Goal: Task Accomplishment & Management: Manage account settings

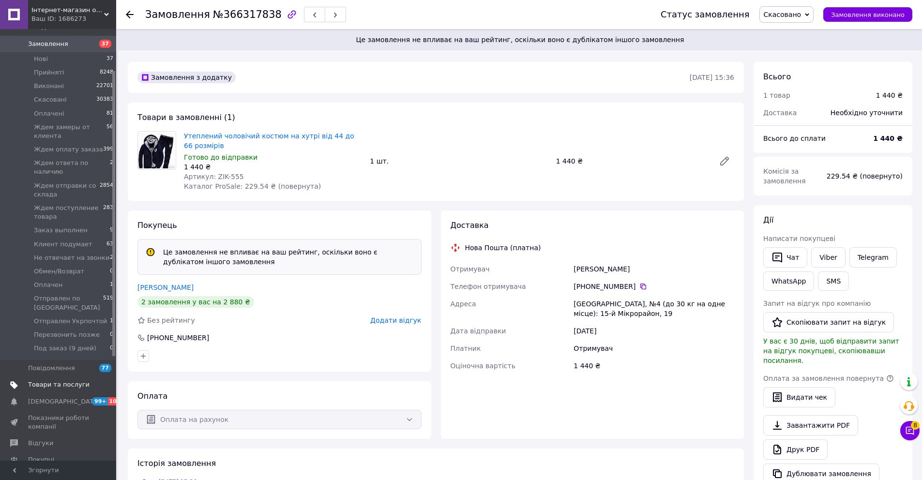
click at [82, 384] on span "Товари та послуги" at bounding box center [58, 384] width 61 height 9
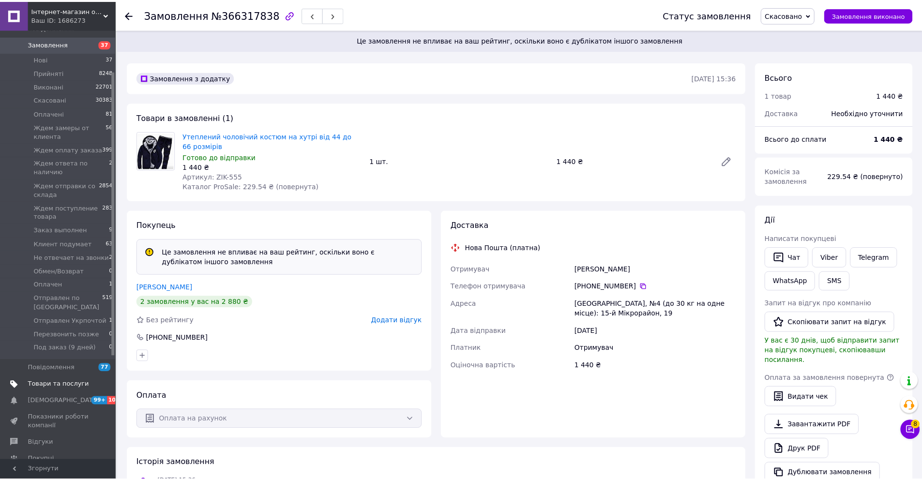
scroll to position [45, 0]
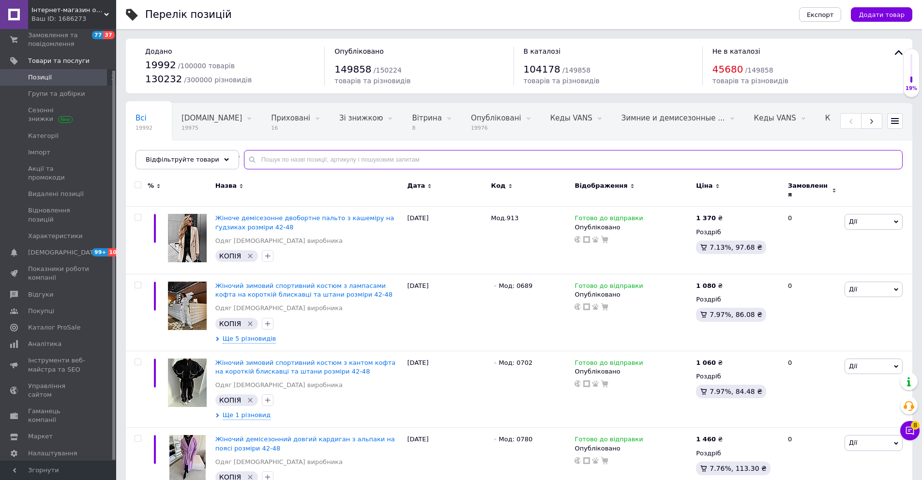
click at [301, 160] on input "text" at bounding box center [573, 159] width 659 height 19
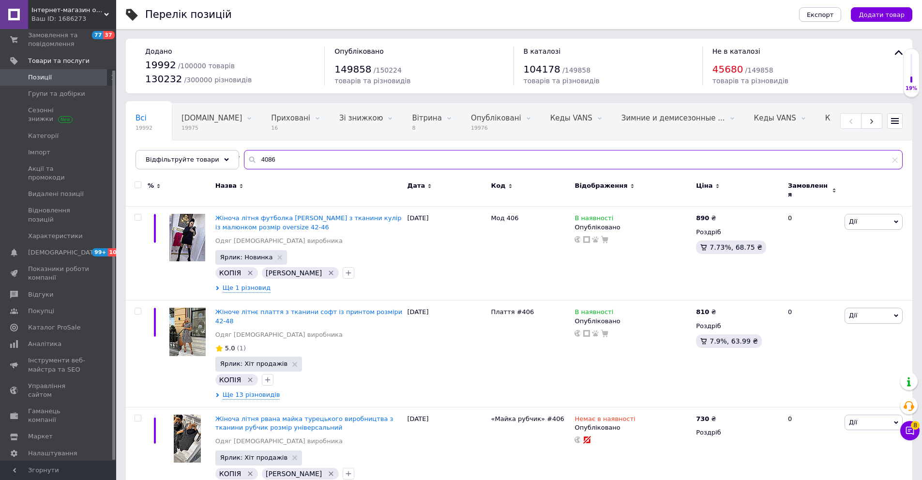
type input "4086"
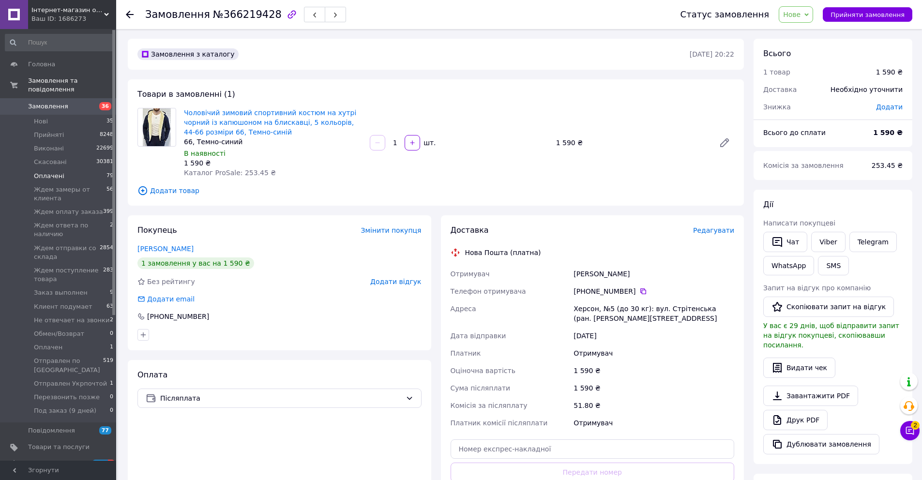
click at [78, 177] on li "Оплачені 79" at bounding box center [59, 176] width 119 height 14
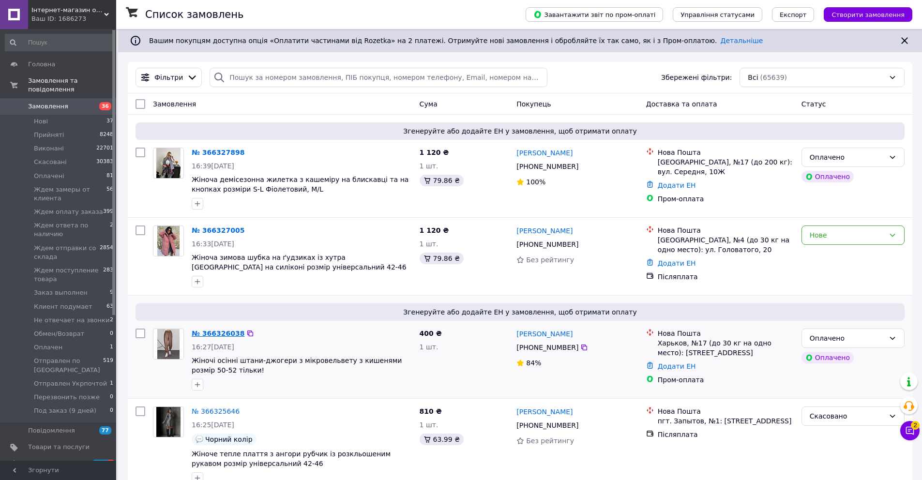
click at [227, 333] on link "№ 366326038" at bounding box center [218, 334] width 53 height 8
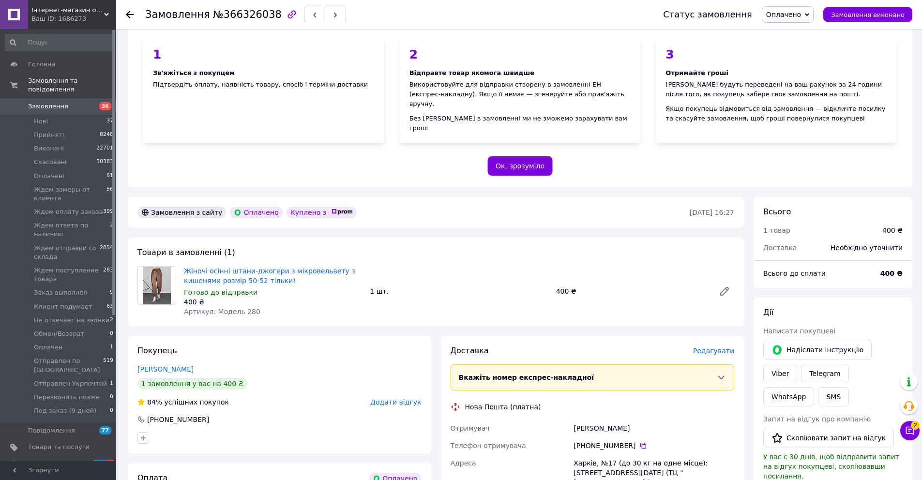
scroll to position [147, 0]
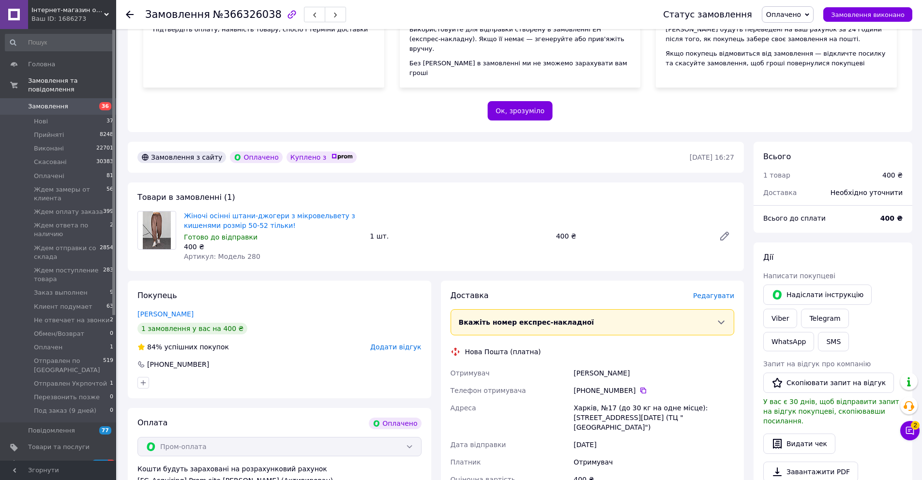
click at [396, 343] on span "Додати відгук" at bounding box center [395, 347] width 51 height 8
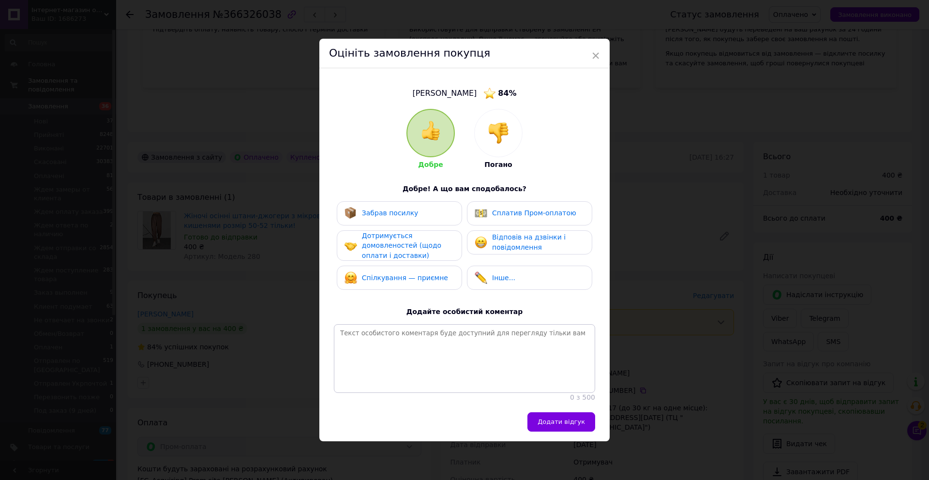
click at [512, 132] on div at bounding box center [498, 132] width 47 height 47
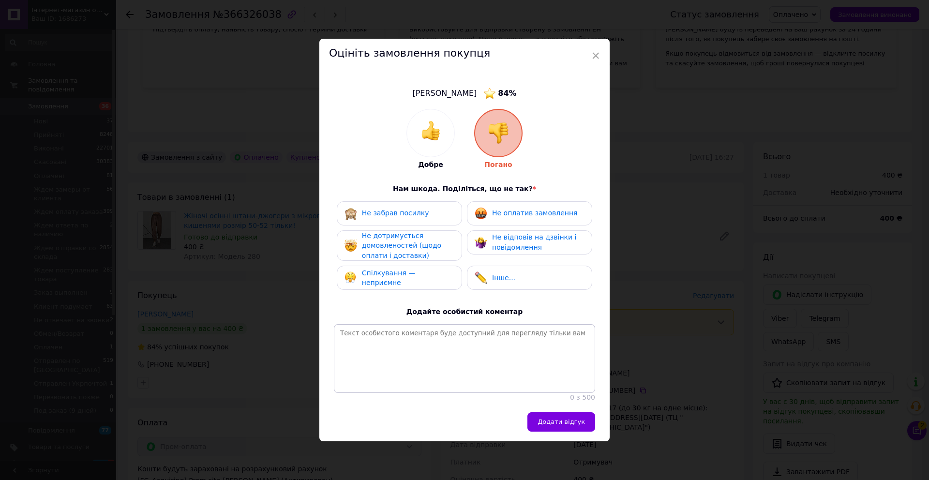
drag, startPoint x: 523, startPoint y: 208, endPoint x: 525, endPoint y: 236, distance: 27.6
click at [523, 209] on span "Не оплатив замовлення" at bounding box center [534, 213] width 85 height 8
click at [525, 241] on span "Не відповів на дзвінки і повідомлення" at bounding box center [534, 242] width 84 height 18
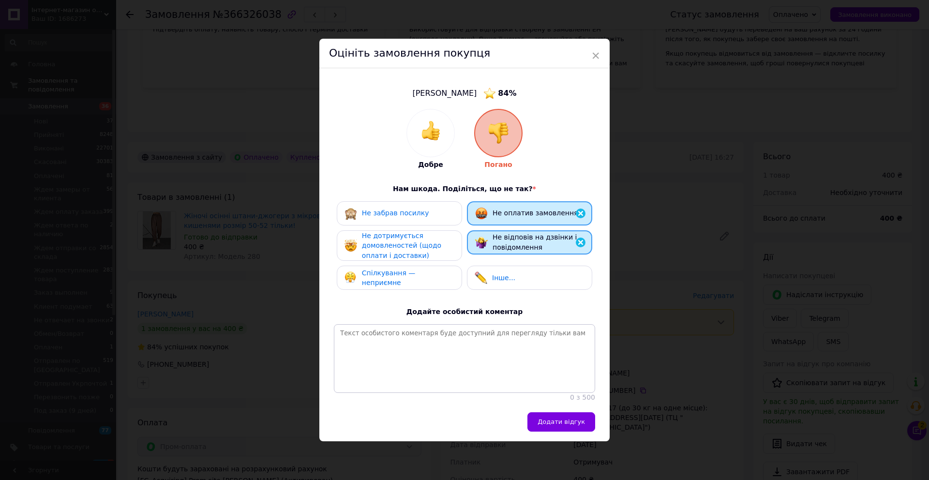
drag, startPoint x: 409, startPoint y: 249, endPoint x: 407, endPoint y: 223, distance: 25.8
click at [409, 248] on span "Не дотримується домовленостей (щодо оплати і доставки)" at bounding box center [401, 246] width 79 height 28
click at [408, 214] on span "Не забрав посилку" at bounding box center [395, 213] width 67 height 8
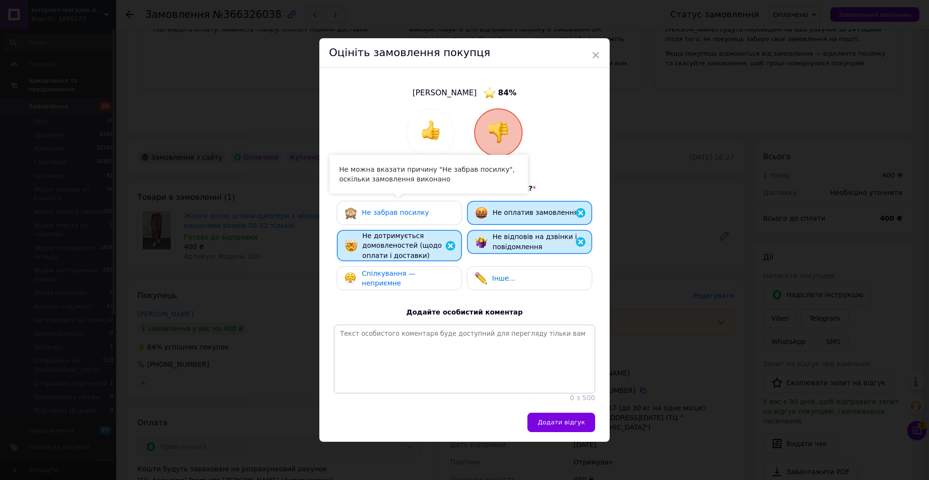
click at [411, 291] on div "Не забрав посилку Не оплатив замовлення Не дотримується домовленостей (щодо опл…" at bounding box center [464, 248] width 261 height 95
click at [411, 277] on span "Спілкування — неприємне" at bounding box center [389, 279] width 54 height 18
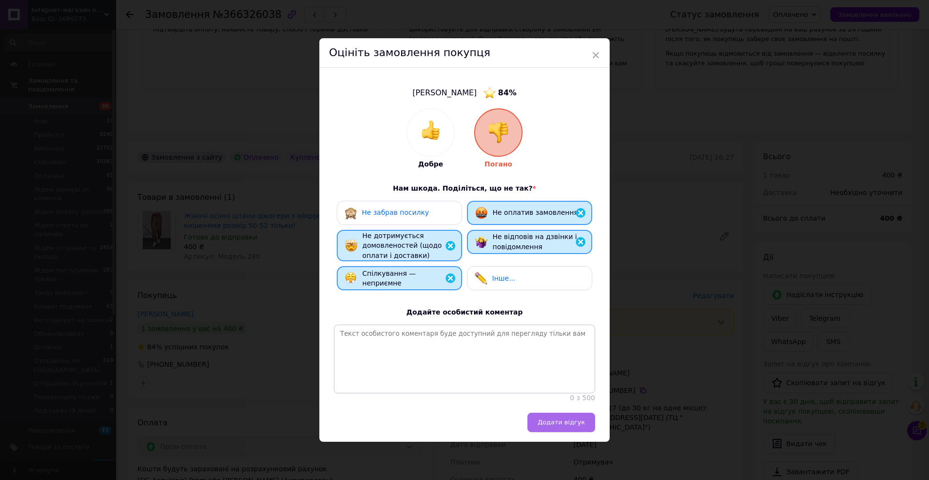
click at [560, 424] on span "Додати відгук" at bounding box center [561, 422] width 47 height 7
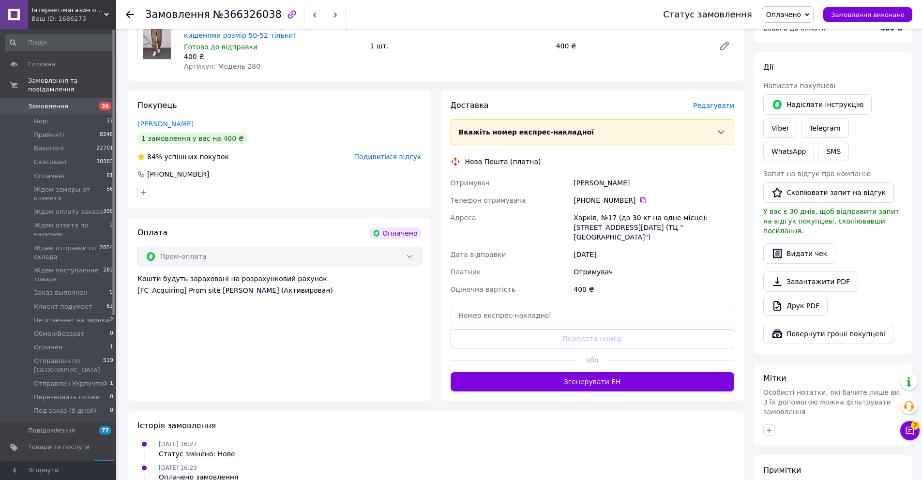
scroll to position [113, 0]
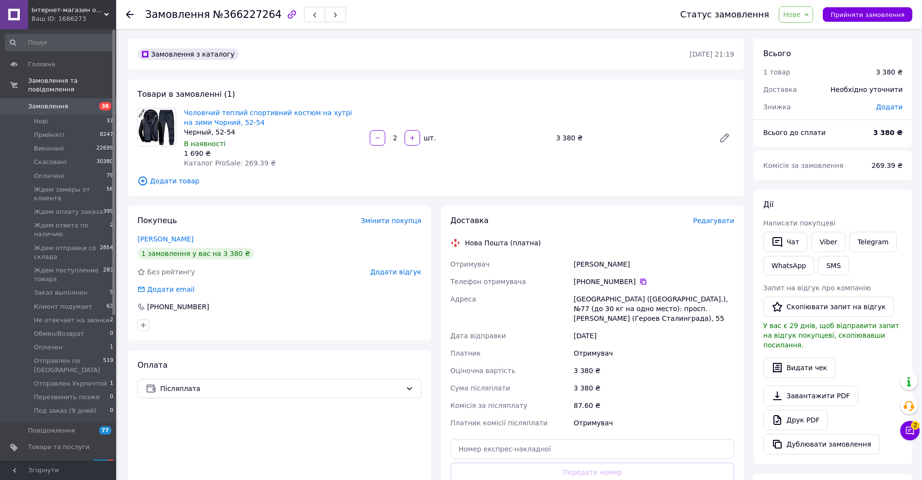
click at [640, 278] on icon at bounding box center [643, 282] width 8 height 8
drag, startPoint x: 626, startPoint y: 261, endPoint x: 573, endPoint y: 264, distance: 52.8
click at [573, 264] on div "Бойчук Костянтин" at bounding box center [653, 263] width 165 height 17
copy div "Бойчук Костянтин"
click at [362, 193] on div "Товари в замовленні (1) Чоловічий теплий спортивний костюм на хутрі на зими Чор…" at bounding box center [436, 137] width 616 height 117
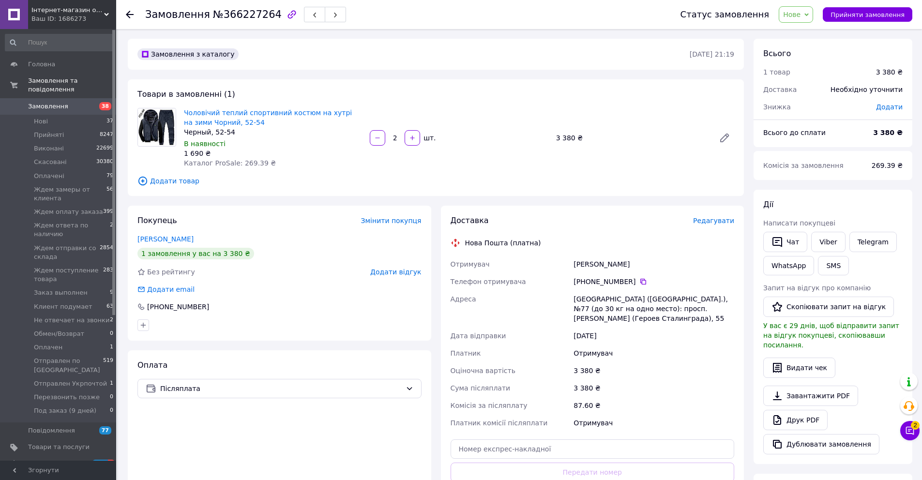
click at [795, 17] on span "Нове" at bounding box center [791, 15] width 17 height 8
click at [802, 30] on li "Прийнято" at bounding box center [841, 34] width 124 height 15
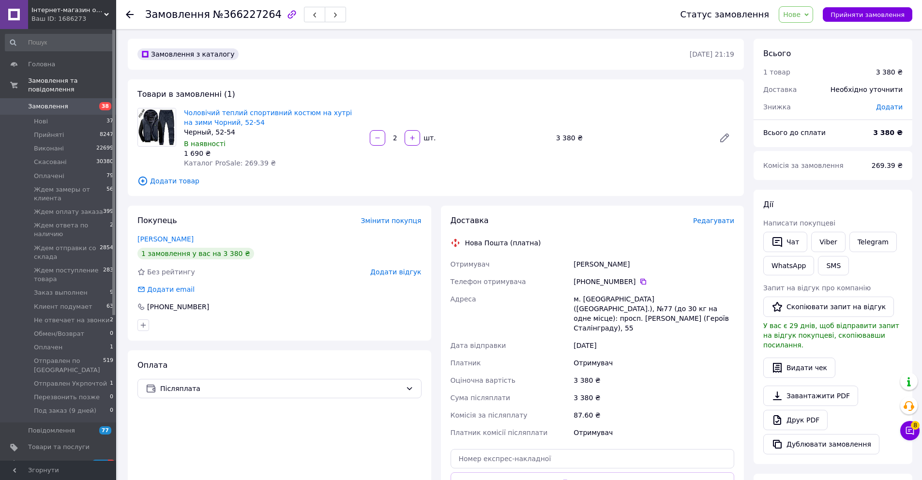
click at [56, 107] on span "Замовлення" at bounding box center [48, 106] width 40 height 9
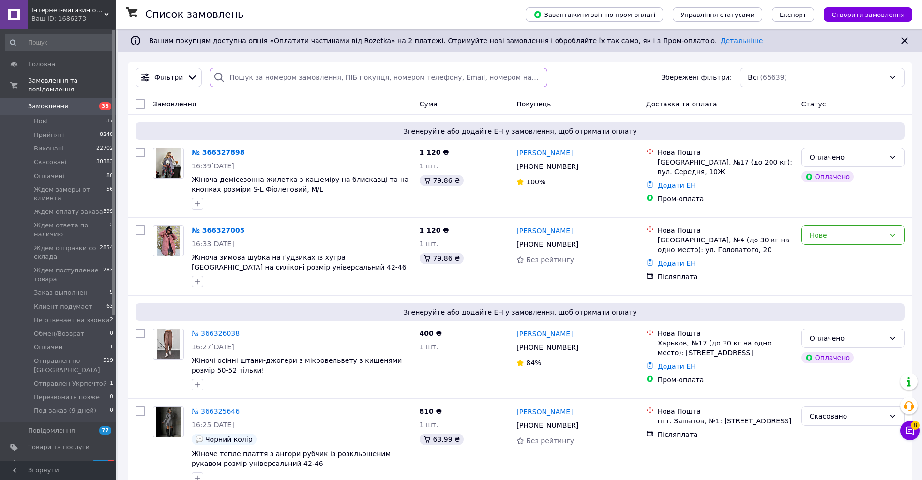
click at [262, 77] on input "search" at bounding box center [378, 77] width 337 height 19
click at [262, 78] on input "search" at bounding box center [378, 77] width 337 height 19
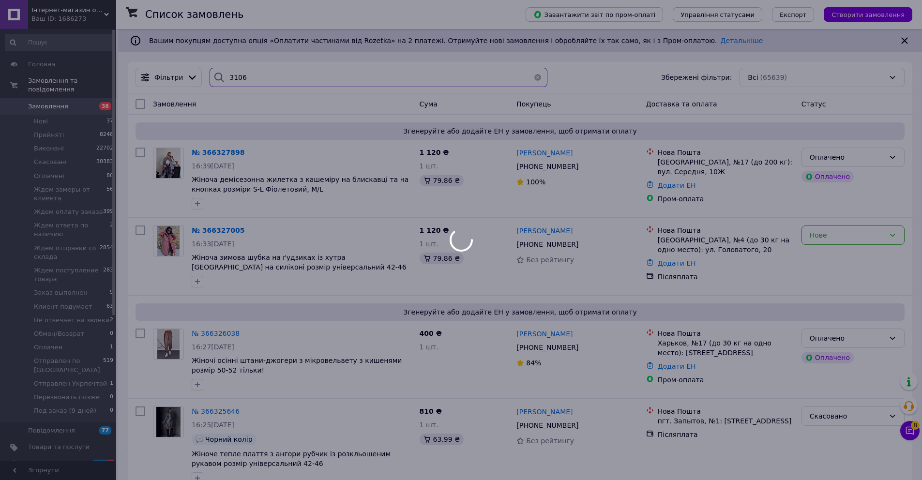
type input "3106"
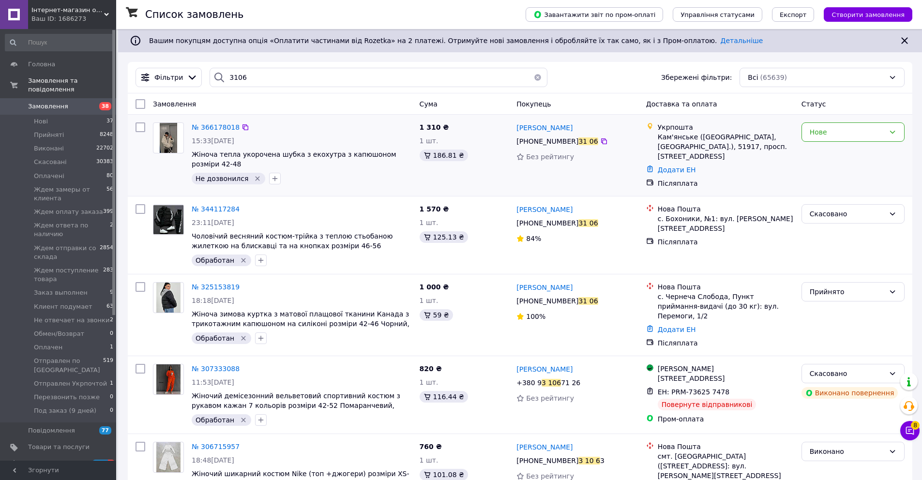
click at [221, 122] on div "№ 366178018" at bounding box center [216, 127] width 50 height 12
click at [69, 122] on li "Нові 37" at bounding box center [59, 122] width 119 height 14
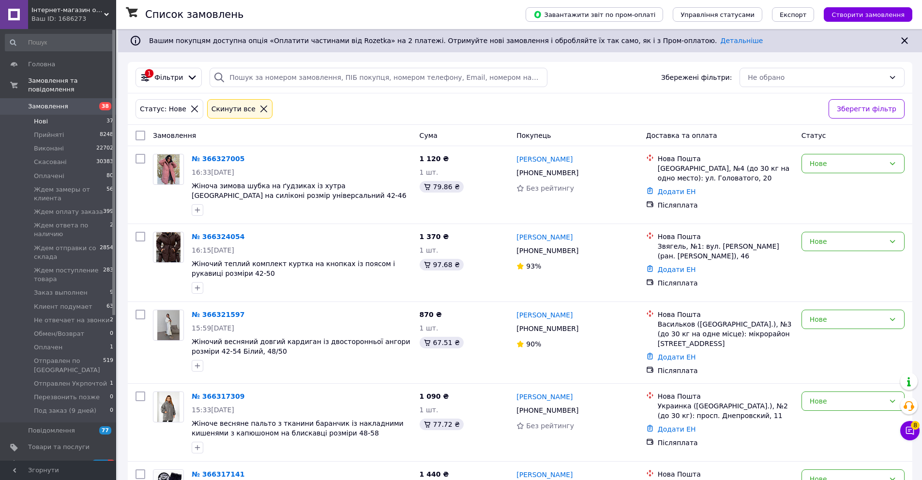
drag, startPoint x: 209, startPoint y: 74, endPoint x: 224, endPoint y: 76, distance: 15.2
click at [210, 74] on div at bounding box center [219, 77] width 19 height 19
click at [227, 76] on input "search" at bounding box center [378, 77] width 337 height 19
click at [236, 74] on input "search" at bounding box center [378, 77] width 337 height 19
type input "2"
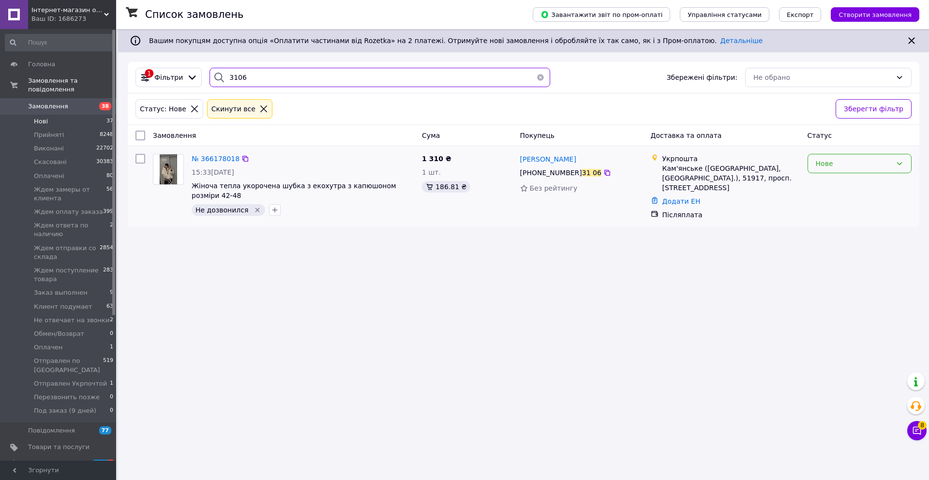
type input "3106"
click at [824, 162] on div "Нове" at bounding box center [854, 163] width 76 height 11
click at [834, 177] on li "Прийнято" at bounding box center [859, 184] width 103 height 17
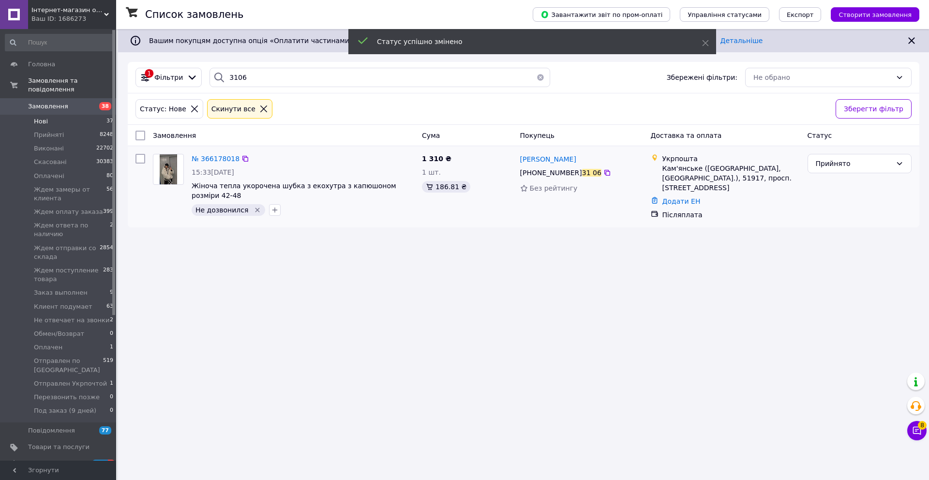
click at [254, 210] on icon "Видалити мітку" at bounding box center [258, 210] width 8 height 8
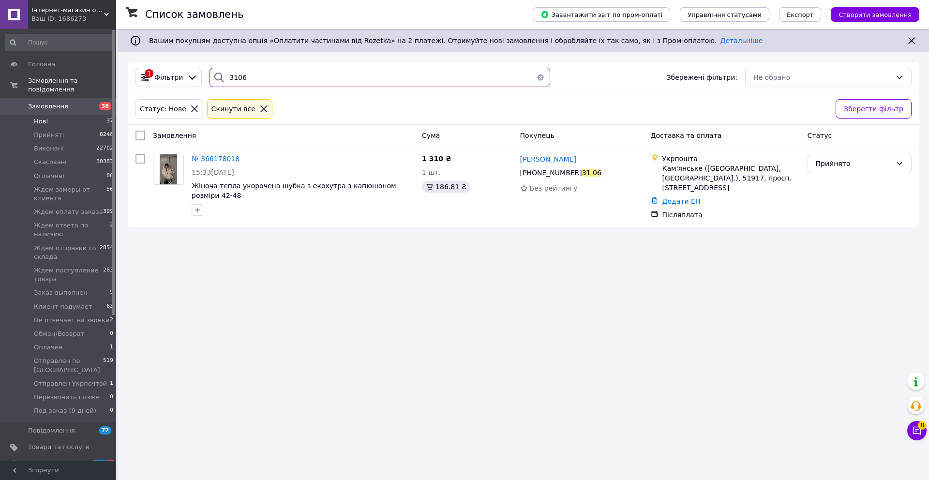
click at [290, 75] on input "3106" at bounding box center [380, 77] width 341 height 19
click at [65, 108] on span "Замовлення" at bounding box center [58, 106] width 61 height 9
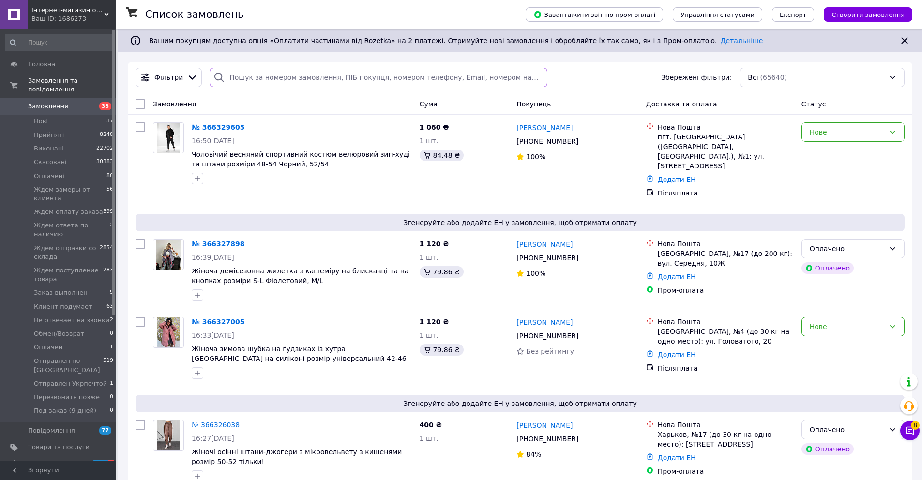
click at [266, 79] on input "search" at bounding box center [378, 77] width 337 height 19
paste input "096 122-07-73"
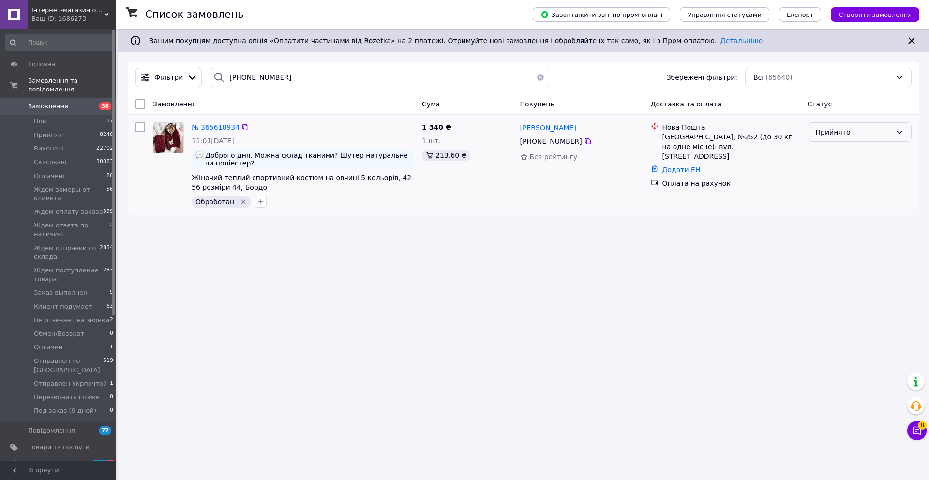
click at [862, 134] on div "Прийнято" at bounding box center [854, 132] width 76 height 11
click at [853, 148] on li "Виконано" at bounding box center [859, 152] width 103 height 17
click at [301, 75] on input "096 122-07-73" at bounding box center [380, 77] width 341 height 19
paste input "50 772-67-80"
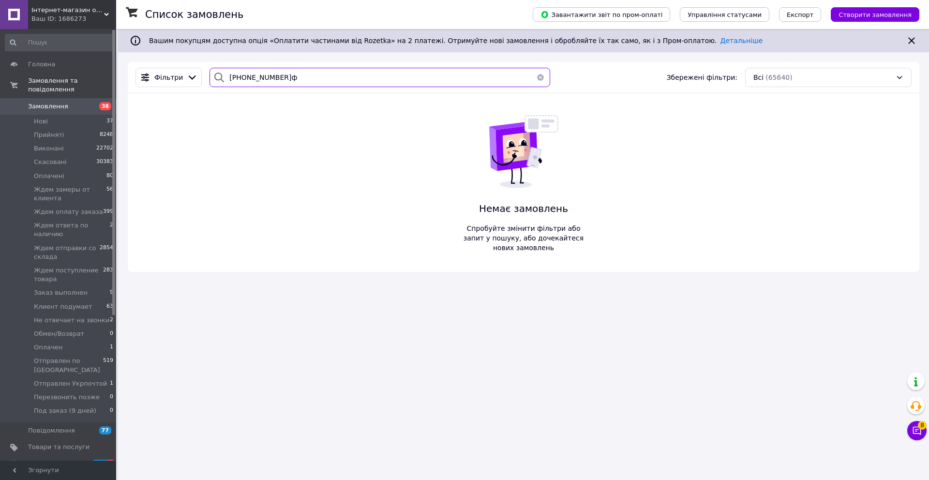
paste input "066 082-21-52"
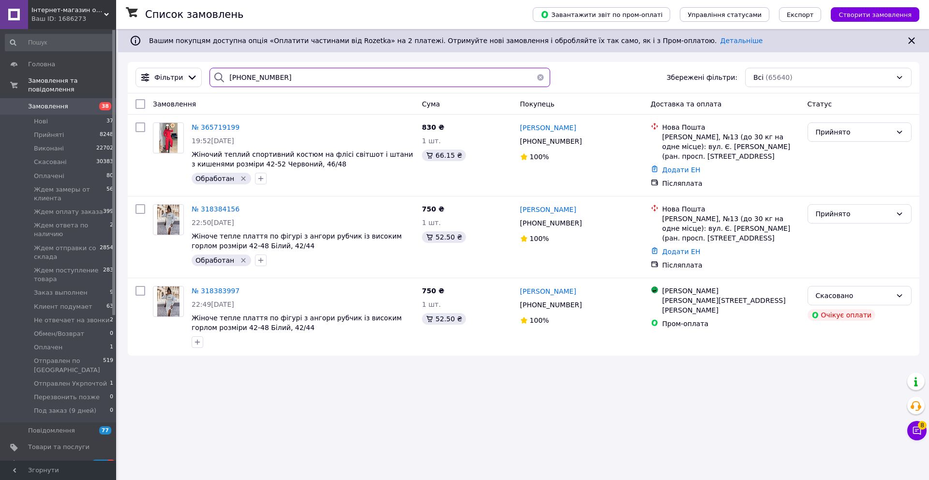
click at [329, 80] on input "066 082-21-52" at bounding box center [380, 77] width 341 height 19
paste input "98 908-07-97"
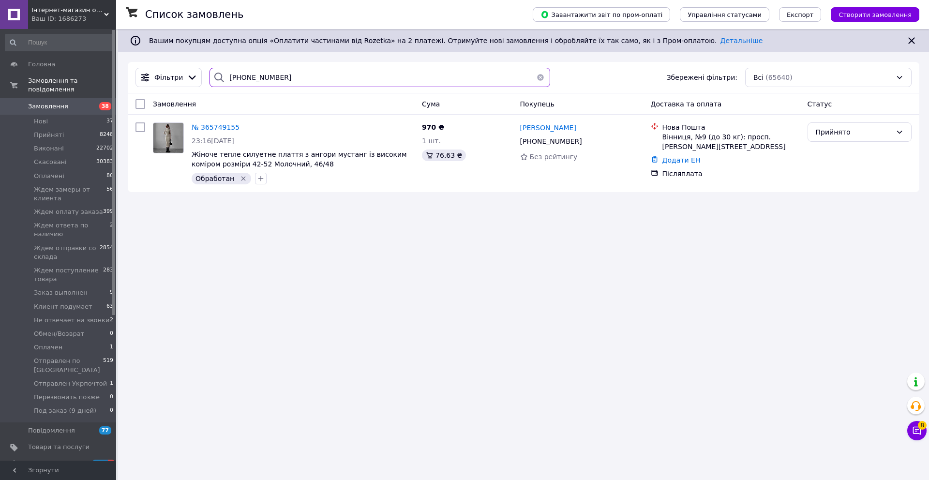
click at [361, 86] on input "098 908-07-97" at bounding box center [380, 77] width 341 height 19
paste input "20451266931314"
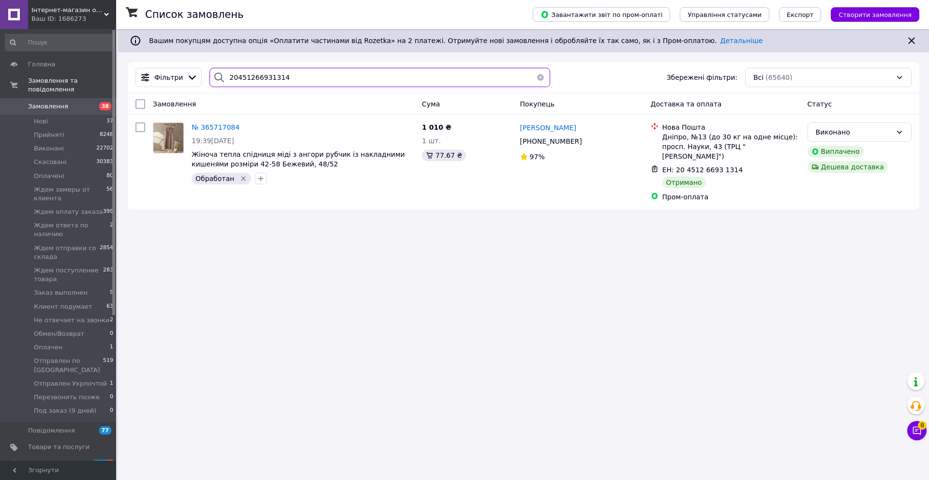
paste input "PRM-643065215"
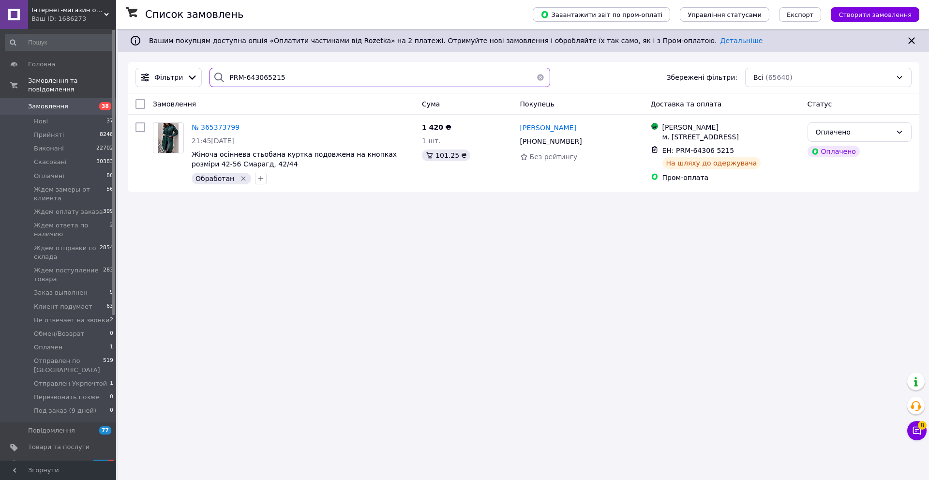
paste input "097 903-89-42"
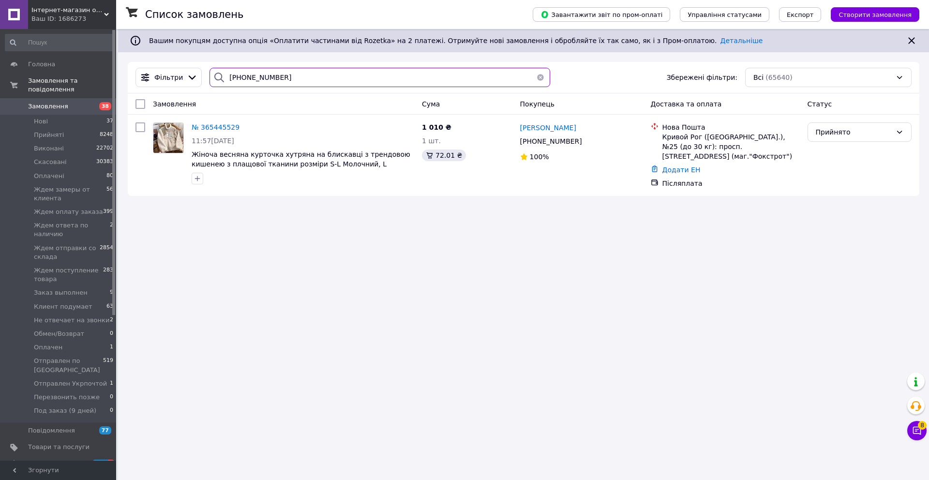
click at [318, 71] on input "097 903-89-42" at bounding box center [380, 77] width 341 height 19
paste input "6 728-41-35"
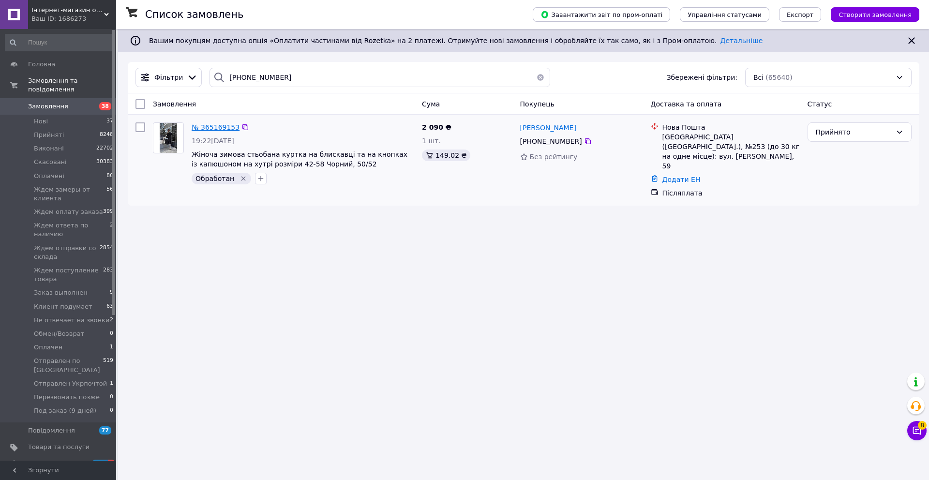
drag, startPoint x: 204, startPoint y: 129, endPoint x: 210, endPoint y: 126, distance: 7.6
click at [329, 75] on input "096 728-41-35" at bounding box center [380, 77] width 341 height 19
paste input "50 789-33-53"
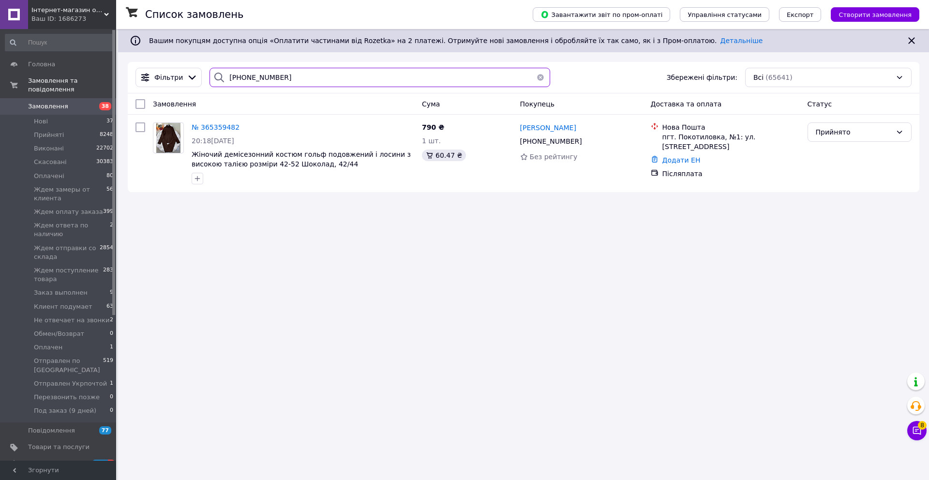
click at [342, 73] on input "050 789-33-53" at bounding box center [380, 77] width 341 height 19
paste input "68 199-23-41"
click at [299, 87] on div "068 199-23-41" at bounding box center [380, 77] width 341 height 19
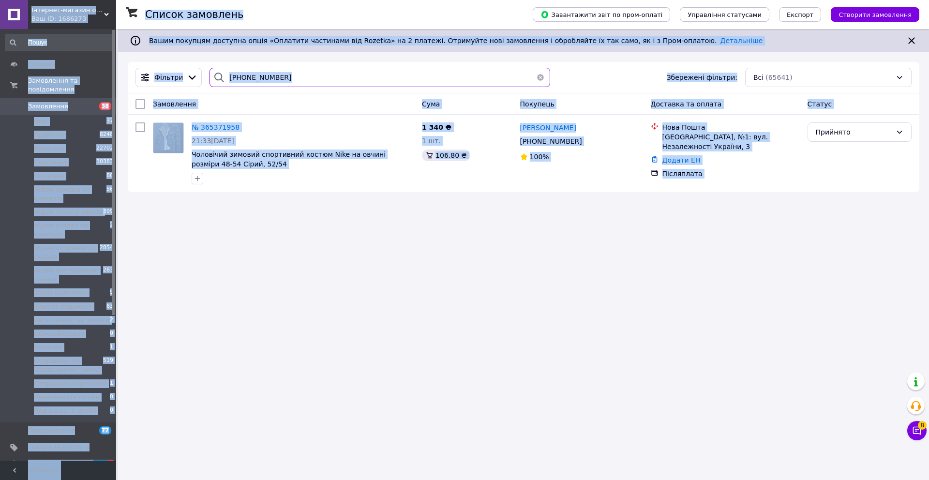
click at [306, 85] on input "068 199-23-41" at bounding box center [380, 77] width 341 height 19
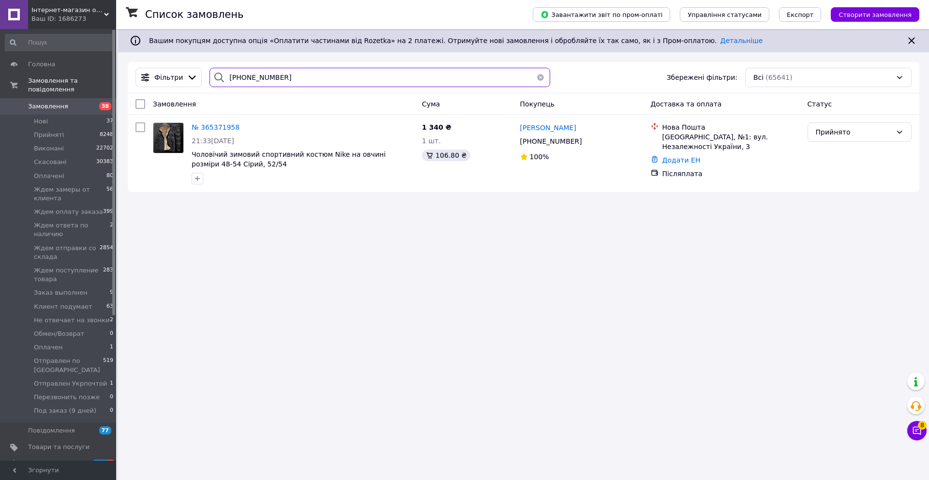
paste input "98 126-90-25"
drag, startPoint x: 213, startPoint y: 125, endPoint x: 311, endPoint y: 96, distance: 102.1
click at [369, 74] on input "098 126-90-25" at bounding box center [380, 77] width 341 height 19
paste input "PRM-497251570"
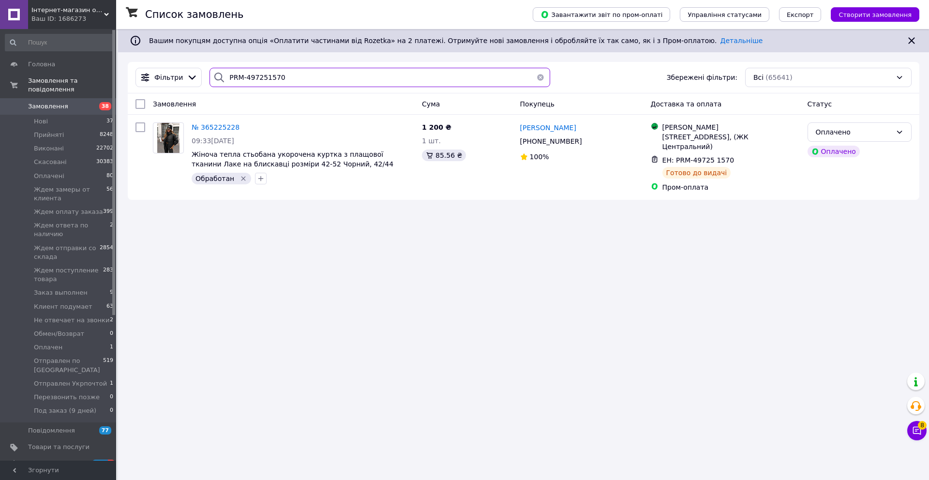
paste input "066 361-37-33"
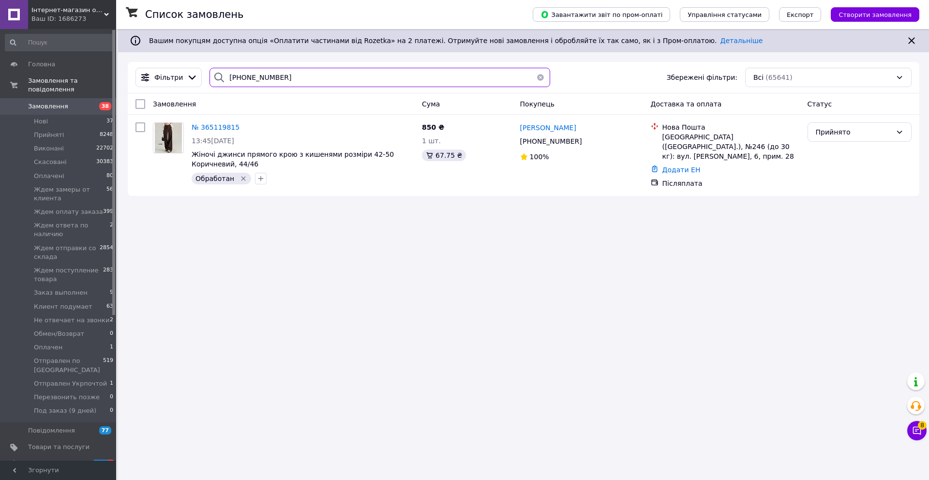
click at [289, 80] on input "066 361-37-33" at bounding box center [380, 77] width 341 height 19
paste input "97 610-15-72"
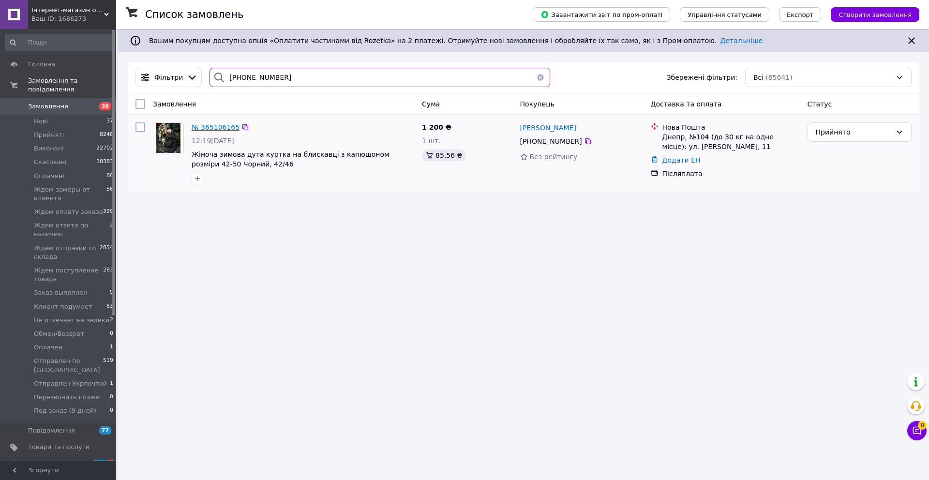
type input "097 610-15-72"
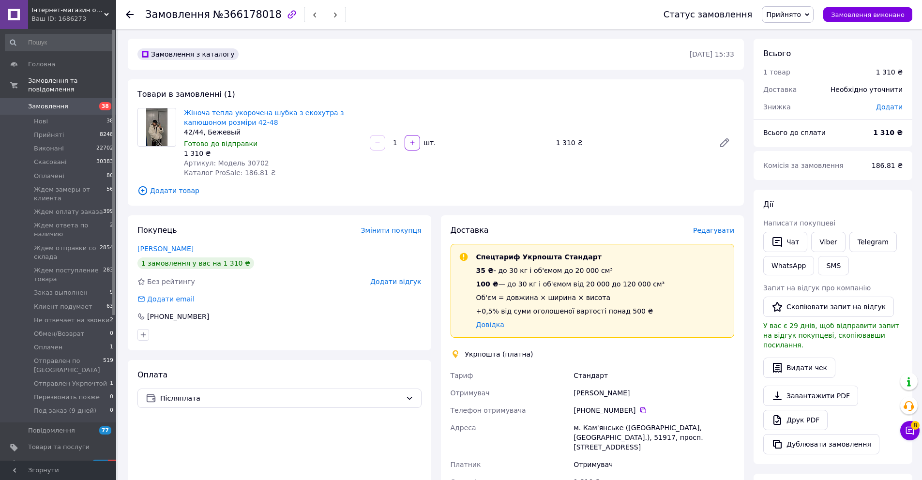
click at [719, 231] on span "Редагувати" at bounding box center [713, 230] width 41 height 8
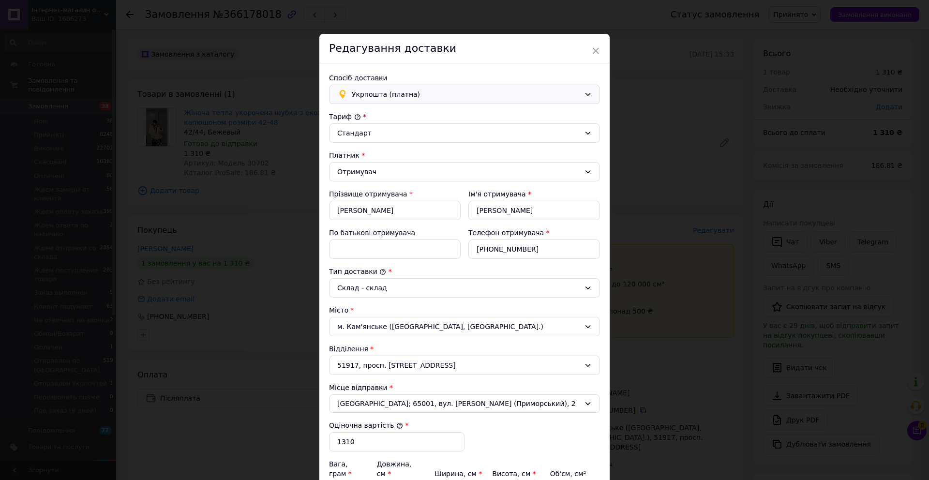
click at [416, 93] on span "Укрпошта (платна)" at bounding box center [466, 94] width 228 height 11
click at [400, 114] on span "Нова Пошта (платна)" at bounding box center [470, 116] width 240 height 10
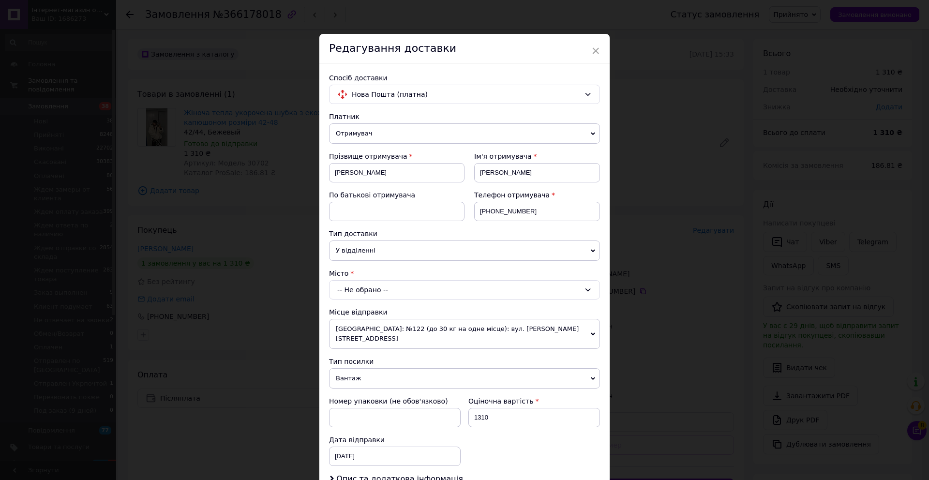
click at [379, 285] on div "-- Не обрано --" at bounding box center [464, 289] width 271 height 19
click at [351, 307] on input "каенское" at bounding box center [464, 311] width 265 height 17
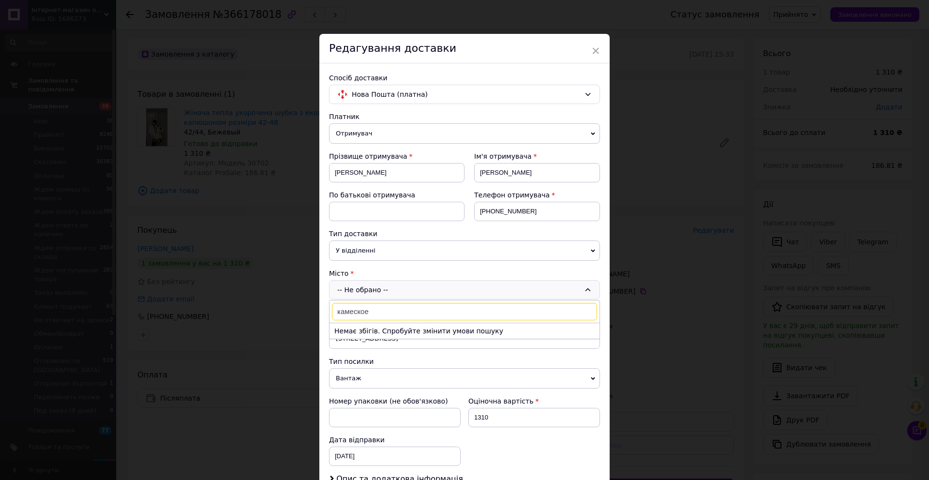
drag, startPoint x: 351, startPoint y: 312, endPoint x: 409, endPoint y: 314, distance: 57.6
click at [409, 314] on input "камеское" at bounding box center [464, 311] width 265 height 17
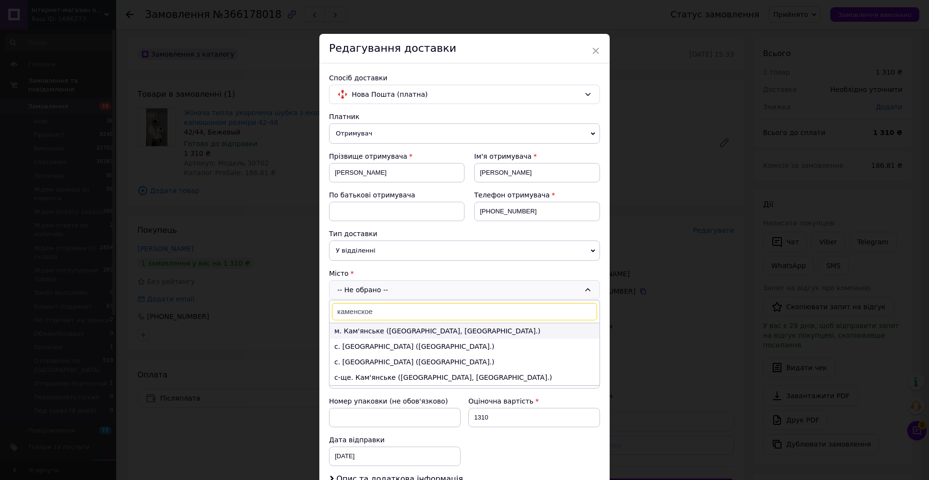
type input "каменское"
click at [386, 331] on li "м. Кам'янське ([GEOGRAPHIC_DATA], [GEOGRAPHIC_DATA].)" at bounding box center [465, 330] width 270 height 15
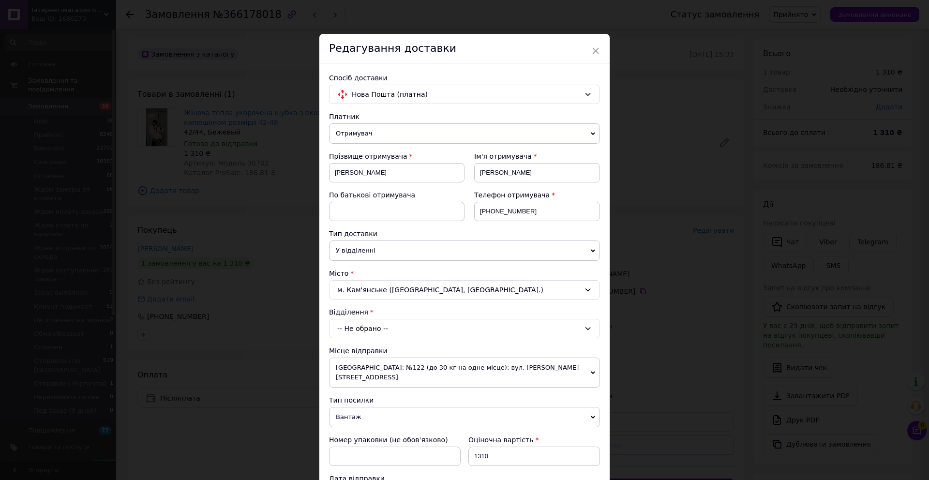
click at [387, 329] on div "-- Не обрано --" at bounding box center [464, 328] width 271 height 19
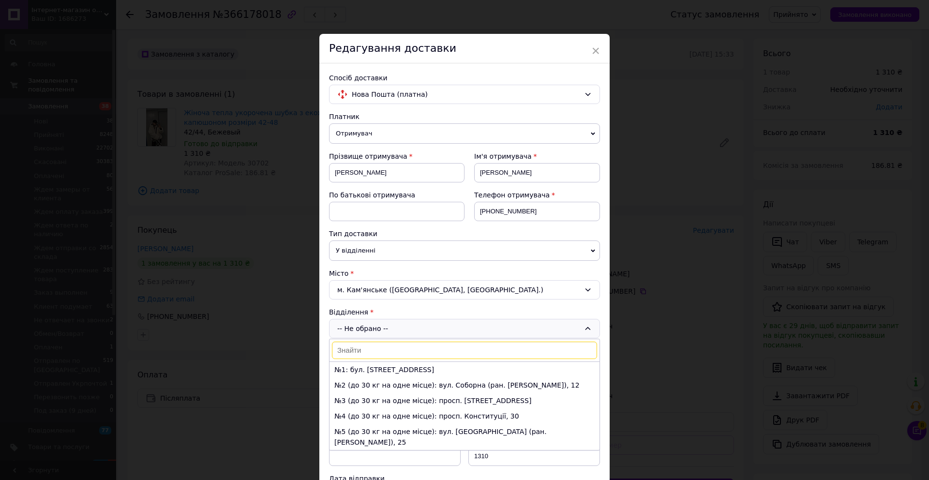
click at [403, 450] on li "№6 (до 30 кг на одне місце): просп. Свободи (ран. Леніна), 74" at bounding box center [465, 457] width 270 height 15
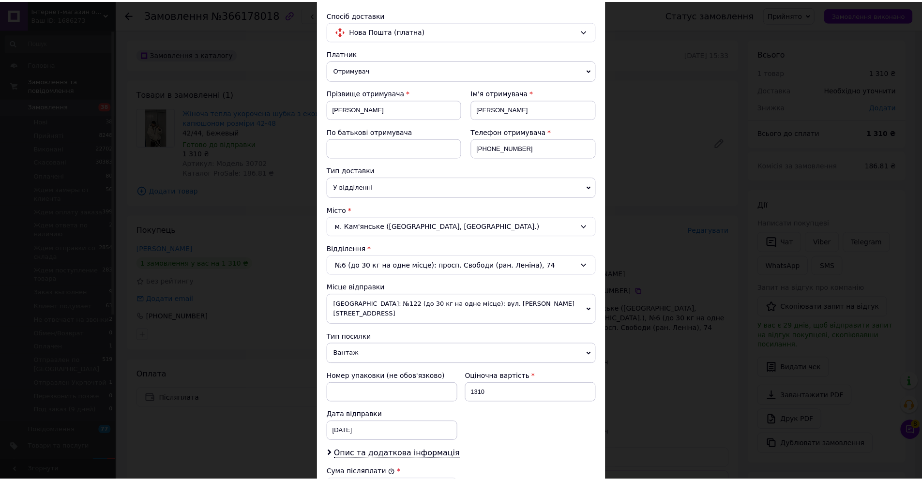
scroll to position [268, 0]
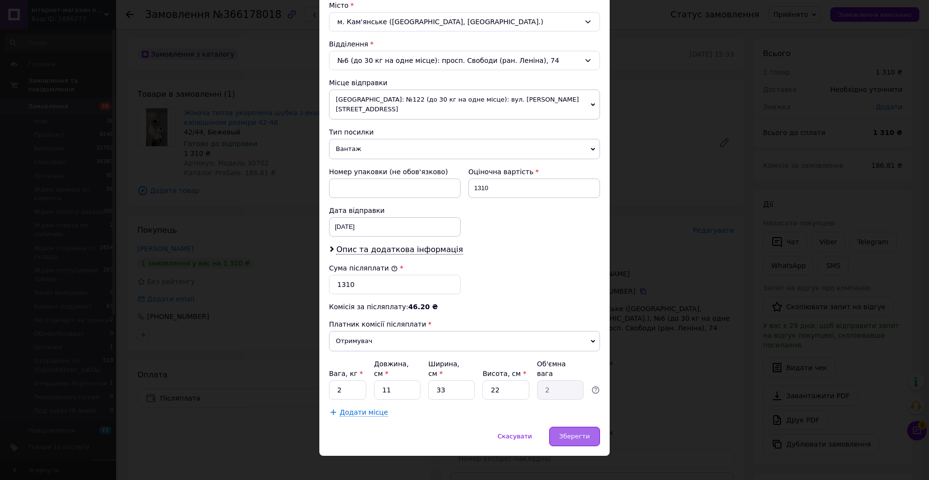
click at [575, 430] on div "Зберегти" at bounding box center [574, 436] width 51 height 19
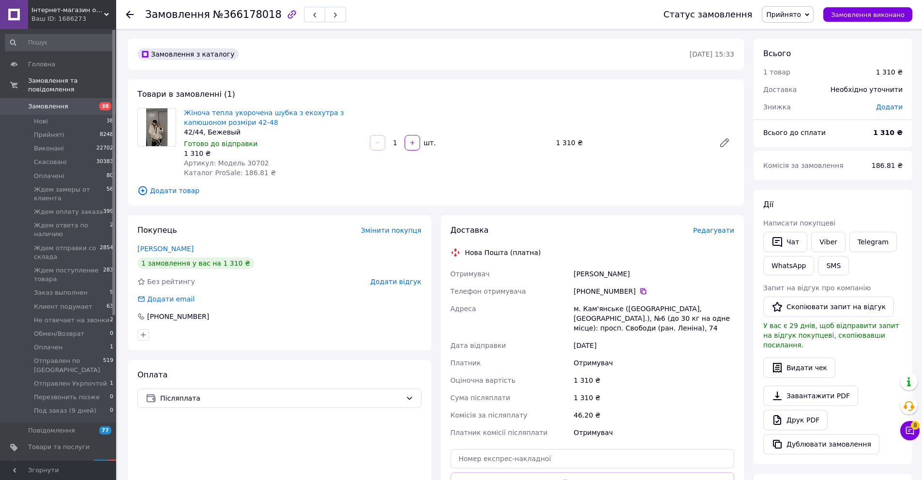
click at [640, 291] on icon at bounding box center [643, 291] width 8 height 8
drag, startPoint x: 644, startPoint y: 274, endPoint x: 574, endPoint y: 272, distance: 70.2
click at [574, 272] on div "[PERSON_NAME]" at bounding box center [653, 273] width 165 height 17
copy div "[PERSON_NAME]"
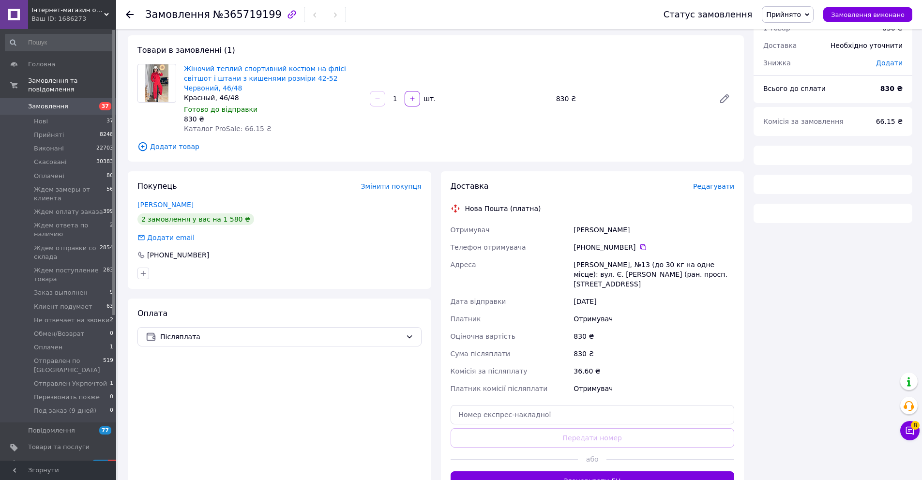
scroll to position [93, 0]
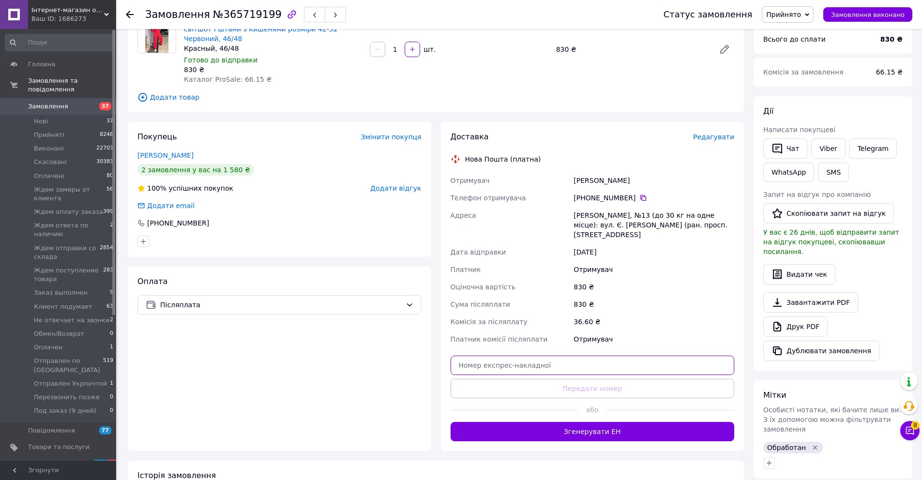
drag, startPoint x: 563, startPoint y: 353, endPoint x: 562, endPoint y: 386, distance: 32.4
click at [563, 356] on input "text" at bounding box center [592, 365] width 284 height 19
paste input "20451268347809"
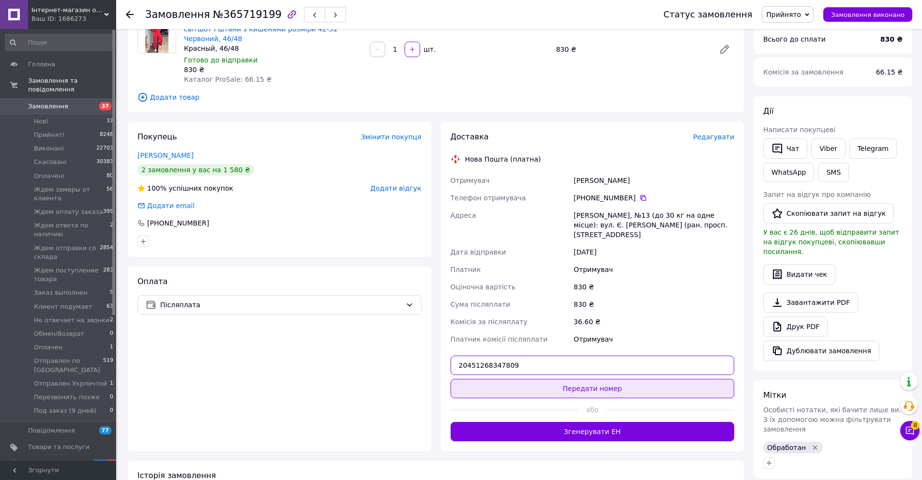
type input "20451268347809"
click at [562, 386] on button "Передати номер" at bounding box center [592, 388] width 284 height 19
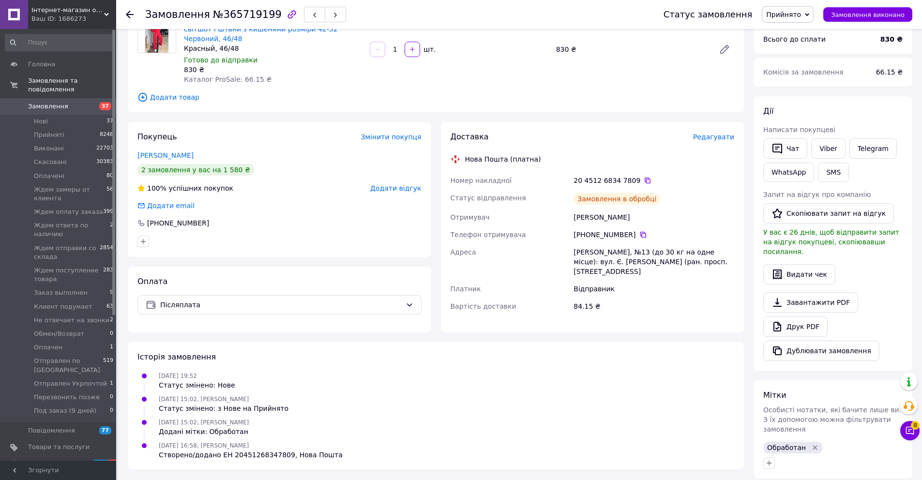
click at [402, 184] on span "Додати відгук" at bounding box center [395, 188] width 51 height 8
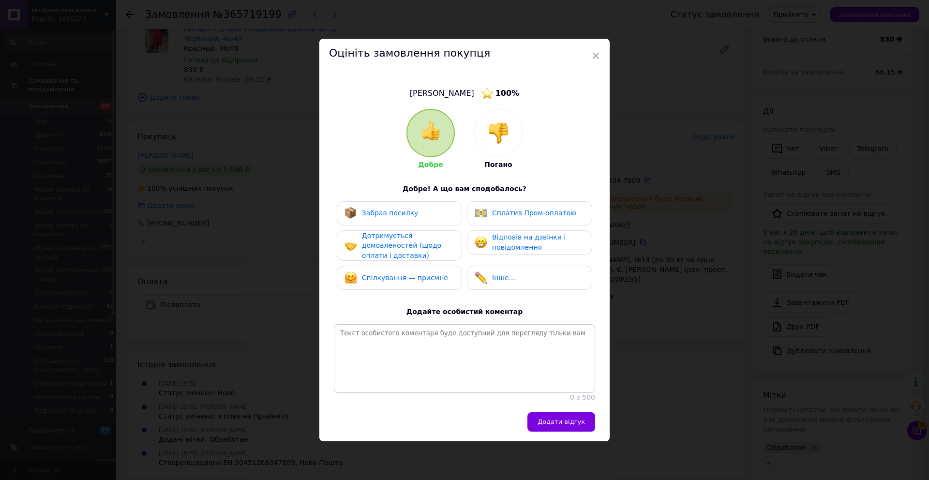
click at [488, 127] on img at bounding box center [498, 132] width 21 height 21
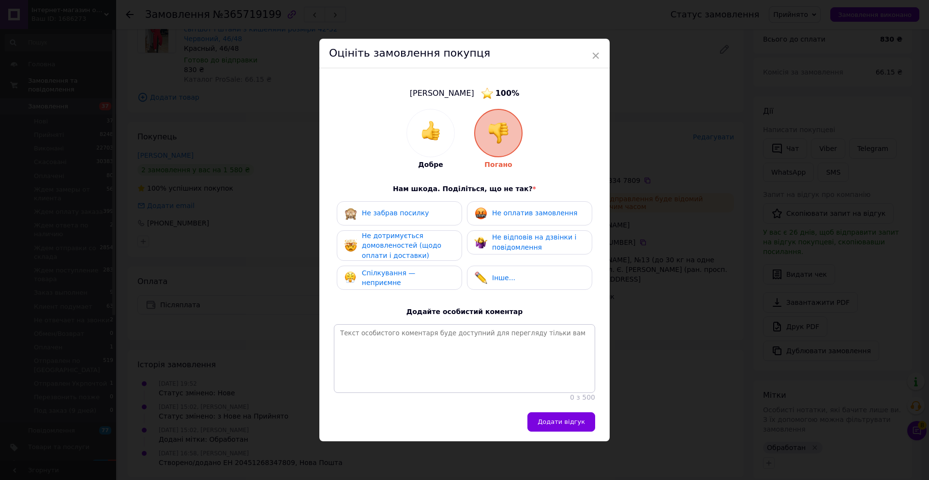
click at [495, 212] on span "Не оплатив замовлення" at bounding box center [534, 213] width 85 height 8
click at [500, 242] on span "Не відповів на дзвінки і повідомлення" at bounding box center [534, 242] width 84 height 18
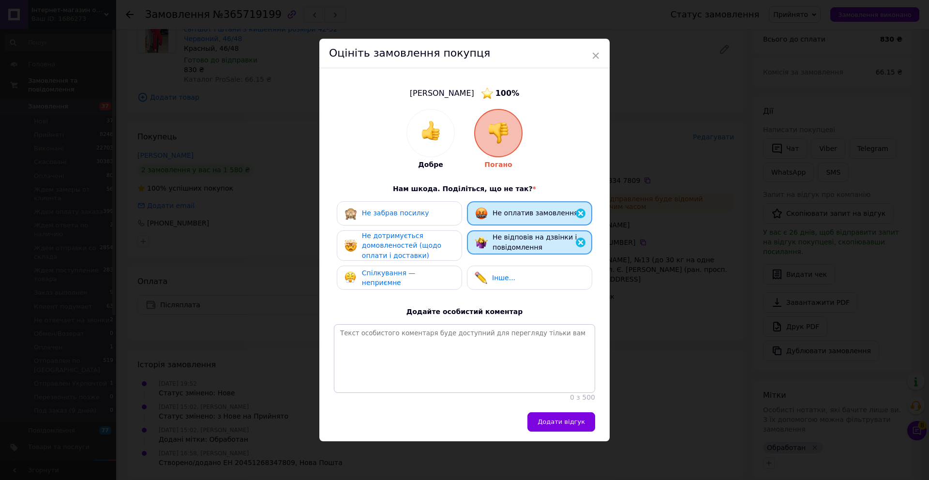
click at [409, 244] on span "Не дотримується домовленостей (щодо оплати і доставки)" at bounding box center [401, 246] width 79 height 28
click at [416, 213] on span "Не забрав посилку" at bounding box center [395, 213] width 67 height 8
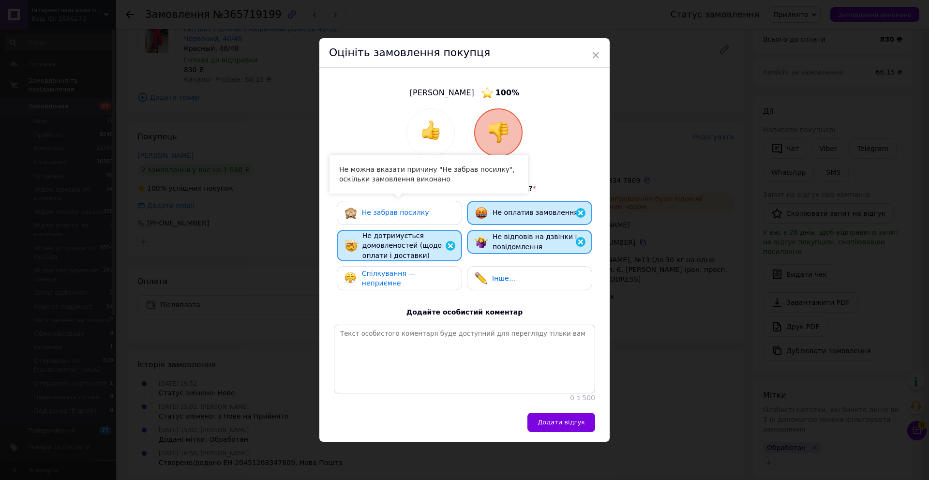
drag, startPoint x: 412, startPoint y: 270, endPoint x: 417, endPoint y: 282, distance: 13.0
click at [413, 270] on div "Спілкування — неприємне" at bounding box center [399, 279] width 109 height 20
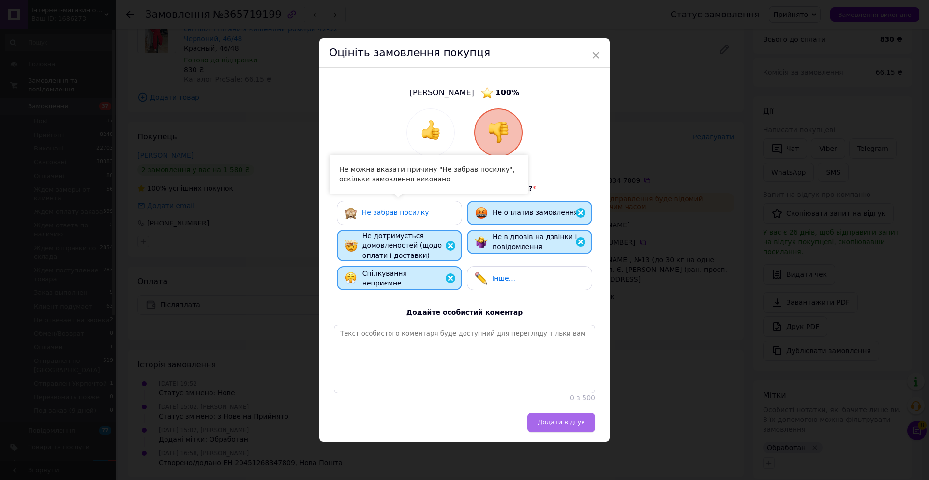
click at [581, 431] on button "Додати відгук" at bounding box center [561, 422] width 68 height 19
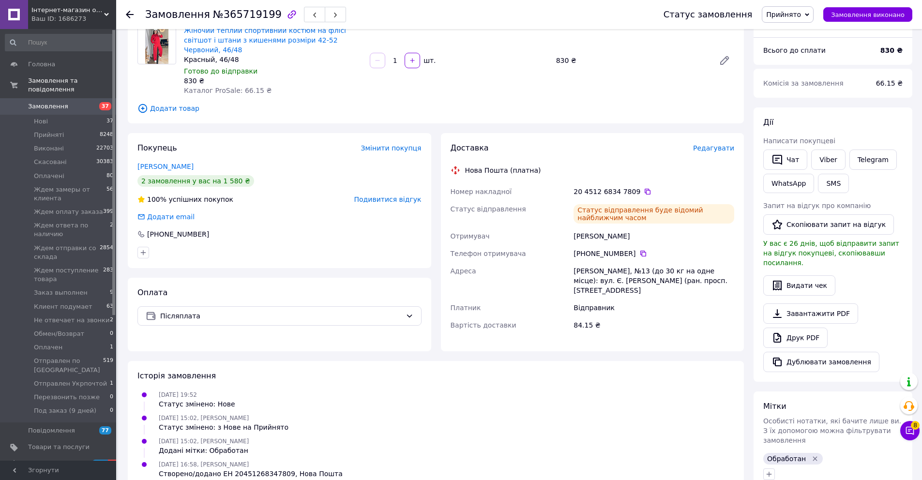
scroll to position [0, 0]
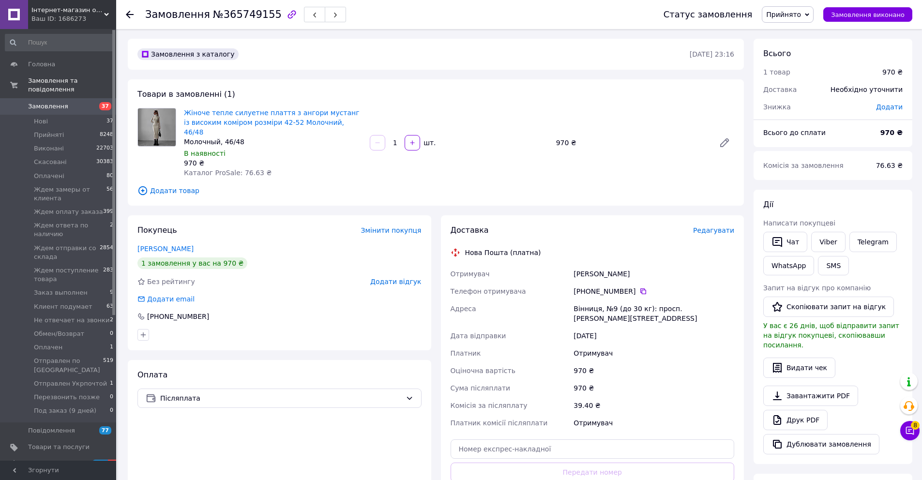
scroll to position [210, 0]
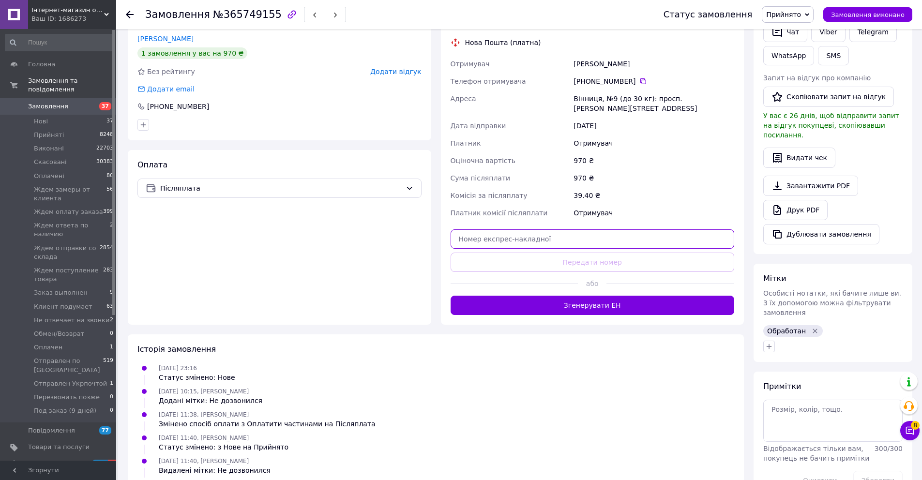
click at [564, 231] on input "text" at bounding box center [592, 238] width 284 height 19
paste input "20451266934808"
type input "20451266934808"
click at [564, 253] on button "Передати номер" at bounding box center [592, 262] width 284 height 19
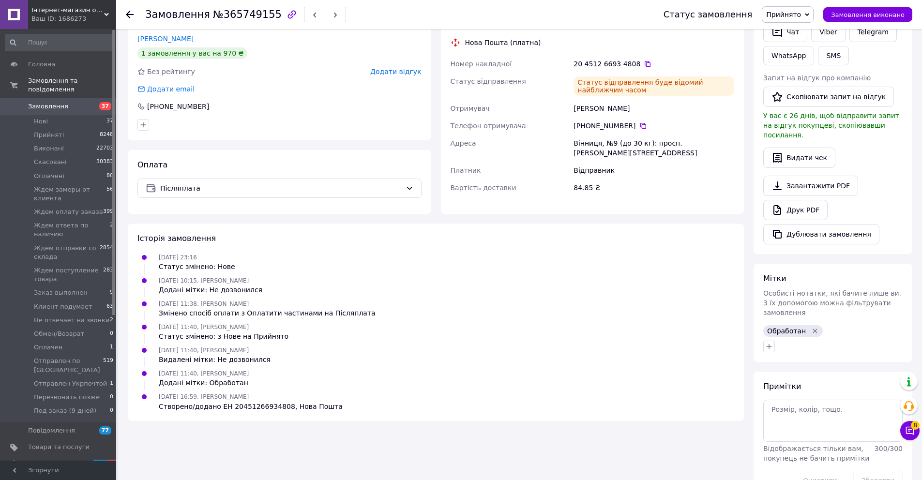
click at [399, 67] on div "Покупець Змінити покупця [PERSON_NAME] 1 замовлення у вас на 970 ₴ Без рейтингу…" at bounding box center [279, 72] width 303 height 135
click at [400, 68] on span "Додати відгук" at bounding box center [395, 72] width 51 height 8
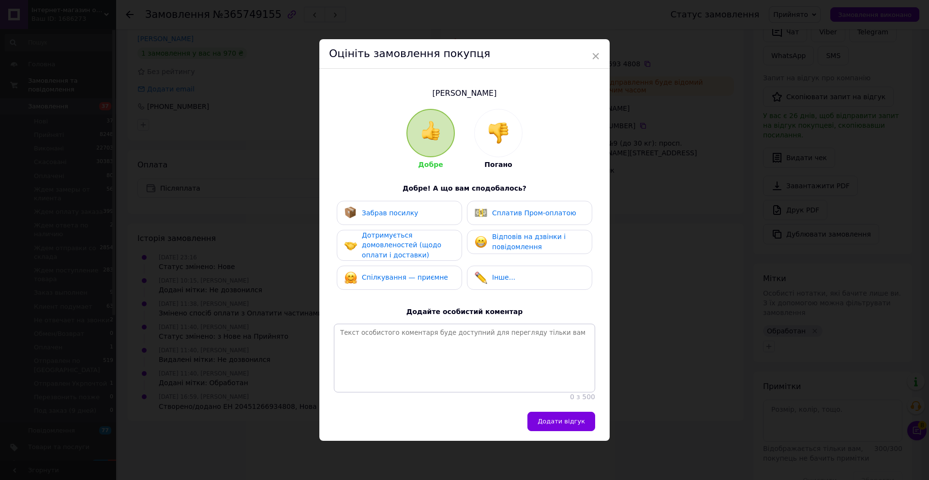
click at [492, 133] on img at bounding box center [498, 132] width 21 height 21
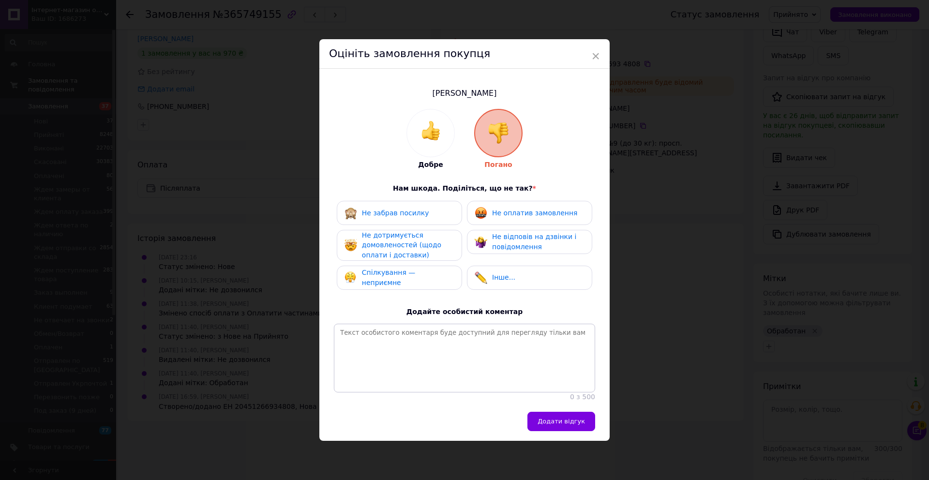
drag, startPoint x: 515, startPoint y: 196, endPoint x: 515, endPoint y: 204, distance: 7.7
click at [515, 199] on div "Добре Погано Нам шкода. Поділіться, що не так? * Не забрав посилку Не оплатив з…" at bounding box center [464, 255] width 261 height 293
click at [514, 234] on div "Не відповів на дзвінки і повідомлення" at bounding box center [538, 242] width 92 height 20
click at [505, 216] on div "Не оплатив замовлення" at bounding box center [526, 213] width 103 height 13
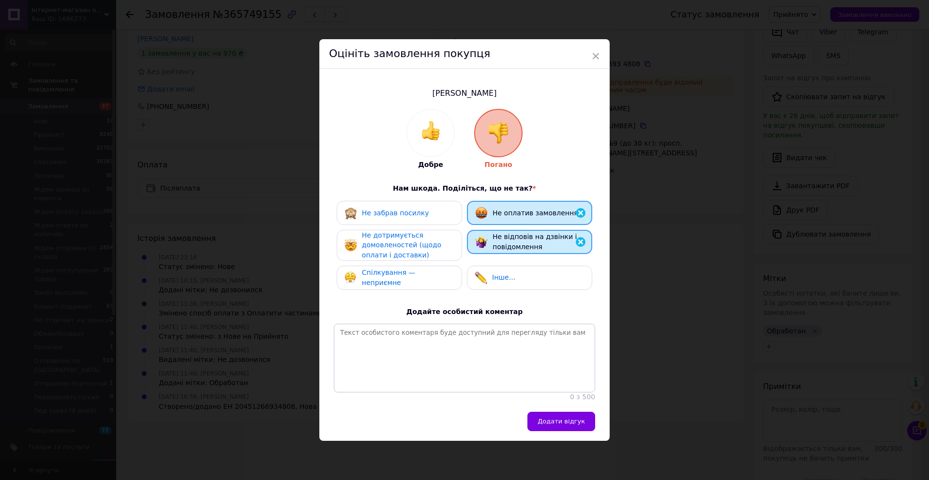
click at [418, 241] on span "Не дотримується домовленостей (щодо оплати і доставки)" at bounding box center [401, 245] width 79 height 28
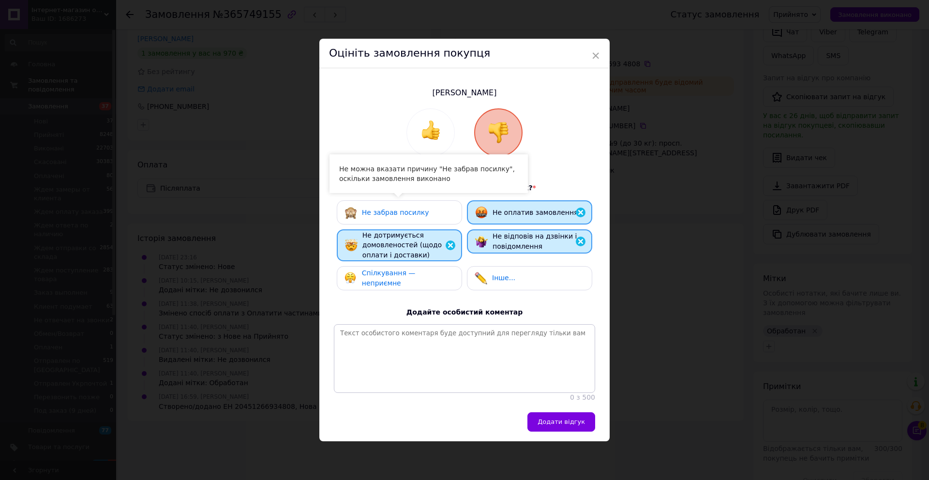
click at [420, 216] on div "Не забрав посилку" at bounding box center [387, 212] width 85 height 13
click at [420, 280] on div "Спілкування — неприємне" at bounding box center [399, 278] width 109 height 20
click at [554, 420] on span "Додати відгук" at bounding box center [561, 421] width 47 height 7
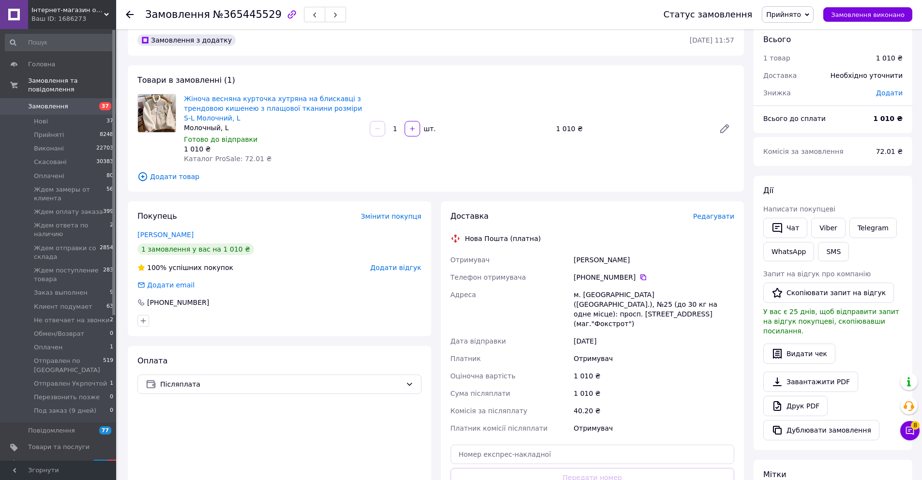
scroll to position [21, 0]
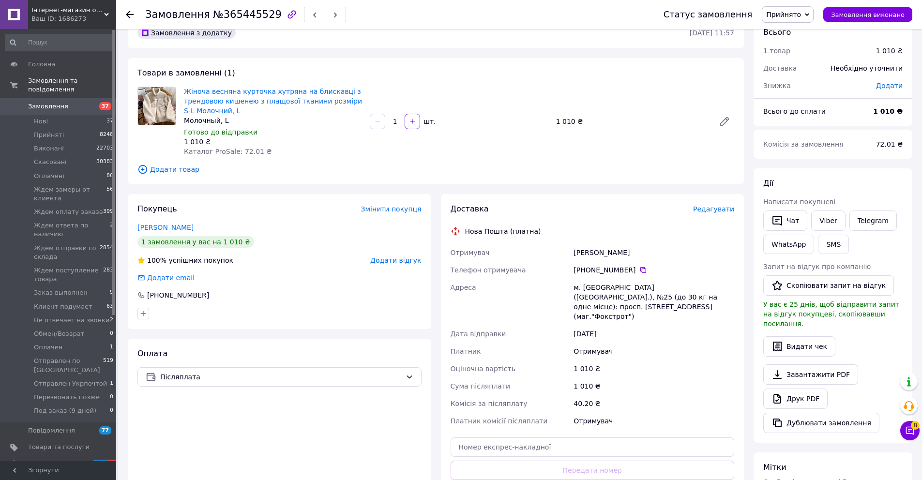
click at [598, 448] on div "Доставка Редагувати Нова Пошта (платна) Отримувач [PERSON_NAME] Телефон отримув…" at bounding box center [592, 363] width 284 height 319
click at [600, 442] on input "text" at bounding box center [592, 446] width 284 height 19
paste input "20451265780887"
type input "20451265780887"
click at [601, 461] on button "Передати номер" at bounding box center [592, 470] width 284 height 19
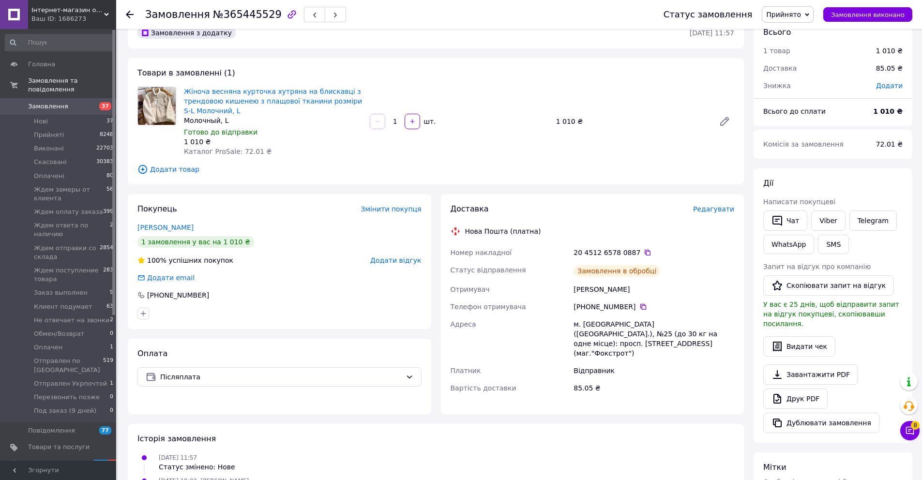
click at [400, 260] on span "Додати відгук" at bounding box center [395, 260] width 51 height 8
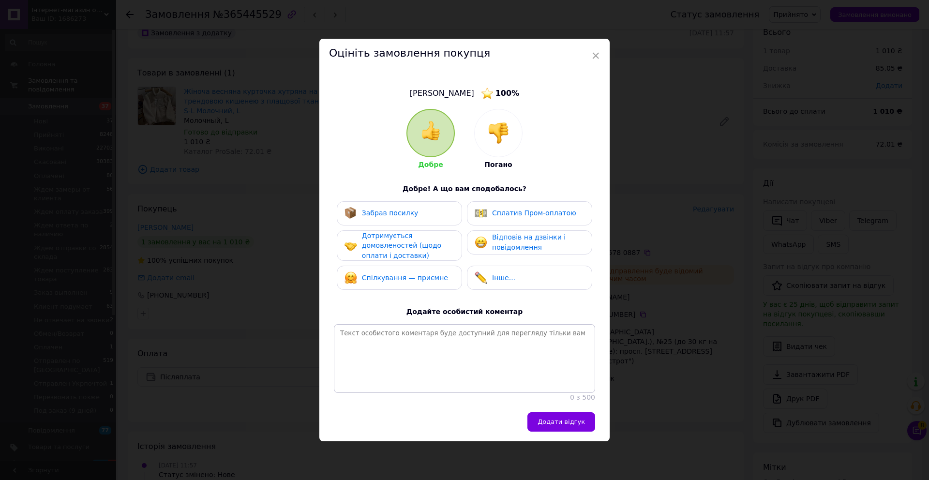
click at [503, 142] on img at bounding box center [498, 132] width 21 height 21
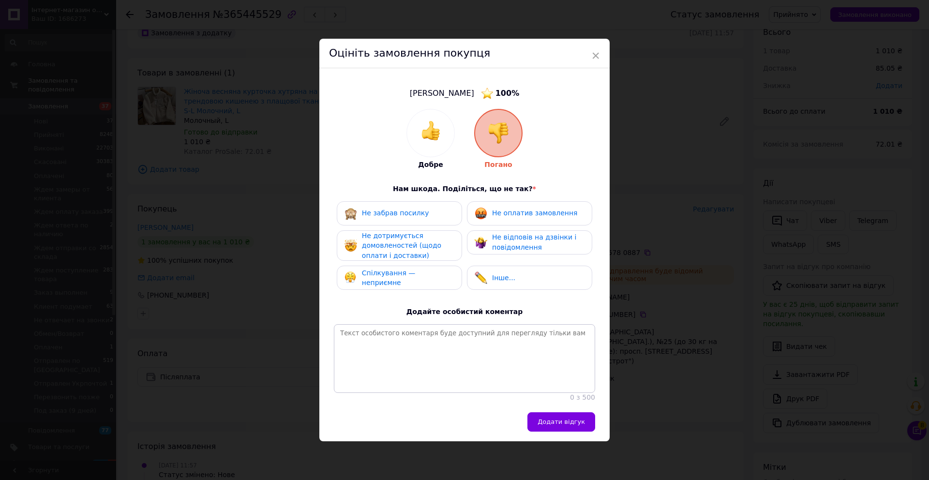
click at [499, 218] on div "Не оплатив замовлення" at bounding box center [529, 213] width 125 height 24
click at [502, 244] on span "Не відповів на дзвінки і повідомлення" at bounding box center [534, 242] width 84 height 18
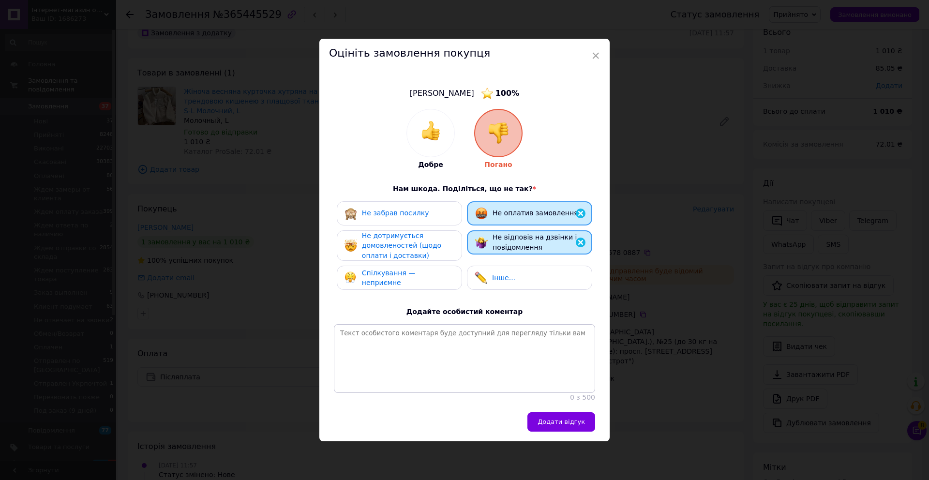
click at [424, 252] on div "Не дотримується домовленостей (щодо оплати і доставки)" at bounding box center [408, 246] width 92 height 30
drag, startPoint x: 421, startPoint y: 274, endPoint x: 456, endPoint y: 299, distance: 42.7
click at [416, 275] on span "Спілкування — неприємне" at bounding box center [389, 279] width 54 height 18
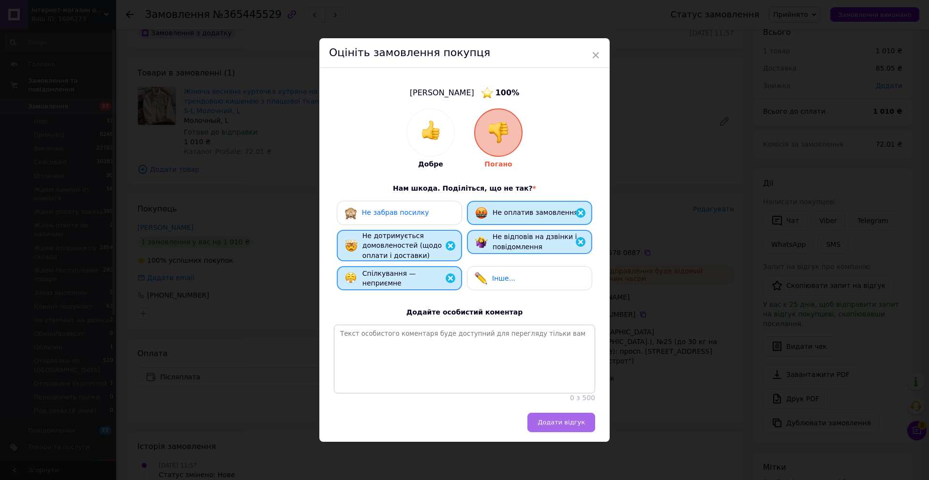
click at [569, 424] on span "Додати відгук" at bounding box center [561, 422] width 47 height 7
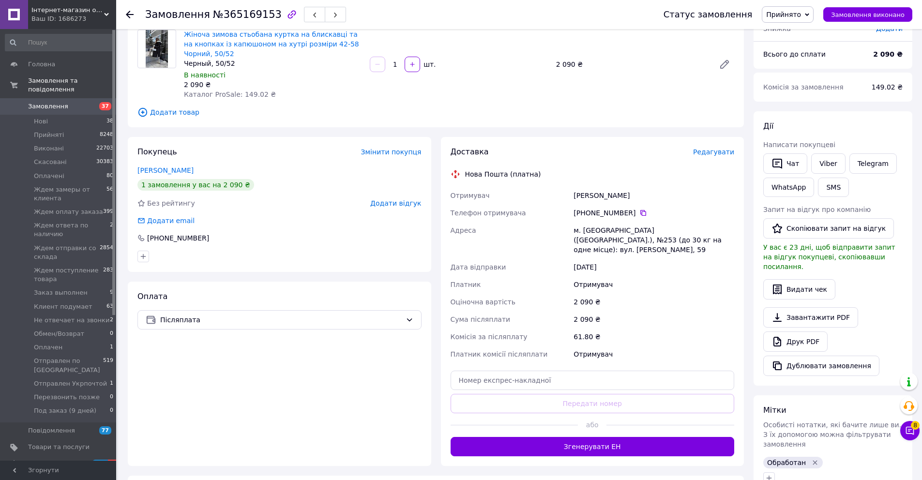
scroll to position [90, 0]
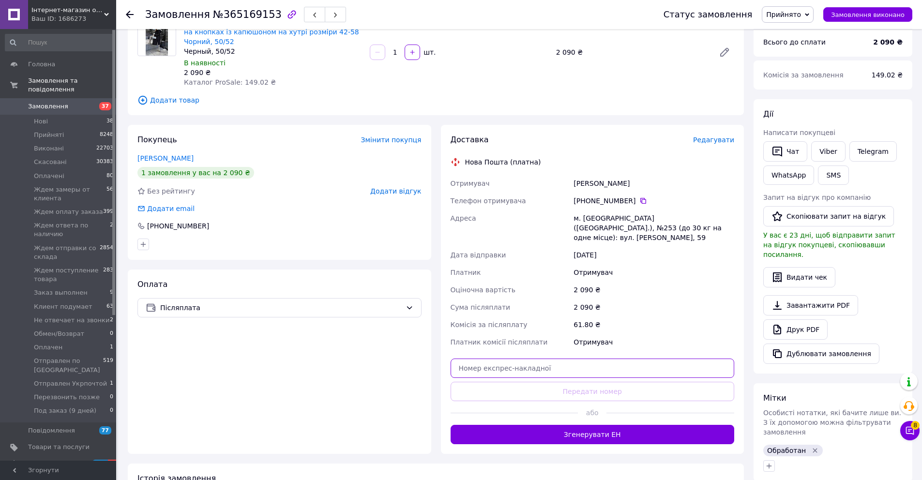
drag, startPoint x: 585, startPoint y: 357, endPoint x: 588, endPoint y: 370, distance: 12.8
click at [586, 359] on input "text" at bounding box center [592, 368] width 284 height 19
paste input "20451266548048"
type input "20451266548048"
click at [589, 382] on button "Передати номер" at bounding box center [592, 391] width 284 height 19
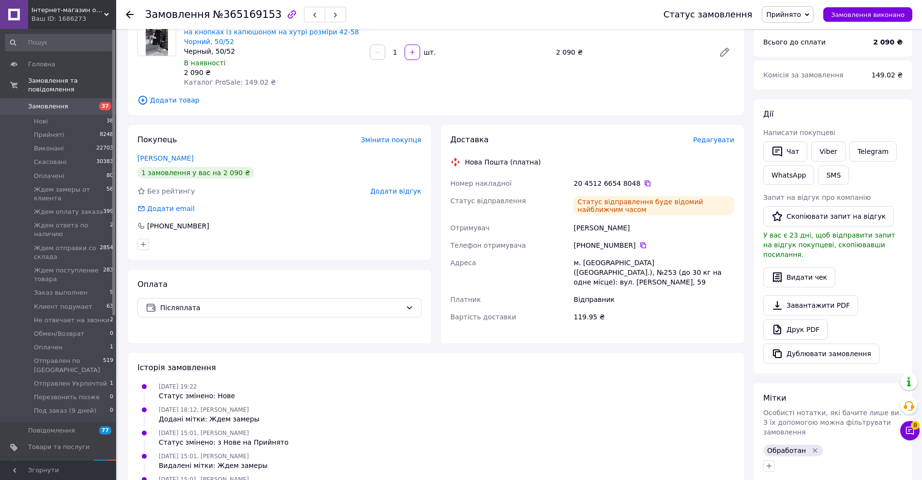
click at [404, 192] on span "Додати відгук" at bounding box center [395, 191] width 51 height 8
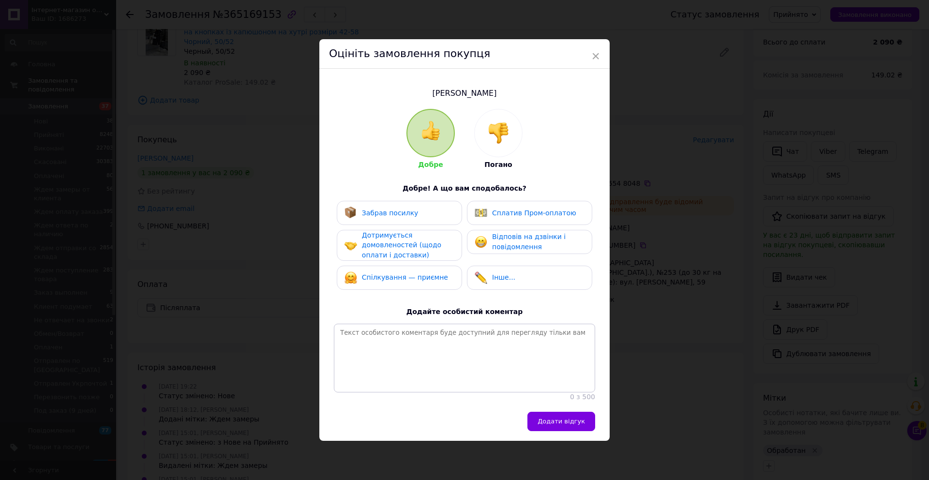
click at [510, 135] on div at bounding box center [498, 132] width 47 height 47
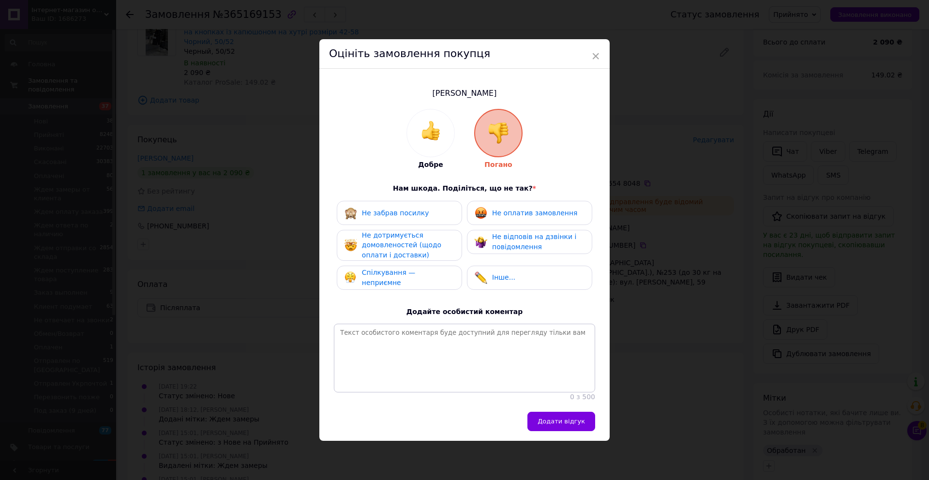
drag, startPoint x: 509, startPoint y: 208, endPoint x: 513, endPoint y: 245, distance: 37.1
click at [509, 210] on span "Не оплатив замовлення" at bounding box center [534, 213] width 85 height 8
click at [513, 245] on span "Не відповів на дзвінки і повідомлення" at bounding box center [534, 242] width 84 height 18
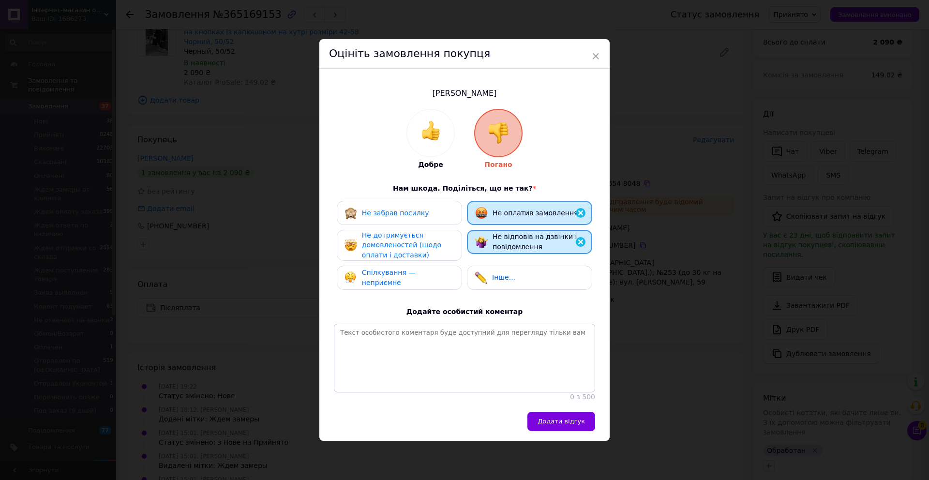
drag, startPoint x: 427, startPoint y: 251, endPoint x: 417, endPoint y: 221, distance: 31.8
click at [425, 246] on div "Не дотримується домовленостей (щодо оплати і доставки)" at bounding box center [408, 245] width 92 height 30
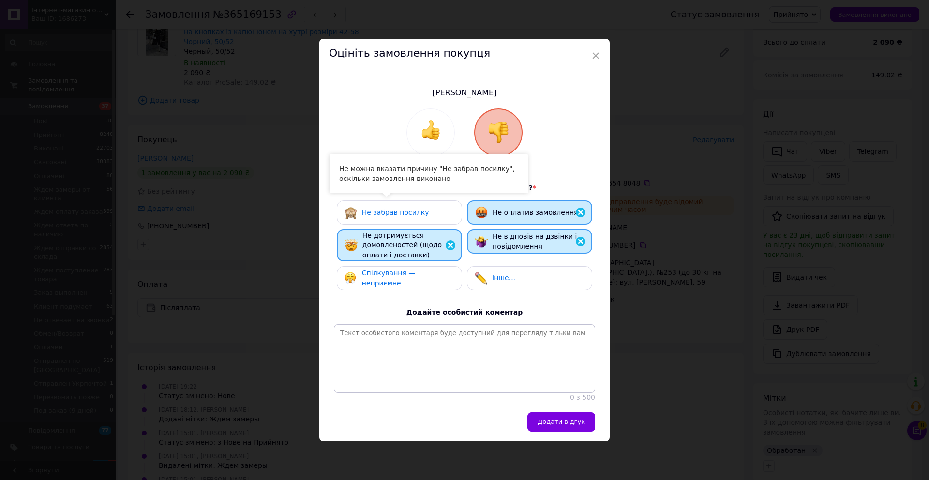
click at [416, 219] on div "Не забрав посилку" at bounding box center [399, 212] width 125 height 24
drag, startPoint x: 417, startPoint y: 269, endPoint x: 432, endPoint y: 296, distance: 31.0
click at [417, 270] on div "Спілкування — неприємне" at bounding box center [399, 278] width 109 height 20
click at [583, 425] on span "Додати відгук" at bounding box center [561, 421] width 47 height 7
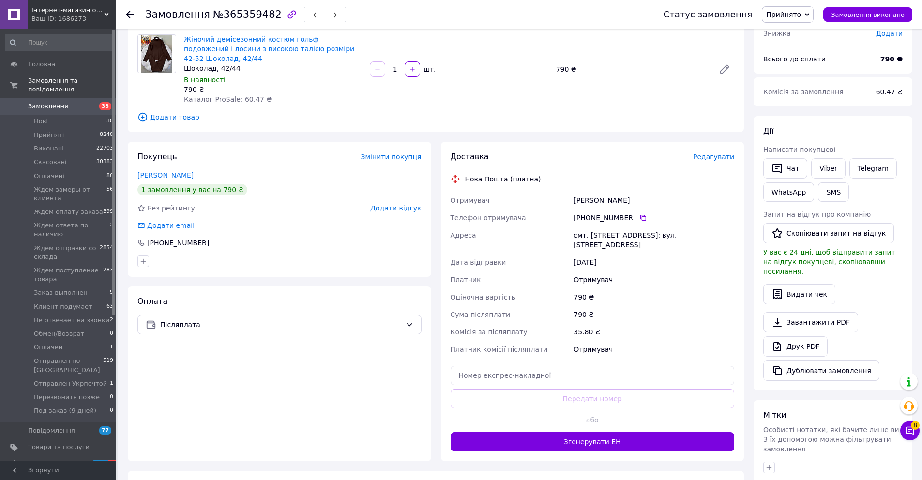
scroll to position [78, 0]
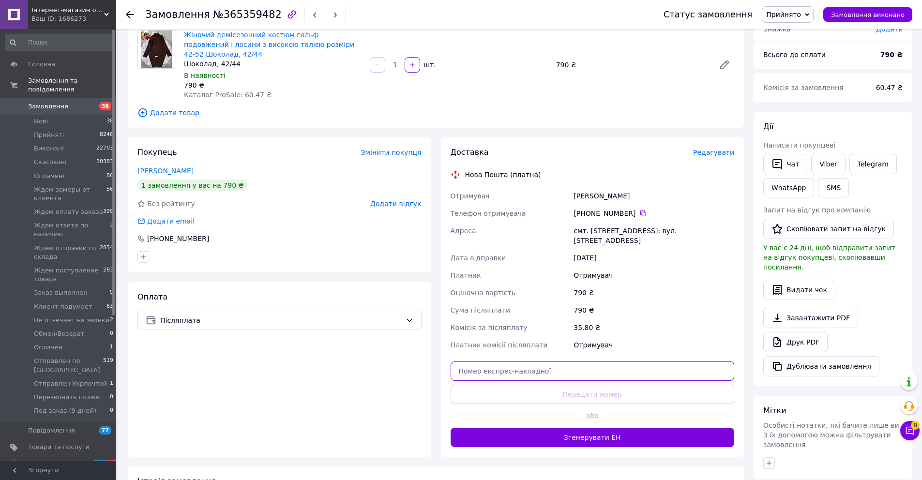
click at [588, 364] on input "text" at bounding box center [592, 370] width 284 height 19
paste input "20451265780353"
type input "20451265780353"
click at [589, 385] on button "Передати номер" at bounding box center [592, 394] width 284 height 19
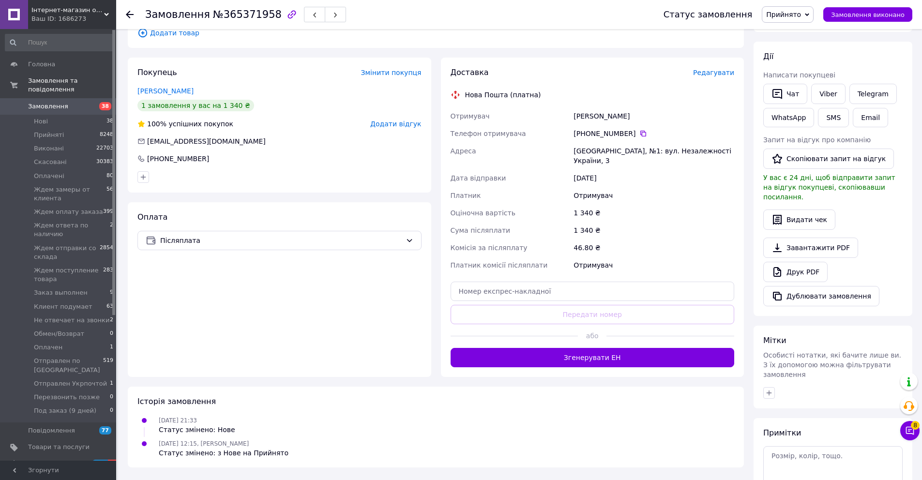
scroll to position [153, 0]
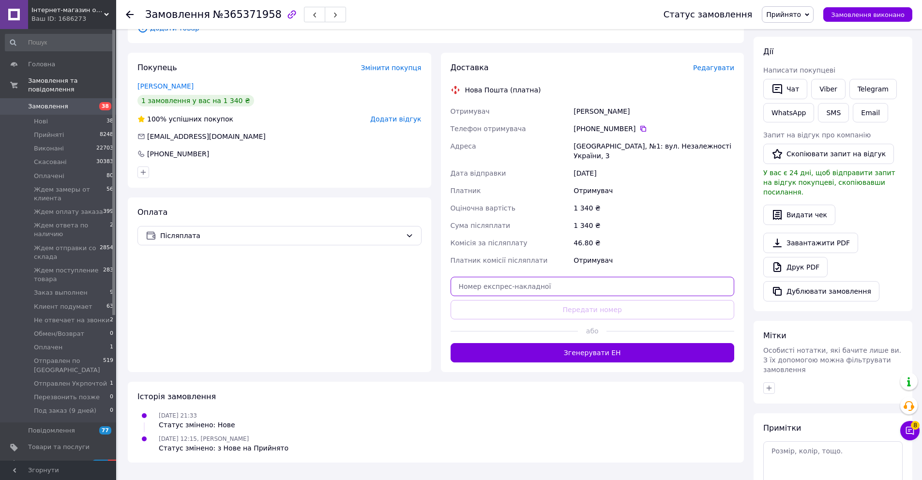
click at [593, 282] on input "text" at bounding box center [592, 286] width 284 height 19
paste input "20451265800959"
type input "20451265800959"
click at [600, 307] on button "Передати номер" at bounding box center [592, 309] width 284 height 19
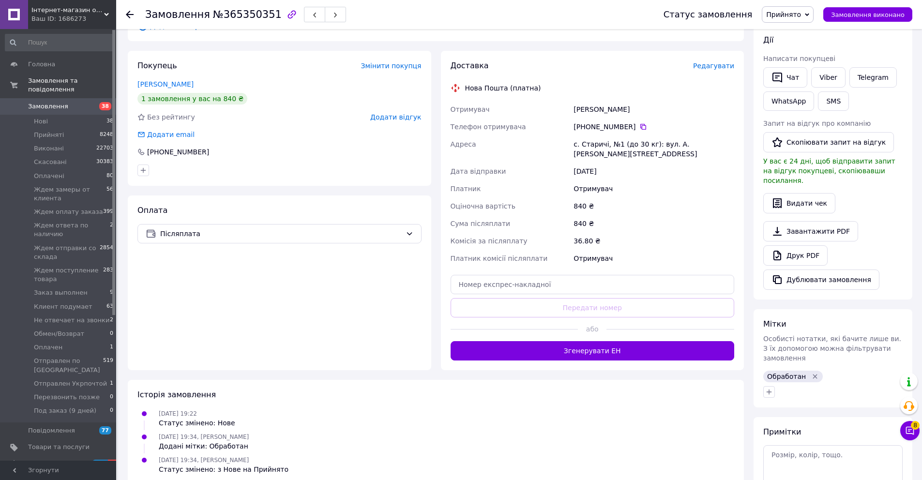
scroll to position [168, 0]
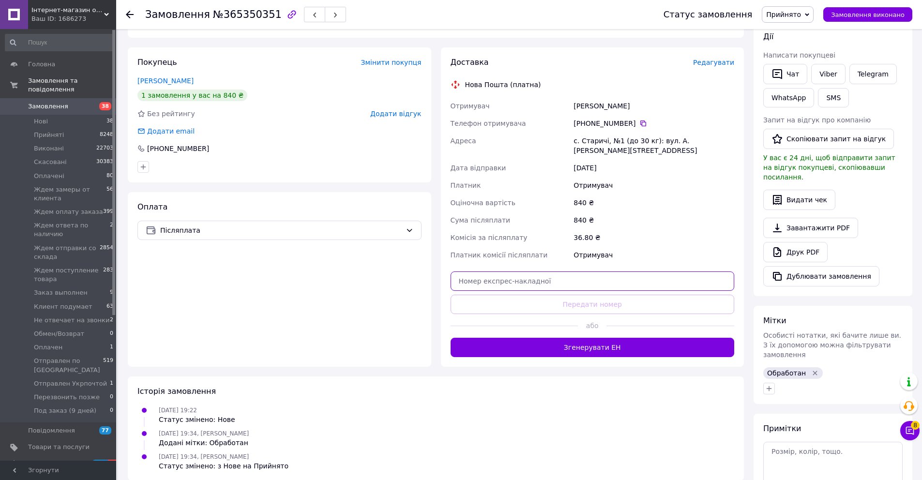
click at [571, 279] on input "text" at bounding box center [592, 280] width 284 height 19
paste input "20451265779321"
type input "20451265779321"
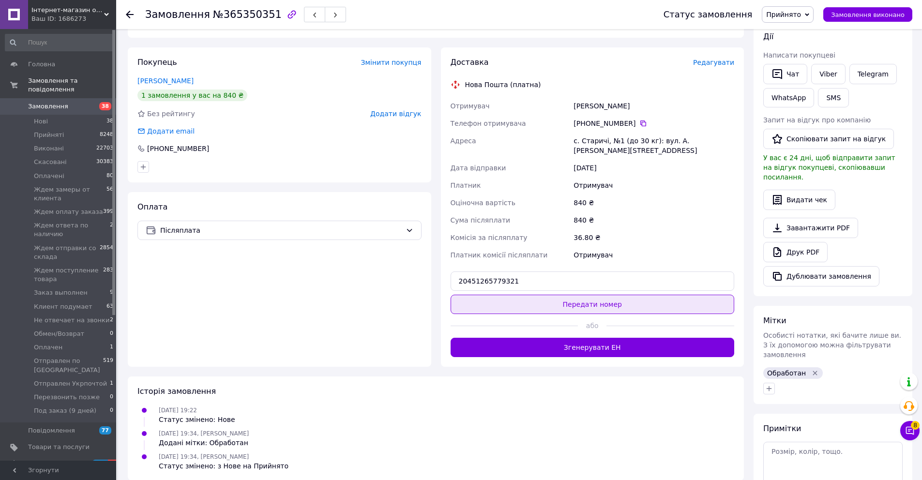
click at [569, 295] on button "Передати номер" at bounding box center [592, 304] width 284 height 19
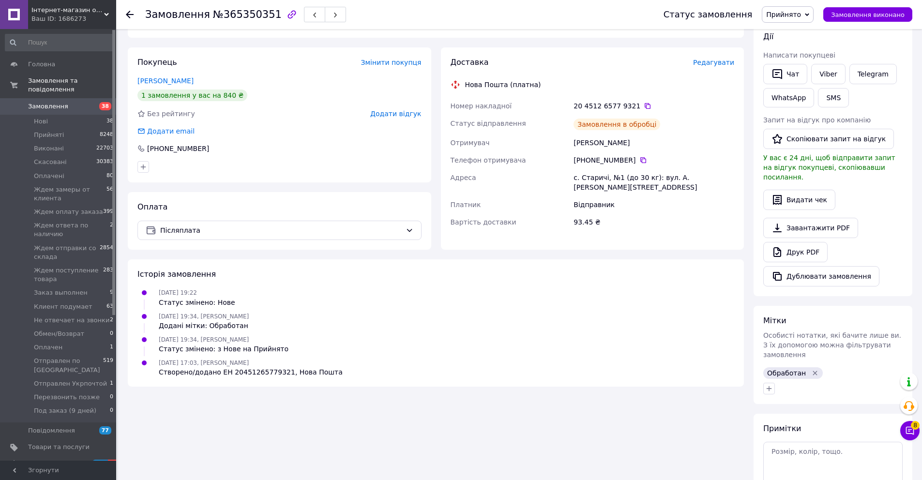
click at [411, 119] on div "Покупець Змінити покупця Кузьменко Олександр 1 замовлення у вас на 840 ₴ Без ре…" at bounding box center [279, 114] width 303 height 135
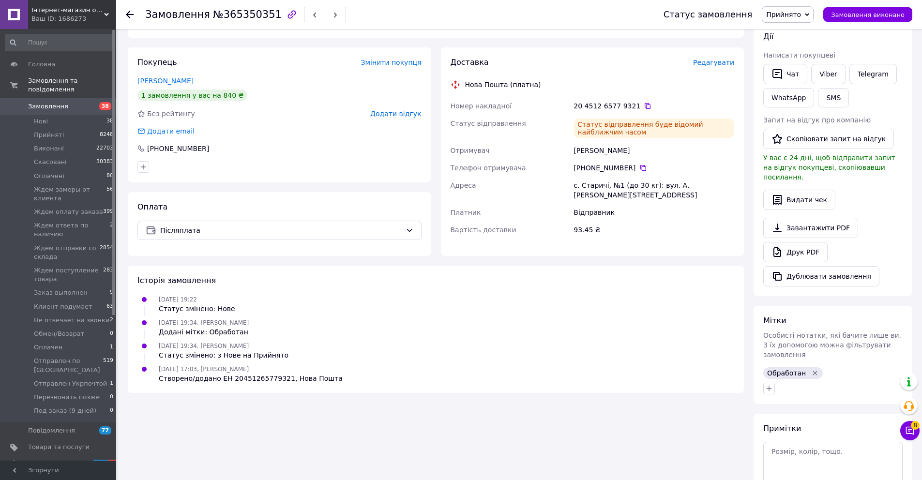
click at [411, 117] on span "Додати відгук" at bounding box center [395, 114] width 51 height 8
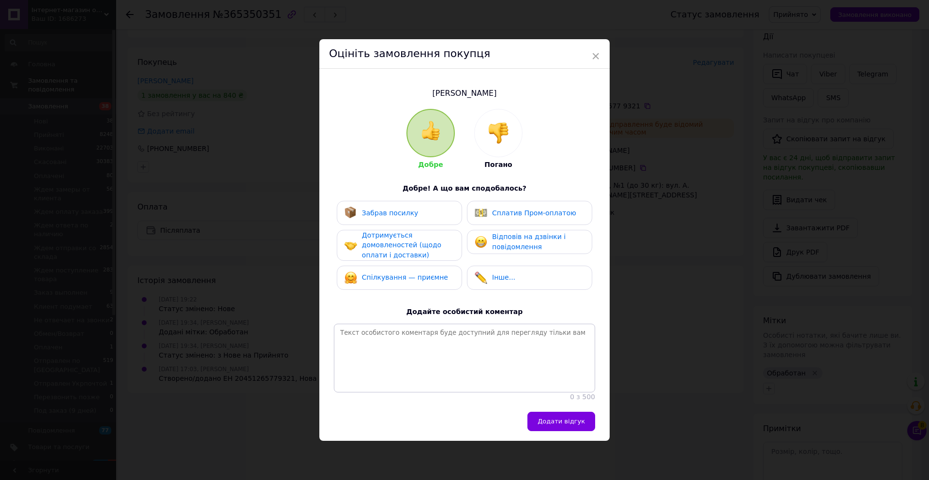
click at [511, 148] on div at bounding box center [498, 132] width 47 height 47
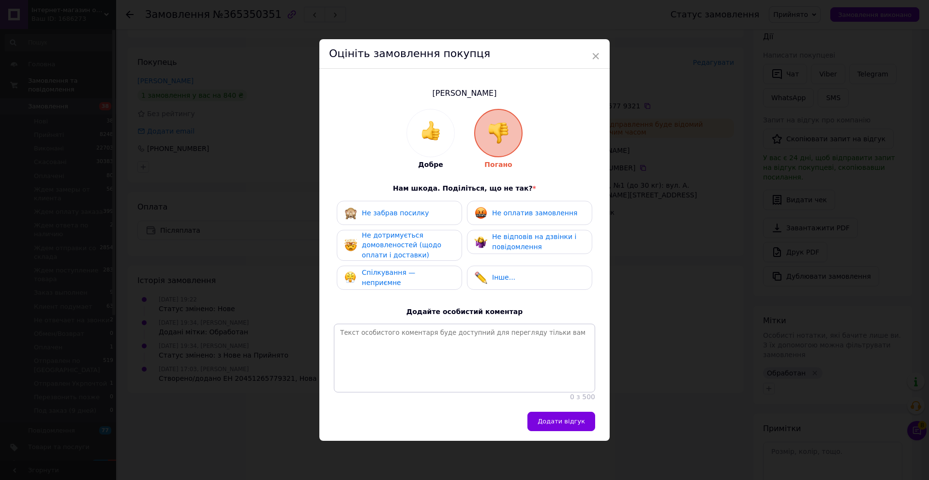
click at [510, 212] on span "Не оплатив замовлення" at bounding box center [534, 213] width 85 height 8
drag, startPoint x: 512, startPoint y: 239, endPoint x: 463, endPoint y: 241, distance: 49.4
click at [512, 239] on span "Не відповів на дзвінки і повідомлення" at bounding box center [534, 242] width 84 height 18
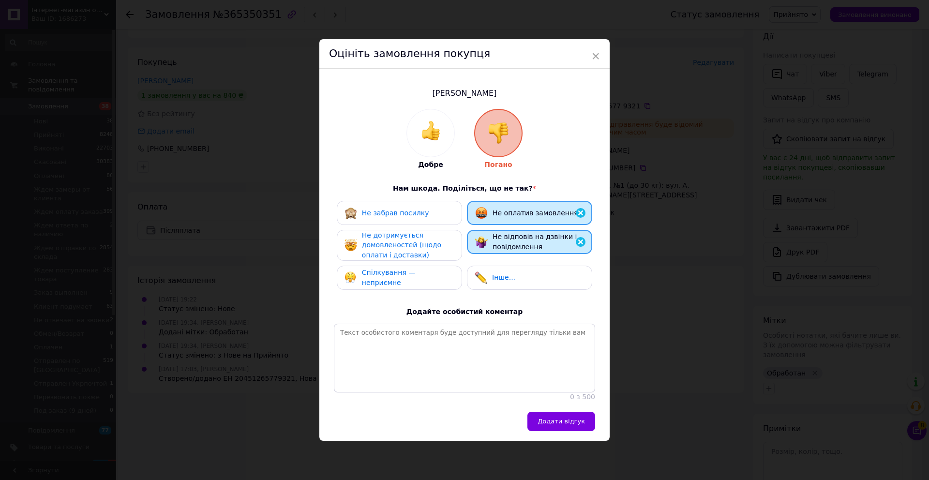
click at [437, 238] on div "Не дотримується домовленостей (щодо оплати і доставки)" at bounding box center [408, 245] width 92 height 30
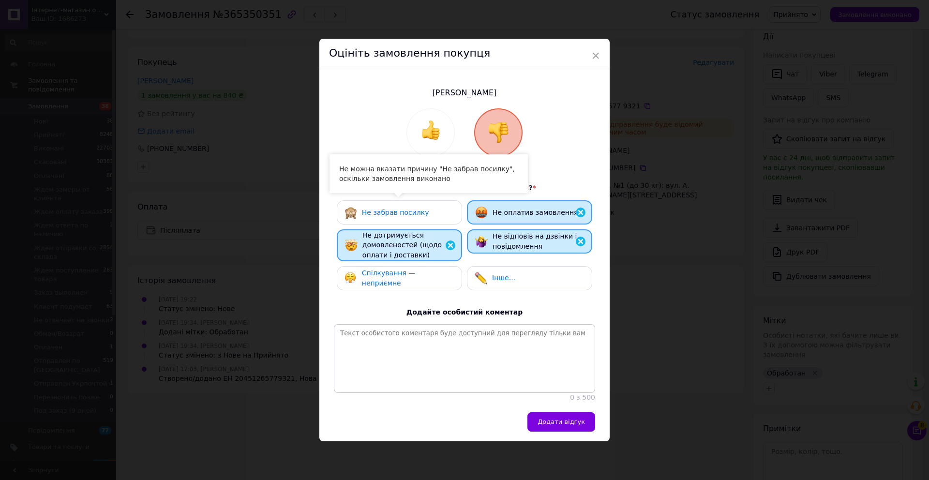
drag, startPoint x: 435, startPoint y: 215, endPoint x: 433, endPoint y: 270, distance: 54.2
click at [435, 216] on div "Не забрав посилку" at bounding box center [400, 212] width 110 height 13
click at [416, 278] on span "Спілкування — неприємне" at bounding box center [389, 278] width 54 height 18
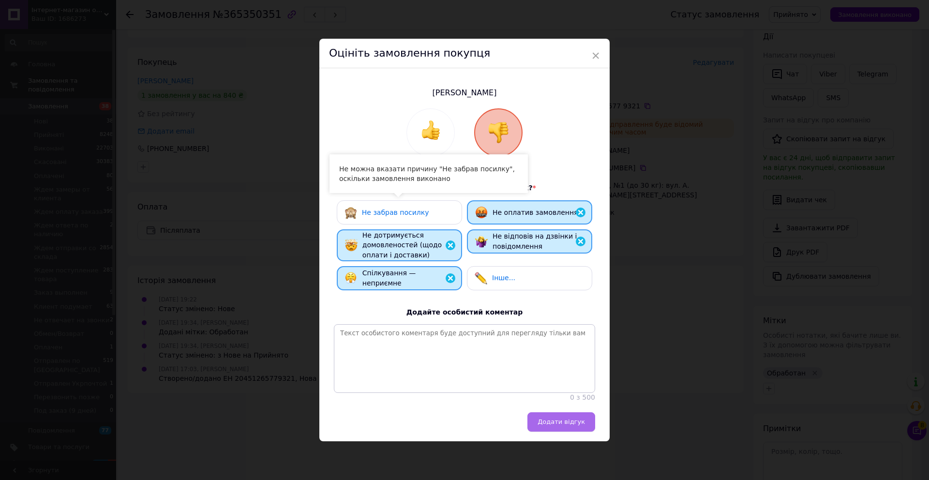
drag, startPoint x: 552, startPoint y: 411, endPoint x: 554, endPoint y: 417, distance: 5.7
click at [554, 415] on div "Оцініть замовлення покупця Кузьменко Олександр Добре Погано Нам шкода. Поділіть…" at bounding box center [464, 240] width 290 height 403
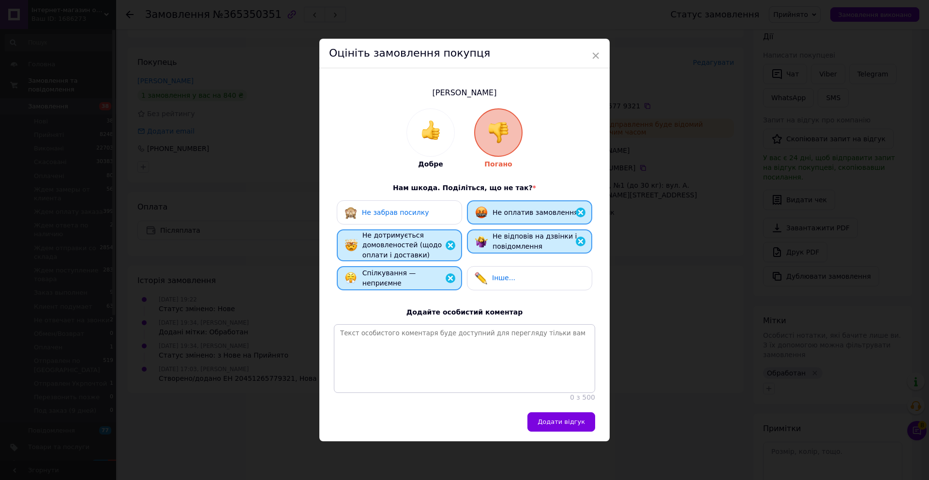
drag, startPoint x: 554, startPoint y: 417, endPoint x: 557, endPoint y: 421, distance: 5.5
click at [555, 420] on button "Додати відгук" at bounding box center [561, 421] width 68 height 19
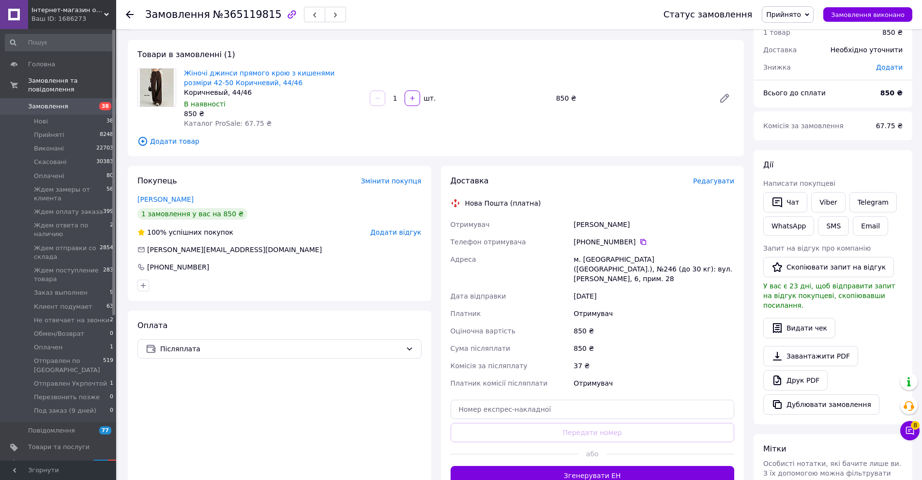
scroll to position [88, 0]
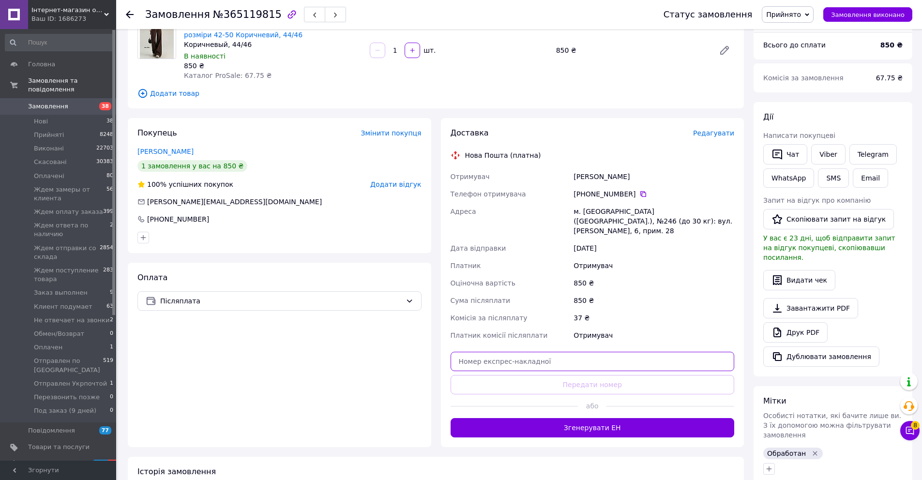
click at [592, 352] on input "text" at bounding box center [592, 361] width 284 height 19
paste input "20451265779104"
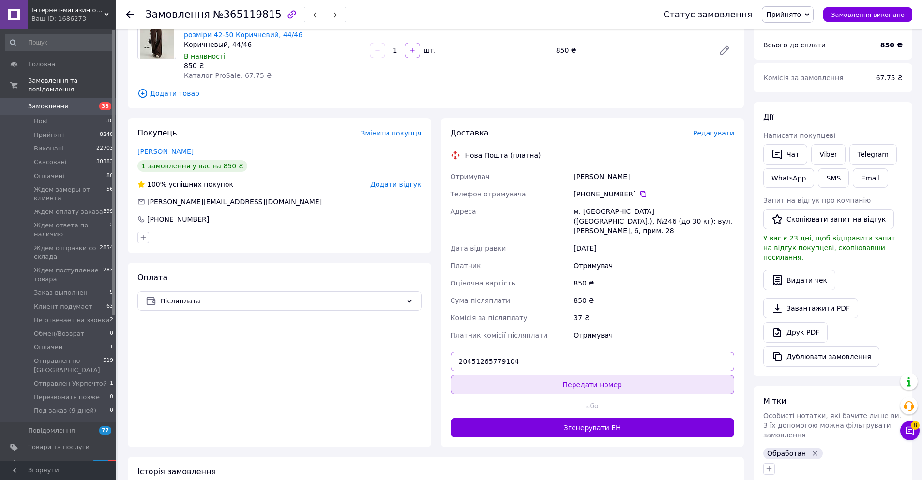
type input "20451265779104"
click at [591, 379] on button "Передати номер" at bounding box center [592, 384] width 284 height 19
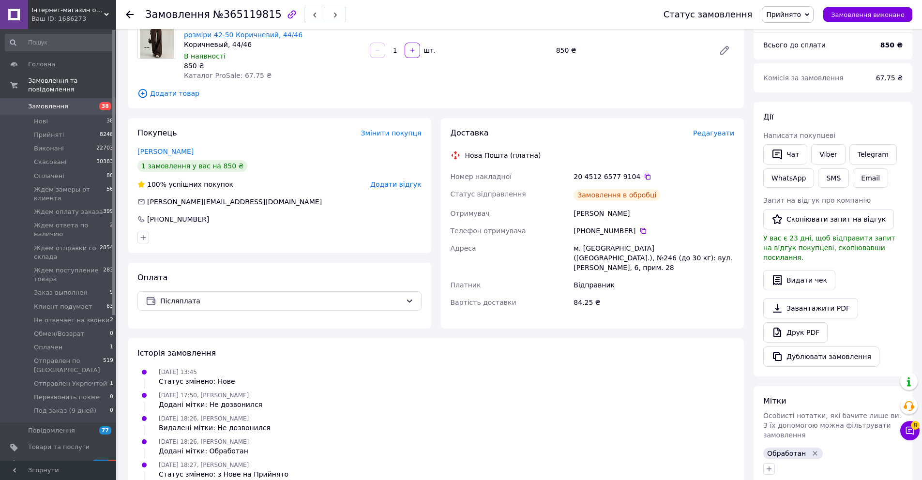
click at [404, 187] on span "Додати відгук" at bounding box center [395, 184] width 51 height 8
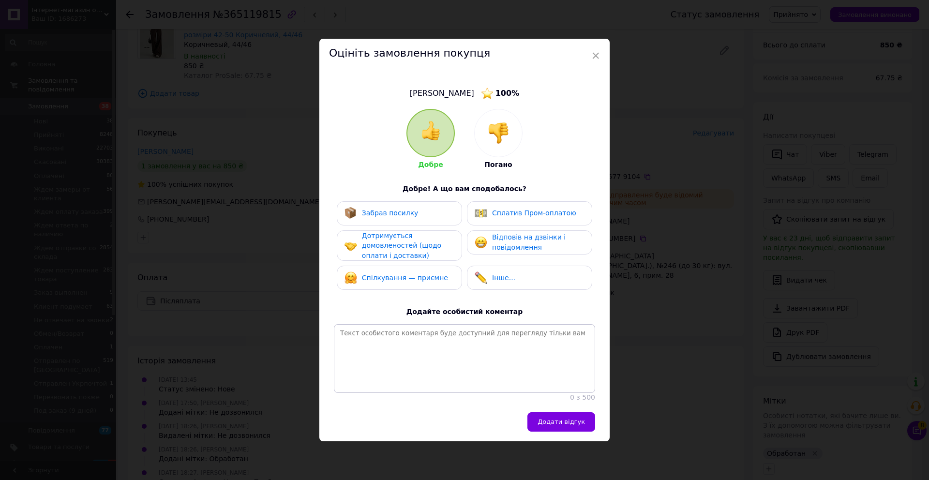
click at [475, 139] on div at bounding box center [498, 132] width 47 height 47
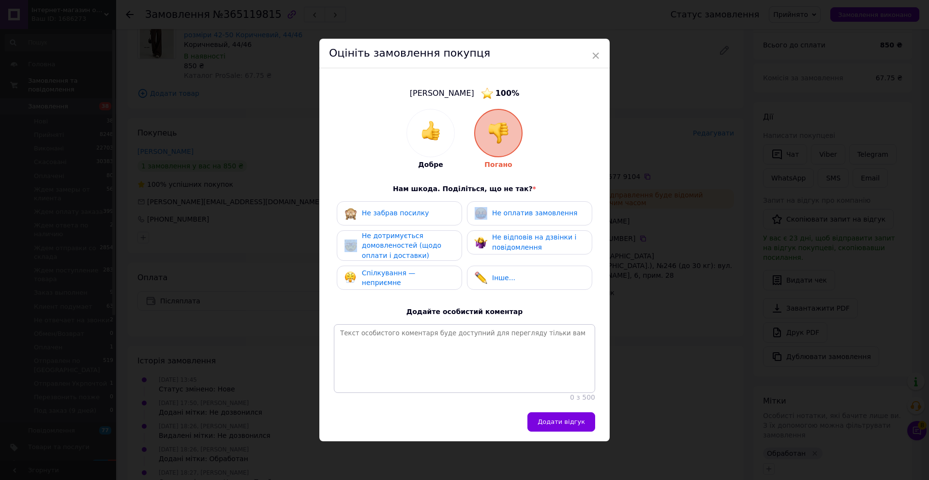
drag, startPoint x: 488, startPoint y: 213, endPoint x: 496, endPoint y: 234, distance: 23.0
click at [489, 213] on div "Не оплатив замовлення" at bounding box center [526, 213] width 103 height 13
click at [497, 236] on span "Не відповів на дзвінки і повідомлення" at bounding box center [534, 242] width 84 height 18
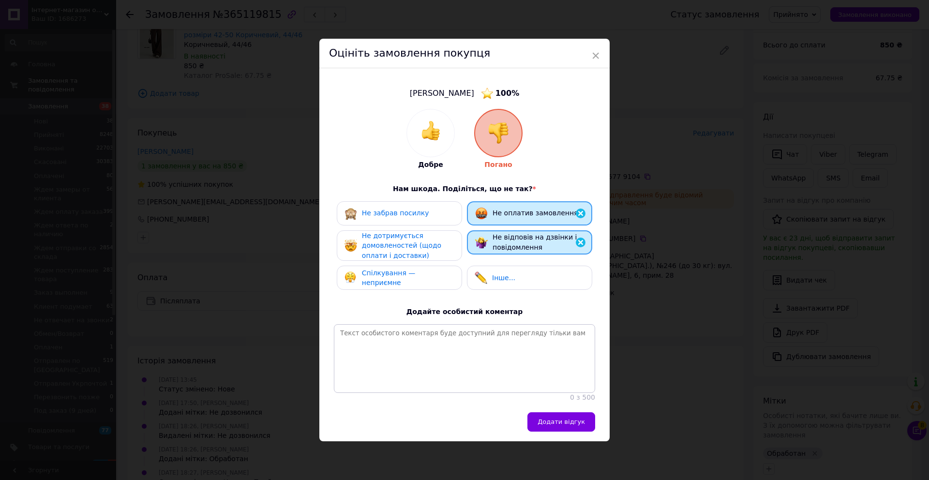
click at [441, 246] on div "Не дотримується домовленостей (щодо оплати і доставки)" at bounding box center [408, 246] width 92 height 30
click at [420, 217] on div "Не забрав посилку" at bounding box center [387, 213] width 85 height 13
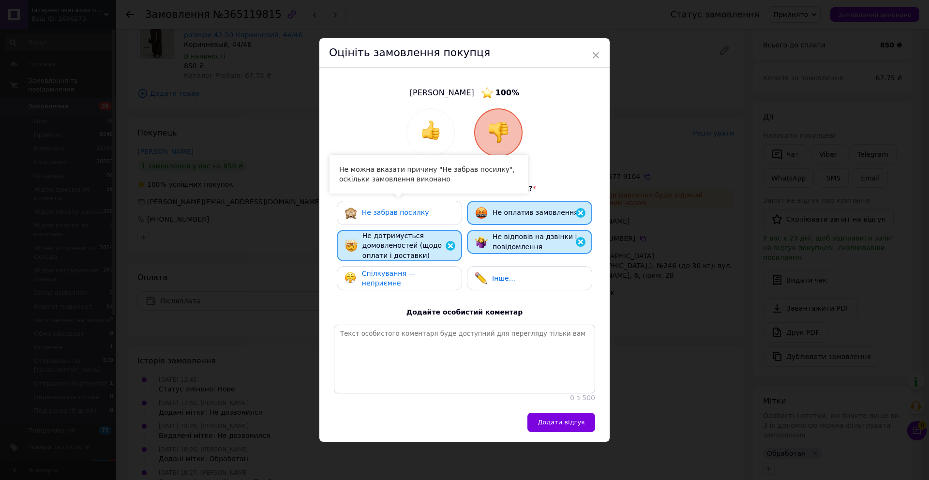
click at [416, 274] on span "Спілкування — неприємне" at bounding box center [389, 279] width 54 height 18
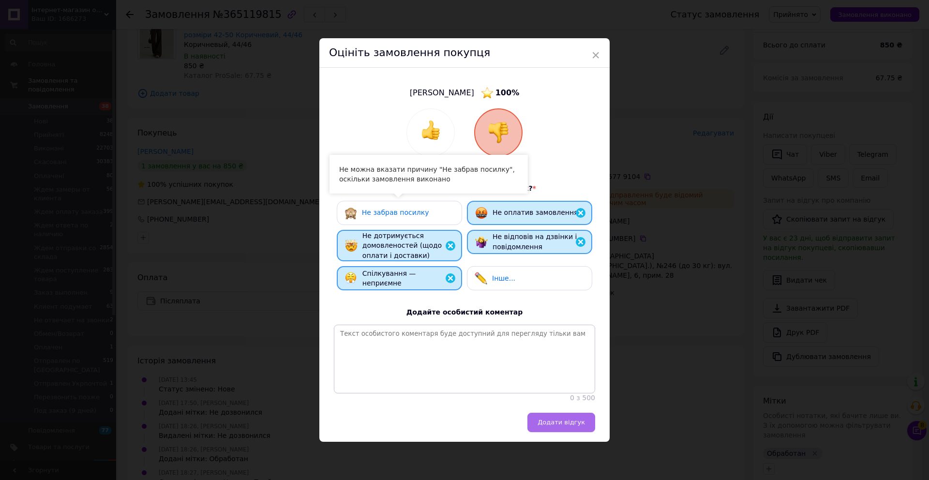
click at [576, 426] on span "Додати відгук" at bounding box center [561, 422] width 47 height 7
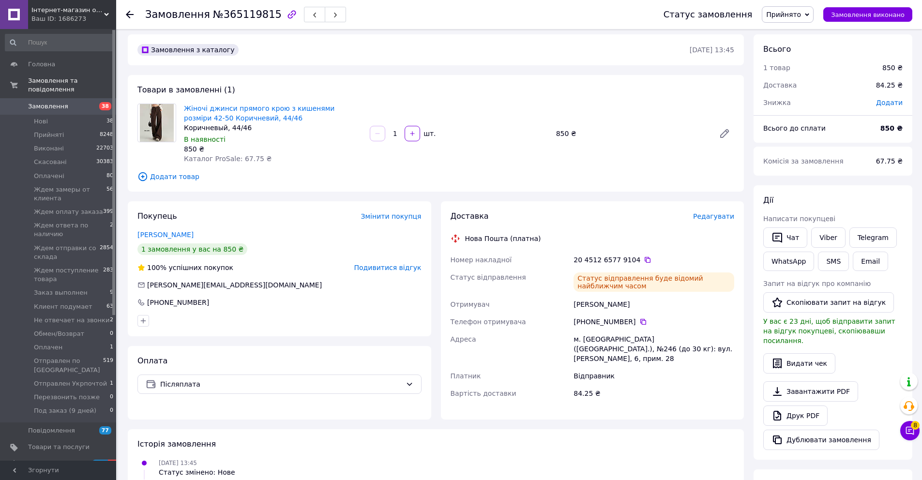
scroll to position [0, 0]
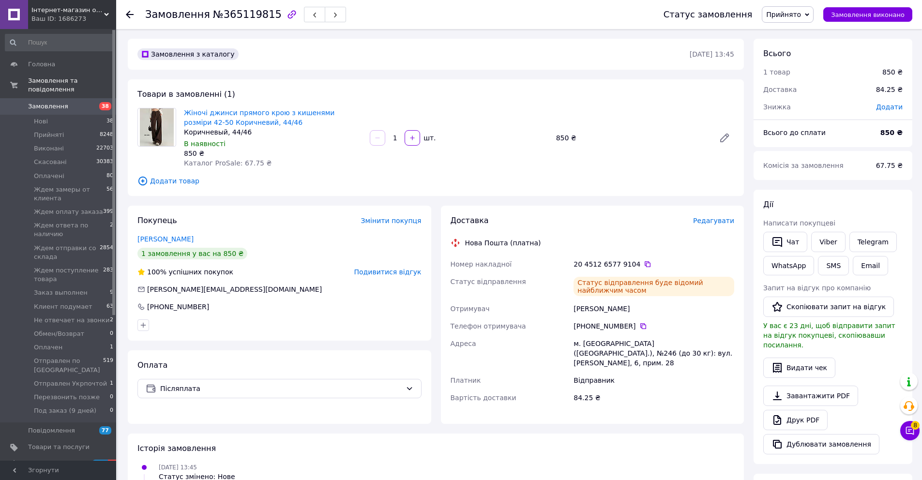
drag, startPoint x: 132, startPoint y: 17, endPoint x: 204, endPoint y: 8, distance: 72.7
click at [133, 17] on icon at bounding box center [130, 15] width 8 height 8
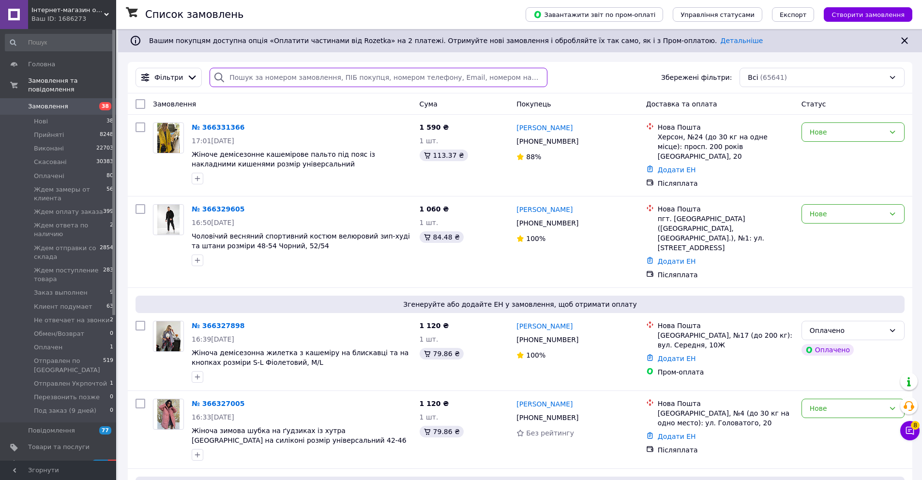
click at [276, 75] on input "search" at bounding box center [378, 77] width 337 height 19
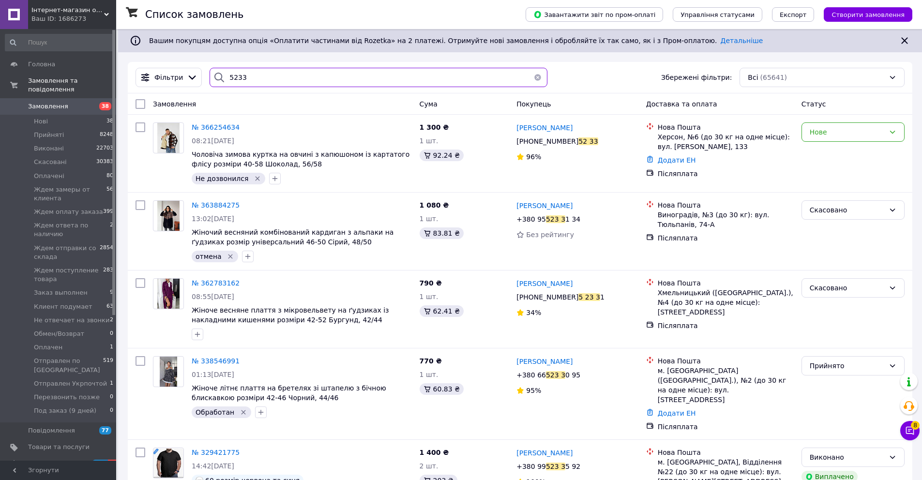
click at [295, 73] on input "5233" at bounding box center [378, 77] width 337 height 19
paste input "068 934-19-94"
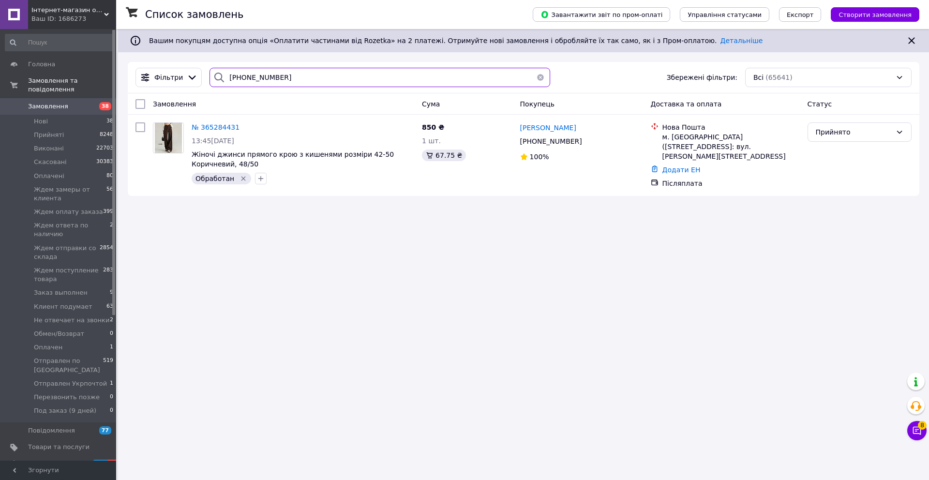
click at [310, 78] on input "068 934-19-94" at bounding box center [380, 77] width 341 height 19
paste input "50 974-99-6"
click at [331, 80] on input "050 974-99-64" at bounding box center [380, 77] width 341 height 19
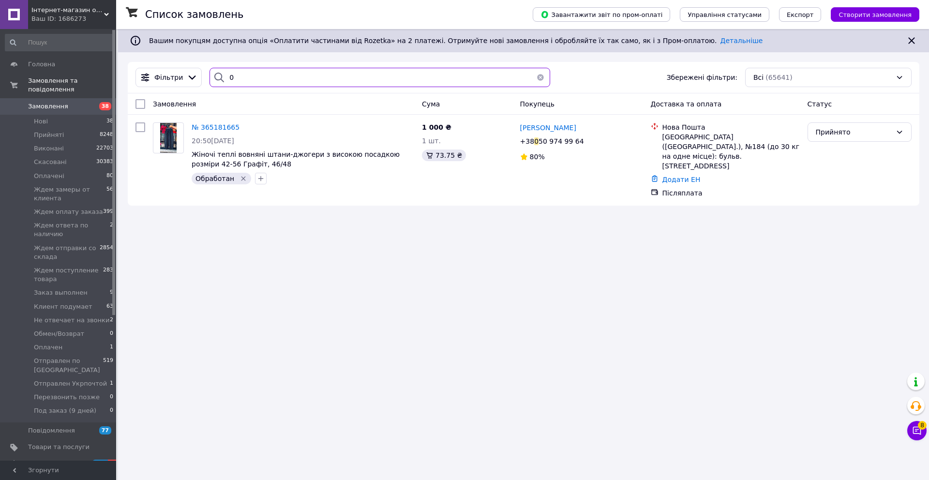
paste input "505380527566"
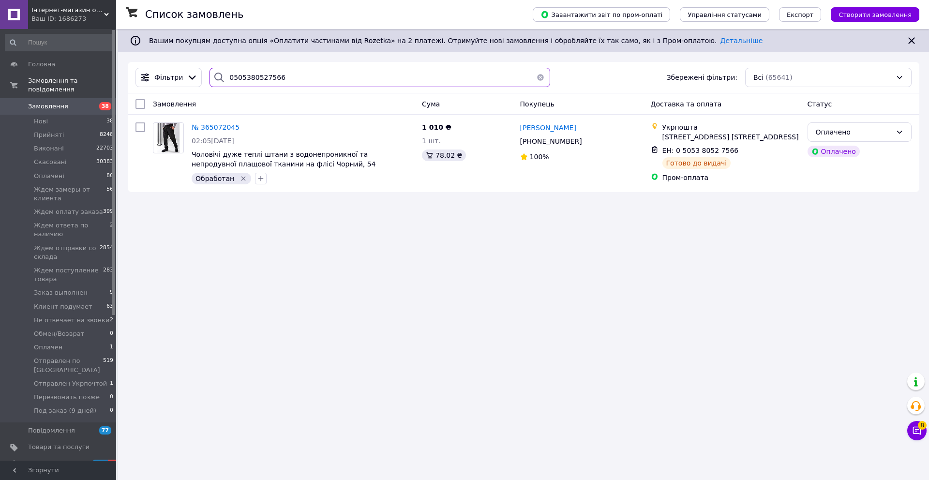
paste input "PRM-289987100"
paste input "068 238-41-91"
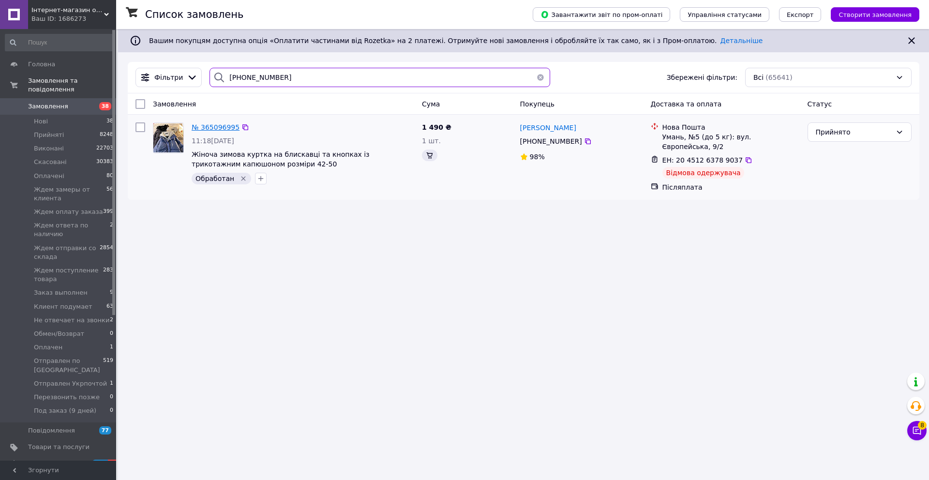
type input "068 238-41-91"
click at [226, 128] on span "№ 365096995" at bounding box center [216, 127] width 48 height 8
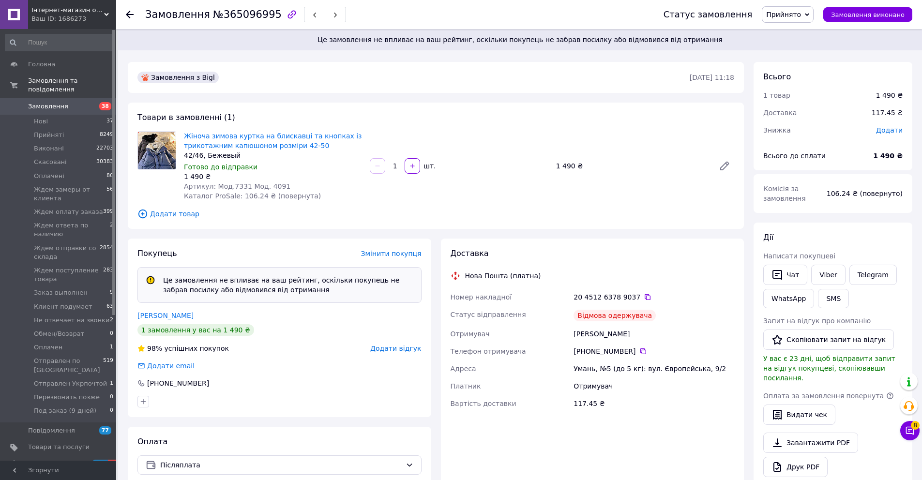
click at [644, 297] on icon at bounding box center [647, 297] width 6 height 6
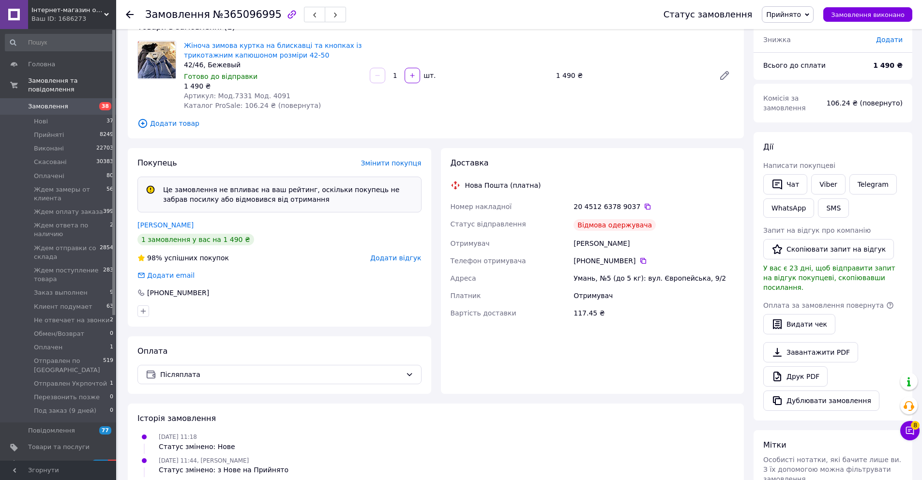
click at [130, 13] on icon at bounding box center [130, 15] width 8 height 8
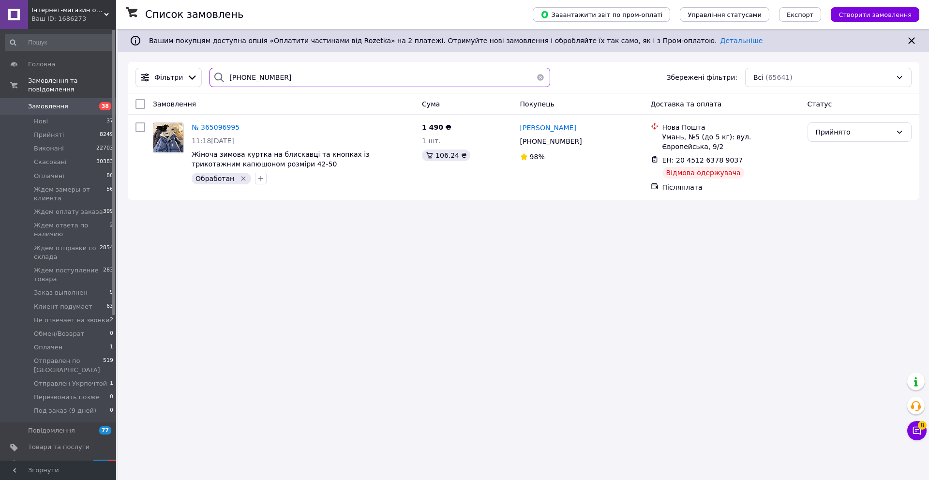
click at [307, 82] on input "068 238-41-91" at bounding box center [380, 77] width 341 height 19
paste input "6 902-70-17"
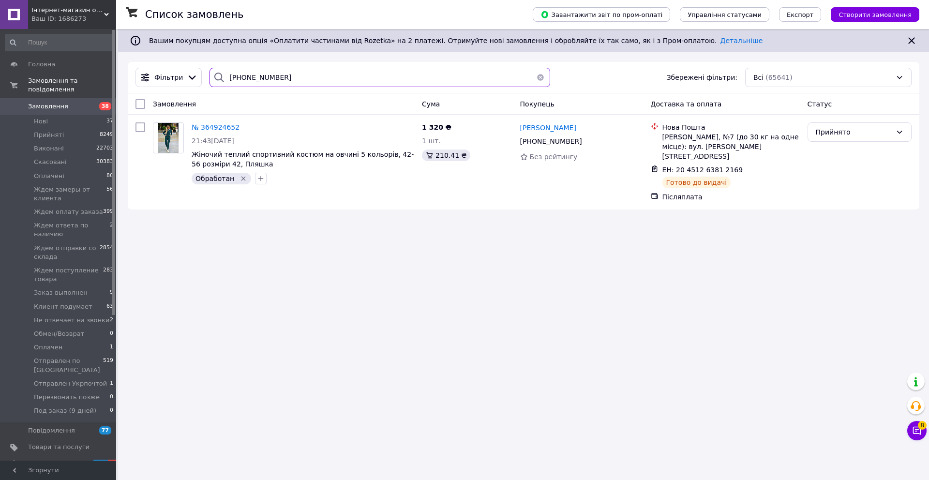
paste input "803-89-10"
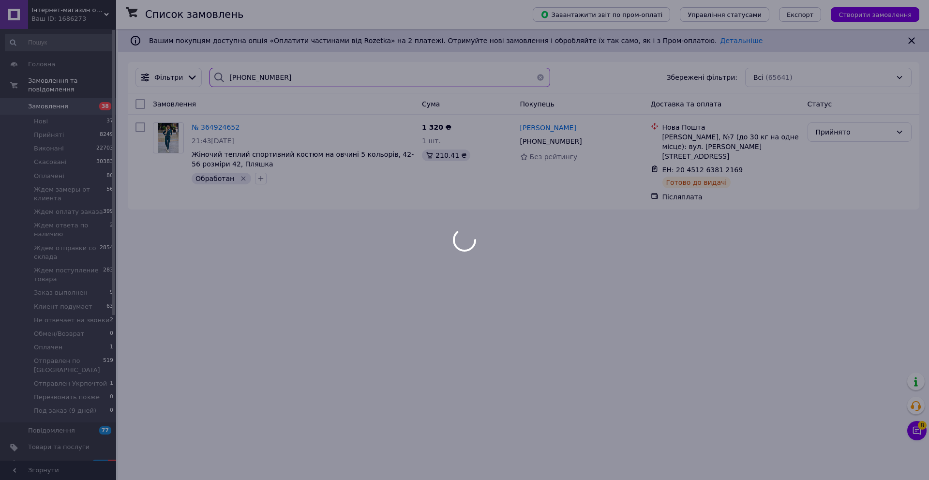
type input "066 803-89-10"
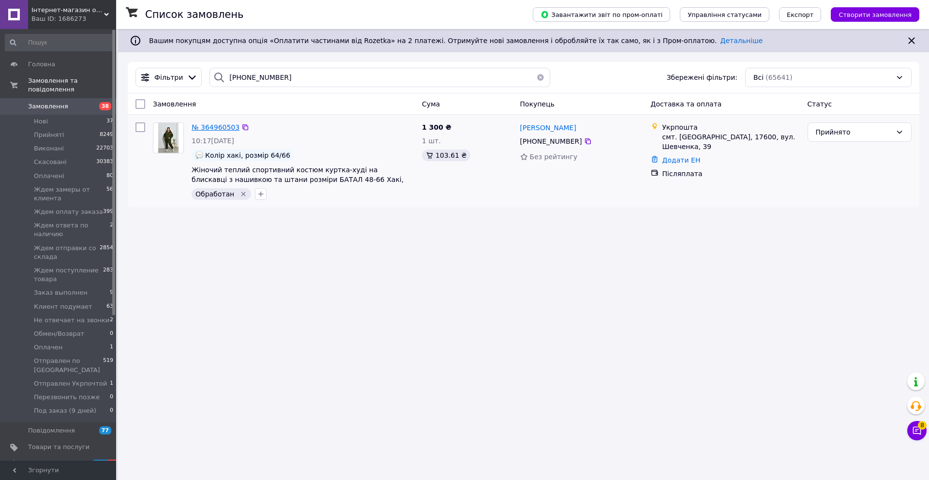
click at [226, 124] on span "№ 364960503" at bounding box center [216, 127] width 48 height 8
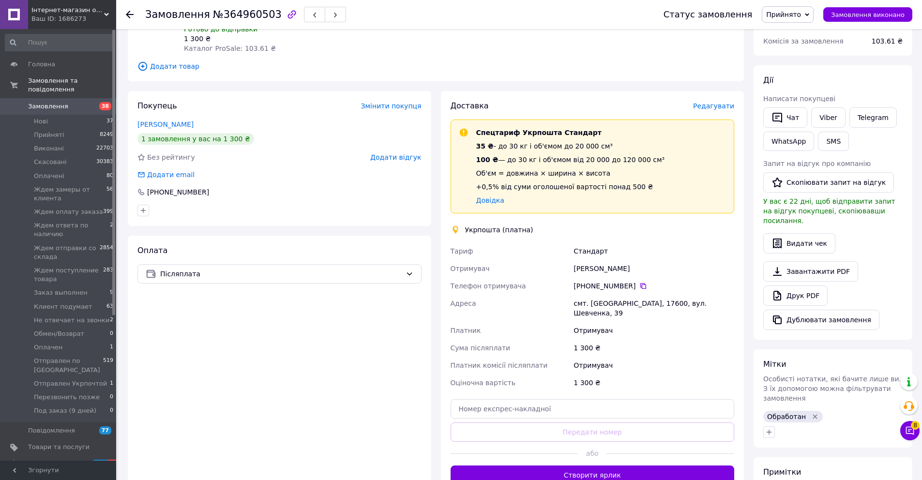
scroll to position [196, 0]
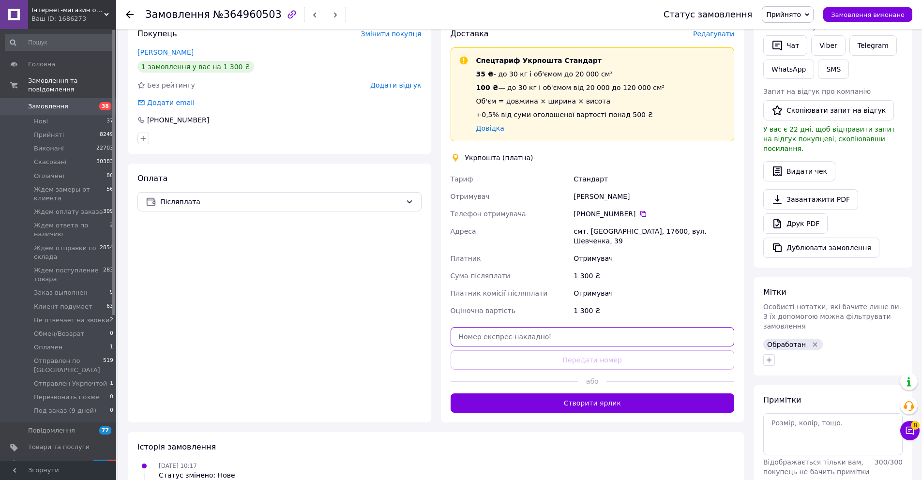
click at [580, 333] on input "text" at bounding box center [592, 336] width 284 height 19
paste input "0505380105890"
type input "0"
click at [465, 328] on input "0" at bounding box center [592, 336] width 284 height 19
paste input "0505380105890"
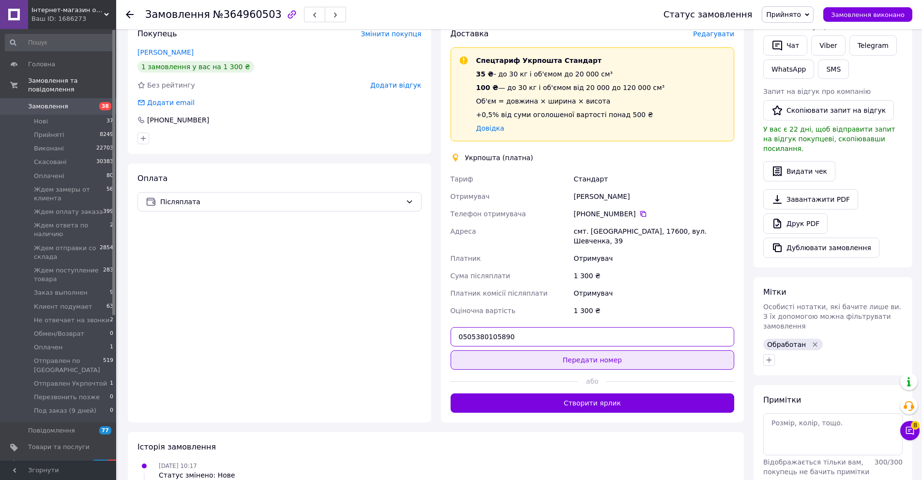
type input "0505380105890"
click at [478, 353] on button "Передати номер" at bounding box center [592, 359] width 284 height 19
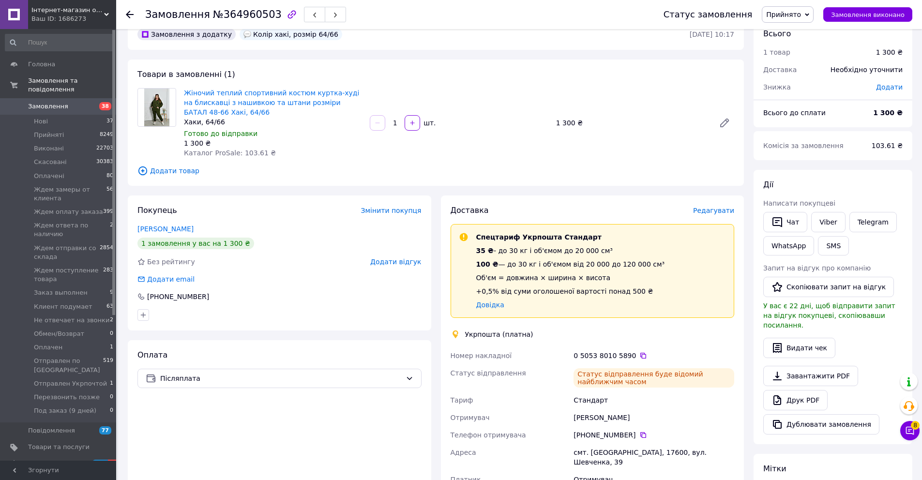
scroll to position [0, 0]
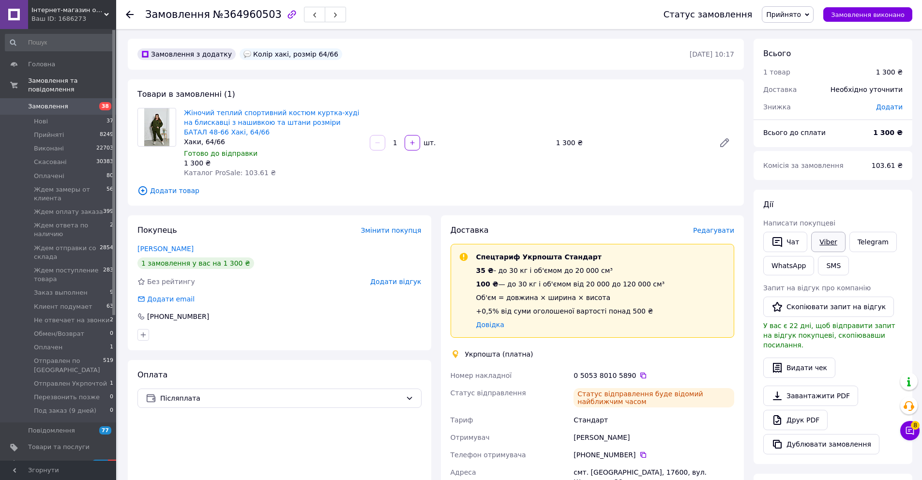
click at [833, 243] on link "Viber" at bounding box center [828, 242] width 34 height 20
click at [131, 15] on icon at bounding box center [130, 15] width 8 height 8
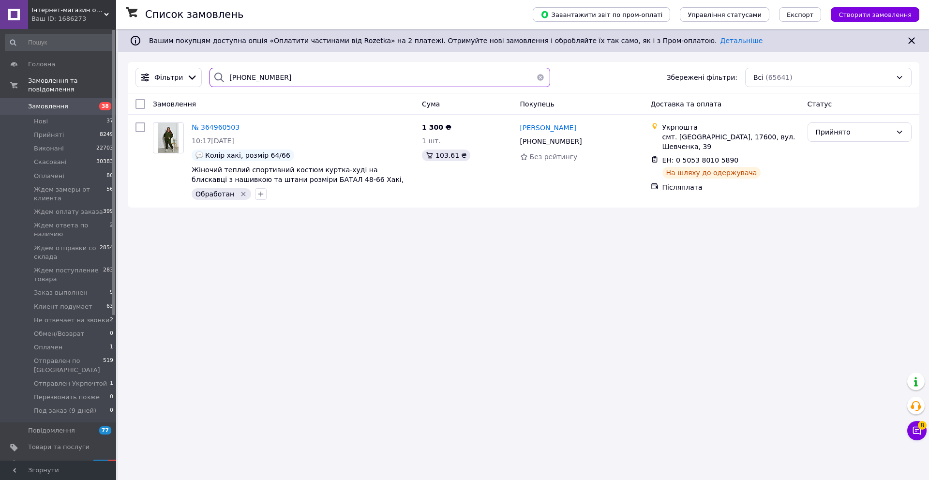
click at [305, 72] on input "066 803-89-10" at bounding box center [380, 77] width 341 height 19
paste input "99 403-12-31"
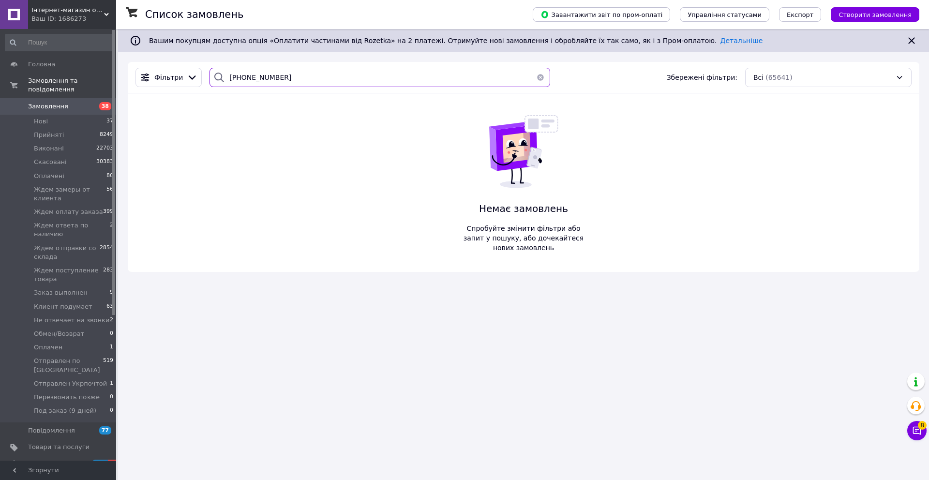
paste input "PRM-632504125"
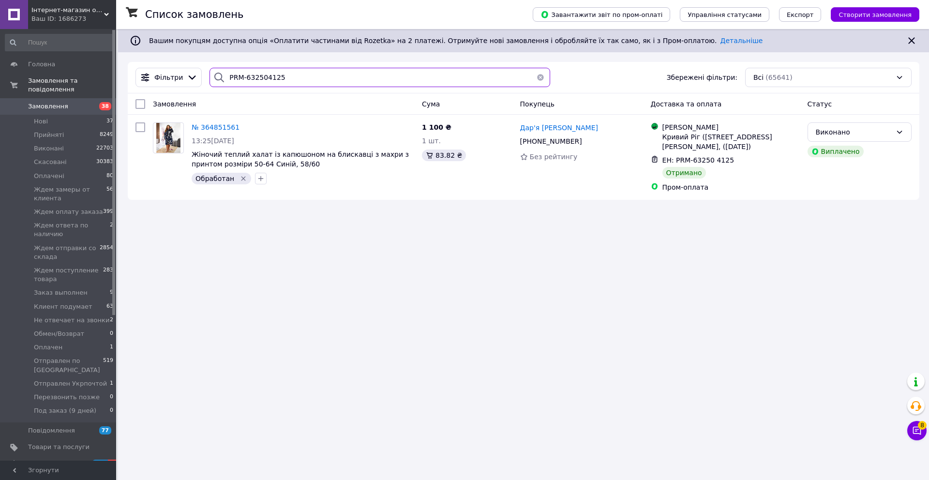
paste input "096 875-87-49"
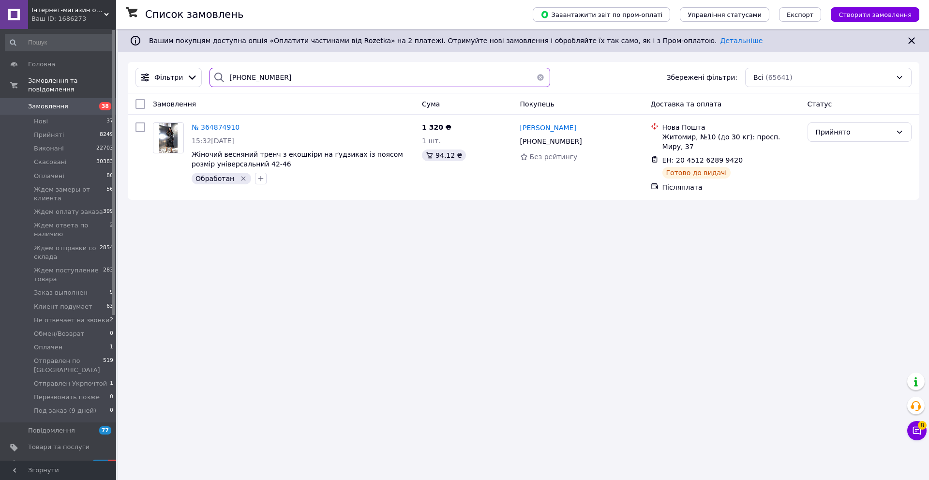
paste input "221-47-88"
paste input "38095 927-70-22"
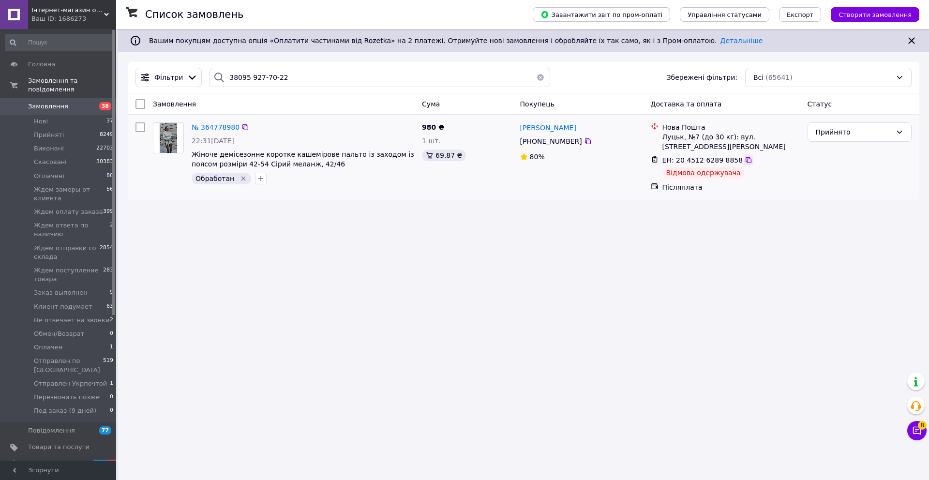
click at [745, 161] on icon at bounding box center [749, 160] width 8 height 8
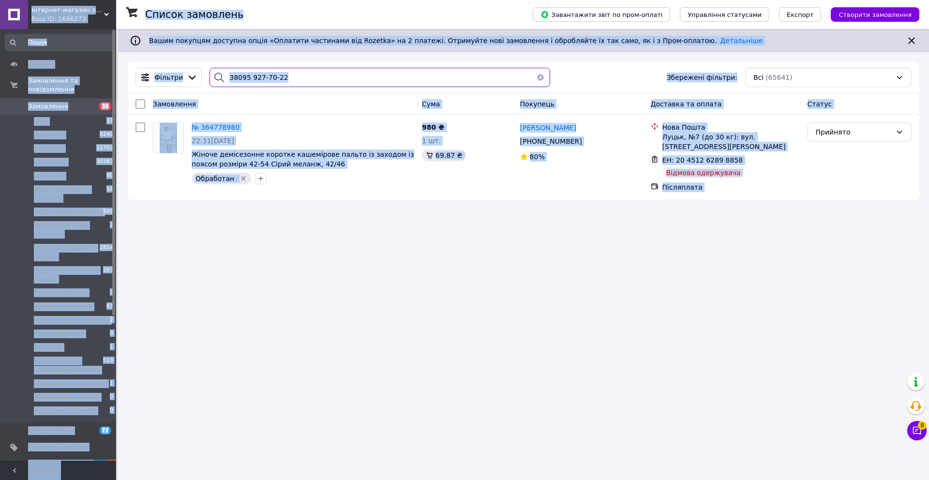
click at [326, 76] on input "38095 927-70-22" at bounding box center [380, 77] width 341 height 19
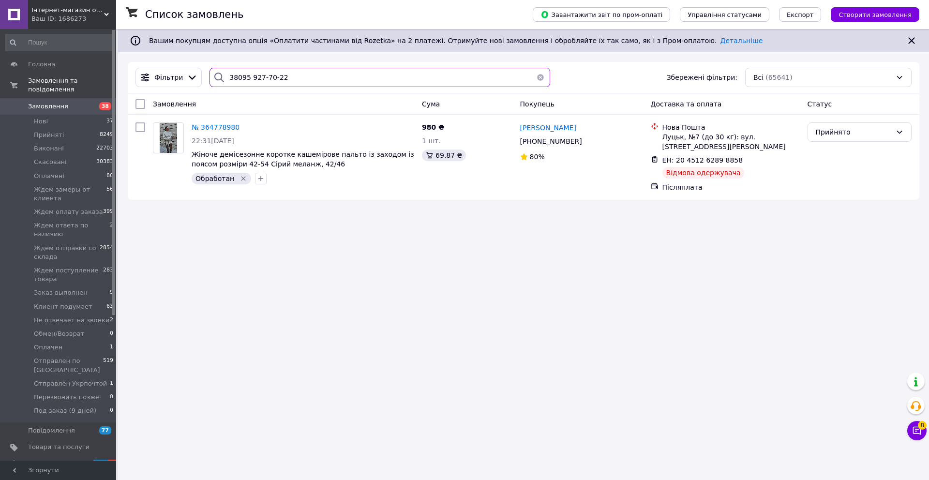
paste input "026 138-06-33"
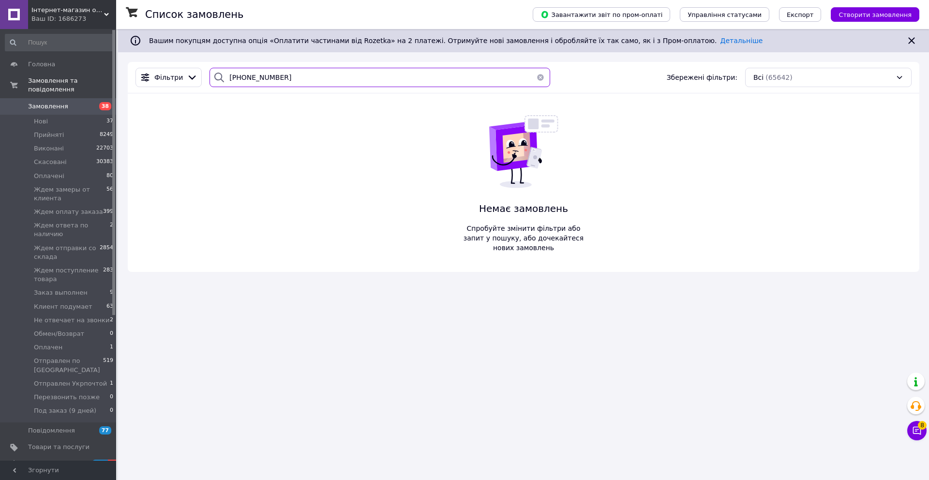
paste input "Максюта Ірина"
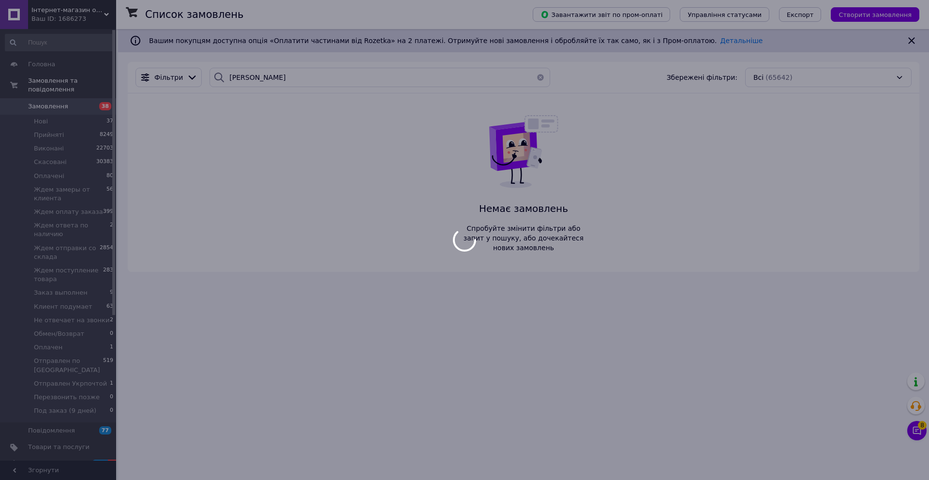
click at [296, 79] on div at bounding box center [464, 240] width 929 height 480
click at [290, 79] on div at bounding box center [464, 240] width 929 height 480
click at [290, 78] on div at bounding box center [464, 240] width 929 height 480
click at [319, 75] on div at bounding box center [464, 240] width 929 height 480
drag, startPoint x: 285, startPoint y: 78, endPoint x: 323, endPoint y: 78, distance: 38.2
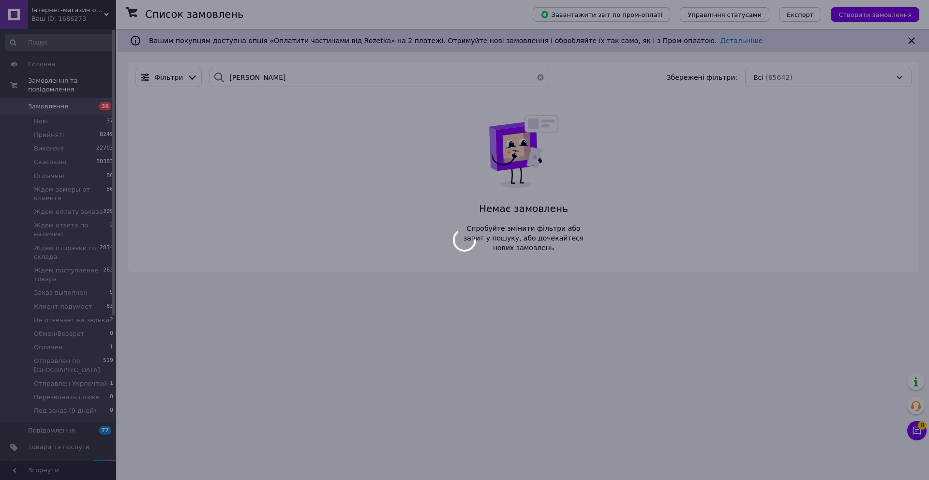
click at [285, 78] on div at bounding box center [464, 240] width 929 height 480
click at [311, 73] on div at bounding box center [464, 240] width 929 height 480
click at [342, 79] on div at bounding box center [464, 240] width 929 height 480
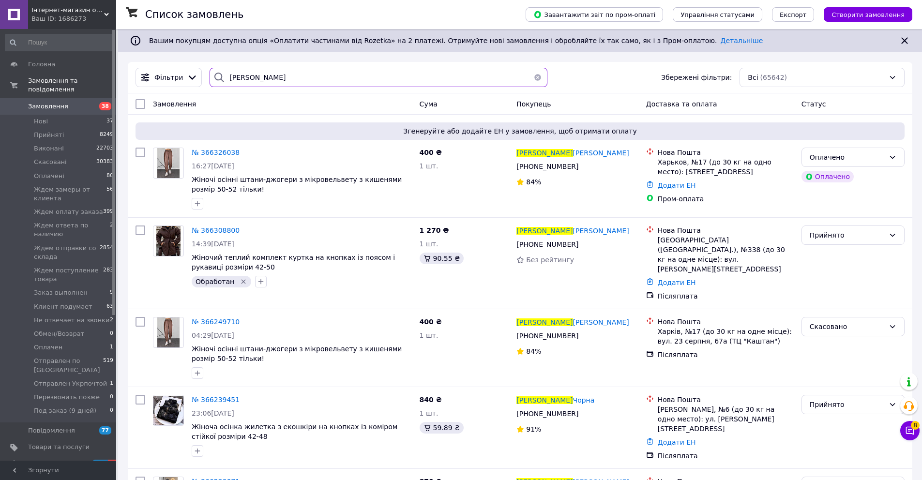
drag, startPoint x: 299, startPoint y: 78, endPoint x: 254, endPoint y: 77, distance: 45.5
click at [254, 77] on input "Максюта Ірина" at bounding box center [378, 77] width 337 height 19
click at [297, 82] on input "Максюта Ірина" at bounding box center [378, 77] width 337 height 19
drag, startPoint x: 279, startPoint y: 79, endPoint x: 255, endPoint y: 80, distance: 24.2
click at [255, 80] on input "Максюта Ірина" at bounding box center [378, 77] width 337 height 19
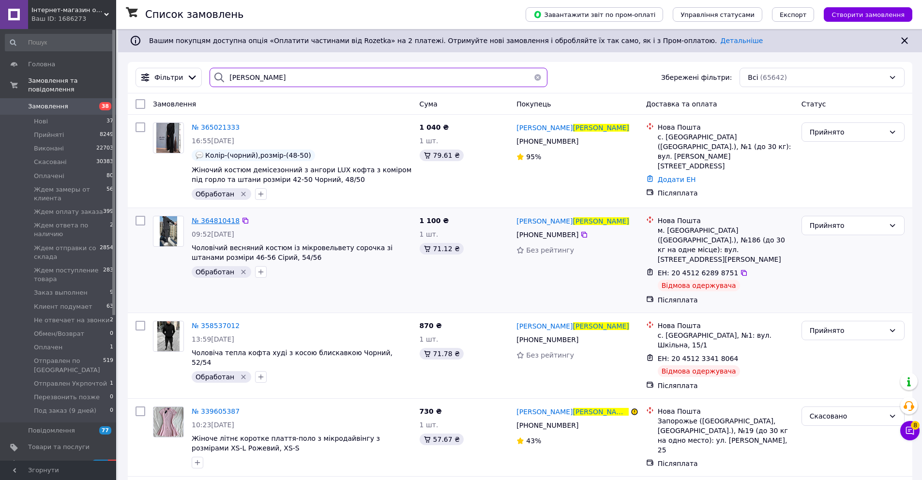
type input "Максюта"
click at [219, 217] on span "№ 364810418" at bounding box center [216, 221] width 48 height 8
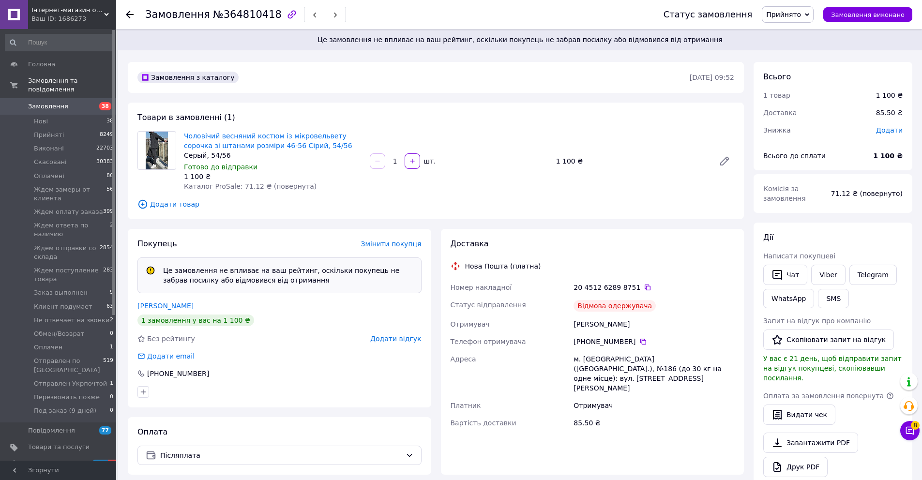
scroll to position [277, 0]
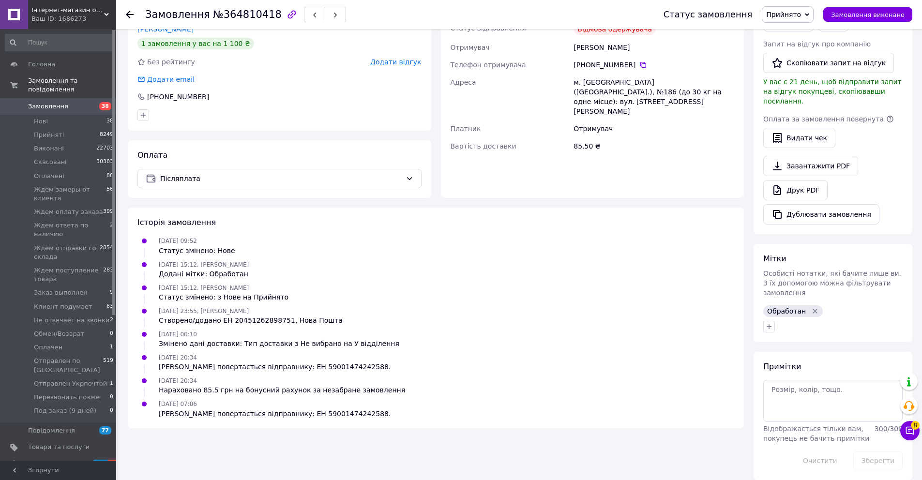
click at [126, 16] on icon at bounding box center [130, 15] width 8 height 8
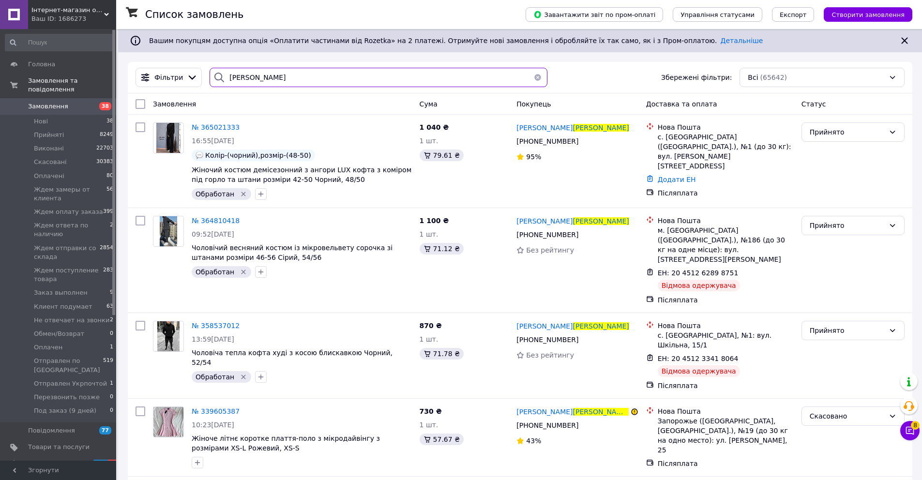
click at [288, 80] on input "Максюта" at bounding box center [378, 77] width 337 height 19
paste input "096 498-68-06"
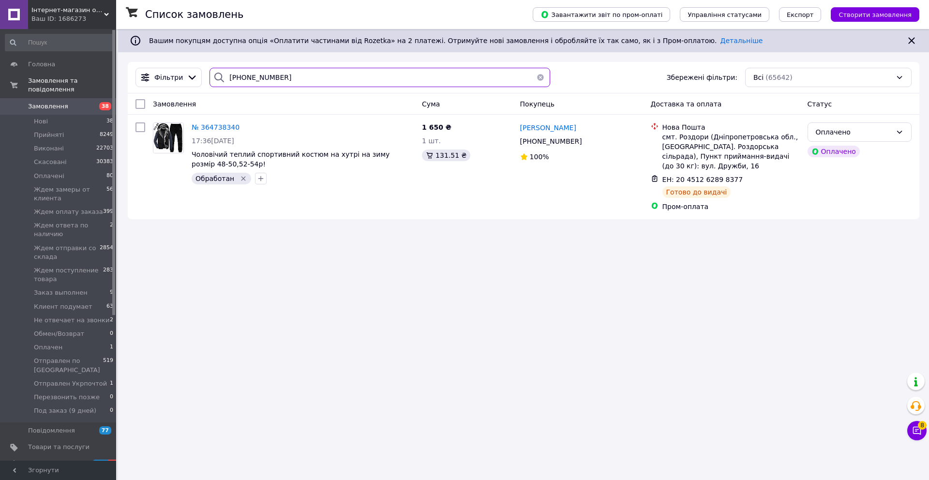
paste input "691-97-35"
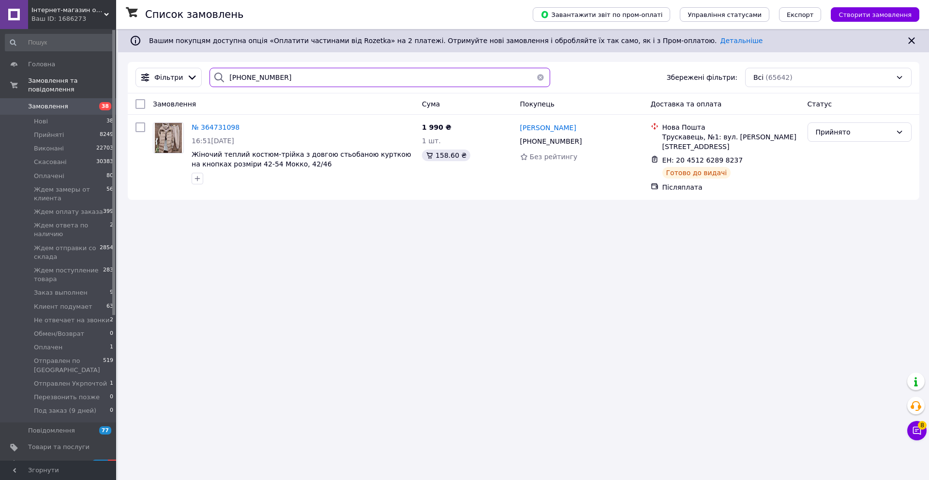
paste input "8 890-32-97"
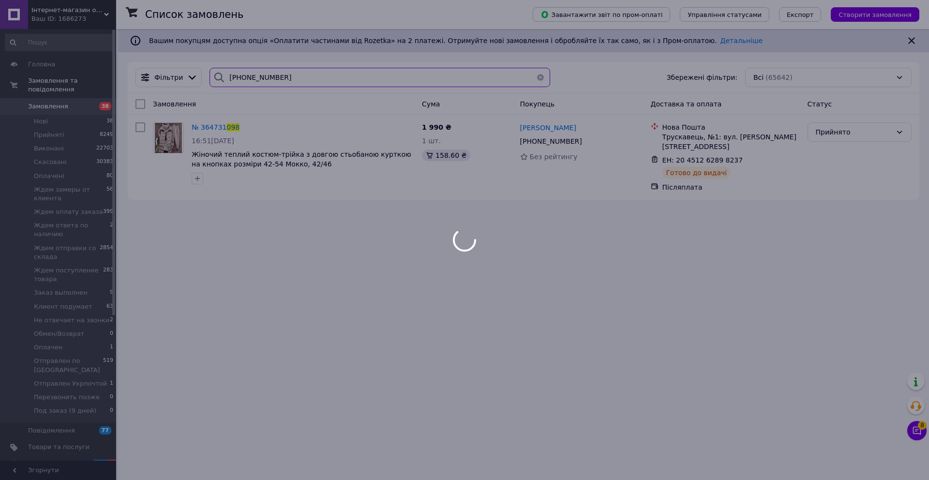
type input "098 890-32-97"
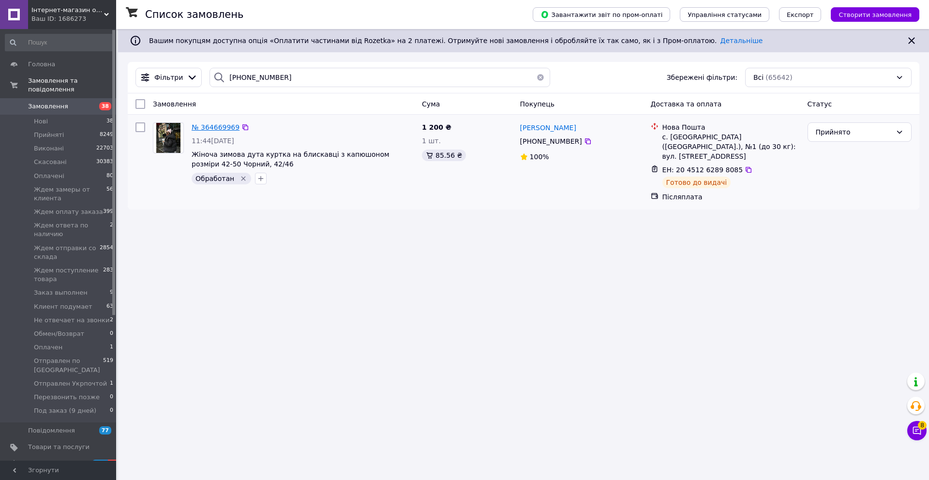
click at [221, 125] on span "№ 364669969" at bounding box center [216, 127] width 48 height 8
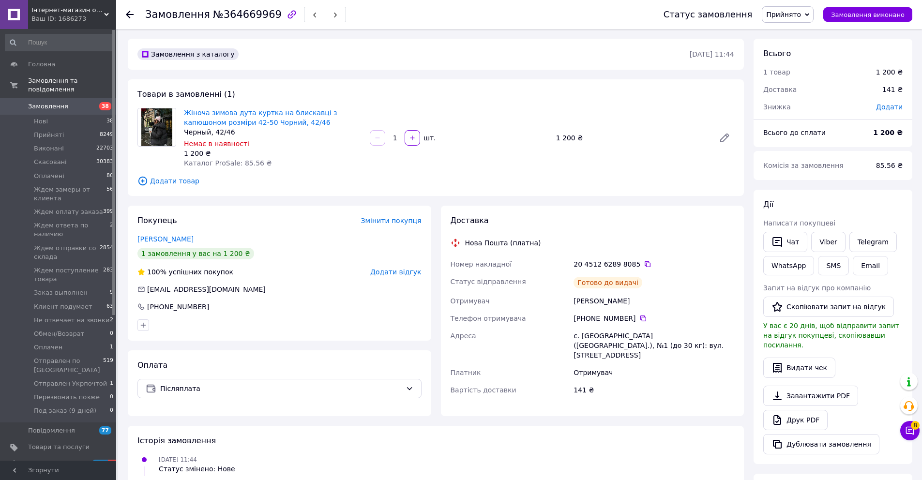
click at [131, 14] on icon at bounding box center [130, 15] width 8 height 8
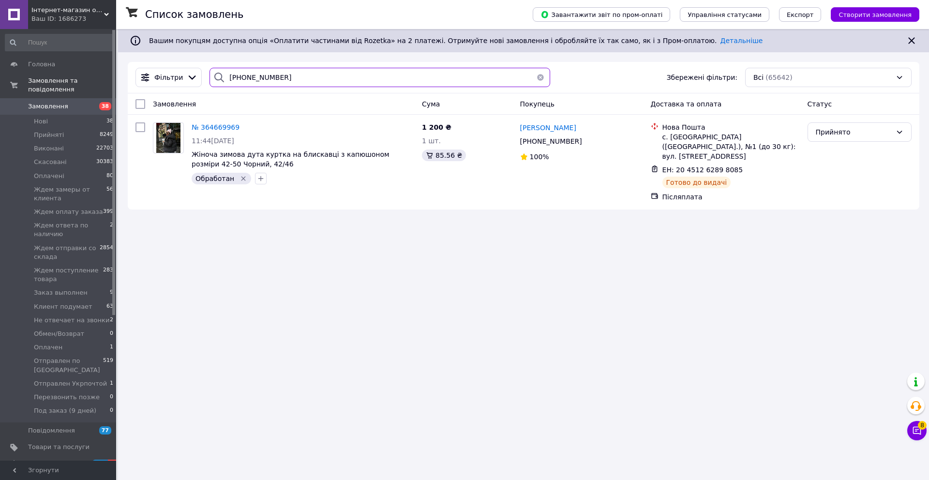
click at [295, 83] on input "098 890-32-97" at bounding box center [380, 77] width 341 height 19
paste input "9 643-84-83"
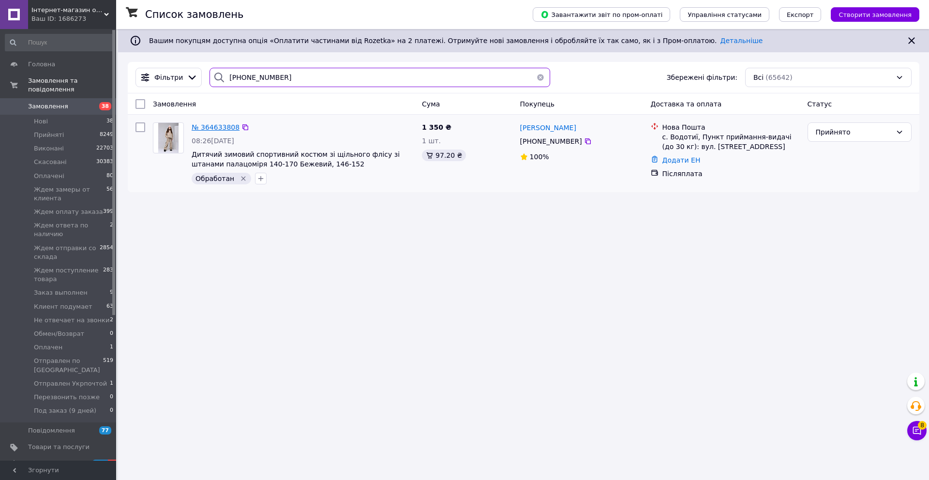
type input "099 643-84-83"
click at [220, 126] on span "№ 364633808" at bounding box center [216, 127] width 48 height 8
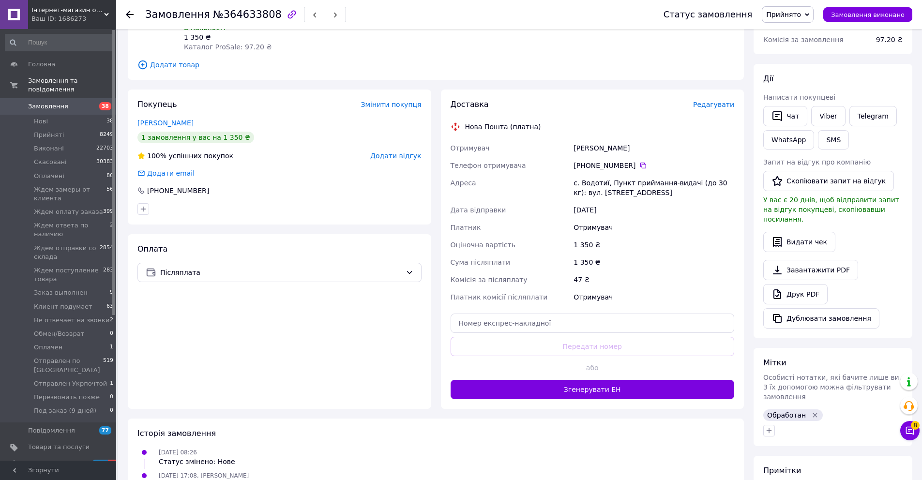
scroll to position [230, 0]
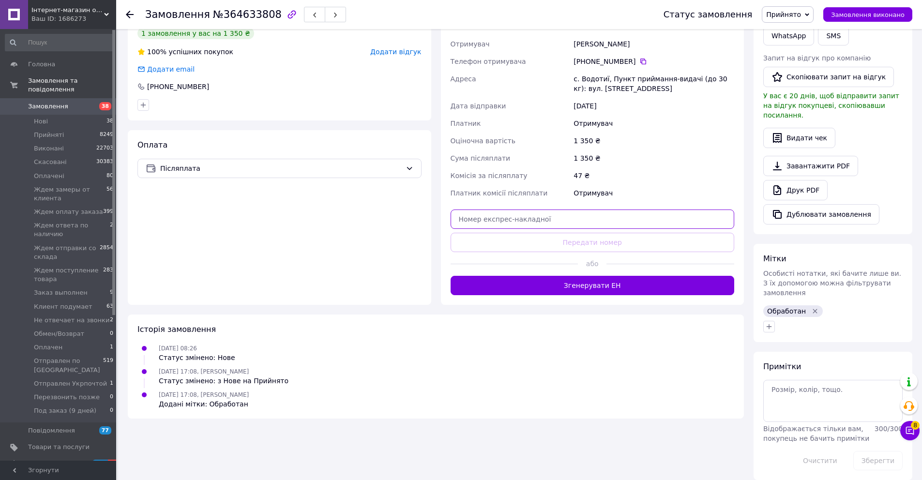
click at [549, 220] on input "text" at bounding box center [592, 219] width 284 height 19
paste input "20451262897991"
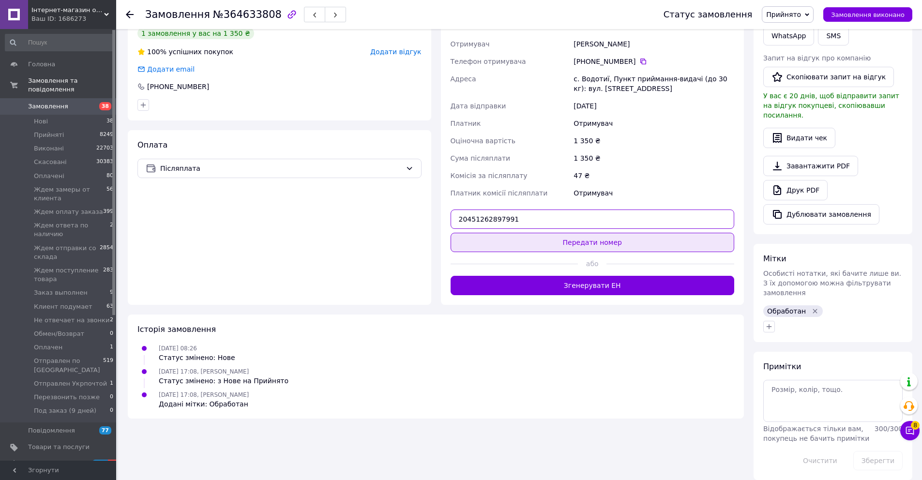
type input "20451262897991"
click at [555, 235] on button "Передати номер" at bounding box center [592, 242] width 284 height 19
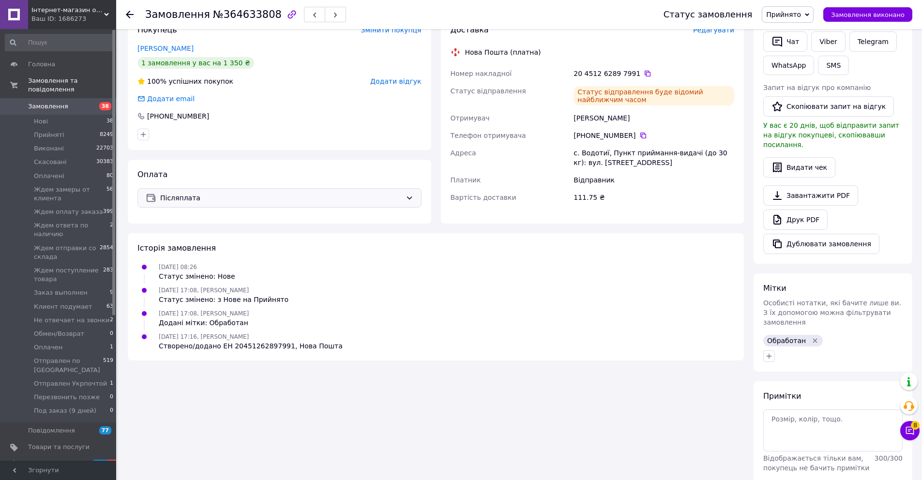
scroll to position [61, 0]
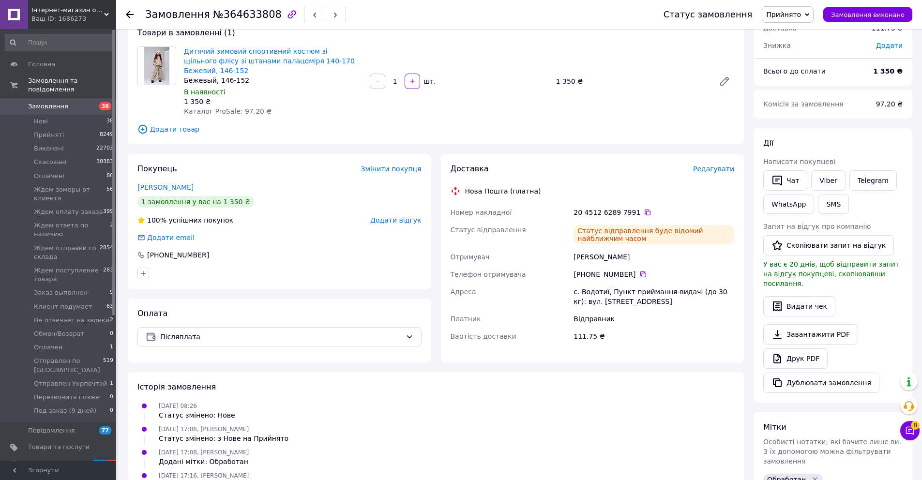
click at [404, 222] on span "Додати відгук" at bounding box center [395, 220] width 51 height 8
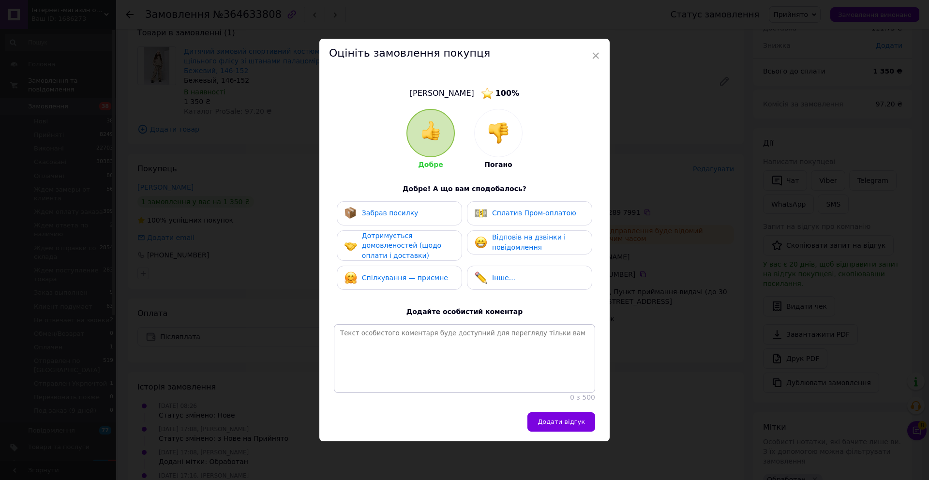
click at [499, 137] on img at bounding box center [498, 132] width 21 height 21
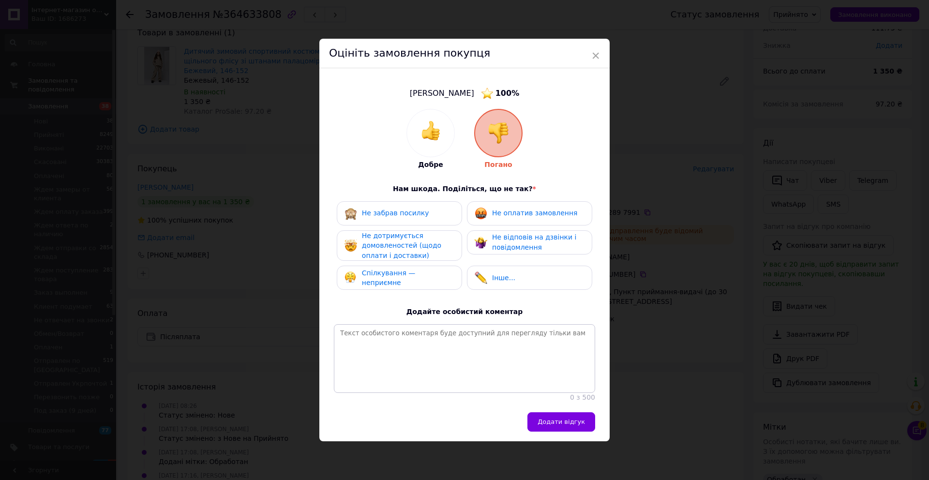
click at [502, 216] on div "Не оплатив замовлення" at bounding box center [526, 213] width 103 height 13
drag, startPoint x: 501, startPoint y: 234, endPoint x: 492, endPoint y: 240, distance: 11.0
click at [500, 236] on span "Не відповів на дзвінки і повідомлення" at bounding box center [534, 242] width 84 height 18
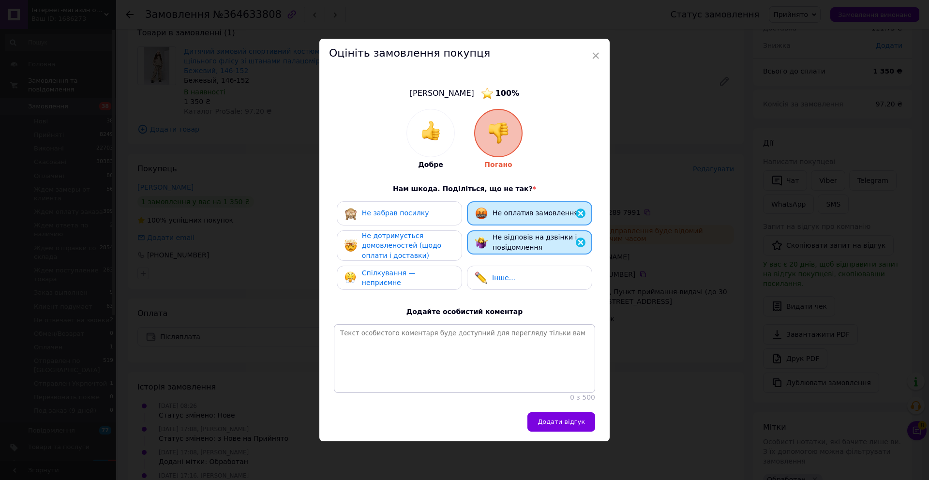
drag, startPoint x: 423, startPoint y: 250, endPoint x: 424, endPoint y: 265, distance: 14.5
click at [423, 250] on div "Не дотримується домовленостей (щодо оплати і доставки)" at bounding box center [408, 246] width 92 height 30
drag, startPoint x: 426, startPoint y: 275, endPoint x: 480, endPoint y: 321, distance: 70.4
click at [416, 277] on span "Спілкування — неприємне" at bounding box center [389, 279] width 54 height 18
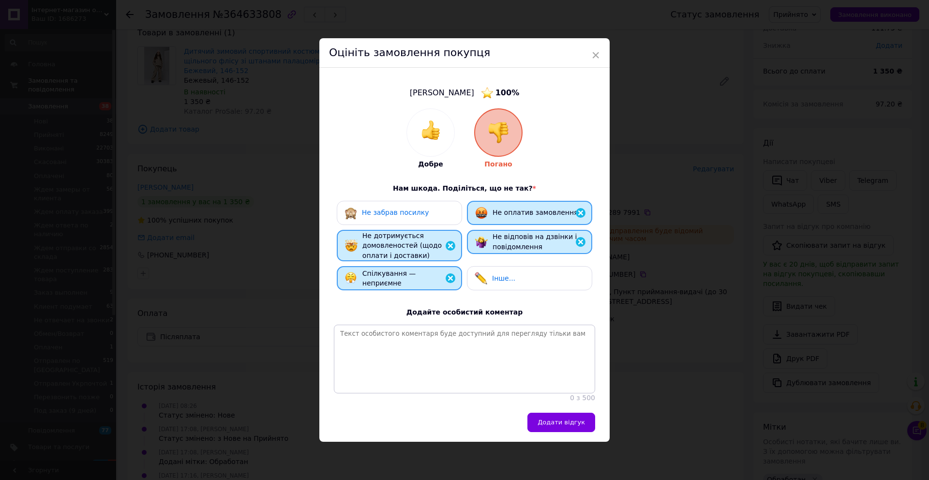
click at [560, 426] on span "Додати відгук" at bounding box center [561, 422] width 47 height 7
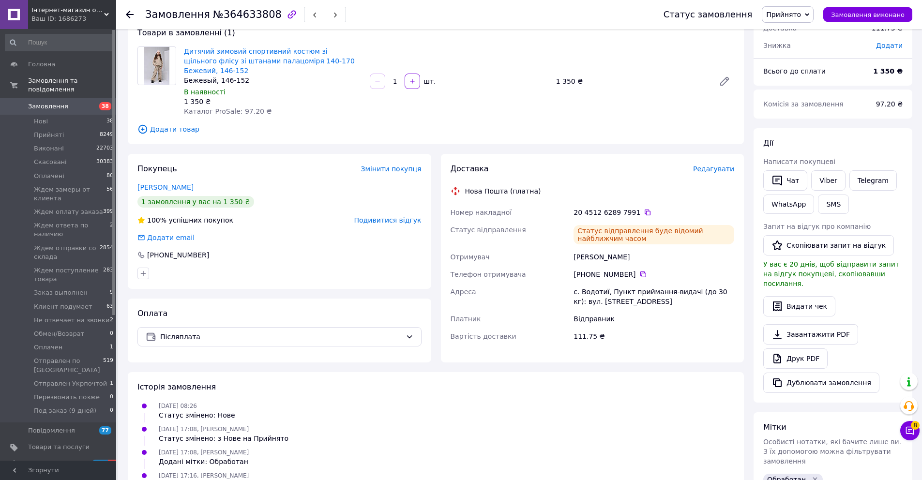
click at [133, 16] on icon at bounding box center [130, 15] width 8 height 8
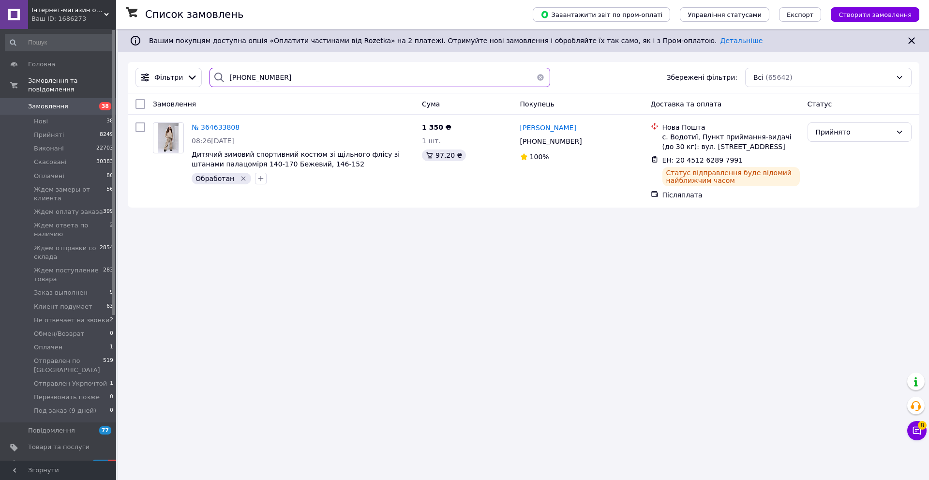
click at [283, 82] on input "099 643-84-83" at bounding box center [380, 77] width 341 height 19
paste input "68 581-66-50"
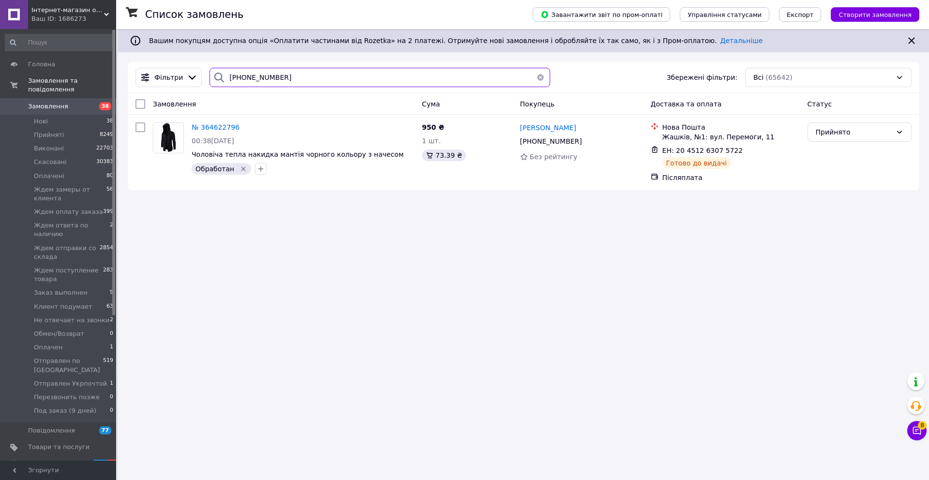
paste input "96 488-13-95"
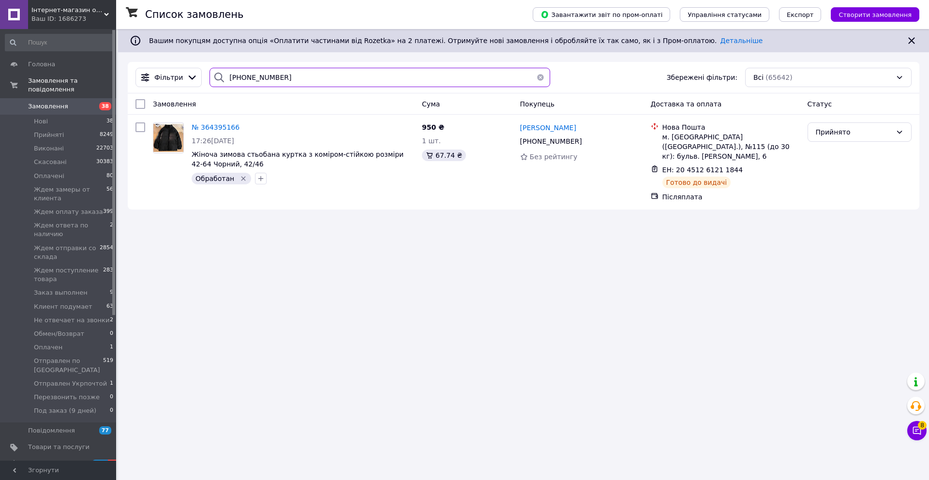
paste input "8 934-41-67"
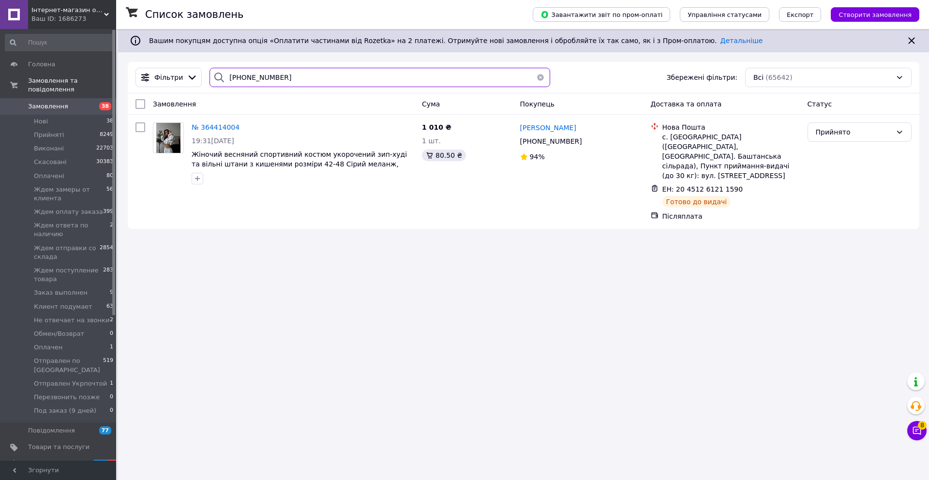
paste input "66 474-34-76"
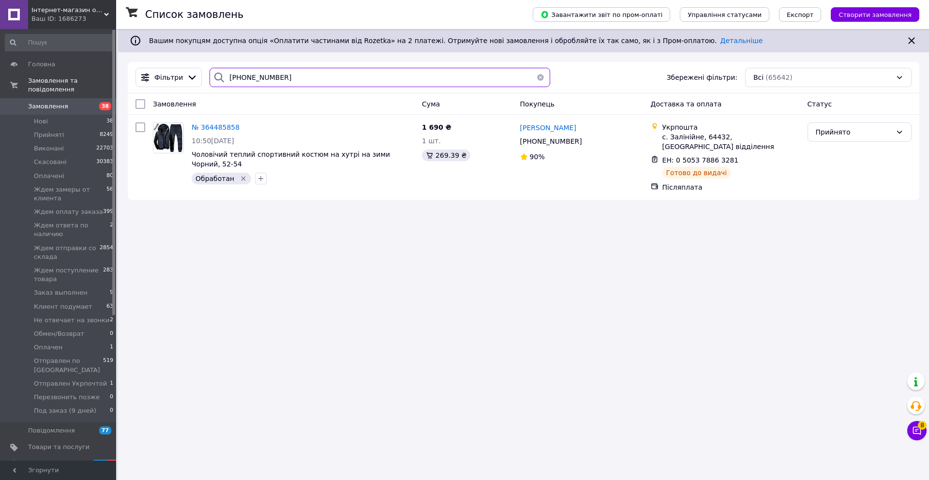
paste input "95 256-16-65"
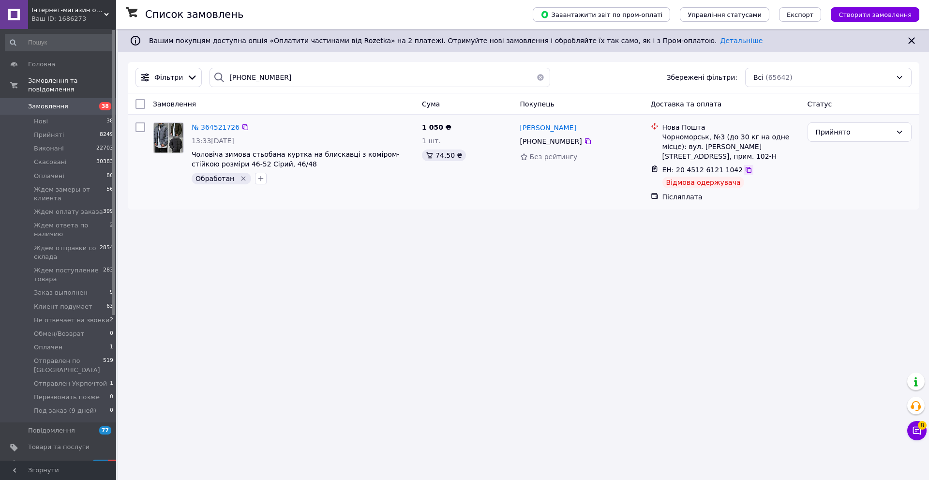
click at [744, 165] on div at bounding box center [749, 170] width 10 height 10
click at [745, 166] on icon at bounding box center [749, 170] width 8 height 8
click at [327, 73] on input "095 256-16-65" at bounding box center [380, 77] width 341 height 19
paste input "20451268470781"
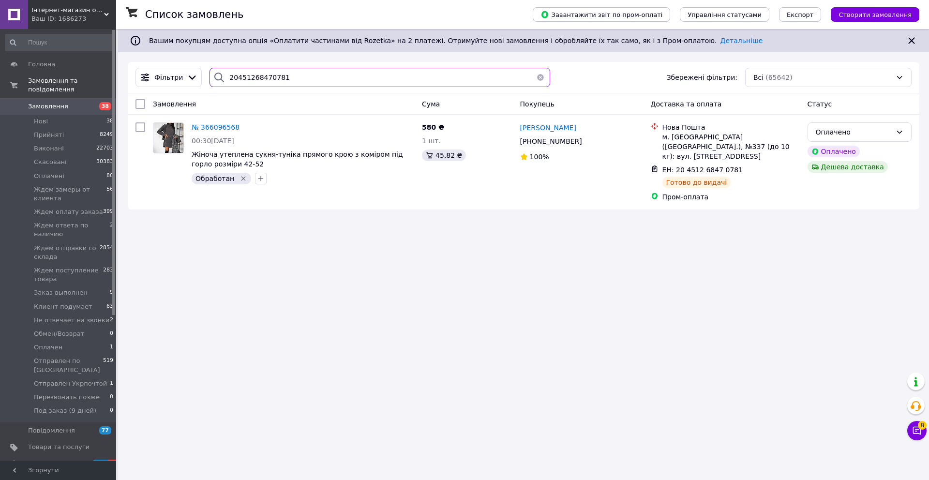
paste input "1066"
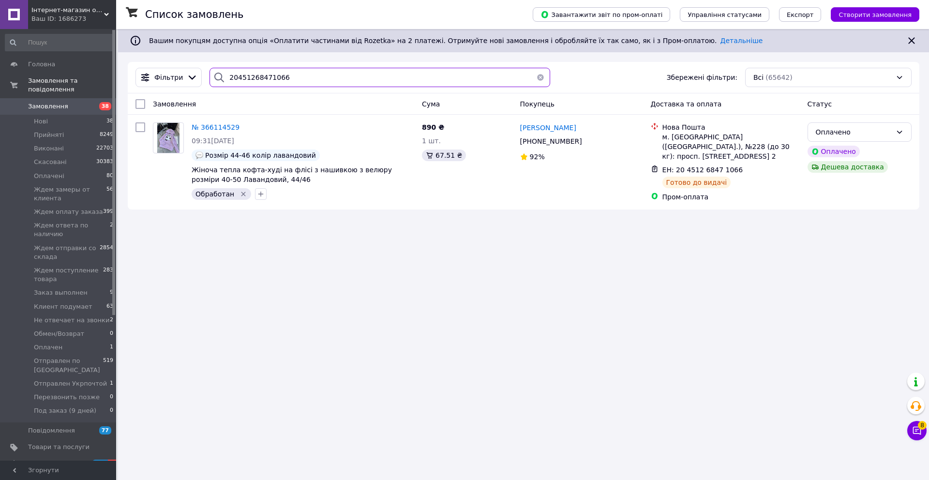
type input "20451268471066"
click at [64, 123] on li "Нові 38" at bounding box center [59, 122] width 119 height 14
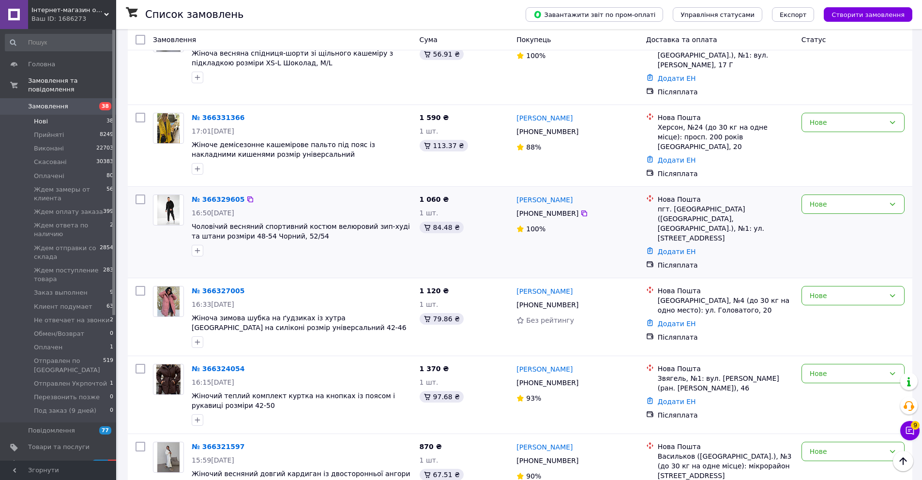
scroll to position [44, 0]
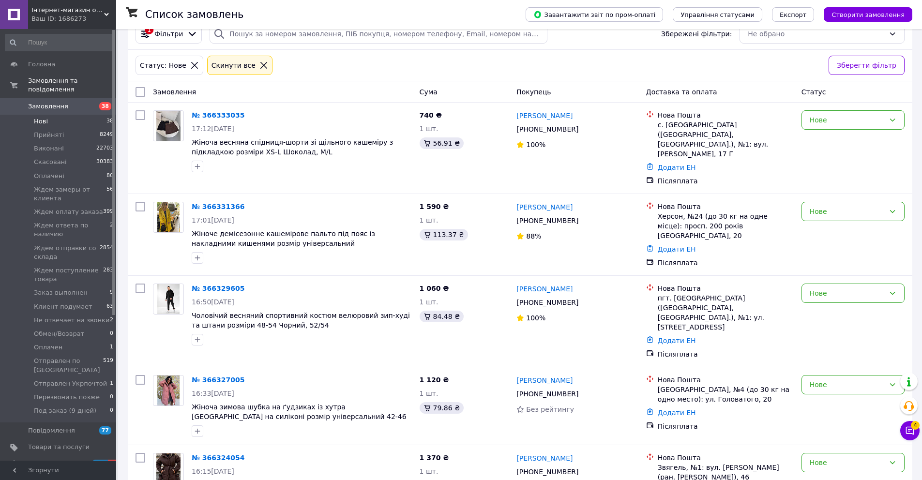
click at [57, 120] on li "Нові 38" at bounding box center [59, 122] width 119 height 14
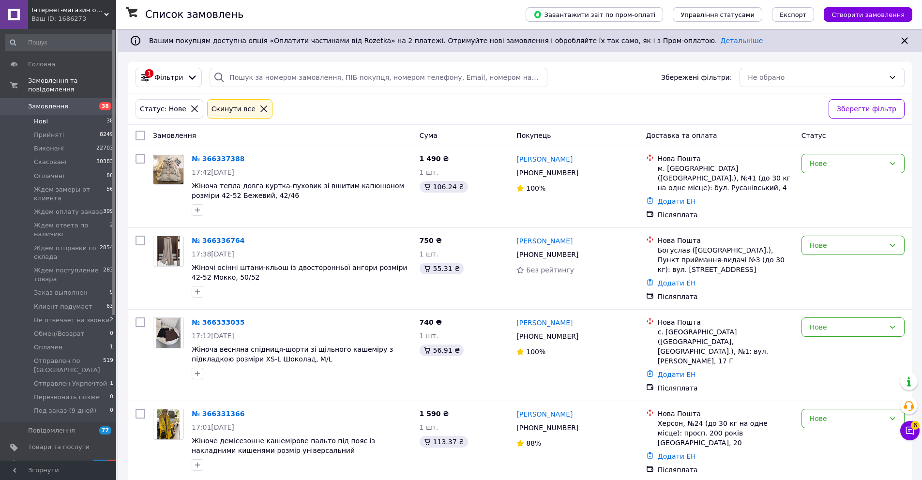
click at [51, 119] on li "Нові 38" at bounding box center [59, 122] width 119 height 14
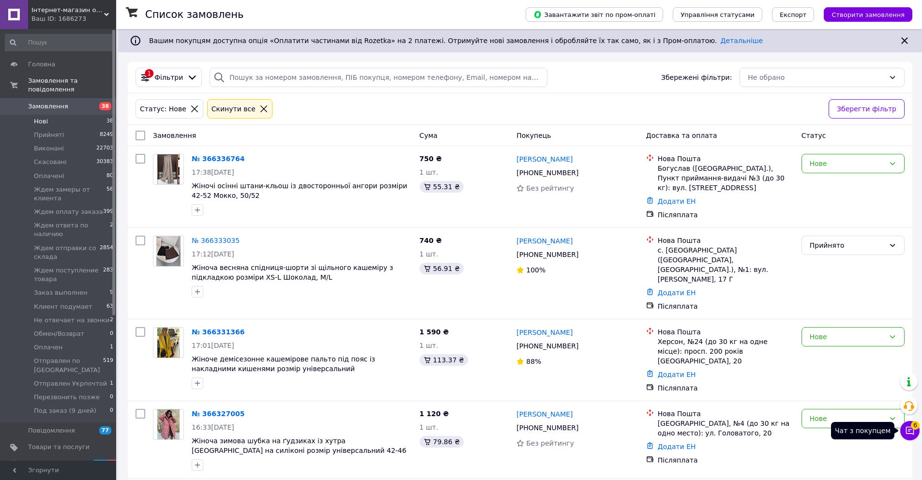
click at [913, 432] on icon at bounding box center [910, 431] width 8 height 8
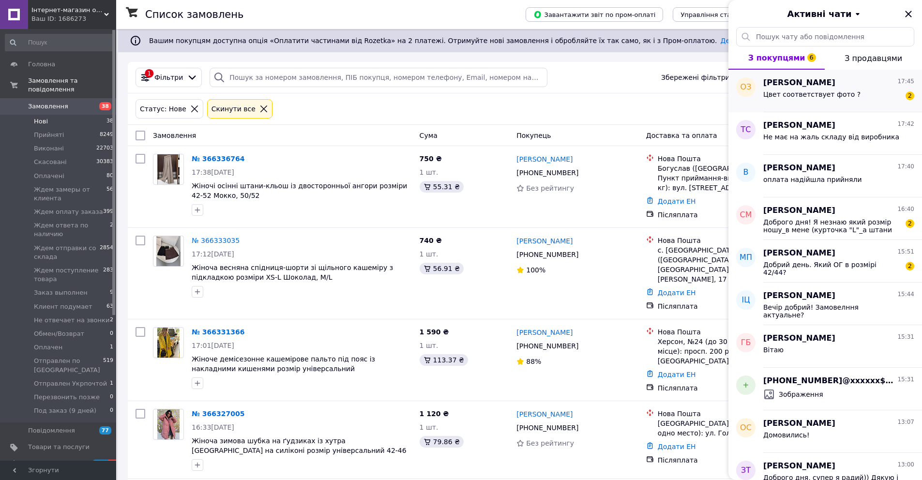
click at [853, 96] on div "Цвет соответствует фото ? 2" at bounding box center [838, 96] width 151 height 15
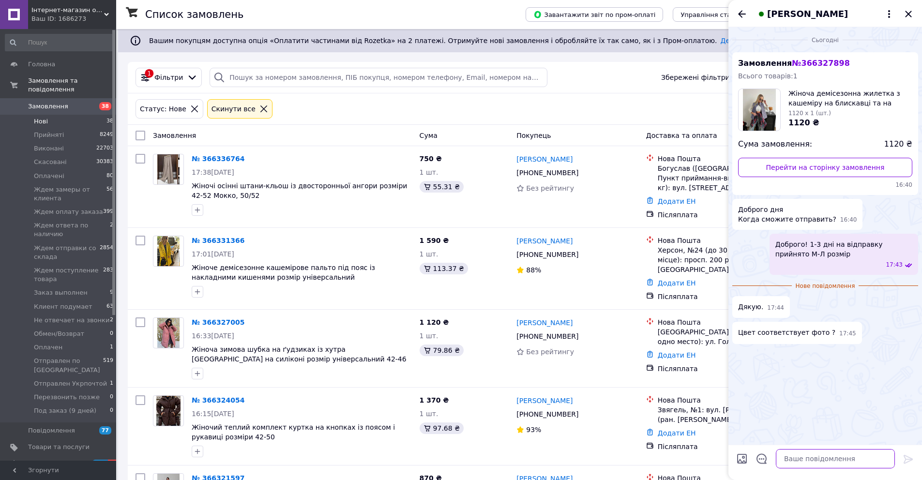
click at [810, 464] on textarea at bounding box center [835, 458] width 119 height 19
click at [813, 460] on textarea at bounding box center [835, 458] width 119 height 19
type textarea "так"
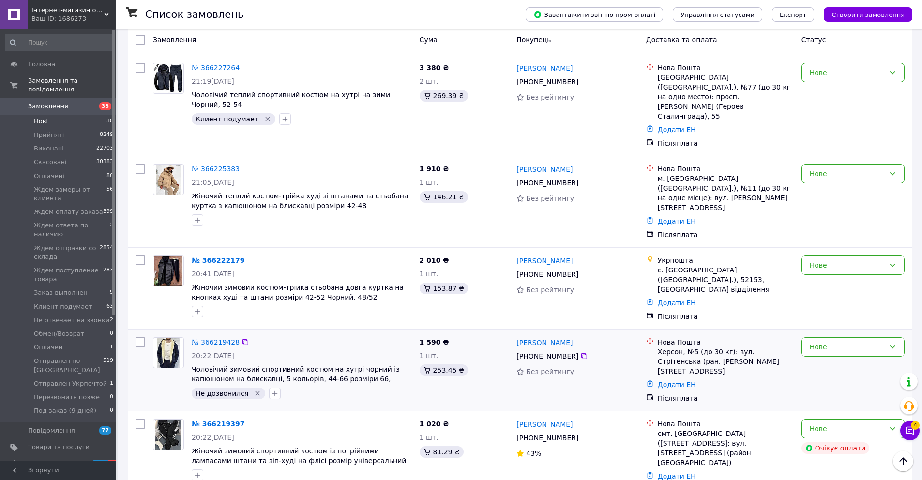
scroll to position [1887, 0]
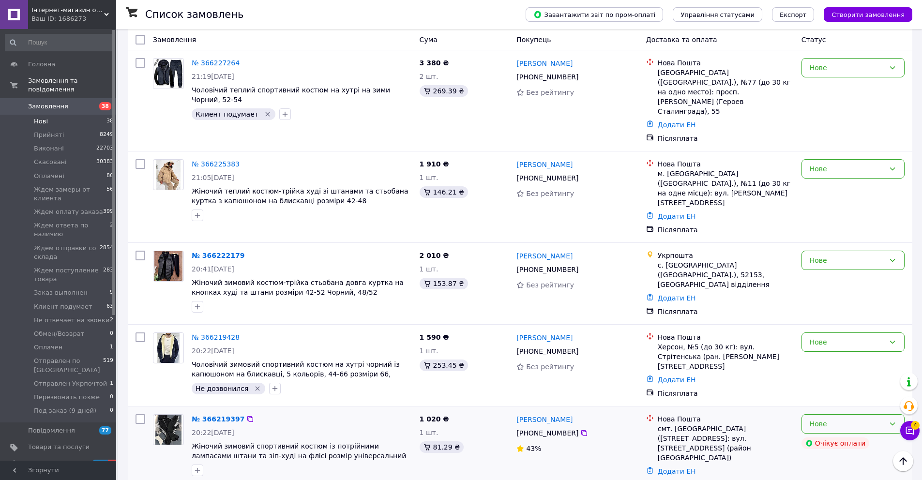
click at [844, 419] on div "Нове" at bounding box center [846, 424] width 75 height 11
click at [837, 388] on li "Скасовано" at bounding box center [853, 390] width 102 height 17
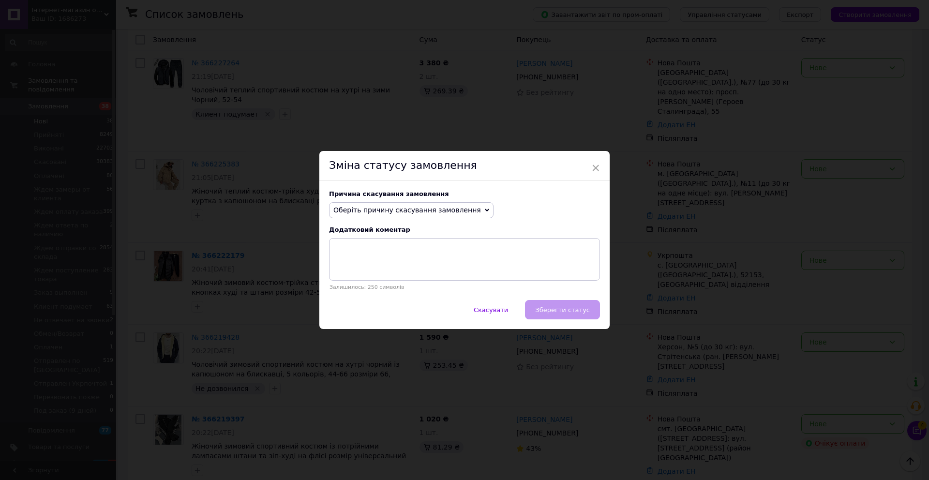
click at [418, 212] on span "Оберіть причину скасування замовлення" at bounding box center [407, 210] width 148 height 8
click at [399, 256] on li "Оплата не надійшла" at bounding box center [412, 257] width 164 height 14
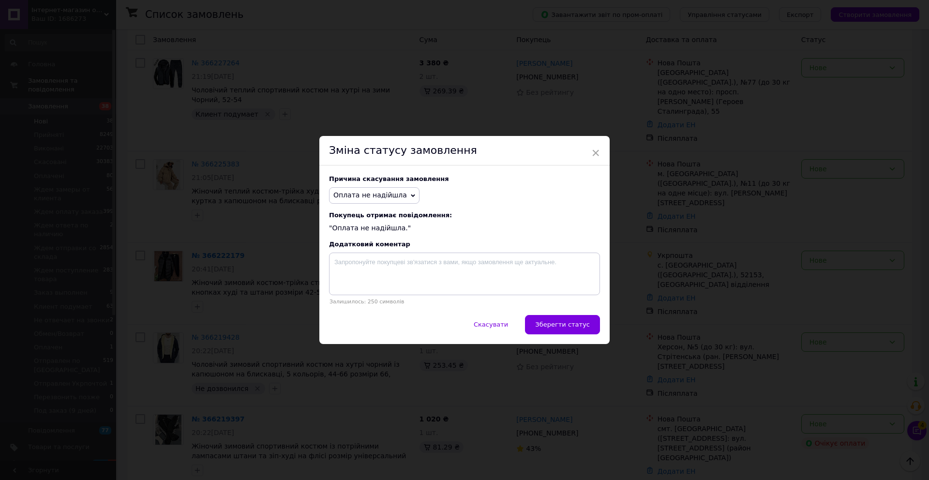
drag, startPoint x: 575, startPoint y: 328, endPoint x: 574, endPoint y: 231, distance: 96.8
click at [575, 328] on span "Зберегти статус" at bounding box center [562, 324] width 55 height 7
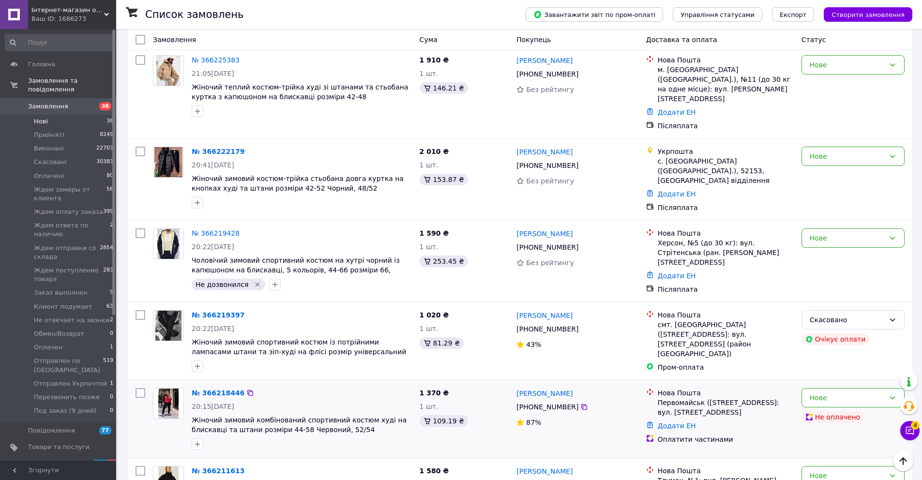
scroll to position [1873, 0]
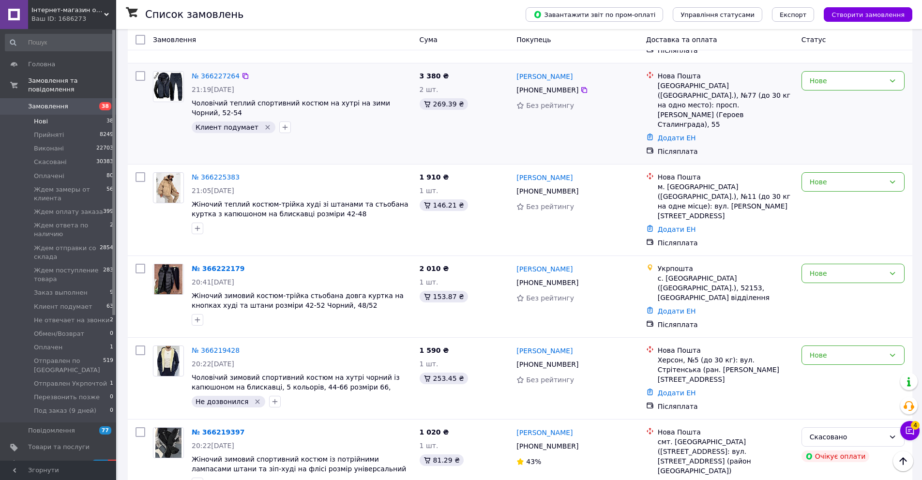
drag, startPoint x: 223, startPoint y: 104, endPoint x: 306, endPoint y: 89, distance: 85.1
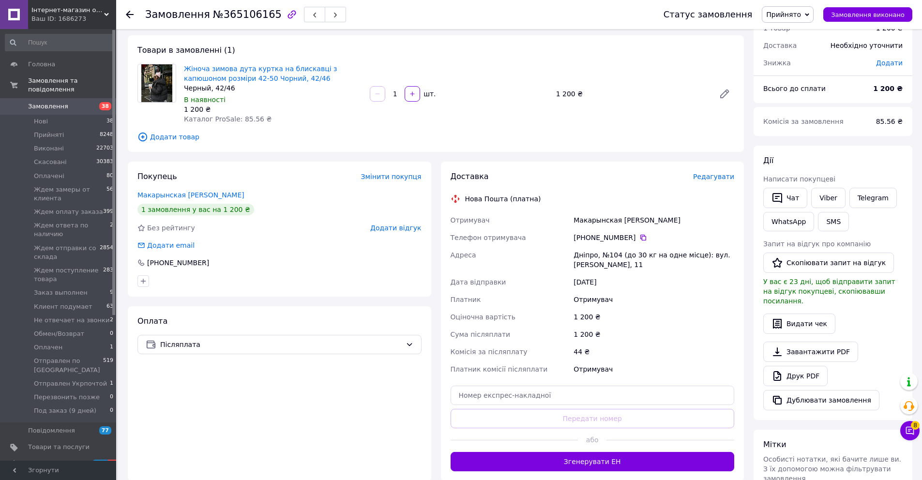
scroll to position [93, 0]
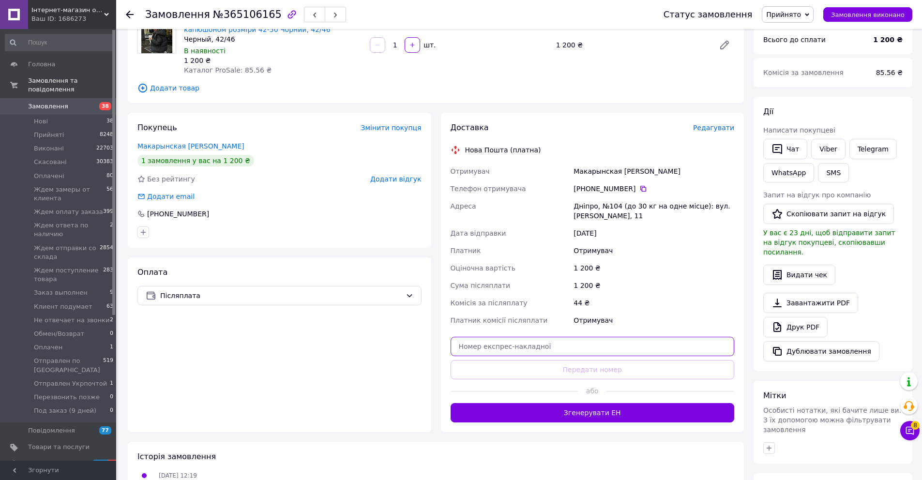
click at [580, 348] on input "text" at bounding box center [592, 346] width 284 height 19
paste input "20451265779023"
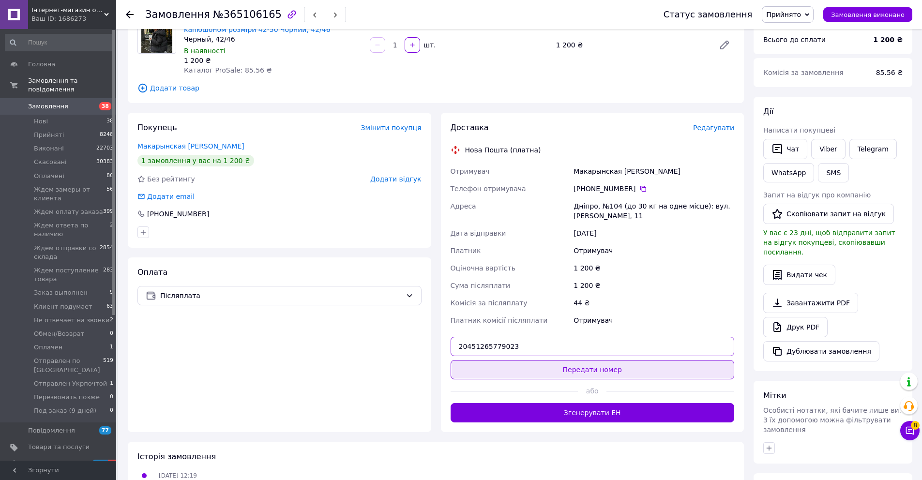
type input "20451265779023"
click at [587, 370] on button "Передати номер" at bounding box center [592, 369] width 284 height 19
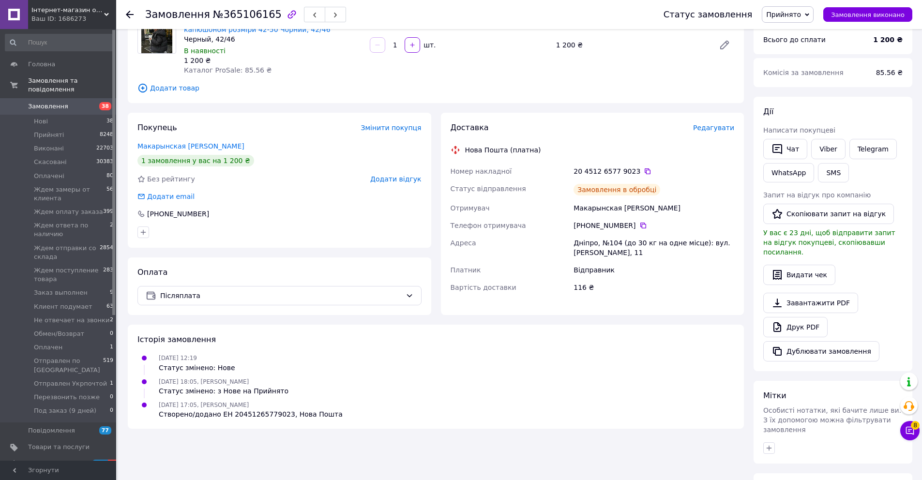
click at [406, 178] on span "Додати відгук" at bounding box center [395, 179] width 51 height 8
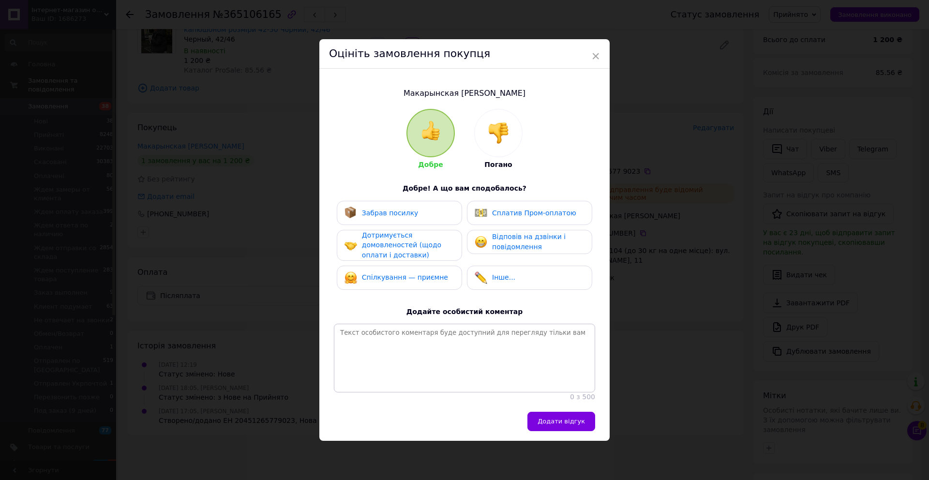
click at [518, 122] on div at bounding box center [498, 132] width 47 height 47
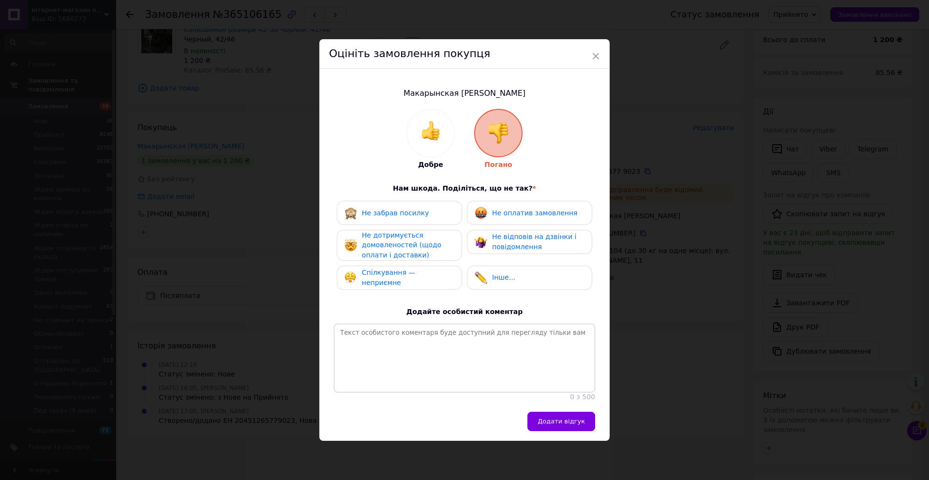
click at [525, 219] on div "Не оплатив замовлення" at bounding box center [529, 213] width 125 height 24
click at [522, 238] on span "Не відповів на дзвінки і повідомлення" at bounding box center [534, 242] width 84 height 18
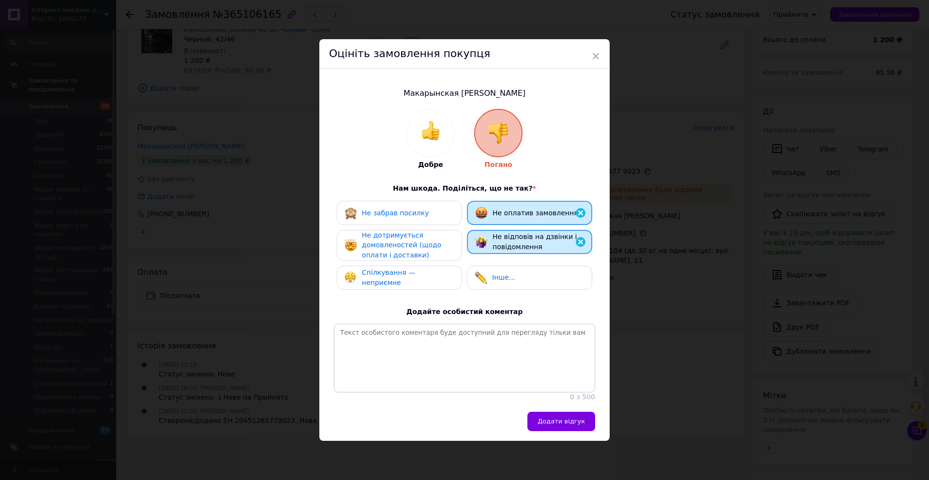
click at [458, 249] on div "Не дотримується домовленостей (щодо оплати і доставки)" at bounding box center [399, 245] width 125 height 31
drag, startPoint x: 435, startPoint y: 217, endPoint x: 437, endPoint y: 243, distance: 25.8
click at [435, 218] on div "Не забрав посилку" at bounding box center [399, 212] width 125 height 24
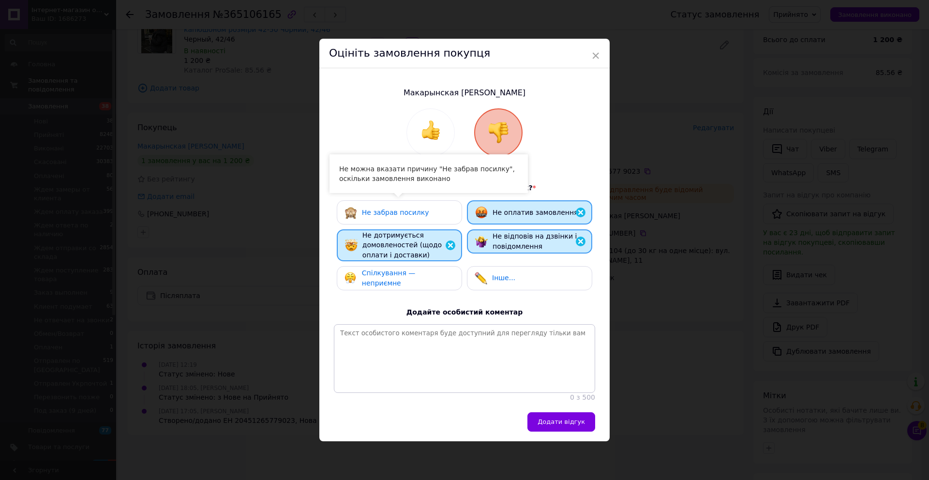
click at [440, 271] on div "Спілкування — неприємне" at bounding box center [408, 278] width 92 height 20
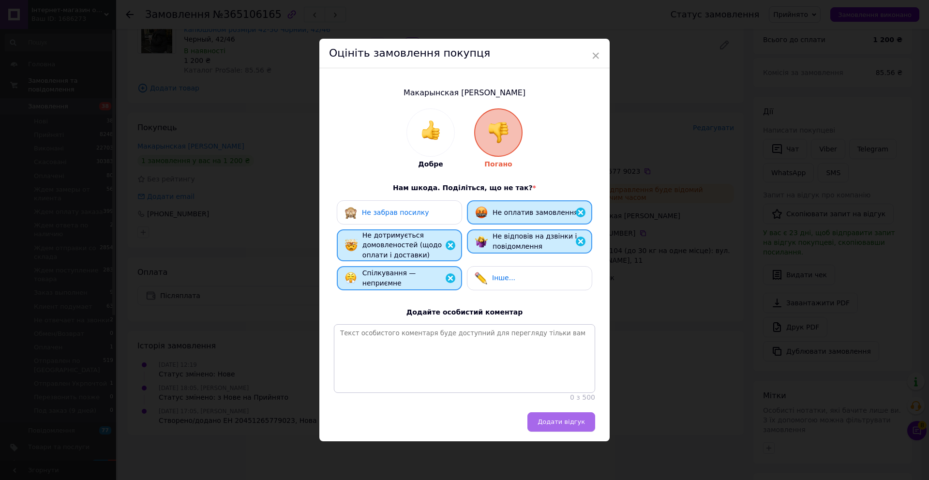
click at [572, 420] on span "Додати відгук" at bounding box center [561, 421] width 47 height 7
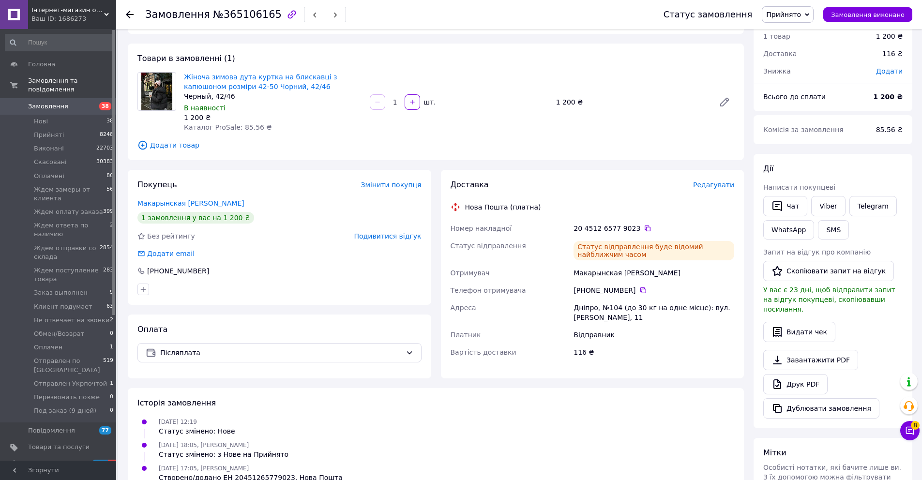
scroll to position [0, 0]
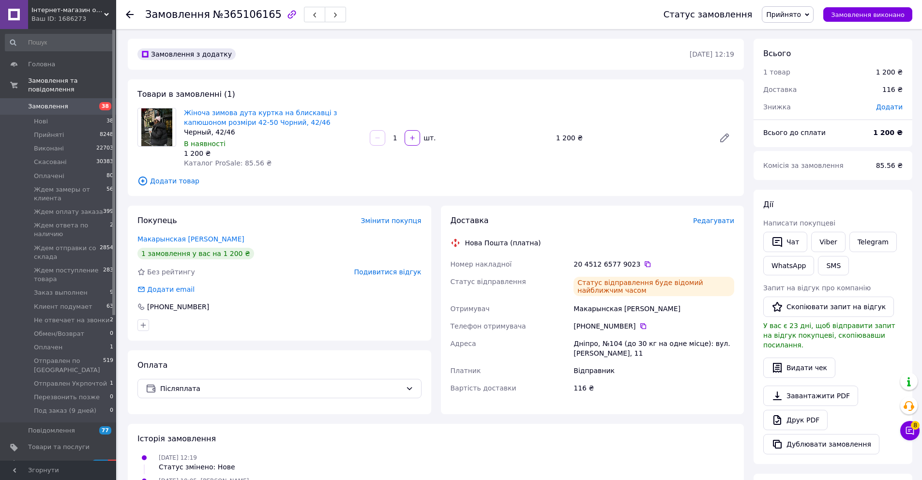
click at [134, 12] on div at bounding box center [135, 14] width 19 height 29
click at [130, 15] on use at bounding box center [130, 15] width 8 height 8
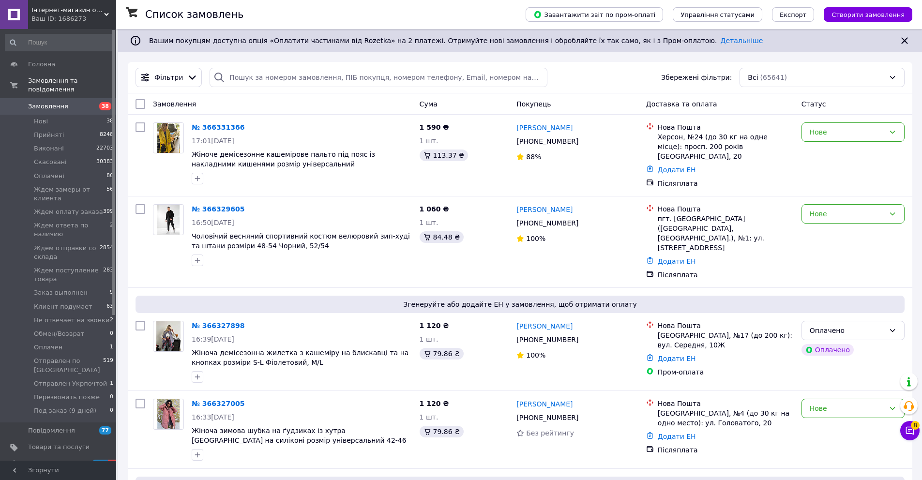
drag, startPoint x: 330, startPoint y: 89, endPoint x: 308, endPoint y: 82, distance: 23.7
click at [330, 89] on div "Фільтри Збережені фільтри: Всі (65641)" at bounding box center [520, 77] width 784 height 31
click at [289, 75] on input "search" at bounding box center [378, 77] width 337 height 19
paste input "068 678-86-31"
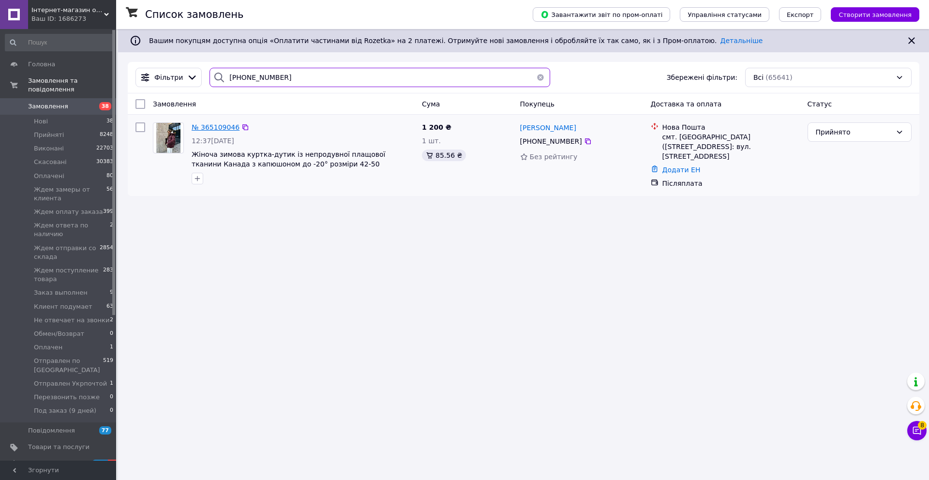
type input "068 678-86-31"
click at [207, 131] on span "№ 365109046" at bounding box center [216, 127] width 48 height 8
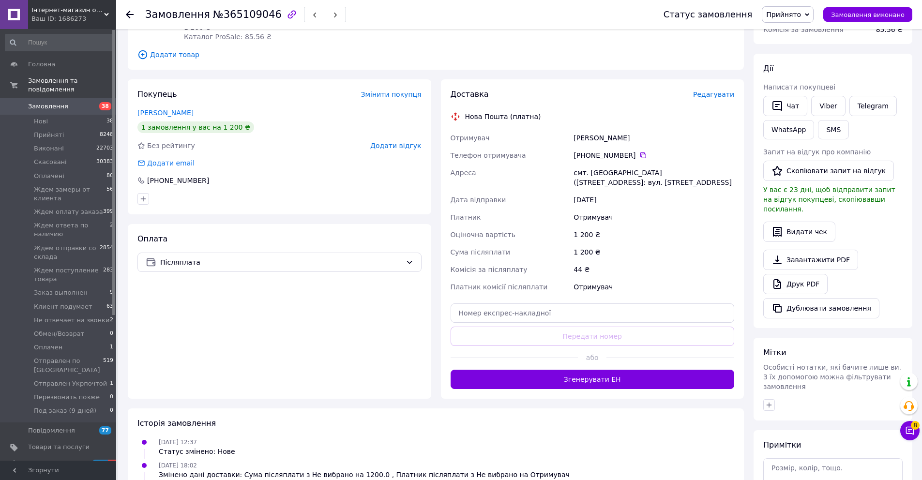
scroll to position [206, 0]
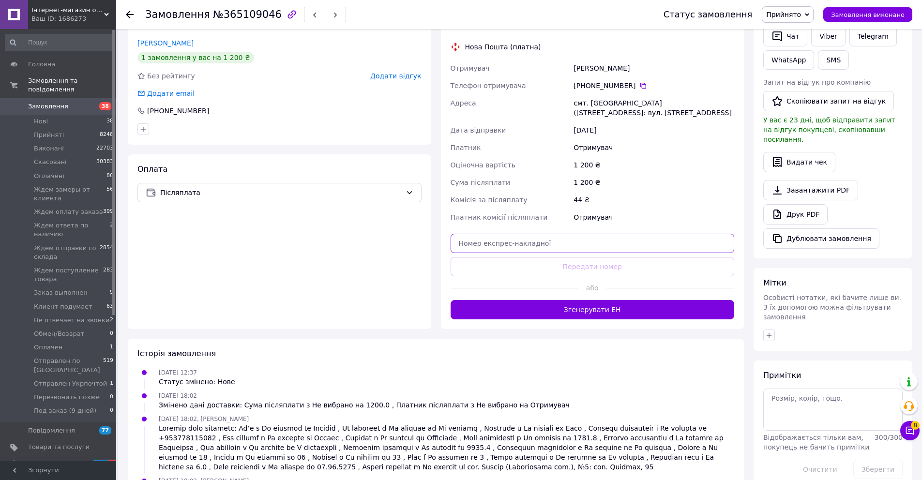
click at [561, 250] on input "text" at bounding box center [592, 243] width 284 height 19
paste input "20451265783101"
type input "20451265783101"
click at [563, 261] on button "Передати номер" at bounding box center [592, 266] width 284 height 19
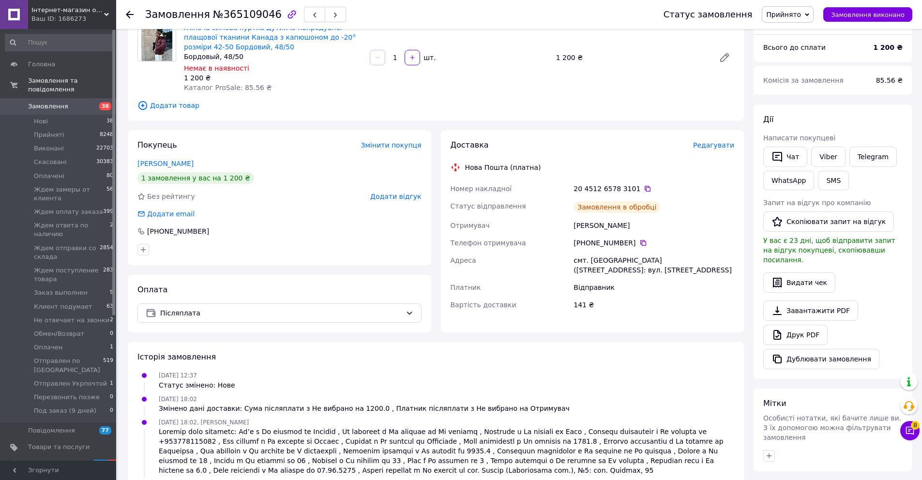
scroll to position [0, 0]
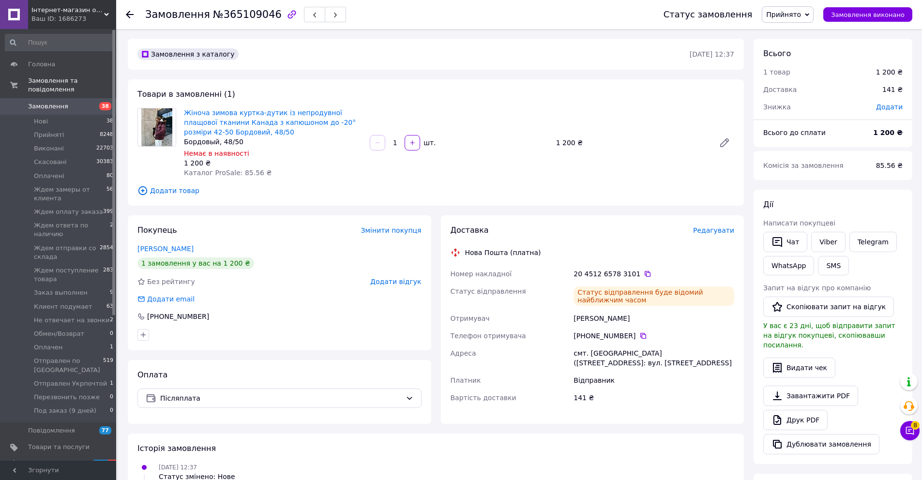
click at [411, 282] on span "Додати відгук" at bounding box center [395, 282] width 51 height 8
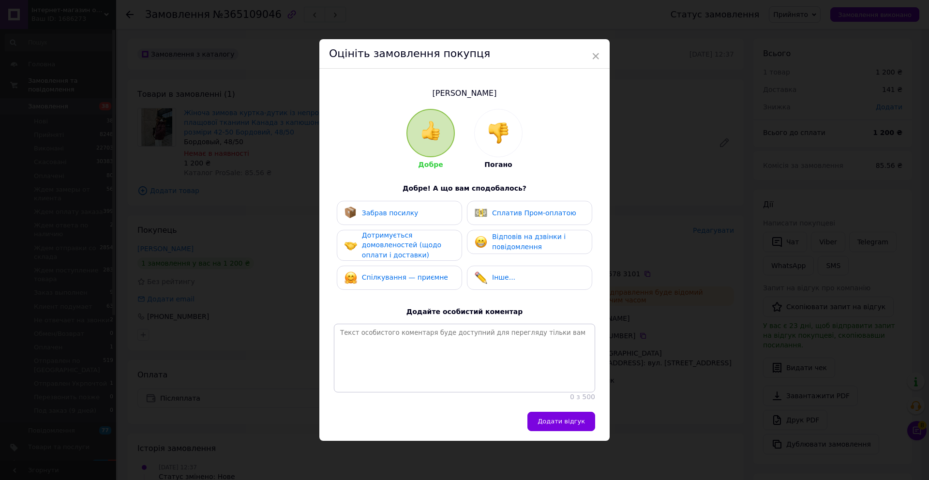
drag, startPoint x: 500, startPoint y: 137, endPoint x: 501, endPoint y: 150, distance: 13.6
click at [500, 138] on img at bounding box center [498, 132] width 21 height 21
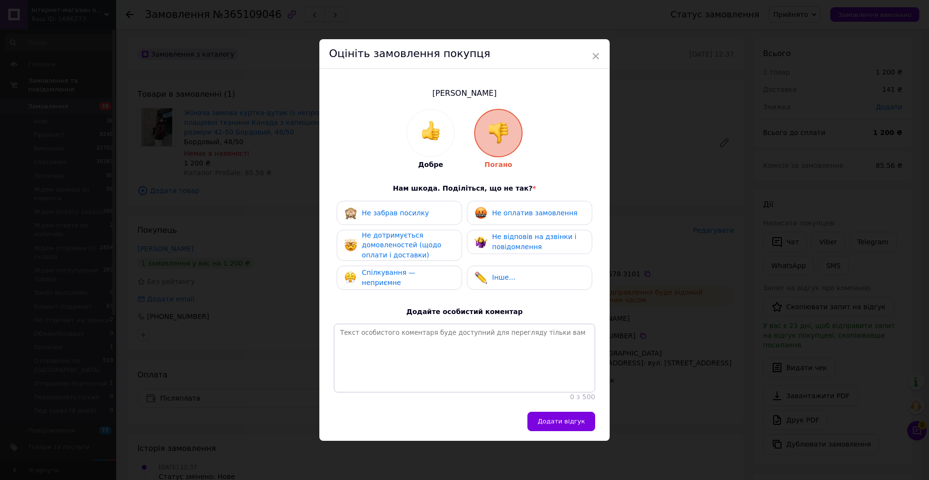
drag, startPoint x: 502, startPoint y: 216, endPoint x: 502, endPoint y: 222, distance: 5.8
click at [502, 216] on div "Не оплатив замовлення" at bounding box center [526, 213] width 103 height 13
drag, startPoint x: 506, startPoint y: 240, endPoint x: 469, endPoint y: 247, distance: 36.9
click at [506, 241] on span "Не відповів на дзвінки і повідомлення" at bounding box center [534, 242] width 84 height 18
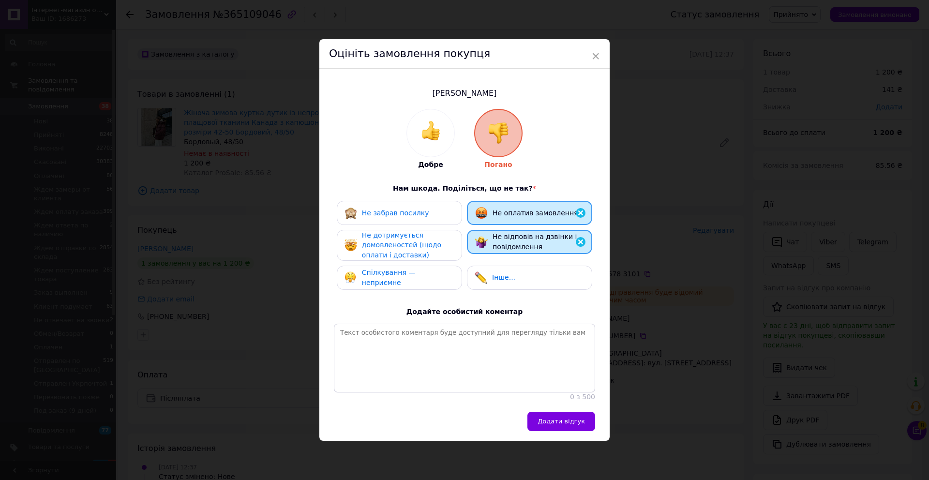
click at [435, 247] on div "Не дотримується домовленостей (щодо оплати і доставки)" at bounding box center [408, 245] width 92 height 30
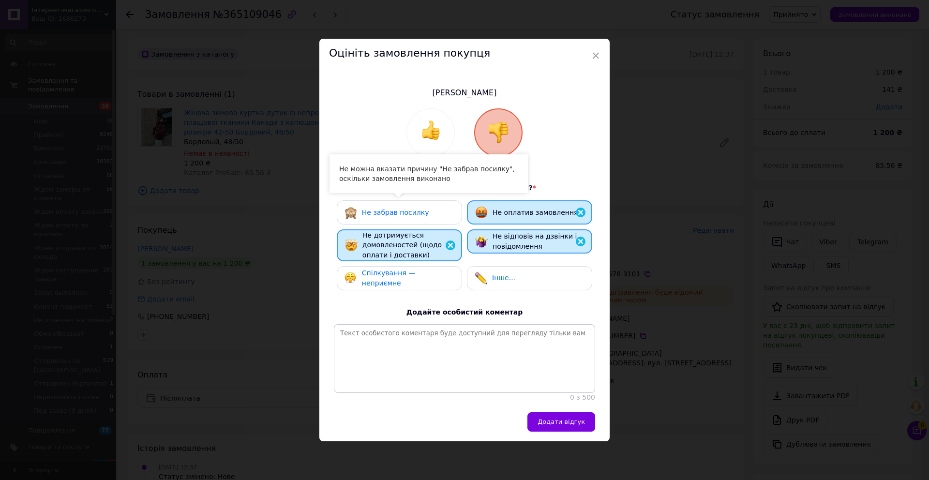
click at [422, 219] on div "Не забрав посилку" at bounding box center [399, 212] width 125 height 24
click at [416, 275] on span "Спілкування — неприємне" at bounding box center [389, 278] width 54 height 18
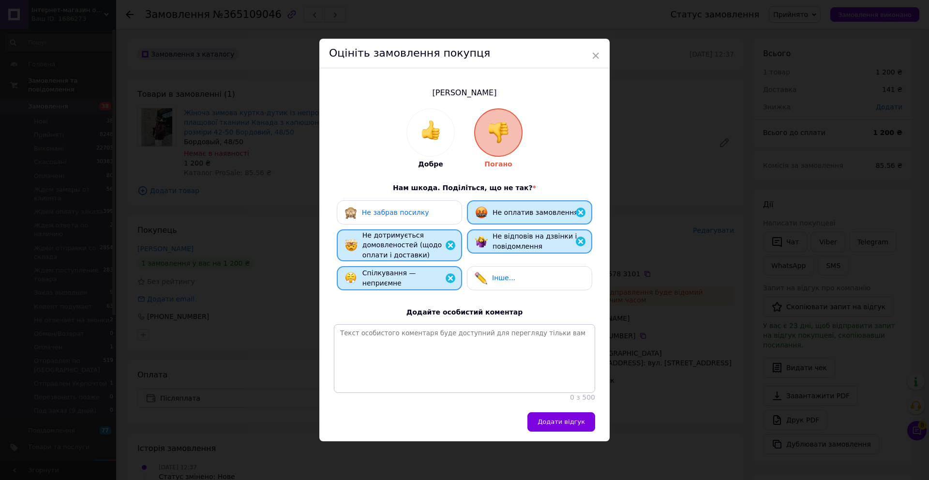
click at [554, 418] on button "Додати відгук" at bounding box center [561, 421] width 68 height 19
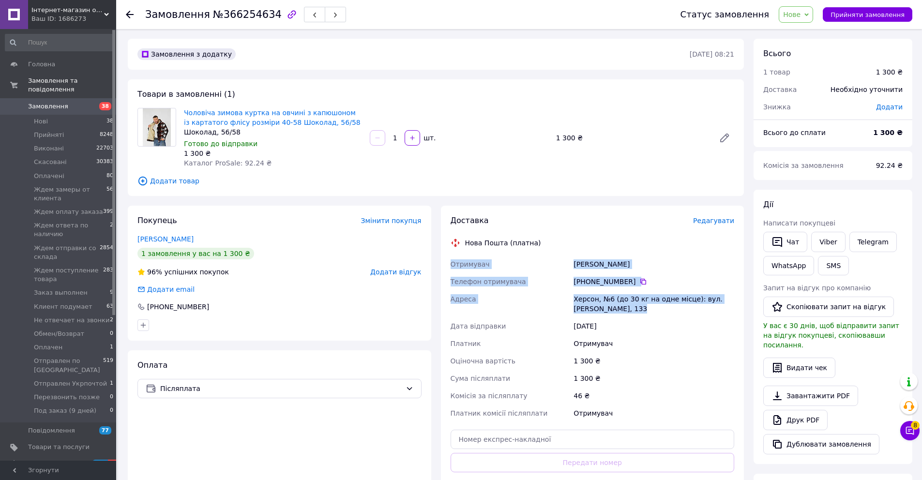
drag, startPoint x: 659, startPoint y: 311, endPoint x: 449, endPoint y: 260, distance: 217.0
click at [449, 260] on div "Отримувач [PERSON_NAME] Телефон отримувача +380 95 088 52 [GEOGRAPHIC_DATA], №6…" at bounding box center [593, 338] width 288 height 166
copy div "Отримувач [PERSON_NAME] Телефон отримувача +380 95 088 52 [GEOGRAPHIC_DATA], №6…"
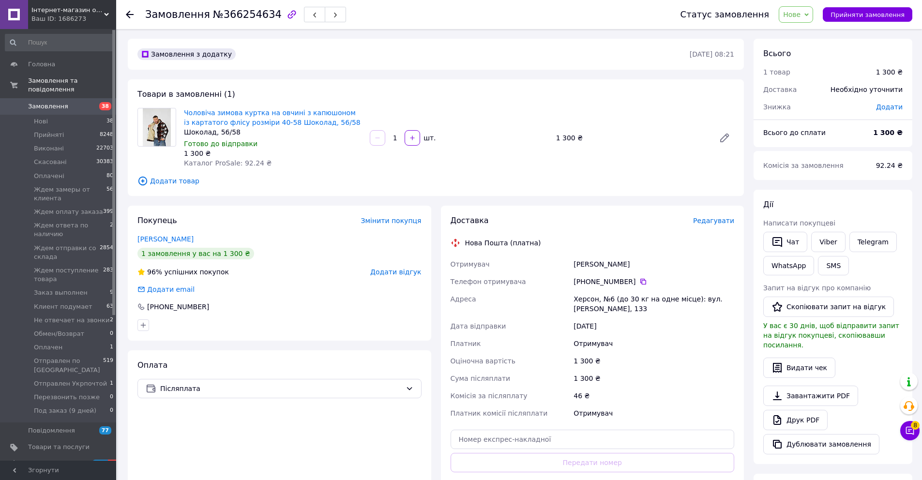
click at [654, 270] on div "[PERSON_NAME]" at bounding box center [653, 263] width 165 height 17
click at [645, 284] on icon at bounding box center [643, 282] width 8 height 8
drag, startPoint x: 620, startPoint y: 263, endPoint x: 583, endPoint y: 222, distance: 55.9
click at [575, 263] on div "[PERSON_NAME]" at bounding box center [653, 263] width 165 height 17
copy div "[PERSON_NAME]"
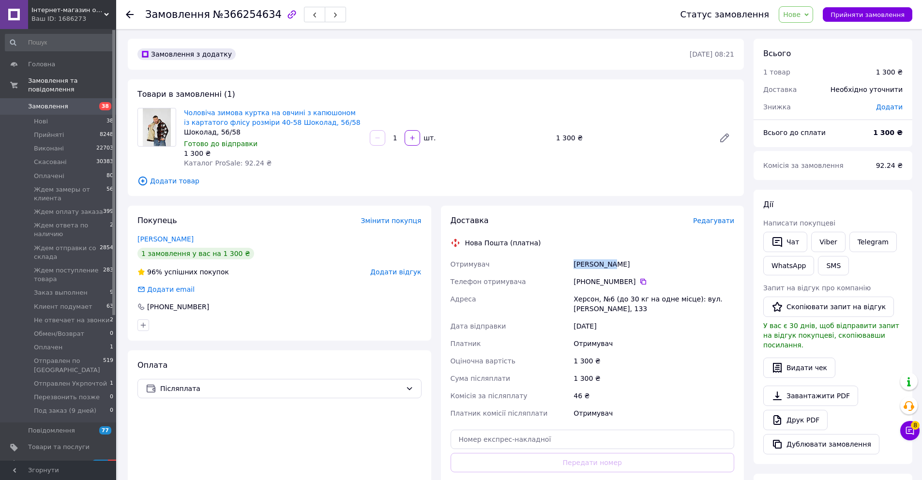
click at [800, 16] on span "Нове" at bounding box center [791, 15] width 17 height 8
click at [814, 32] on li "Прийнято" at bounding box center [841, 34] width 124 height 15
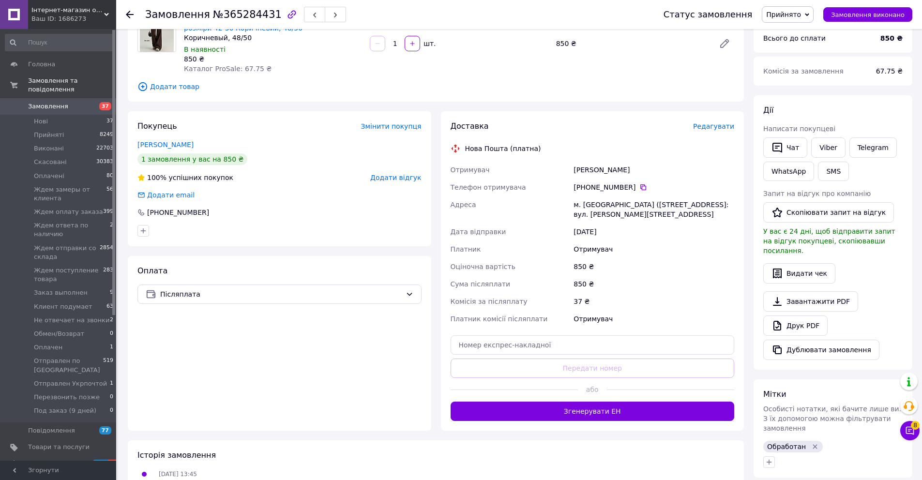
scroll to position [95, 0]
click at [558, 349] on input "text" at bounding box center [592, 344] width 284 height 19
paste input "20451265778317"
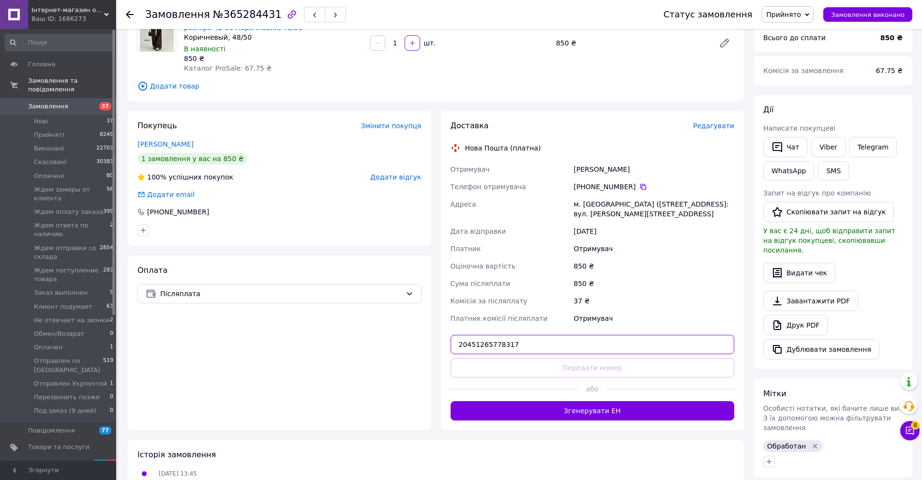
type input "20451265778317"
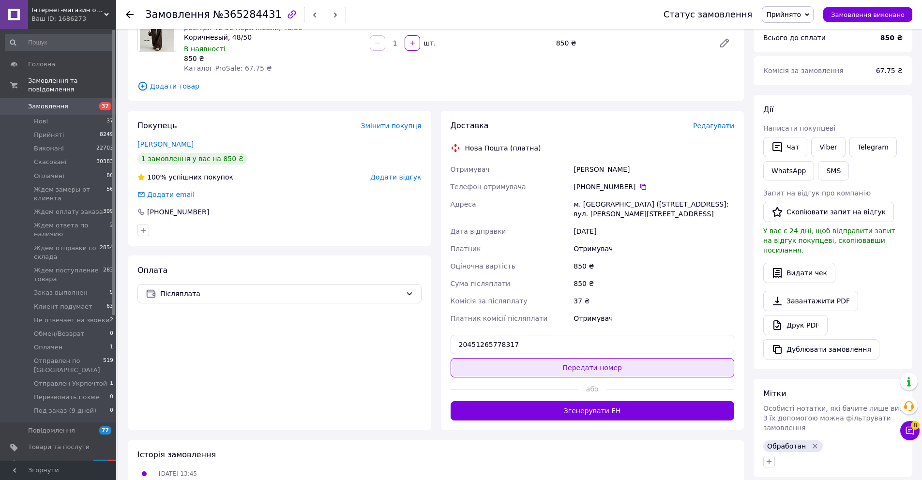
click at [563, 371] on button "Передати номер" at bounding box center [592, 367] width 284 height 19
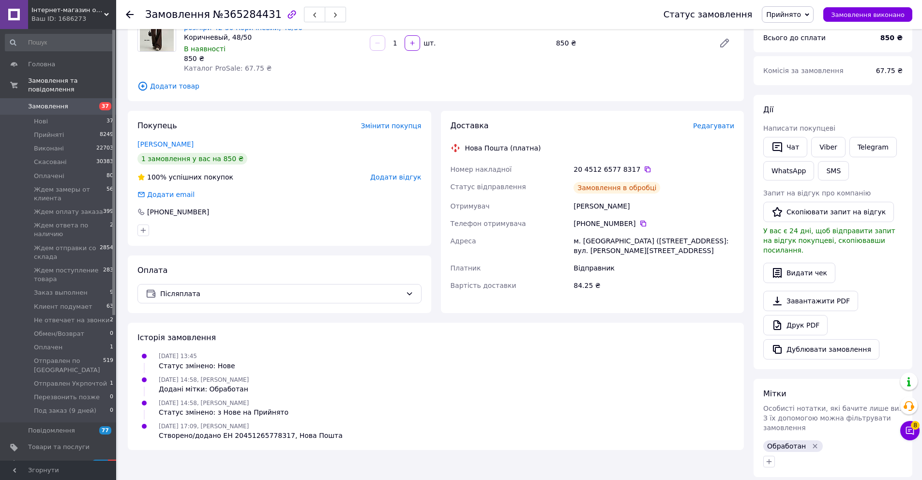
click at [398, 180] on span "Додати відгук" at bounding box center [395, 177] width 51 height 8
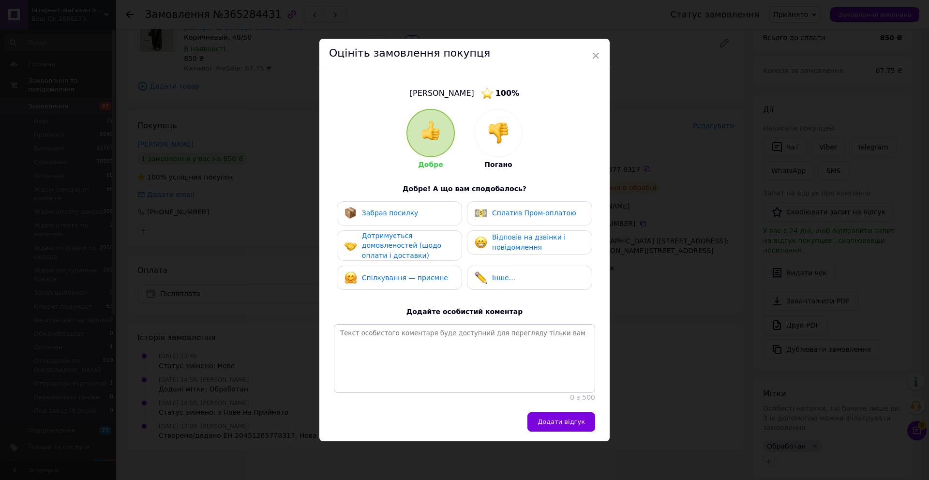
click at [513, 132] on div at bounding box center [498, 132] width 47 height 47
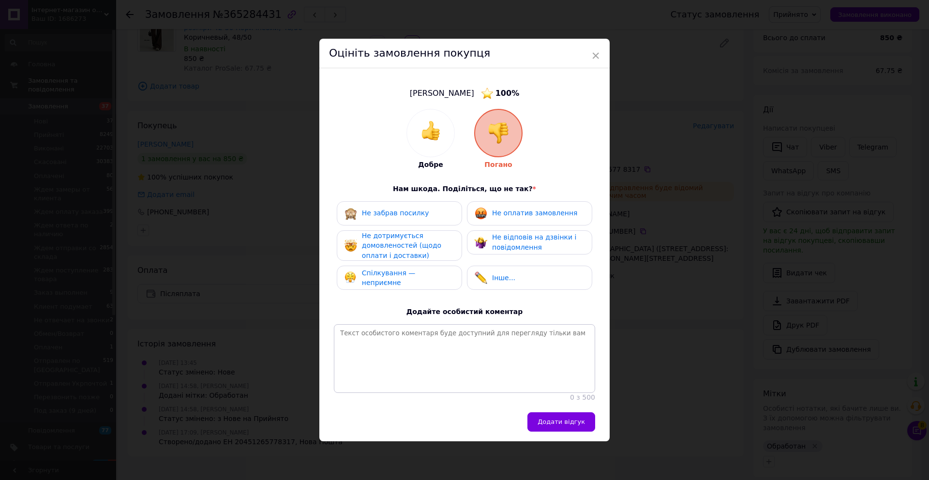
click at [509, 209] on span "Не оплатив замовлення" at bounding box center [534, 213] width 85 height 8
drag, startPoint x: 510, startPoint y: 237, endPoint x: 432, endPoint y: 241, distance: 78.5
click at [510, 237] on span "Не відповів на дзвінки і повідомлення" at bounding box center [534, 242] width 84 height 18
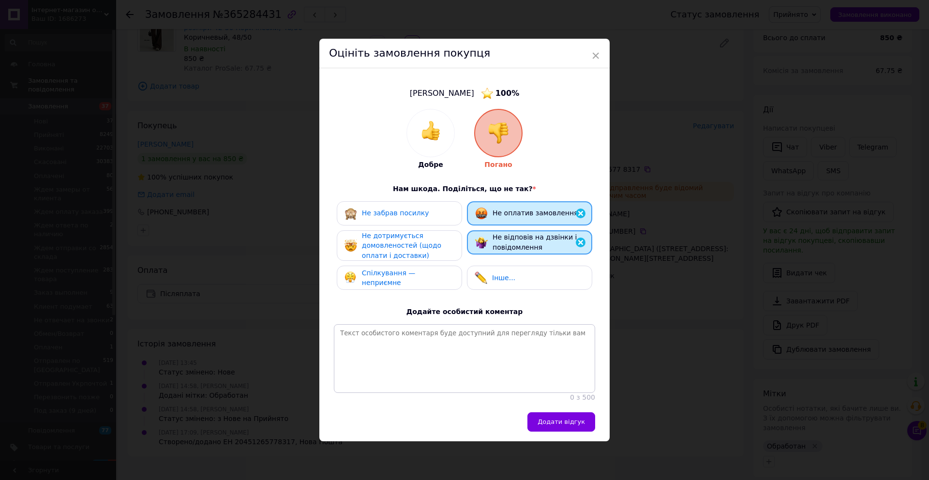
click at [424, 241] on span "Не дотримується домовленостей (щодо оплати і доставки)" at bounding box center [401, 246] width 79 height 28
drag, startPoint x: 430, startPoint y: 215, endPoint x: 431, endPoint y: 223, distance: 7.8
click at [430, 215] on div "Не забрав посилку" at bounding box center [400, 213] width 110 height 13
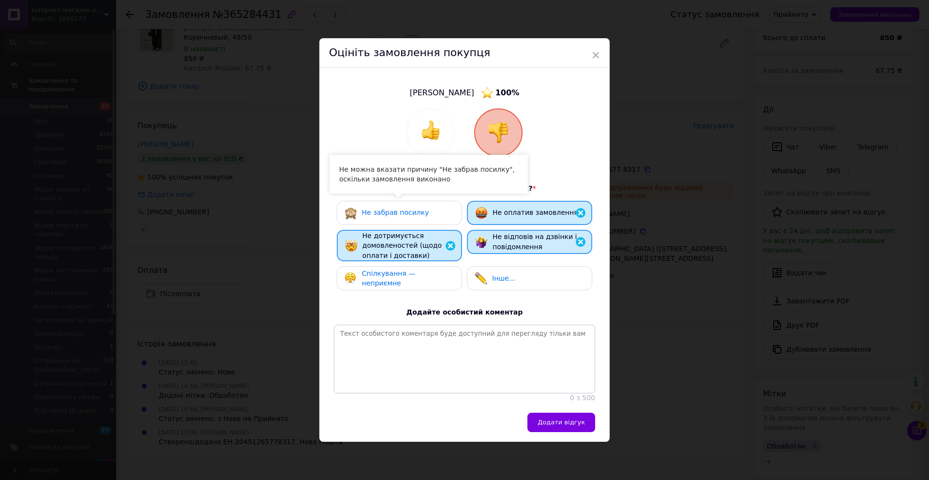
drag, startPoint x: 438, startPoint y: 270, endPoint x: 437, endPoint y: 275, distance: 5.4
click at [438, 274] on div "Спілкування — неприємне" at bounding box center [399, 278] width 125 height 24
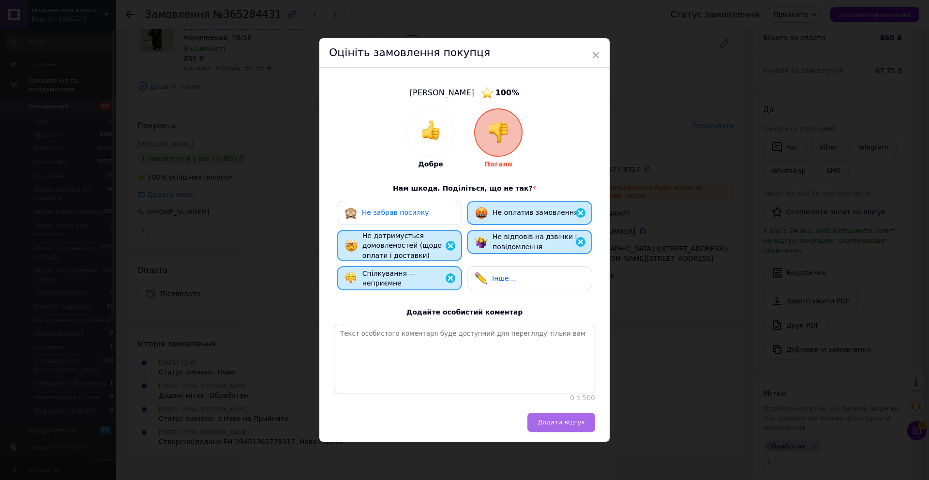
click at [579, 422] on span "Додати відгук" at bounding box center [561, 422] width 47 height 7
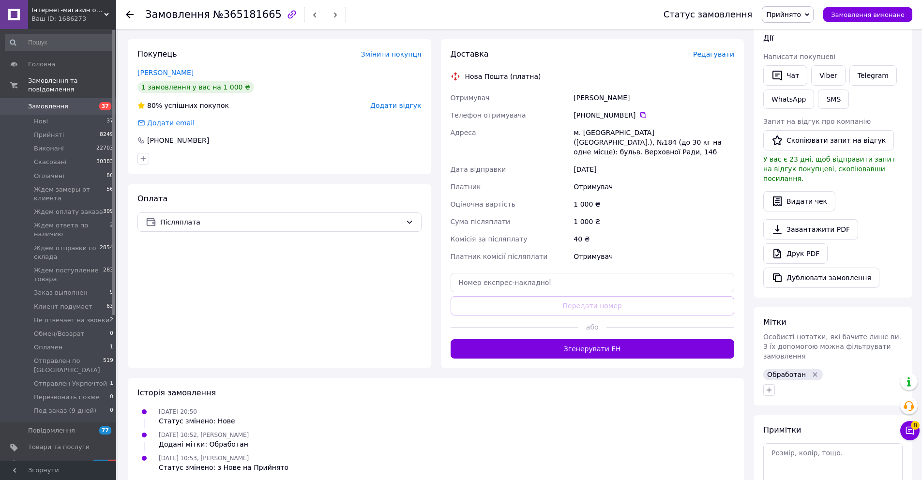
scroll to position [173, 0]
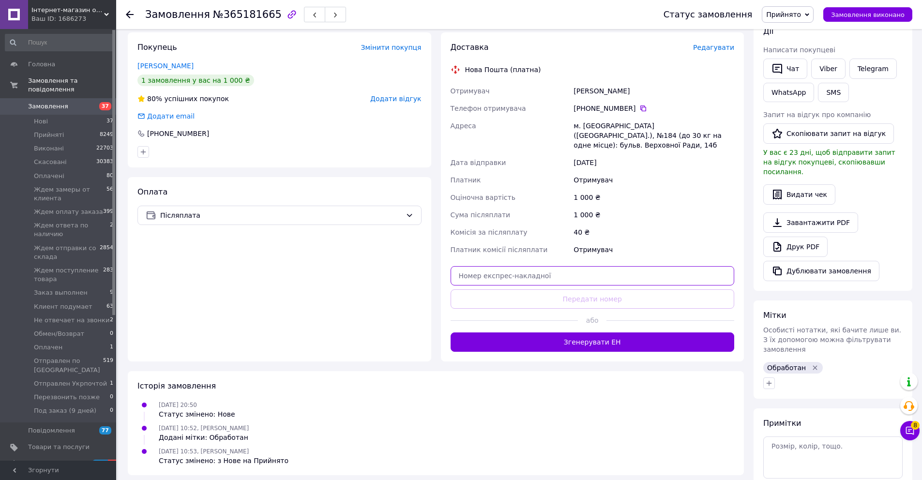
drag, startPoint x: 584, startPoint y: 267, endPoint x: 585, endPoint y: 281, distance: 14.1
click at [584, 268] on input "text" at bounding box center [592, 275] width 284 height 19
paste input "20451264021567"
type input "20451264021567"
click at [586, 289] on button "Передати номер" at bounding box center [592, 298] width 284 height 19
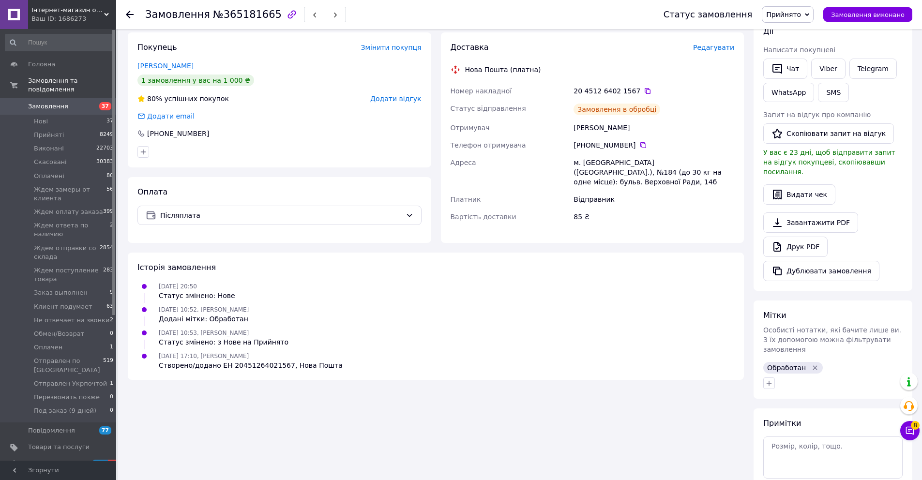
click at [391, 98] on span "Додати відгук" at bounding box center [395, 99] width 51 height 8
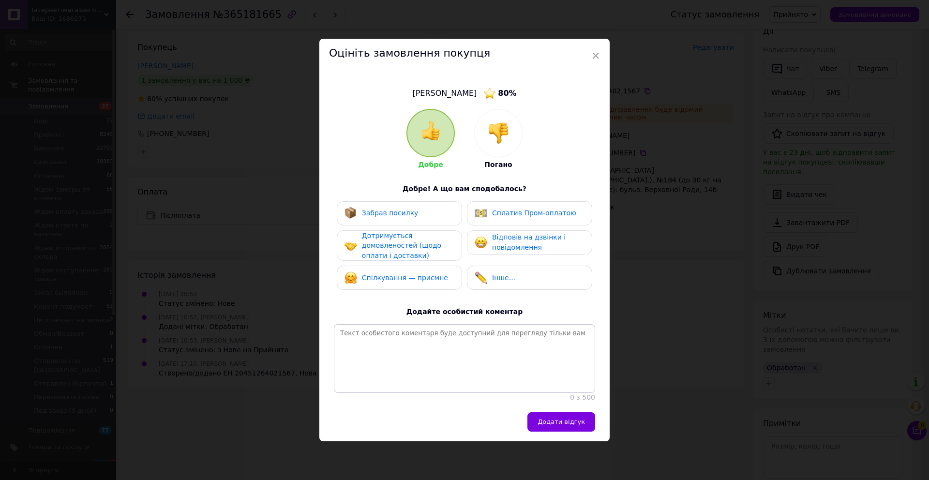
click at [510, 134] on div at bounding box center [498, 132] width 47 height 47
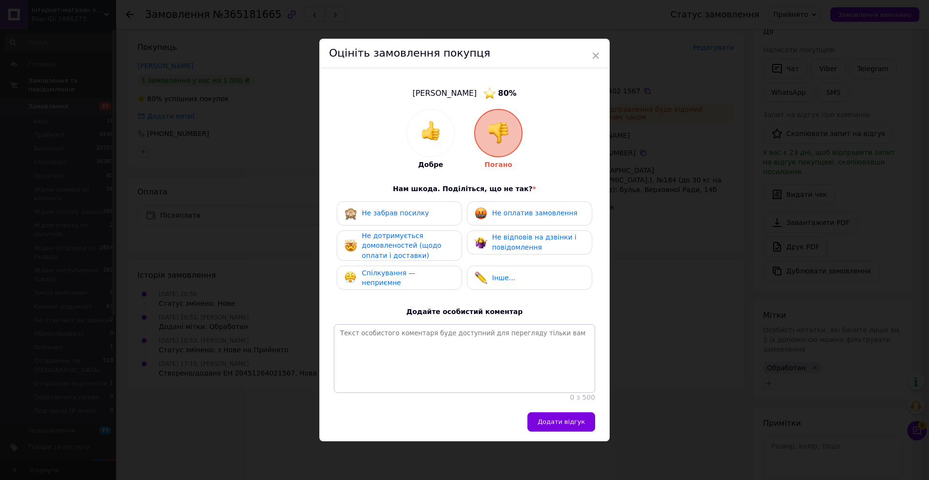
drag, startPoint x: 510, startPoint y: 216, endPoint x: 513, endPoint y: 238, distance: 21.6
click at [510, 217] on div "Не оплатив замовлення" at bounding box center [526, 213] width 103 height 13
drag, startPoint x: 513, startPoint y: 238, endPoint x: 481, endPoint y: 247, distance: 33.4
click at [513, 239] on span "Не відповів на дзвінки і повідомлення" at bounding box center [534, 242] width 84 height 18
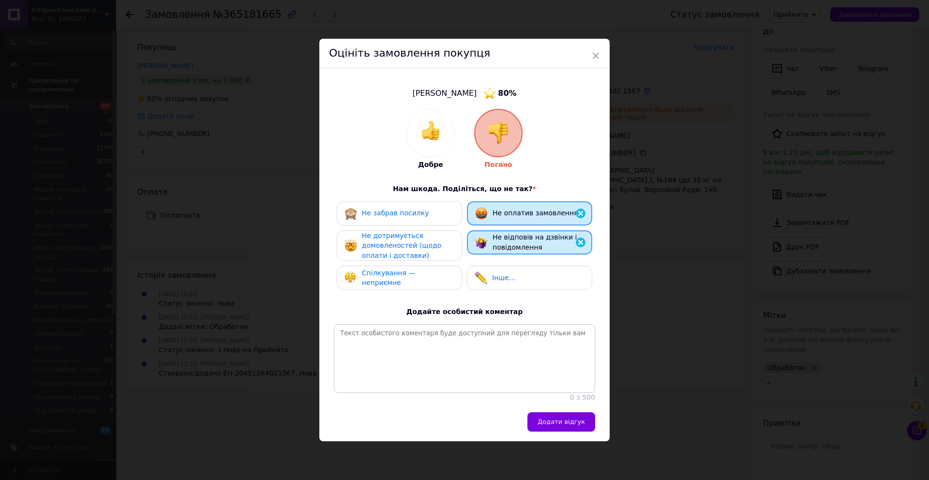
drag, startPoint x: 423, startPoint y: 246, endPoint x: 431, endPoint y: 276, distance: 31.0
click at [423, 246] on span "Не дотримується домовленостей (щодо оплати і доставки)" at bounding box center [401, 246] width 79 height 28
drag, startPoint x: 431, startPoint y: 276, endPoint x: 526, endPoint y: 336, distance: 112.2
click at [416, 276] on span "Спілкування — неприємне" at bounding box center [389, 279] width 54 height 18
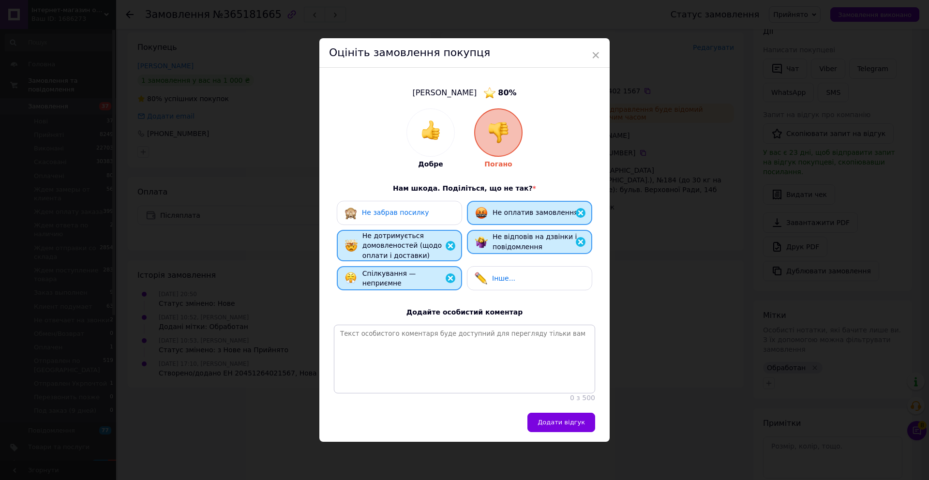
click at [551, 415] on button "Додати відгук" at bounding box center [561, 422] width 68 height 19
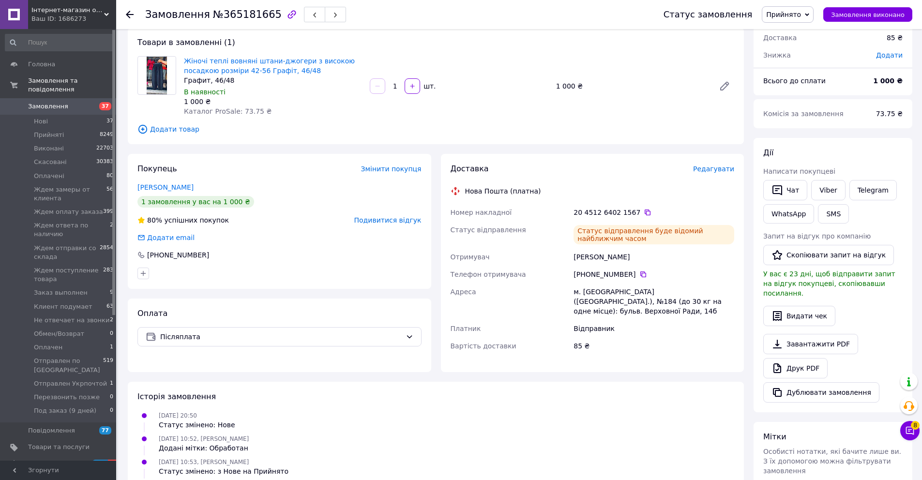
scroll to position [0, 0]
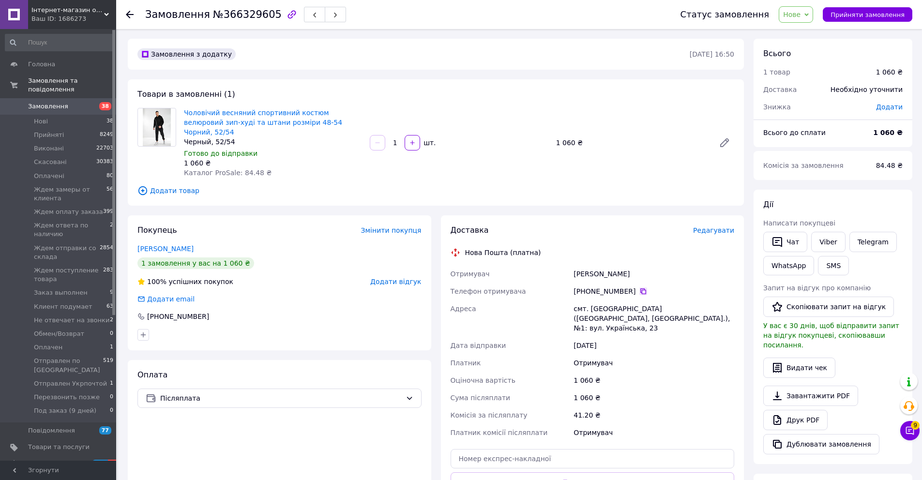
click at [642, 287] on icon at bounding box center [643, 291] width 8 height 8
drag, startPoint x: 633, startPoint y: 259, endPoint x: 624, endPoint y: 265, distance: 10.9
click at [625, 265] on div "[PERSON_NAME]" at bounding box center [653, 273] width 165 height 17
copy div "[PERSON_NAME]"
click at [798, 14] on span "Нове" at bounding box center [791, 15] width 17 height 8
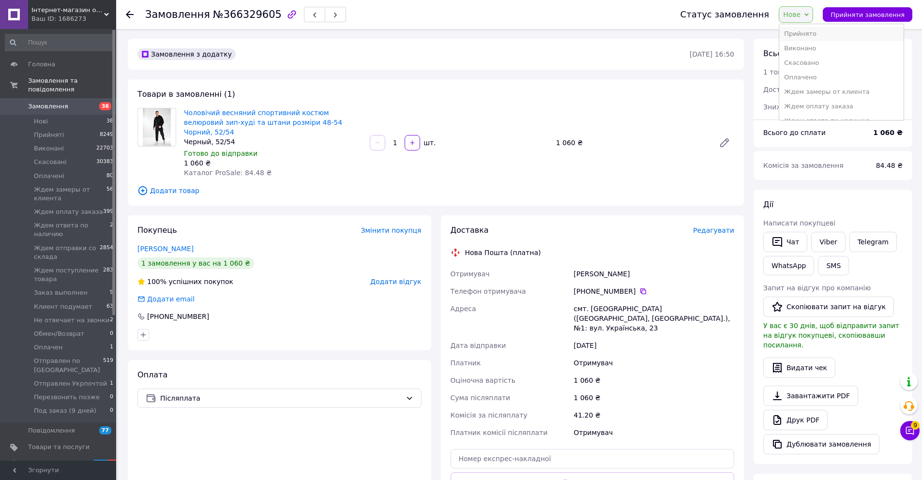
click at [806, 37] on li "Прийнято" at bounding box center [841, 34] width 124 height 15
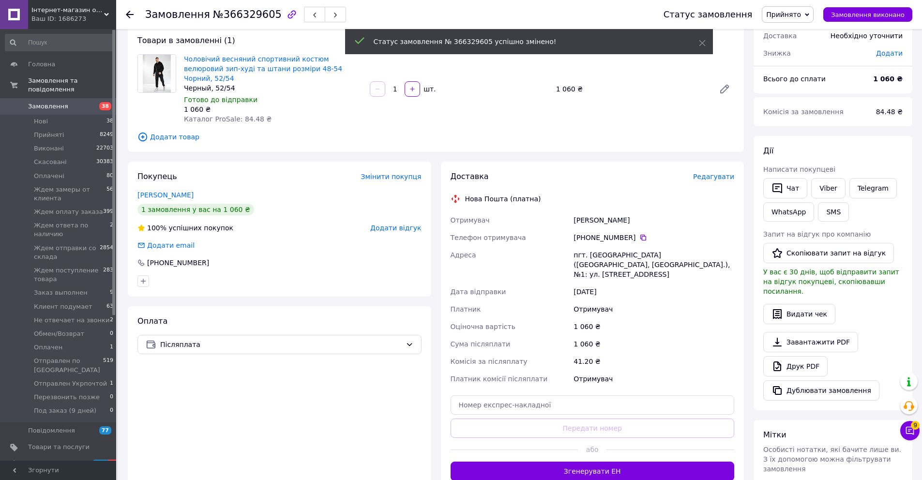
scroll to position [95, 0]
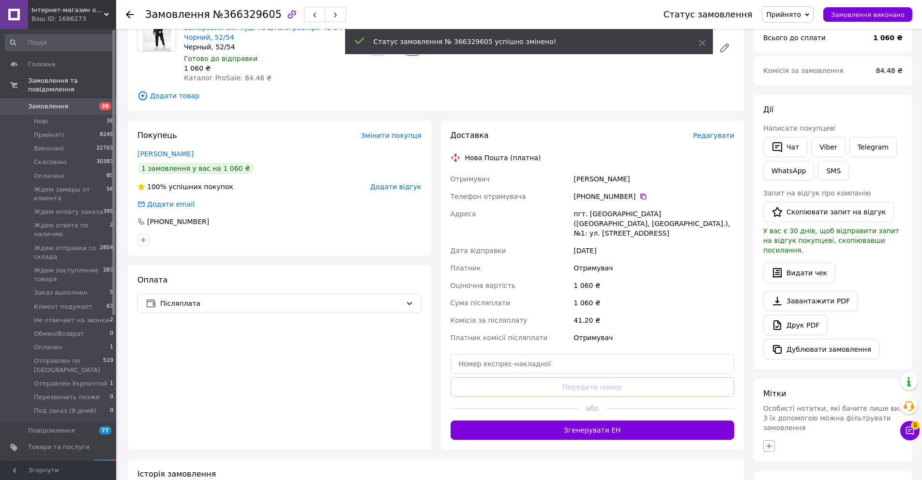
click at [770, 442] on icon "button" at bounding box center [769, 446] width 8 height 8
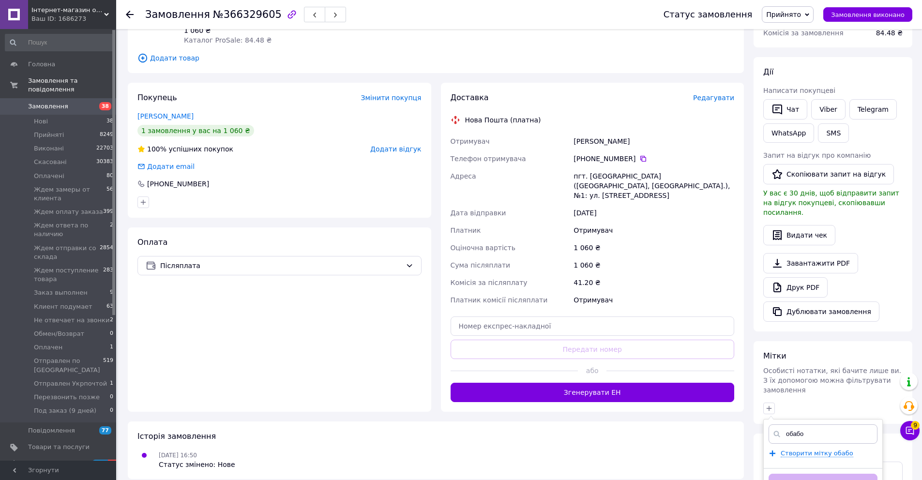
scroll to position [184, 0]
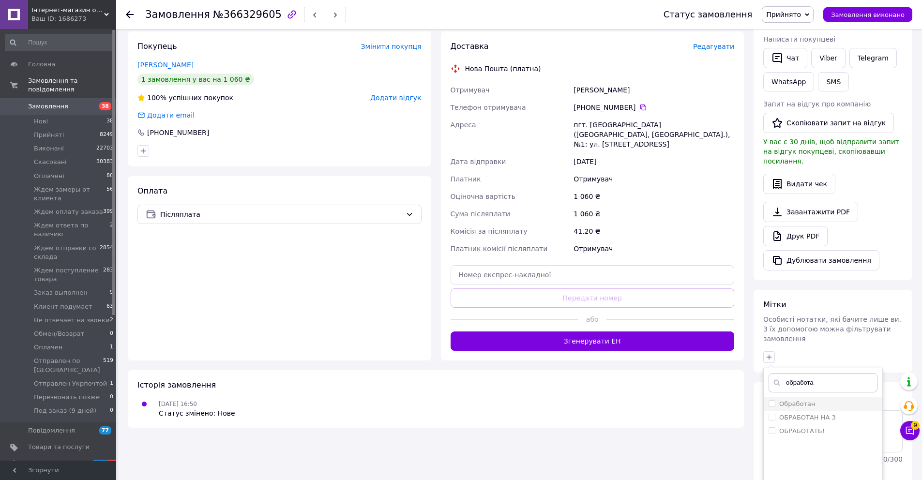
type input "обработа"
click at [798, 400] on li "Обработан" at bounding box center [823, 404] width 119 height 14
checkbox input "true"
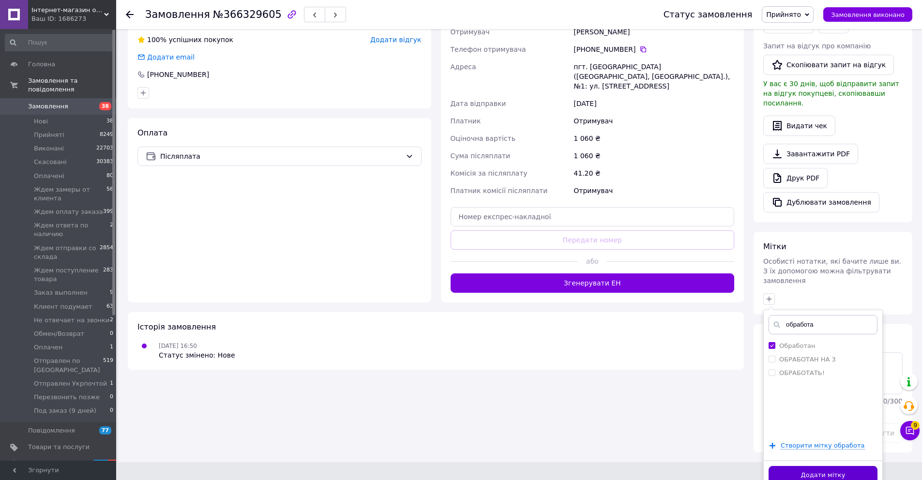
click at [807, 466] on button "Додати мітку" at bounding box center [822, 475] width 109 height 19
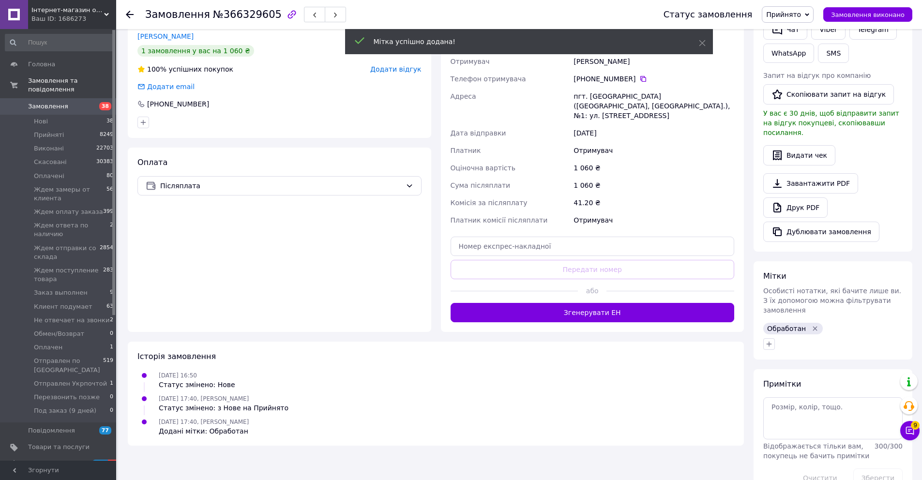
scroll to position [230, 0]
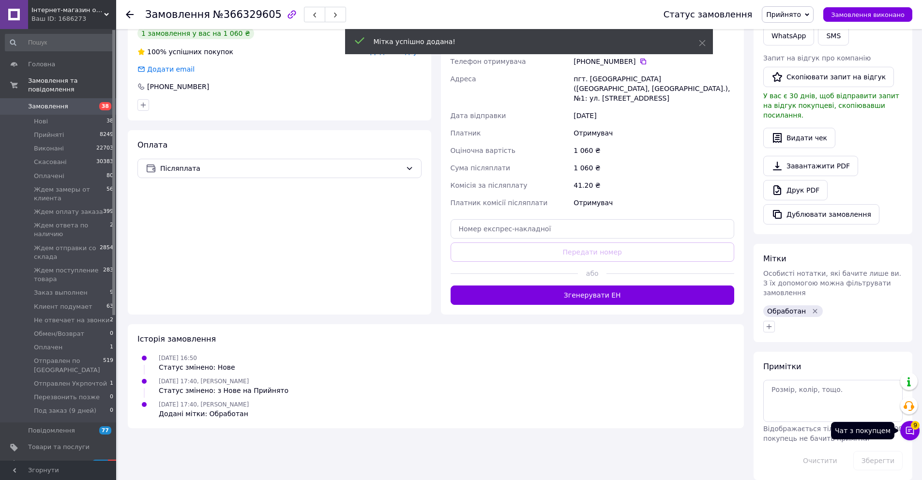
click at [912, 426] on span "9" at bounding box center [915, 425] width 9 height 9
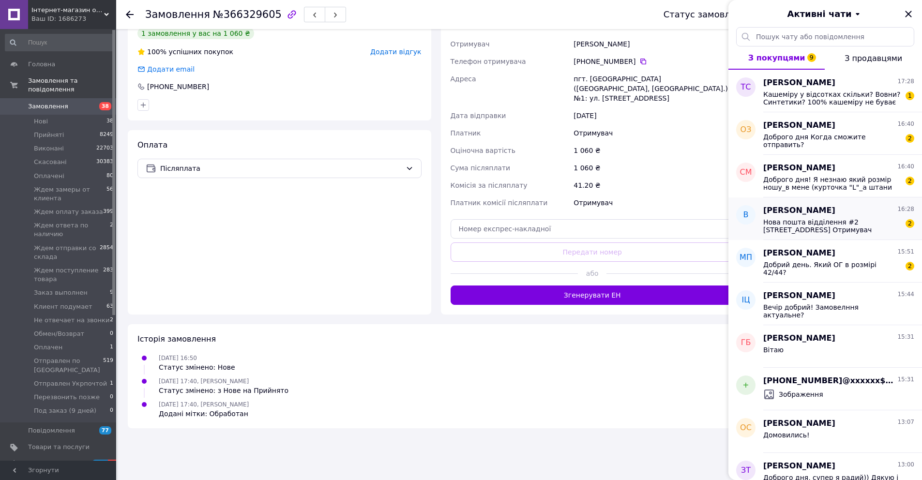
click at [836, 213] on div "[PERSON_NAME] 16:28" at bounding box center [838, 210] width 151 height 11
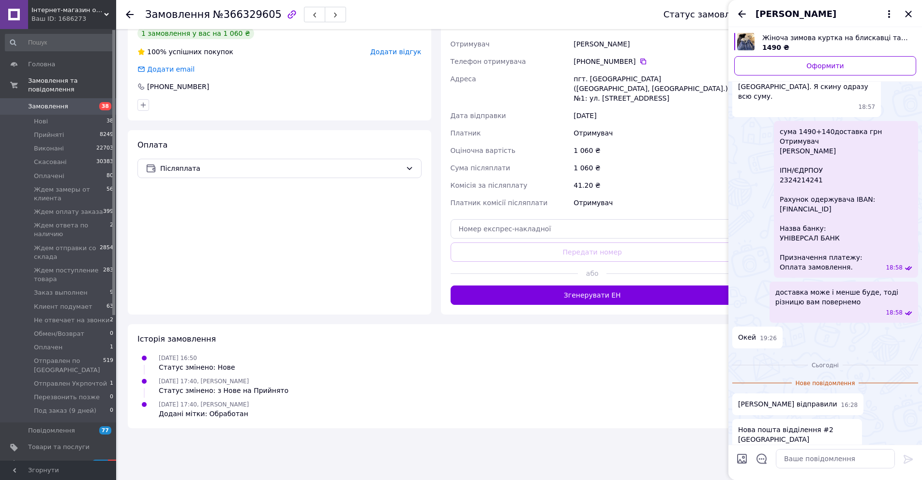
scroll to position [437, 0]
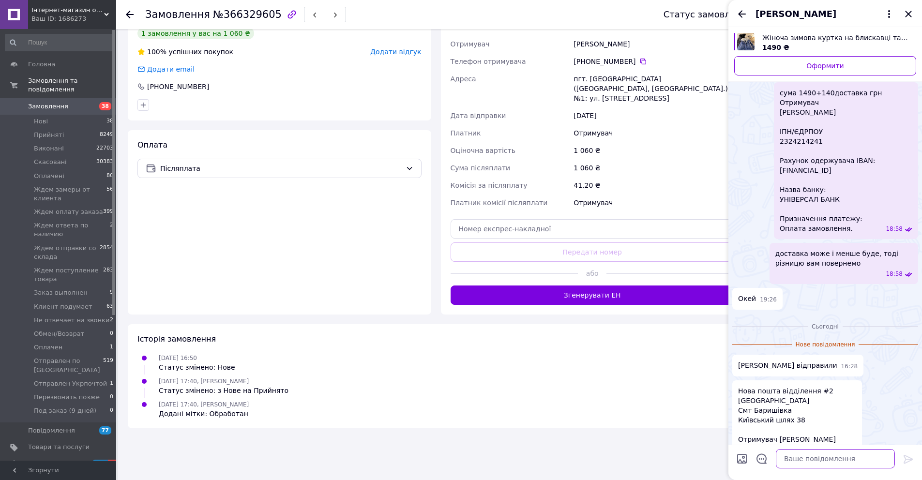
click at [804, 461] on textarea at bounding box center [835, 458] width 119 height 19
type textarea "скиньте будь ласка квитанцію про сплату"
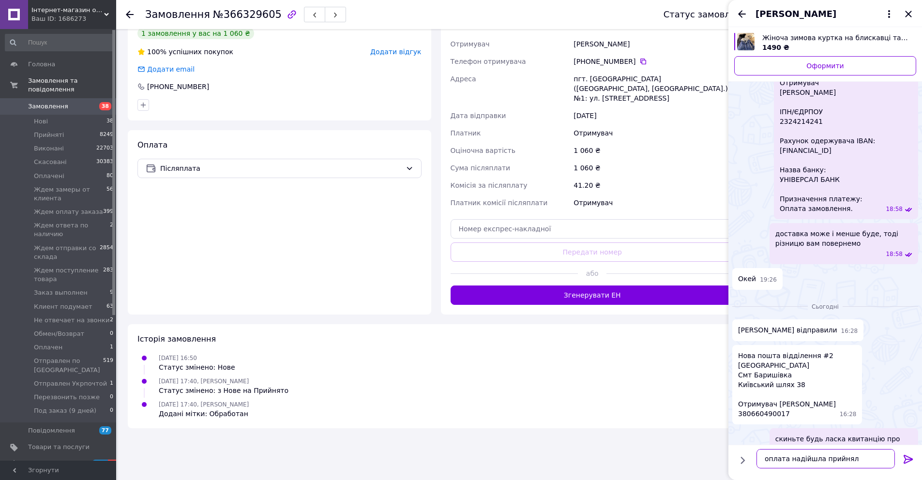
type textarea "оплата надійшла прийняли"
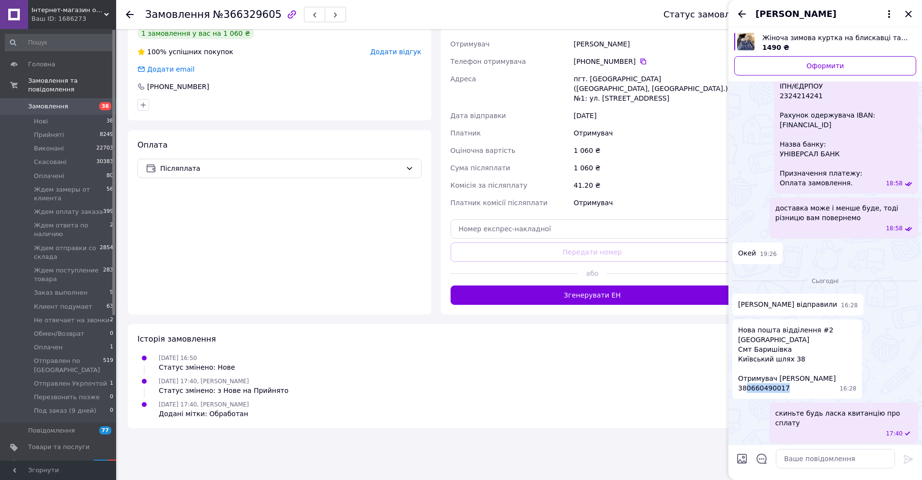
drag, startPoint x: 747, startPoint y: 369, endPoint x: 793, endPoint y: 371, distance: 46.5
click at [793, 371] on span "Нова пошта відділення #2 [STREET_ADDRESS] Отримувач [PERSON_NAME] 380660490017" at bounding box center [787, 359] width 98 height 68
copy span "0660490017"
drag, startPoint x: 778, startPoint y: 359, endPoint x: 828, endPoint y: 361, distance: 50.8
click at [828, 361] on div "Нова пошта відділення #2 [STREET_ADDRESS] Отримувач [PERSON_NAME] 380660490017 …" at bounding box center [797, 358] width 130 height 79
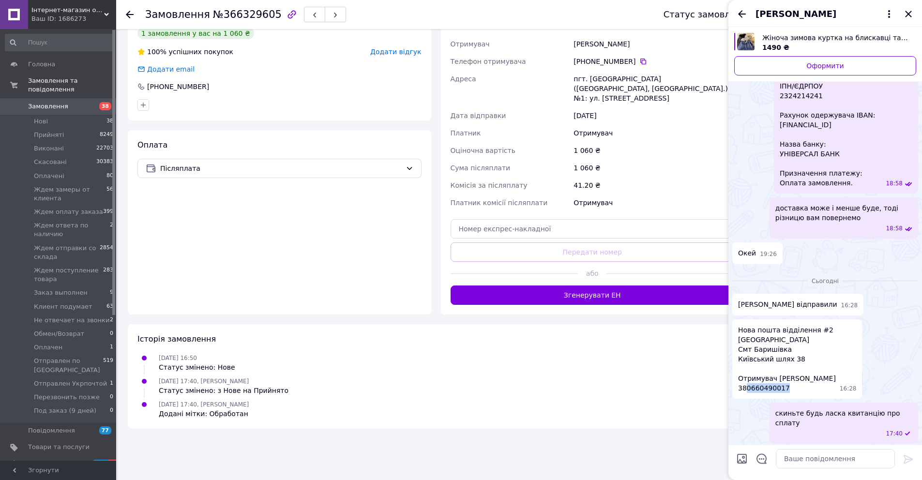
copy span "[PERSON_NAME]"
click at [743, 18] on icon "Назад" at bounding box center [742, 14] width 12 height 12
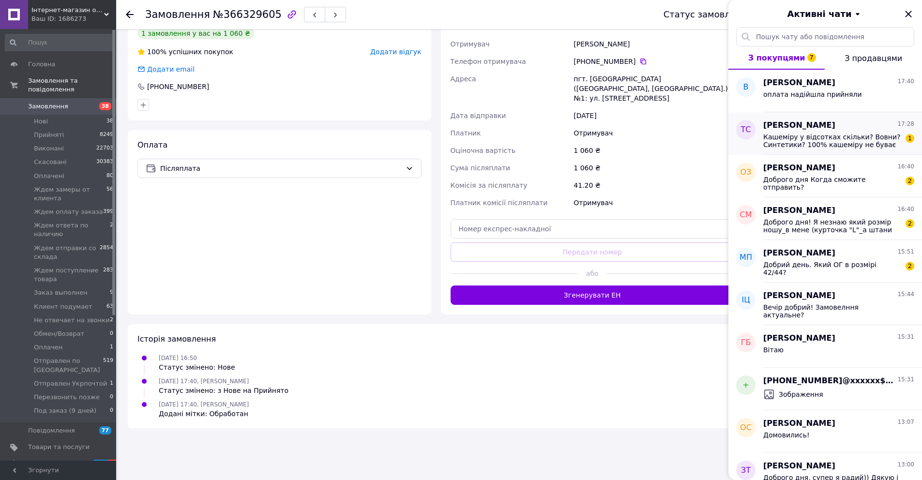
click at [815, 137] on span "Кашеміру у відсотках скільки? Вовни? Синтетики? 100% кашеміру не буває" at bounding box center [831, 140] width 137 height 15
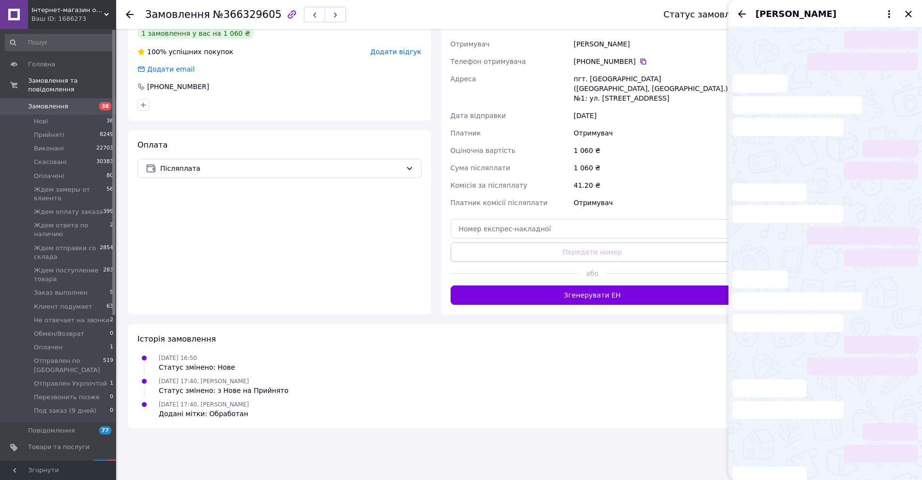
scroll to position [139, 0]
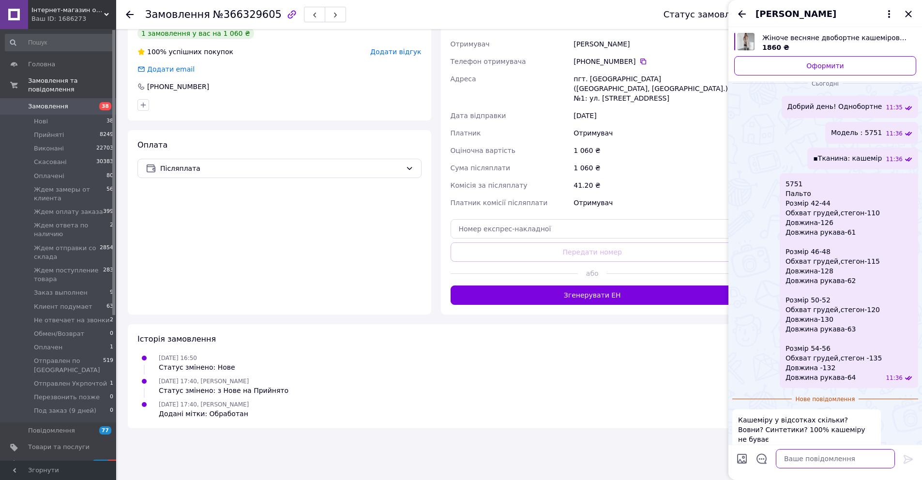
click at [794, 453] on textarea at bounding box center [835, 458] width 119 height 19
type textarea "Не має на жаль складу від виробника"
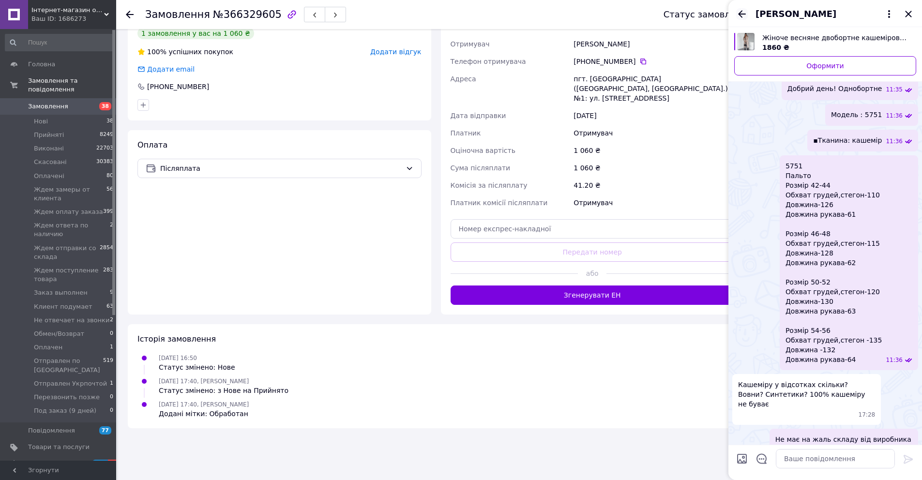
click at [741, 10] on icon "Назад" at bounding box center [742, 14] width 12 height 12
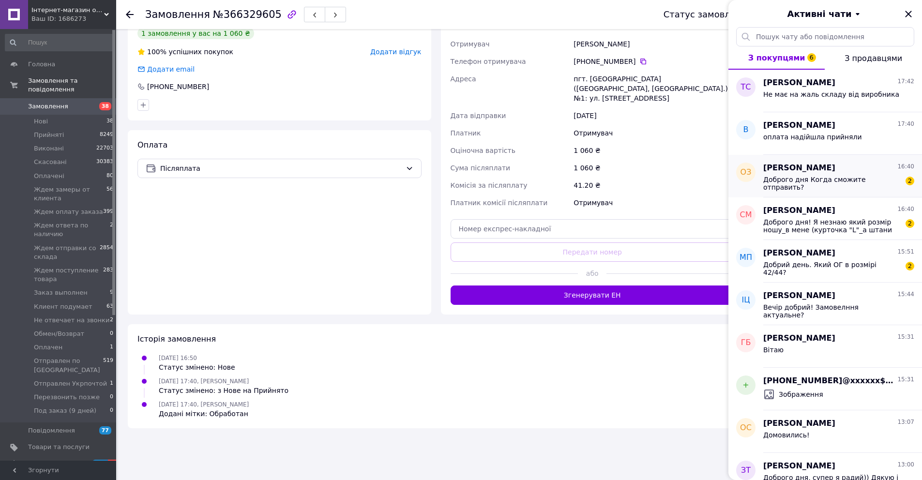
click at [850, 174] on div "Доброго дня Когда сможите отправить? 2" at bounding box center [838, 182] width 151 height 17
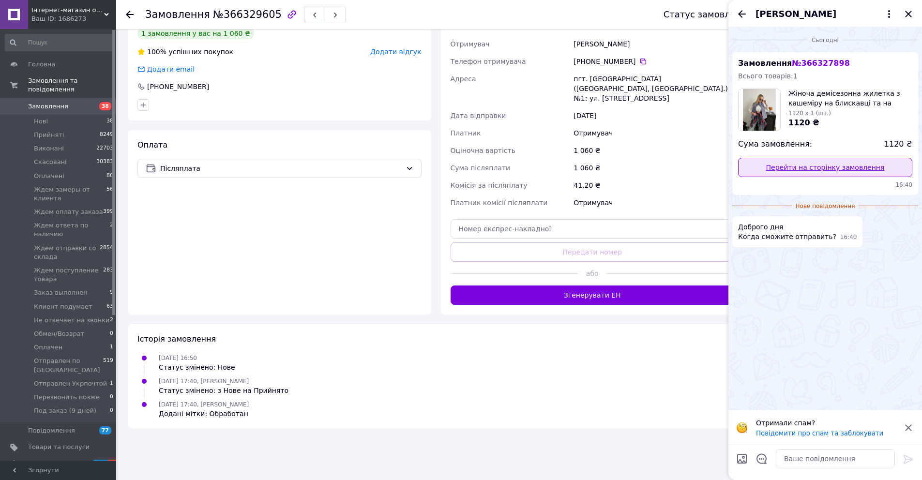
click at [820, 166] on link "Перейти на сторінку замовлення" at bounding box center [825, 167] width 174 height 19
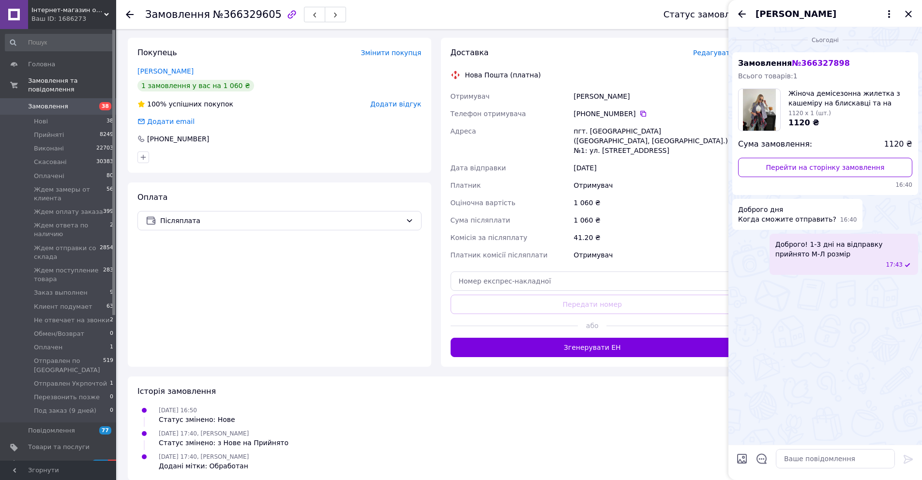
scroll to position [0, 0]
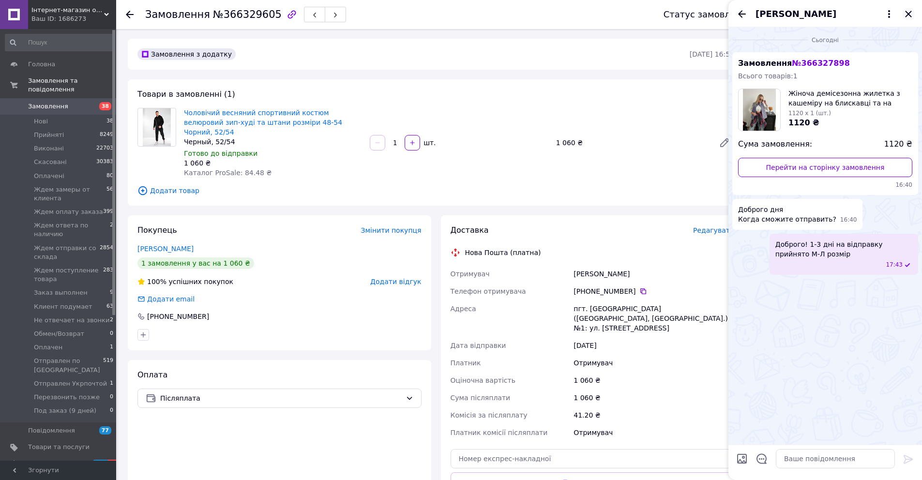
click at [910, 17] on icon "Закрити" at bounding box center [908, 14] width 12 height 12
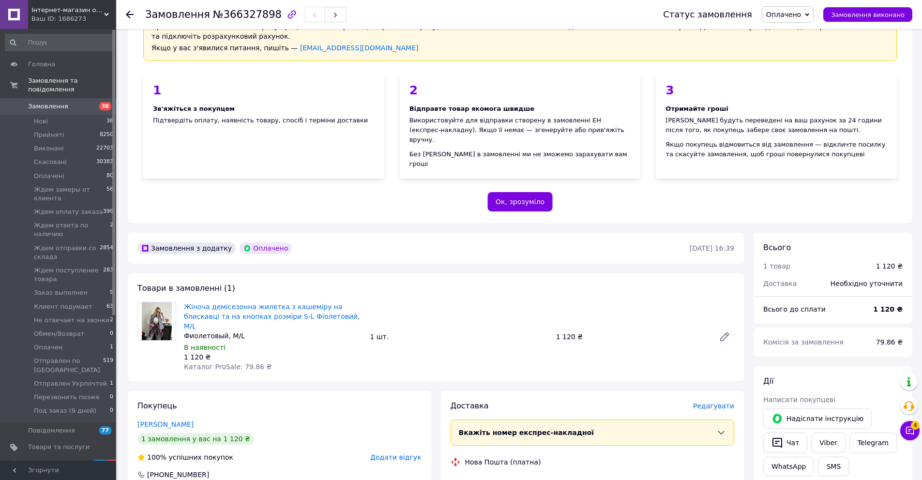
scroll to position [175, 0]
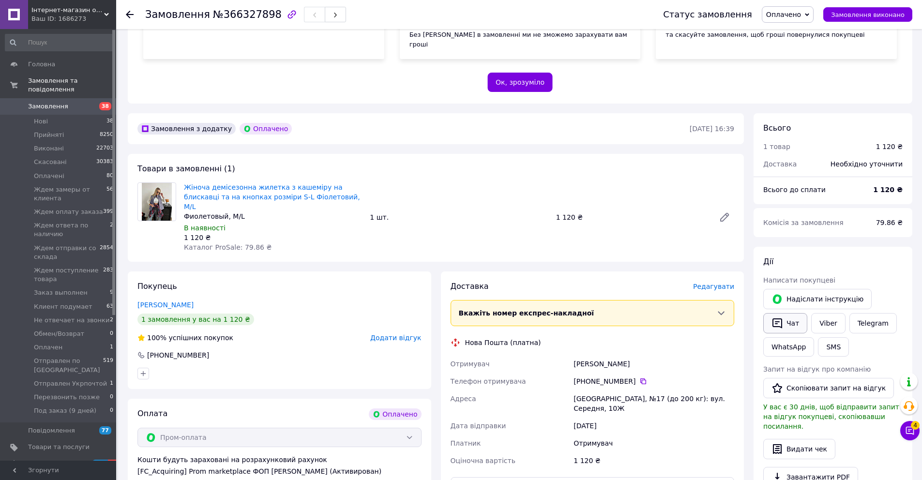
click at [792, 313] on button "Чат" at bounding box center [785, 323] width 44 height 20
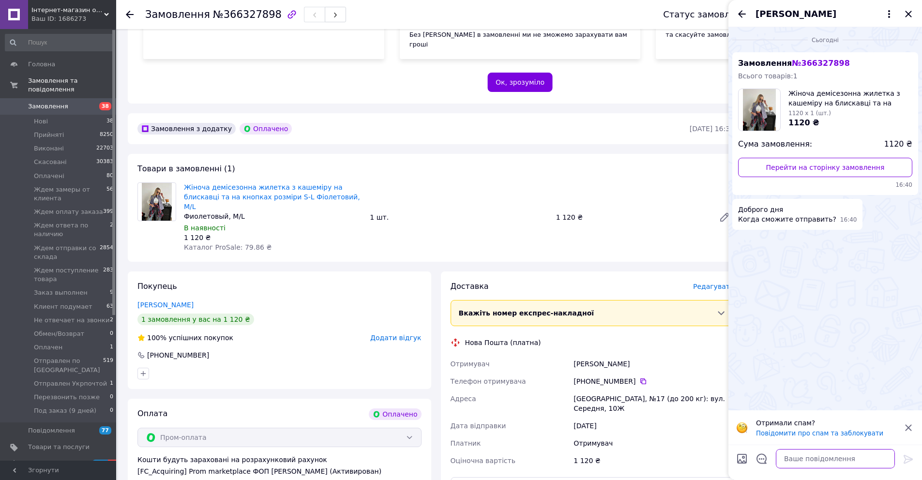
click at [802, 459] on textarea at bounding box center [835, 458] width 119 height 19
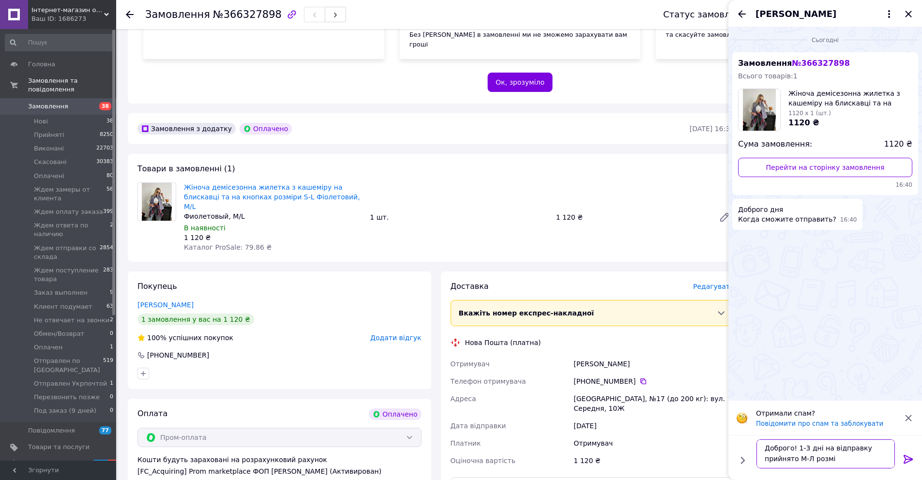
type textarea "Доброго! 1-3 дні на відправку прийнято М-Л розмір"
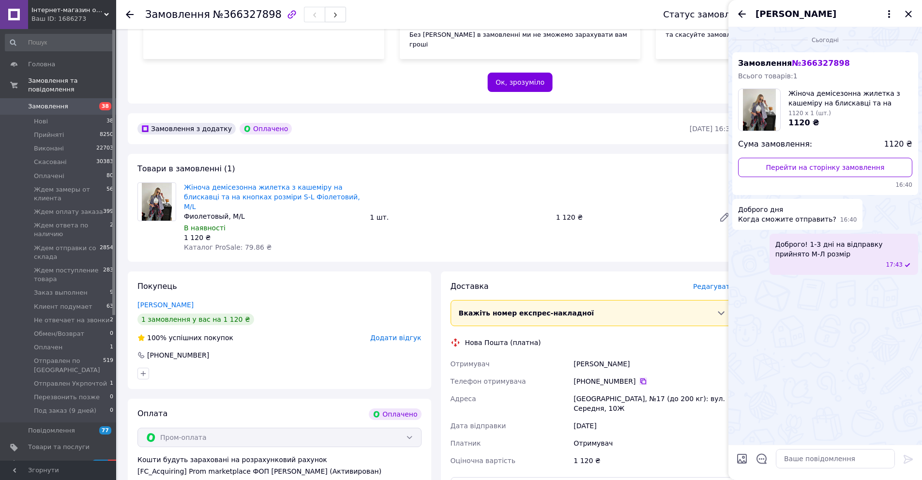
click at [640, 377] on icon at bounding box center [643, 381] width 8 height 8
drag, startPoint x: 603, startPoint y: 340, endPoint x: 575, endPoint y: 344, distance: 28.9
click at [575, 355] on div "[PERSON_NAME]" at bounding box center [653, 363] width 165 height 17
copy div "[PERSON_NAME]"
click at [911, 15] on icon "Закрити" at bounding box center [908, 14] width 12 height 12
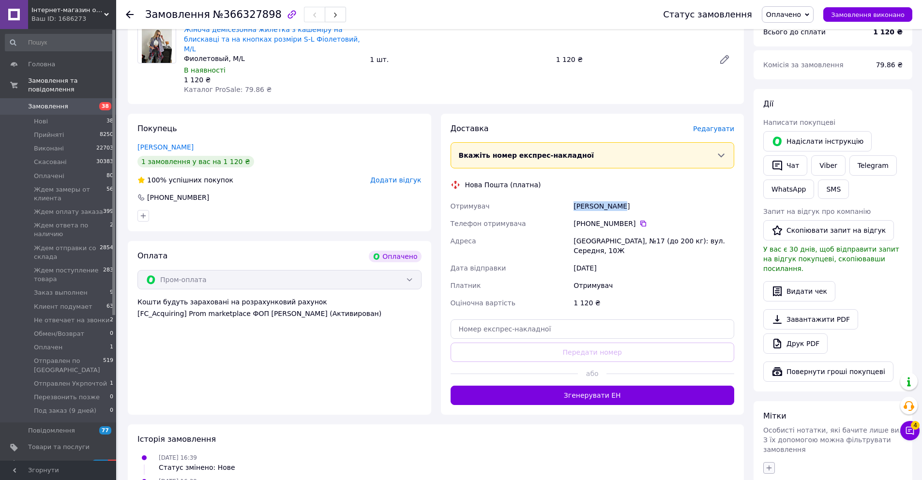
click at [773, 462] on button "button" at bounding box center [769, 468] width 12 height 12
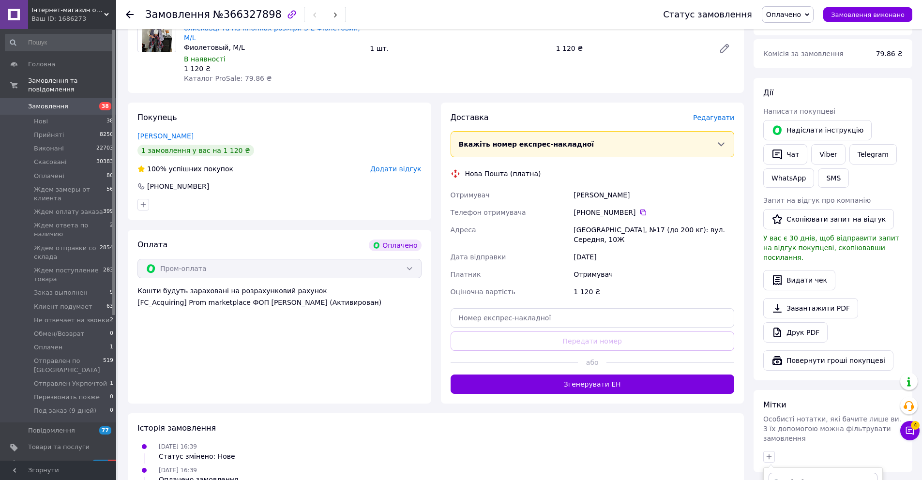
scroll to position [493, 0]
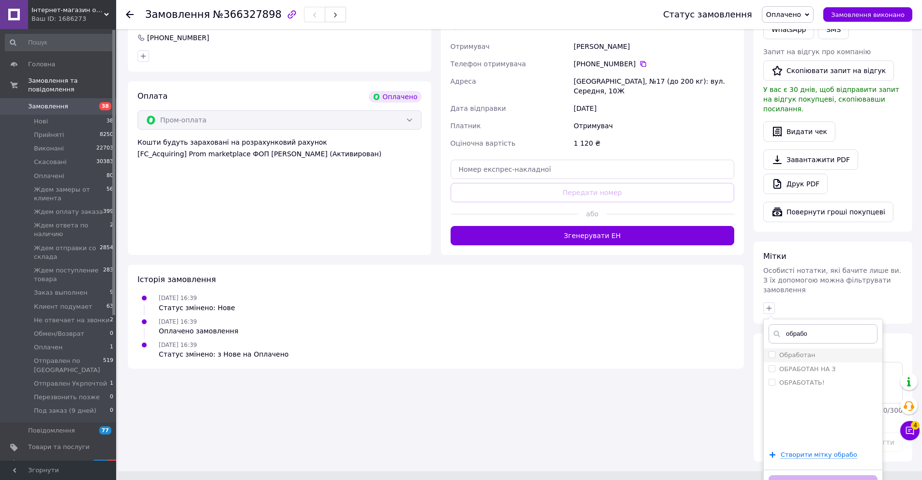
type input "обрабо"
click at [815, 348] on li "Обработан" at bounding box center [823, 355] width 119 height 14
checkbox input "true"
click at [829, 475] on button "Додати мітку" at bounding box center [822, 484] width 109 height 19
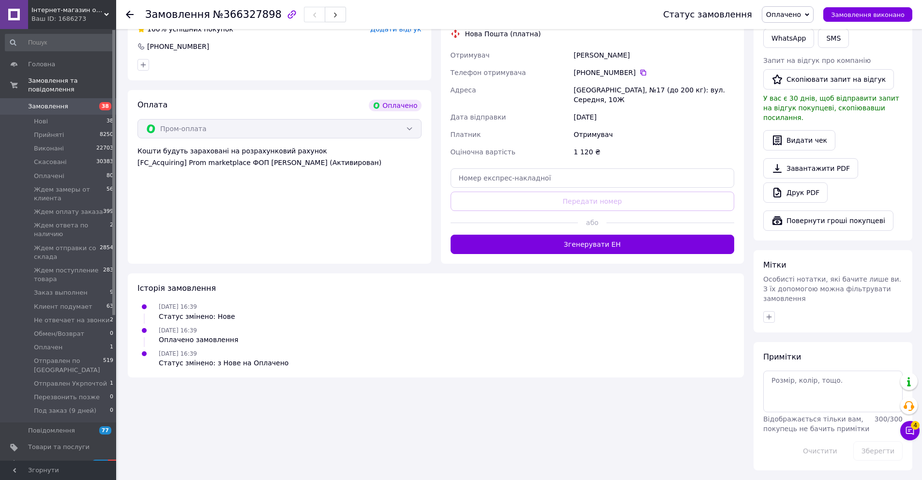
scroll to position [465, 0]
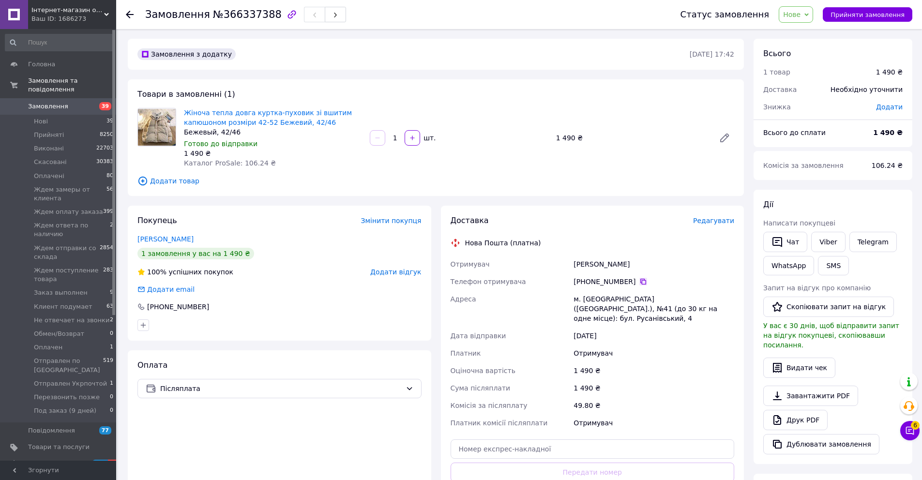
click at [642, 282] on icon at bounding box center [643, 282] width 8 height 8
drag, startPoint x: 620, startPoint y: 262, endPoint x: 574, endPoint y: 265, distance: 46.0
click at [574, 265] on div "[PERSON_NAME]" at bounding box center [653, 263] width 165 height 17
copy div "[PERSON_NAME]"
click at [799, 11] on span "Нове" at bounding box center [791, 15] width 17 height 8
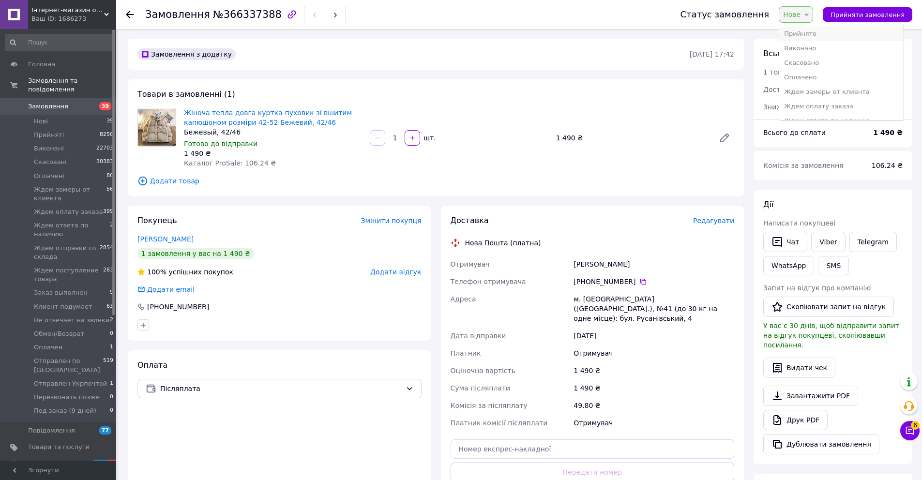
click at [806, 30] on li "Прийнято" at bounding box center [841, 34] width 124 height 15
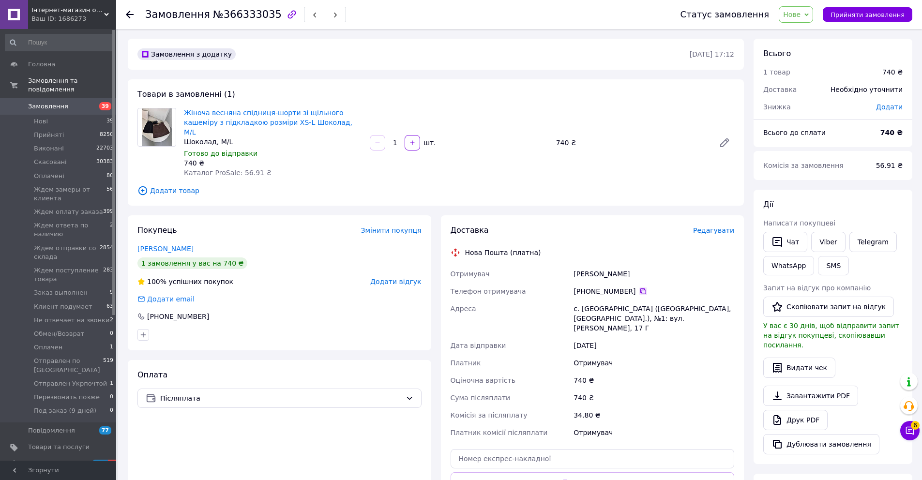
click at [640, 288] on icon at bounding box center [643, 291] width 6 height 6
drag, startPoint x: 644, startPoint y: 266, endPoint x: 574, endPoint y: 265, distance: 70.2
click at [574, 265] on div "[PERSON_NAME]" at bounding box center [653, 273] width 165 height 17
copy div "[PERSON_NAME]"
drag, startPoint x: 804, startPoint y: 17, endPoint x: 805, endPoint y: 28, distance: 10.7
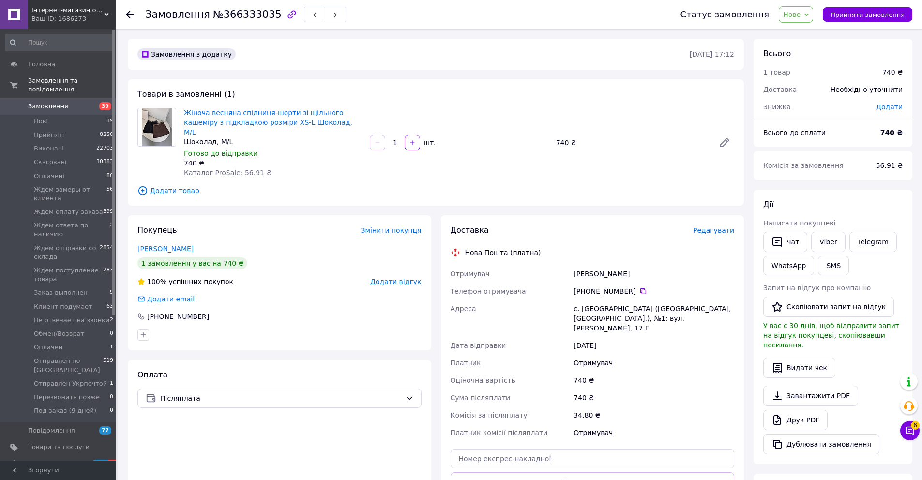
click at [800, 17] on span "Нове" at bounding box center [791, 15] width 17 height 8
click at [805, 32] on li "Прийнято" at bounding box center [841, 34] width 124 height 15
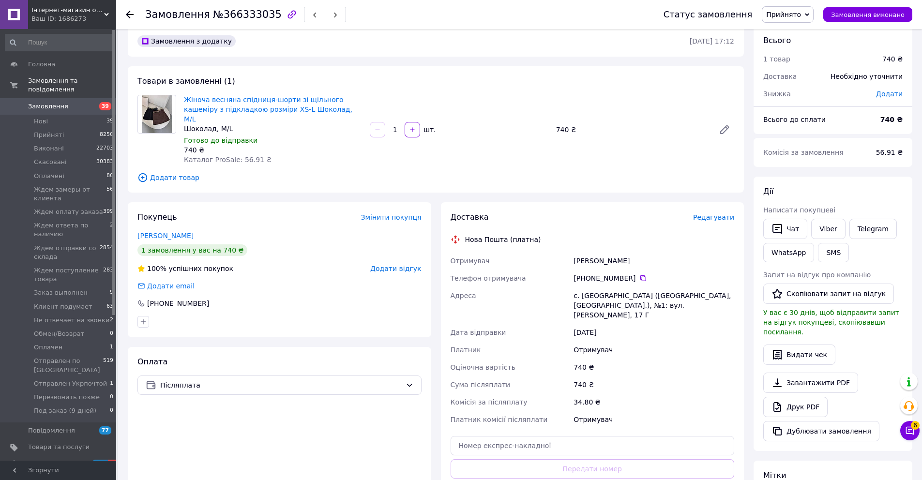
scroll to position [20, 0]
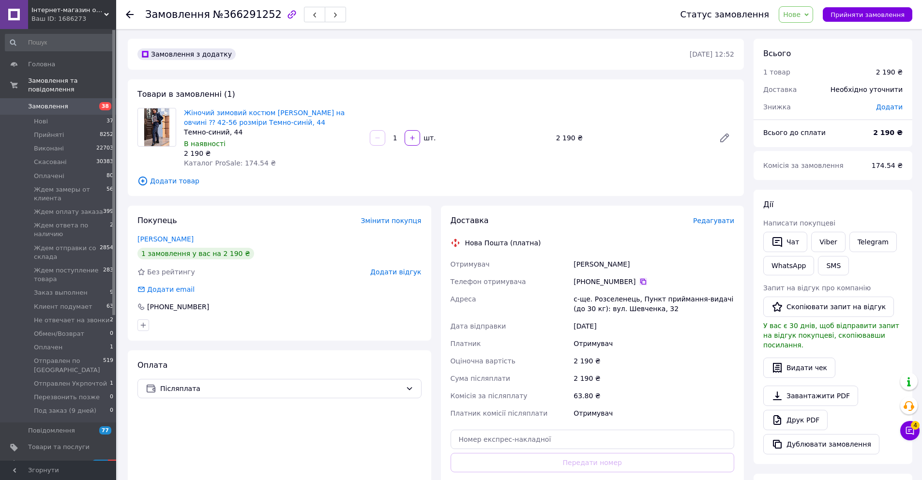
click at [643, 279] on icon at bounding box center [643, 282] width 8 height 8
drag, startPoint x: 656, startPoint y: 266, endPoint x: 573, endPoint y: 264, distance: 83.2
click at [573, 264] on div "[PERSON_NAME]" at bounding box center [653, 263] width 165 height 17
copy div "[PERSON_NAME]"
click at [797, 13] on span "Нове" at bounding box center [791, 15] width 17 height 8
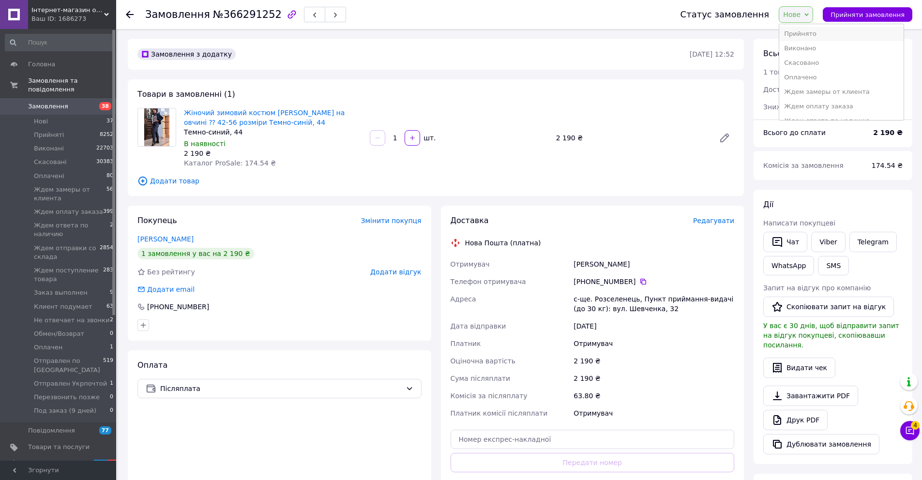
click at [801, 27] on li "Прийнято" at bounding box center [841, 34] width 124 height 15
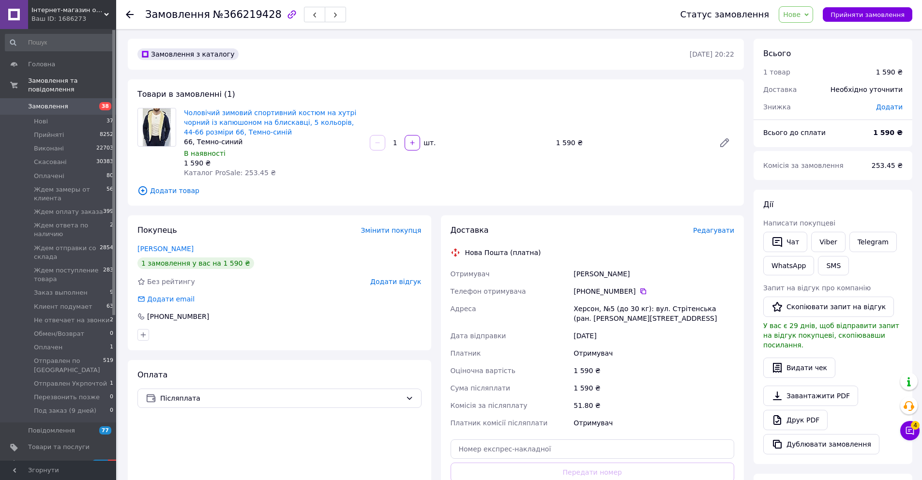
click at [800, 13] on span "Нове" at bounding box center [791, 15] width 17 height 8
click at [803, 32] on li "Прийнято" at bounding box center [841, 34] width 124 height 15
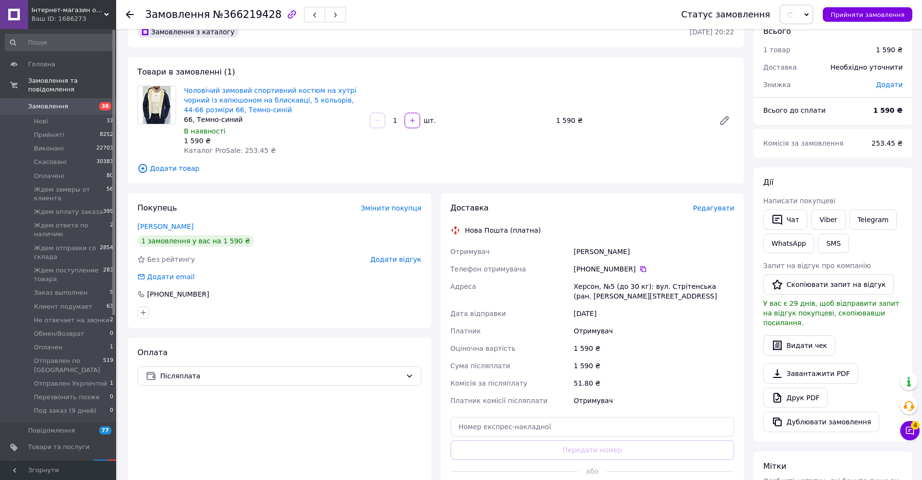
scroll to position [94, 0]
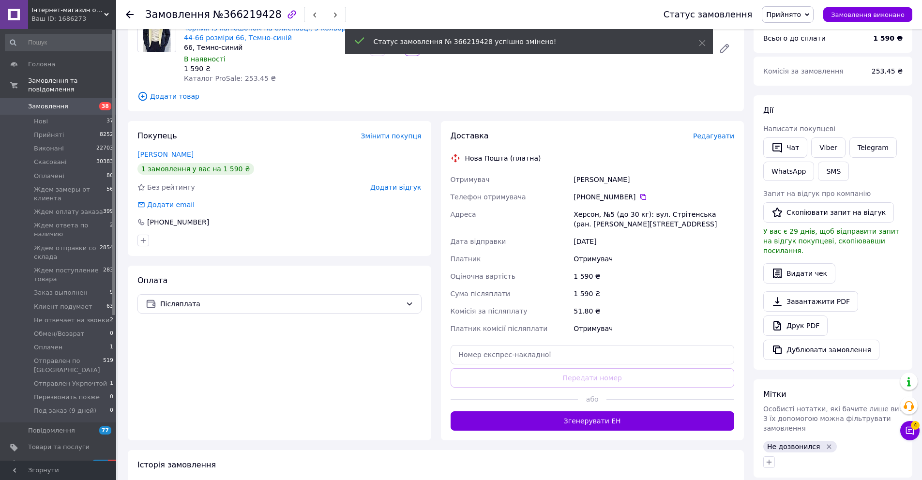
click at [826, 443] on icon "Видалити мітку" at bounding box center [829, 447] width 8 height 8
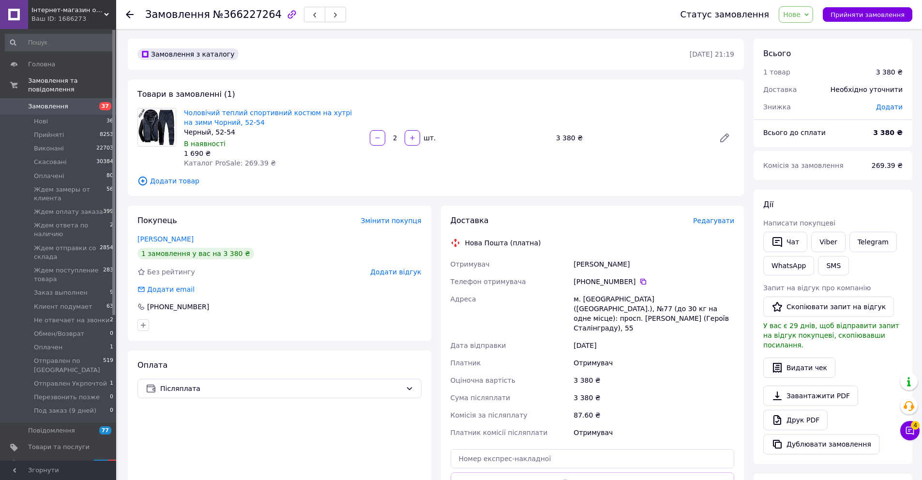
click at [800, 15] on span "Нове" at bounding box center [791, 15] width 17 height 8
click at [807, 34] on li "Прийнято" at bounding box center [841, 34] width 124 height 15
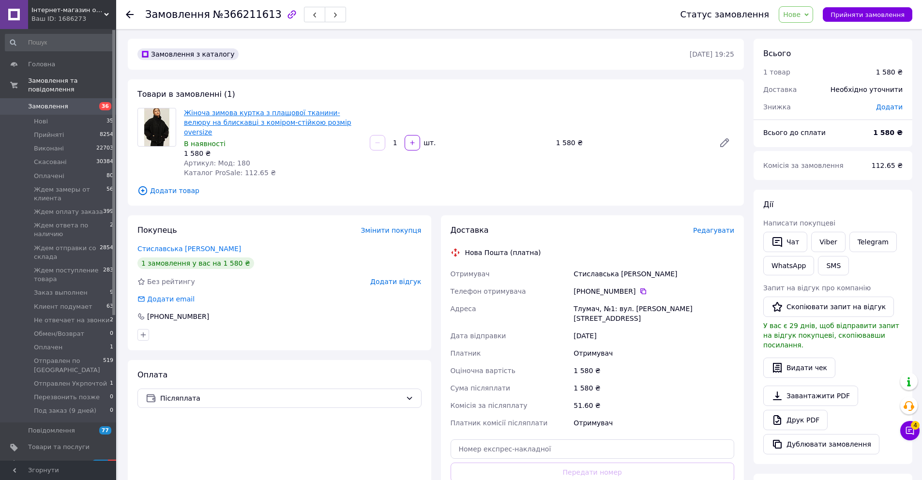
click at [287, 119] on link "Жіноча зимова куртка з плащової тканини-велюру на блискавці з коміром-стійкою р…" at bounding box center [267, 122] width 167 height 27
drag, startPoint x: 245, startPoint y: 154, endPoint x: 215, endPoint y: 157, distance: 29.7
click at [215, 158] on div "Артикул: Мод: 180" at bounding box center [273, 163] width 178 height 10
copy span "Мод: 180"
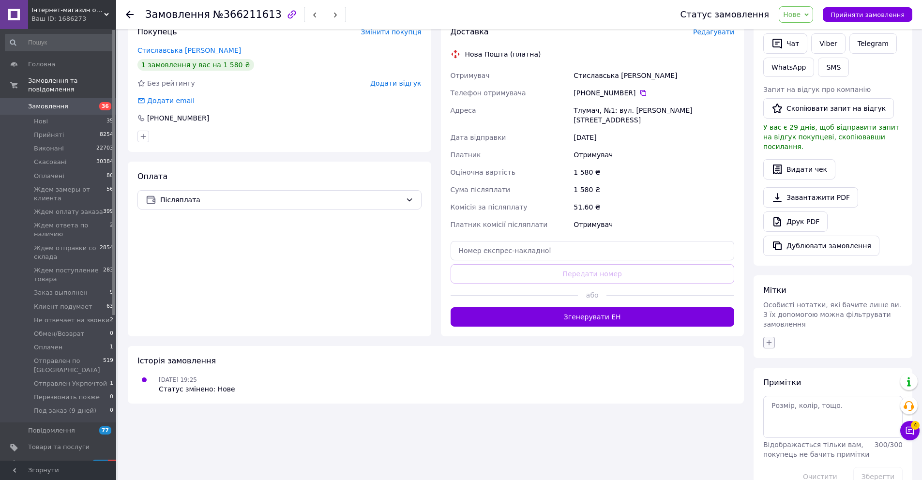
click at [764, 337] on button "button" at bounding box center [769, 343] width 12 height 12
type input "уточнить"
click at [817, 413] on label "уточнить наличие" at bounding box center [809, 416] width 60 height 7
checkbox input "true"
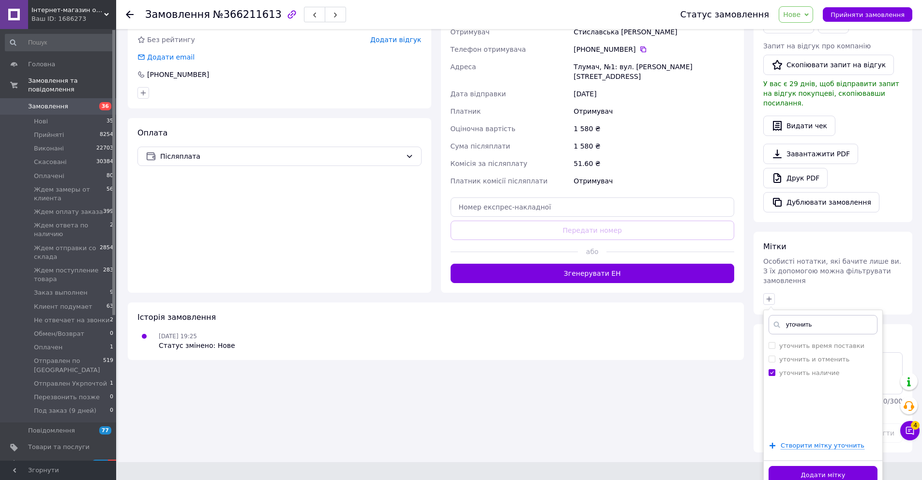
click at [834, 466] on button "Додати мітку" at bounding box center [822, 475] width 109 height 19
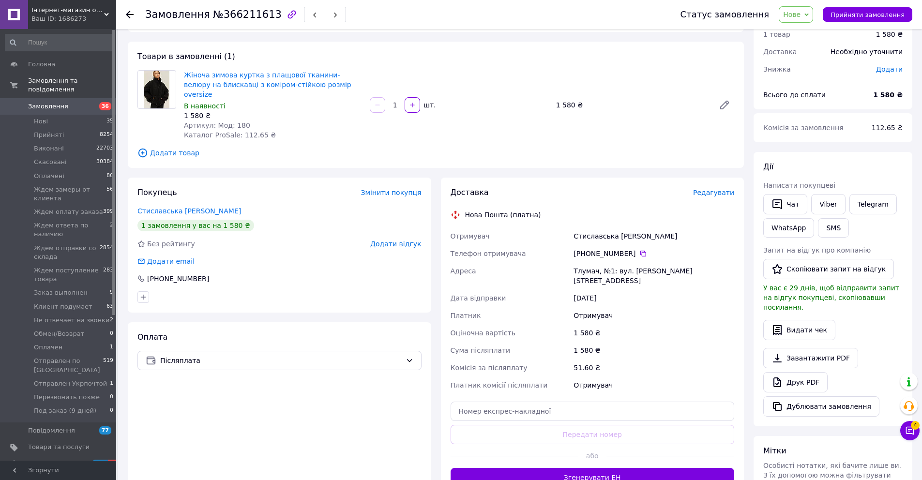
scroll to position [0, 0]
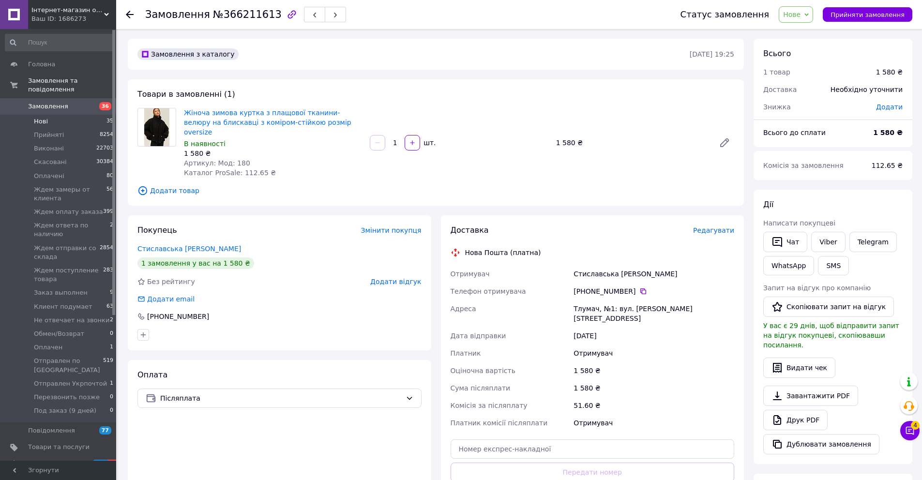
click at [55, 120] on li "Нові 35" at bounding box center [59, 122] width 119 height 14
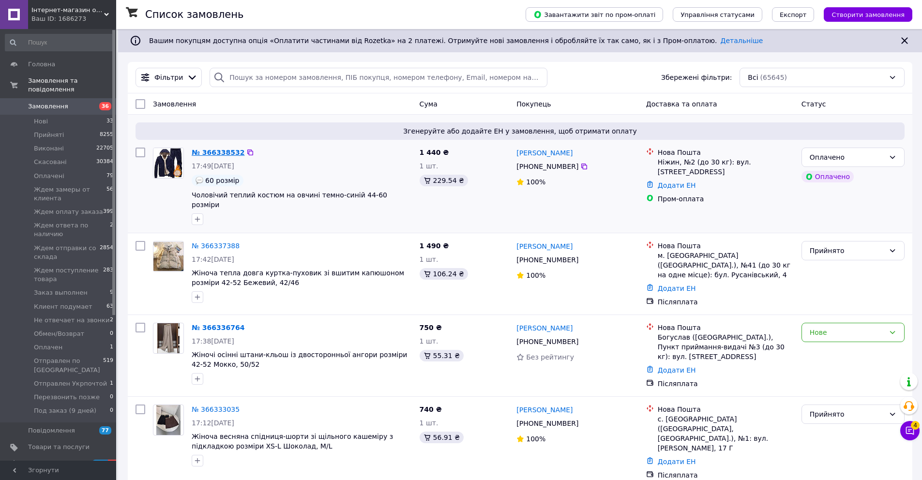
click at [222, 151] on link "№ 366338532" at bounding box center [218, 153] width 53 height 8
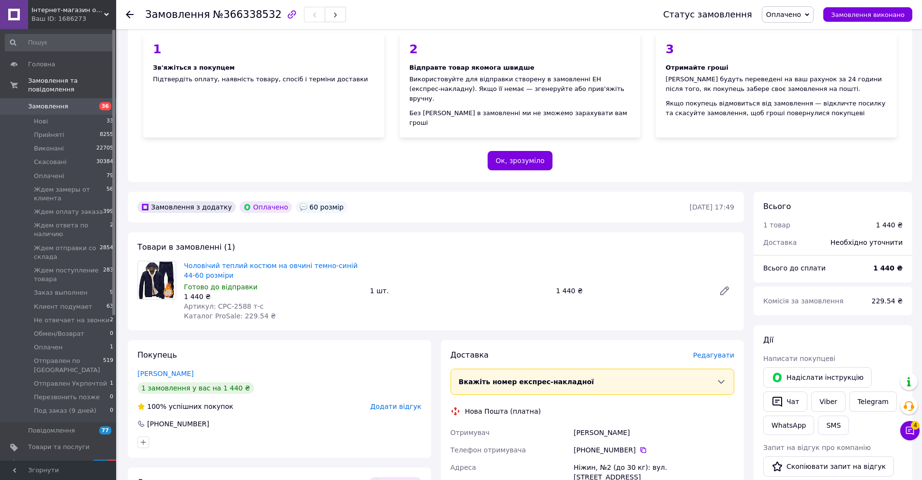
scroll to position [196, 0]
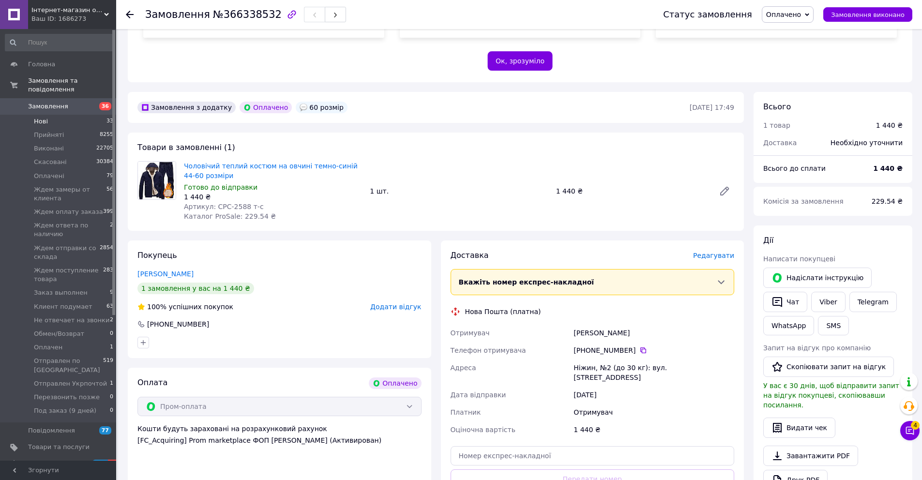
click at [59, 120] on li "Нові 33" at bounding box center [59, 122] width 119 height 14
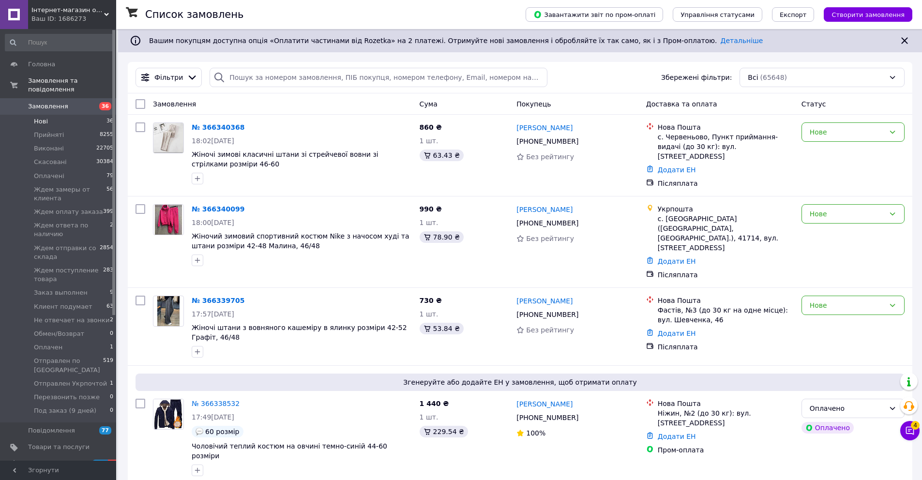
click at [79, 120] on li "Нові 36" at bounding box center [59, 122] width 119 height 14
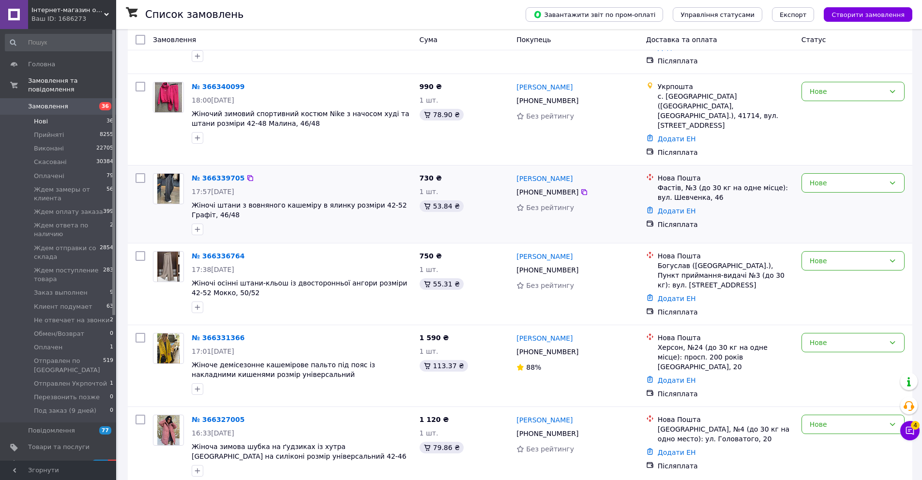
scroll to position [170, 0]
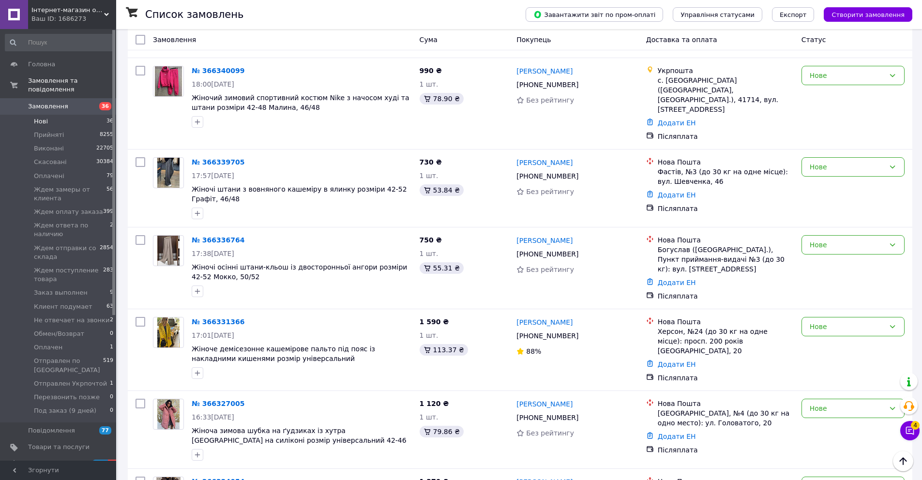
click at [46, 105] on span "Замовлення" at bounding box center [48, 106] width 40 height 9
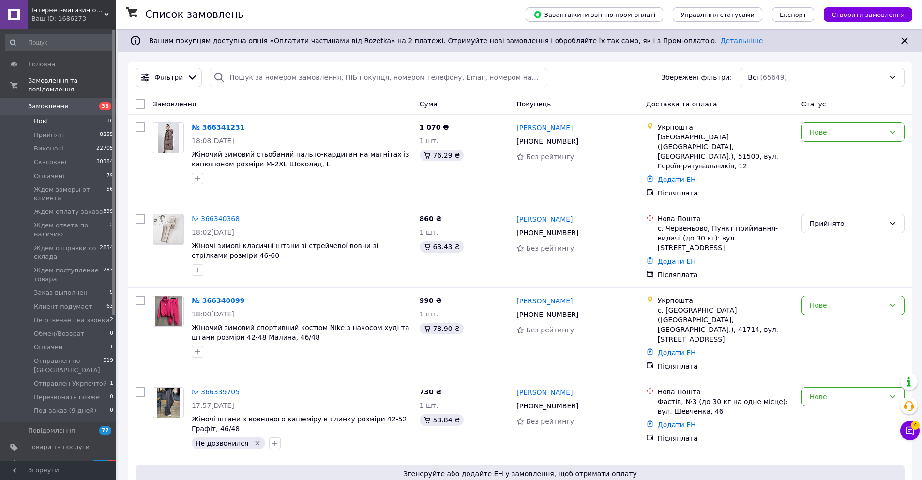
click at [54, 120] on li "Нові 36" at bounding box center [59, 122] width 119 height 14
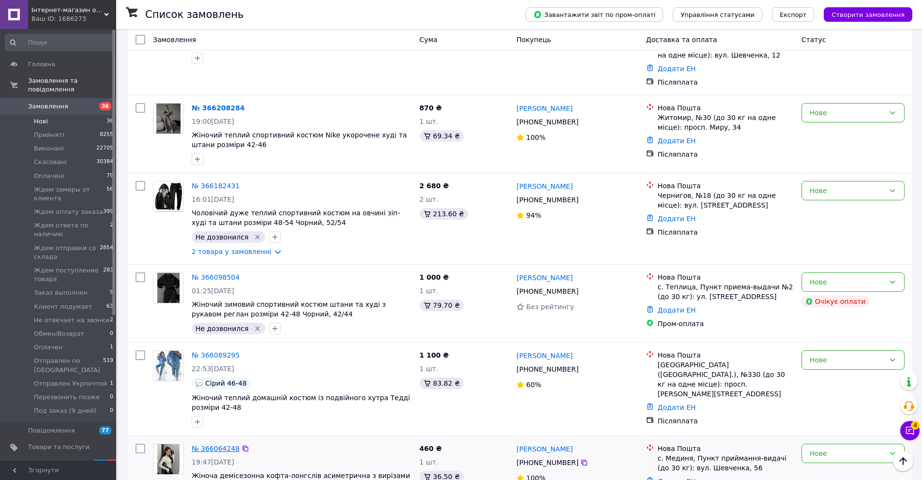
scroll to position [2446, 0]
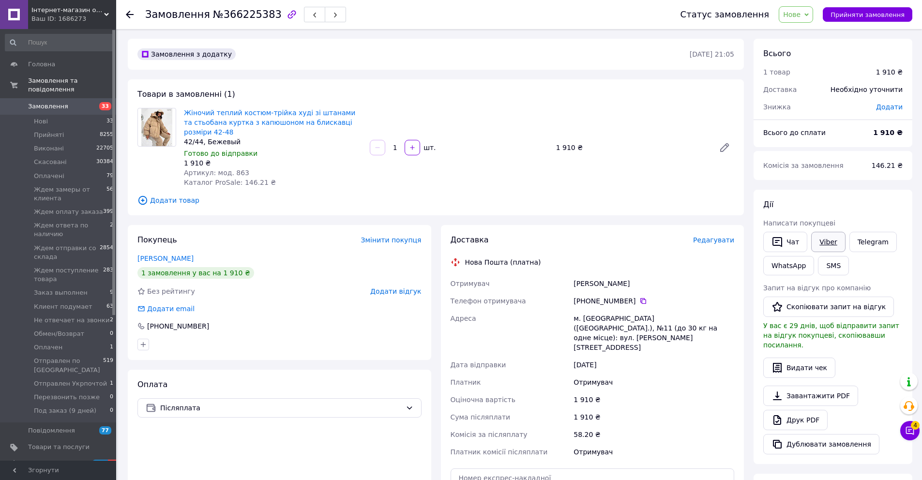
click at [829, 243] on link "Viber" at bounding box center [828, 242] width 34 height 20
click at [65, 109] on span "Замовлення" at bounding box center [58, 106] width 61 height 9
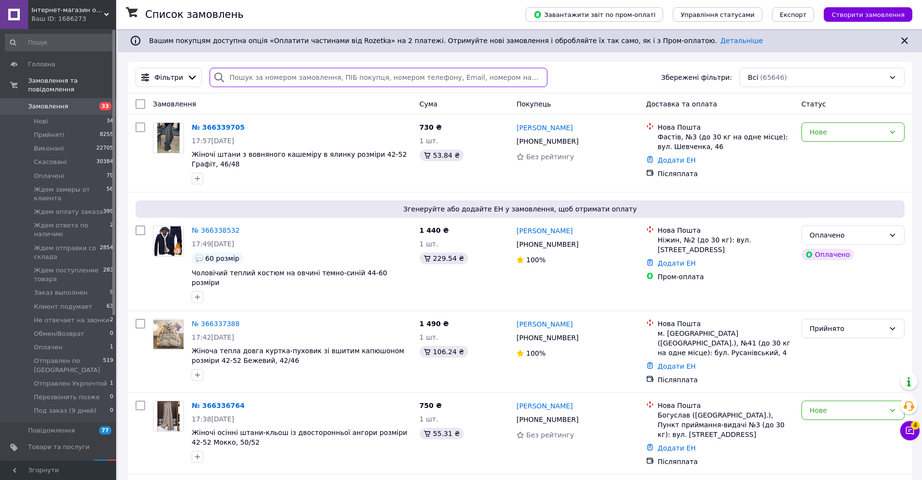
click at [251, 81] on input "search" at bounding box center [378, 77] width 337 height 19
paste input "[PHONE_NUMBER]"
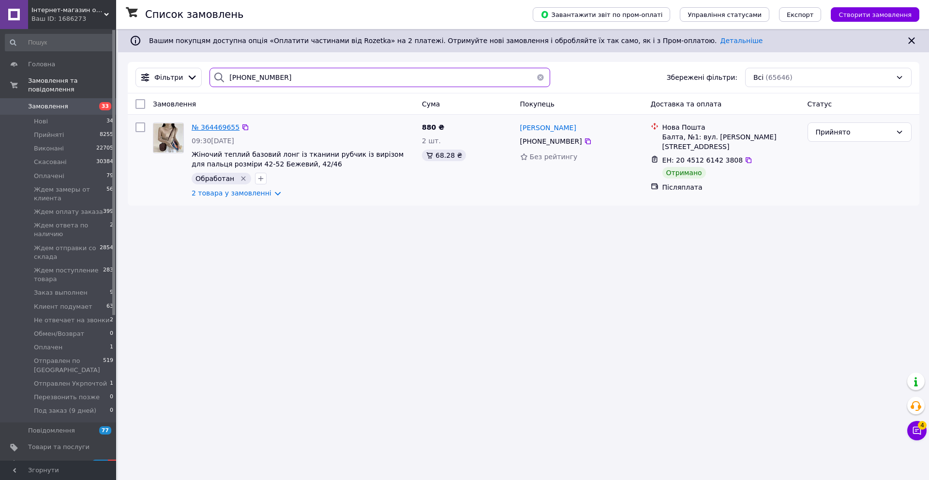
type input "[PHONE_NUMBER]"
click at [223, 125] on span "№ 364469655" at bounding box center [216, 127] width 48 height 8
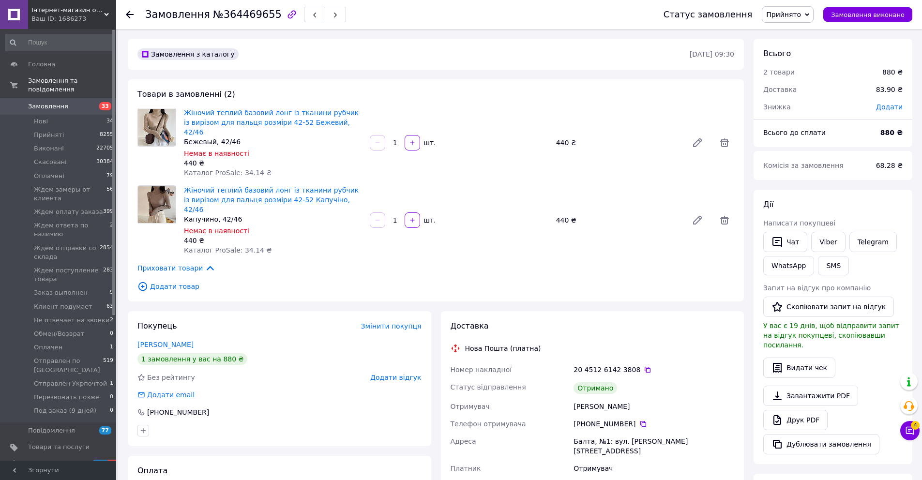
click at [400, 374] on span "Додати відгук" at bounding box center [395, 378] width 51 height 8
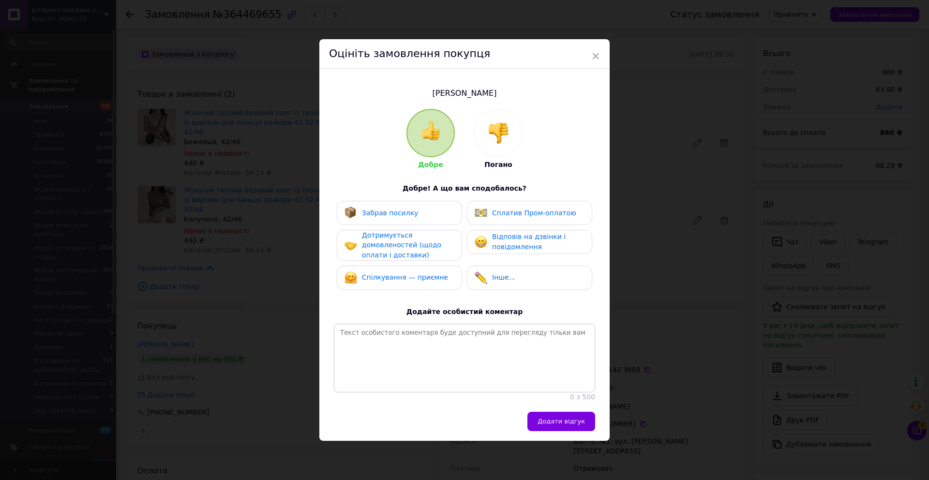
drag, startPoint x: 503, startPoint y: 138, endPoint x: 506, endPoint y: 143, distance: 5.6
click at [503, 138] on img at bounding box center [498, 132] width 21 height 21
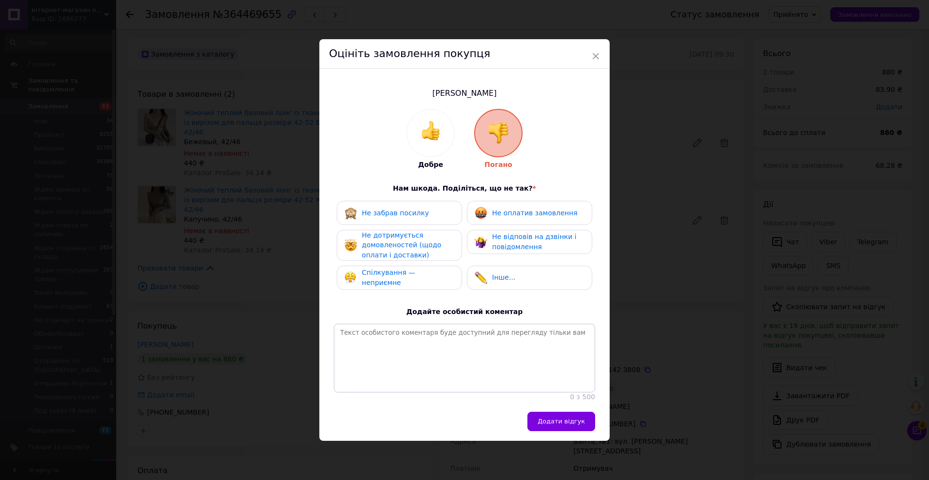
drag, startPoint x: 525, startPoint y: 214, endPoint x: 525, endPoint y: 240, distance: 26.1
click at [525, 218] on div "Не оплатив замовлення" at bounding box center [529, 213] width 125 height 24
click at [525, 240] on div "Не відповів на дзвінки і повідомлення" at bounding box center [538, 242] width 92 height 20
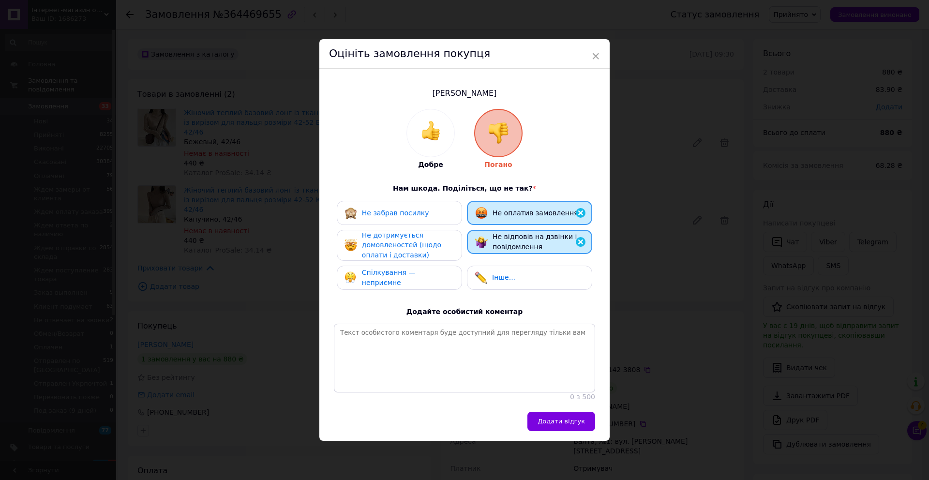
click at [460, 247] on div "Не забрав посилку Не оплатив замовлення Не дотримується домовленостей (щодо опл…" at bounding box center [464, 248] width 261 height 94
click at [408, 223] on div "Не забрав посилку" at bounding box center [399, 213] width 125 height 24
click at [409, 245] on span "Не дотримується домовленостей (щодо оплати і доставки)" at bounding box center [401, 245] width 79 height 28
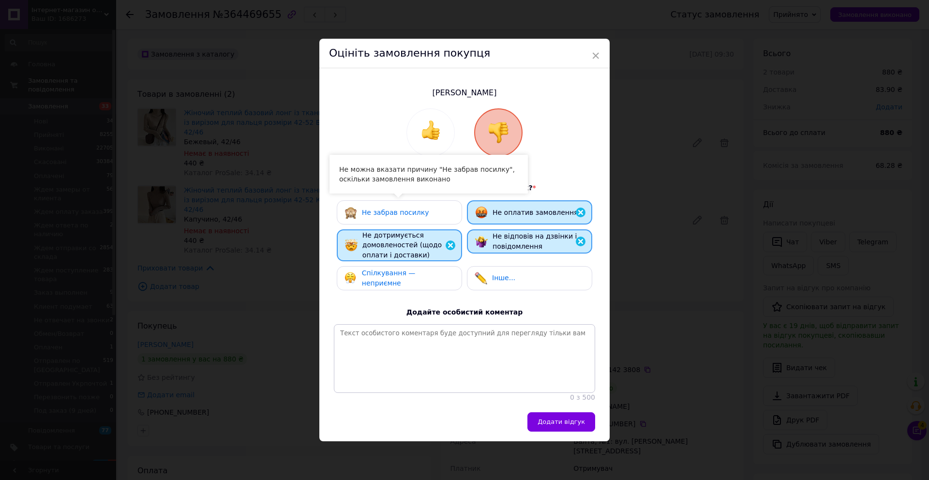
click at [416, 278] on span "Спілкування — неприємне" at bounding box center [389, 278] width 54 height 18
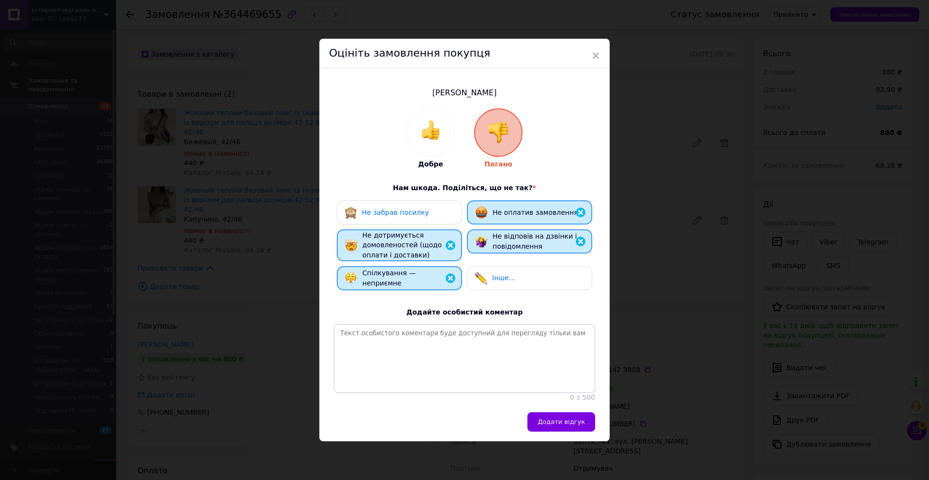
drag, startPoint x: 570, startPoint y: 429, endPoint x: 578, endPoint y: 420, distance: 11.6
click at [570, 429] on button "Додати відгук" at bounding box center [561, 421] width 68 height 19
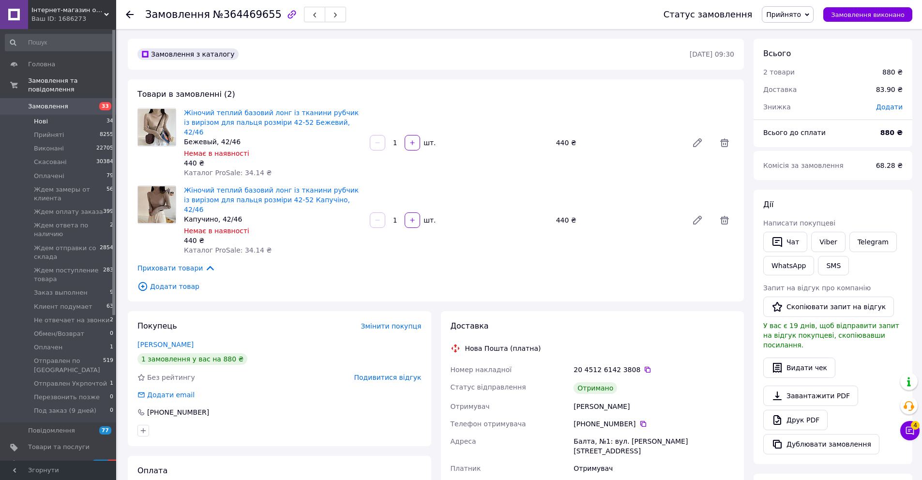
click at [68, 117] on li "Нові 34" at bounding box center [59, 122] width 119 height 14
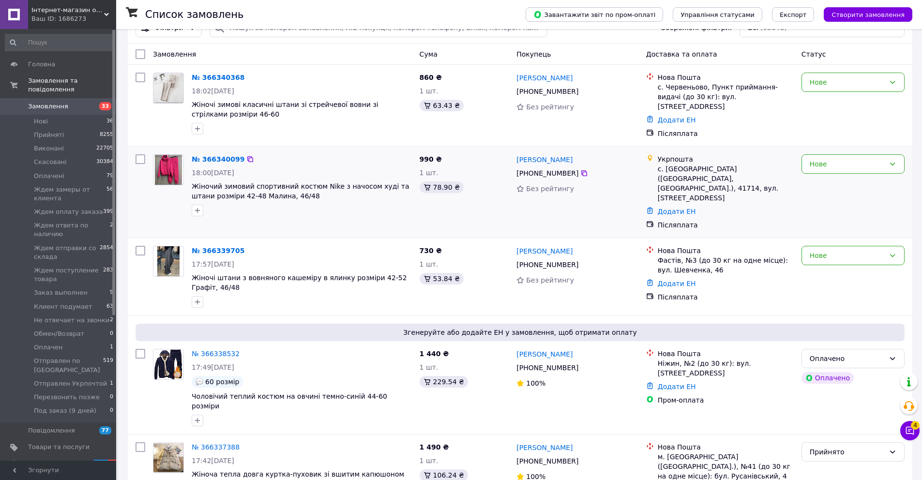
scroll to position [168, 0]
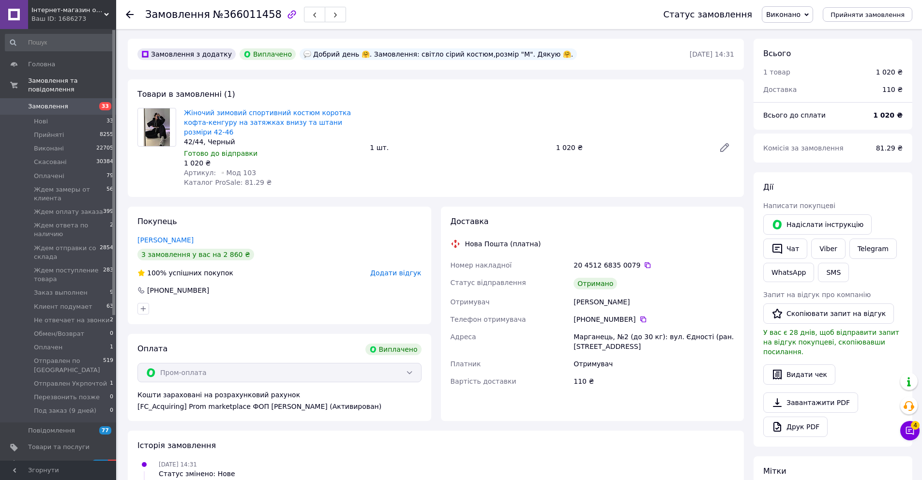
scroll to position [27, 0]
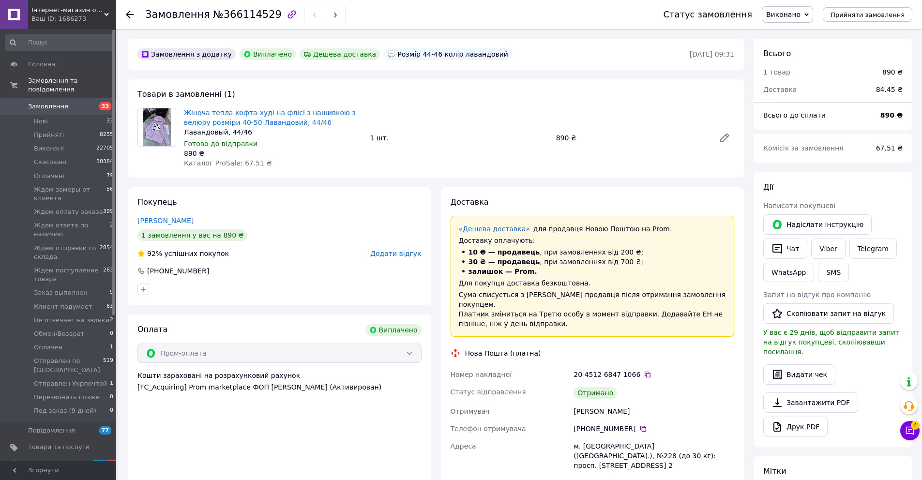
scroll to position [83, 0]
click at [56, 103] on span "Замовлення" at bounding box center [48, 106] width 40 height 9
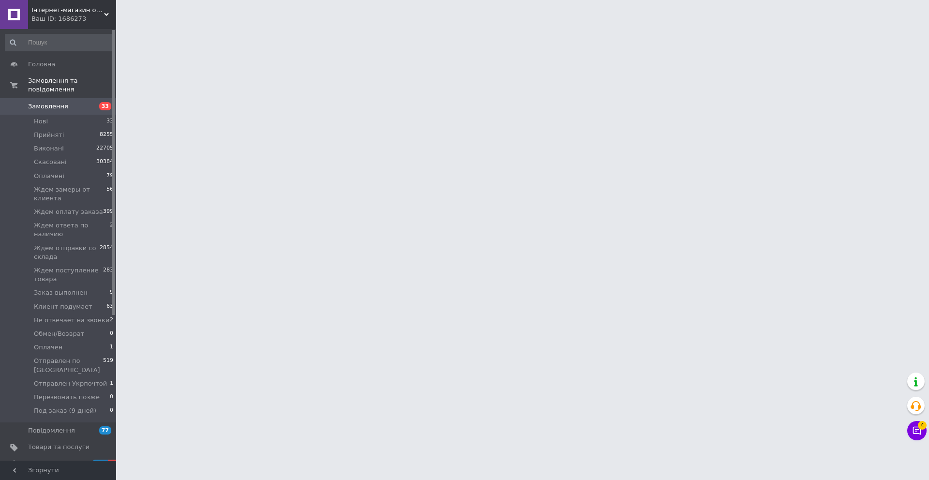
click at [46, 106] on span "Замовлення" at bounding box center [48, 106] width 40 height 9
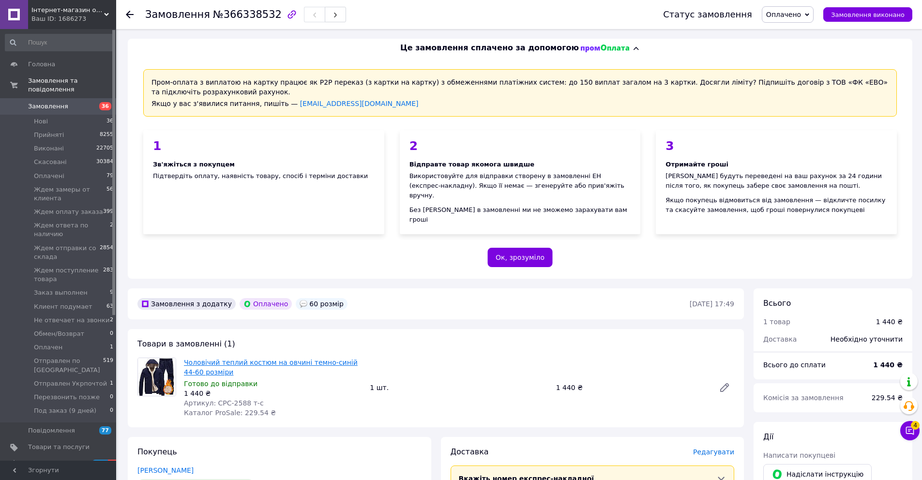
click at [282, 359] on link "Чоловічий теплий костюм на овчині темно-синій 44-60 розміри" at bounding box center [271, 367] width 174 height 17
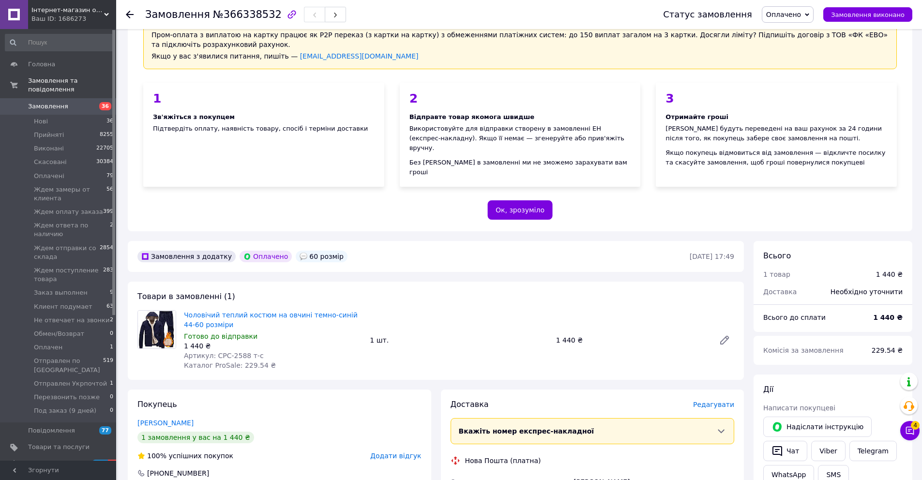
scroll to position [183, 0]
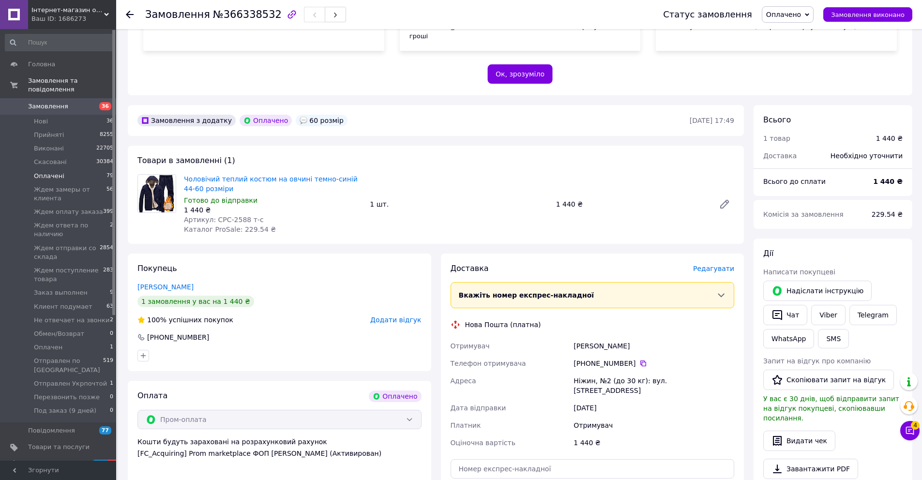
click at [75, 176] on li "Оплачені 79" at bounding box center [59, 176] width 119 height 14
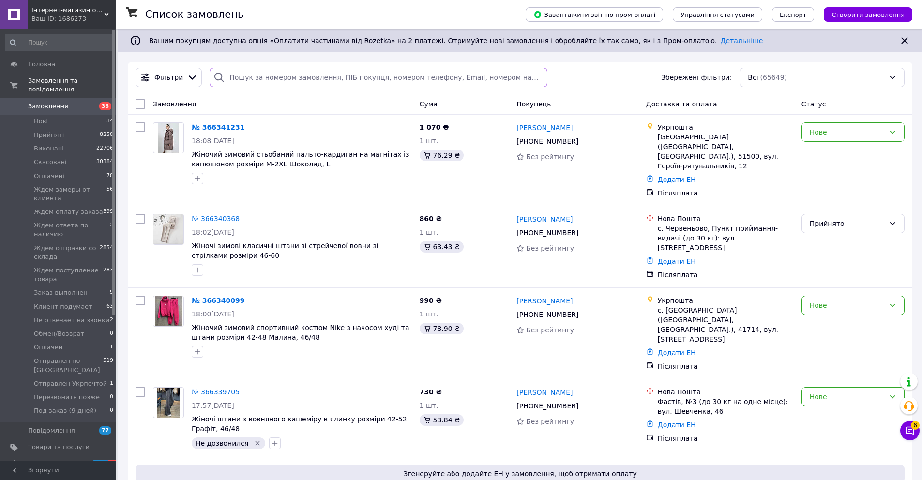
click at [237, 82] on input "search" at bounding box center [378, 77] width 337 height 19
paste input "[PHONE_NUMBER]"
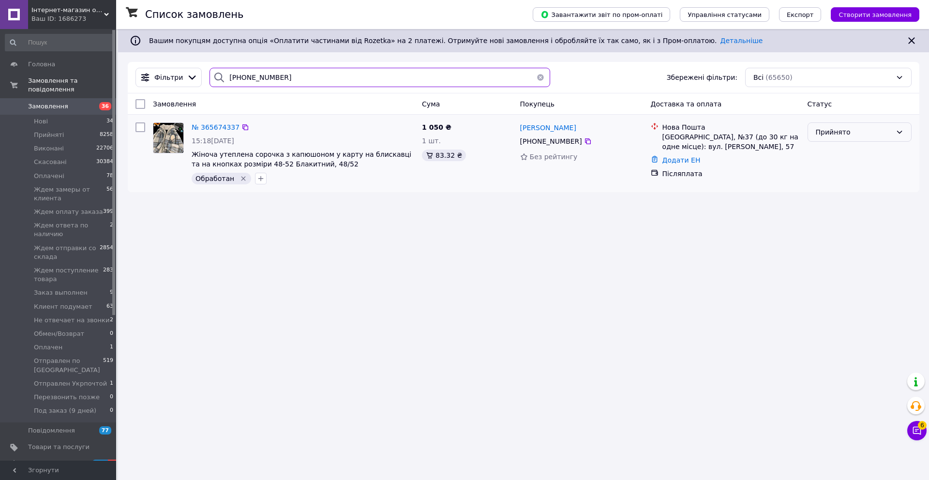
type input "[PHONE_NUMBER]"
click at [845, 132] on div "Прийнято" at bounding box center [854, 132] width 76 height 11
click at [843, 170] on li "Скасовано" at bounding box center [859, 170] width 103 height 17
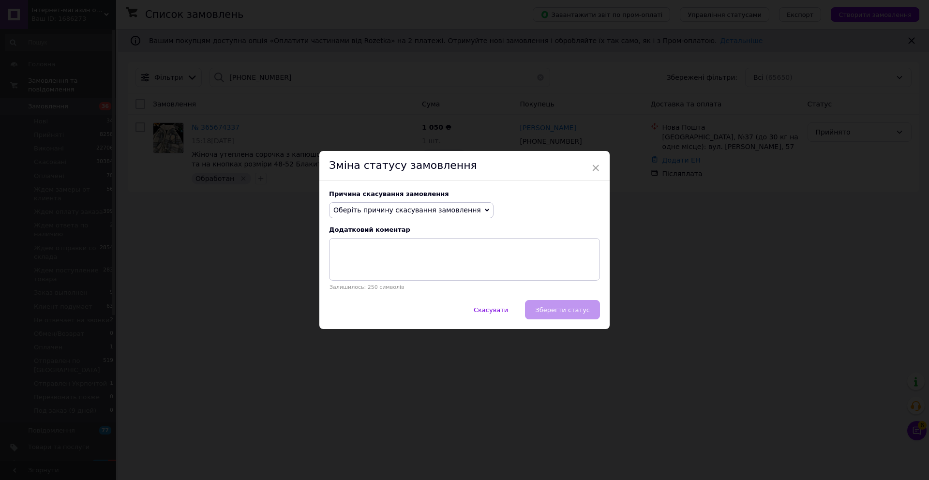
drag, startPoint x: 376, startPoint y: 208, endPoint x: 373, endPoint y: 224, distance: 16.9
click at [377, 208] on span "Оберіть причину скасування замовлення" at bounding box center [407, 210] width 148 height 8
drag, startPoint x: 387, startPoint y: 245, endPoint x: 443, endPoint y: 279, distance: 65.8
click at [388, 245] on li "Немає різновиду товару" at bounding box center [412, 243] width 164 height 14
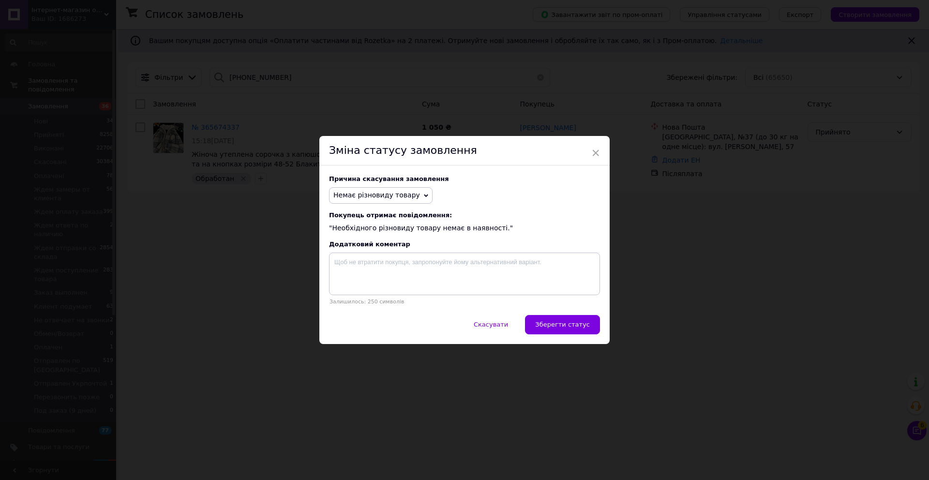
click at [571, 335] on div "Скасувати   Зберегти статус" at bounding box center [464, 329] width 290 height 29
click at [572, 327] on span "Зберегти статус" at bounding box center [562, 324] width 55 height 7
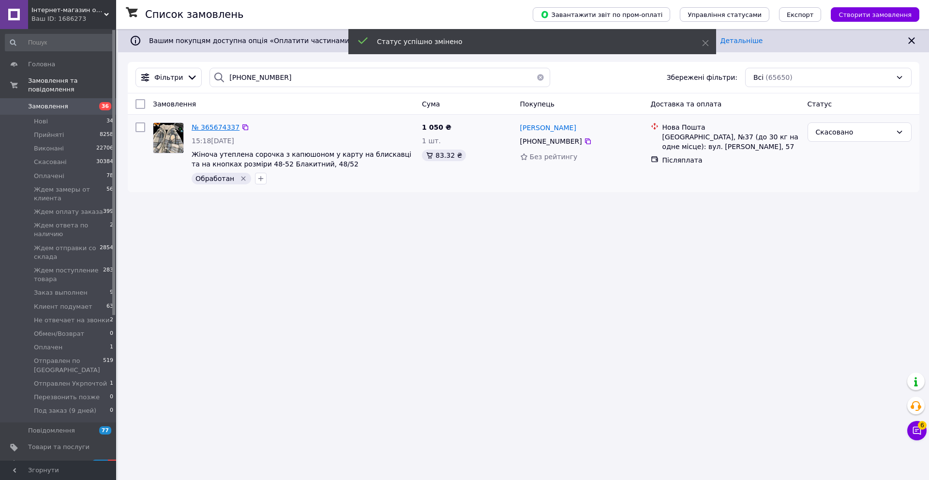
click at [226, 125] on span "№ 365674337" at bounding box center [216, 127] width 48 height 8
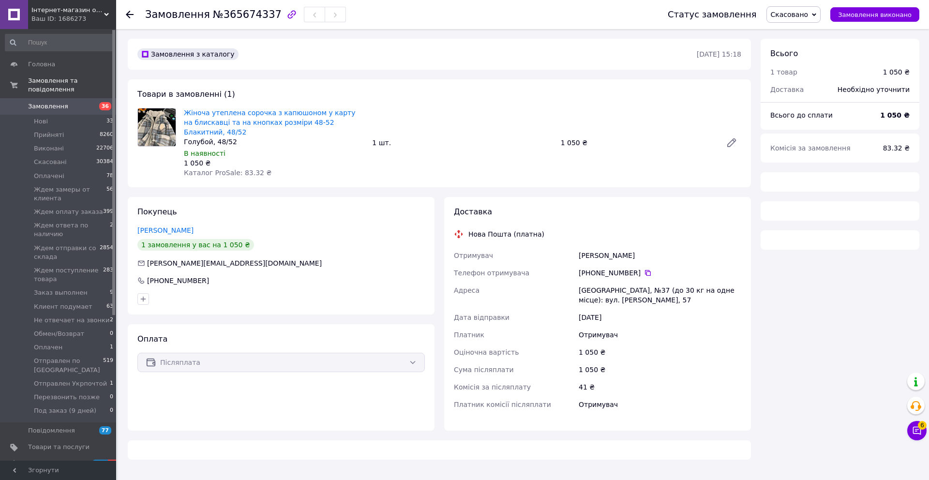
click at [606, 254] on div "[PERSON_NAME]" at bounding box center [660, 255] width 166 height 17
copy div "[PERSON_NAME]"
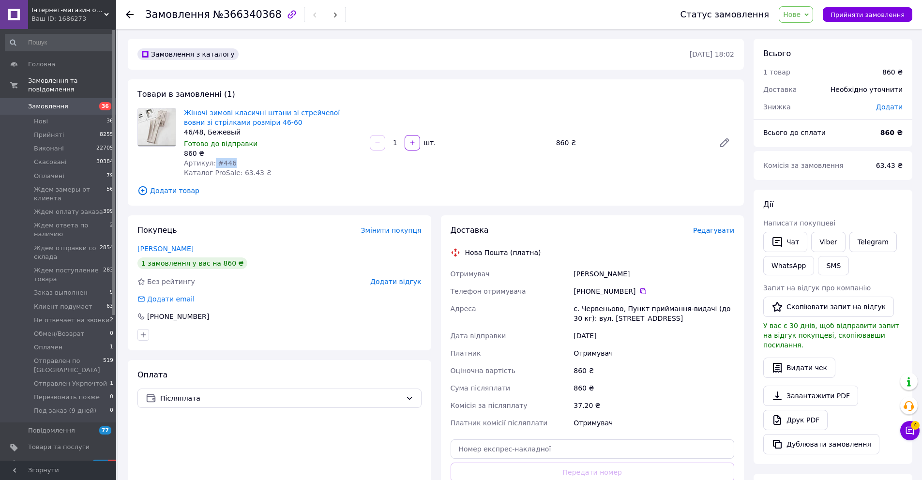
drag, startPoint x: 235, startPoint y: 164, endPoint x: 213, endPoint y: 165, distance: 21.3
click at [213, 165] on div "Артикул: #446" at bounding box center [273, 163] width 178 height 10
copy span "#446"
drag, startPoint x: 624, startPoint y: 273, endPoint x: 591, endPoint y: 278, distance: 33.3
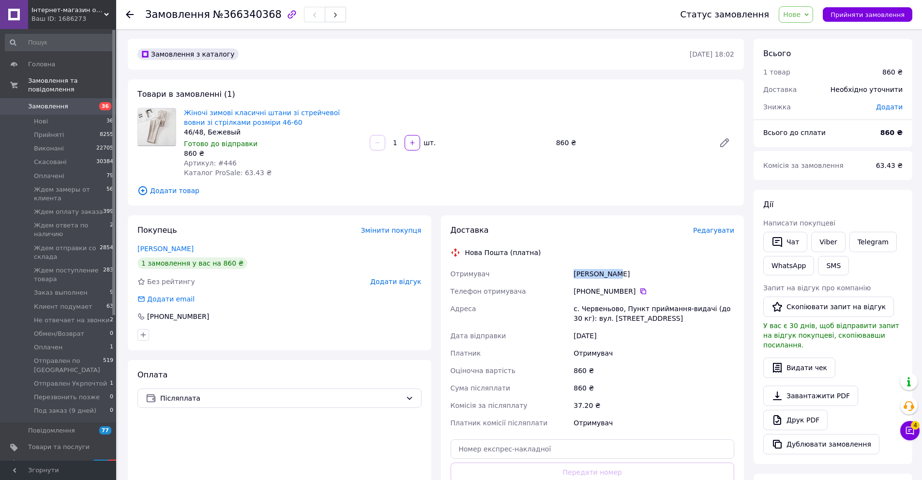
click at [576, 275] on div "Ольга Русин" at bounding box center [653, 273] width 165 height 17
click at [602, 278] on div "Ольга Русин" at bounding box center [653, 273] width 165 height 17
click at [603, 276] on div "Ольга Русин" at bounding box center [653, 273] width 165 height 17
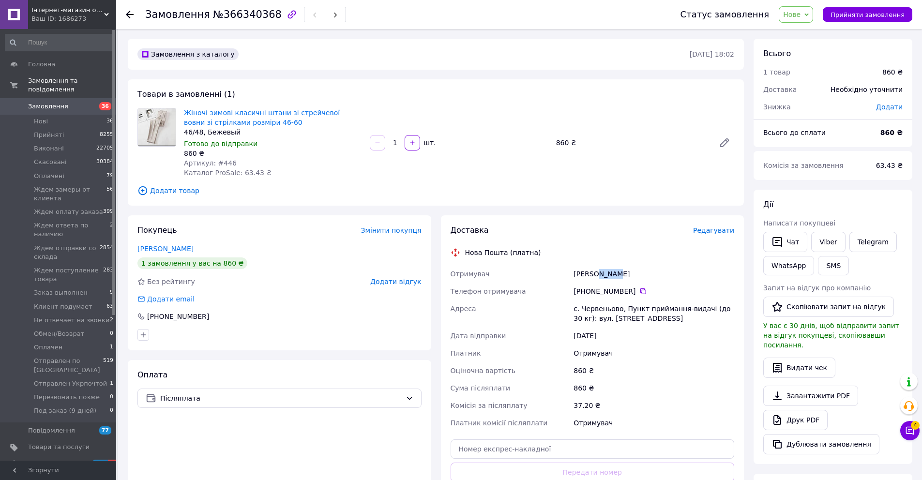
click at [603, 276] on div "Ольга Русин" at bounding box center [653, 273] width 165 height 17
click at [640, 288] on icon at bounding box center [643, 291] width 6 height 6
click at [789, 14] on span "Нове" at bounding box center [796, 14] width 34 height 16
click at [811, 32] on li "Прийнято" at bounding box center [841, 34] width 124 height 15
click at [126, 15] on icon at bounding box center [130, 15] width 8 height 8
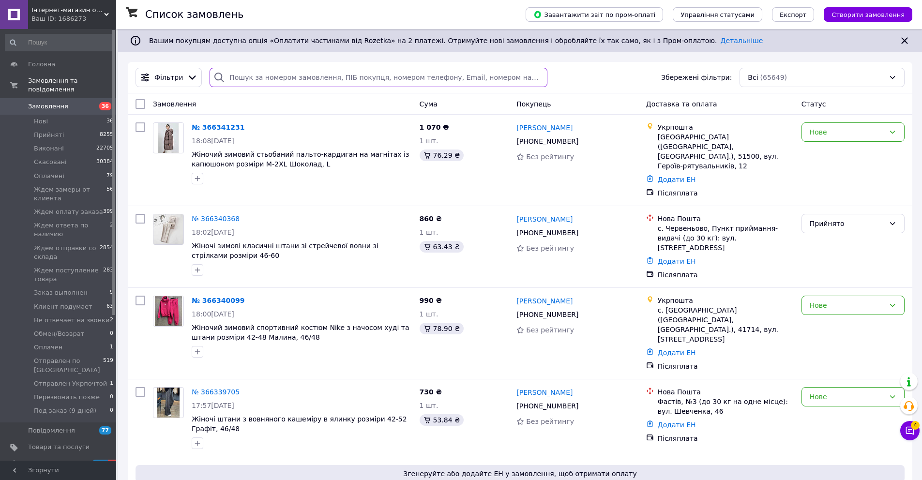
click at [260, 72] on input "search" at bounding box center [378, 77] width 337 height 19
paste input "068 501-22-51"
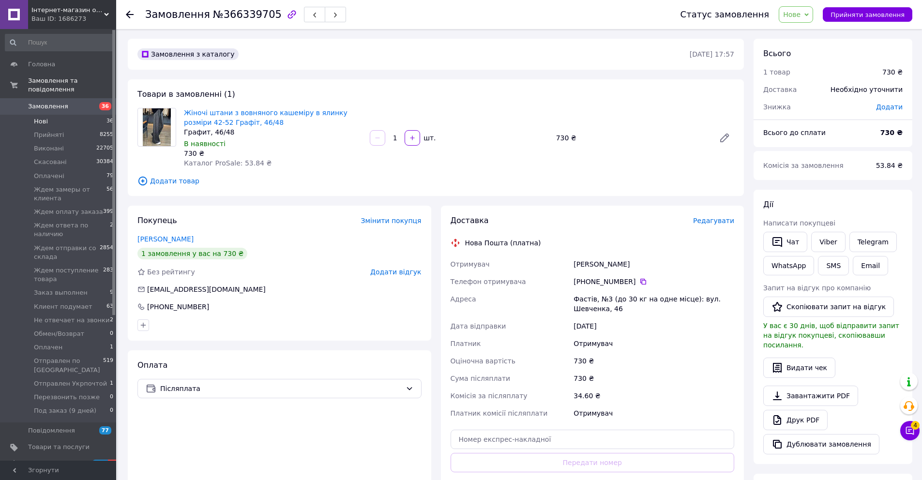
click at [49, 122] on li "Нові 36" at bounding box center [59, 122] width 119 height 14
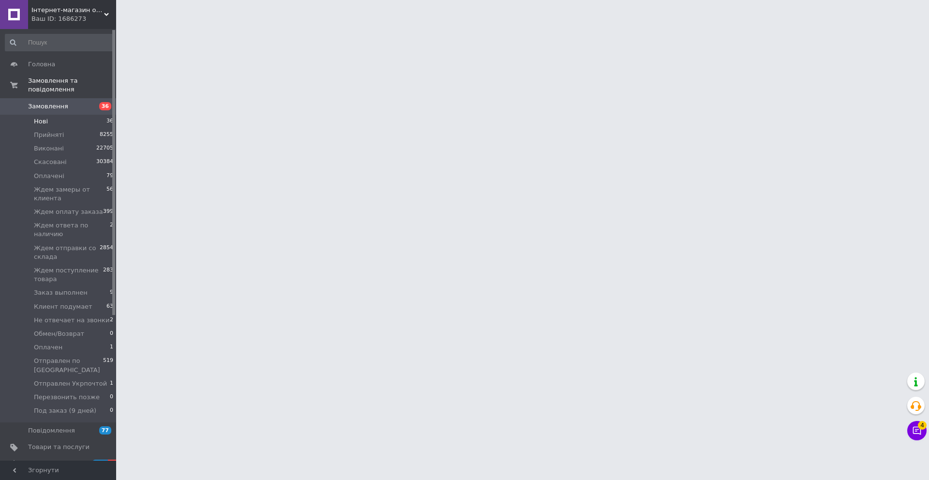
click at [49, 122] on li "Нові 36" at bounding box center [59, 122] width 119 height 14
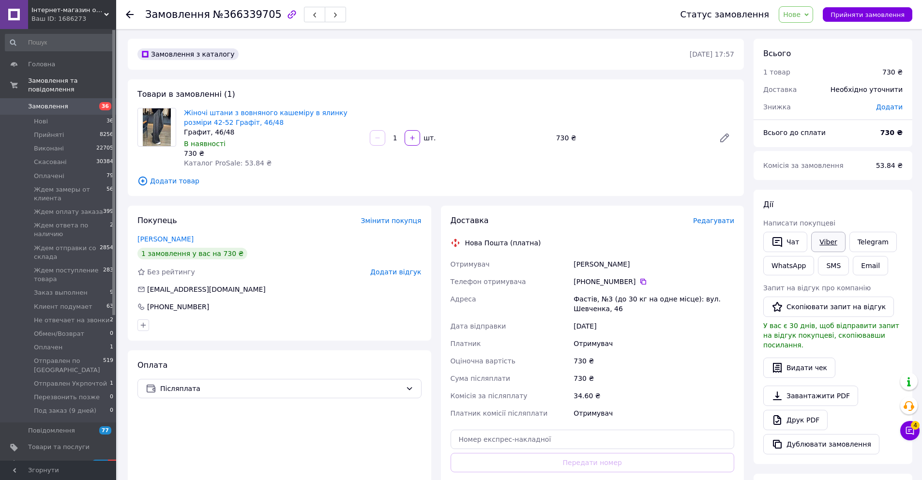
click at [824, 248] on link "Viber" at bounding box center [828, 242] width 34 height 20
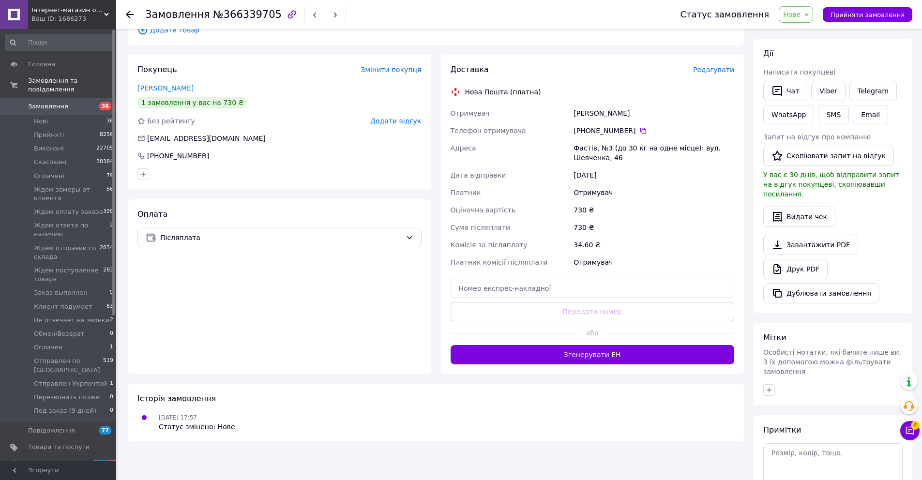
scroll to position [214, 0]
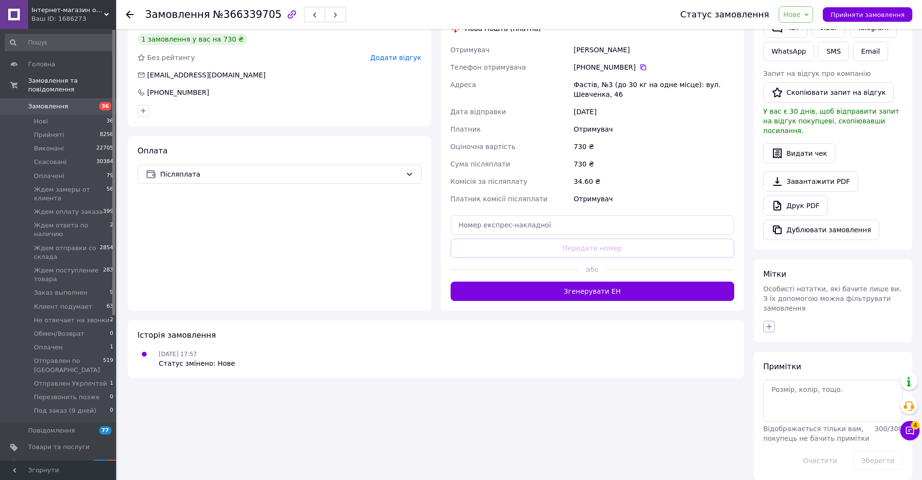
click at [768, 308] on div "Мітки Особисті нотатки, які бачите лише ви. З їх допомогою можна фільтрувати за…" at bounding box center [832, 300] width 159 height 83
click at [769, 324] on icon "button" at bounding box center [768, 326] width 5 height 5
type input "не дозвон"
click at [808, 370] on label "Не дозвонился" at bounding box center [803, 373] width 49 height 7
checkbox input "true"
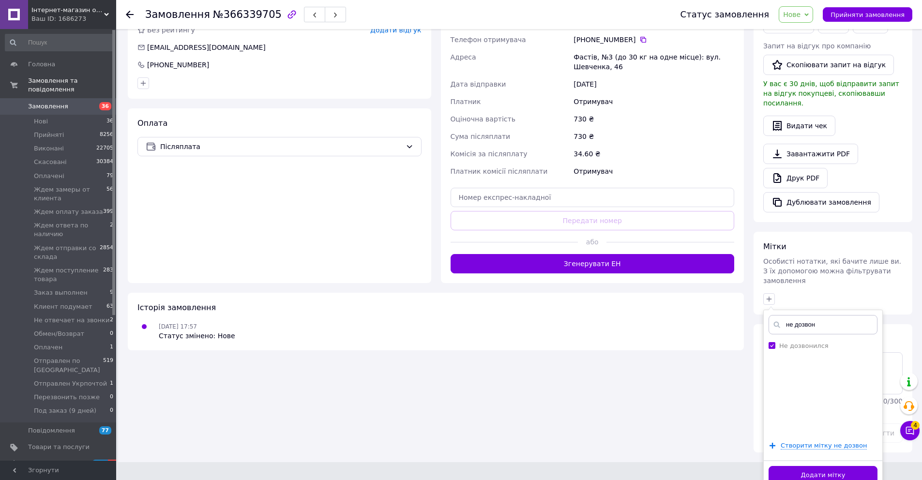
drag, startPoint x: 828, startPoint y: 465, endPoint x: 879, endPoint y: 452, distance: 52.2
click at [828, 466] on button "Додати мітку" at bounding box center [822, 475] width 109 height 19
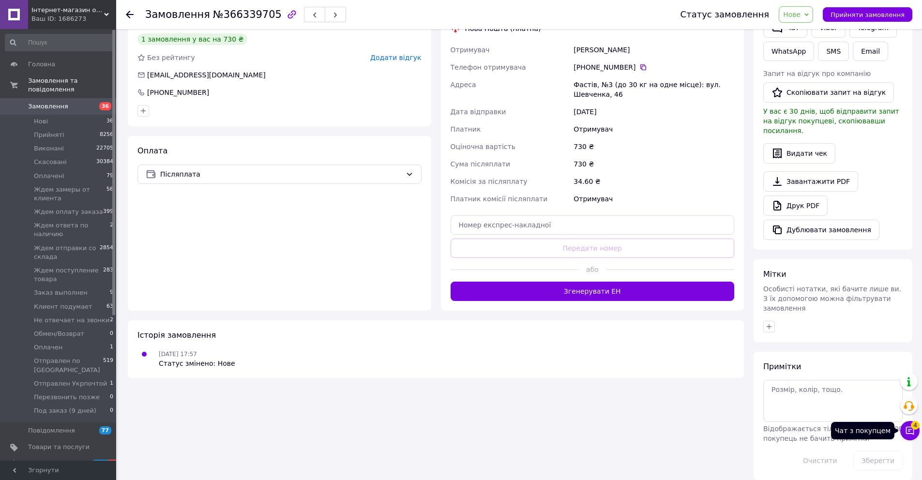
click at [908, 435] on icon at bounding box center [910, 431] width 10 height 10
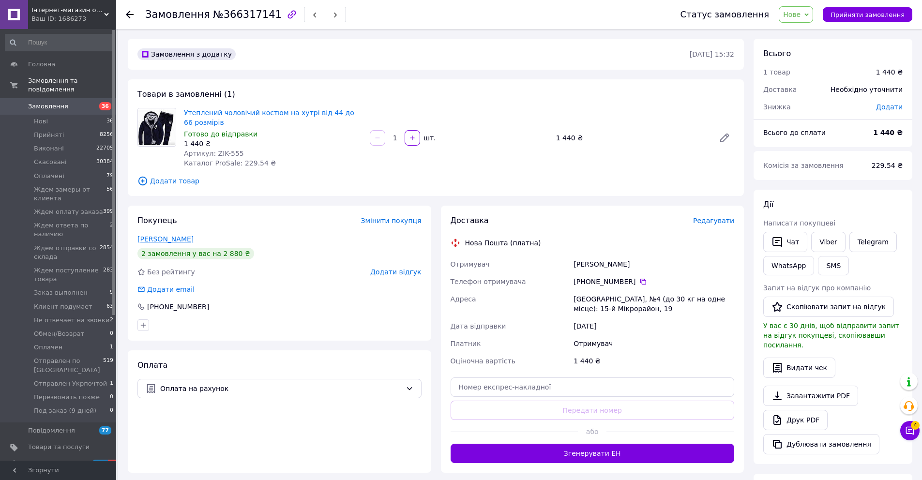
click at [161, 241] on link "Білітук Іван" at bounding box center [165, 239] width 56 height 8
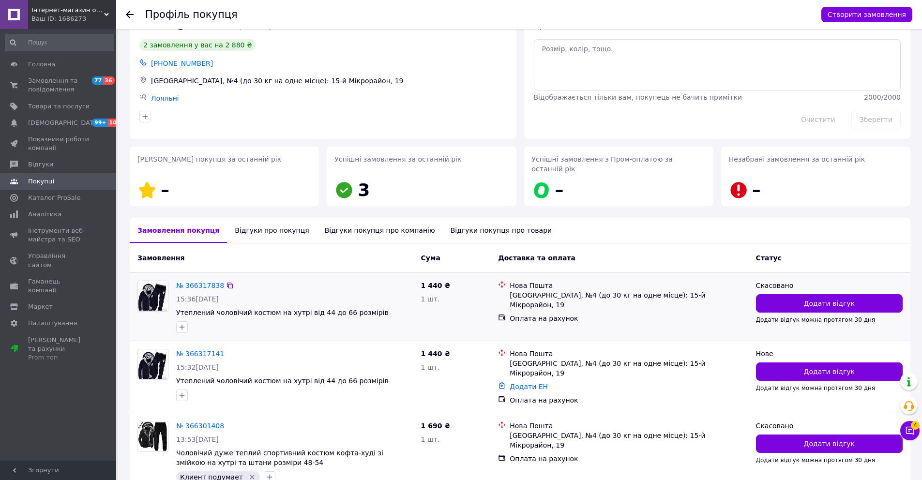
scroll to position [30, 0]
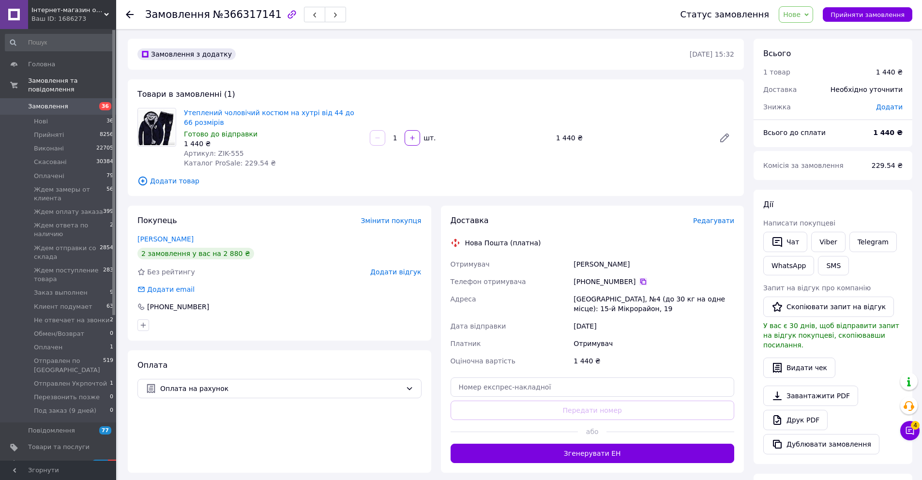
click at [641, 280] on icon at bounding box center [643, 282] width 6 height 6
drag, startPoint x: 616, startPoint y: 265, endPoint x: 575, endPoint y: 266, distance: 41.6
click at [575, 266] on div "Білітук Іван" at bounding box center [653, 263] width 165 height 17
copy div "Білітук Іван"
click at [800, 16] on span "Нове" at bounding box center [791, 15] width 17 height 8
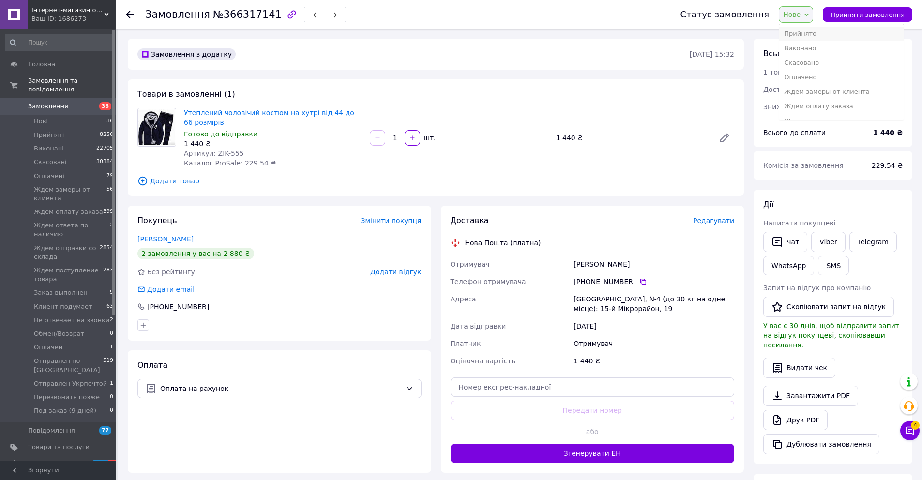
click at [810, 30] on li "Прийнято" at bounding box center [841, 34] width 124 height 15
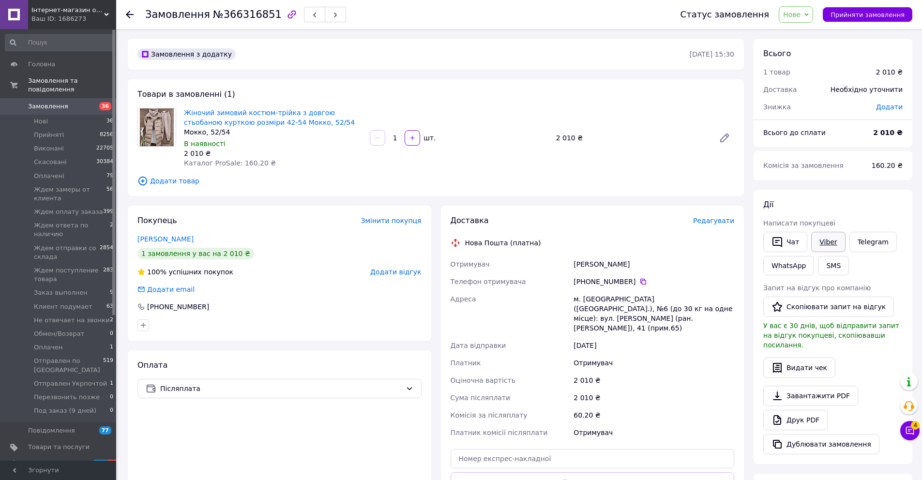
click at [831, 246] on link "Viber" at bounding box center [828, 242] width 34 height 20
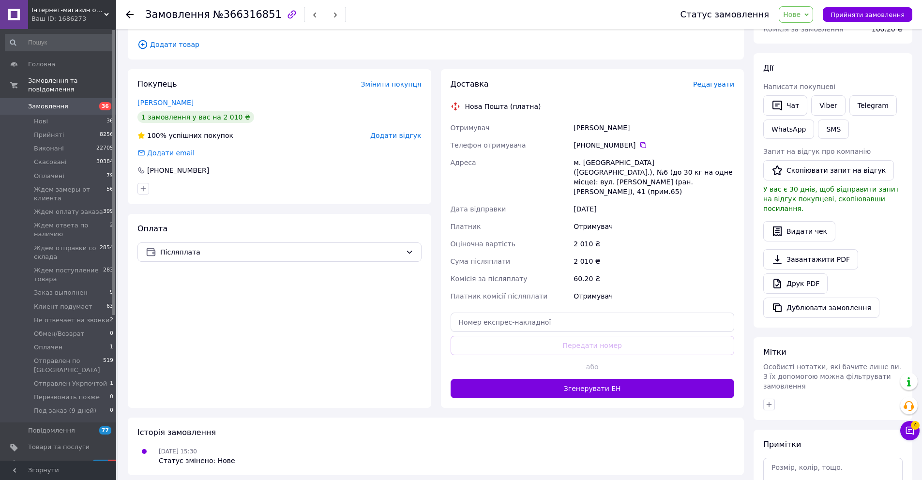
scroll to position [214, 0]
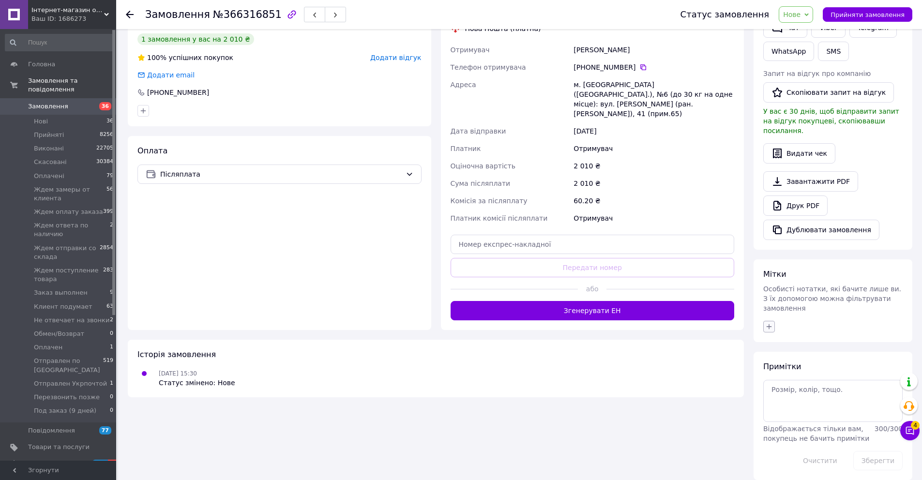
click at [772, 323] on icon "button" at bounding box center [769, 327] width 8 height 8
type input "оплату"
click at [800, 370] on label "Ждем оплату заказа" at bounding box center [813, 373] width 69 height 7
checkbox input "true"
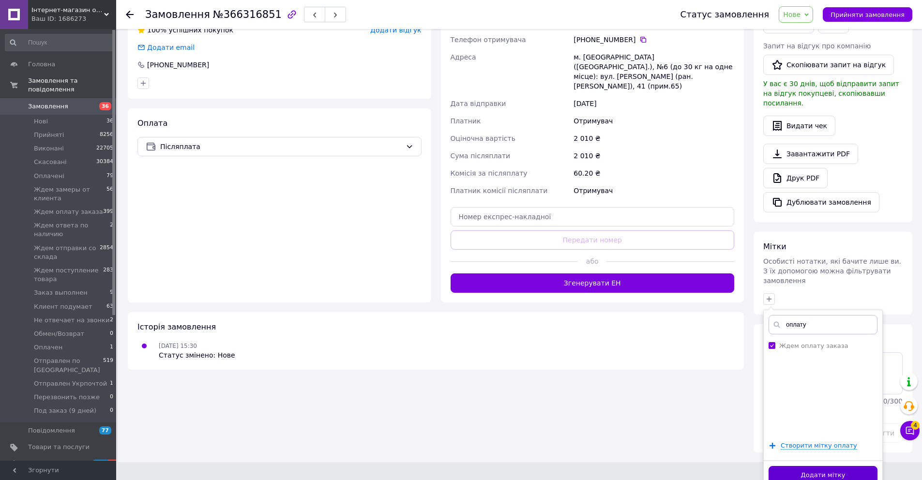
click at [818, 470] on button "Додати мітку" at bounding box center [822, 475] width 109 height 19
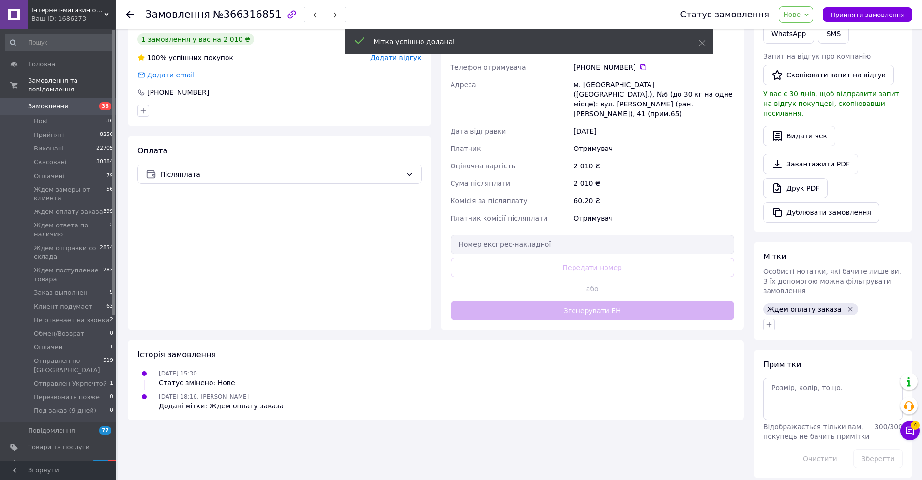
scroll to position [212, 0]
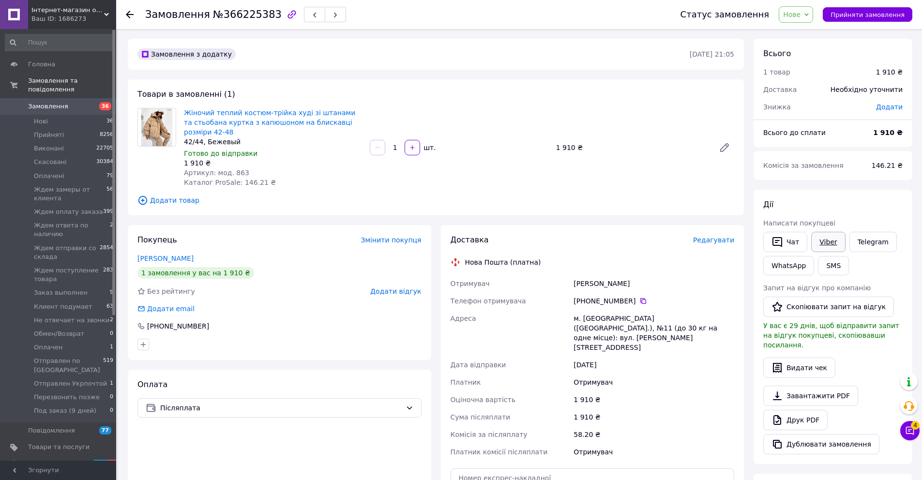
click at [829, 244] on link "Viber" at bounding box center [828, 242] width 34 height 20
click at [644, 299] on icon at bounding box center [643, 301] width 6 height 6
drag, startPoint x: 246, startPoint y: 173, endPoint x: 216, endPoint y: 175, distance: 30.1
click at [216, 175] on div "Артикул: мод. 863" at bounding box center [273, 173] width 178 height 10
copy span "мод. 863"
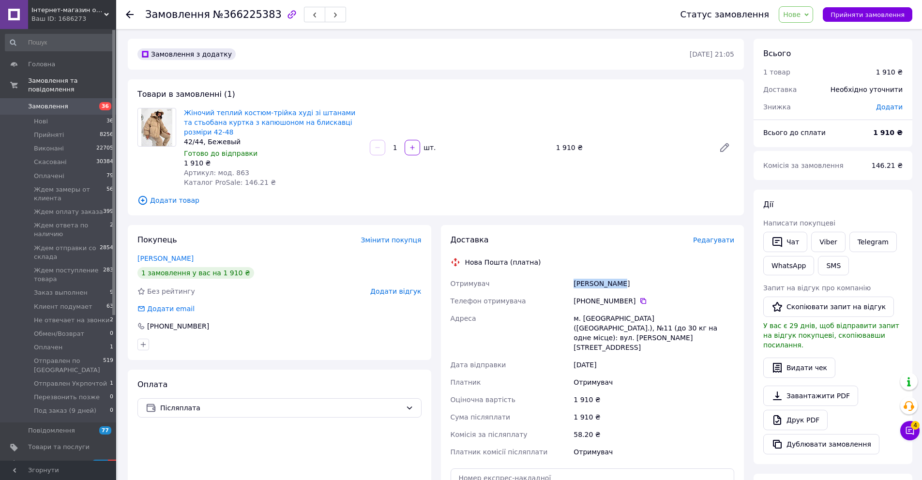
drag, startPoint x: 628, startPoint y: 285, endPoint x: 574, endPoint y: 284, distance: 53.3
click at [574, 284] on div "[PERSON_NAME]" at bounding box center [653, 283] width 165 height 17
copy div "[PERSON_NAME]"
click at [800, 15] on span "Нове" at bounding box center [791, 15] width 17 height 8
click at [813, 30] on li "Прийнято" at bounding box center [841, 34] width 124 height 15
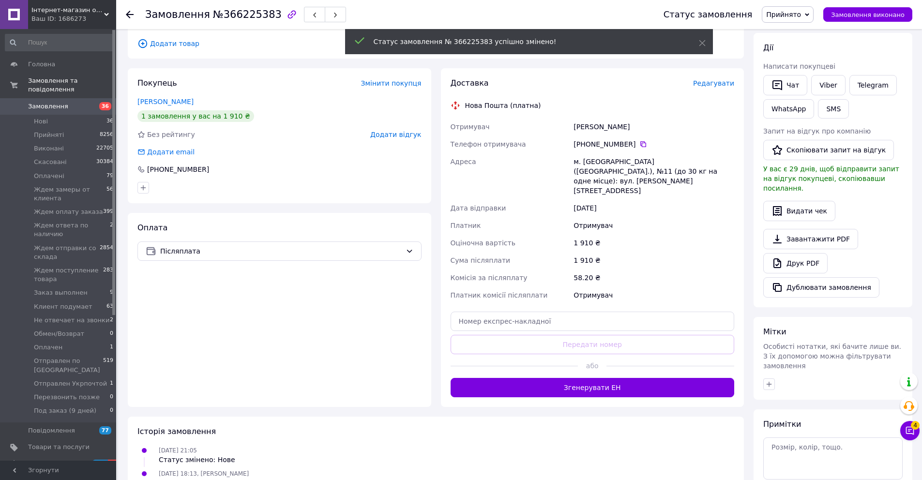
scroll to position [214, 0]
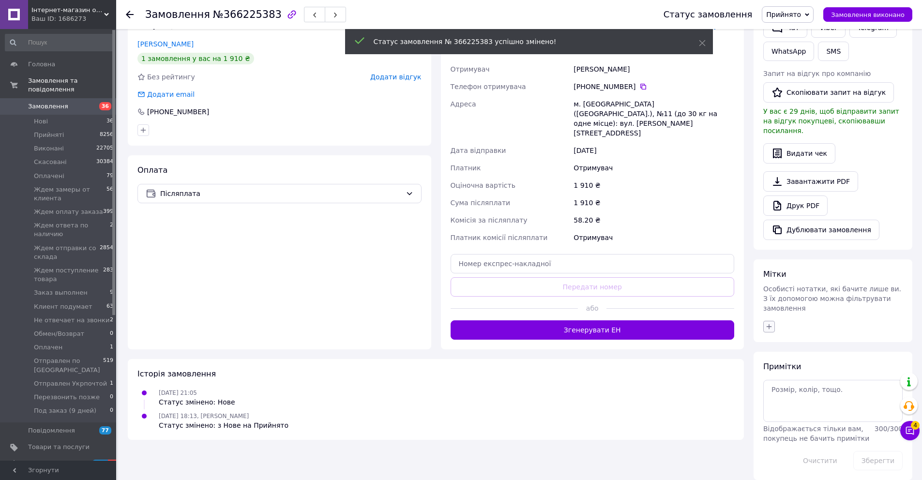
click at [771, 323] on icon "button" at bounding box center [769, 327] width 8 height 8
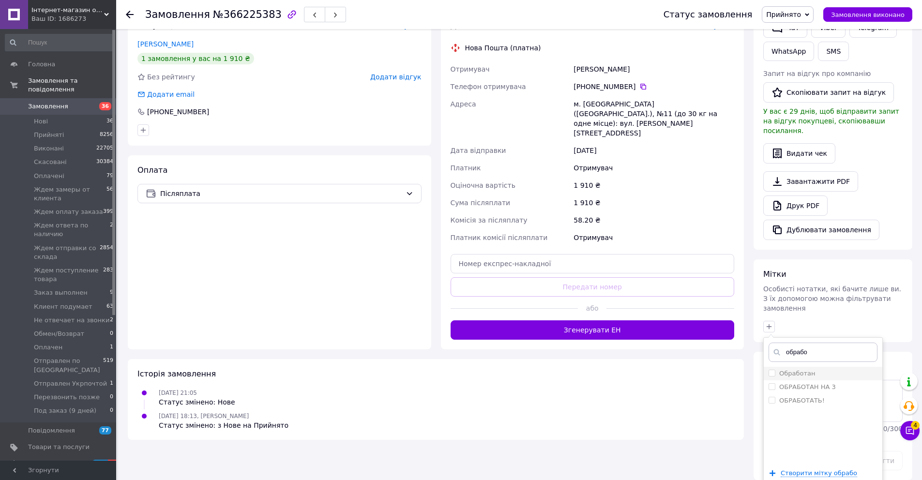
type input "обрабо"
click at [802, 370] on label "Обработан" at bounding box center [797, 373] width 36 height 7
checkbox input "true"
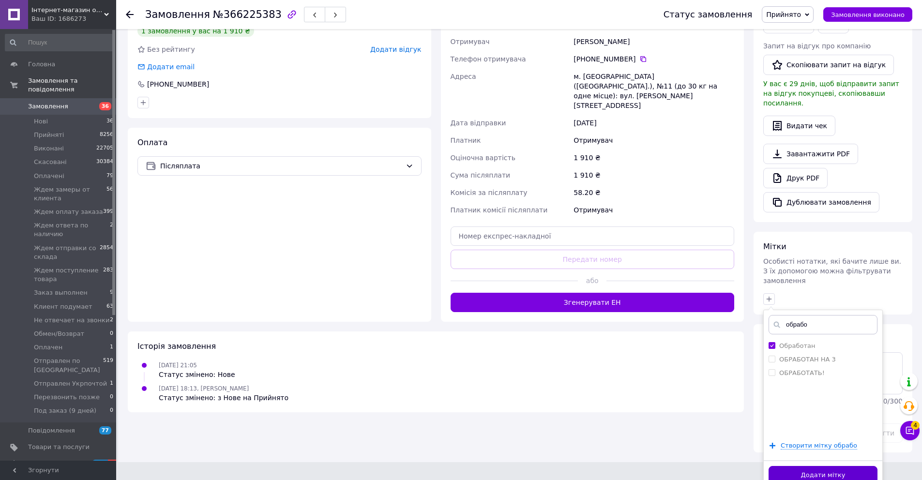
click at [847, 466] on button "Додати мітку" at bounding box center [822, 475] width 109 height 19
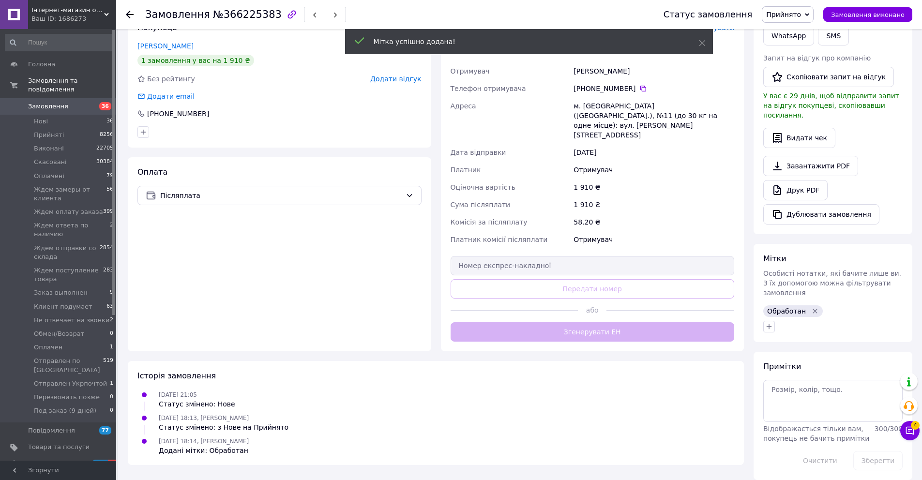
scroll to position [230, 0]
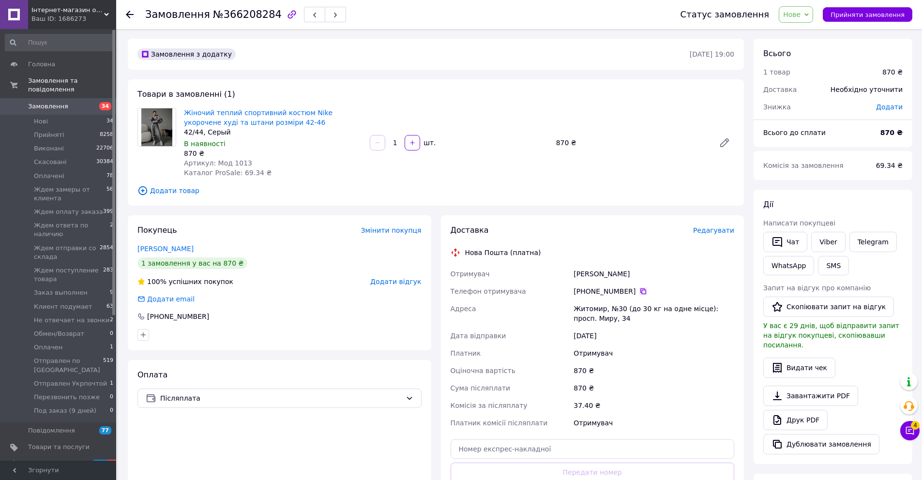
click at [644, 293] on icon at bounding box center [643, 291] width 8 height 8
drag, startPoint x: 630, startPoint y: 271, endPoint x: 574, endPoint y: 275, distance: 56.7
click at [574, 275] on div "[PERSON_NAME]" at bounding box center [653, 273] width 165 height 17
copy div "[PERSON_NAME]"
click at [799, 15] on span "Нове" at bounding box center [791, 15] width 17 height 8
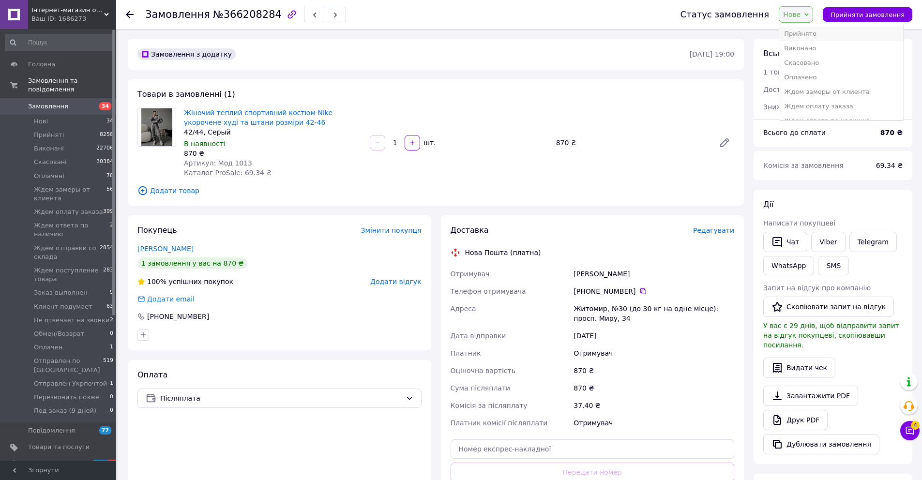
click at [818, 37] on li "Прийнято" at bounding box center [841, 34] width 124 height 15
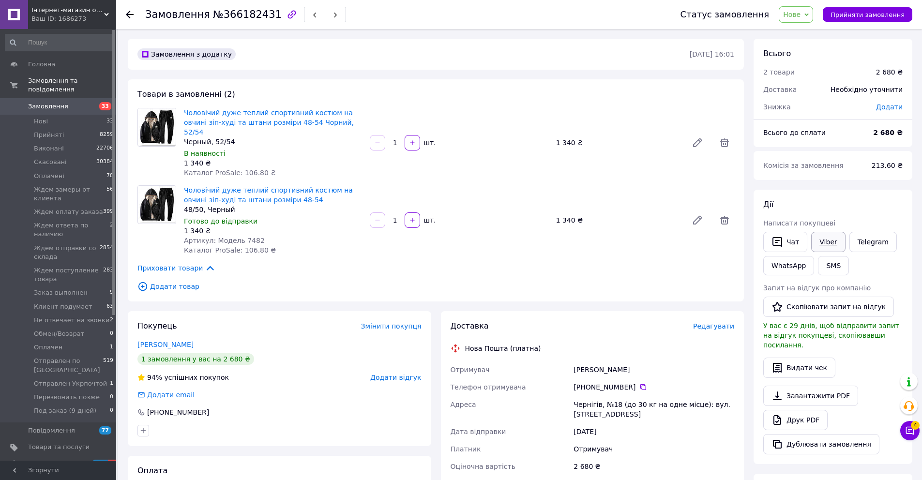
click at [826, 246] on link "Viber" at bounding box center [828, 242] width 34 height 20
click at [791, 245] on button "Чат" at bounding box center [785, 242] width 44 height 20
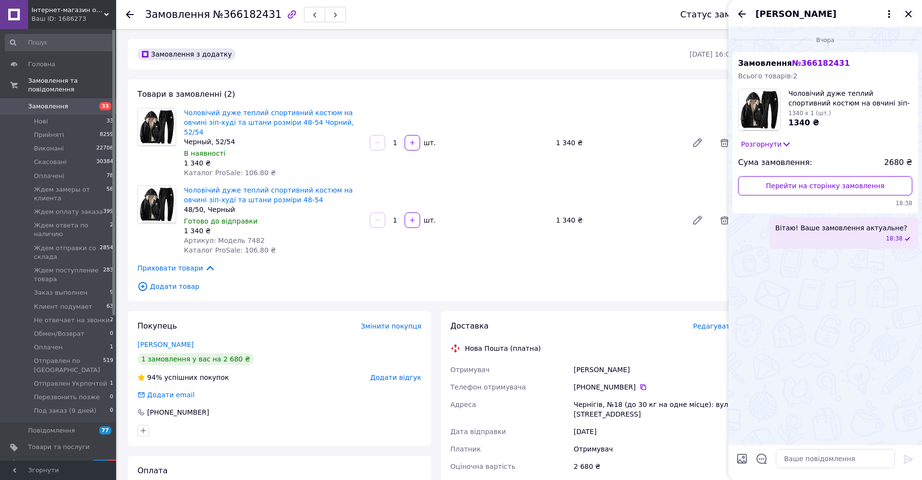
click at [910, 16] on icon "Закрити" at bounding box center [908, 14] width 6 height 6
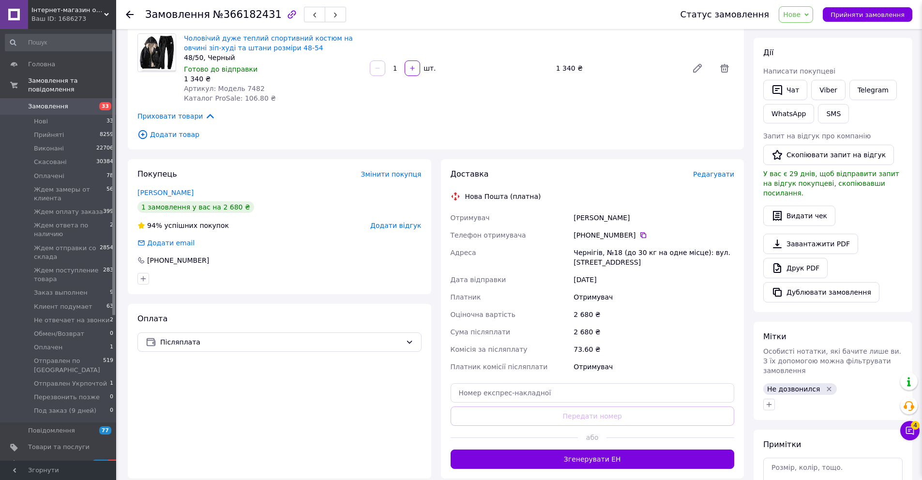
scroll to position [241, 0]
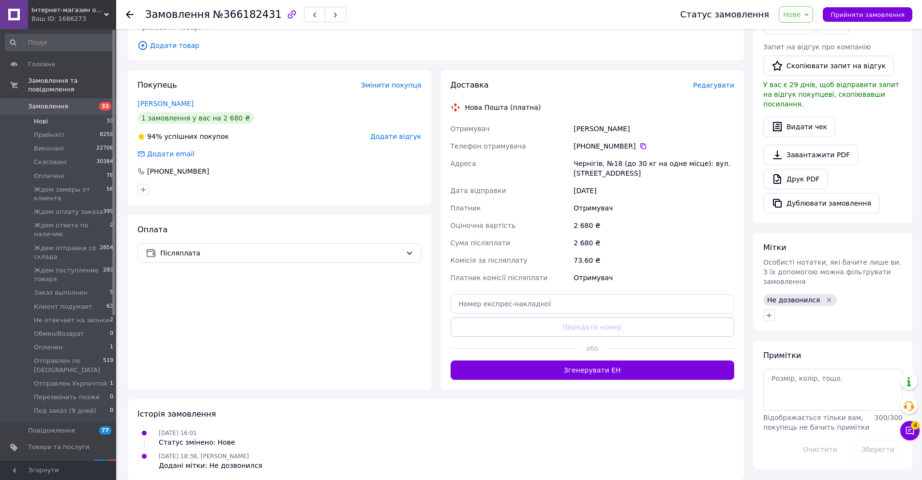
click at [59, 120] on li "Нові 33" at bounding box center [59, 122] width 119 height 14
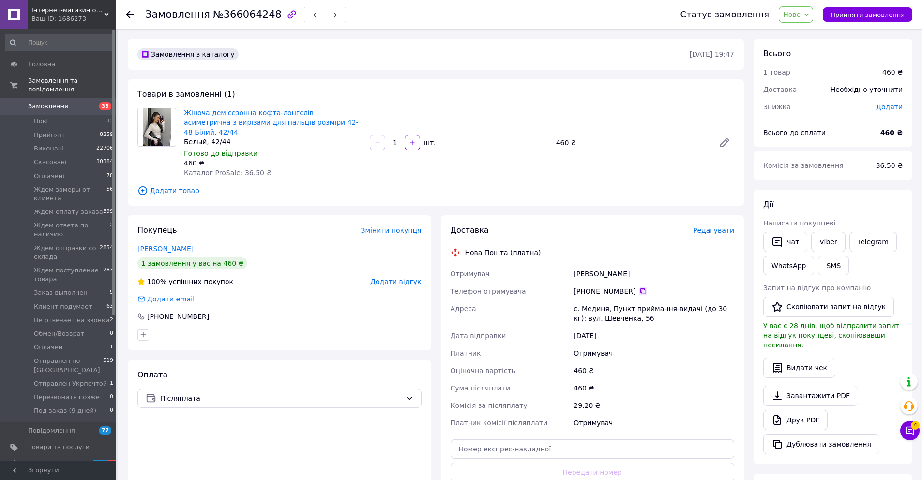
click at [643, 287] on icon at bounding box center [643, 291] width 8 height 8
drag, startPoint x: 607, startPoint y: 266, endPoint x: 588, endPoint y: 198, distance: 70.8
click at [574, 266] on div "Клим Софія" at bounding box center [653, 273] width 165 height 17
copy div "Клим Софія"
drag, startPoint x: 797, startPoint y: 14, endPoint x: 808, endPoint y: 27, distance: 17.2
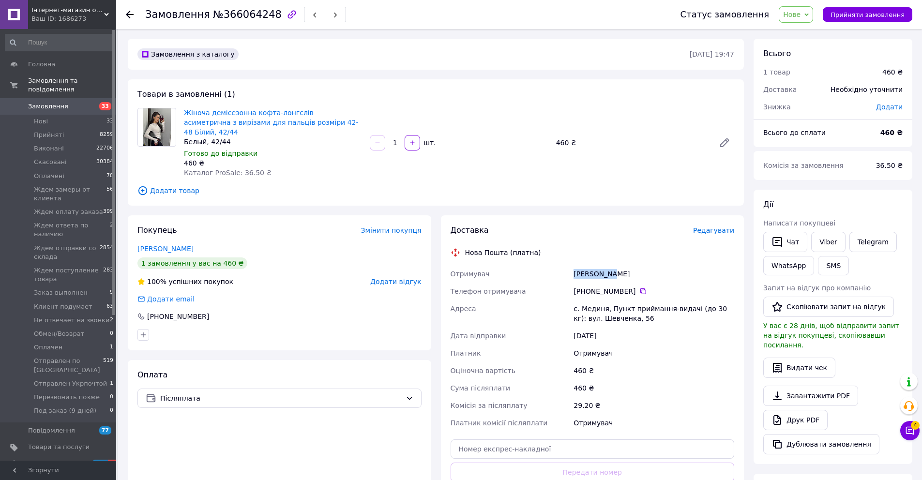
click at [797, 14] on span "Нове" at bounding box center [791, 15] width 17 height 8
click at [809, 30] on li "Прийнято" at bounding box center [841, 34] width 124 height 15
click at [70, 121] on li "Нові 33" at bounding box center [59, 122] width 119 height 14
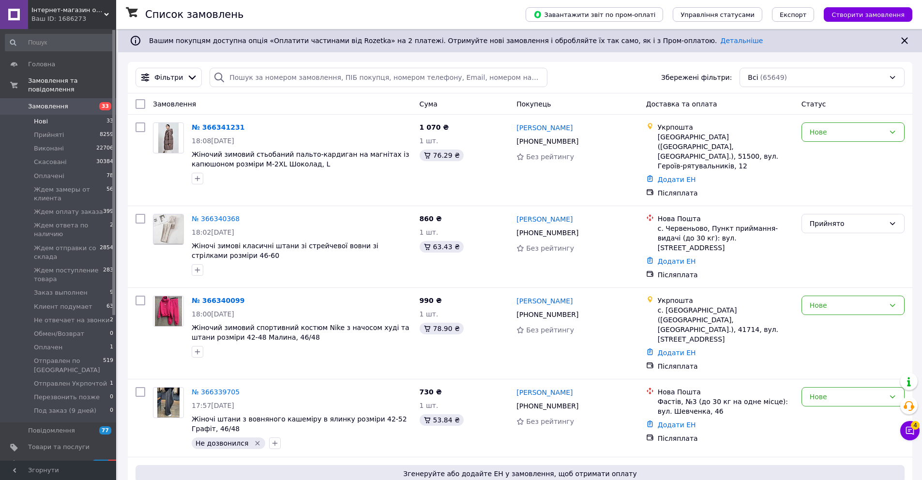
click at [54, 122] on li "Нові 33" at bounding box center [59, 122] width 119 height 14
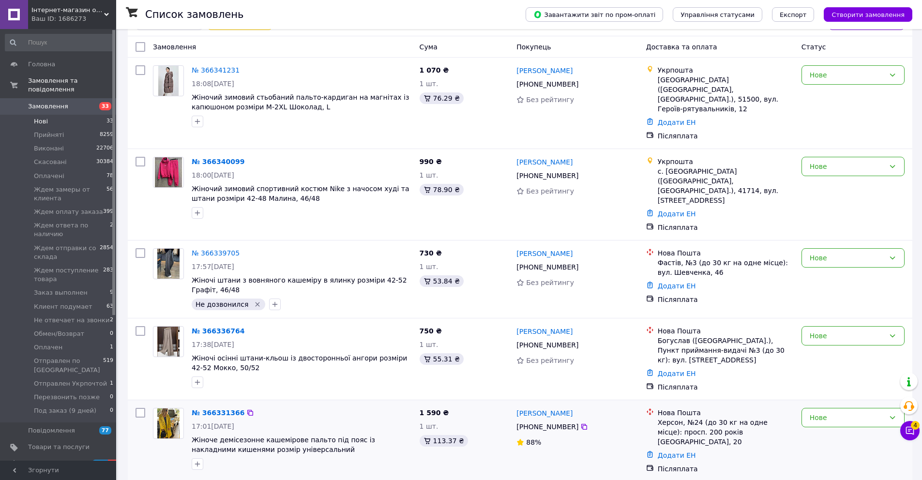
scroll to position [138, 0]
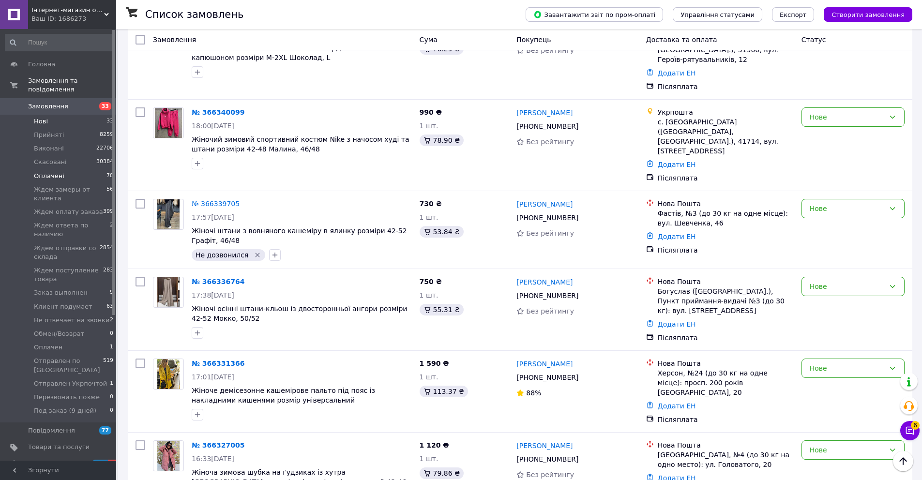
click at [73, 180] on li "Оплачені 78" at bounding box center [59, 176] width 119 height 14
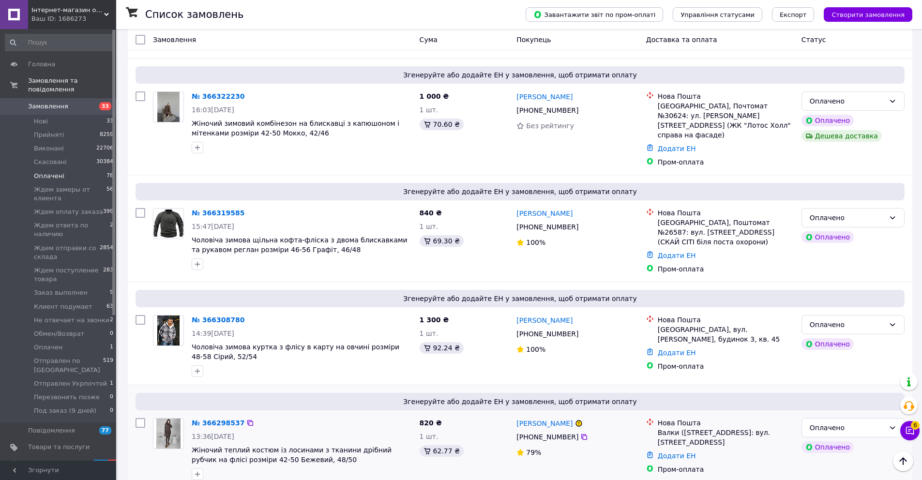
scroll to position [519, 0]
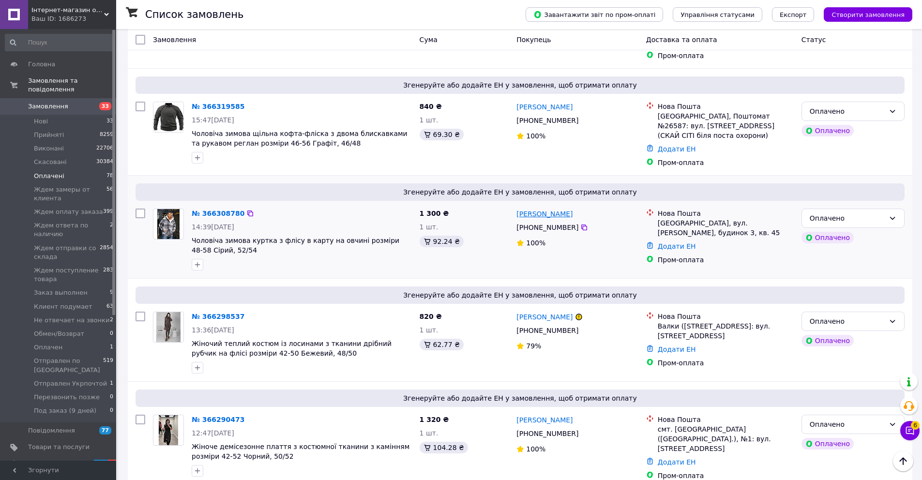
drag, startPoint x: 578, startPoint y: 195, endPoint x: 541, endPoint y: 194, distance: 37.3
click at [541, 208] on div "Сергій Поліщук" at bounding box center [576, 214] width 123 height 12
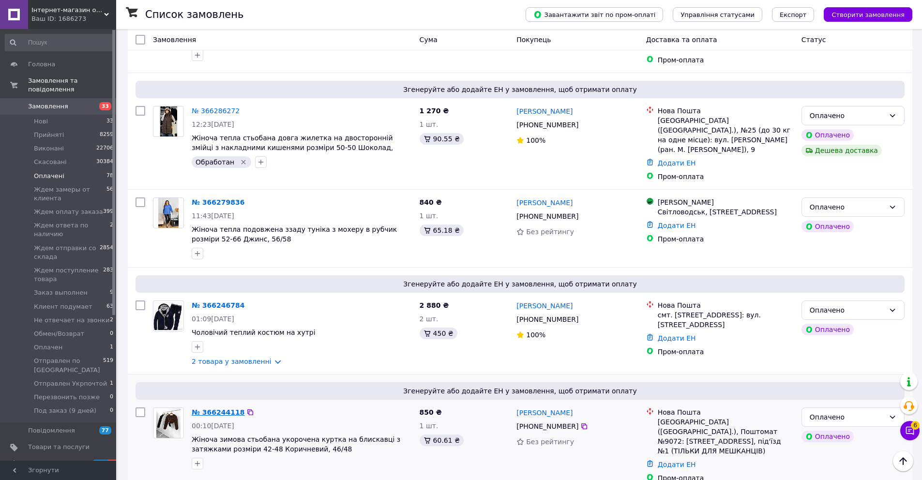
scroll to position [937, 0]
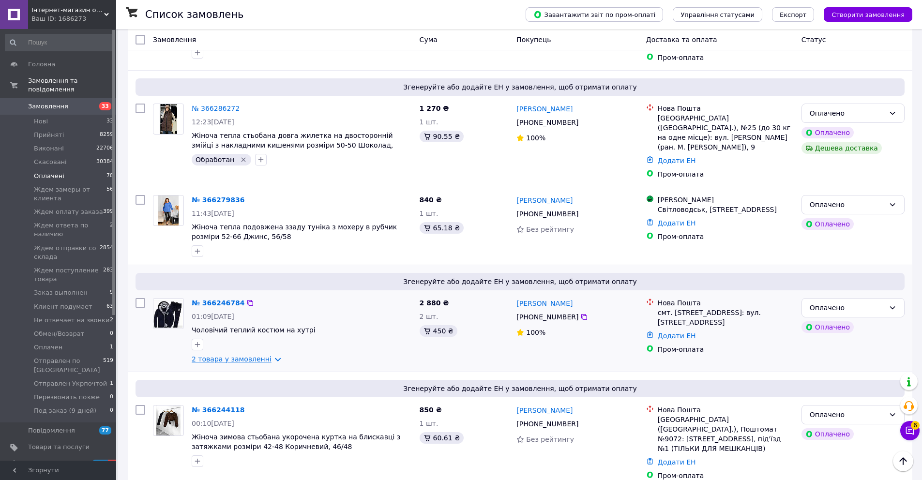
click at [224, 355] on link "2 товара у замовленні" at bounding box center [232, 359] width 80 height 8
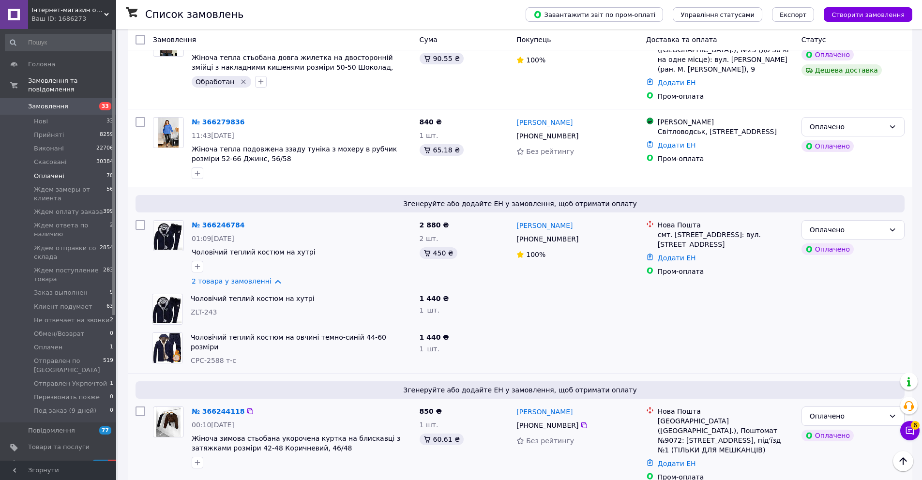
scroll to position [1117, 0]
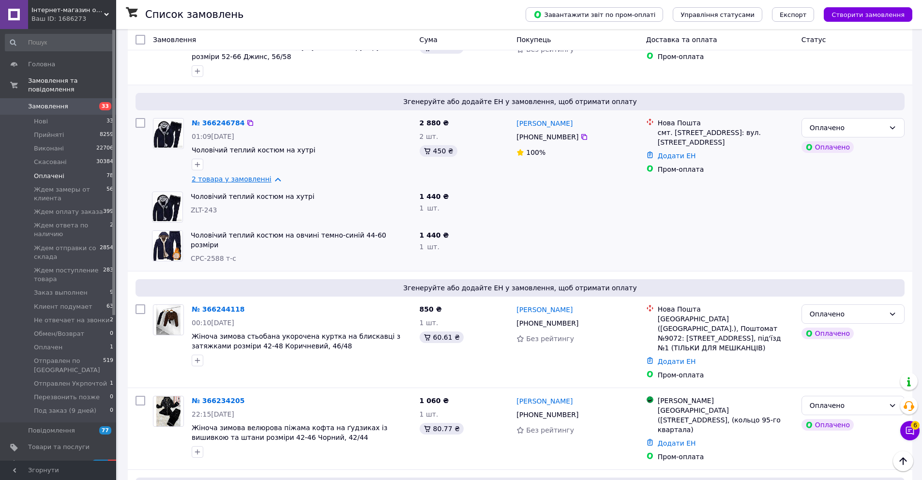
click at [223, 175] on link "2 товара у замовленні" at bounding box center [232, 179] width 80 height 8
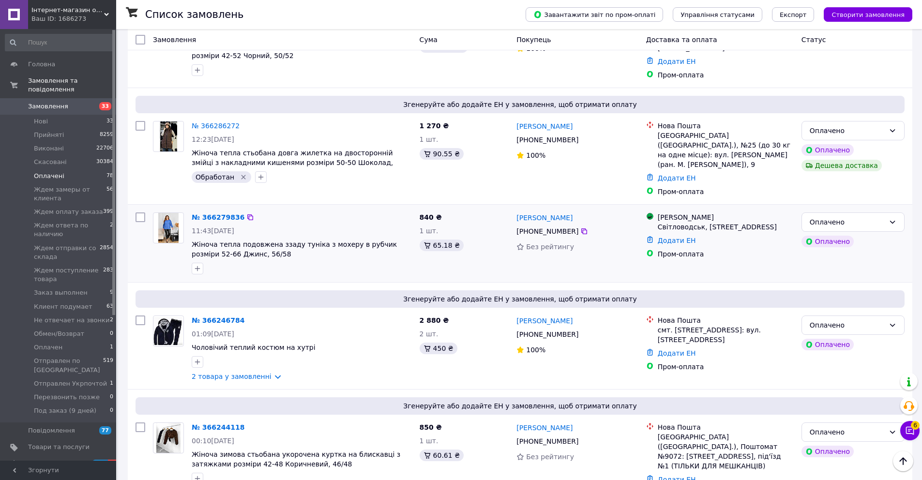
scroll to position [918, 0]
drag, startPoint x: 210, startPoint y: 182, endPoint x: 227, endPoint y: 189, distance: 18.1
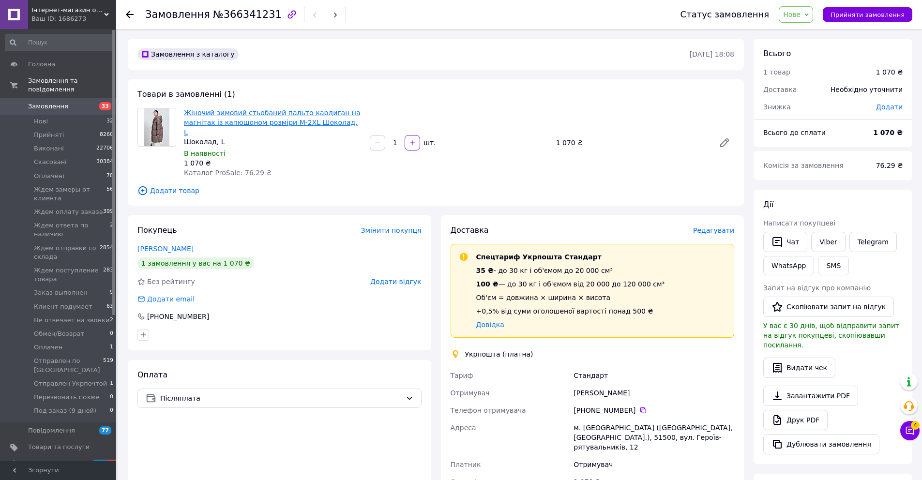
click at [276, 123] on link "Жіночий зимовий стьобаний пальто-кардиган на магнітах із капюшоном розміри M-2X…" at bounding box center [272, 122] width 177 height 27
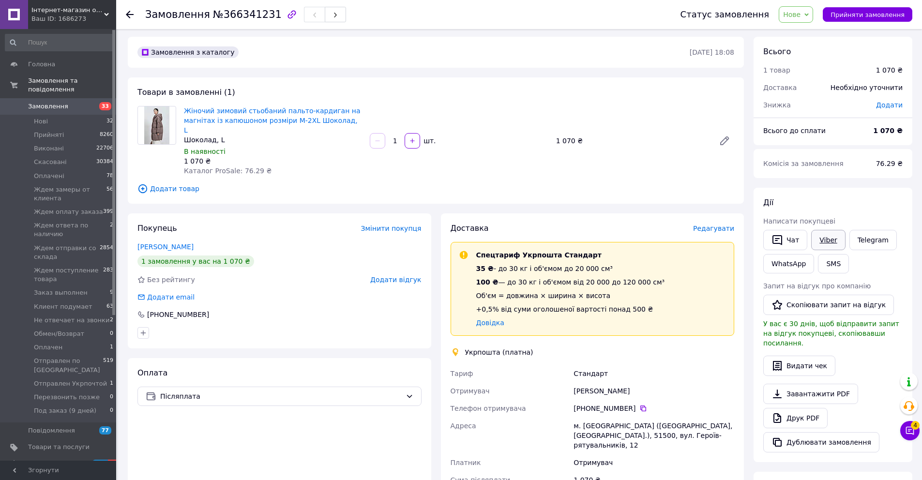
click at [824, 241] on link "Viber" at bounding box center [828, 240] width 34 height 20
click at [288, 116] on link "Жіночий зимовий стьобаний пальто-кардиган на магнітах із капюшоном розміри M-2X…" at bounding box center [272, 120] width 177 height 27
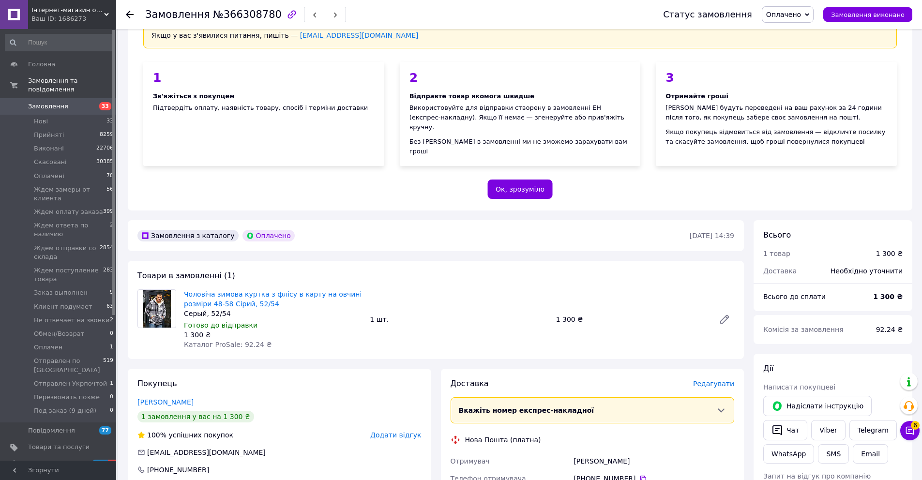
scroll to position [180, 0]
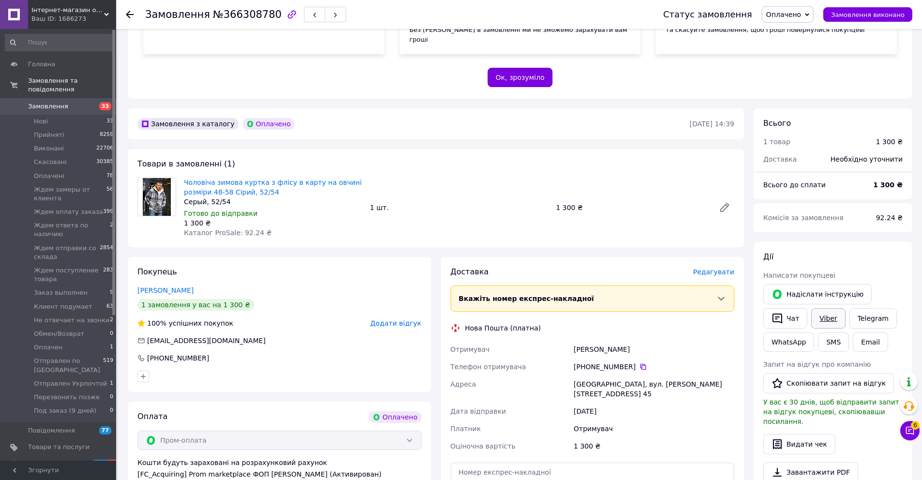
click at [829, 310] on link "Viber" at bounding box center [828, 318] width 34 height 20
click at [589, 341] on div "[PERSON_NAME]" at bounding box center [653, 349] width 165 height 17
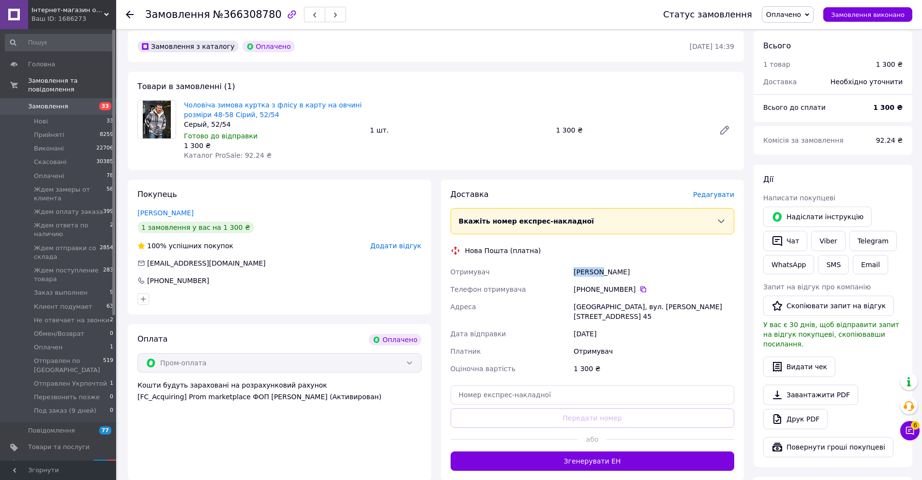
scroll to position [262, 0]
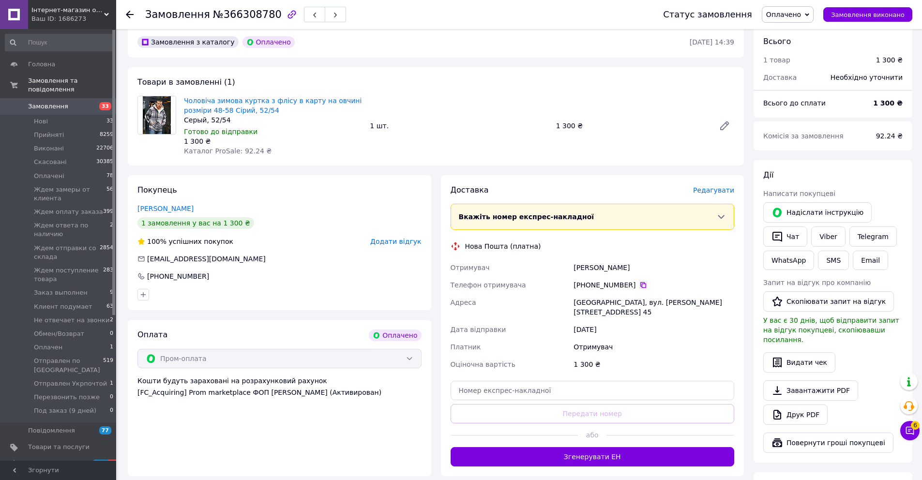
click at [641, 281] on icon at bounding box center [643, 285] width 8 height 8
drag, startPoint x: 623, startPoint y: 257, endPoint x: 575, endPoint y: 259, distance: 47.5
click at [575, 259] on div "[PERSON_NAME]" at bounding box center [653, 267] width 165 height 17
copy div "[PERSON_NAME]"
drag, startPoint x: 700, startPoint y: 292, endPoint x: 573, endPoint y: 290, distance: 126.8
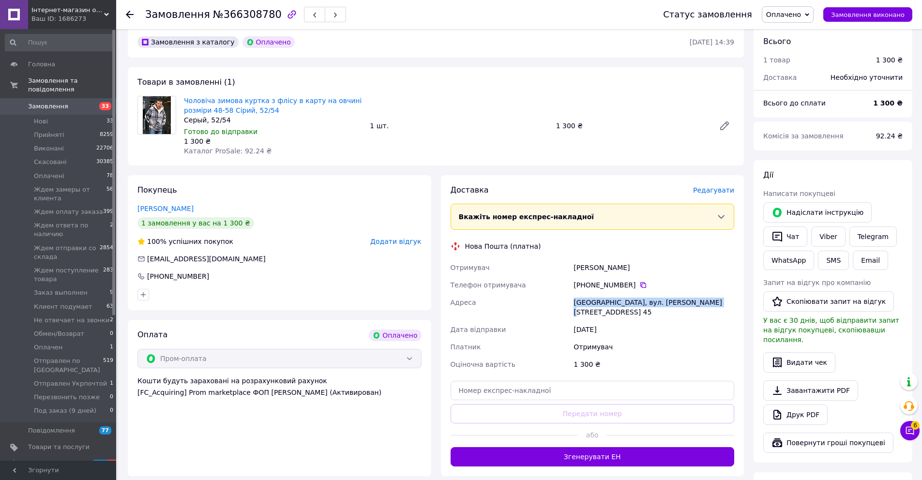
click at [573, 294] on div "Вінниця, вул. Гладкова, буд. 3, кв. 45" at bounding box center [653, 307] width 165 height 27
copy div "Вінниця, вул. Гладкова, буд. 3, кв. 45"
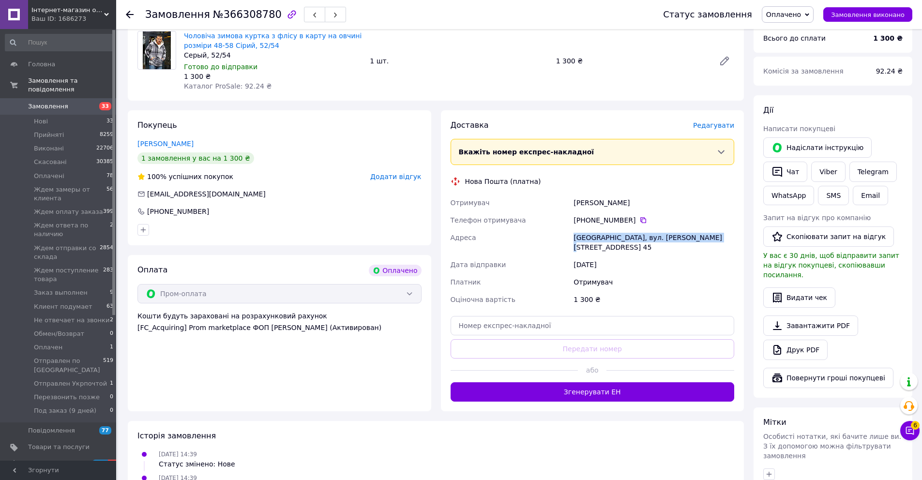
scroll to position [338, 0]
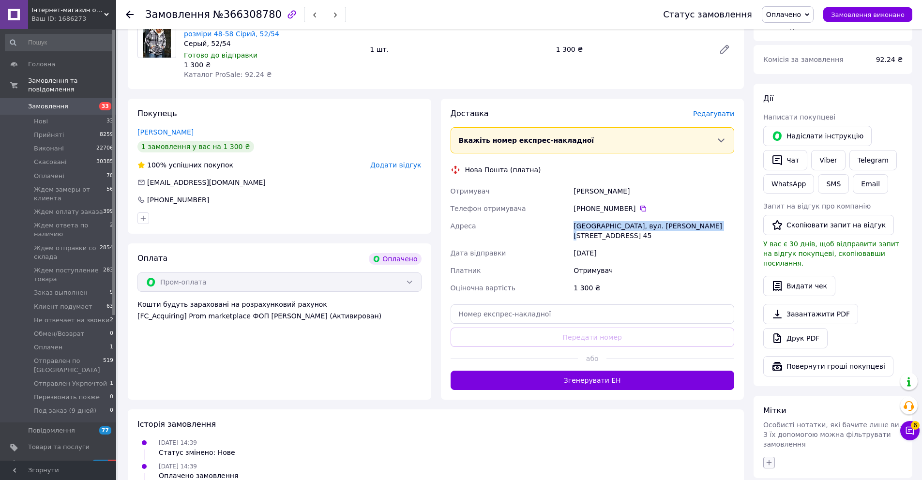
click at [769, 459] on icon "button" at bounding box center [769, 463] width 8 height 8
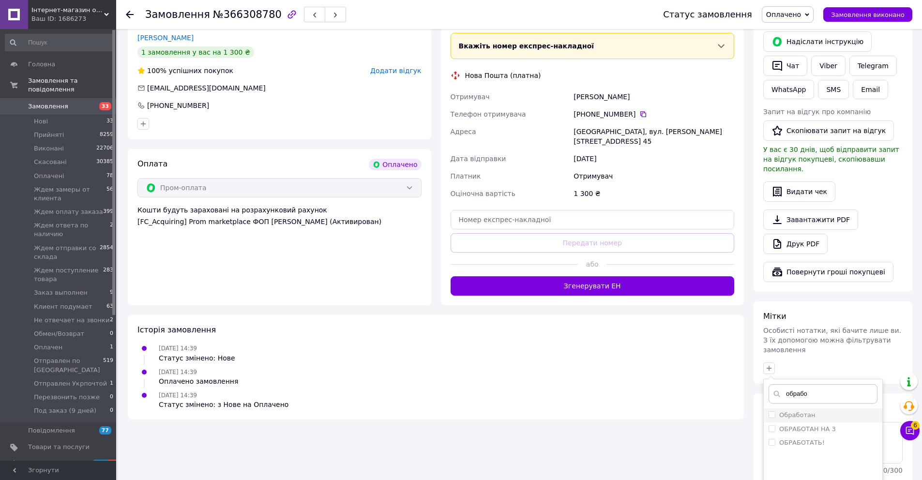
type input "обрабо"
click at [798, 411] on label "Обработан" at bounding box center [797, 414] width 36 height 7
checkbox input "true"
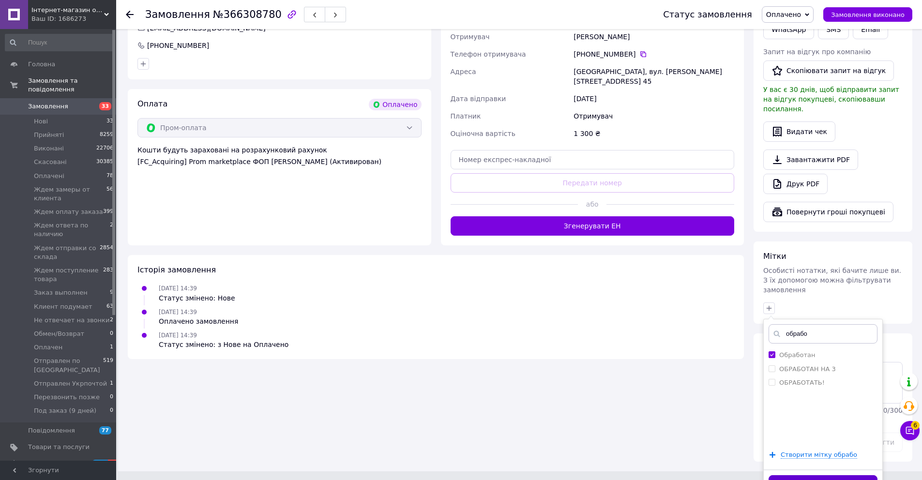
click at [810, 475] on button "Додати мітку" at bounding box center [822, 484] width 109 height 19
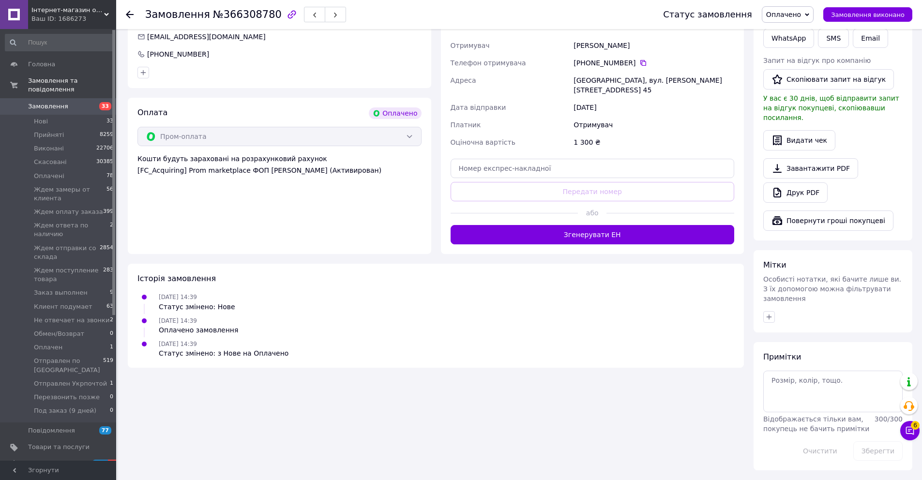
scroll to position [465, 0]
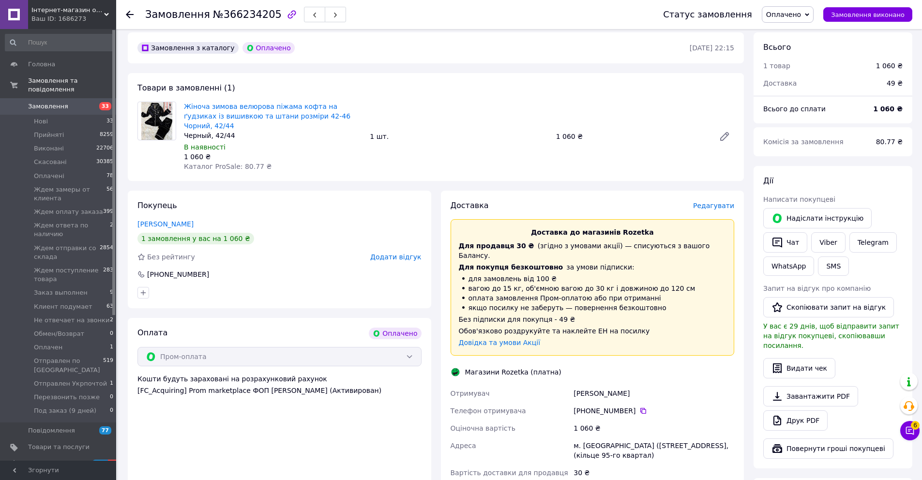
scroll to position [379, 0]
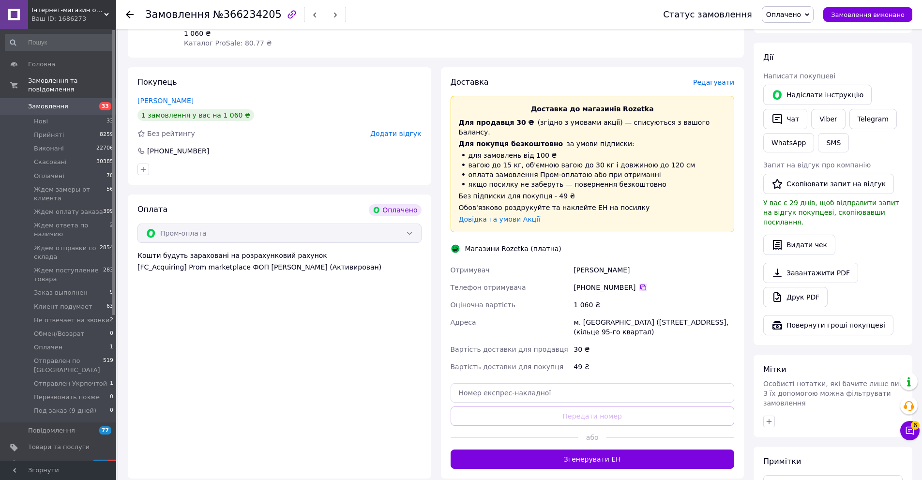
click at [644, 284] on icon at bounding box center [643, 288] width 8 height 8
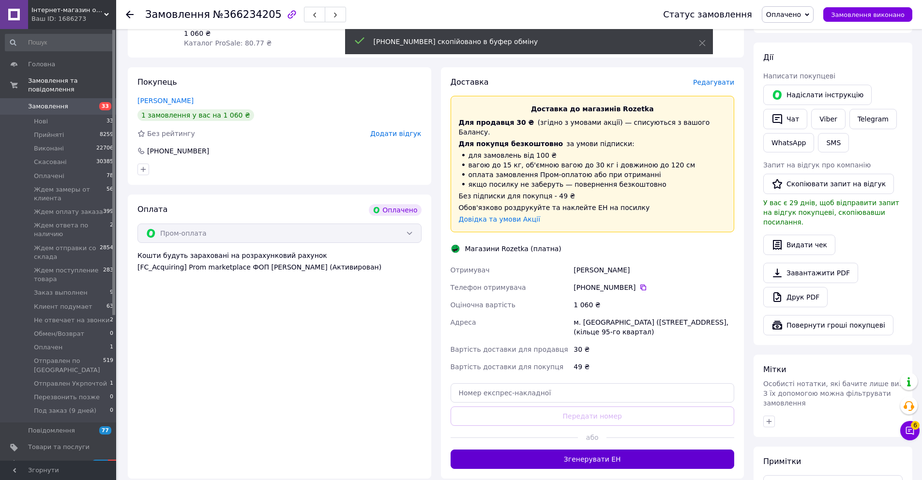
click at [629, 450] on button "Згенерувати ЕН" at bounding box center [592, 459] width 284 height 19
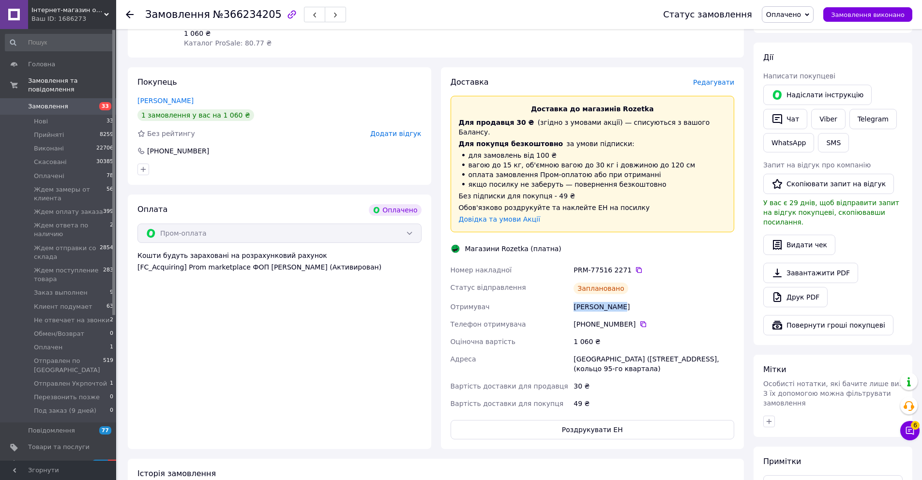
drag, startPoint x: 601, startPoint y: 278, endPoint x: 574, endPoint y: 279, distance: 27.1
click at [574, 298] on div "Бока Руслана" at bounding box center [653, 306] width 165 height 17
copy div "Бока Руслана"
click at [636, 267] on icon at bounding box center [639, 270] width 6 height 6
click at [766, 418] on icon "button" at bounding box center [769, 422] width 8 height 8
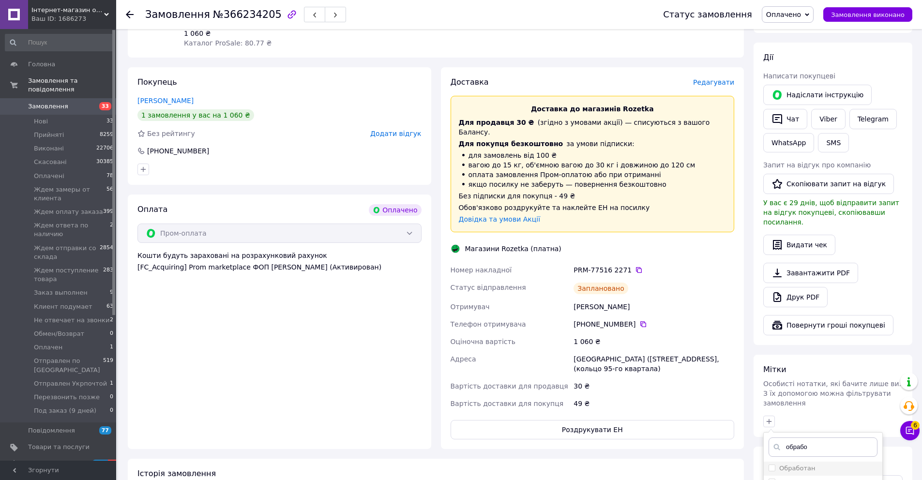
type input "обрабо"
click at [822, 464] on div "Обработан" at bounding box center [822, 468] width 109 height 9
checkbox input "true"
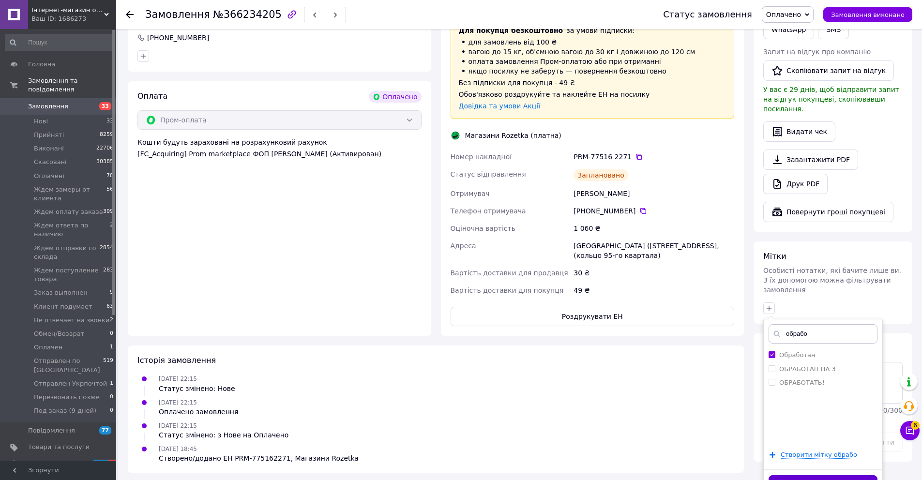
click at [827, 475] on button "Додати мітку" at bounding box center [822, 484] width 109 height 19
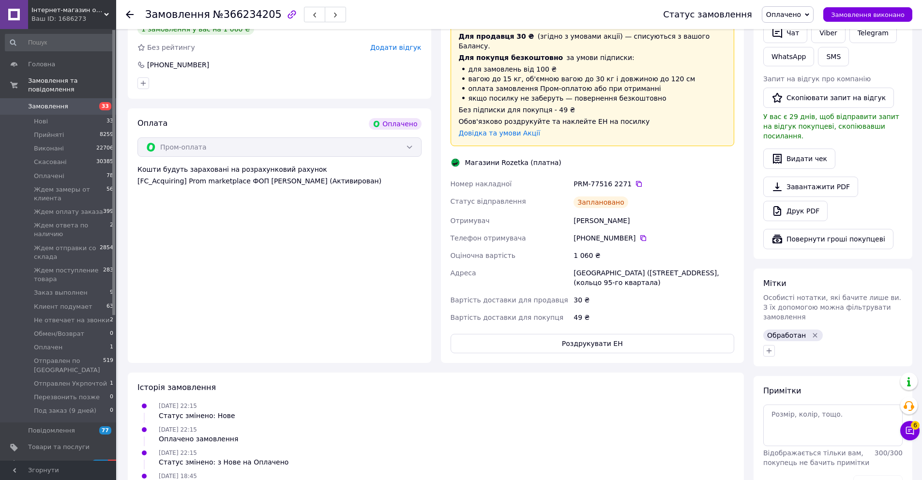
scroll to position [489, 0]
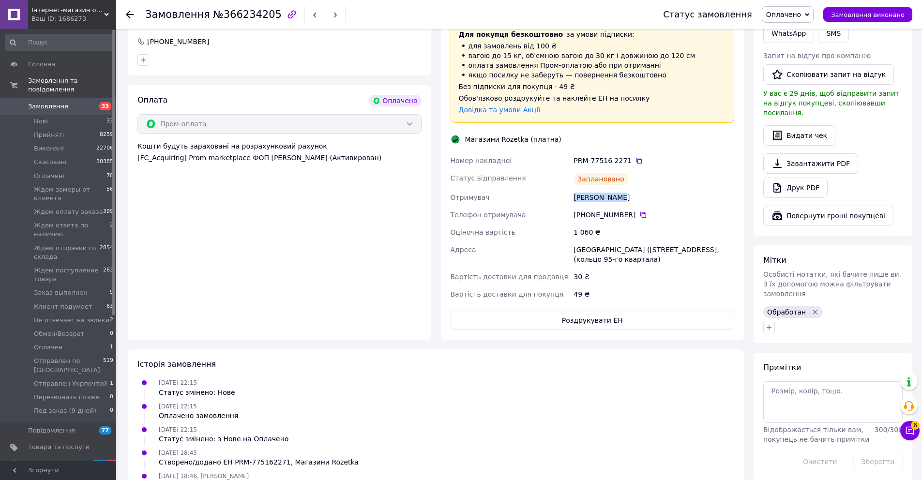
drag, startPoint x: 619, startPoint y: 170, endPoint x: 574, endPoint y: 170, distance: 45.0
click at [574, 189] on div "Бока Руслана" at bounding box center [653, 197] width 165 height 17
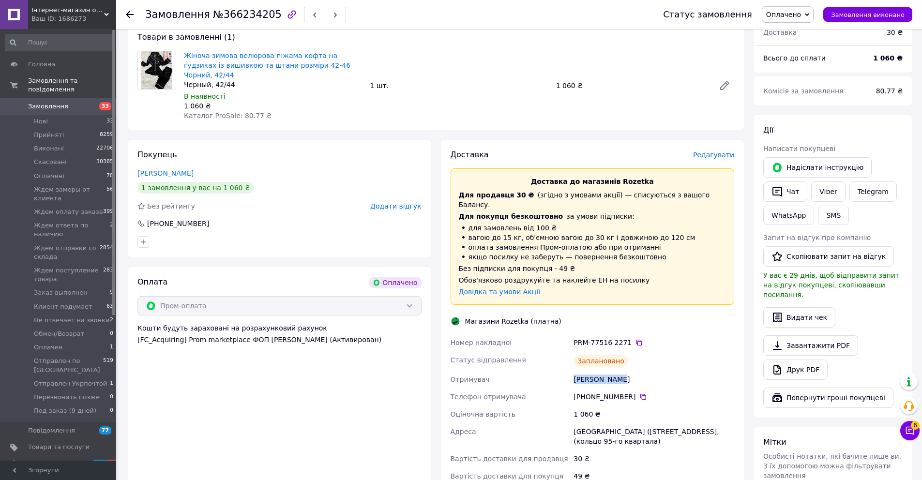
scroll to position [281, 0]
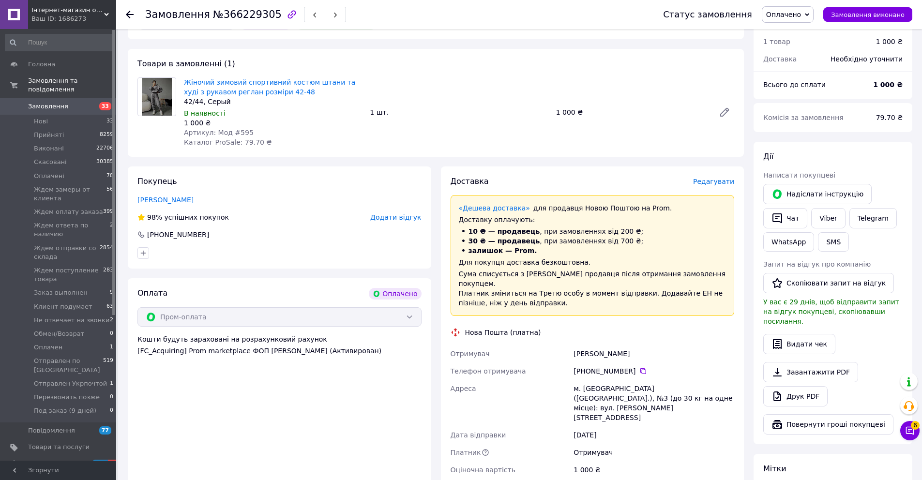
scroll to position [285, 0]
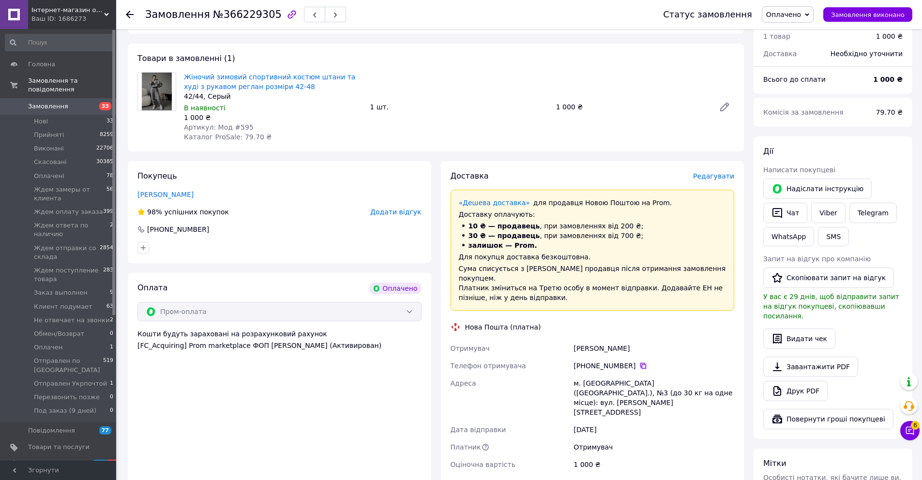
click at [642, 362] on icon at bounding box center [643, 366] width 8 height 8
drag, startPoint x: 636, startPoint y: 328, endPoint x: 575, endPoint y: 329, distance: 61.5
click at [575, 340] on div "[PERSON_NAME]" at bounding box center [653, 348] width 165 height 17
copy div "[PERSON_NAME]"
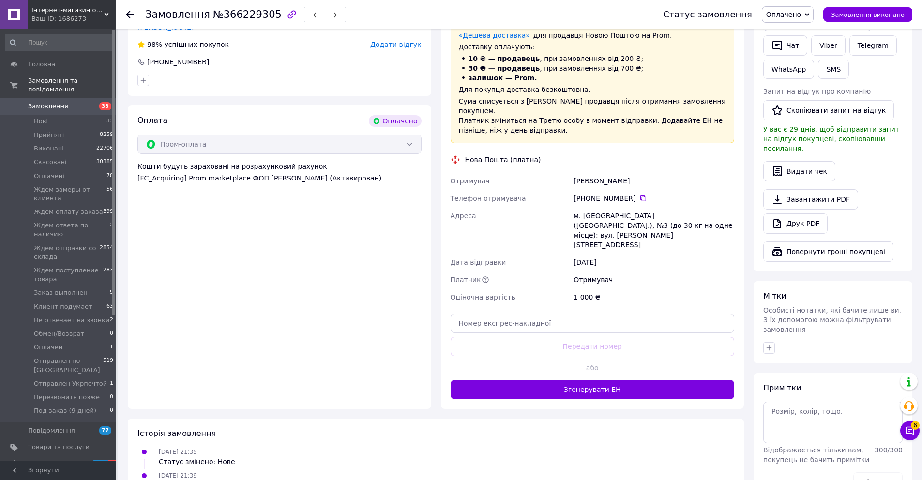
scroll to position [459, 0]
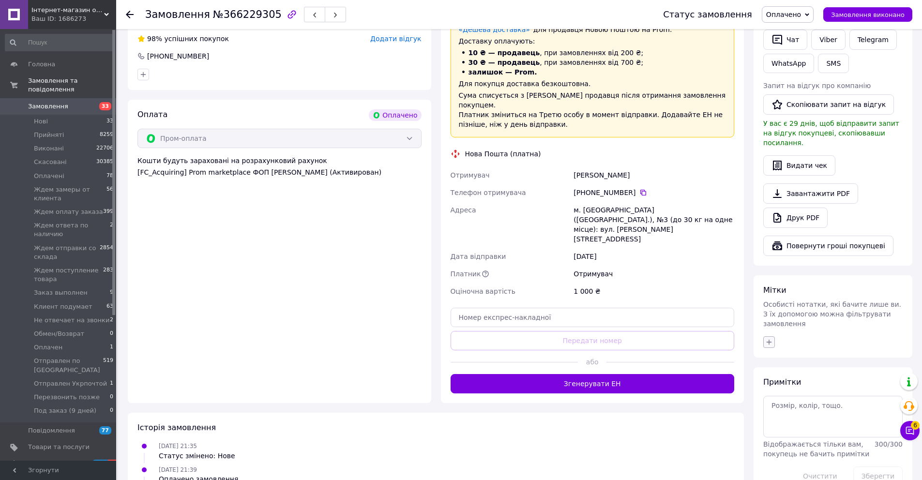
click at [770, 338] on icon "button" at bounding box center [769, 342] width 8 height 8
type input "обрабо"
click at [806, 385] on label "Обработан" at bounding box center [797, 388] width 36 height 7
checkbox input "true"
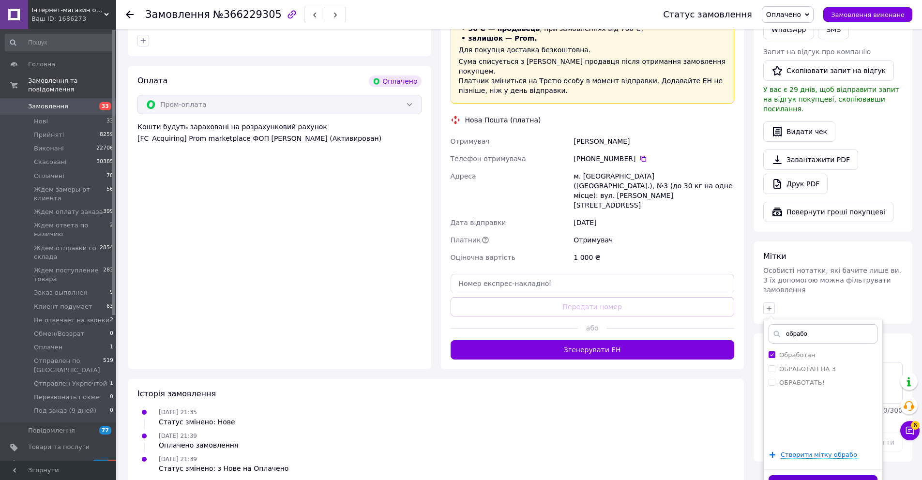
click at [795, 475] on button "Додати мітку" at bounding box center [822, 484] width 109 height 19
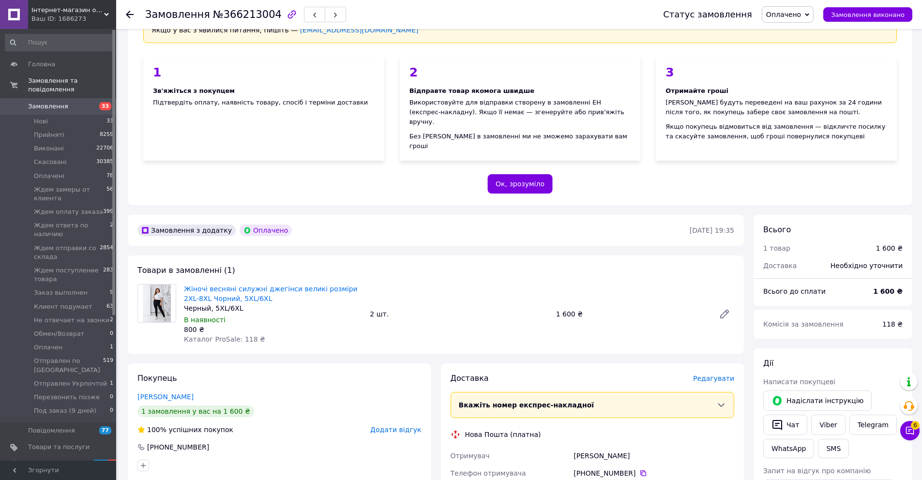
scroll to position [75, 0]
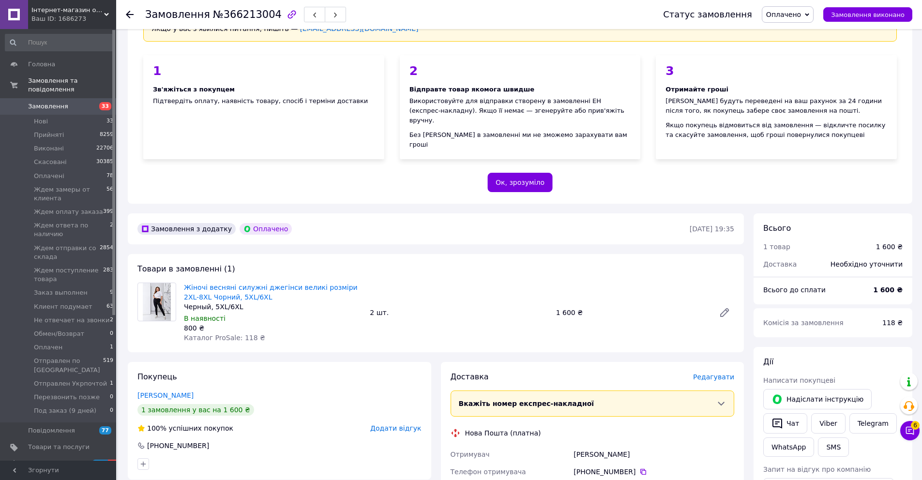
click at [524, 281] on div "Жіночі весняні силужні джегінси великі розміри 2XL-8XL Чорний, 5XL/6XL Черный, …" at bounding box center [459, 313] width 558 height 64
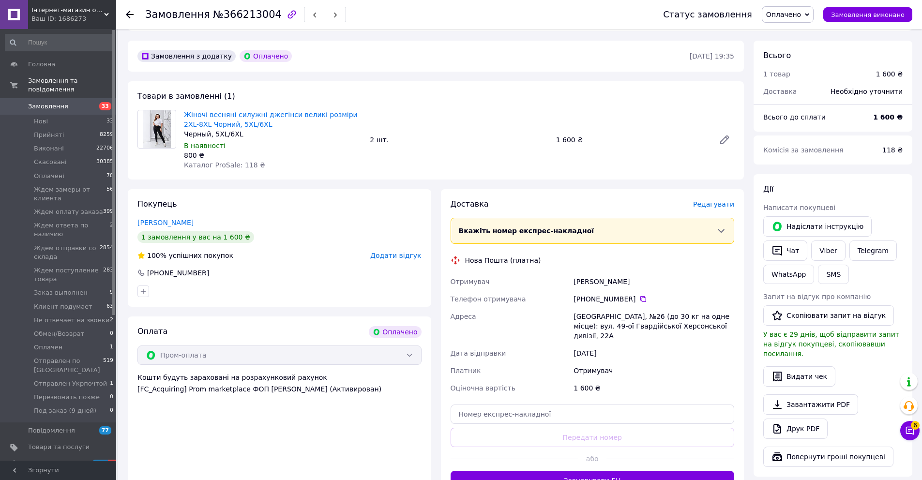
scroll to position [249, 0]
click at [824, 242] on link "Viber" at bounding box center [828, 250] width 34 height 20
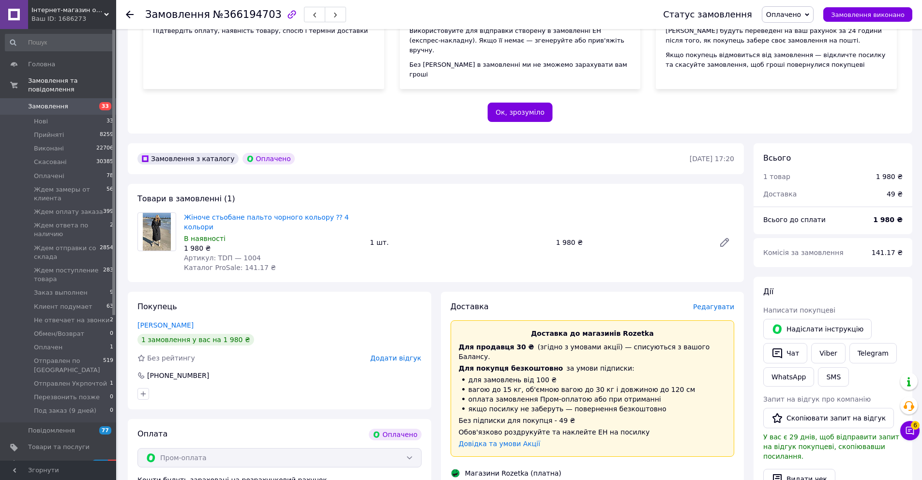
scroll to position [305, 0]
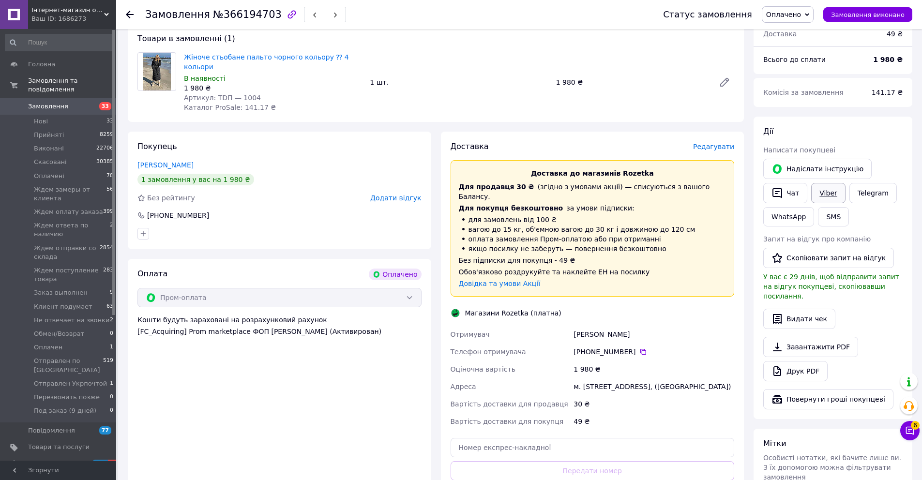
click at [827, 184] on link "Viber" at bounding box center [828, 193] width 34 height 20
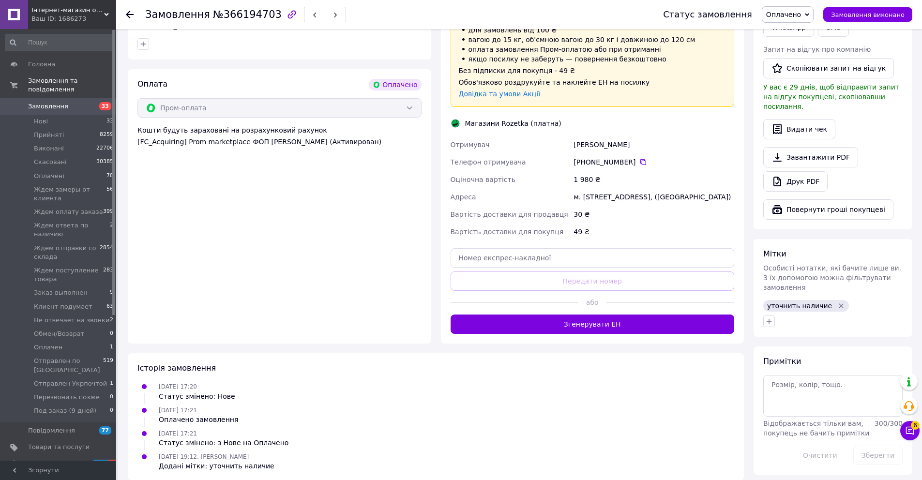
click at [837, 302] on icon "Видалити мітку" at bounding box center [841, 306] width 8 height 8
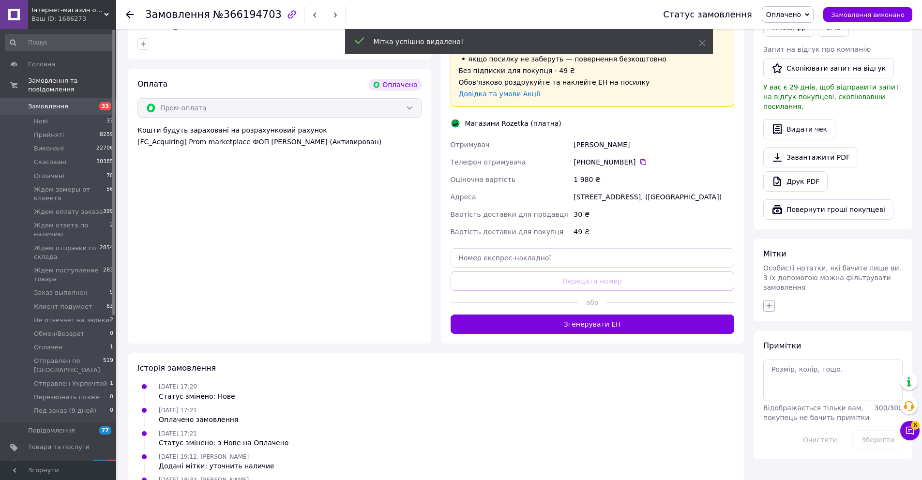
click at [764, 300] on button "button" at bounding box center [769, 306] width 12 height 12
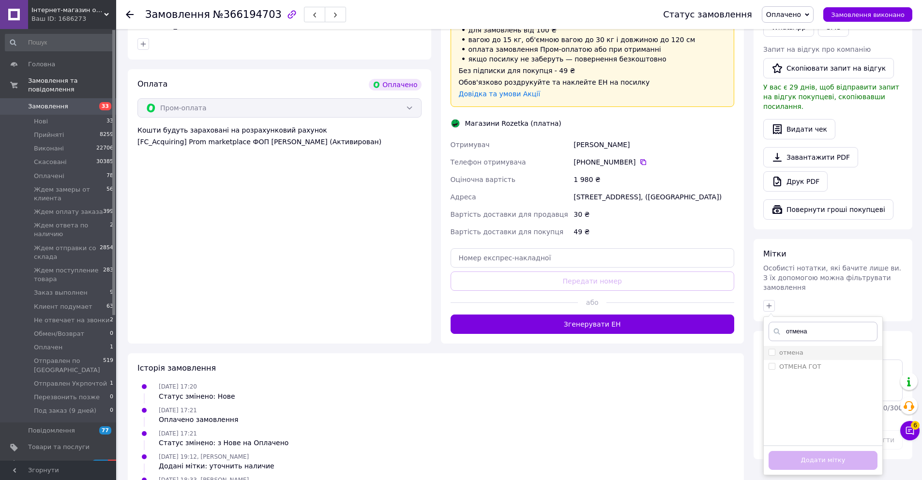
type input "отмена"
click at [797, 349] on label "отмена" at bounding box center [791, 352] width 24 height 7
checkbox input "true"
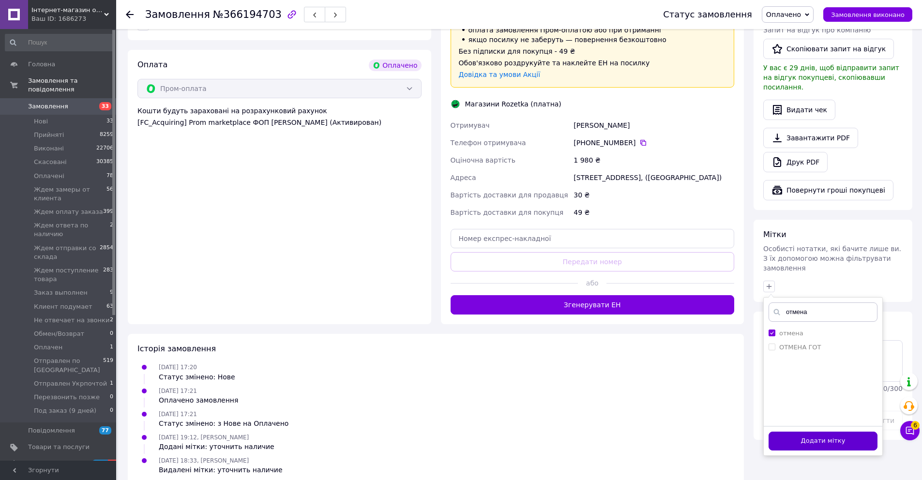
scroll to position [518, 0]
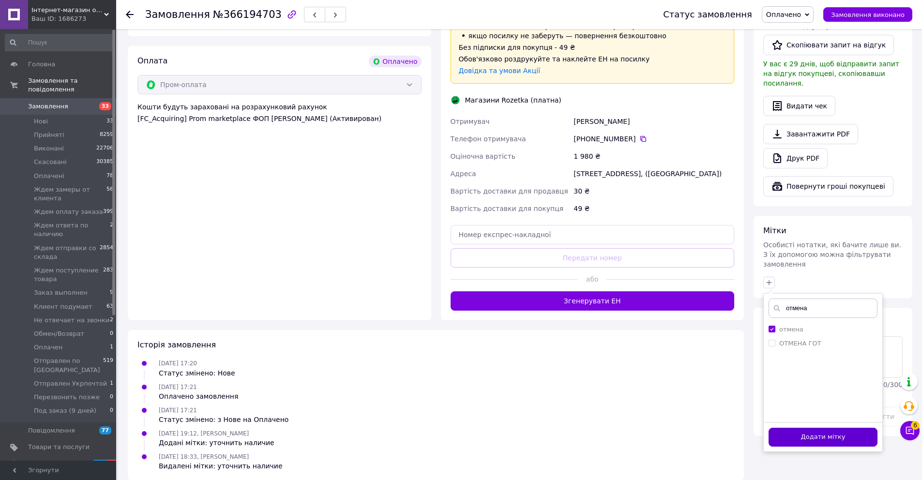
click at [821, 428] on button "Додати мітку" at bounding box center [822, 437] width 109 height 19
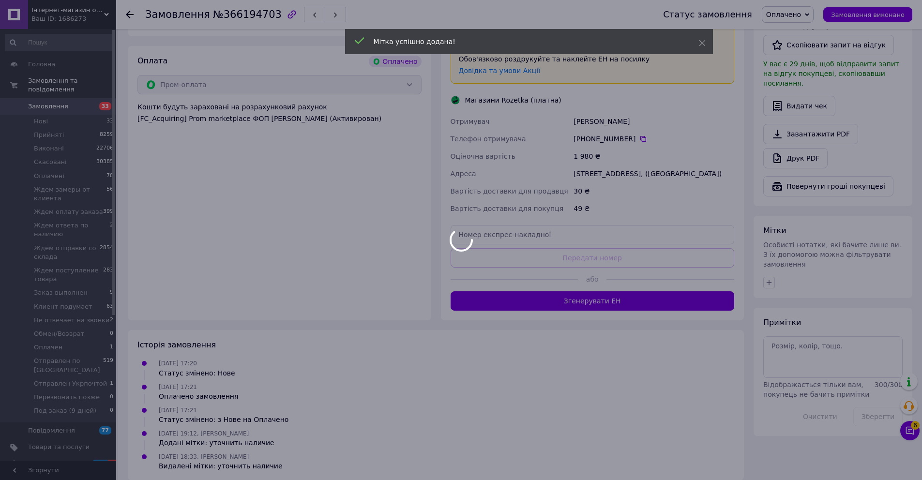
click at [908, 432] on div at bounding box center [461, 240] width 922 height 480
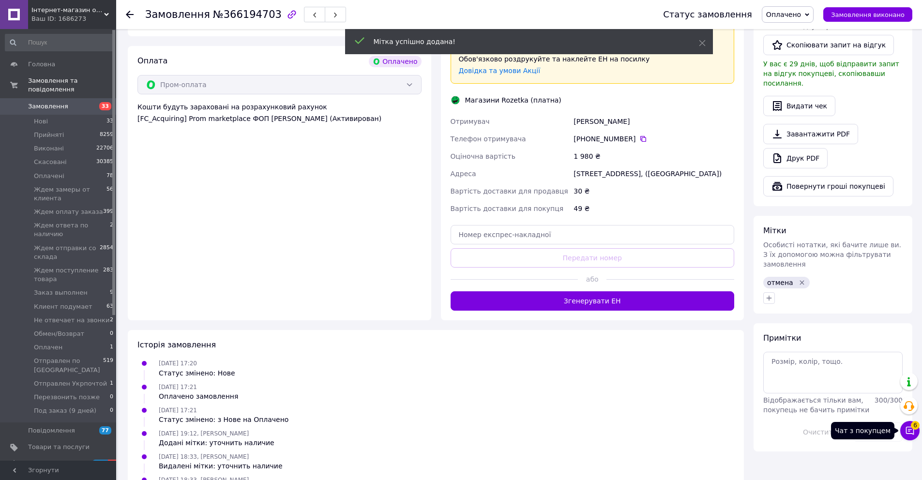
click at [910, 431] on icon at bounding box center [910, 431] width 10 height 10
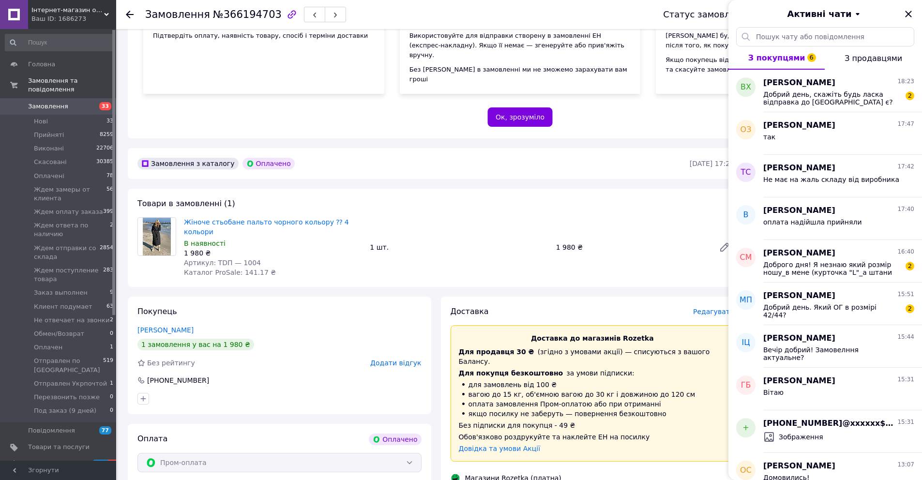
scroll to position [29, 0]
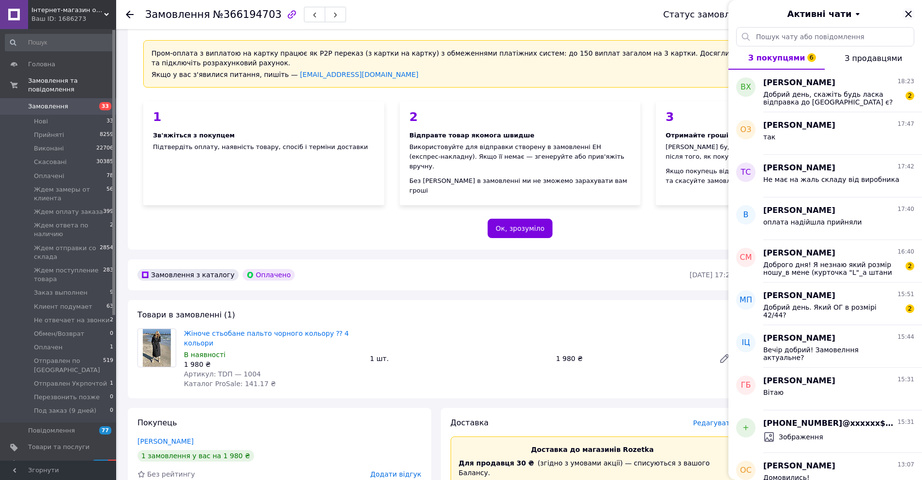
click at [909, 16] on icon "Закрити" at bounding box center [908, 14] width 12 height 12
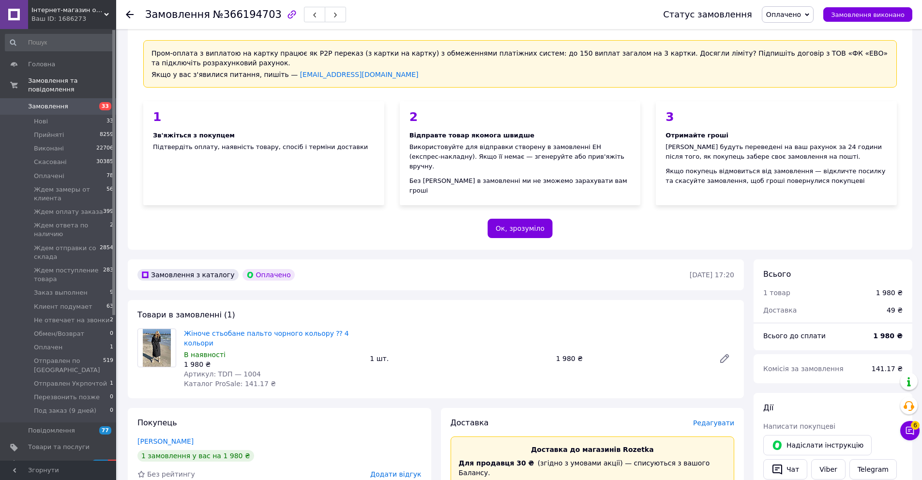
click at [75, 106] on span "Замовлення" at bounding box center [58, 106] width 61 height 9
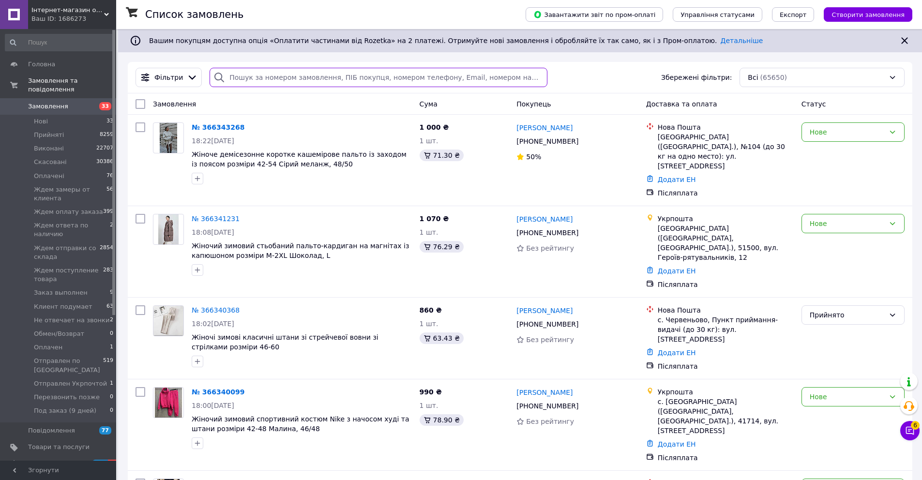
click at [245, 76] on input "search" at bounding box center [378, 77] width 337 height 19
click at [244, 76] on input "search" at bounding box center [378, 77] width 337 height 19
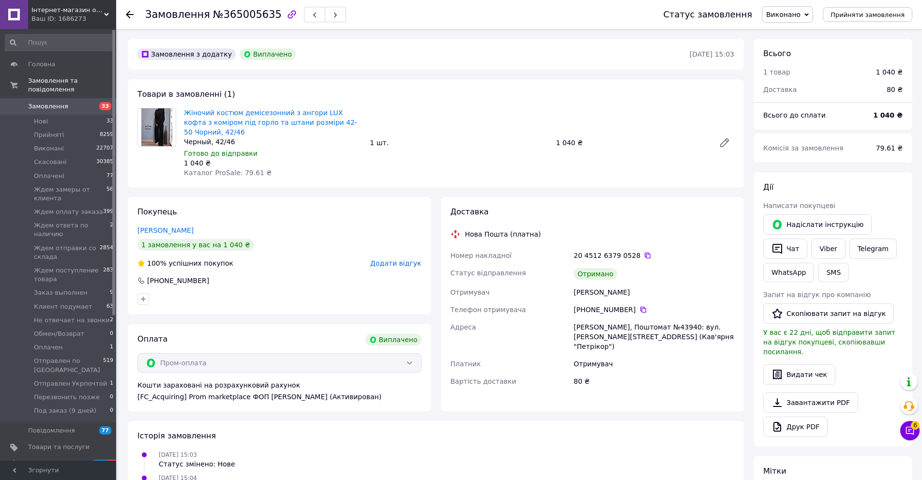
click at [592, 289] on div "[PERSON_NAME]" at bounding box center [653, 292] width 165 height 17
copy div "[PERSON_NAME]"
click at [59, 446] on span "Товари та послуги" at bounding box center [58, 447] width 61 height 9
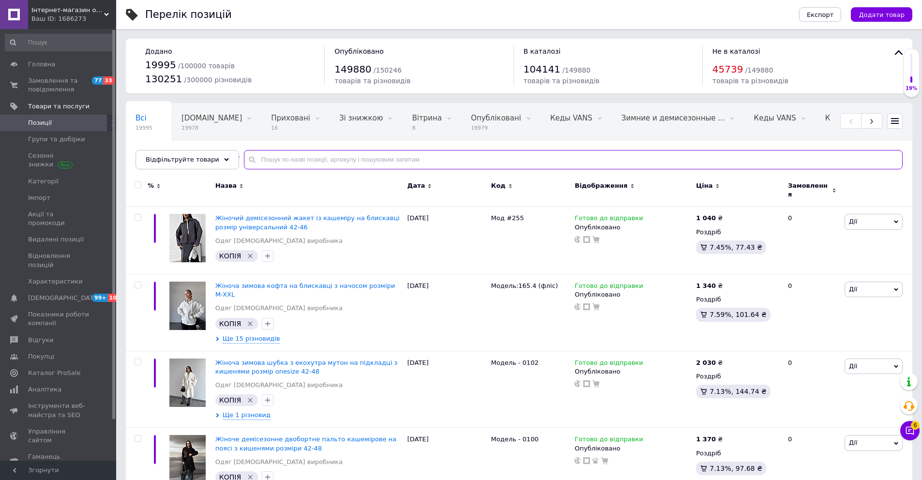
click at [283, 164] on input "text" at bounding box center [573, 159] width 659 height 19
paste input "Мод-6901"
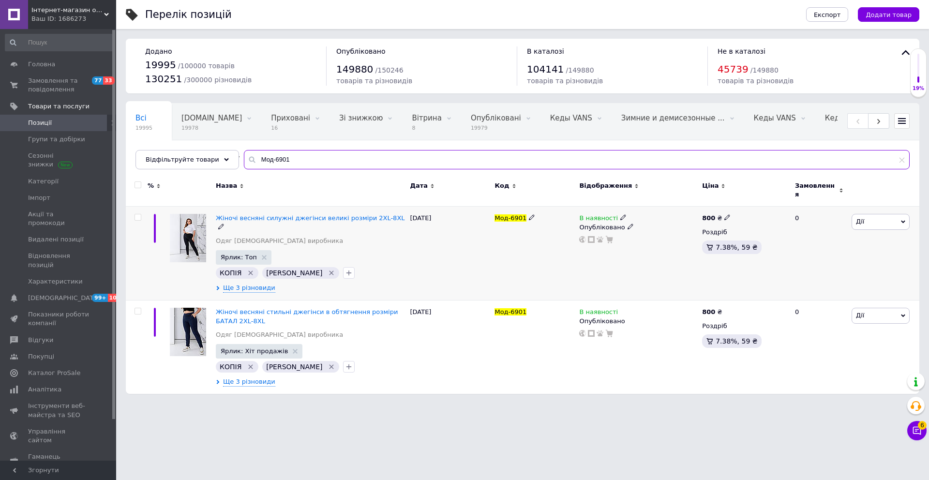
type input "Мод-6901"
click at [620, 215] on use at bounding box center [622, 217] width 5 height 5
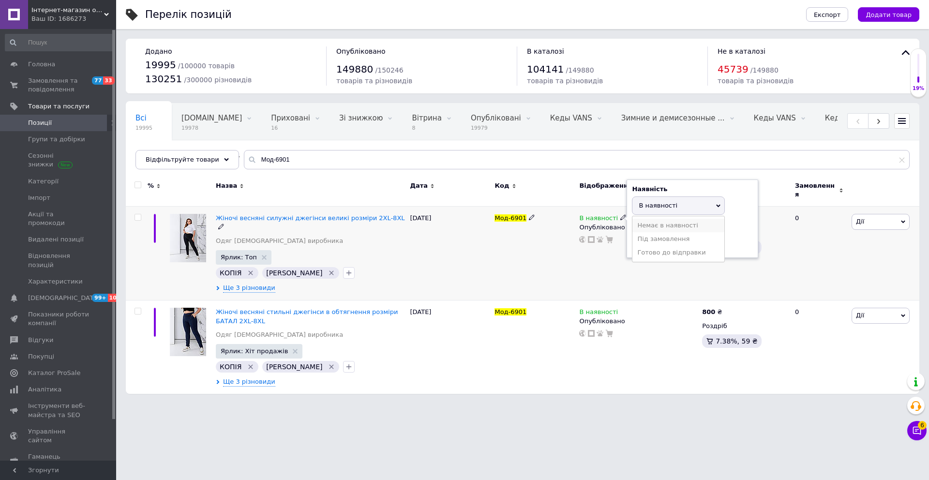
click at [656, 220] on li "Немає в наявності" at bounding box center [678, 226] width 92 height 14
click at [595, 263] on div "В наявності Наявність Немає в наявності В наявності Під замовлення Готово до ві…" at bounding box center [638, 254] width 123 height 94
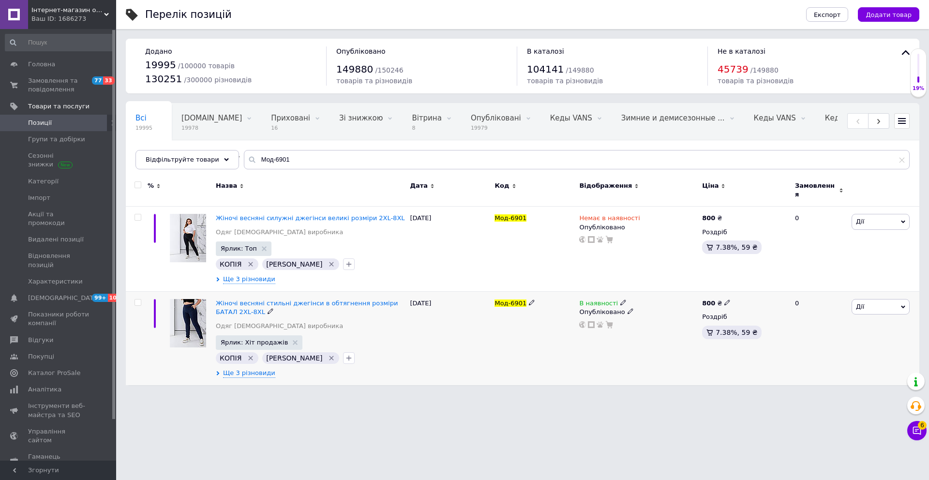
click at [620, 300] on icon at bounding box center [623, 303] width 6 height 6
drag, startPoint x: 647, startPoint y: 305, endPoint x: 634, endPoint y: 355, distance: 51.4
click at [647, 306] on li "Немає в наявності" at bounding box center [678, 311] width 92 height 14
click at [624, 386] on div "Перелік позицій Експорт Додати товар Додано 19995 / 100000 товарів 130251 / 300…" at bounding box center [522, 197] width 813 height 395
drag, startPoint x: 607, startPoint y: 412, endPoint x: 607, endPoint y: 400, distance: 12.1
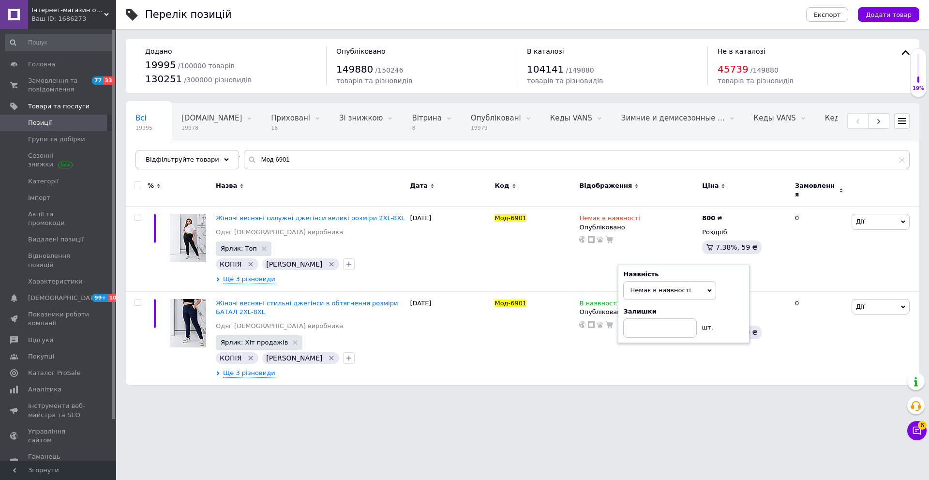
click at [607, 395] on html "Інтернет-магазин одягу та взуття KedON Ваш ID: 1686273 Сайт Інтернет-магазин од…" at bounding box center [464, 197] width 929 height 395
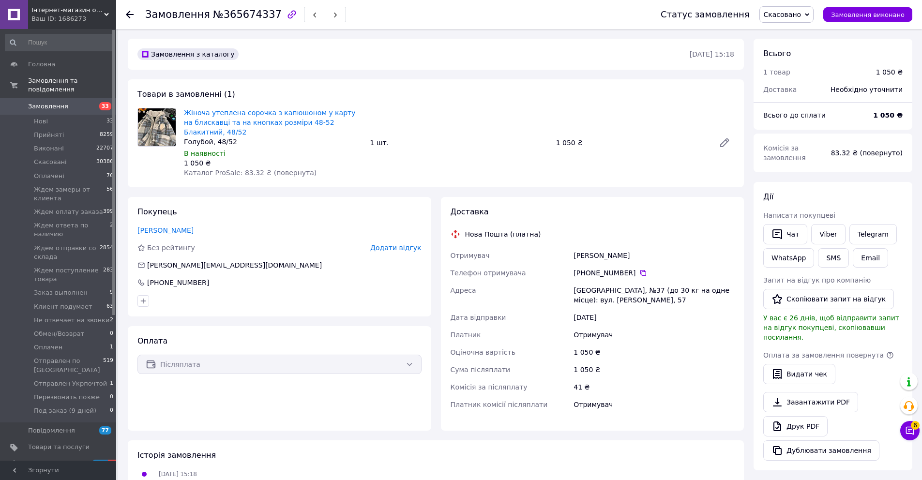
click at [801, 15] on span "Скасовано" at bounding box center [783, 15] width 38 height 8
click at [801, 27] on li "Прийнято" at bounding box center [822, 34] width 124 height 15
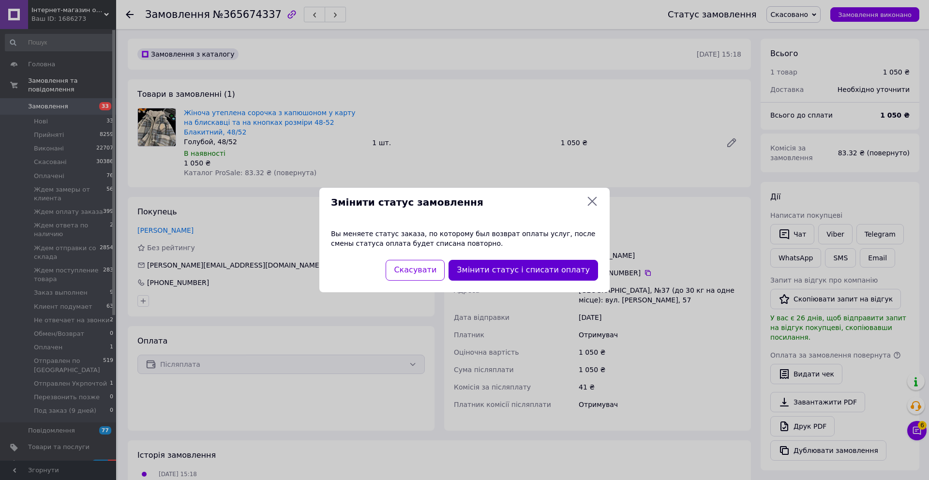
click at [562, 265] on button "Змінити статус і списати оплату" at bounding box center [524, 270] width 150 height 21
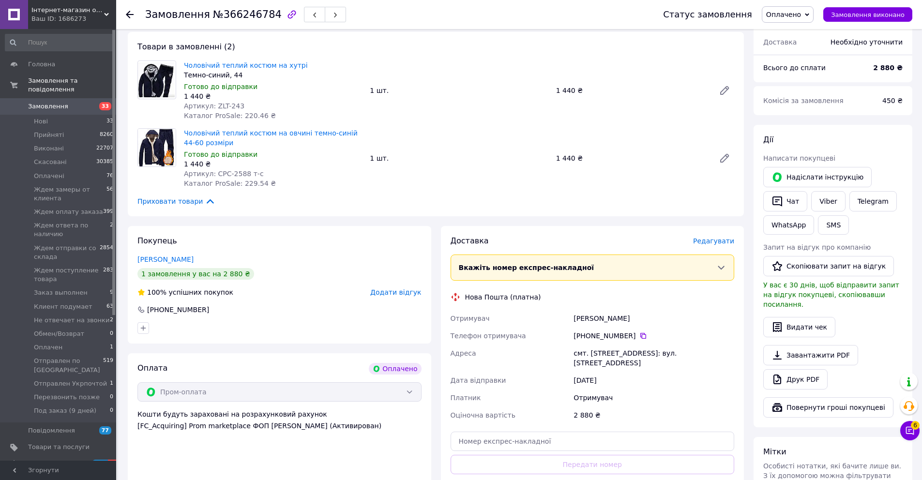
scroll to position [299, 0]
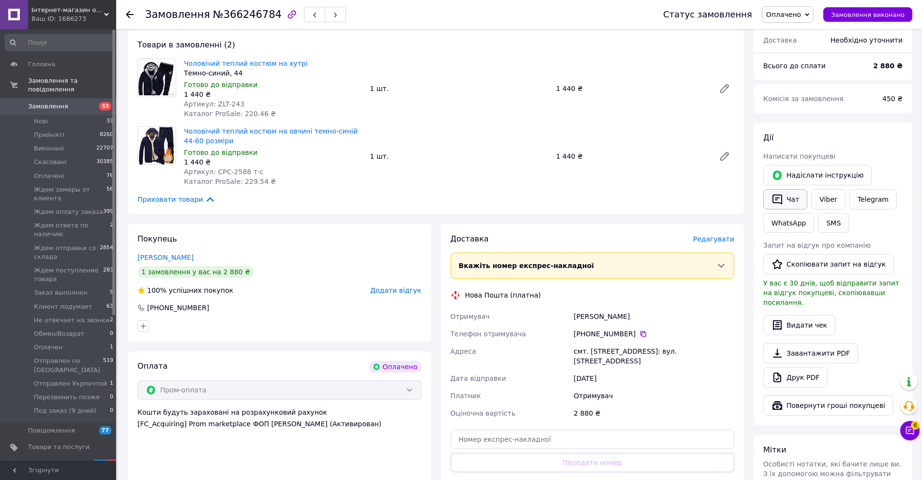
click at [790, 190] on button "Чат" at bounding box center [785, 199] width 44 height 20
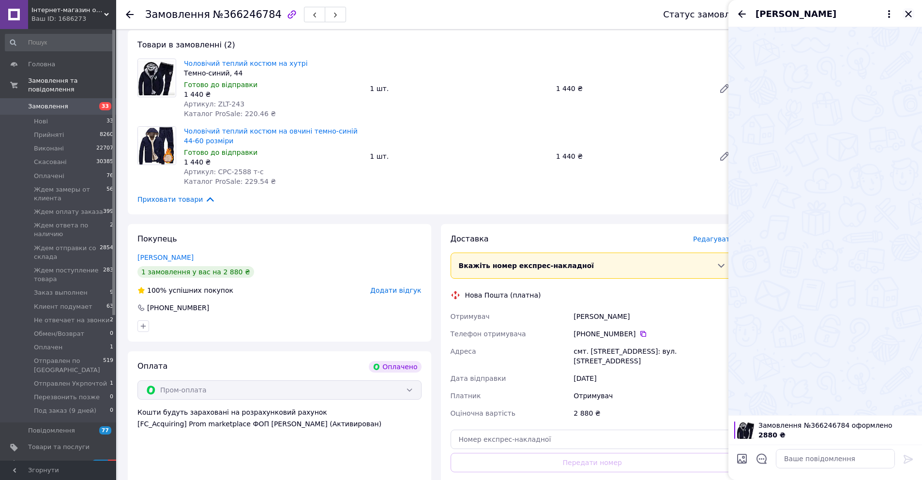
click at [909, 15] on icon "Закрити" at bounding box center [908, 14] width 6 height 6
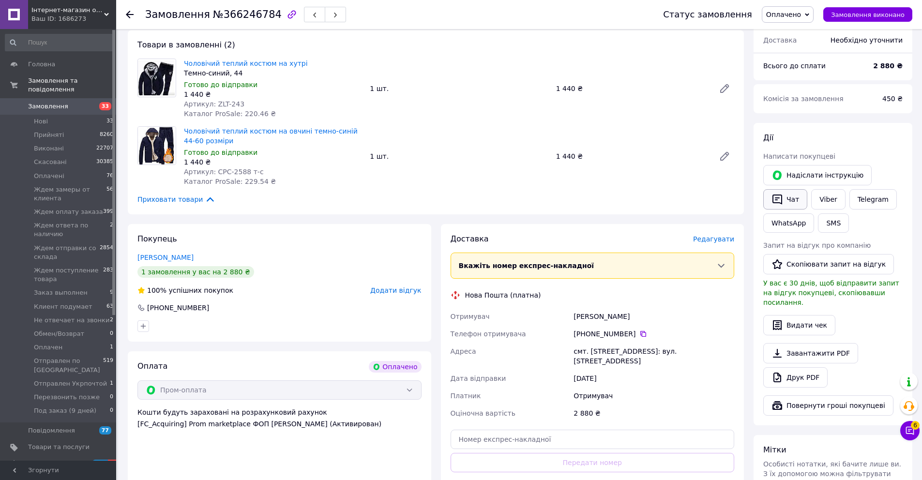
click at [793, 191] on button "Чат" at bounding box center [785, 199] width 44 height 20
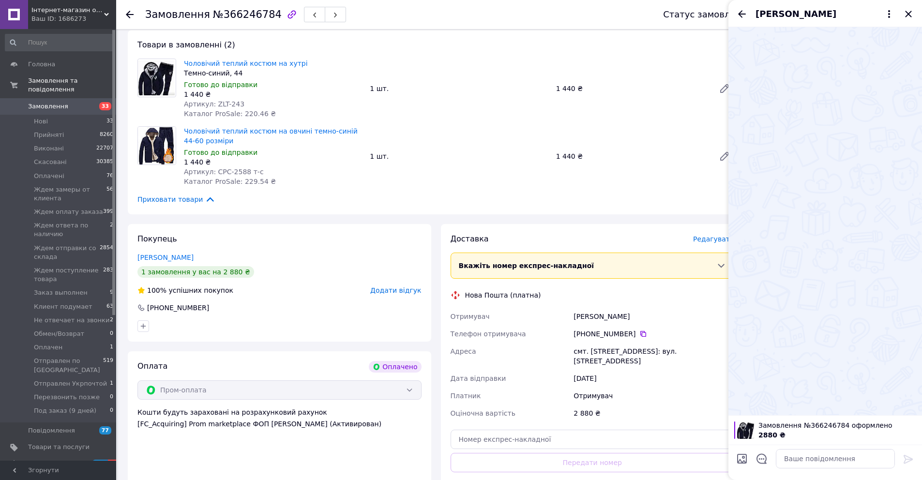
click at [742, 460] on input "Завантажити файли" at bounding box center [742, 459] width 12 height 12
type input "C:\fakepath\IMAGE [DATE] 18:50:13.jpg"
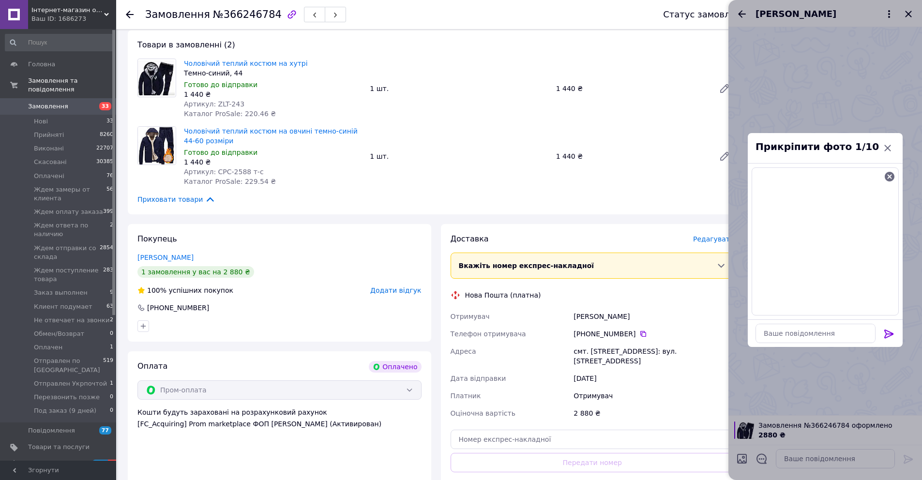
click at [890, 333] on icon at bounding box center [888, 334] width 9 height 9
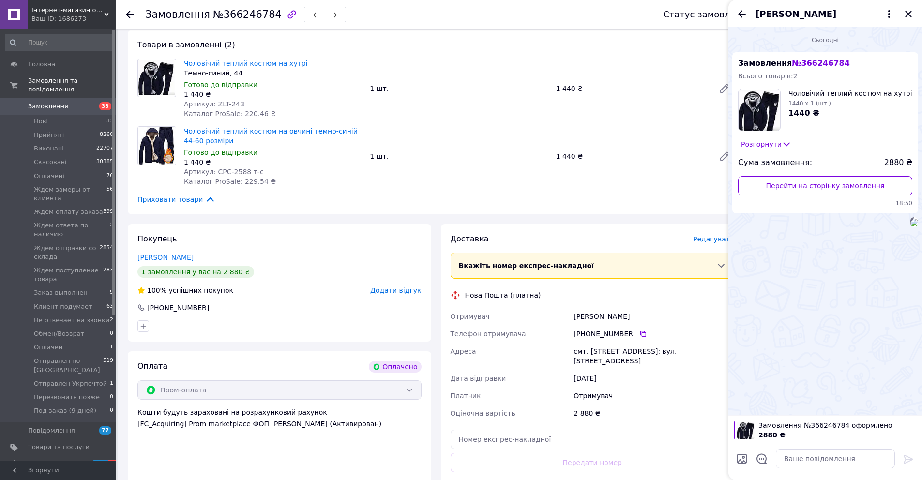
click at [741, 463] on input "Завантажити файли" at bounding box center [742, 459] width 12 height 12
type input "C:\fakepath\IMAGE [DATE] 18:50:23.jpg"
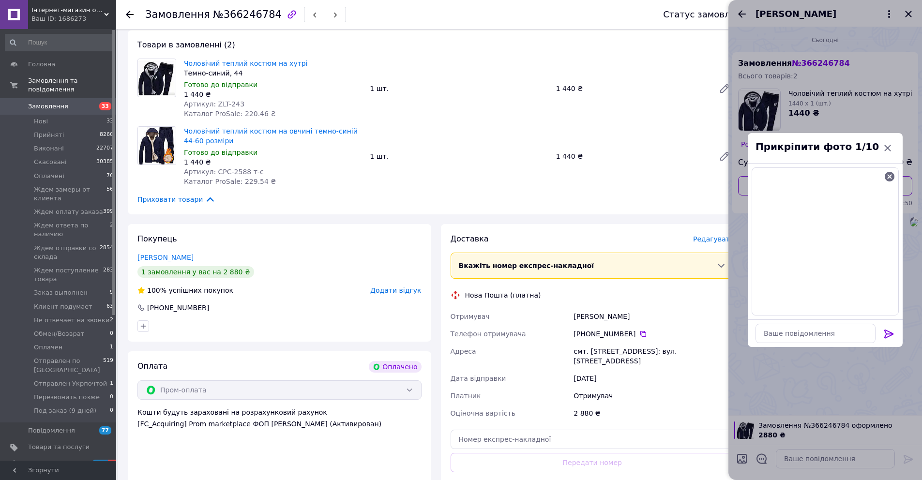
click at [886, 334] on icon at bounding box center [888, 334] width 9 height 9
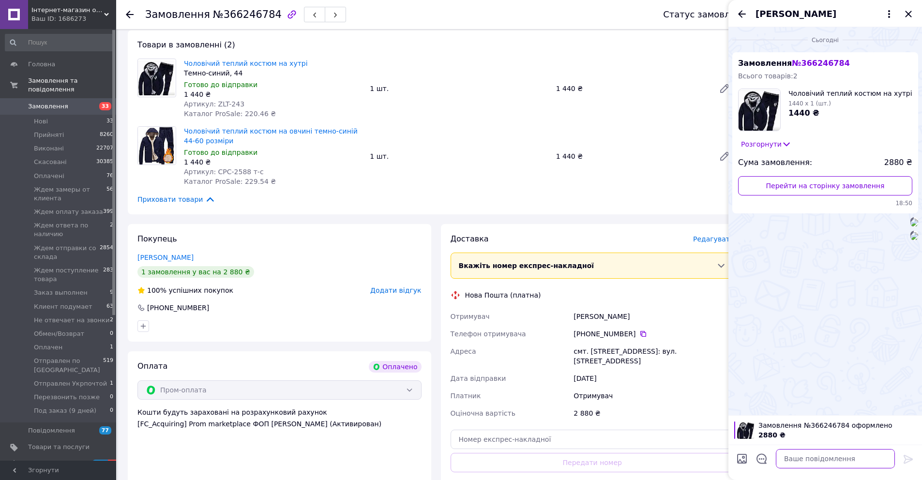
click at [810, 460] on textarea at bounding box center [835, 458] width 119 height 19
paste textarea "100 грн Карта монобанк [CREDIT_CARD_NUMBER] [PERSON_NAME][GEOGRAPHIC_DATA]"
type textarea "100 грн Карта монобанк [CREDIT_CARD_NUMBER] [PERSON_NAME][GEOGRAPHIC_DATA]"
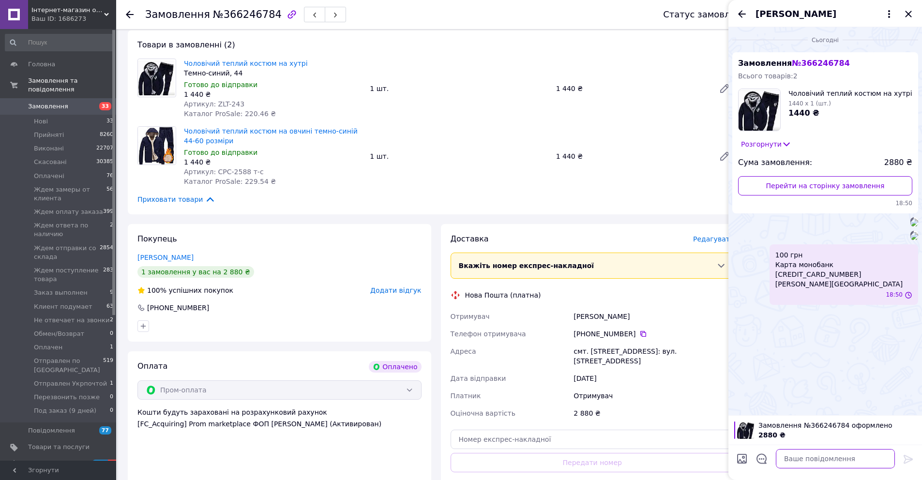
scroll to position [22, 0]
click at [906, 15] on icon "Закрити" at bounding box center [908, 14] width 12 height 12
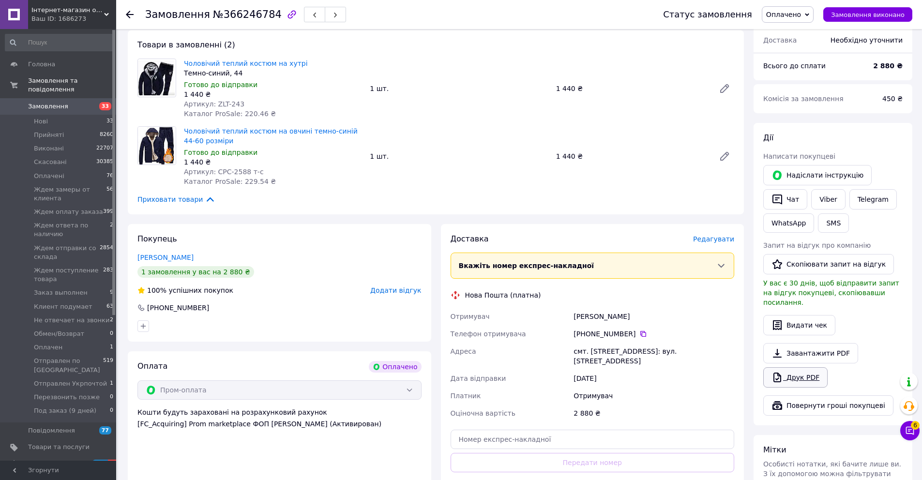
scroll to position [465, 0]
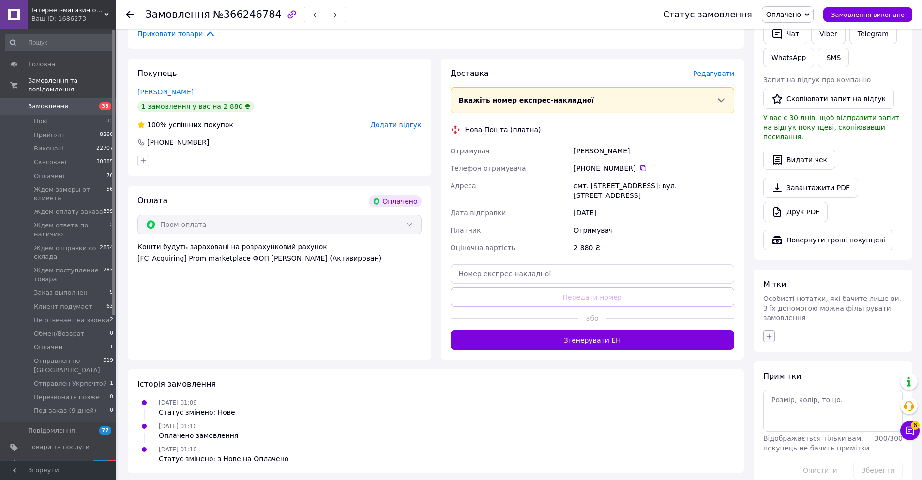
click at [771, 332] on icon "button" at bounding box center [769, 336] width 8 height 8
type input "оплату"
click at [831, 379] on label "Ждем оплату заказа" at bounding box center [813, 382] width 69 height 7
checkbox input "true"
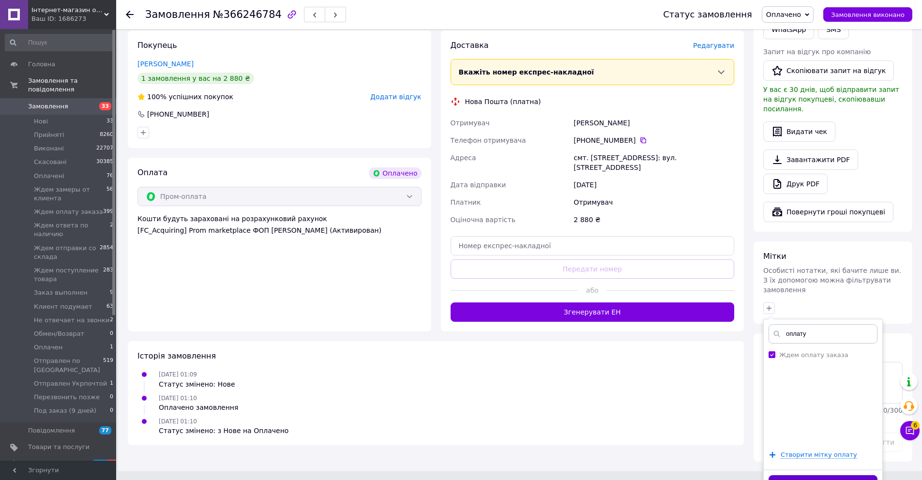
click at [833, 475] on button "Додати мітку" at bounding box center [822, 484] width 109 height 19
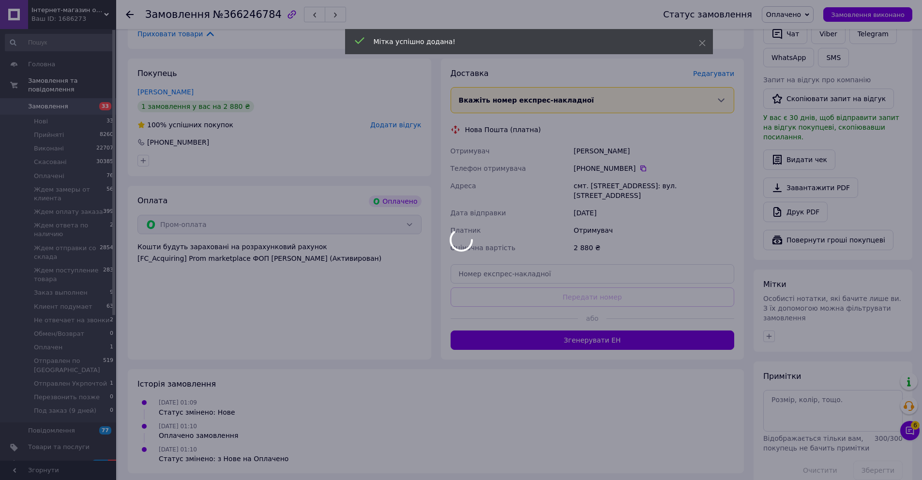
scroll to position [471, 0]
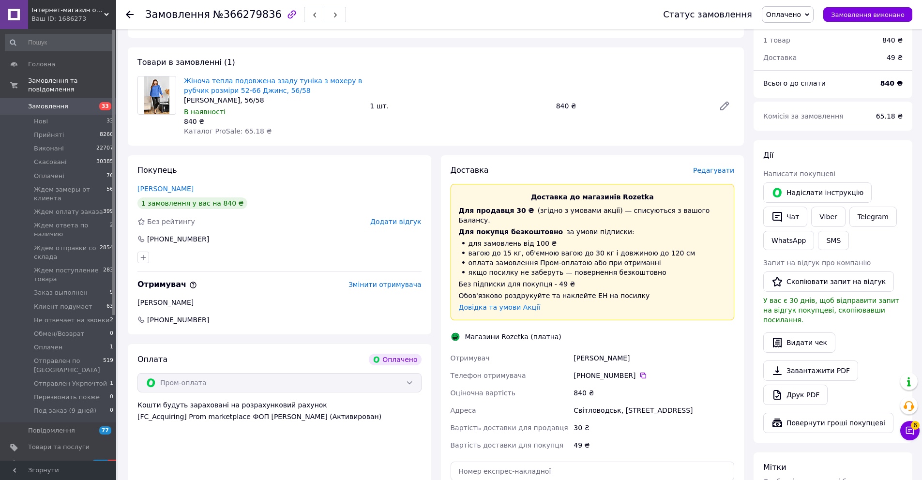
scroll to position [283, 0]
click at [644, 371] on icon at bounding box center [643, 375] width 8 height 8
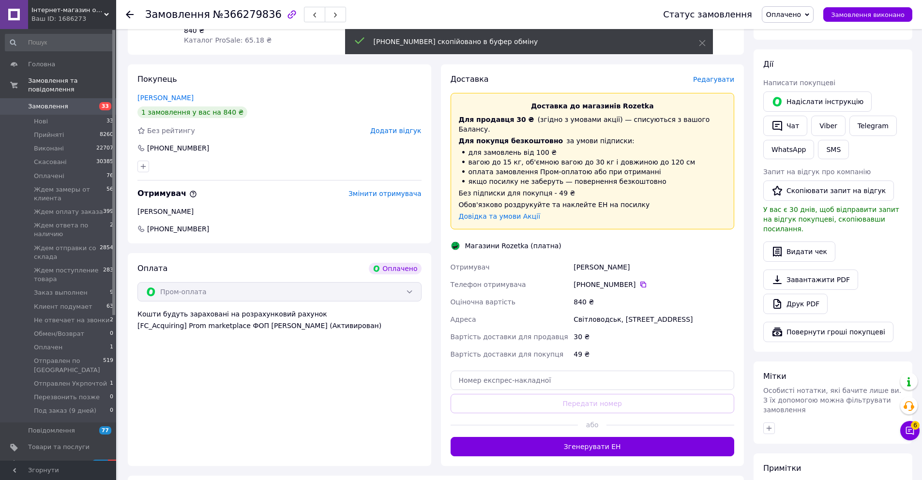
scroll to position [465, 0]
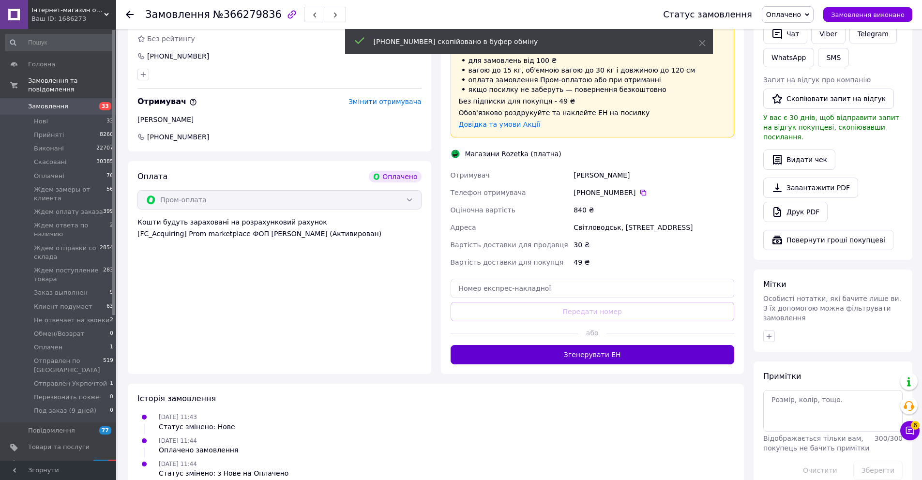
click at [619, 345] on button "Згенерувати ЕН" at bounding box center [592, 354] width 284 height 19
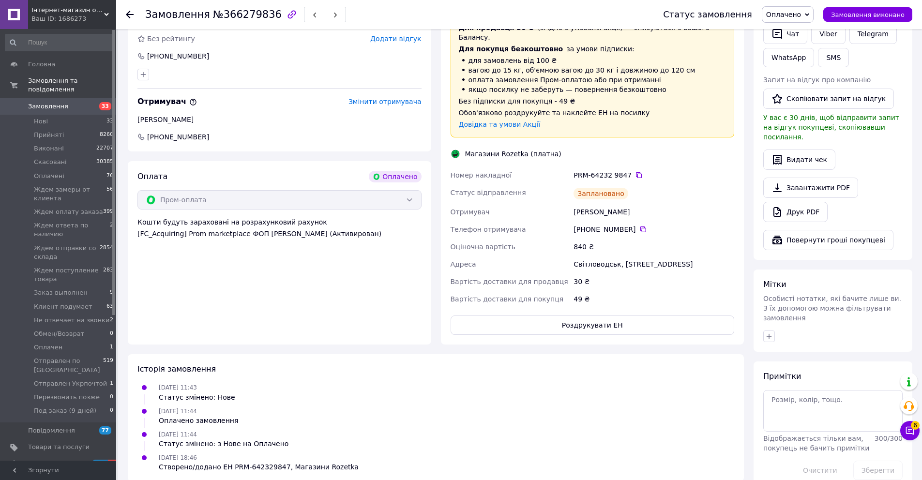
click at [594, 406] on div "12.10.2025 11:44 Оплачено замовлення" at bounding box center [436, 415] width 604 height 19
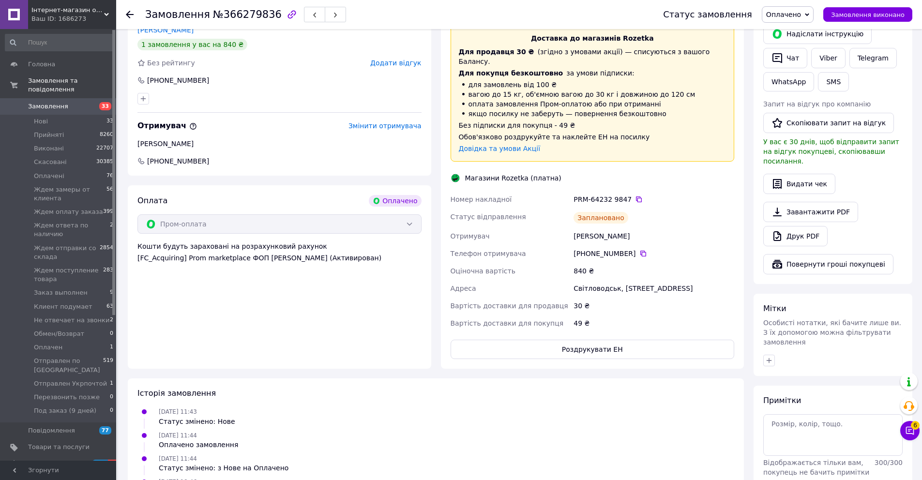
scroll to position [454, 0]
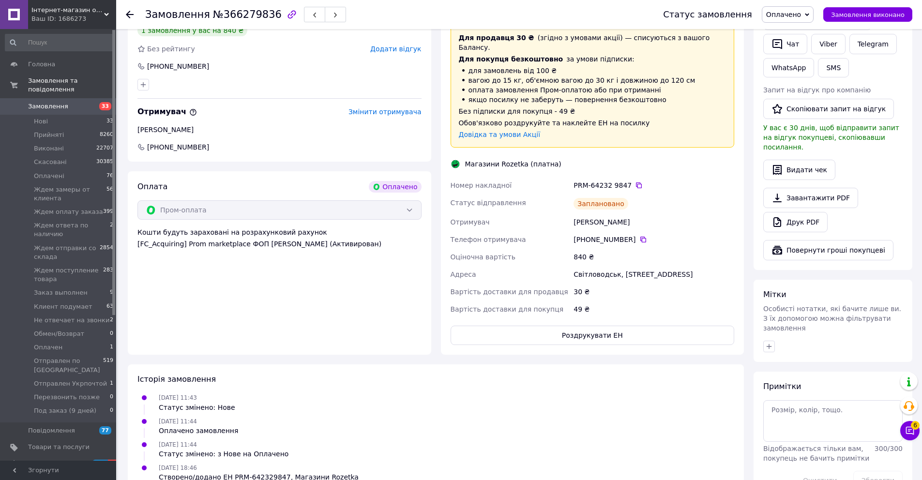
drag, startPoint x: 627, startPoint y: 202, endPoint x: 575, endPoint y: 205, distance: 51.9
click at [575, 213] on div "Мізенець Ганна" at bounding box center [653, 221] width 165 height 17
copy div "Мізенець Ганна"
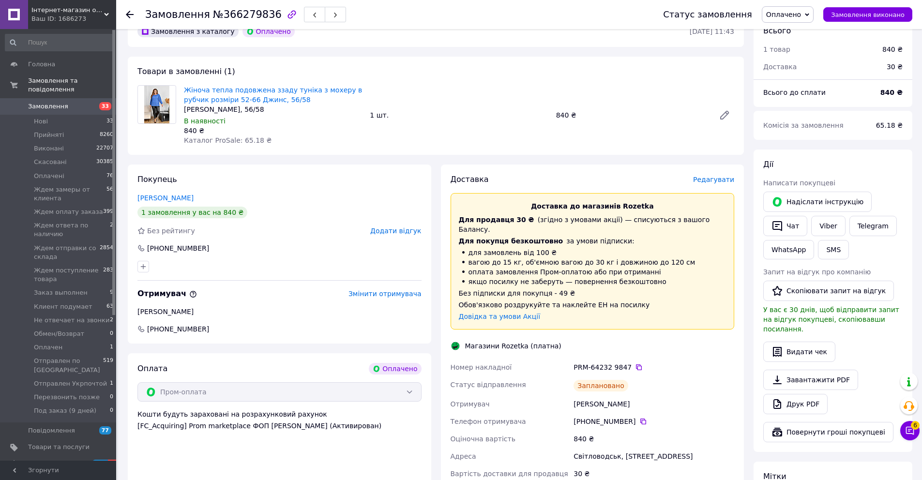
scroll to position [344, 0]
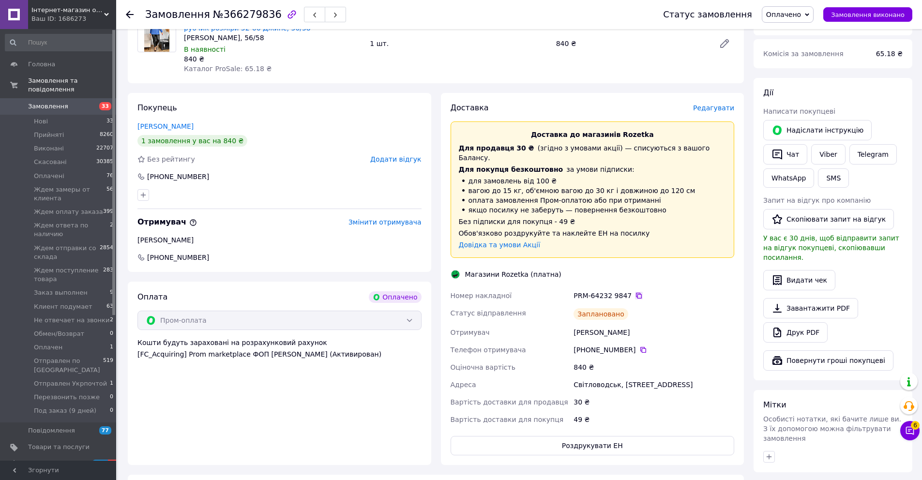
click at [638, 292] on icon at bounding box center [639, 296] width 8 height 8
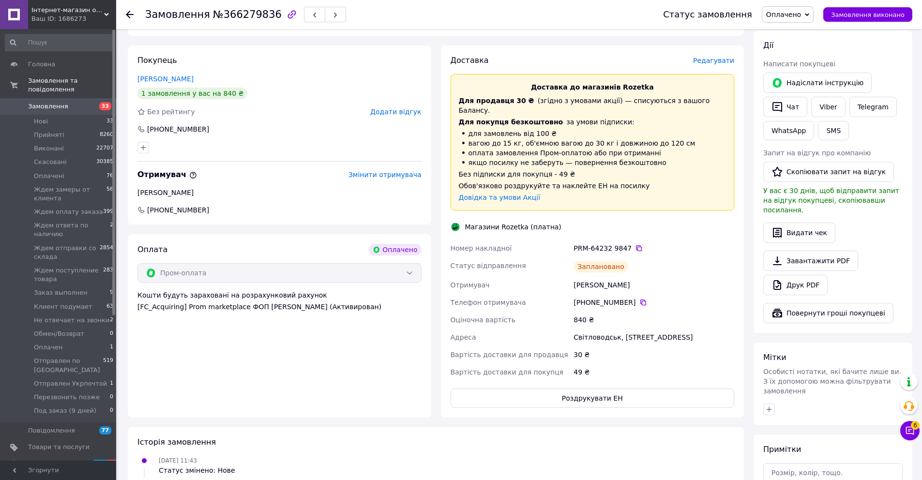
scroll to position [465, 0]
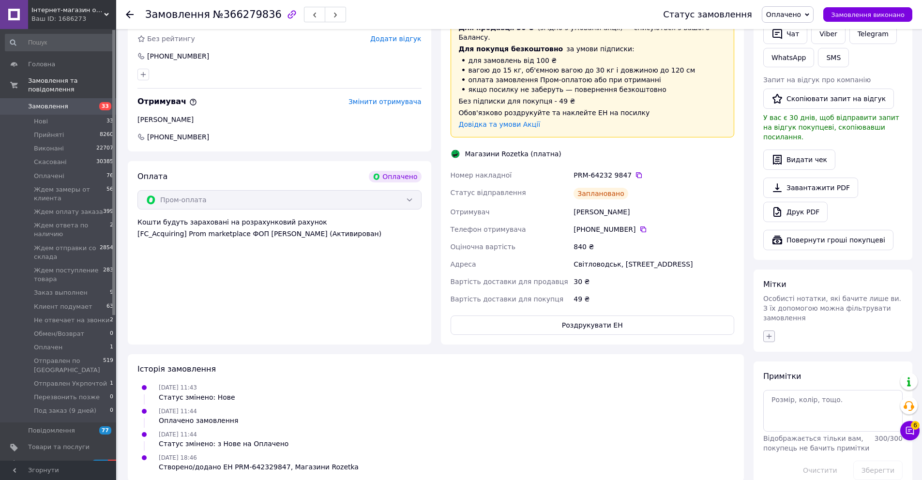
click at [769, 332] on icon "button" at bounding box center [769, 336] width 8 height 8
type input "обрабо"
click at [809, 379] on label "Обработан" at bounding box center [797, 382] width 36 height 7
checkbox input "true"
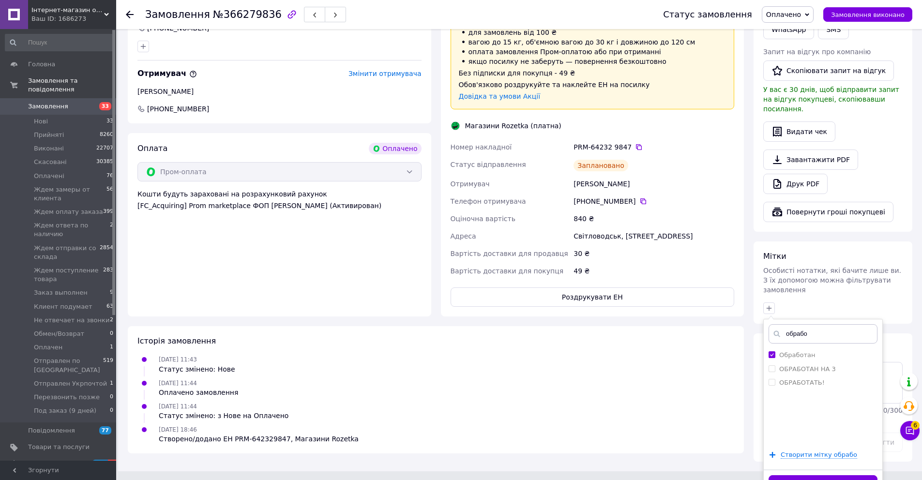
click at [825, 475] on button "Додати мітку" at bounding box center [822, 484] width 109 height 19
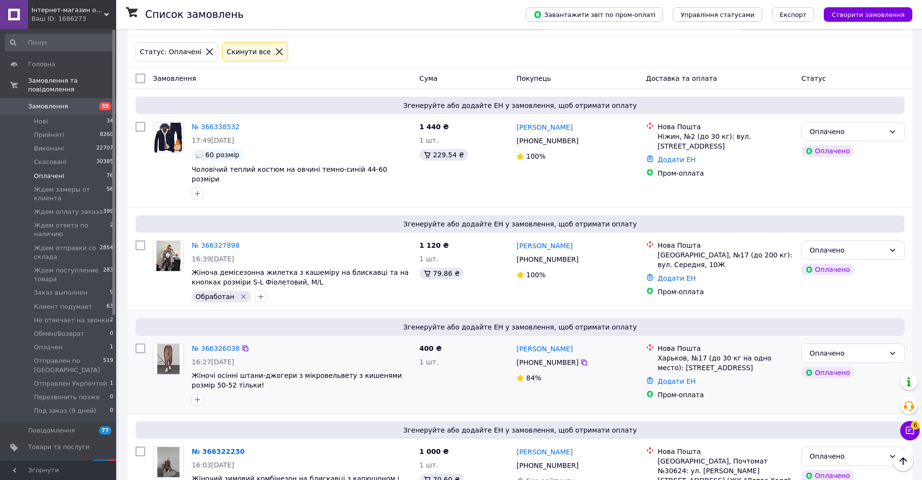
scroll to position [40, 0]
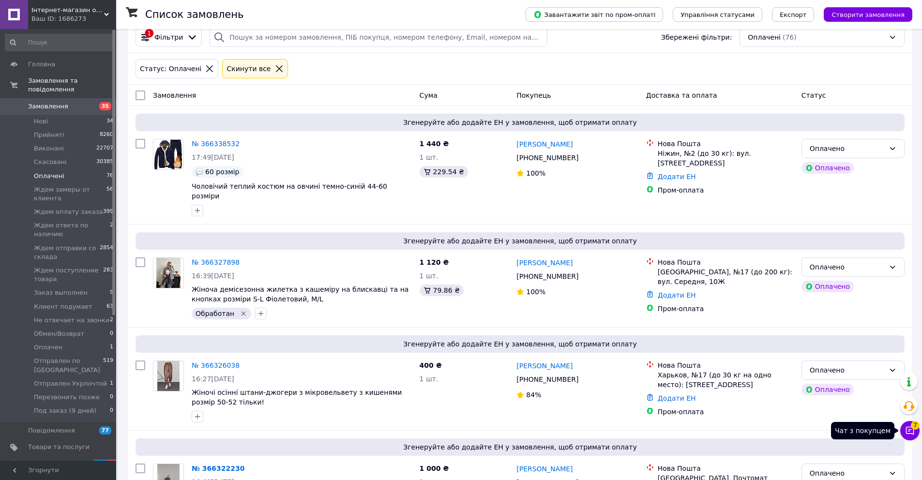
drag, startPoint x: 913, startPoint y: 436, endPoint x: 921, endPoint y: 390, distance: 47.3
click at [913, 436] on button "Чат з покупцем 7" at bounding box center [909, 430] width 19 height 19
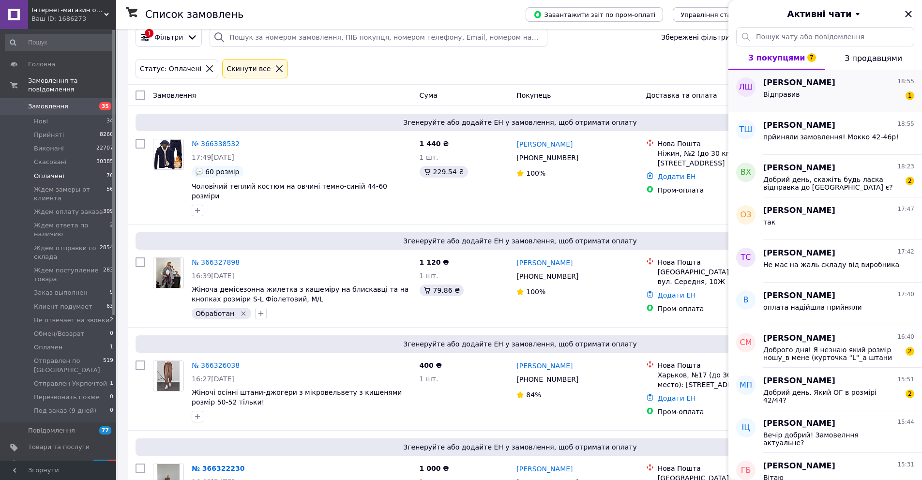
click at [820, 90] on div "Відправив 1" at bounding box center [838, 96] width 151 height 15
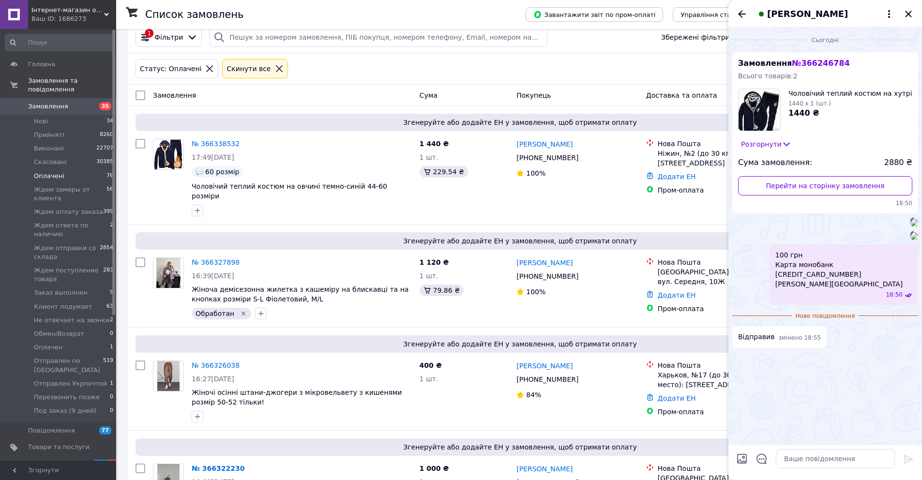
scroll to position [35, 0]
click at [812, 461] on textarea at bounding box center [835, 458] width 119 height 19
type textarea "Оплата отримана"
click at [910, 240] on img at bounding box center [914, 236] width 8 height 8
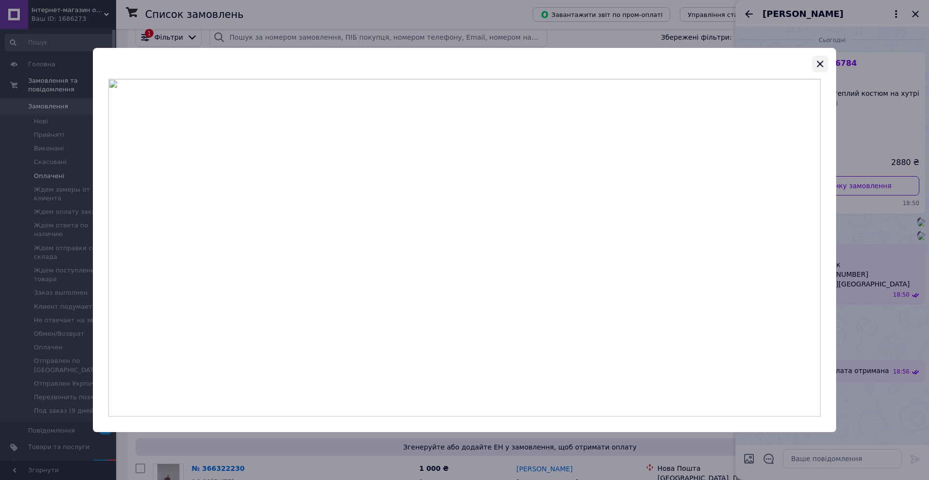
click at [815, 65] on icon "button" at bounding box center [820, 64] width 12 height 12
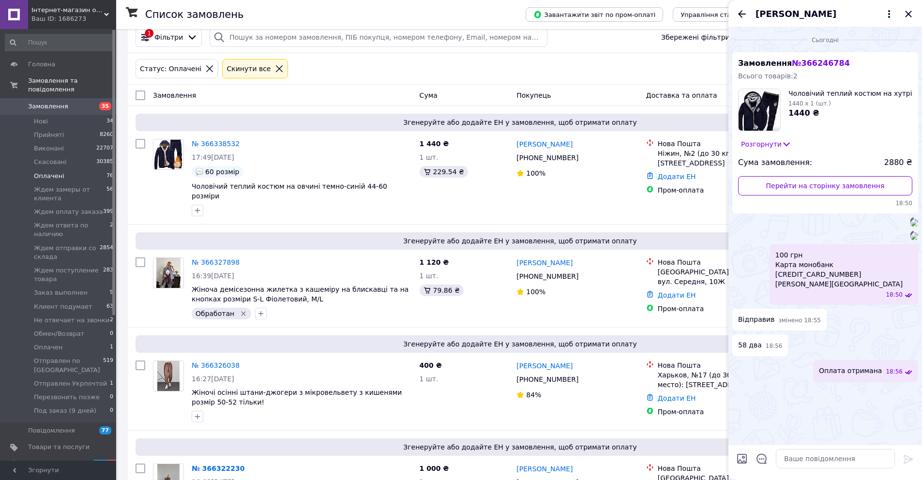
click at [910, 219] on img at bounding box center [914, 223] width 8 height 8
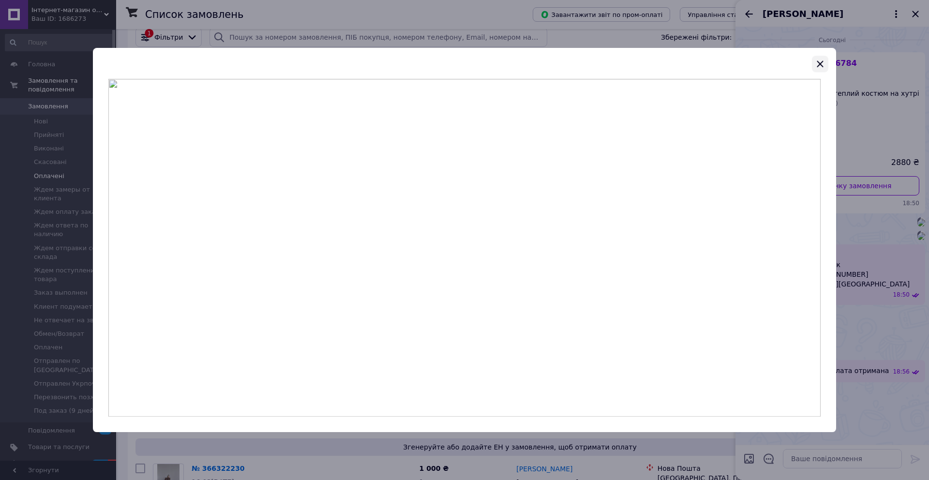
click at [819, 64] on icon "button" at bounding box center [820, 64] width 6 height 6
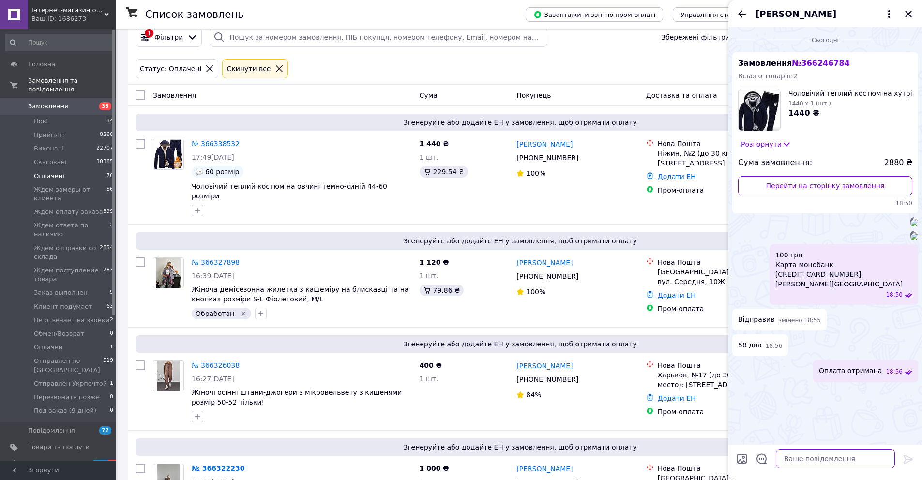
click at [827, 461] on textarea at bounding box center [835, 458] width 119 height 19
type textarea "прийняли!"
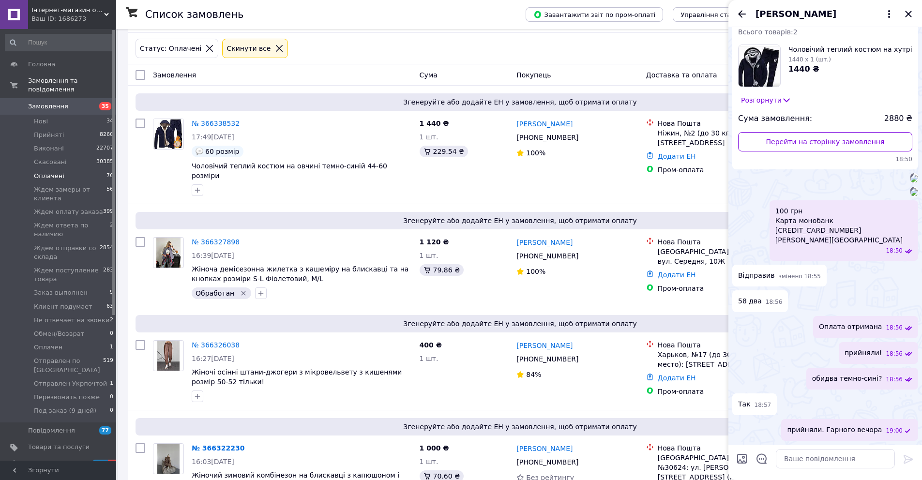
scroll to position [65, 0]
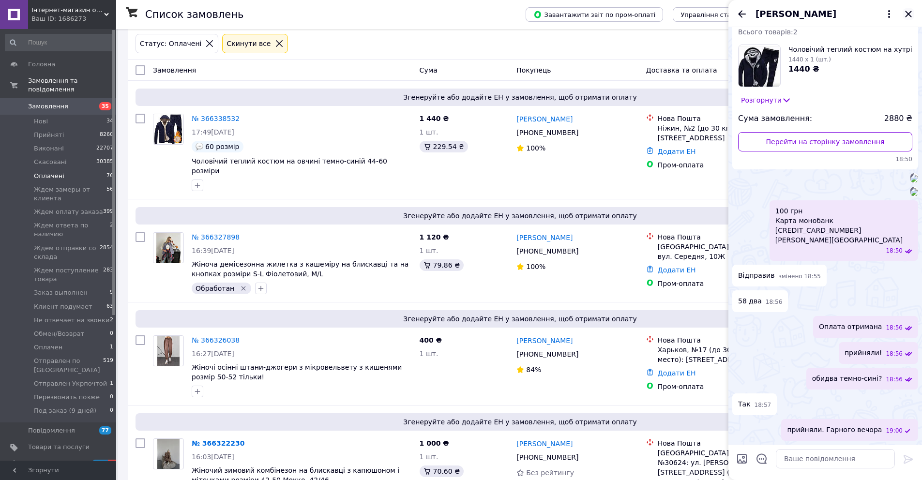
click at [906, 15] on icon "Закрити" at bounding box center [908, 14] width 6 height 6
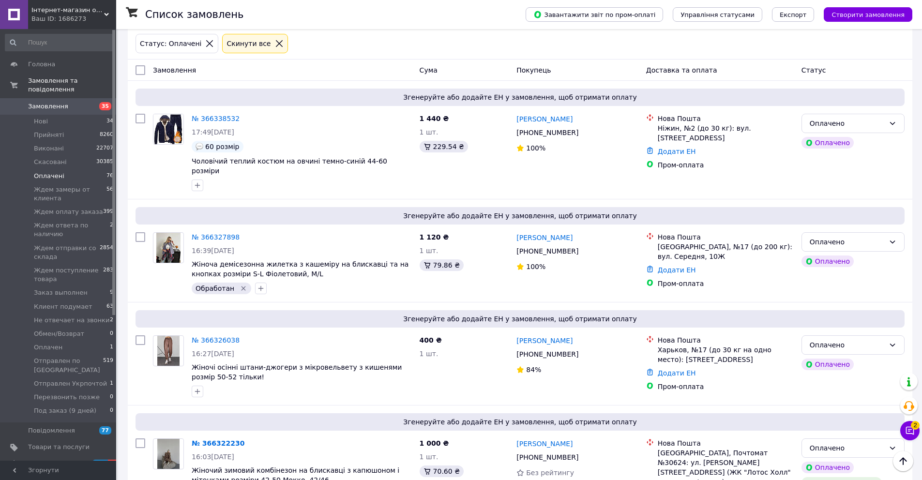
click at [57, 179] on span "Оплачені" at bounding box center [49, 176] width 30 height 9
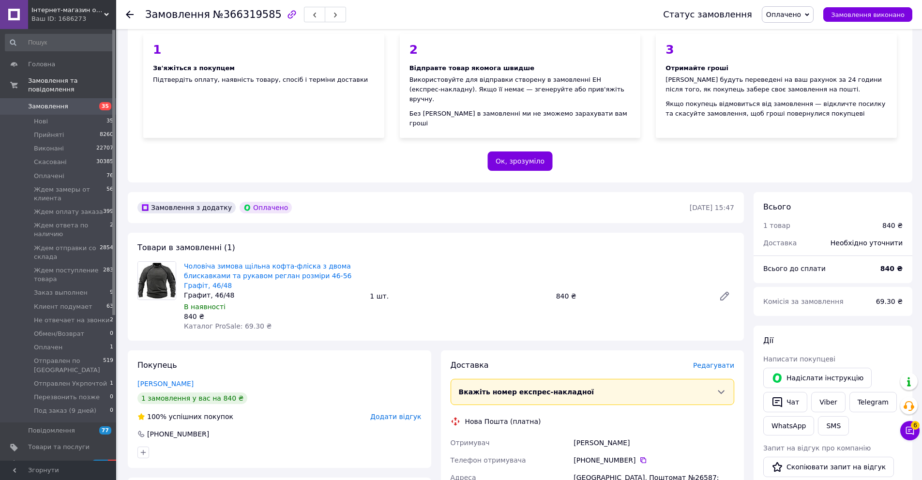
scroll to position [315, 0]
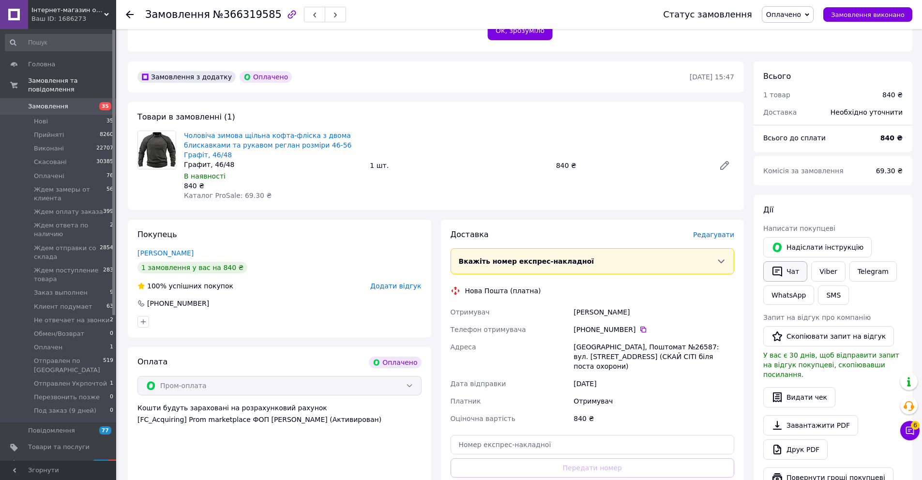
scroll to position [275, 0]
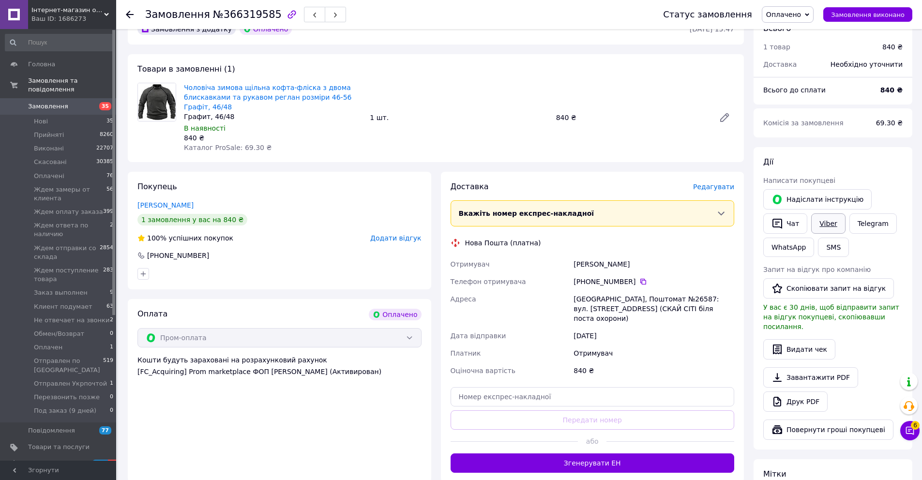
click at [824, 215] on link "Viber" at bounding box center [828, 223] width 34 height 20
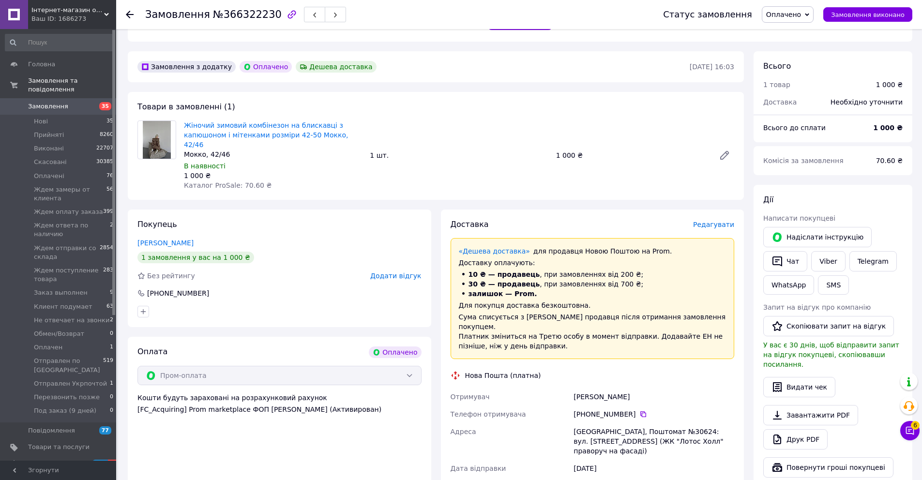
scroll to position [338, 0]
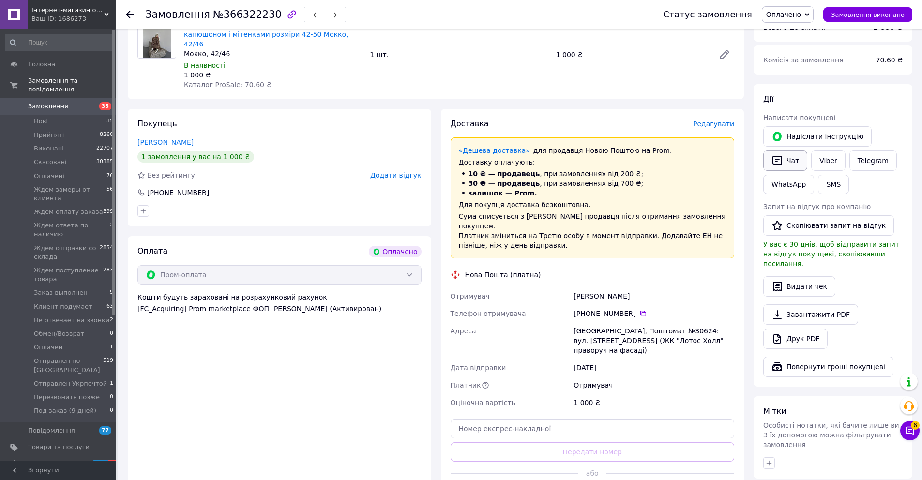
click at [794, 151] on button "Чат" at bounding box center [785, 160] width 44 height 20
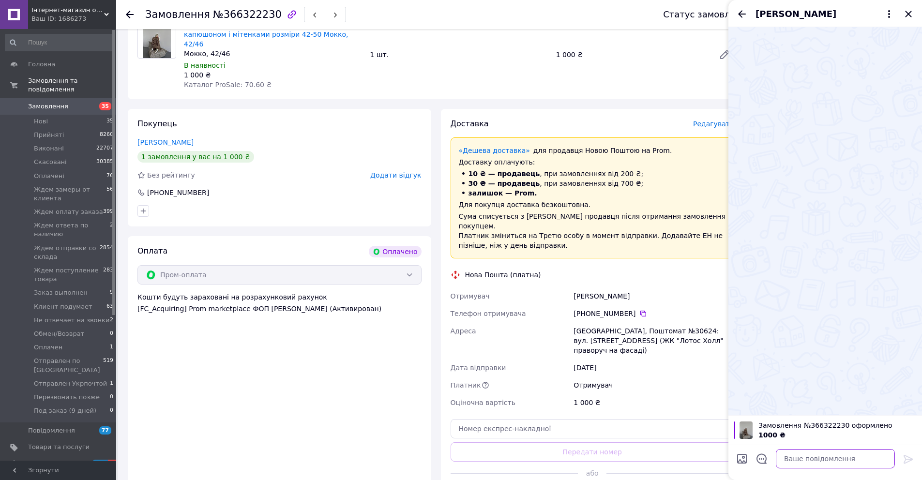
click at [795, 464] on textarea at bounding box center [835, 458] width 119 height 19
click at [796, 457] on textarea at bounding box center [835, 458] width 119 height 19
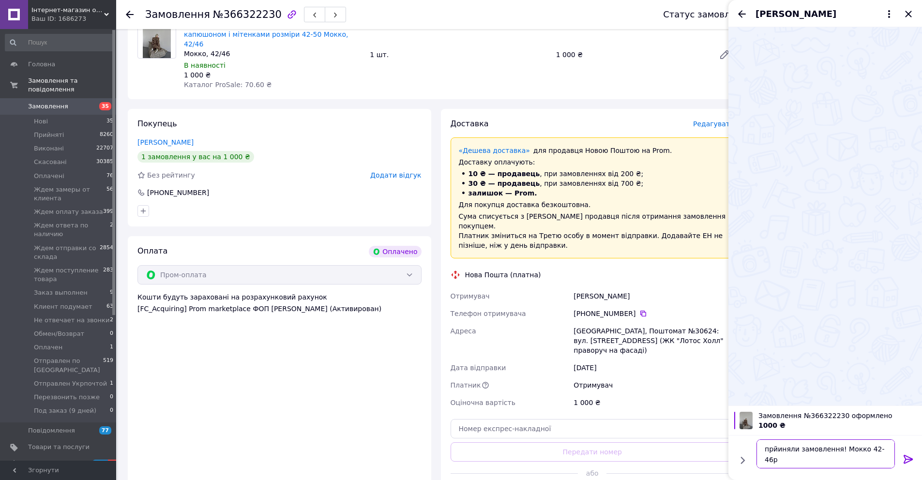
type textarea "прйиняли замовлення! Мокко 42-46р!"
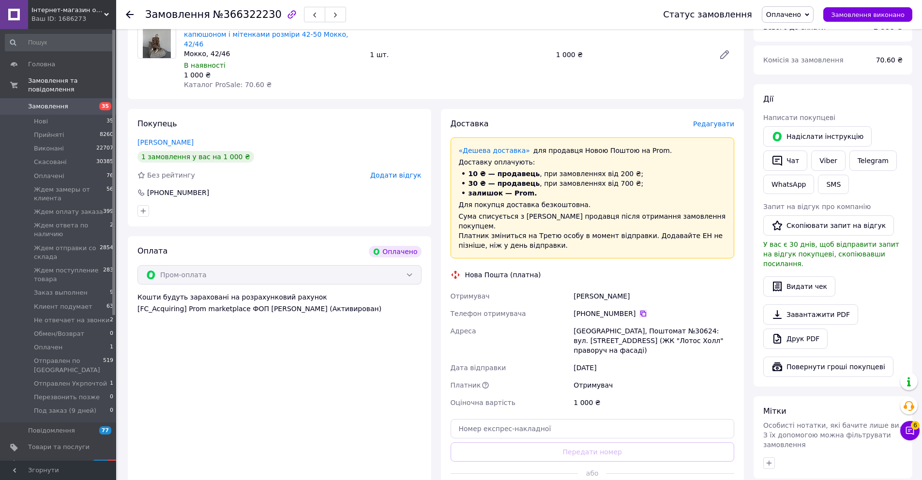
click at [641, 311] on icon at bounding box center [643, 314] width 6 height 6
drag, startPoint x: 647, startPoint y: 267, endPoint x: 571, endPoint y: 266, distance: 75.5
click at [571, 287] on div "[PERSON_NAME]" at bounding box center [653, 295] width 165 height 17
copy div "[PERSON_NAME]"
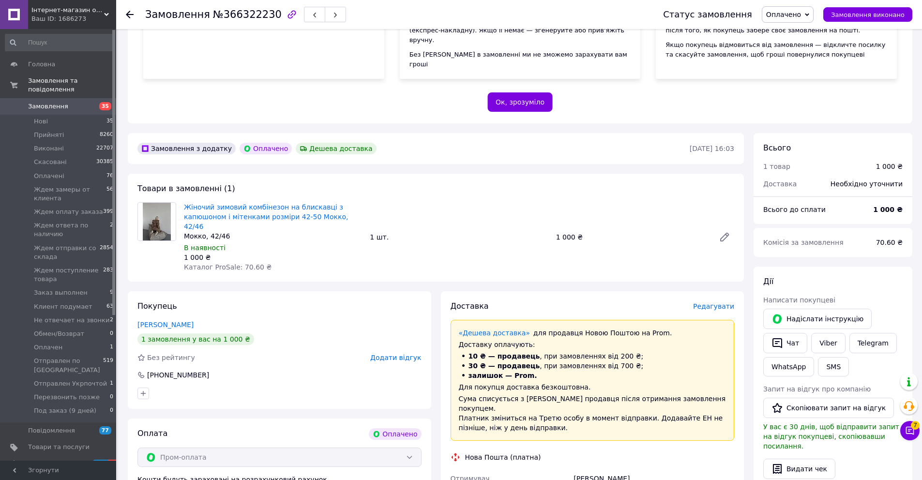
scroll to position [343, 0]
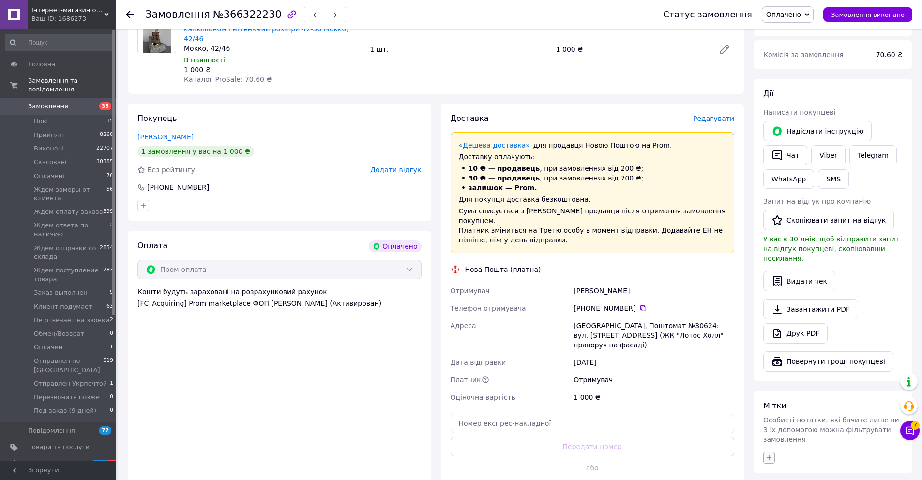
click at [771, 454] on icon "button" at bounding box center [769, 458] width 8 height 8
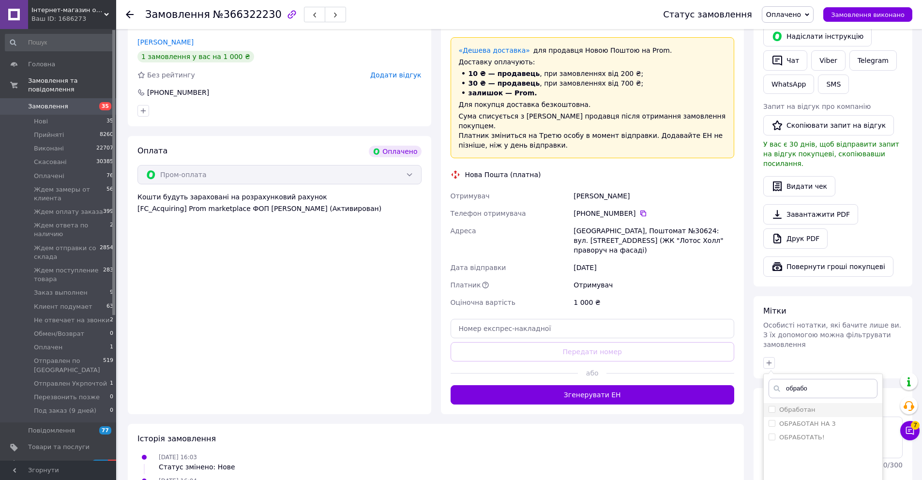
type input "обрабо"
click at [802, 406] on label "Обработан" at bounding box center [797, 409] width 36 height 7
checkbox input "true"
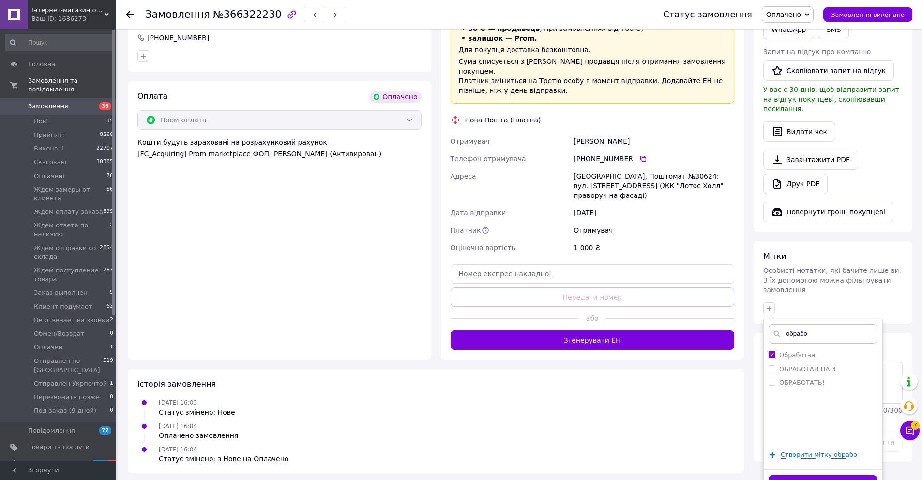
click at [824, 475] on button "Додати мітку" at bounding box center [822, 484] width 109 height 19
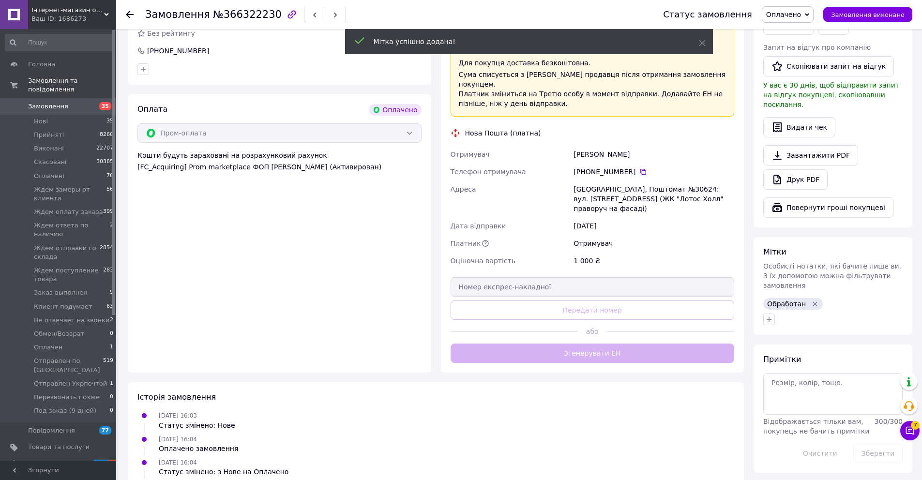
scroll to position [480, 0]
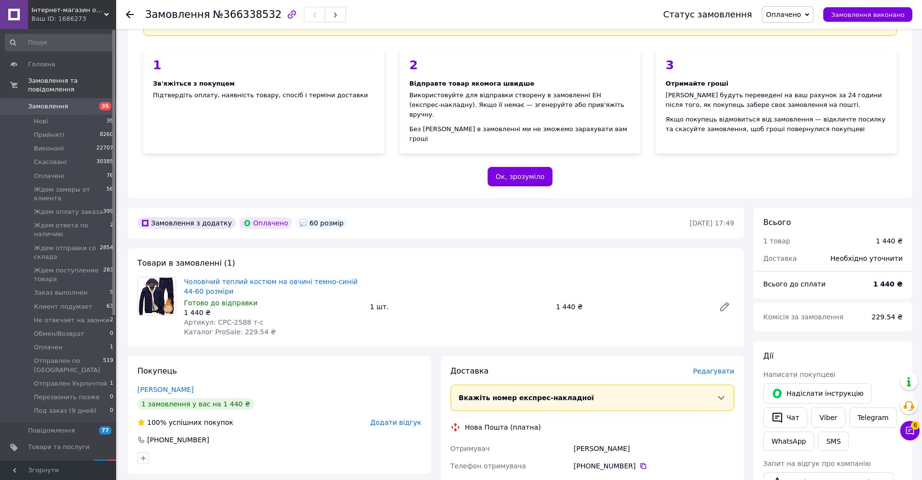
scroll to position [182, 0]
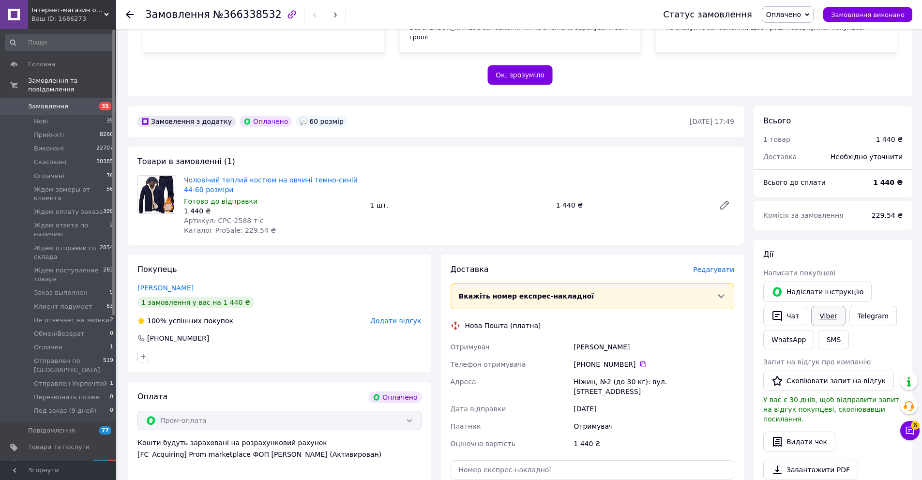
click at [823, 310] on link "Viber" at bounding box center [828, 316] width 34 height 20
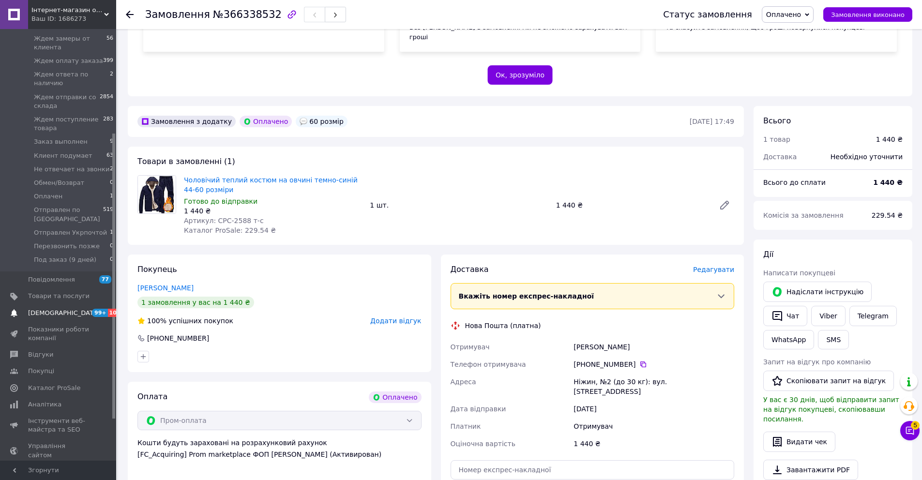
scroll to position [157, 0]
click at [57, 302] on span "[DEMOGRAPHIC_DATA]" at bounding box center [64, 306] width 72 height 9
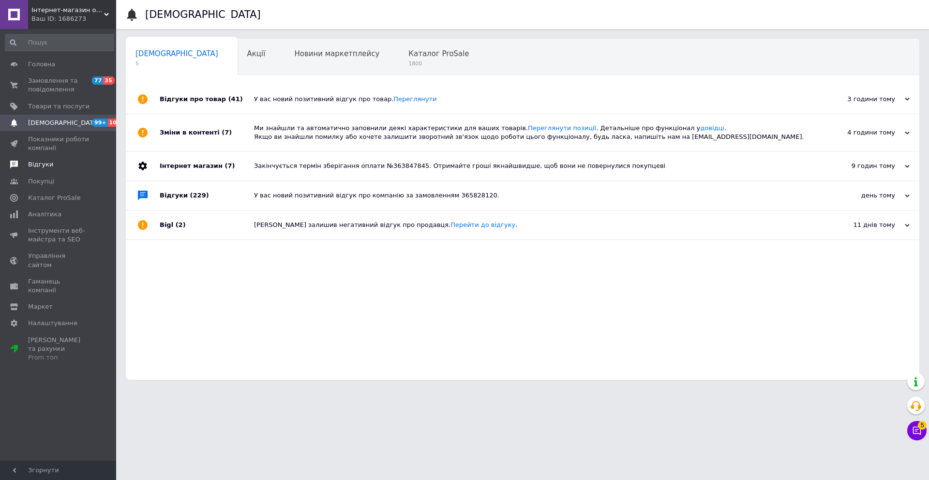
click at [40, 163] on span "Відгуки" at bounding box center [40, 164] width 25 height 9
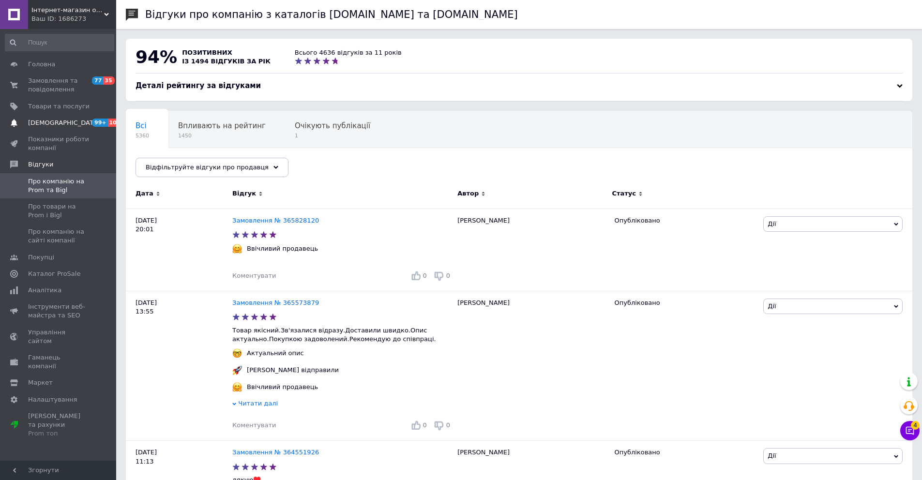
click at [70, 125] on span "[DEMOGRAPHIC_DATA]" at bounding box center [58, 123] width 61 height 9
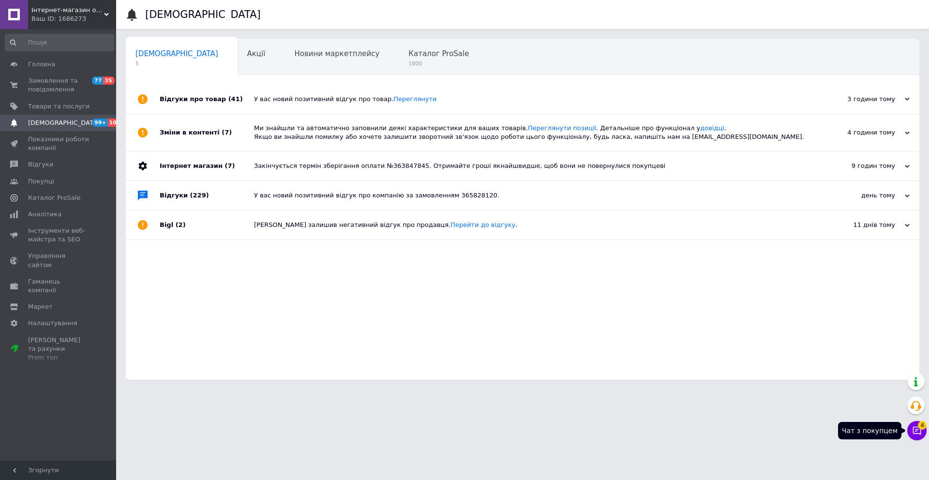
click at [923, 434] on button "Чат з покупцем 4" at bounding box center [916, 430] width 19 height 19
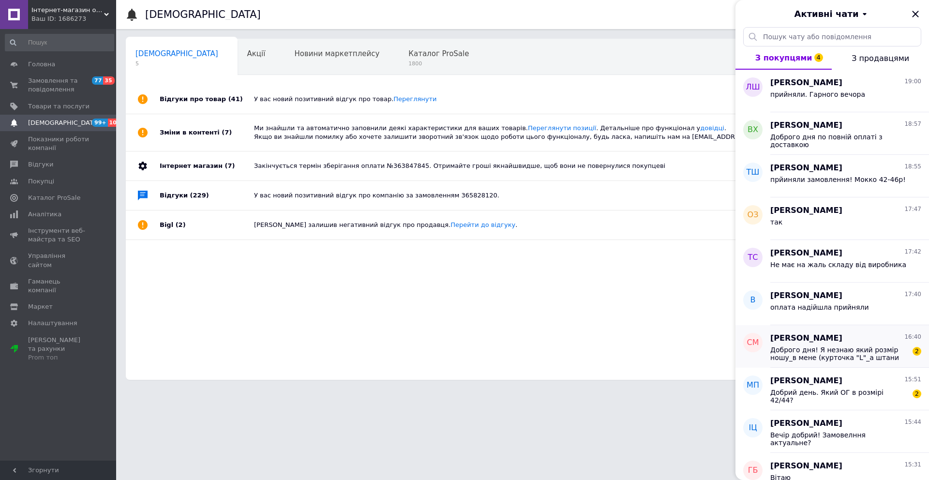
click at [822, 354] on span "Доброго дня! Я незнаю який розмір ношу_в мене (курточка "L"_а штани "34го розмі…" at bounding box center [838, 353] width 137 height 15
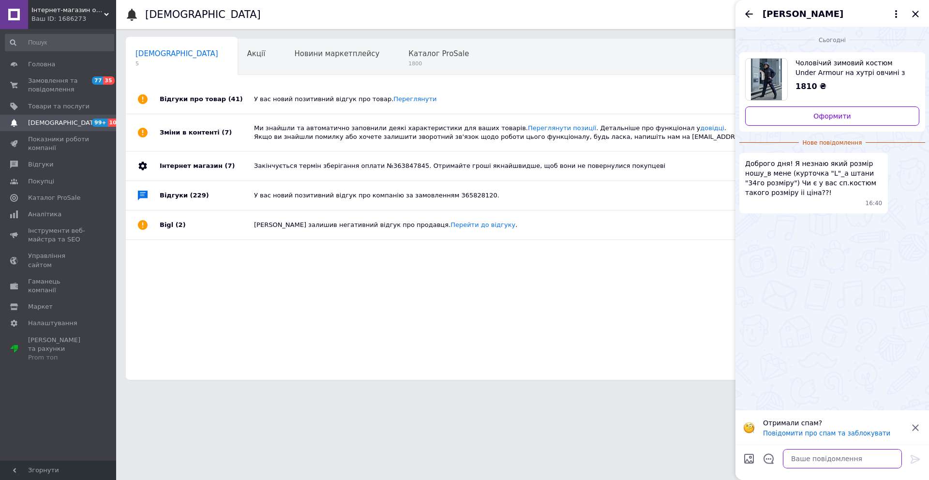
click at [812, 460] on textarea at bounding box center [842, 458] width 119 height 19
click at [816, 456] on textarea at bounding box center [842, 458] width 119 height 19
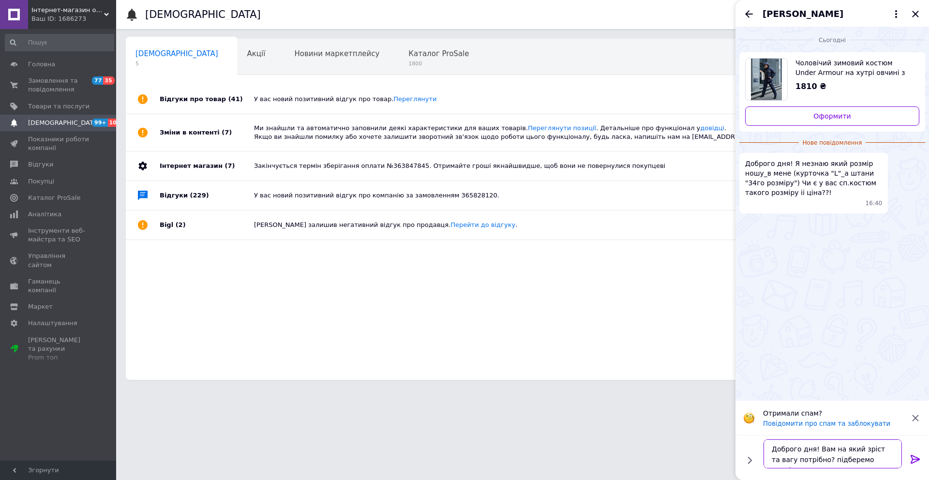
type textarea "Доброго дня! Вам на який зріст та вагу потрібно? підберемо розмір"
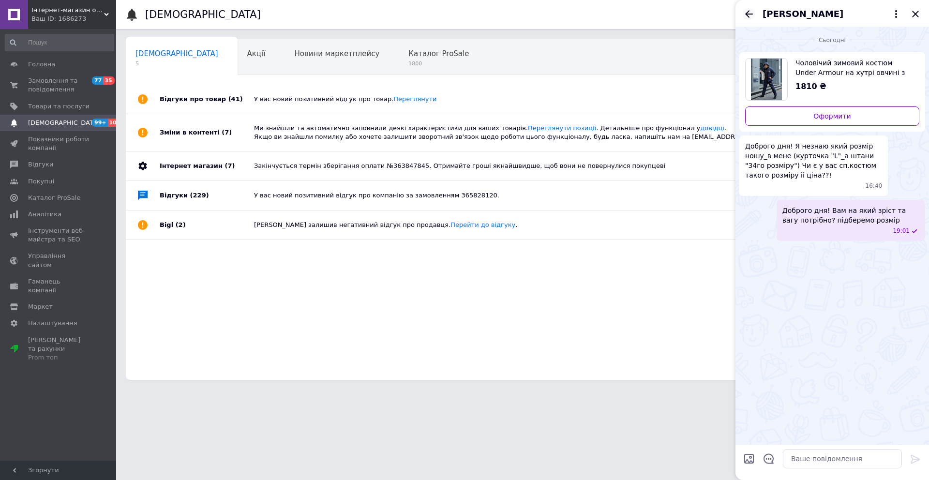
click at [749, 16] on icon "Назад" at bounding box center [749, 14] width 12 height 12
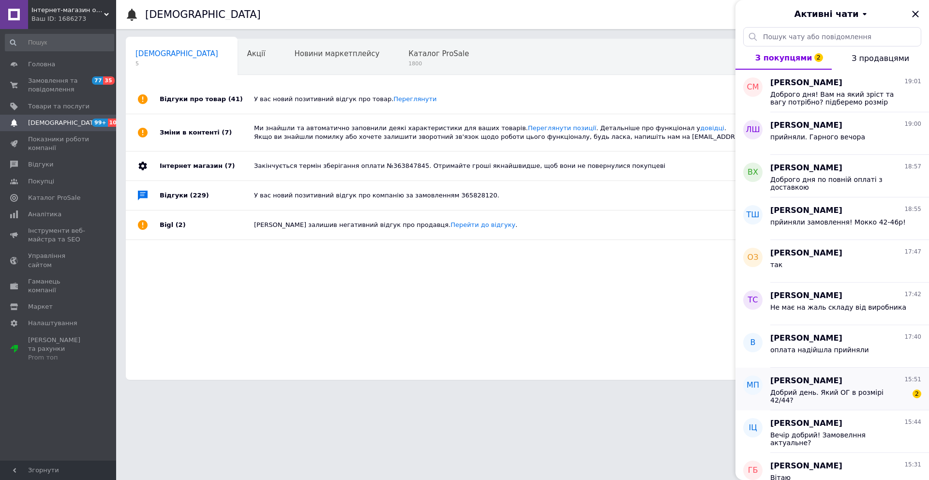
click at [822, 391] on span "Добрий день. Який ОГ в розмірі 42/44?" at bounding box center [838, 396] width 137 height 15
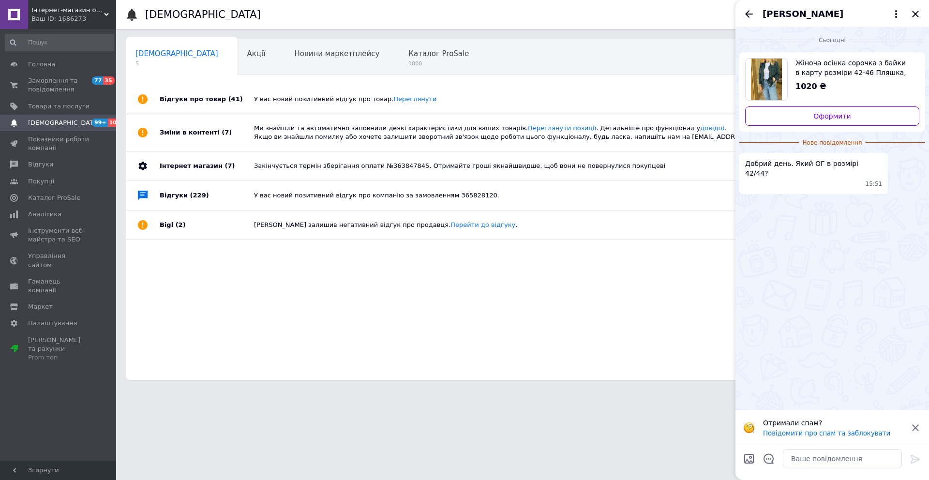
click at [856, 59] on span "Жіноча осінка сорочка з байки в карту розміри 42-46 Пляшка, 42/44" at bounding box center [853, 67] width 116 height 19
click at [817, 462] on textarea at bounding box center [842, 458] width 119 height 19
click at [844, 461] on textarea "Добрий день, вам" at bounding box center [833, 458] width 138 height 19
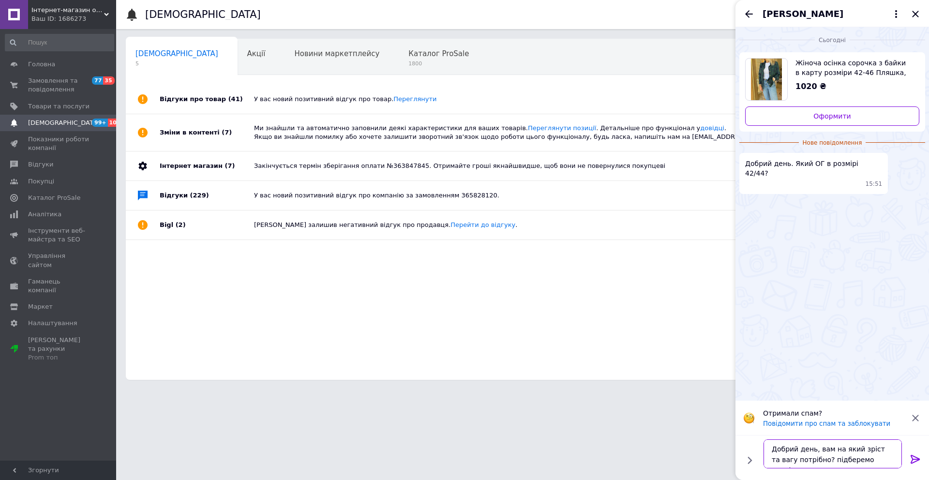
type textarea "Добрий день, вам на який зріст та вагу потрібно? підберемо розміо"
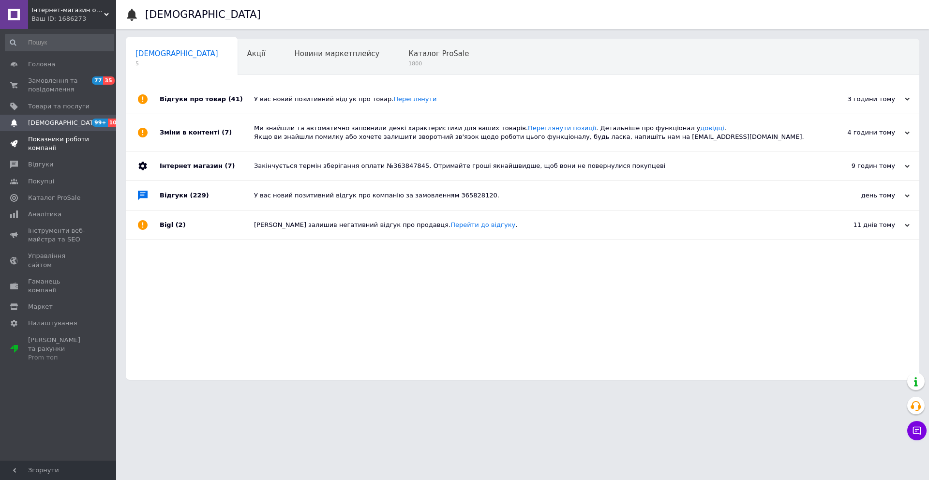
click at [57, 147] on span "Показники роботи компанії" at bounding box center [58, 143] width 61 height 17
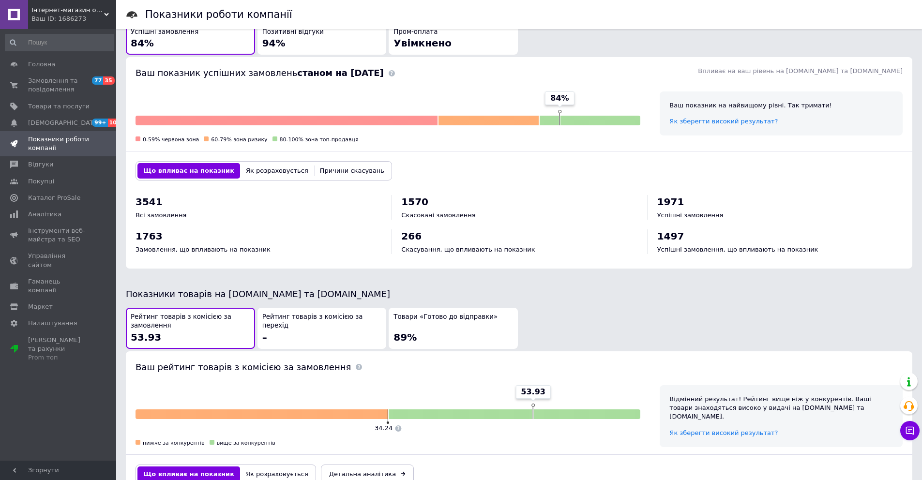
scroll to position [282, 0]
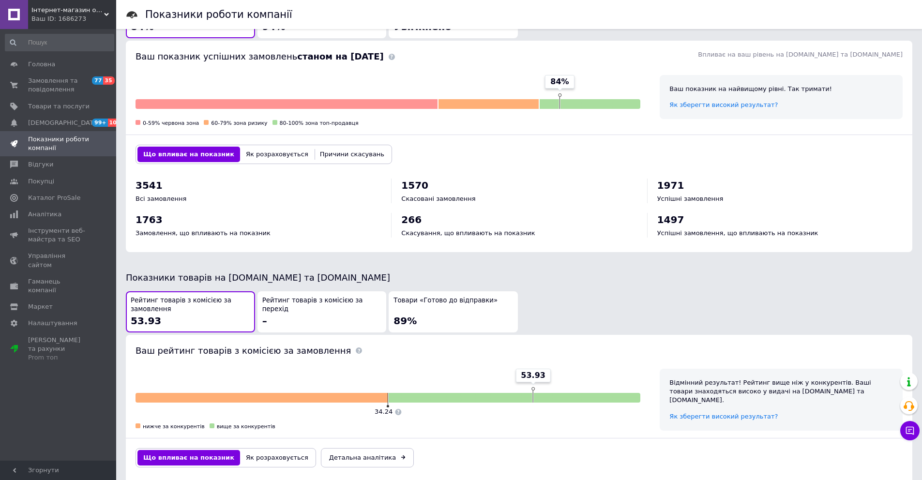
click at [452, 299] on div "Товари «Готово до відправки» 89%" at bounding box center [453, 311] width 120 height 31
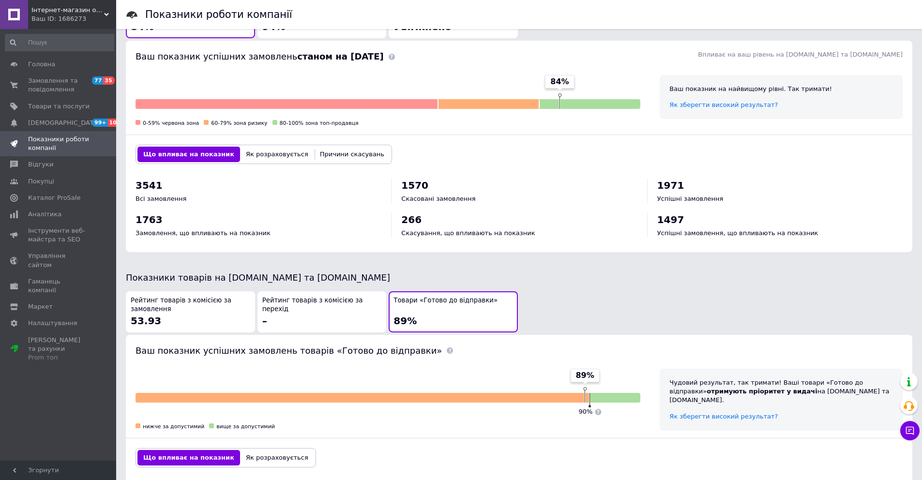
click at [466, 297] on span "Товари «Готово до відправки»" at bounding box center [445, 300] width 104 height 9
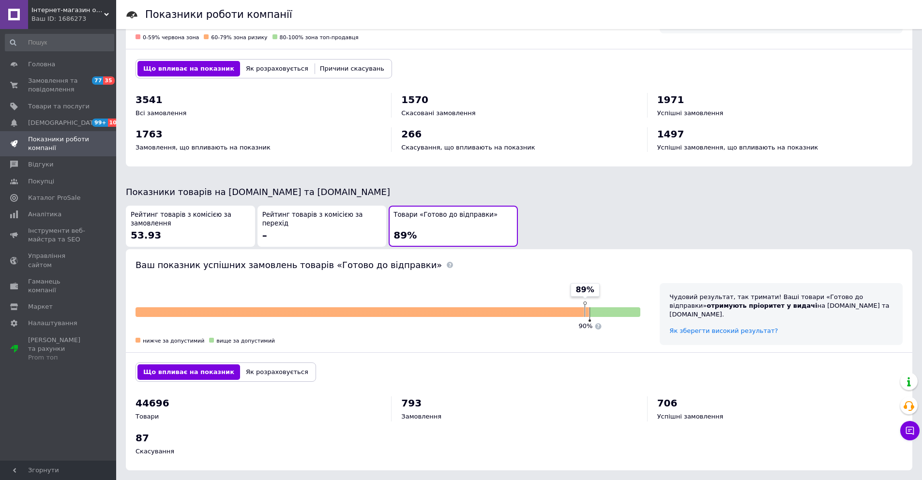
scroll to position [369, 0]
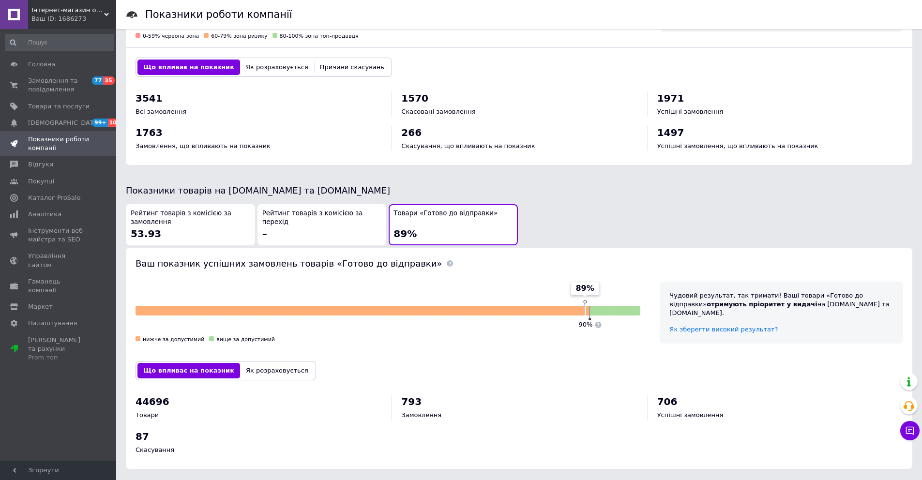
click at [268, 363] on button "Як розраховується" at bounding box center [277, 370] width 74 height 15
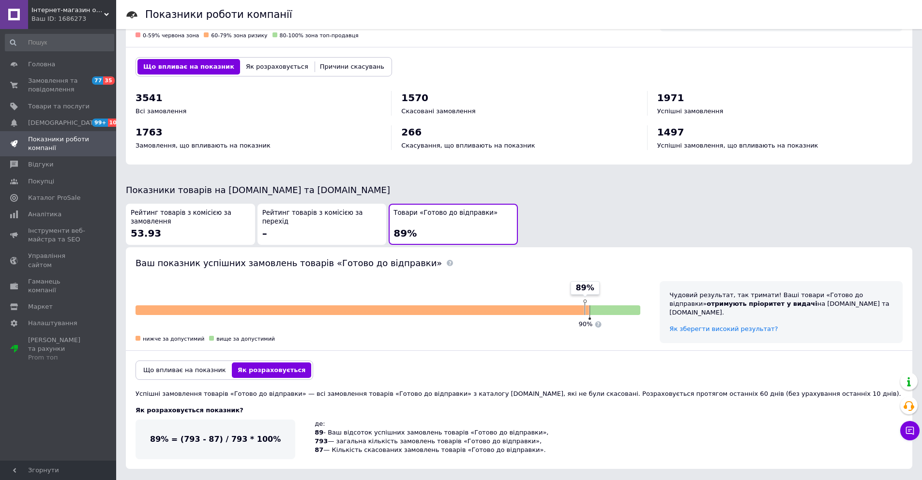
scroll to position [370, 0]
click at [167, 217] on span "Рейтинг товарів з комісією за замовлення" at bounding box center [191, 217] width 120 height 18
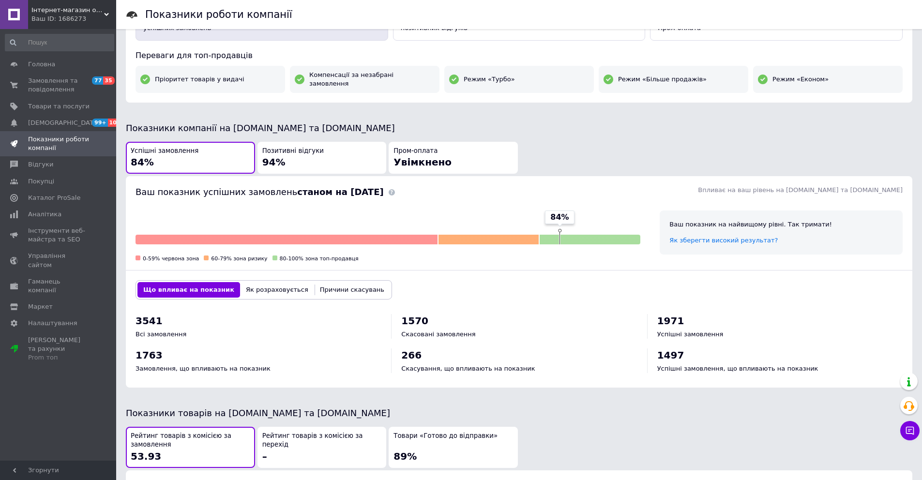
scroll to position [38, 0]
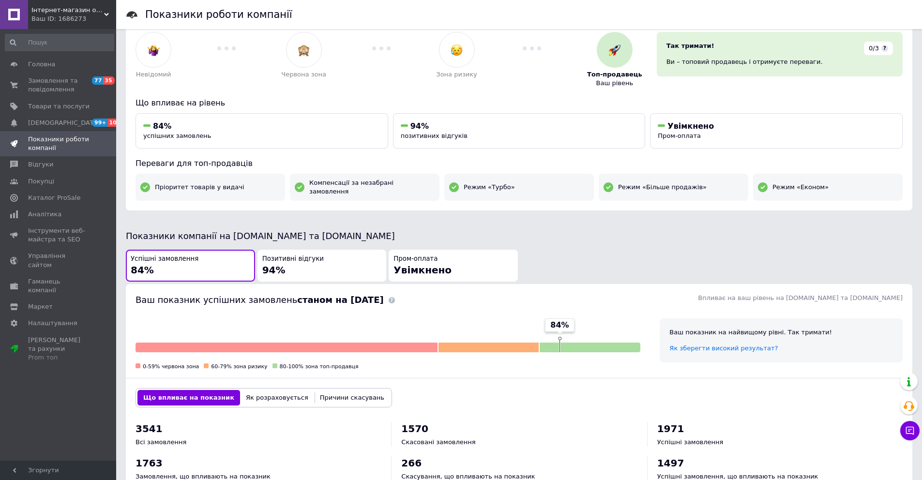
click at [180, 259] on div "Успішні замовлення 84%" at bounding box center [191, 266] width 120 height 23
click at [166, 258] on div "Успішні замовлення 84%" at bounding box center [191, 266] width 120 height 23
click at [341, 390] on button "Причини скасувань" at bounding box center [352, 397] width 76 height 15
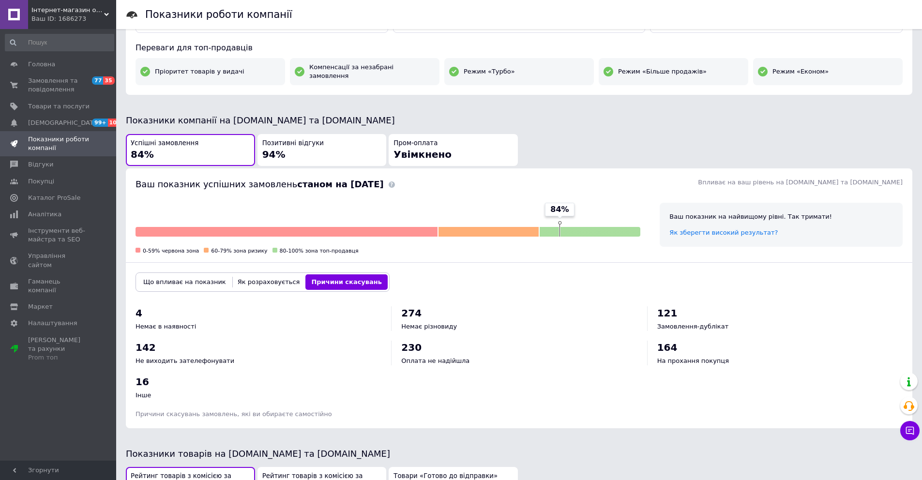
scroll to position [0, 0]
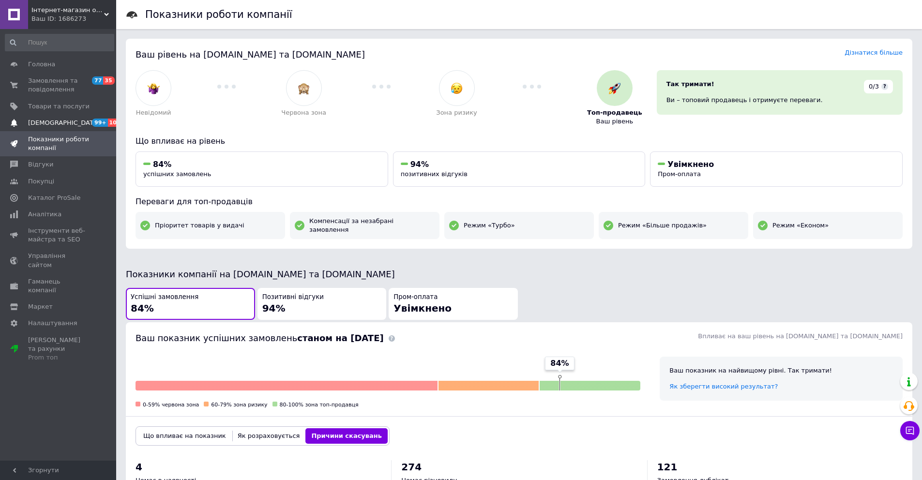
click at [56, 120] on span "[DEMOGRAPHIC_DATA]" at bounding box center [64, 123] width 72 height 9
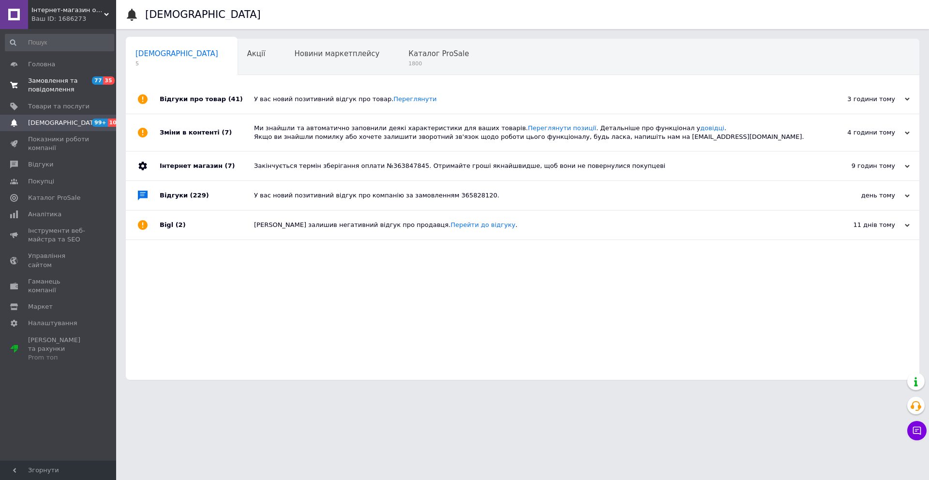
click at [61, 84] on span "Замовлення та повідомлення" at bounding box center [58, 84] width 61 height 17
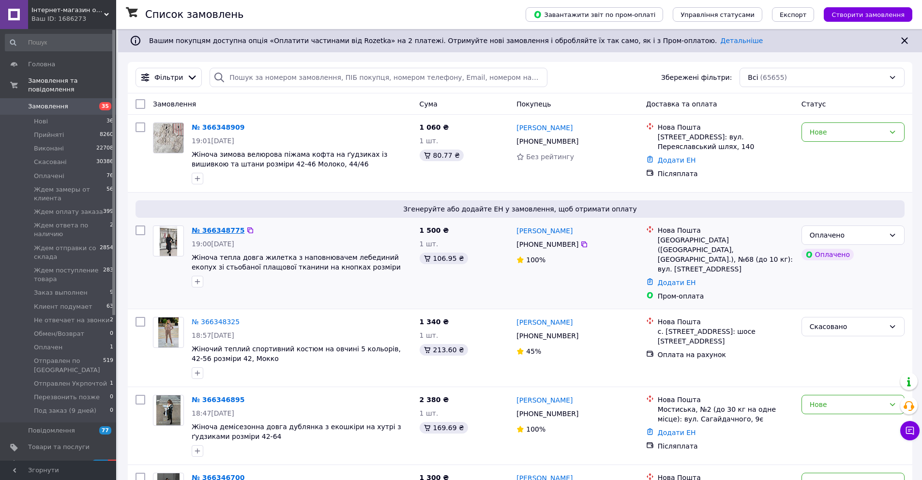
click at [204, 231] on link "№ 366348775" at bounding box center [218, 230] width 53 height 8
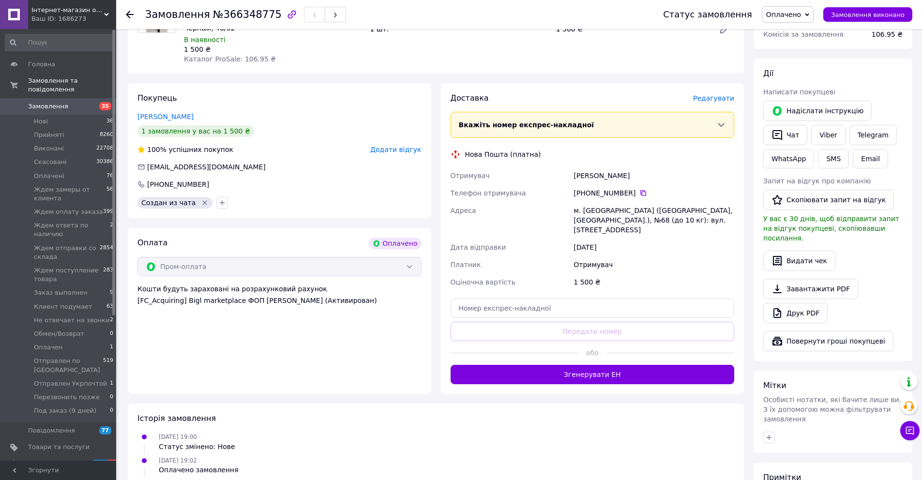
scroll to position [366, 0]
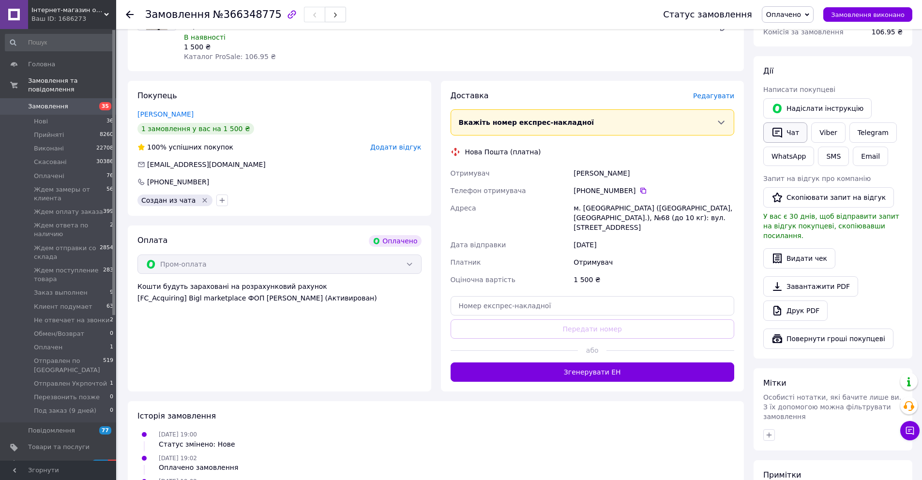
click at [795, 124] on button "Чат" at bounding box center [785, 132] width 44 height 20
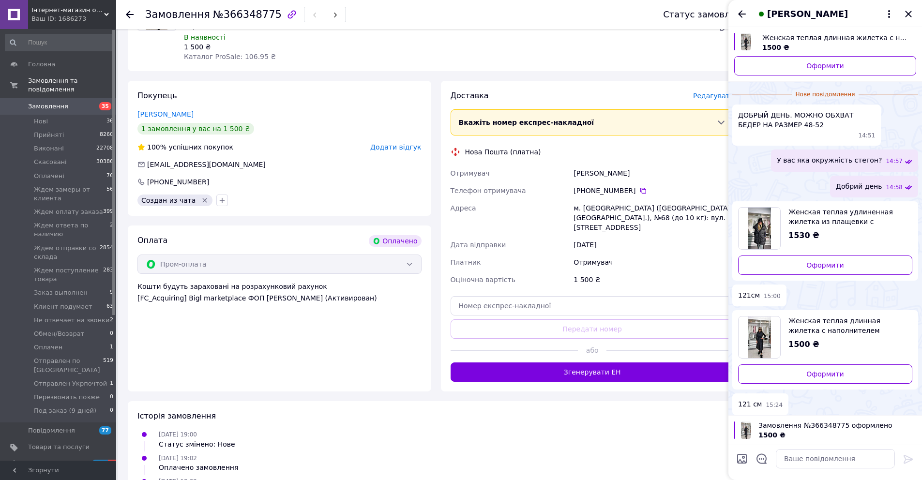
scroll to position [53, 0]
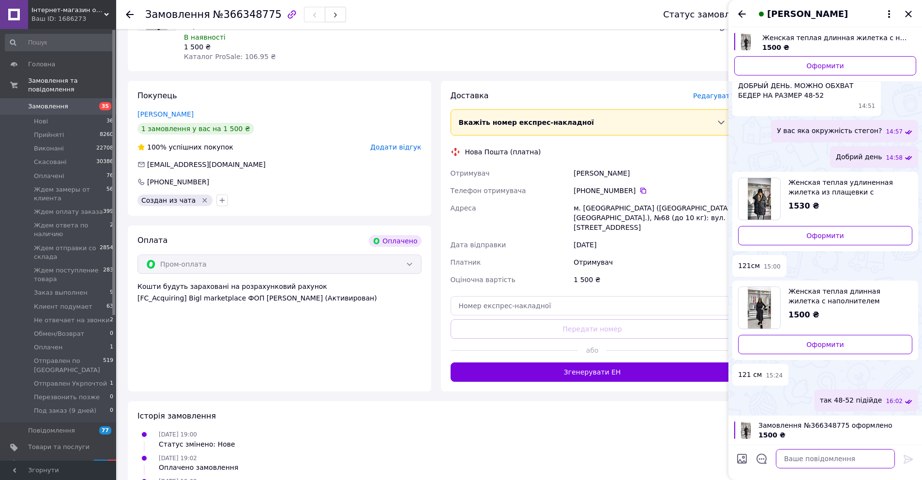
click at [801, 461] on textarea at bounding box center [835, 458] width 119 height 19
click at [803, 461] on textarea at bounding box center [835, 458] width 119 height 19
click at [804, 461] on textarea at bounding box center [835, 458] width 119 height 19
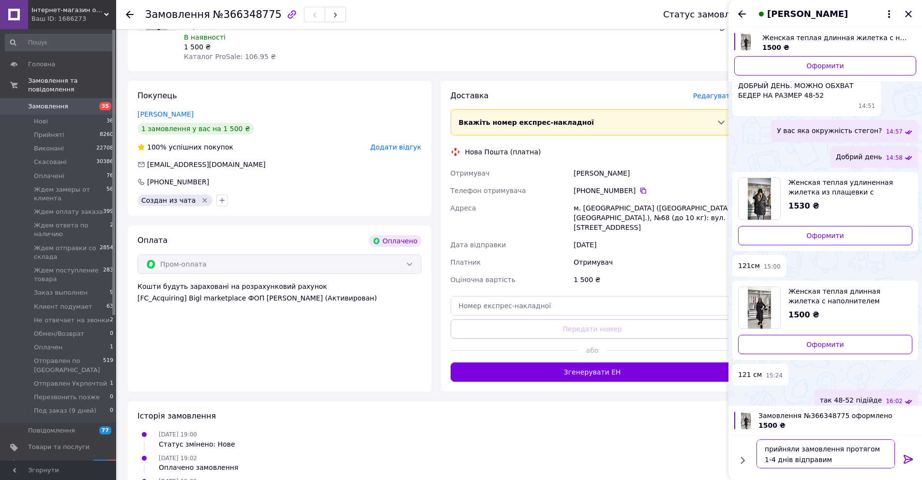
type textarea "прийняли замовлення протягом 1-4 днів відправимо"
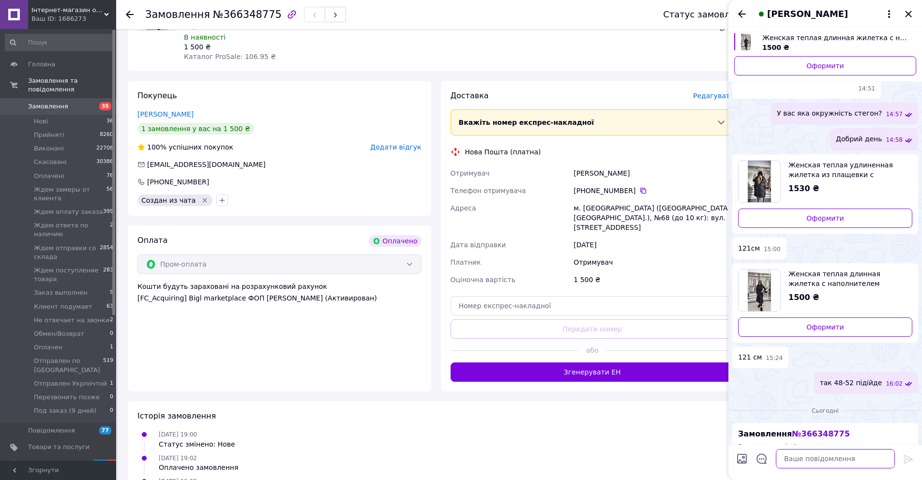
scroll to position [36, 0]
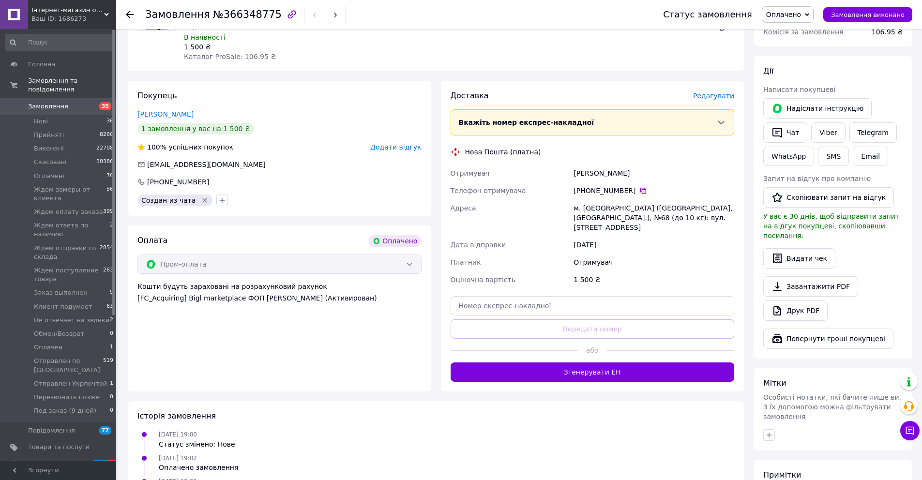
click at [644, 188] on icon at bounding box center [643, 191] width 6 height 6
drag, startPoint x: 580, startPoint y: 166, endPoint x: 575, endPoint y: 165, distance: 5.5
click at [575, 165] on div "[PERSON_NAME]" at bounding box center [653, 173] width 165 height 17
copy div "[PERSON_NAME]"
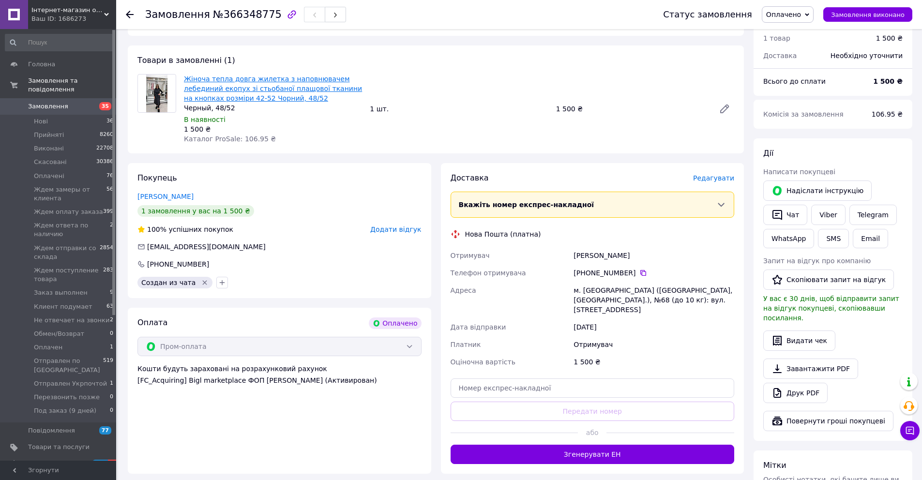
scroll to position [167, 0]
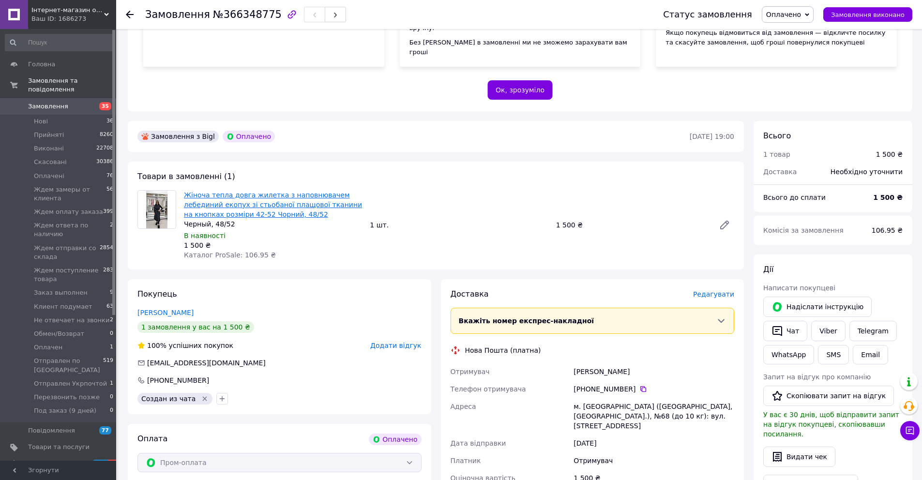
click at [270, 201] on link "Жіноча тепла довга жилетка з наповнювачем лебединий екопух зі стьобаної плащово…" at bounding box center [273, 204] width 178 height 27
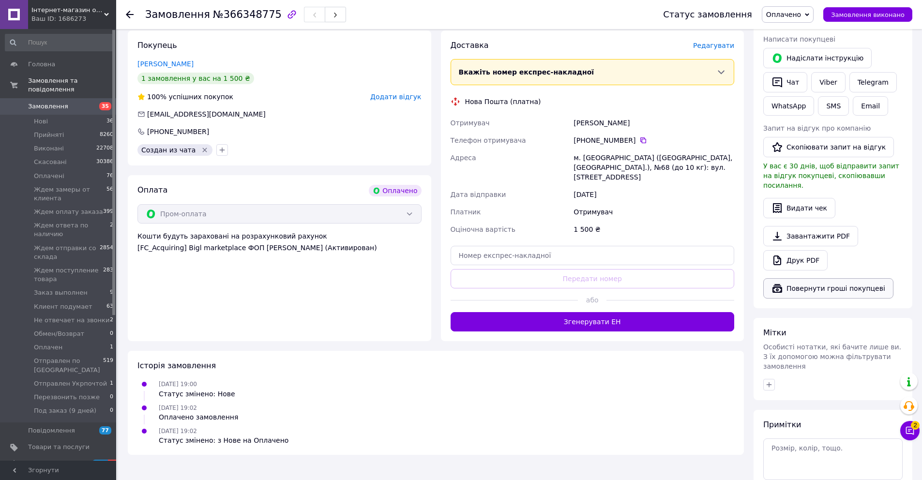
scroll to position [465, 0]
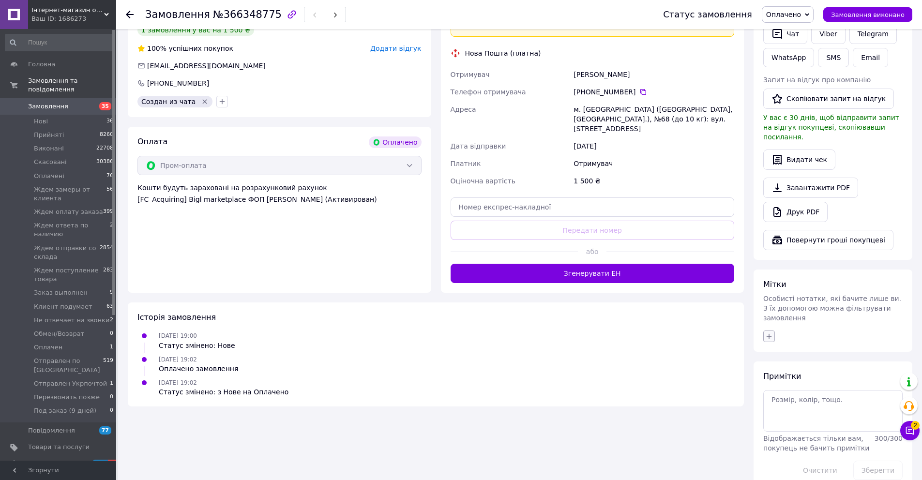
click at [772, 332] on icon "button" at bounding box center [769, 336] width 8 height 8
type input "обработан"
click at [834, 379] on div "Обработан" at bounding box center [822, 383] width 109 height 9
checkbox input "true"
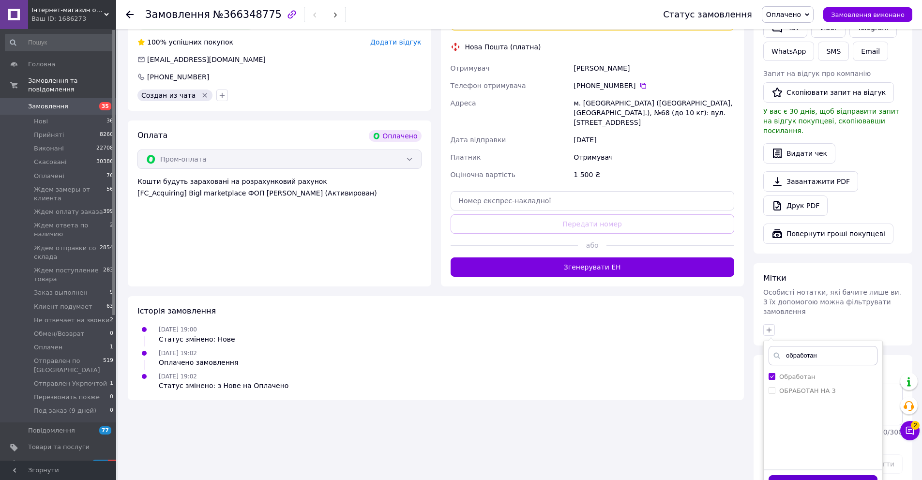
click at [859, 475] on button "Додати мітку" at bounding box center [822, 484] width 109 height 19
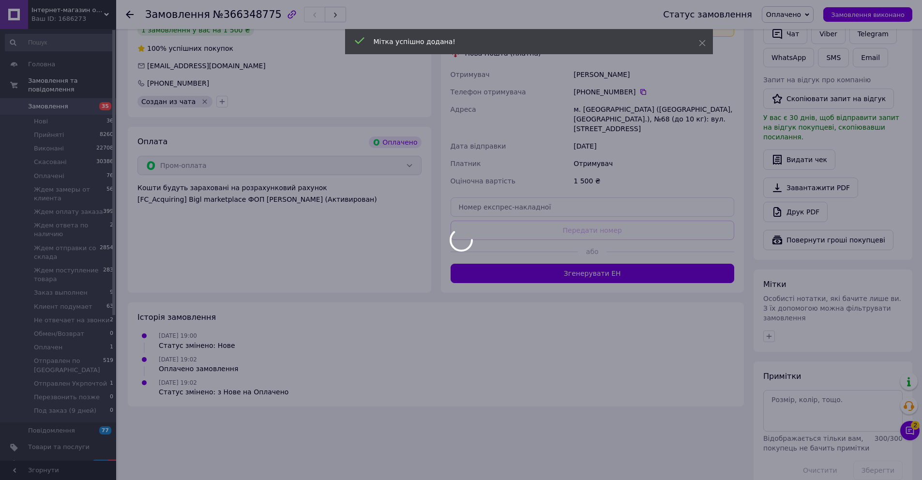
click at [911, 433] on div at bounding box center [461, 240] width 922 height 480
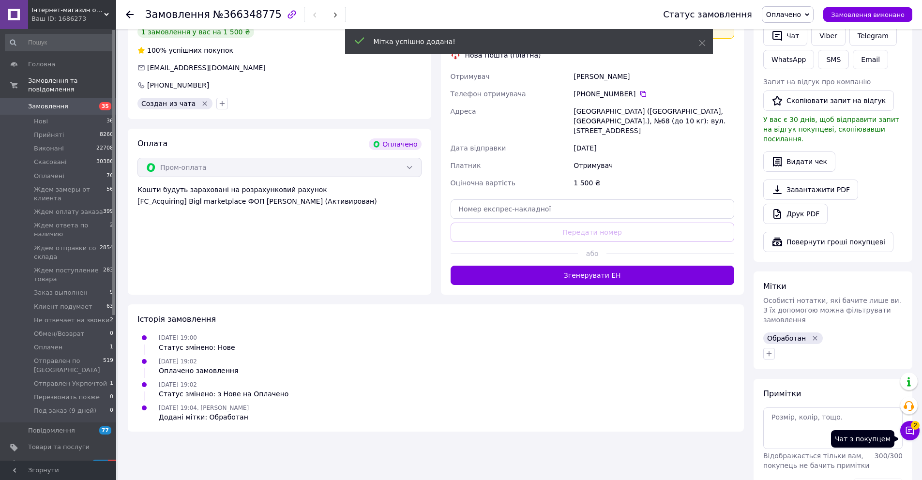
scroll to position [471, 0]
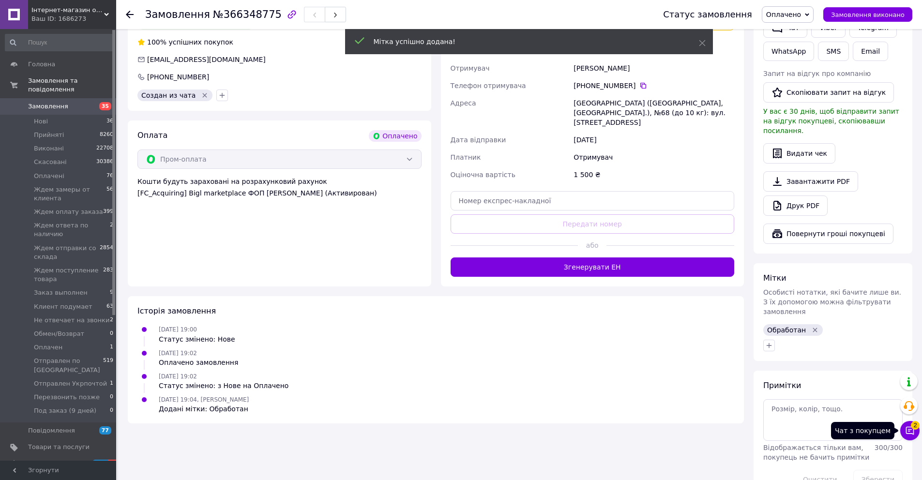
click at [910, 433] on icon at bounding box center [910, 431] width 8 height 8
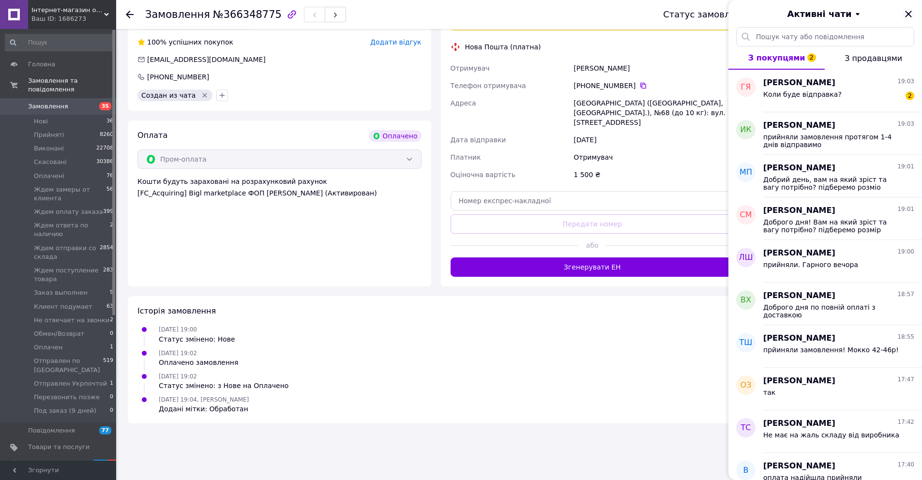
click at [907, 15] on icon "Закрити" at bounding box center [908, 14] width 12 height 12
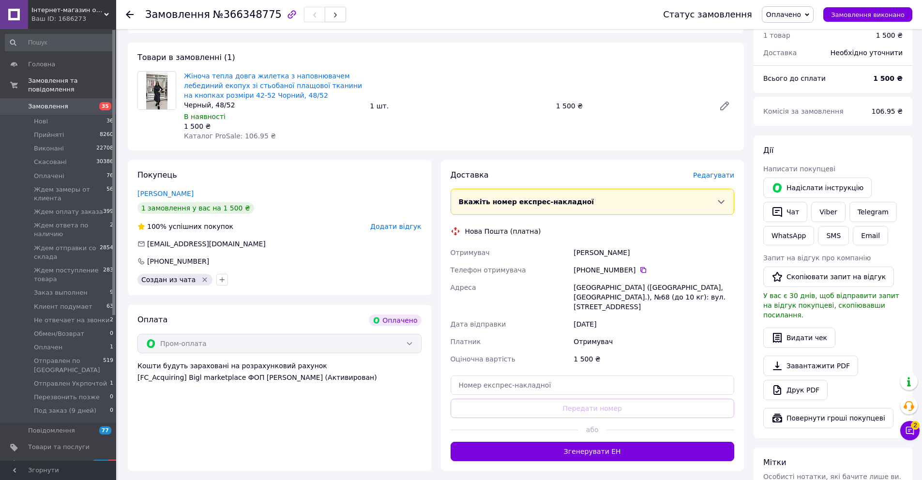
scroll to position [360, 0]
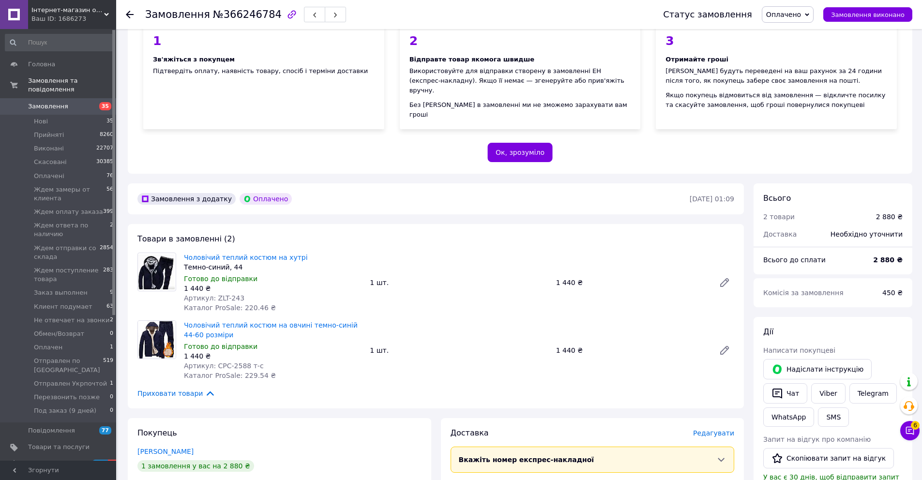
scroll to position [135, 0]
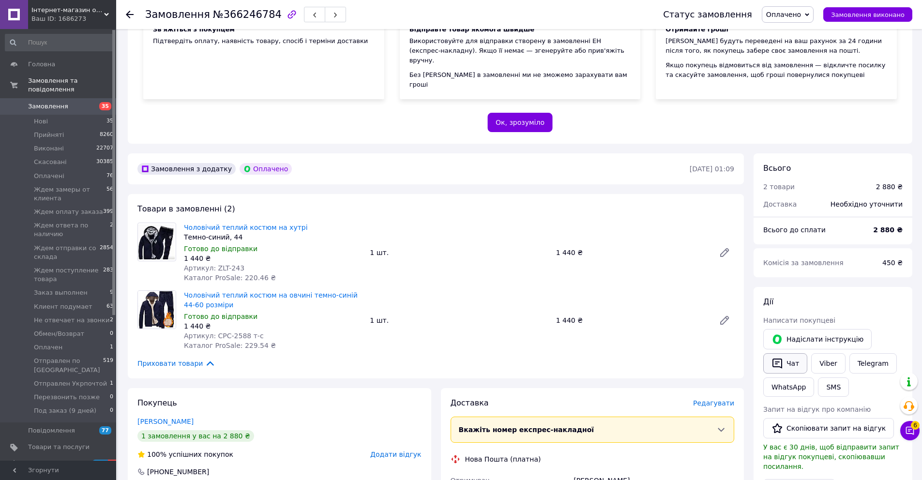
click at [796, 353] on button "Чат" at bounding box center [785, 363] width 44 height 20
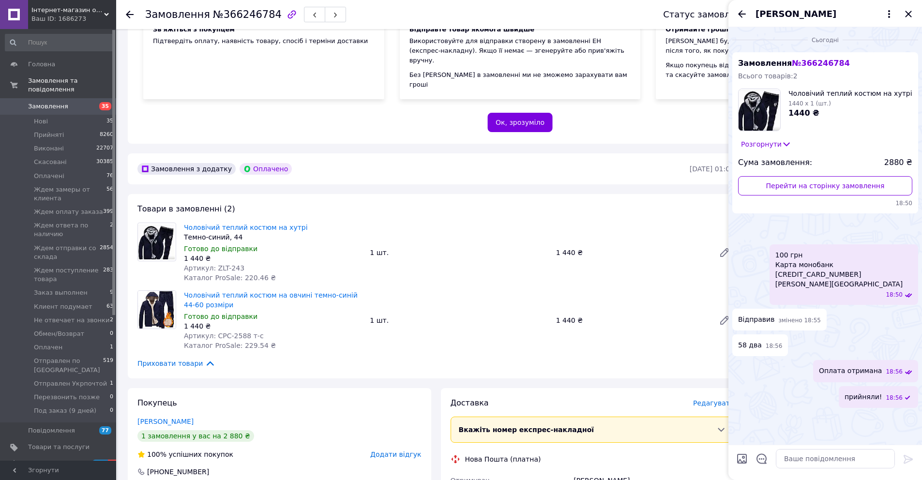
scroll to position [95, 0]
click at [790, 464] on textarea at bounding box center [835, 458] width 119 height 19
type textarea "обидва темно-сині?"
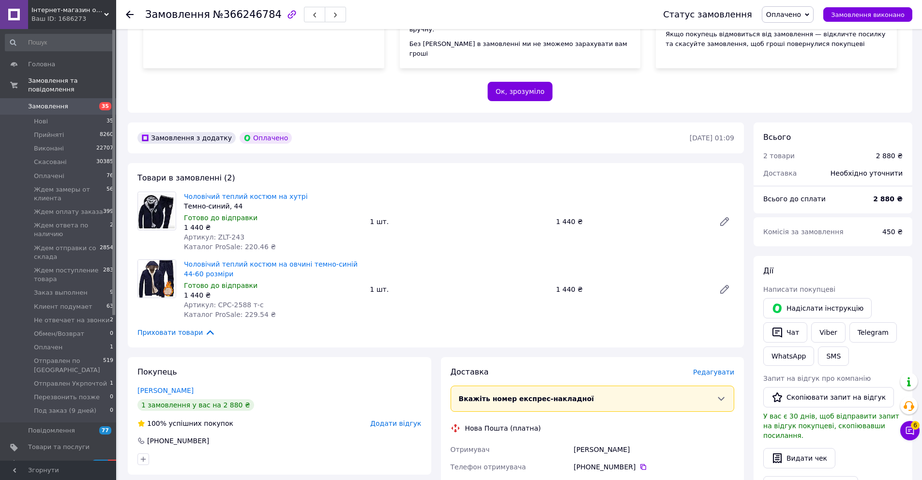
scroll to position [312, 0]
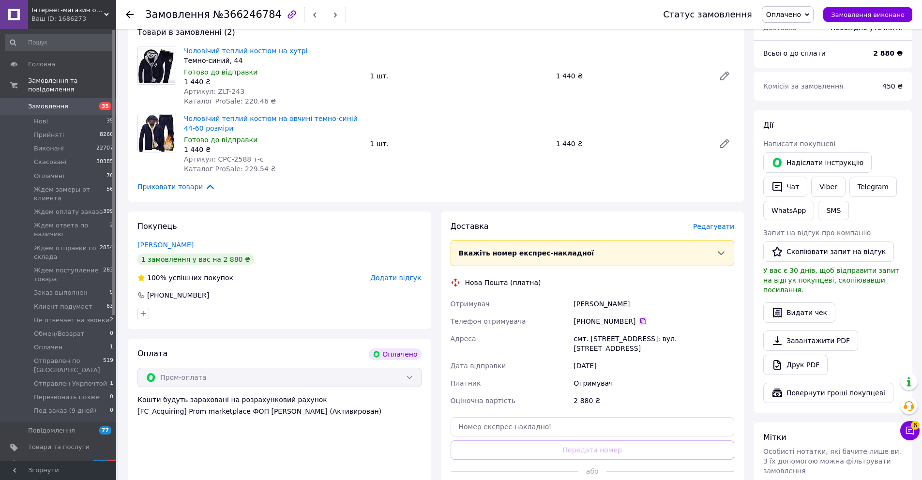
click at [642, 317] on icon at bounding box center [643, 321] width 8 height 8
drag, startPoint x: 637, startPoint y: 296, endPoint x: 574, endPoint y: 295, distance: 62.4
click at [574, 295] on div "Шрейдер Леонид" at bounding box center [653, 303] width 165 height 17
copy div "Шрейдер Леонид"
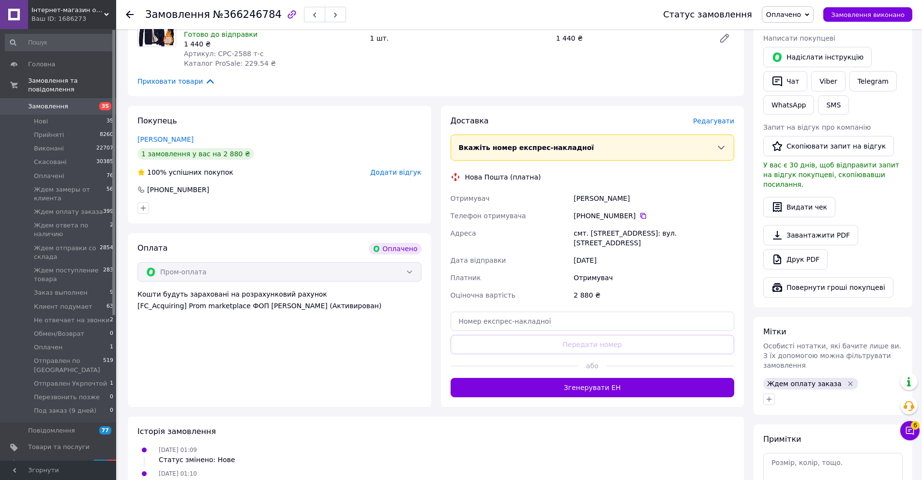
scroll to position [480, 0]
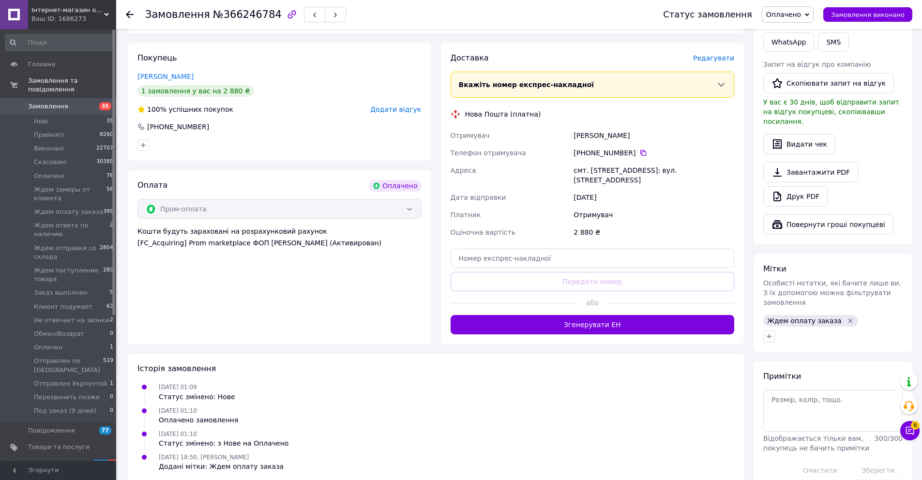
click at [846, 317] on icon "Видалити мітку" at bounding box center [850, 321] width 8 height 8
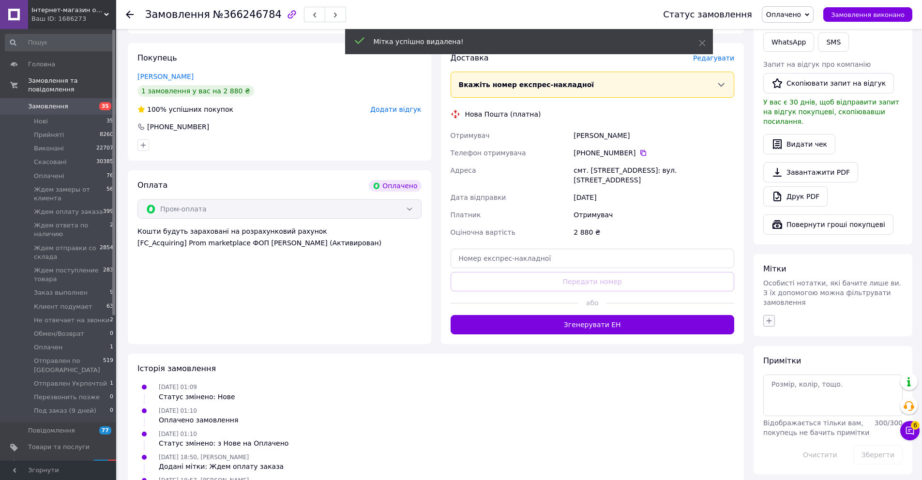
click at [768, 317] on icon "button" at bounding box center [769, 321] width 8 height 8
type input "об"
click at [805, 378] on label "Обработан" at bounding box center [797, 381] width 36 height 7
checkbox input "true"
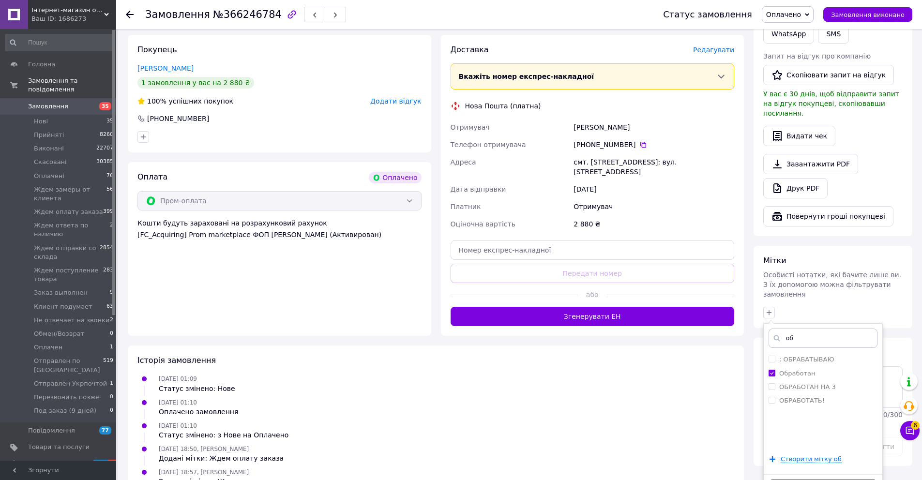
scroll to position [494, 0]
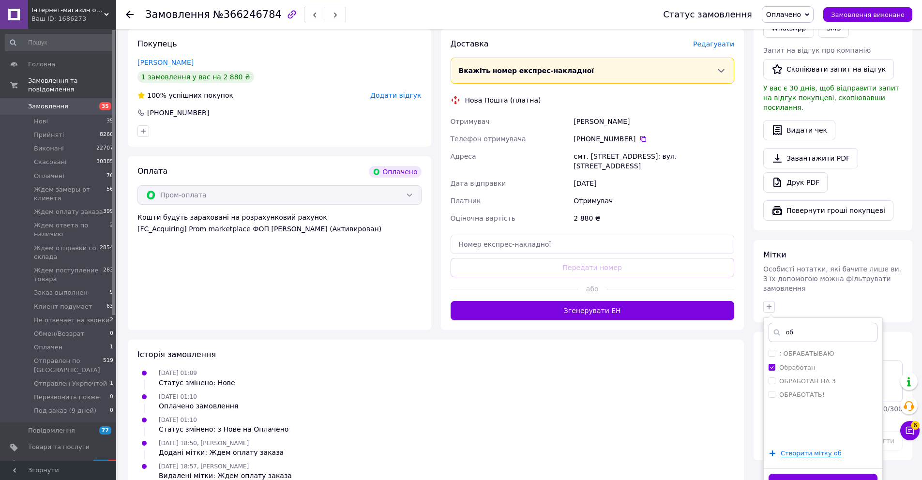
drag, startPoint x: 817, startPoint y: 459, endPoint x: 857, endPoint y: 459, distance: 40.2
click at [817, 474] on button "Додати мітку" at bounding box center [822, 483] width 109 height 19
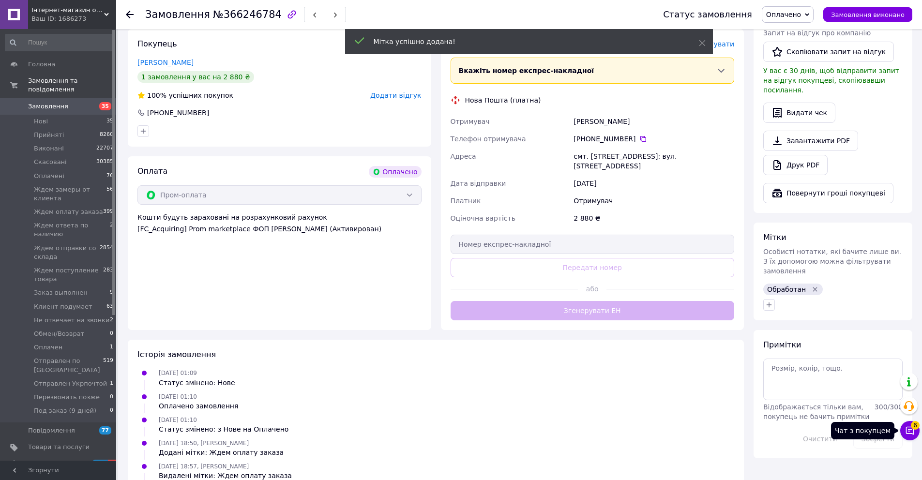
click at [912, 433] on icon at bounding box center [910, 431] width 10 height 10
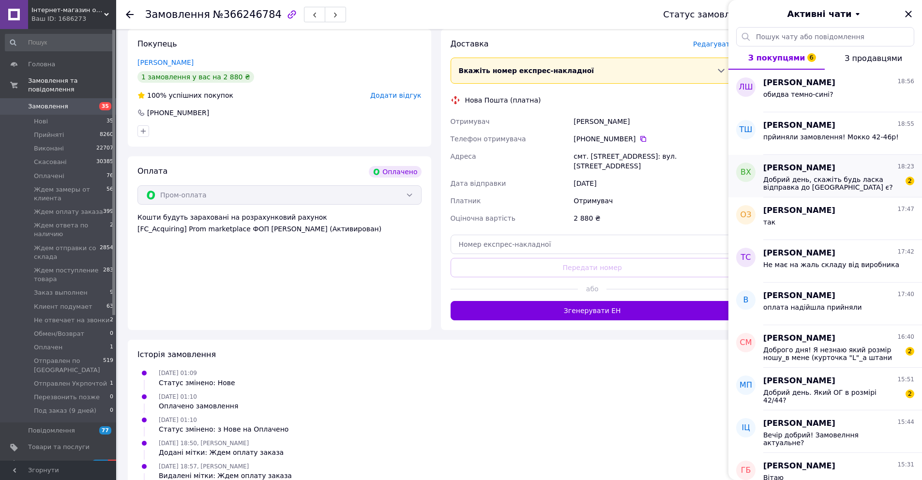
click at [869, 177] on span "Добрий день, скажіть будь ласка відправка до Польщі є?" at bounding box center [831, 183] width 137 height 15
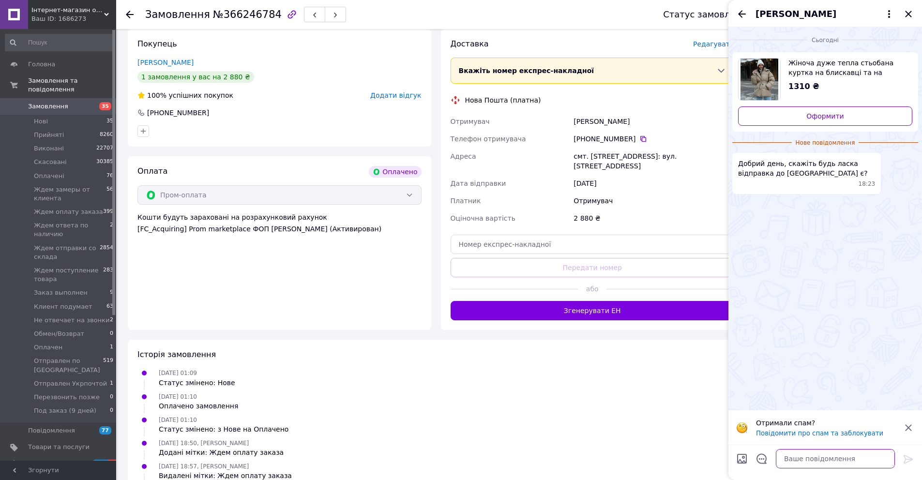
click at [803, 456] on textarea at bounding box center [835, 458] width 119 height 19
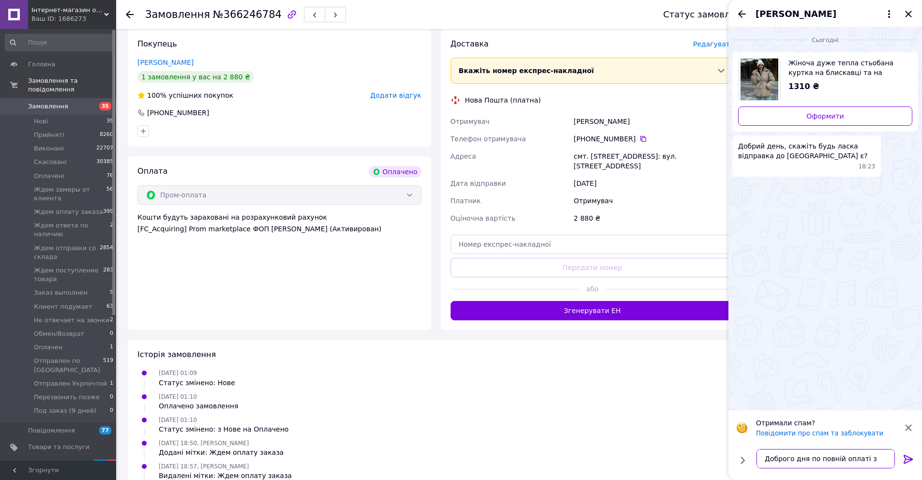
scroll to position [1, 0]
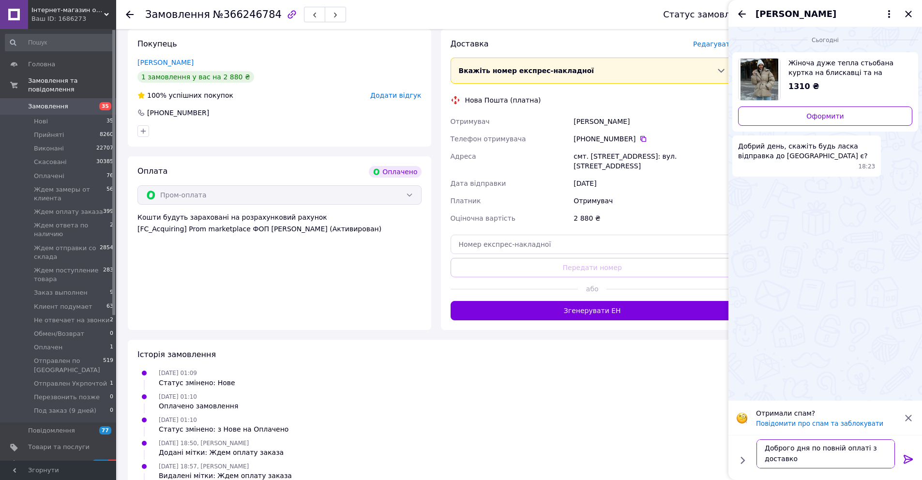
type textarea "Доброго дня по повній оплаті з доставкою"
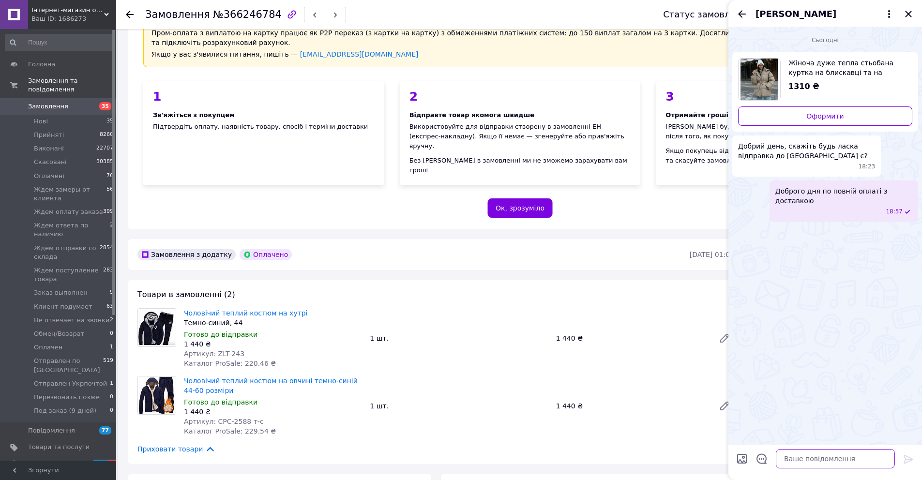
scroll to position [0, 0]
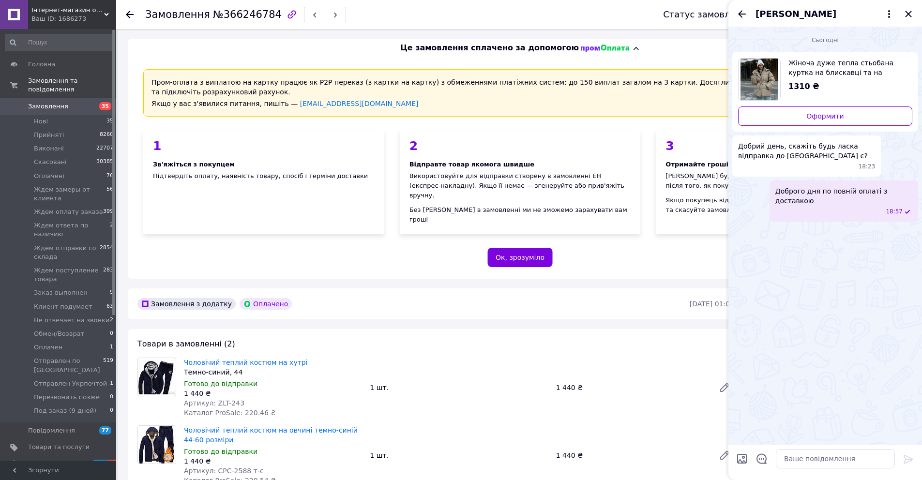
click at [909, 15] on icon "Закрити" at bounding box center [908, 14] width 6 height 6
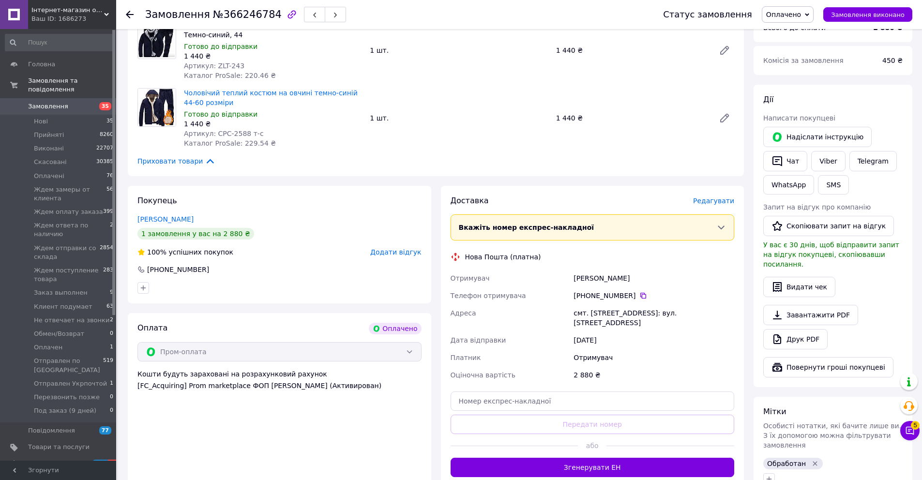
scroll to position [484, 0]
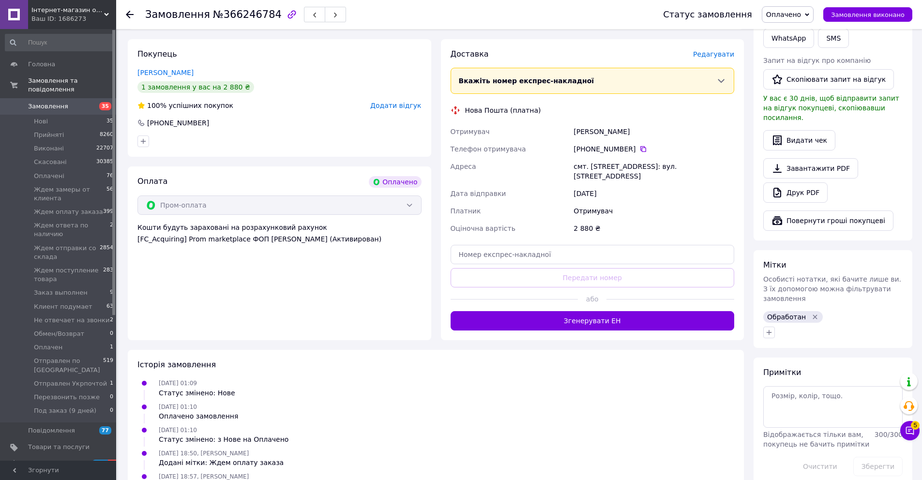
click at [62, 105] on span "Замовлення" at bounding box center [48, 106] width 40 height 9
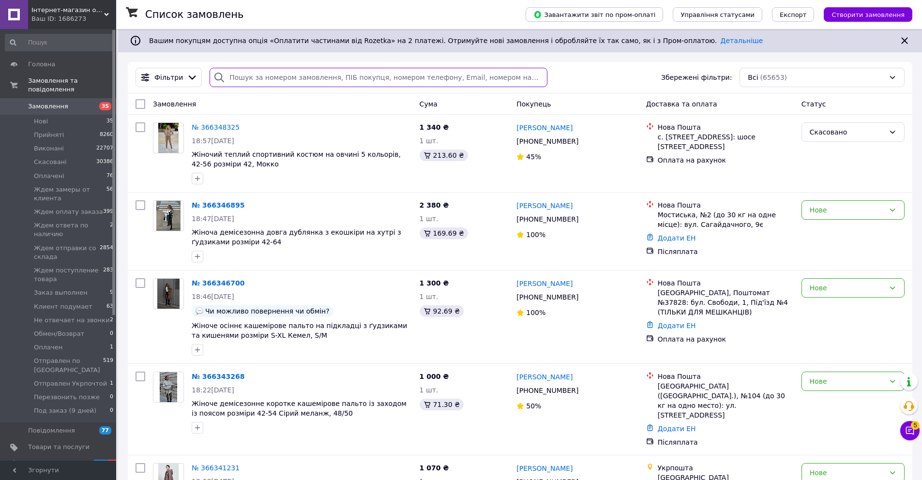
click at [276, 78] on input "search" at bounding box center [378, 77] width 337 height 19
paste input "380689689672"
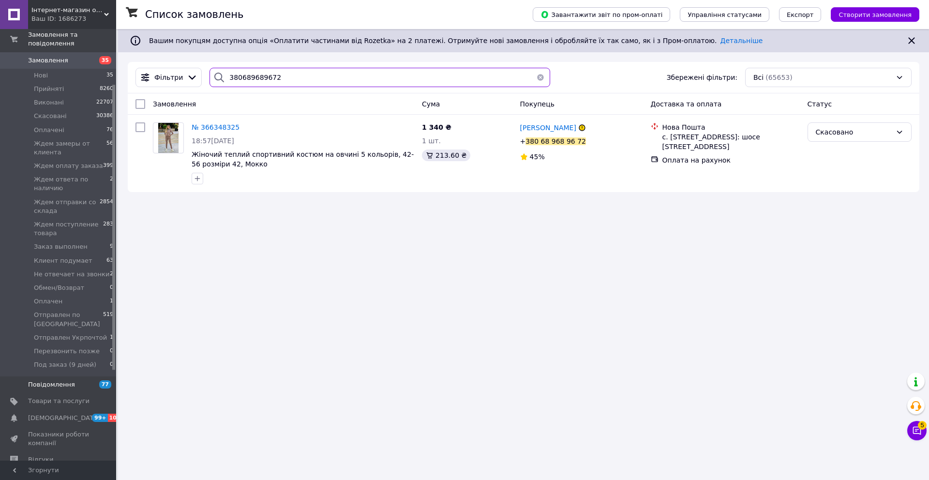
scroll to position [94, 0]
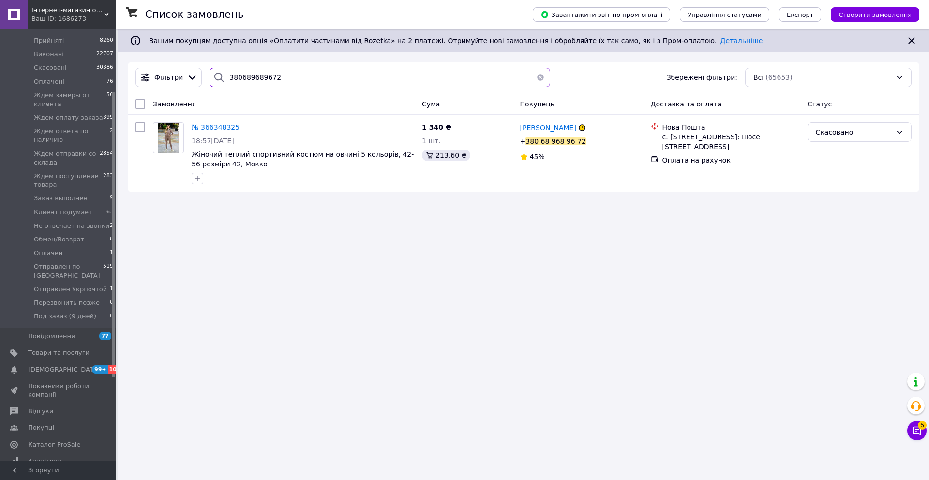
type input "380689689672"
click at [56, 373] on span "[DEMOGRAPHIC_DATA]" at bounding box center [64, 369] width 72 height 9
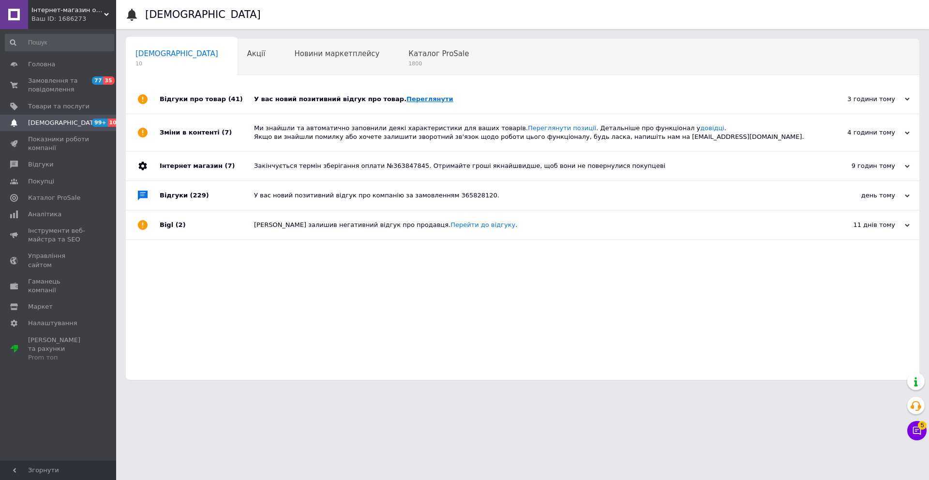
click at [426, 101] on link "Переглянути" at bounding box center [429, 98] width 47 height 7
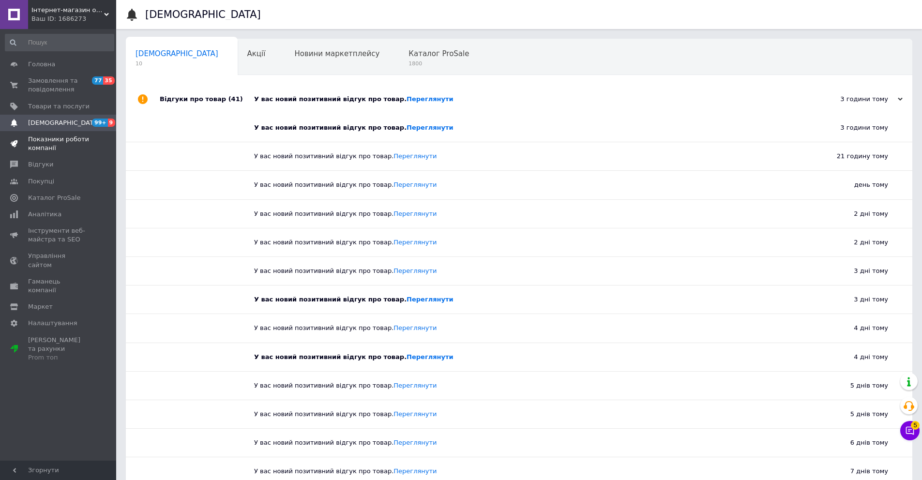
click at [39, 154] on link "Показники роботи компанії" at bounding box center [59, 143] width 119 height 25
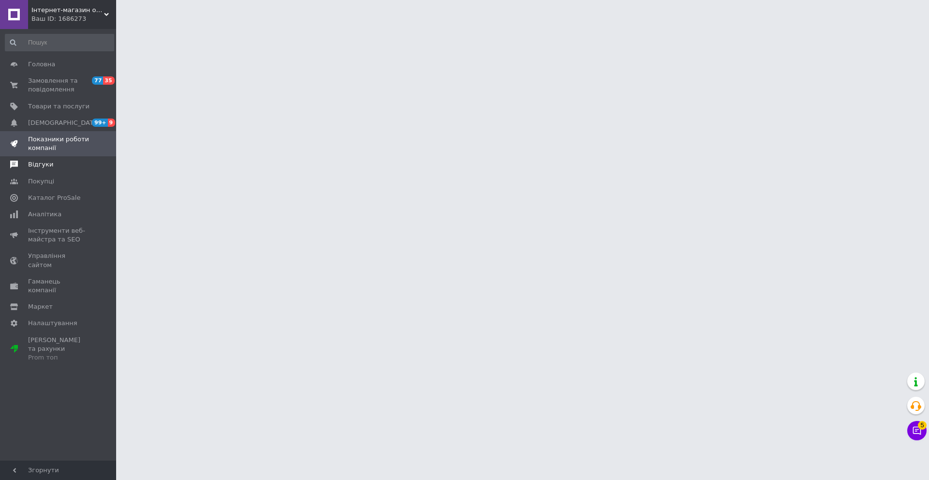
click at [39, 166] on span "Відгуки" at bounding box center [40, 164] width 25 height 9
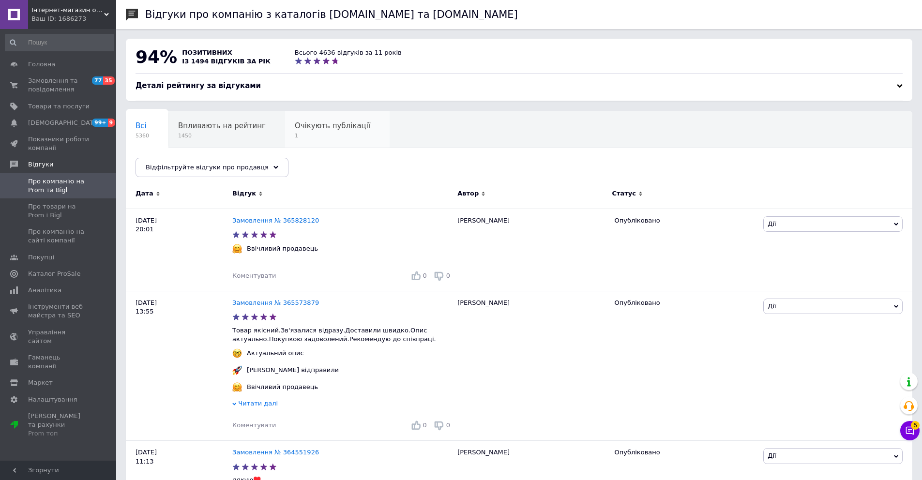
click at [327, 139] on span "1" at bounding box center [332, 135] width 75 height 7
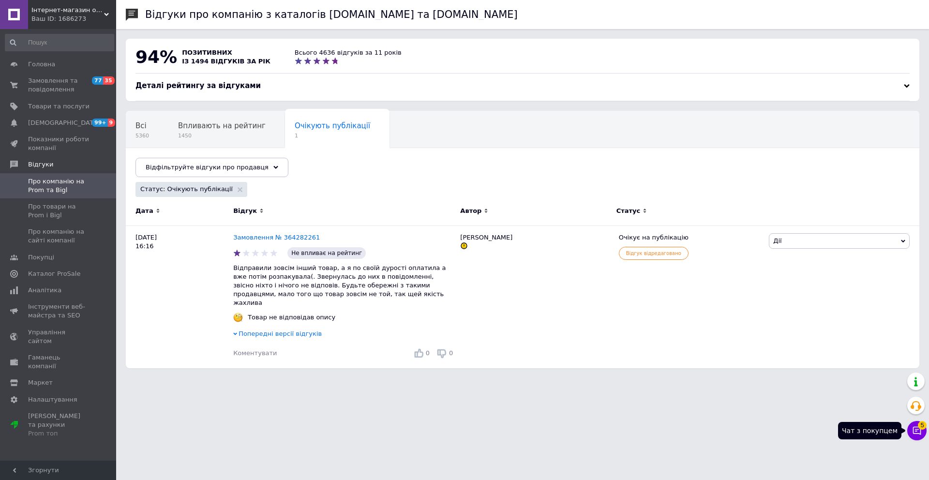
click at [918, 432] on icon at bounding box center [917, 431] width 10 height 10
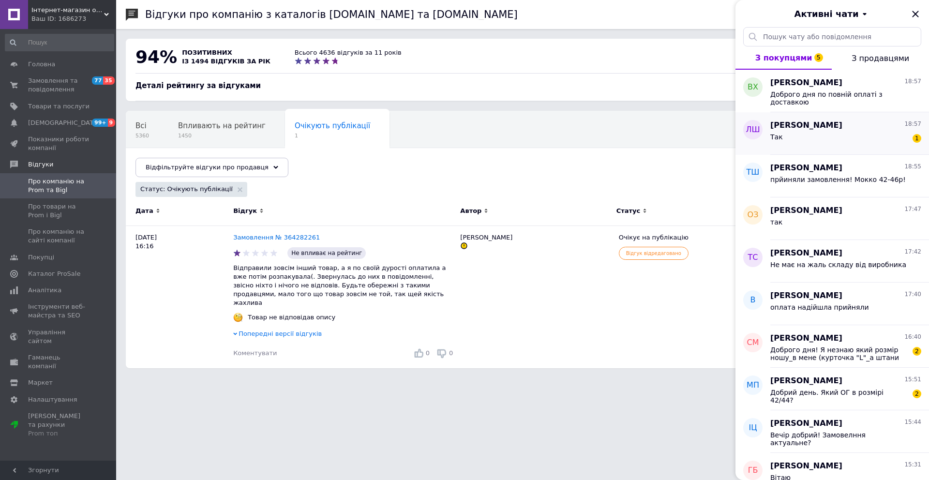
click at [815, 136] on div "Так 1" at bounding box center [845, 138] width 151 height 15
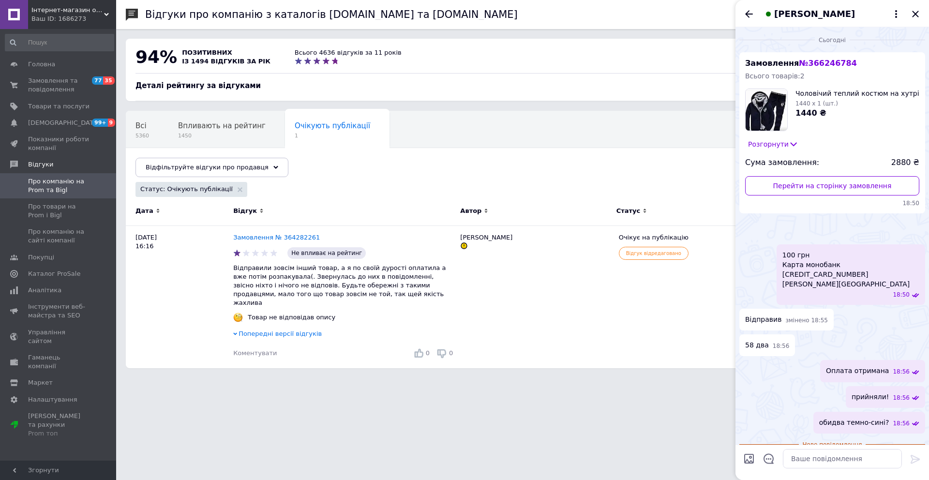
scroll to position [164, 0]
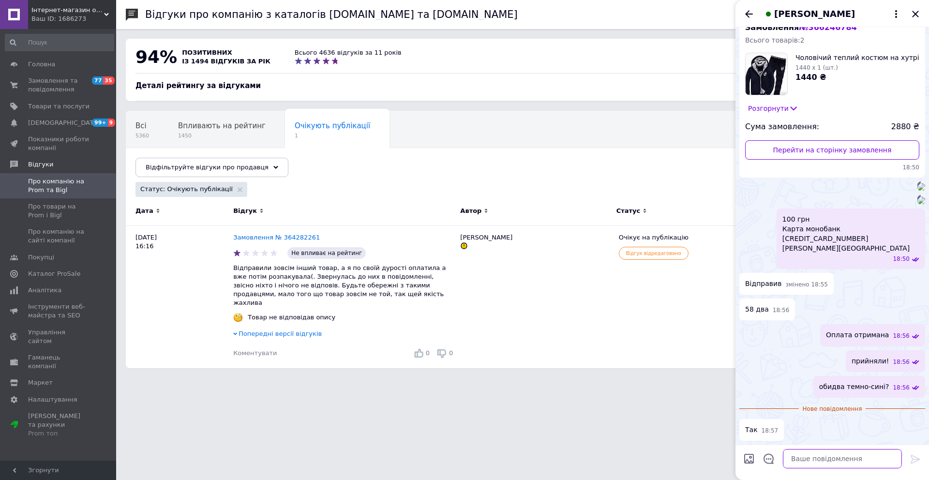
click at [825, 453] on textarea at bounding box center [842, 458] width 119 height 19
type textarea "прийняли. Гарного вечора"
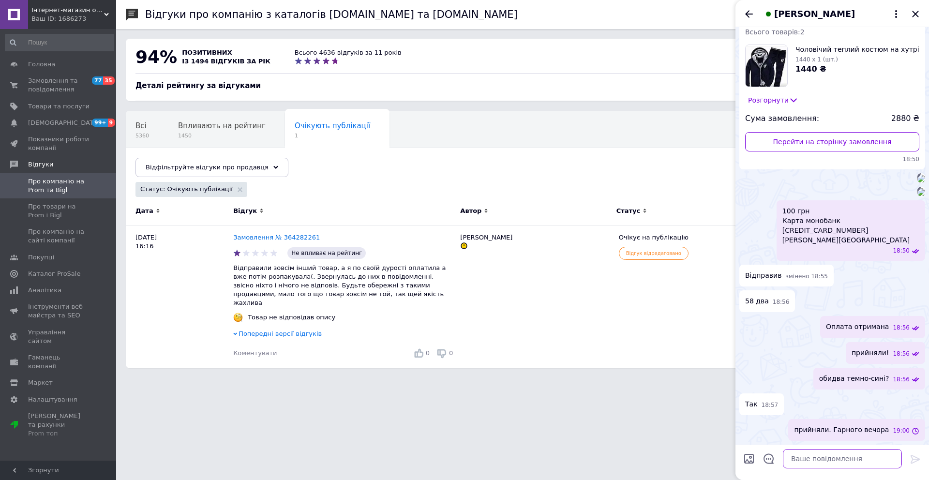
scroll to position [172, 0]
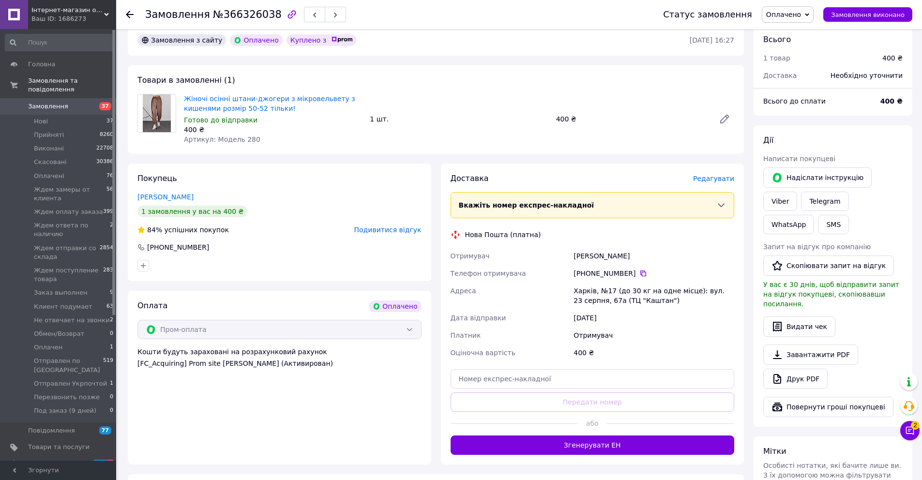
scroll to position [228, 0]
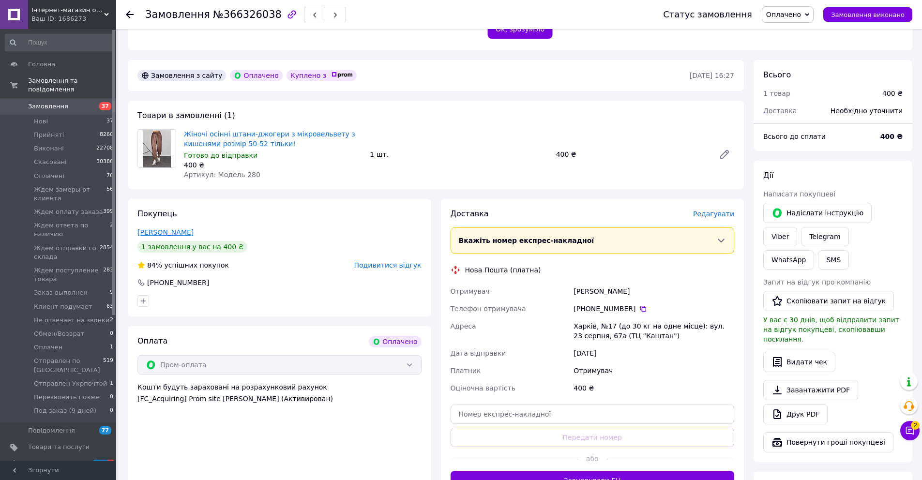
click at [170, 228] on link "[PERSON_NAME]" at bounding box center [165, 232] width 56 height 8
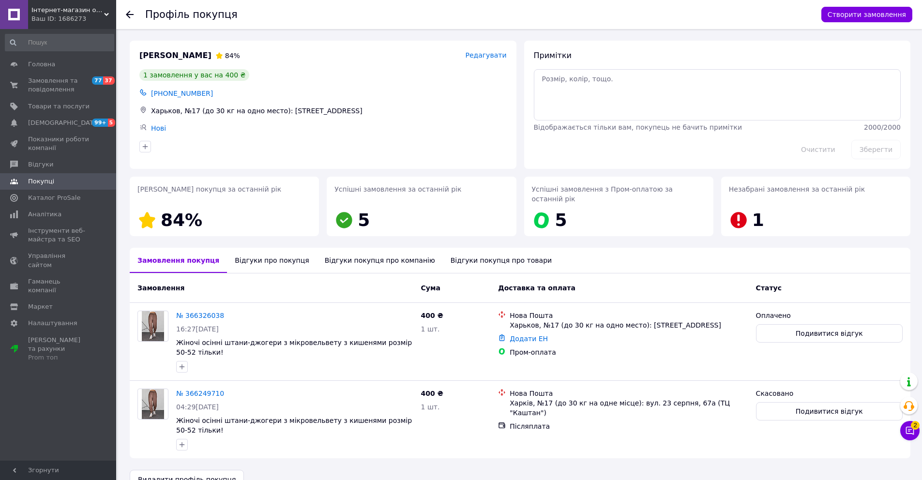
click at [274, 250] on div "Відгуки про покупця" at bounding box center [272, 260] width 90 height 25
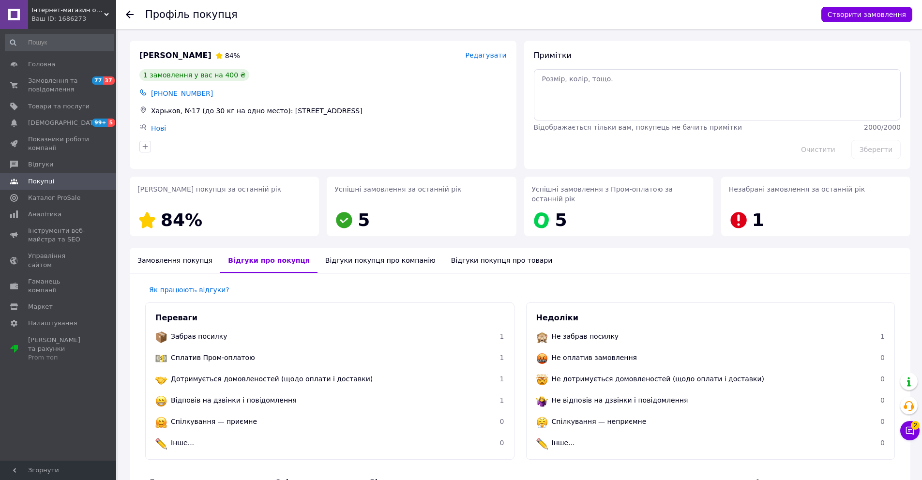
click at [131, 16] on icon at bounding box center [130, 15] width 8 height 8
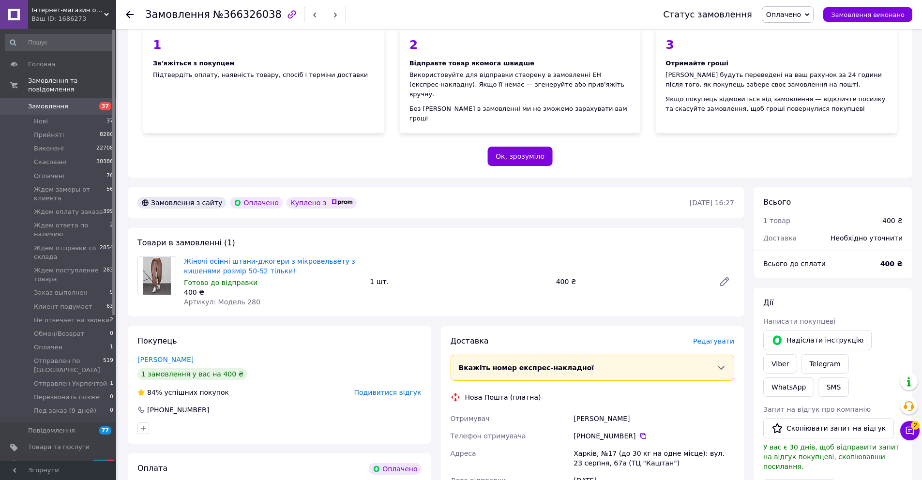
scroll to position [307, 0]
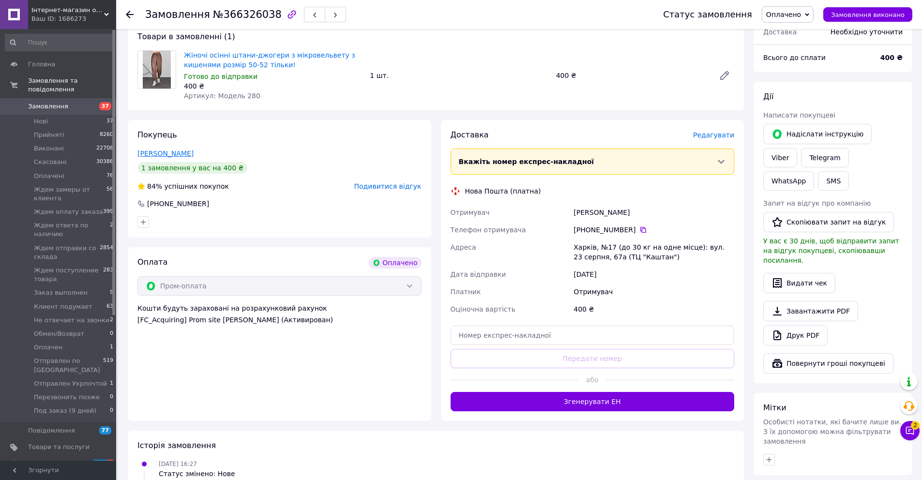
click at [159, 150] on link "Андренко Ірина" at bounding box center [165, 154] width 56 height 8
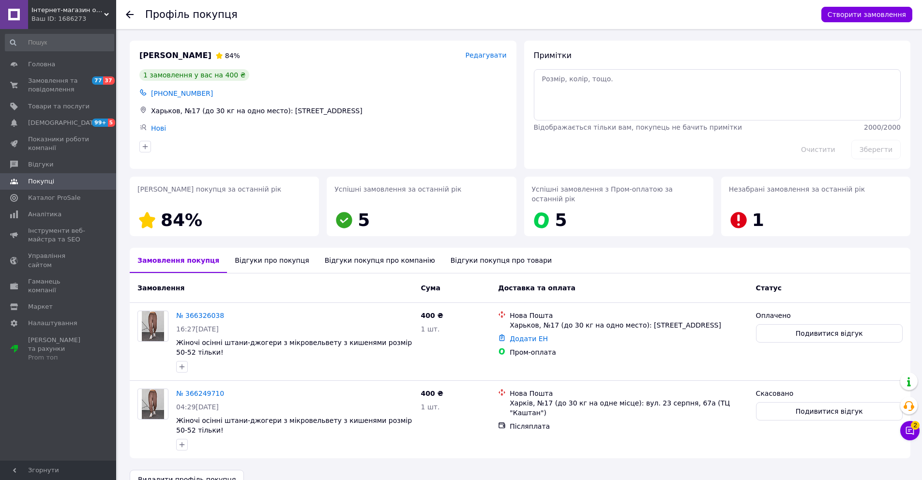
click at [264, 248] on div "Відгуки про покупця" at bounding box center [272, 260] width 90 height 25
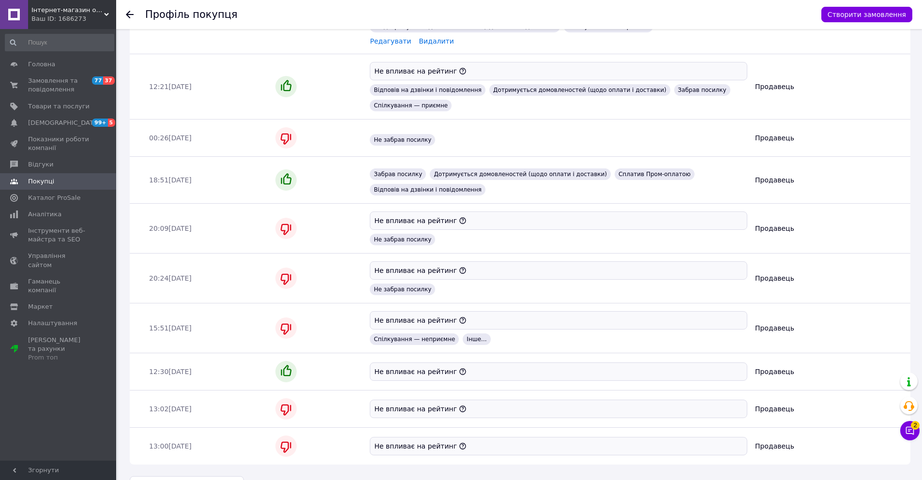
scroll to position [618, 0]
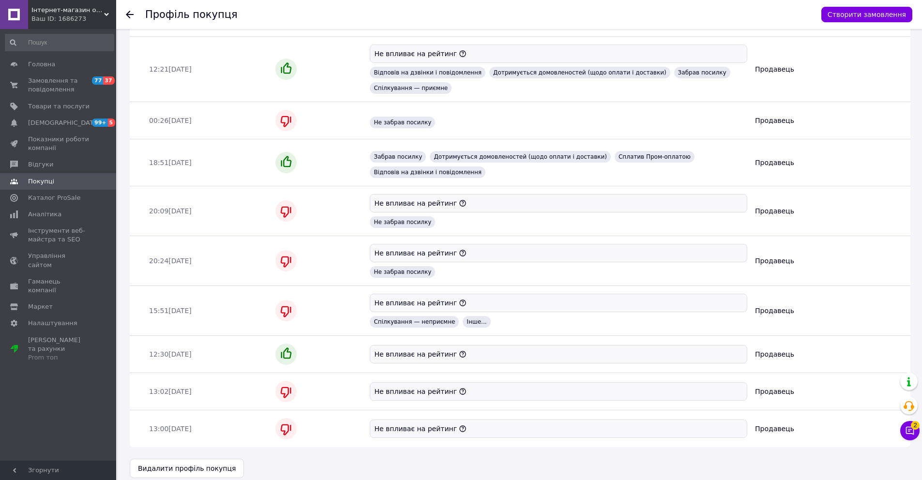
click at [130, 14] on use at bounding box center [130, 15] width 8 height 8
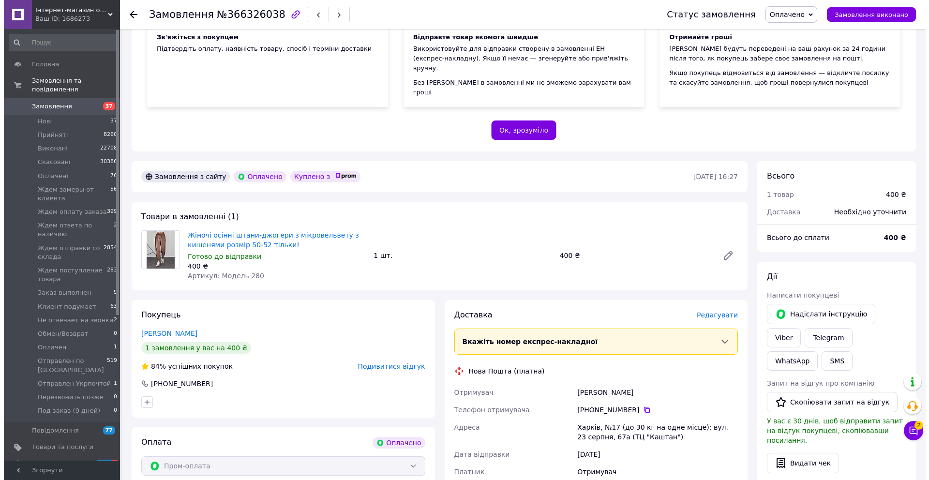
scroll to position [200, 0]
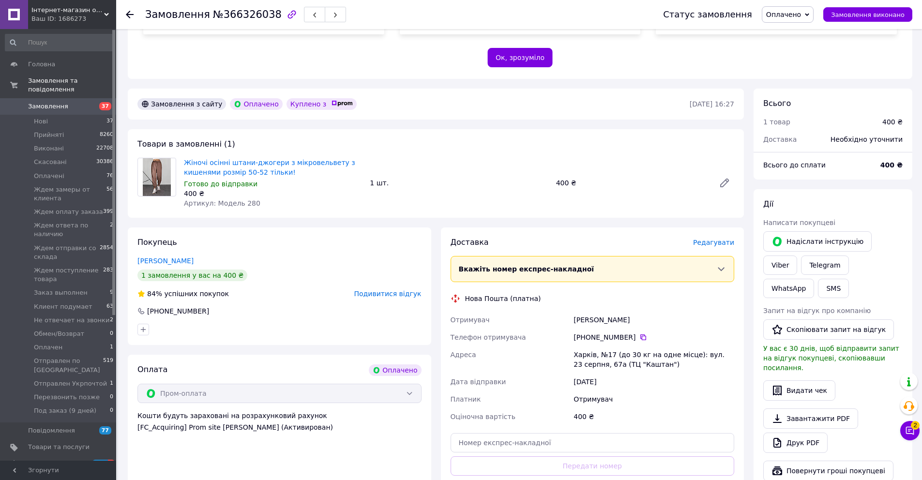
click at [801, 15] on span "Оплачено" at bounding box center [783, 15] width 35 height 8
click at [812, 61] on li "Скасовано" at bounding box center [824, 63] width 124 height 15
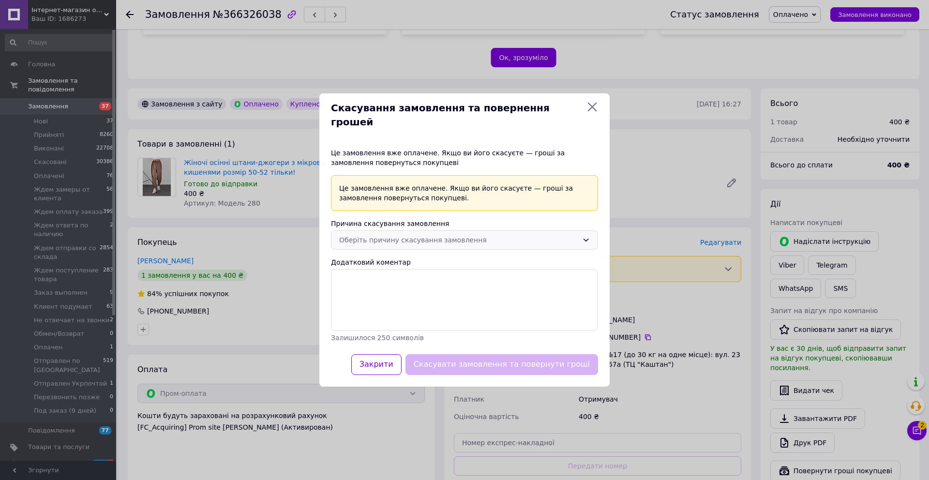
click at [371, 236] on div "Оберіть причину скасування замовлення" at bounding box center [458, 240] width 239 height 11
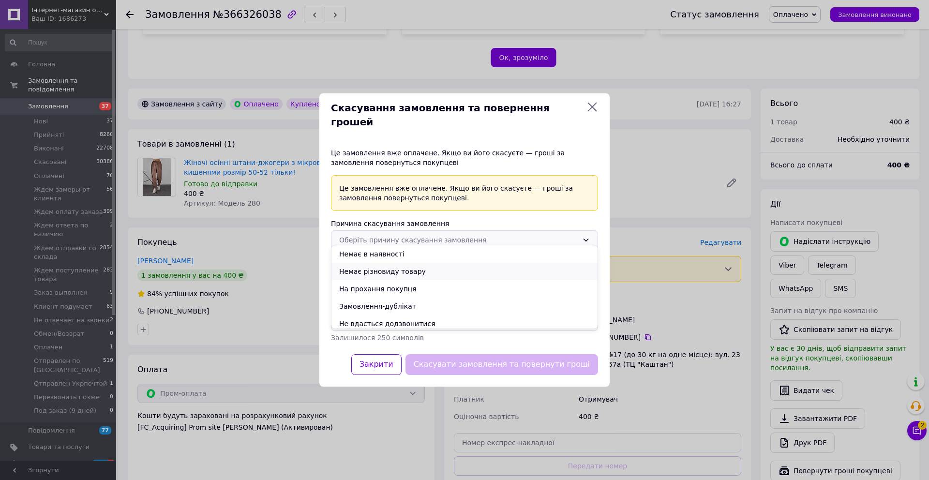
click at [402, 273] on li "Немає різновиду товару" at bounding box center [464, 271] width 266 height 17
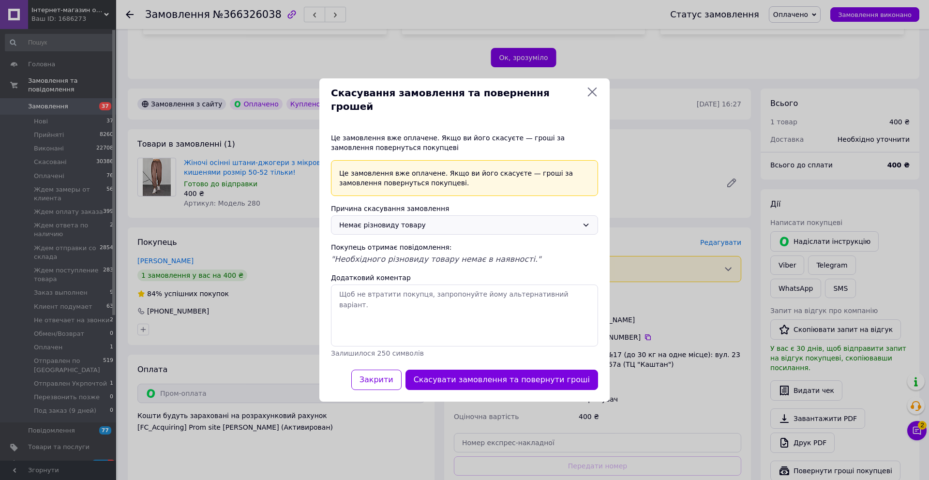
click at [411, 220] on div "Немає різновиду товару" at bounding box center [458, 225] width 239 height 11
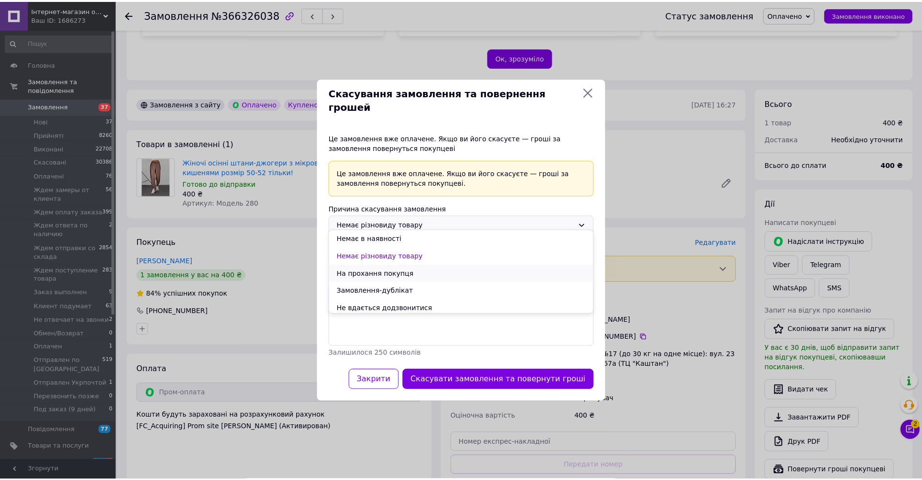
scroll to position [17, 0]
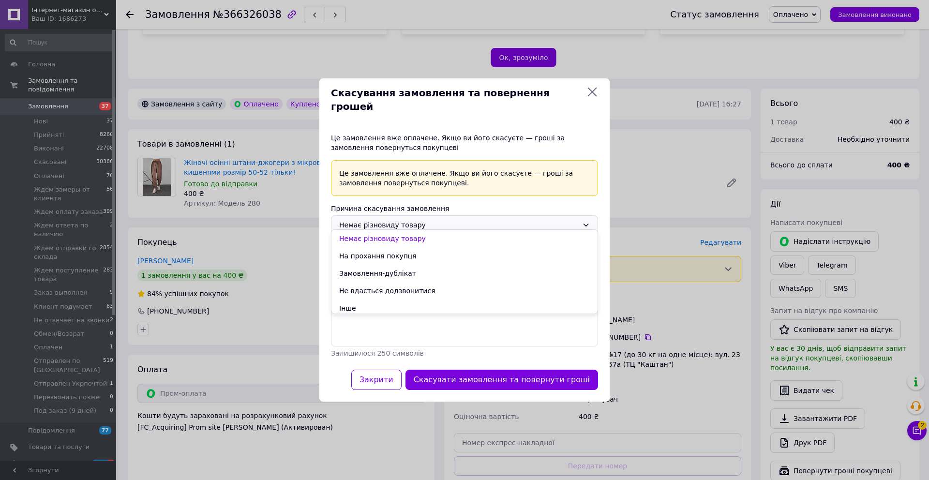
click at [395, 302] on li "Інше" at bounding box center [464, 308] width 266 height 17
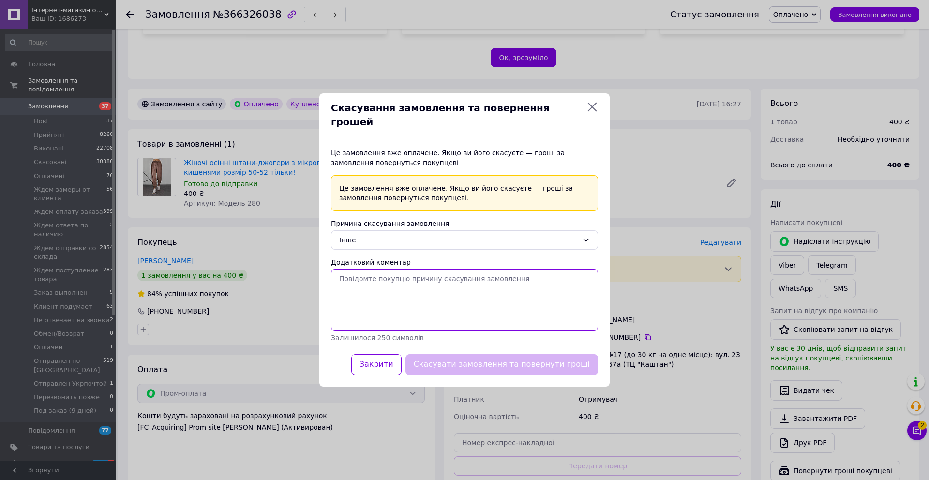
click at [398, 302] on textarea "Додатковий коментар" at bounding box center [464, 300] width 267 height 62
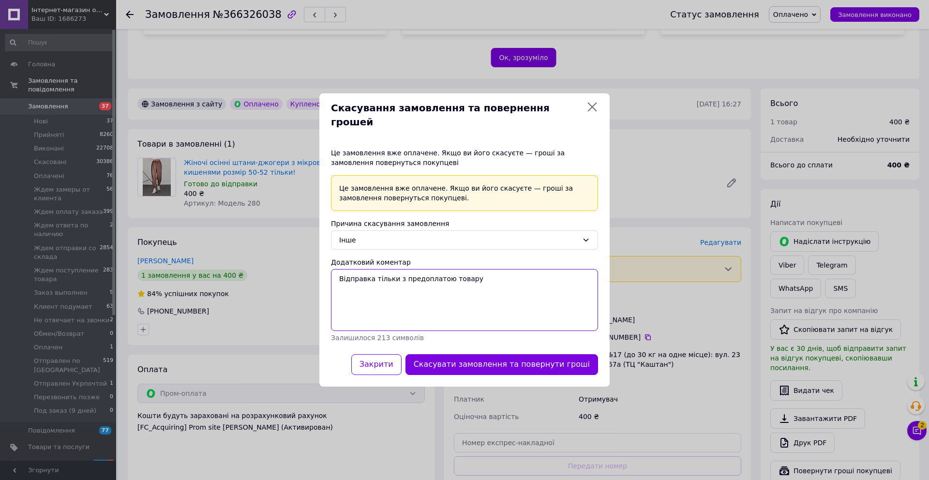
click at [457, 272] on textarea "Відправка тільки з предоплатою товару" at bounding box center [464, 300] width 267 height 62
type textarea "Відправка тільки з предоплатою за доставку"
click at [534, 354] on button "Скасувати замовлення та повернути гроші" at bounding box center [501, 364] width 193 height 21
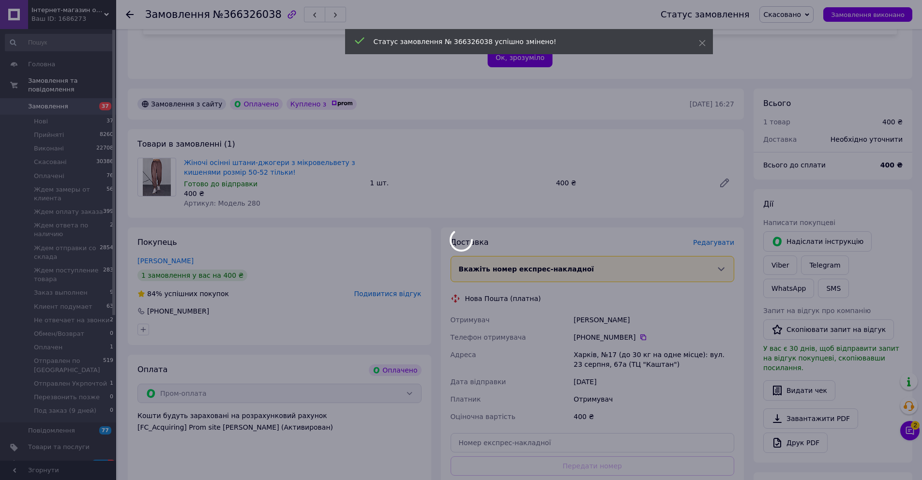
scroll to position [0, 0]
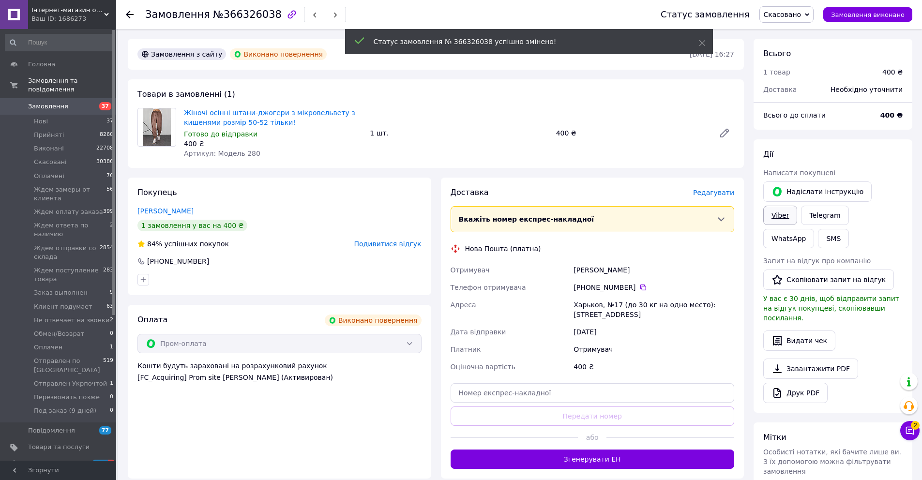
click at [776, 213] on link "Viber" at bounding box center [780, 215] width 34 height 19
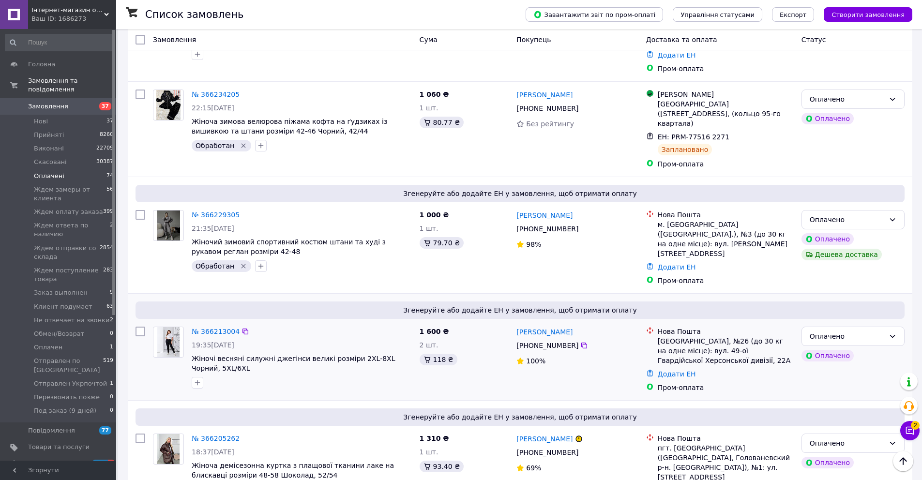
scroll to position [1372, 0]
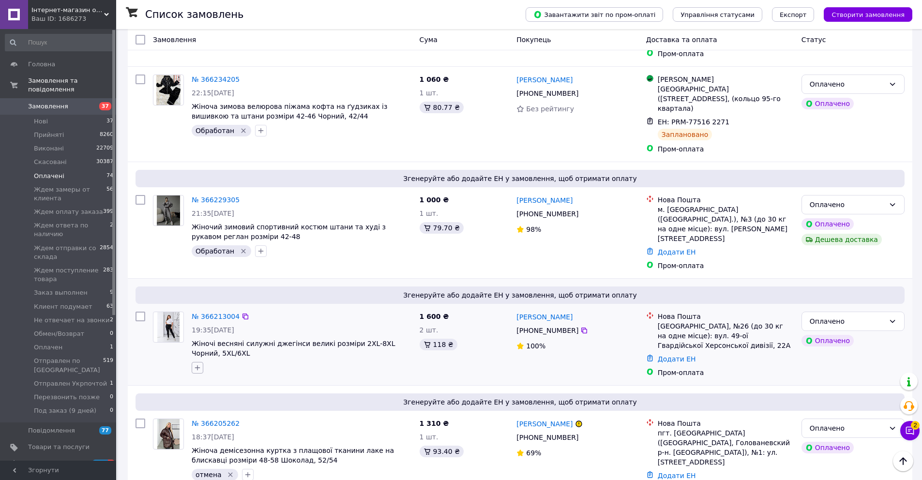
click at [198, 362] on button "button" at bounding box center [198, 368] width 12 height 12
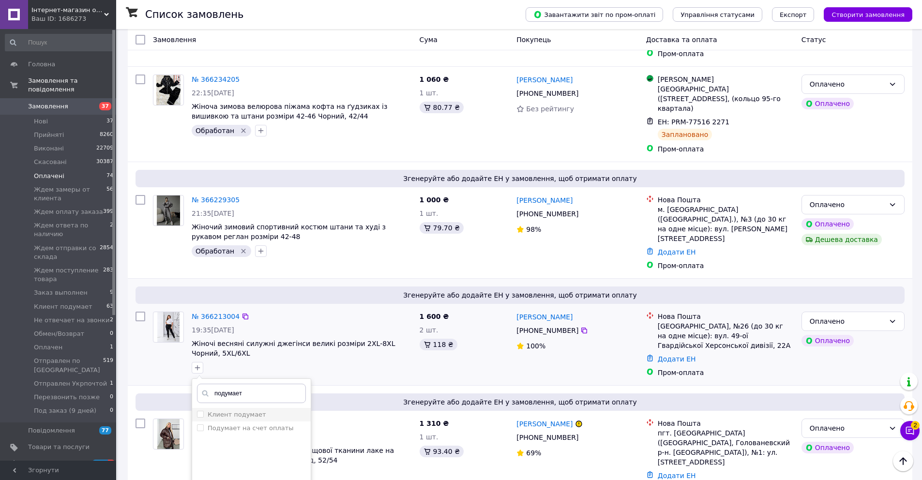
type input "подумает"
click at [210, 408] on li "Клиент подумает" at bounding box center [251, 415] width 119 height 14
checkbox input "true"
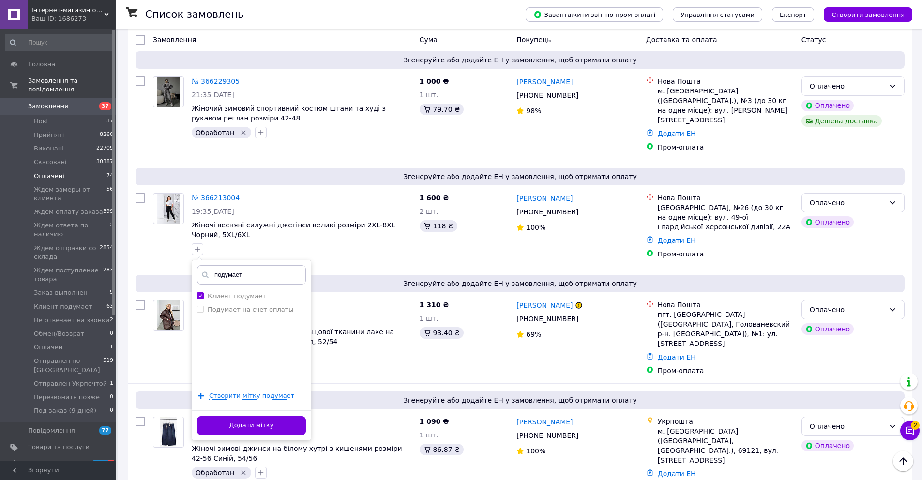
scroll to position [1576, 0]
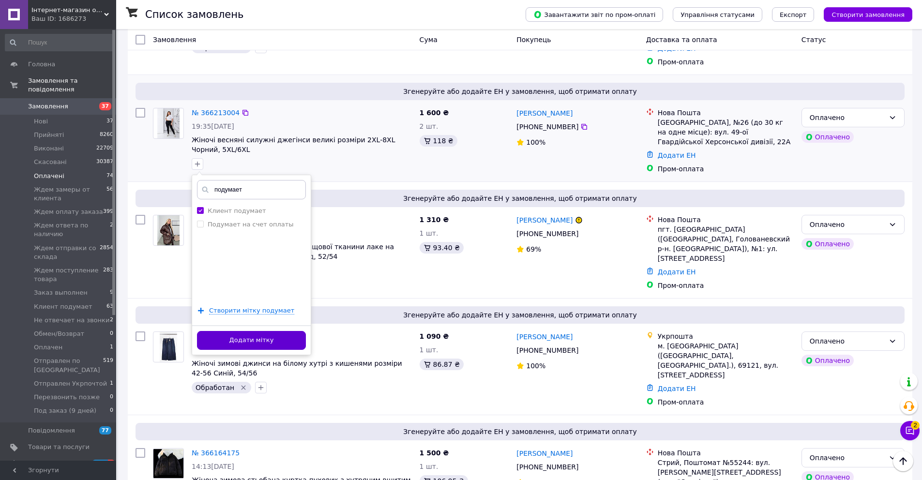
click at [249, 331] on button "Додати мітку" at bounding box center [251, 340] width 109 height 19
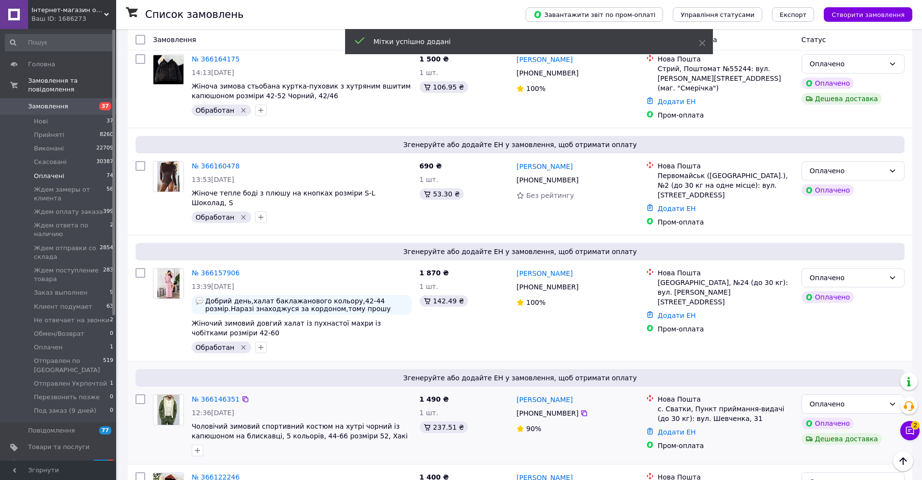
scroll to position [1970, 0]
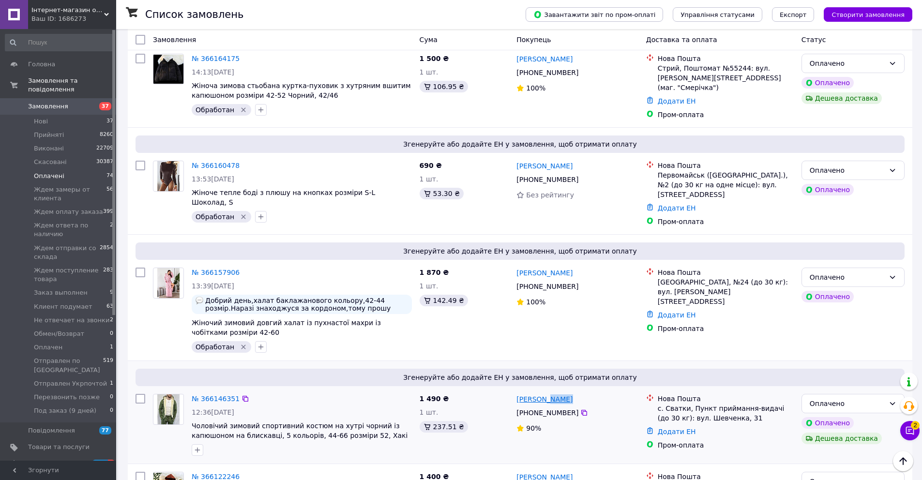
click at [545, 393] on div "Наталия Родак" at bounding box center [576, 399] width 123 height 12
copy link "Родак"
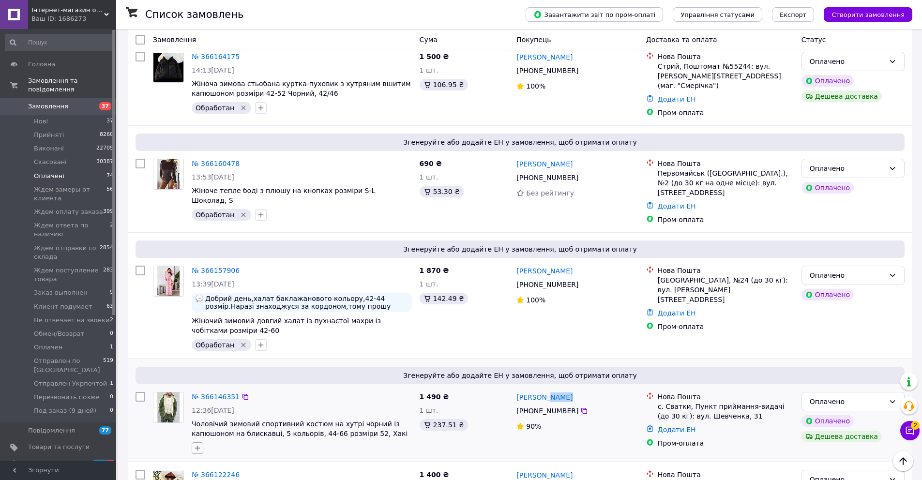
click at [199, 444] on icon "button" at bounding box center [198, 448] width 8 height 8
type input "обрабо"
checkbox input "true"
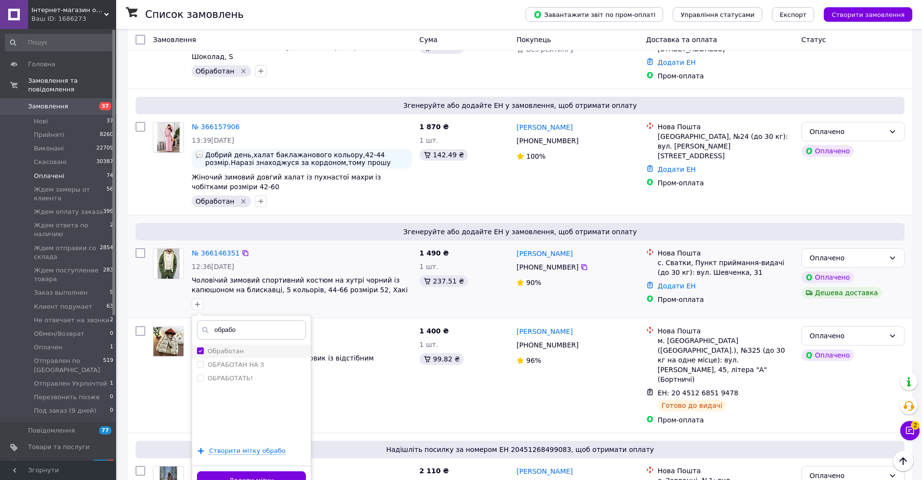
scroll to position [2146, 0]
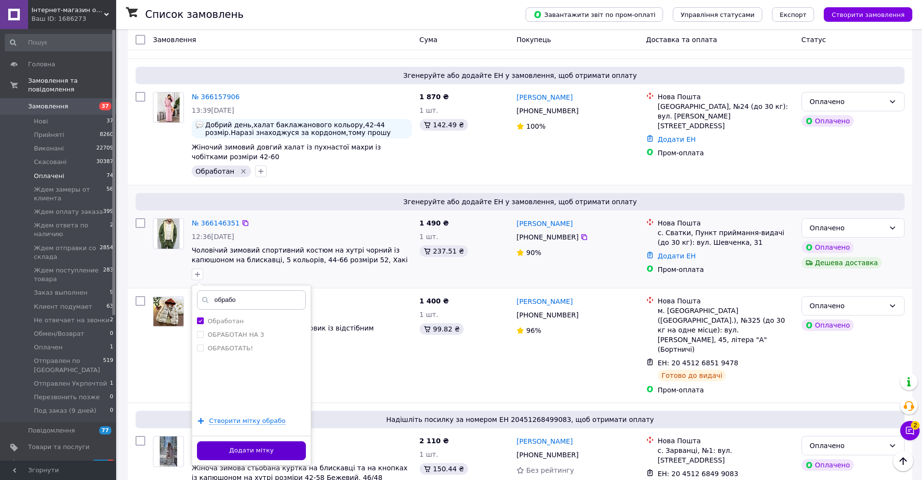
click at [249, 441] on button "Додати мітку" at bounding box center [251, 450] width 109 height 19
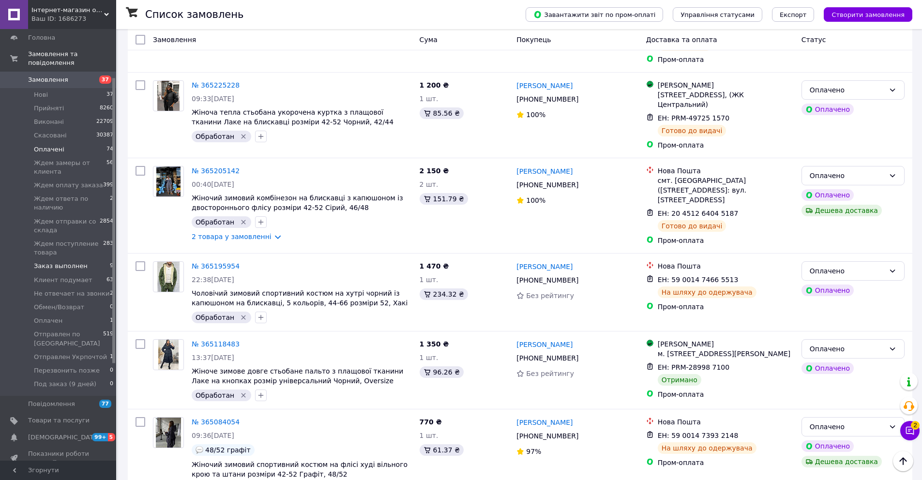
scroll to position [85, 0]
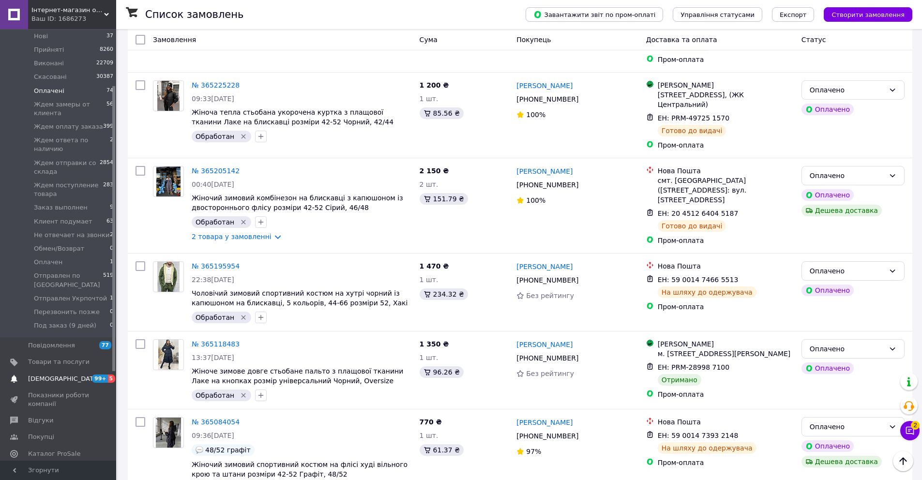
click at [74, 378] on span "[DEMOGRAPHIC_DATA]" at bounding box center [58, 379] width 61 height 9
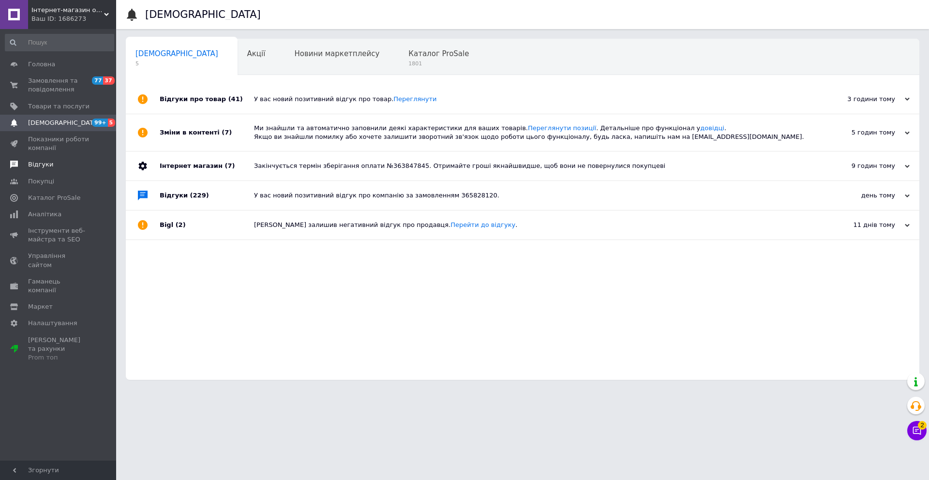
click at [38, 171] on link "Відгуки" at bounding box center [59, 164] width 119 height 16
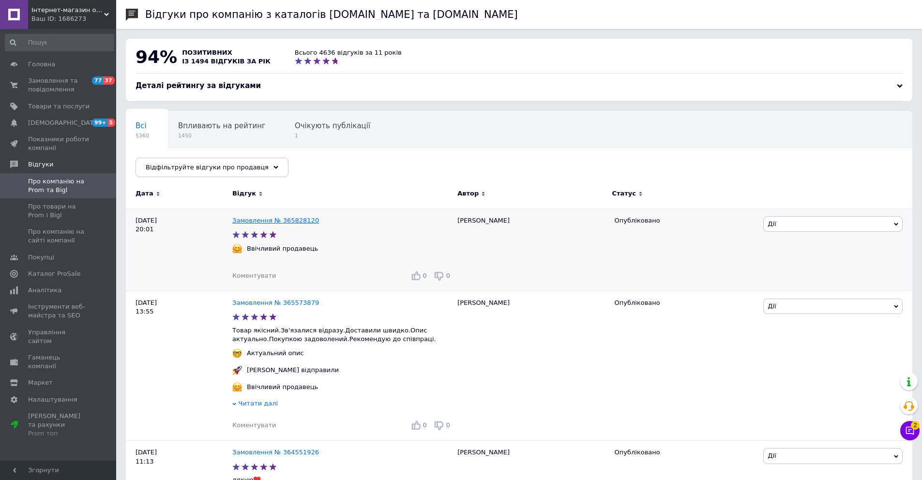
click at [289, 221] on link "Замовлення № 365828120" at bounding box center [275, 220] width 87 height 7
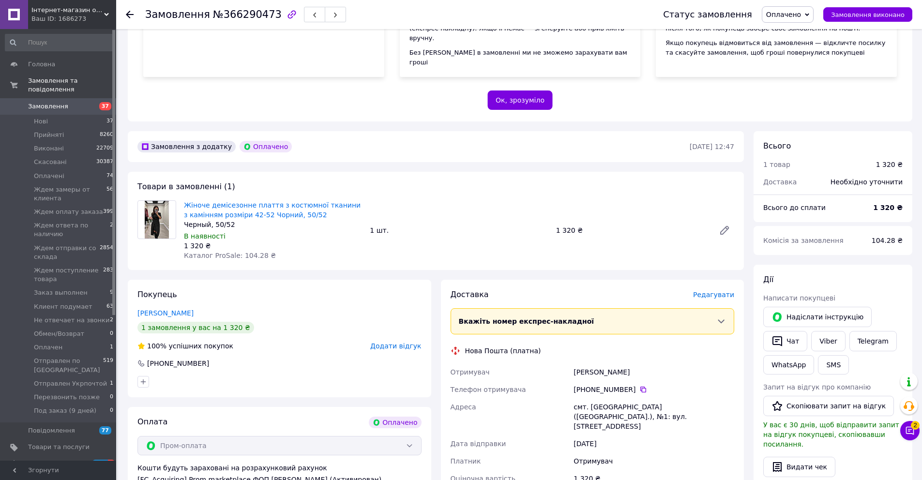
scroll to position [217, 0]
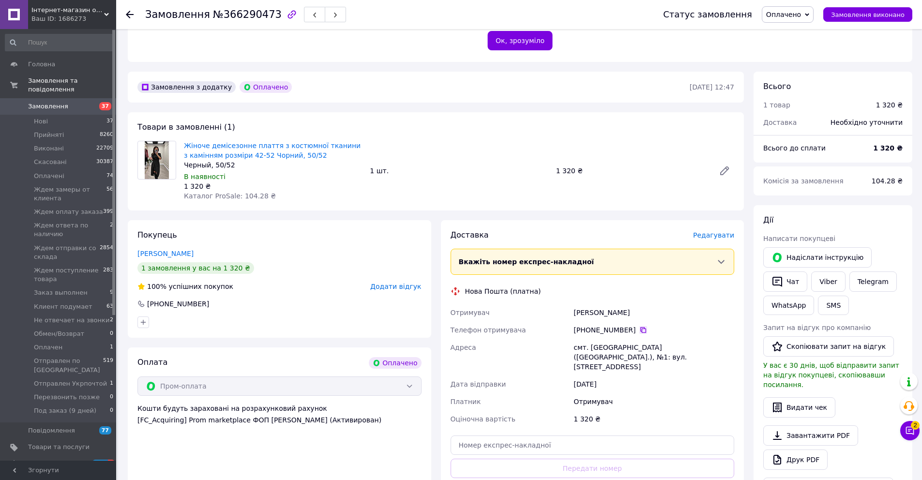
click at [643, 326] on icon at bounding box center [643, 330] width 8 height 8
drag, startPoint x: 628, startPoint y: 299, endPoint x: 575, endPoint y: 302, distance: 53.4
click at [575, 304] on div "[PERSON_NAME]" at bounding box center [653, 312] width 165 height 17
copy div "[PERSON_NAME]"
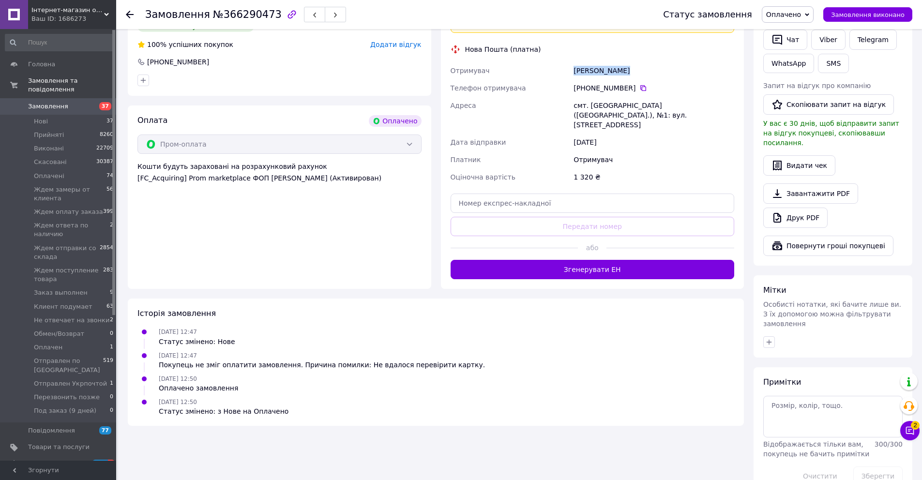
scroll to position [460, 0]
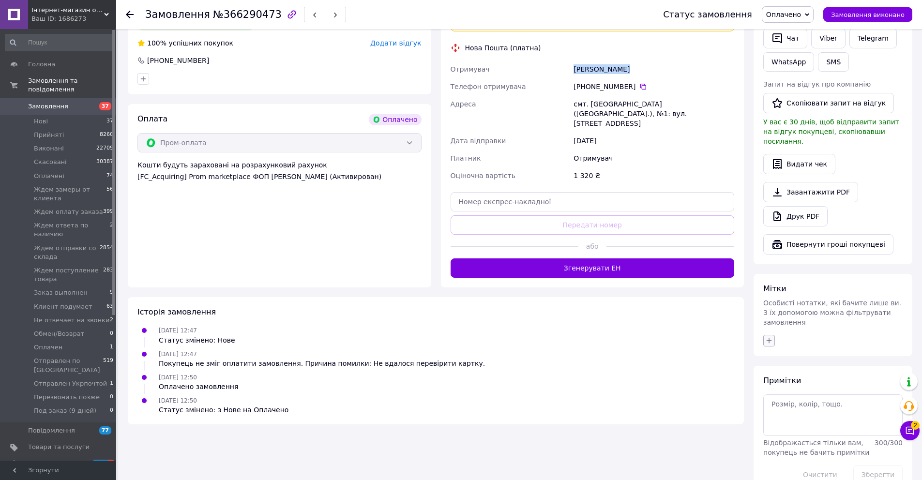
click at [767, 335] on button "button" at bounding box center [769, 341] width 12 height 12
type input "обрабо"
click at [814, 383] on div "Обработан" at bounding box center [822, 387] width 109 height 9
checkbox input "true"
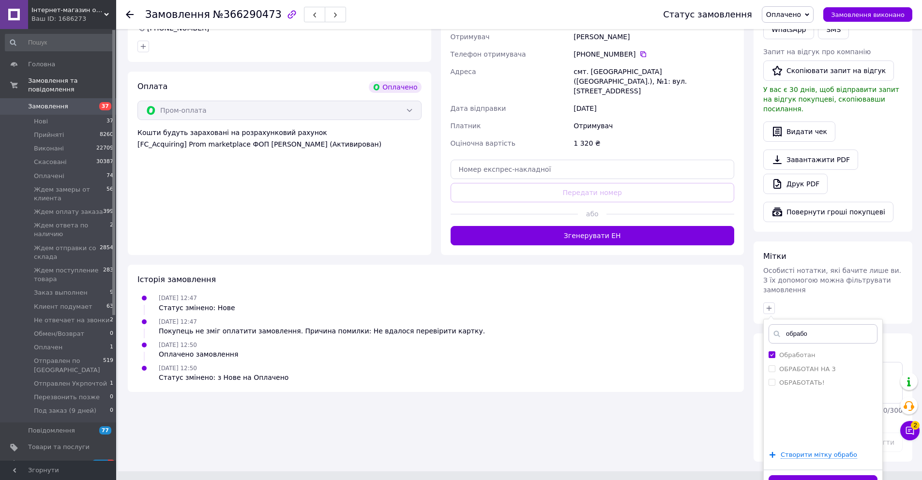
click at [825, 475] on button "Додати мітку" at bounding box center [822, 484] width 109 height 19
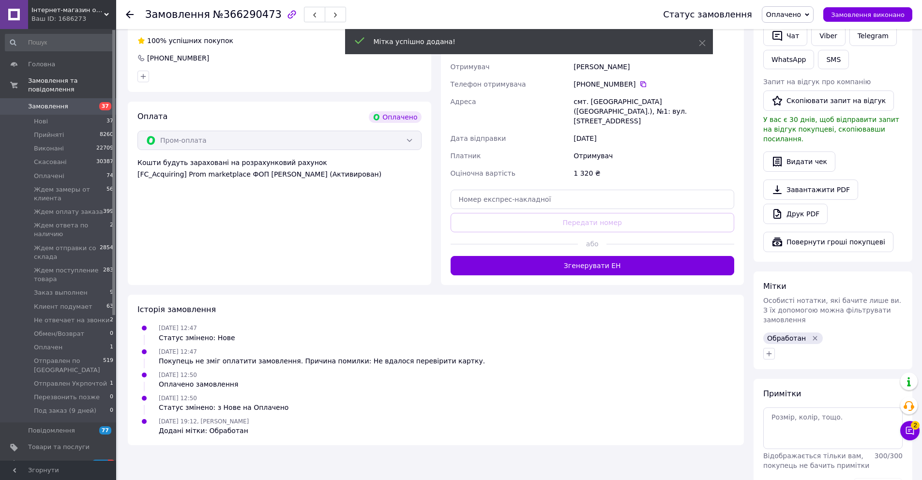
scroll to position [480, 0]
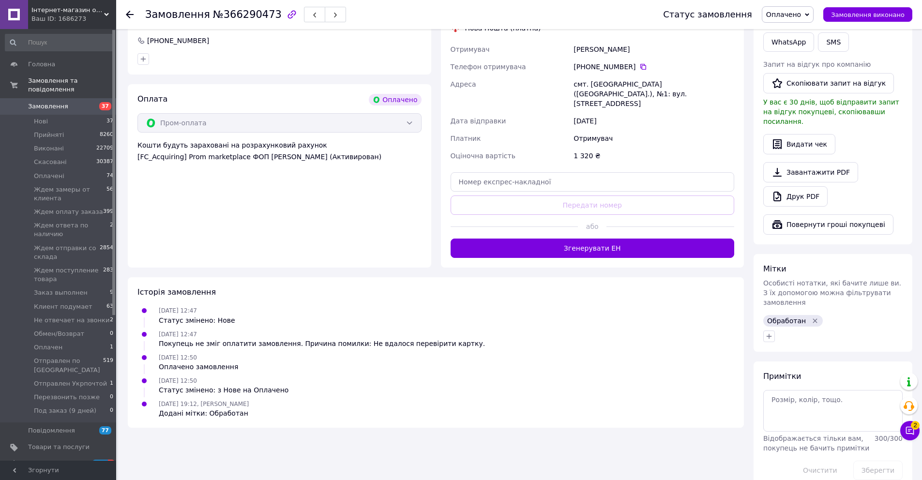
click at [79, 105] on span "Замовлення" at bounding box center [58, 106] width 61 height 9
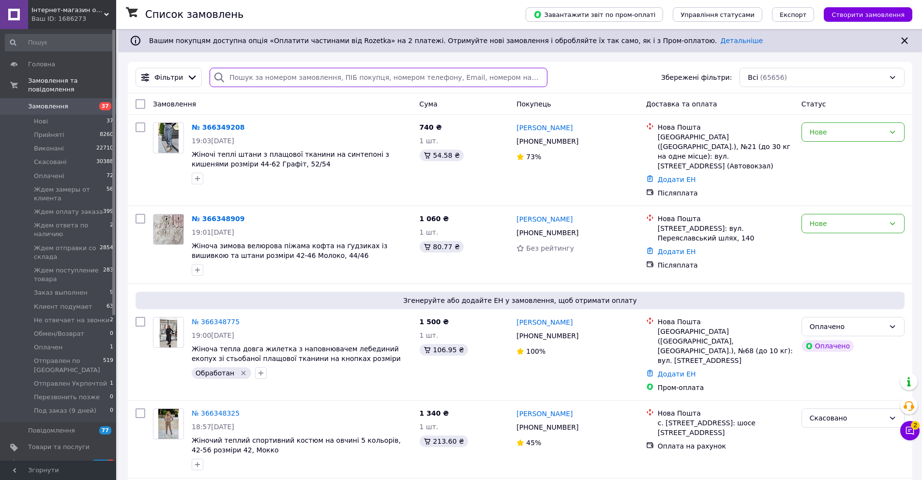
click at [262, 82] on input "search" at bounding box center [378, 77] width 337 height 19
click at [263, 80] on input "search" at bounding box center [378, 77] width 337 height 19
click at [263, 78] on input "search" at bounding box center [378, 77] width 337 height 19
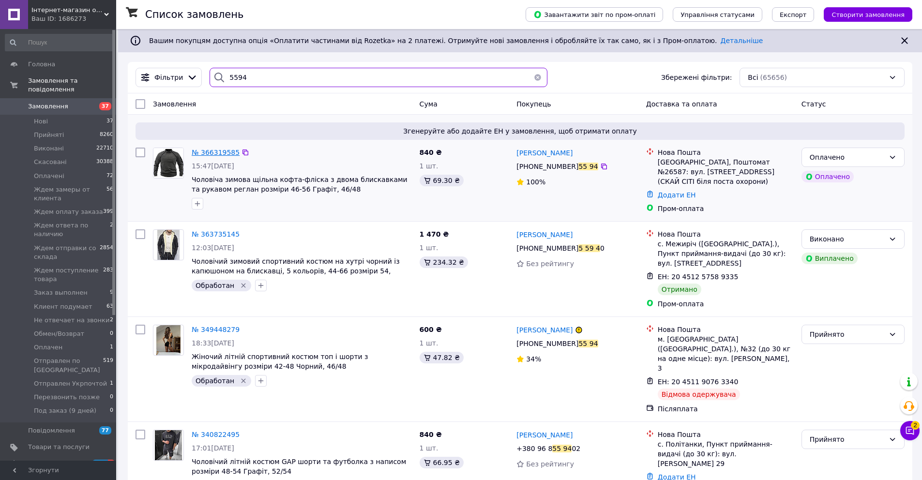
type input "5594"
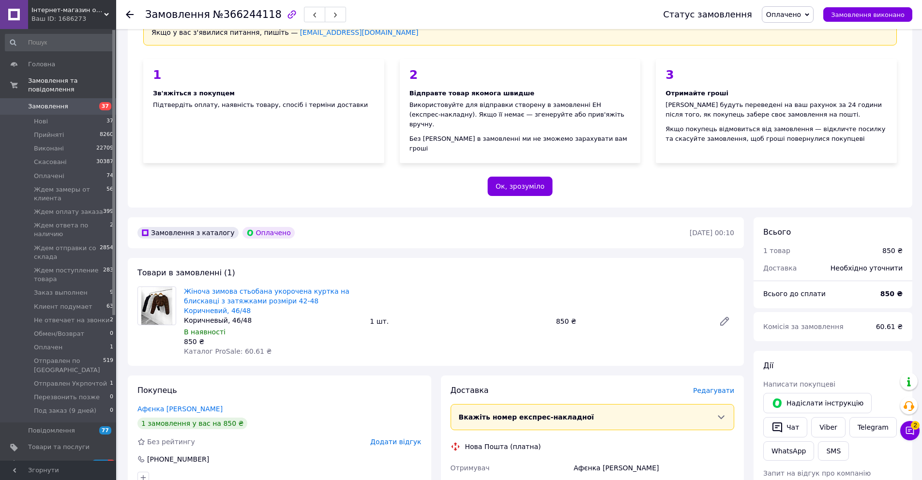
scroll to position [177, 0]
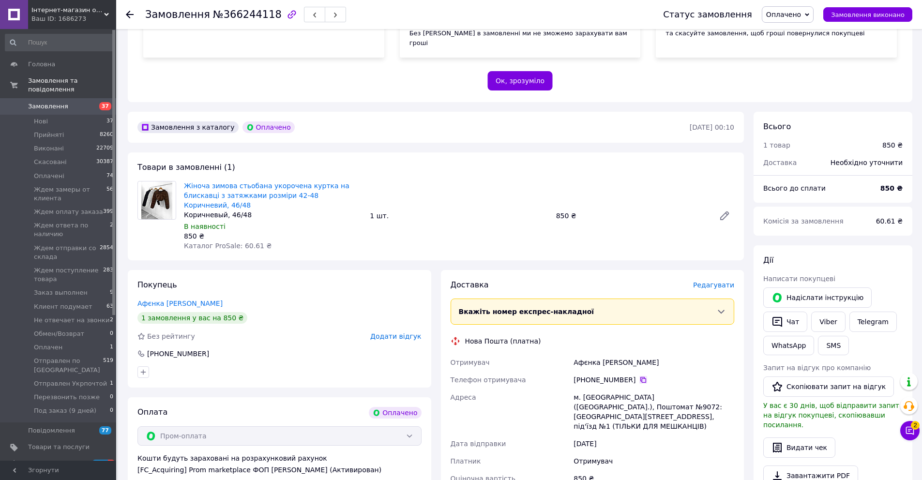
click at [642, 376] on icon at bounding box center [643, 380] width 8 height 8
drag, startPoint x: 634, startPoint y: 352, endPoint x: 576, endPoint y: 350, distance: 58.1
click at [576, 354] on div "Афєнка [PERSON_NAME]" at bounding box center [653, 362] width 165 height 17
drag, startPoint x: 573, startPoint y: 356, endPoint x: 627, endPoint y: 354, distance: 53.8
click at [627, 354] on div "Афєнка [PERSON_NAME]" at bounding box center [653, 362] width 165 height 17
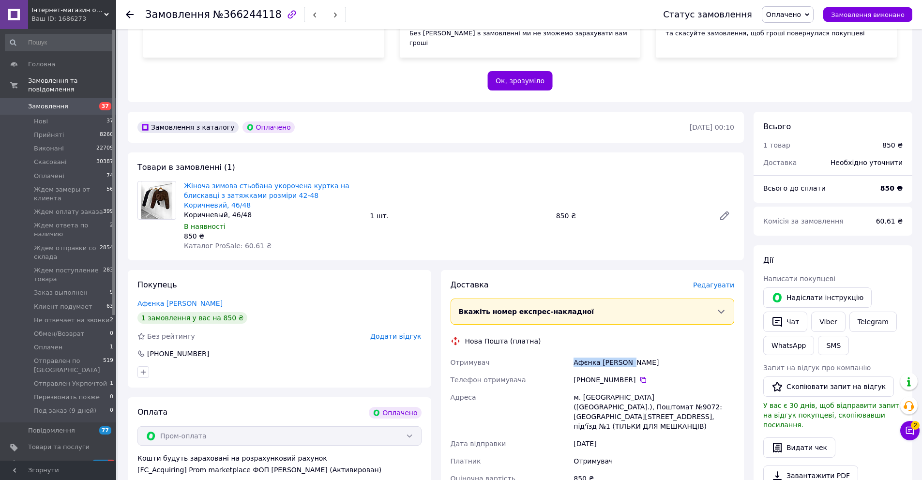
copy div "Афєнка [PERSON_NAME]"
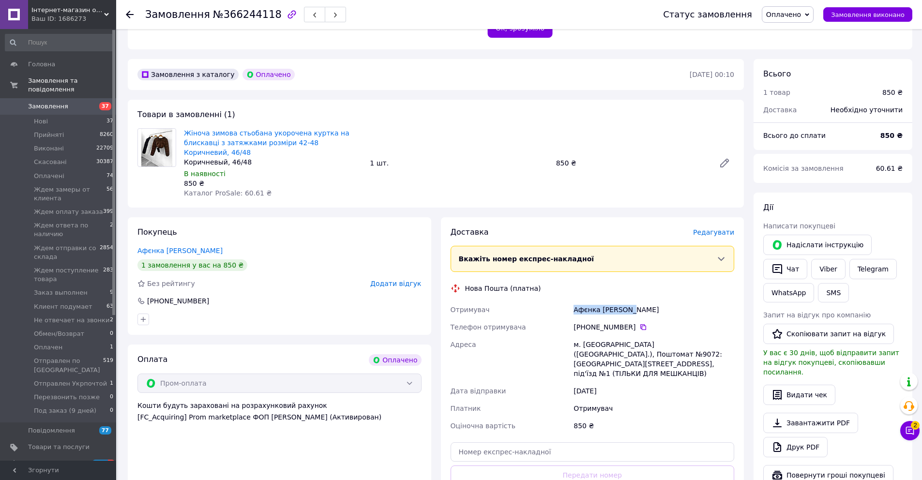
scroll to position [354, 0]
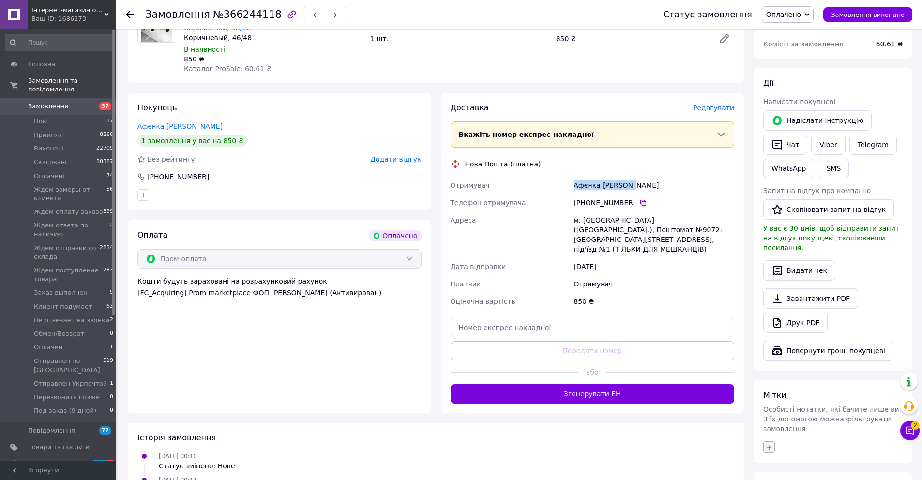
click at [773, 441] on button "button" at bounding box center [769, 447] width 12 height 12
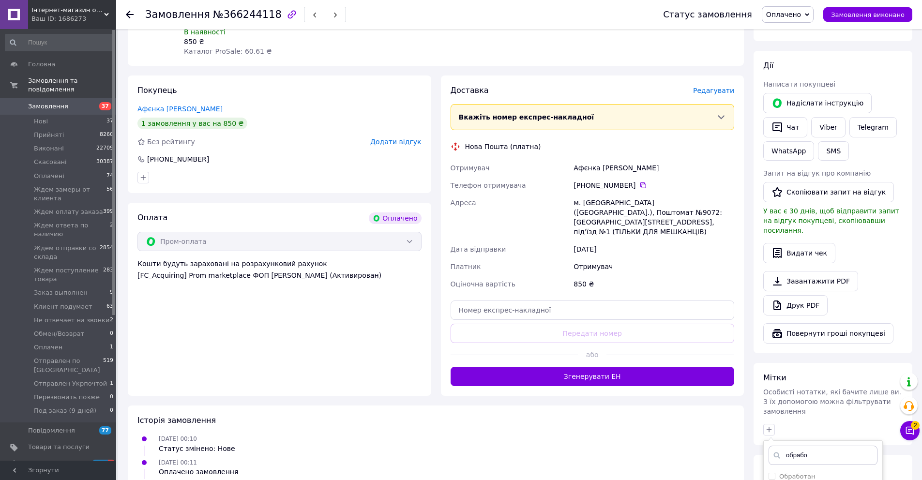
scroll to position [439, 0]
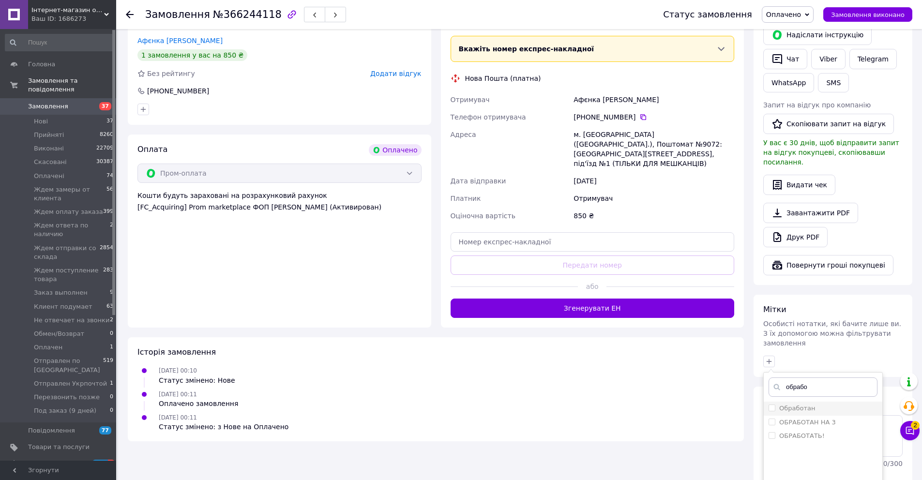
type input "обрабо"
click at [804, 404] on div "Обработан" at bounding box center [797, 408] width 36 height 9
click at [775, 405] on input "Обработан" at bounding box center [771, 408] width 6 height 6
click at [805, 405] on label "Обработан" at bounding box center [797, 408] width 36 height 7
checkbox input "true"
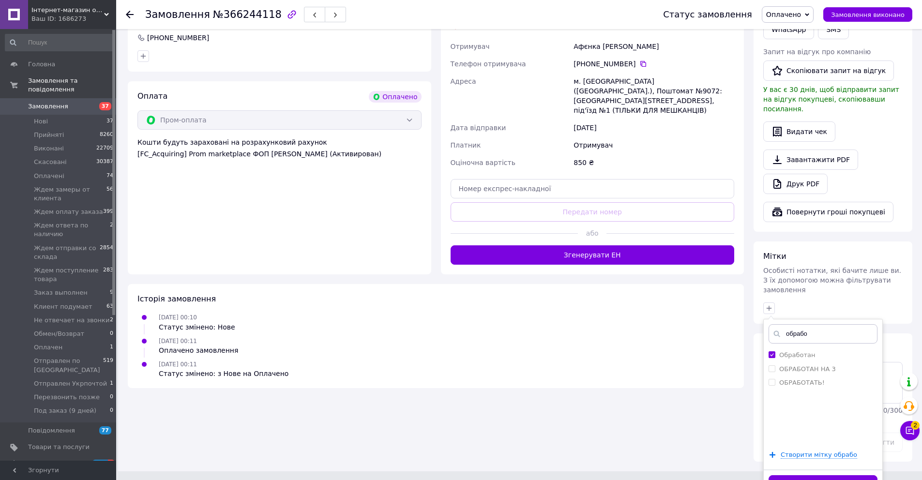
drag, startPoint x: 815, startPoint y: 461, endPoint x: 813, endPoint y: 454, distance: 6.6
click at [816, 475] on button "Додати мітку" at bounding box center [822, 484] width 109 height 19
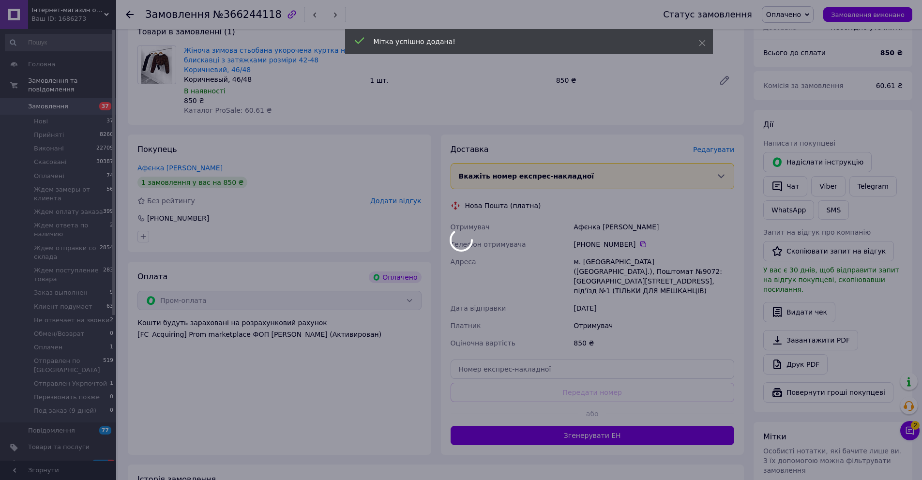
scroll to position [145, 0]
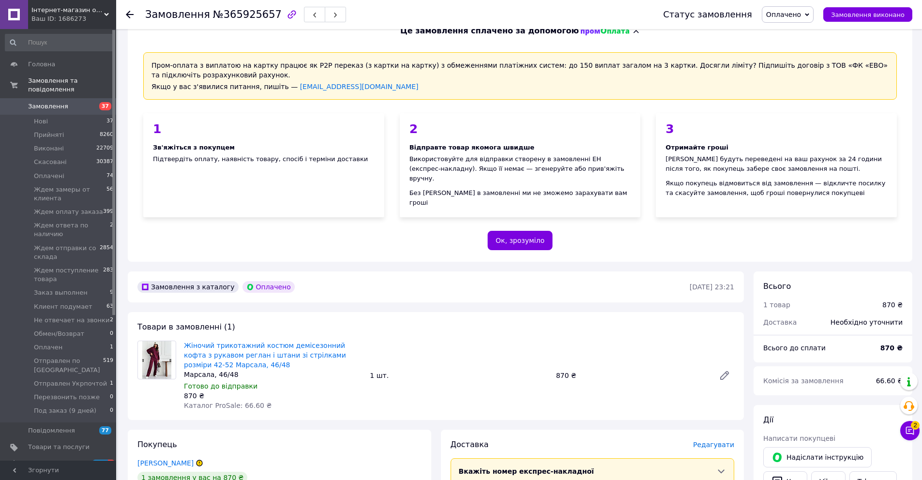
scroll to position [144, 0]
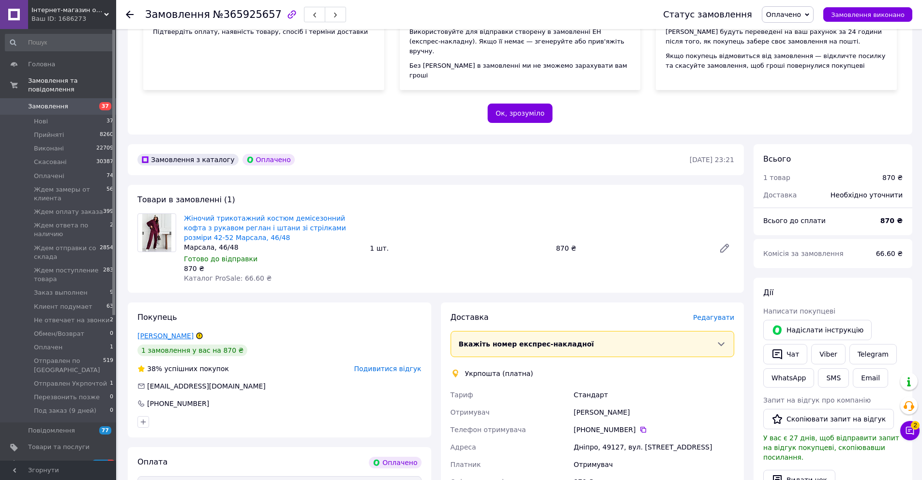
drag, startPoint x: 178, startPoint y: 318, endPoint x: 171, endPoint y: 324, distance: 9.3
click at [178, 319] on div "Покупець Ярошенко Ганна 1 замовлення у вас на 870 ₴ 38% успішних покупок Подиви…" at bounding box center [279, 369] width 303 height 135
click at [171, 332] on link "Ярошенко Ганна" at bounding box center [165, 336] width 56 height 8
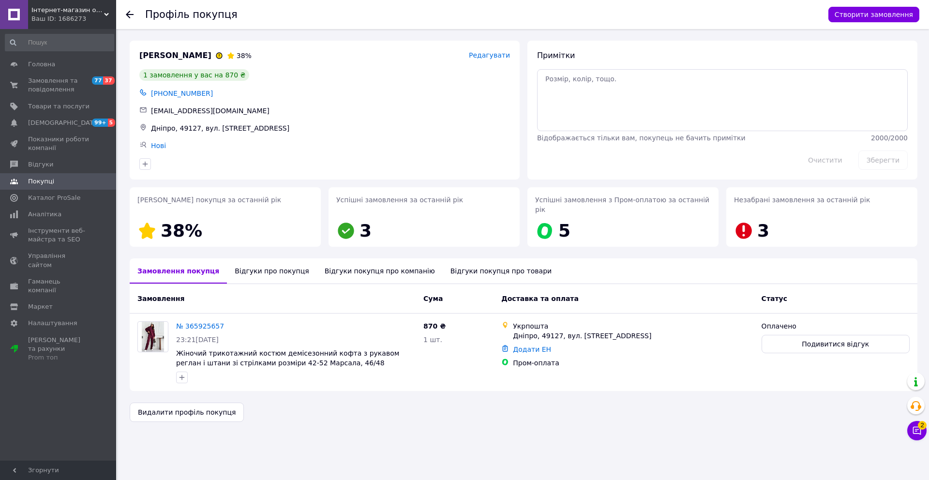
click at [271, 265] on div "Відгуки про покупця" at bounding box center [272, 270] width 90 height 25
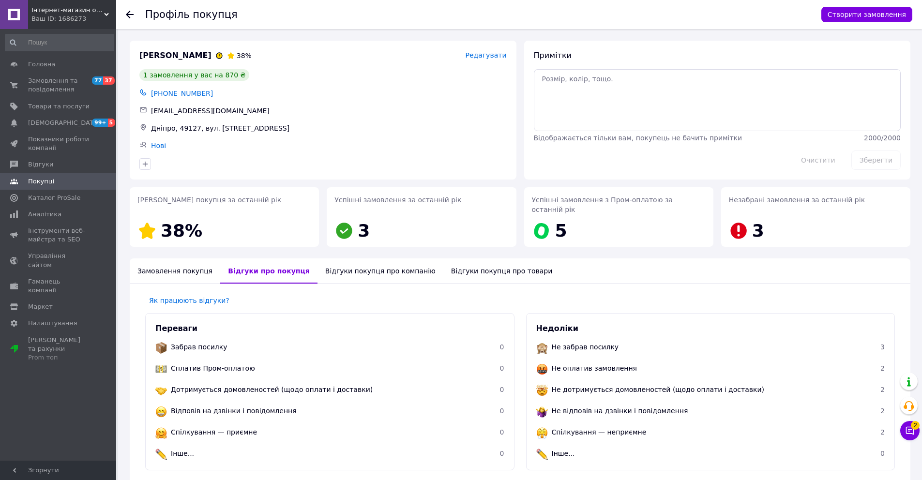
click at [128, 17] on icon at bounding box center [130, 15] width 8 height 8
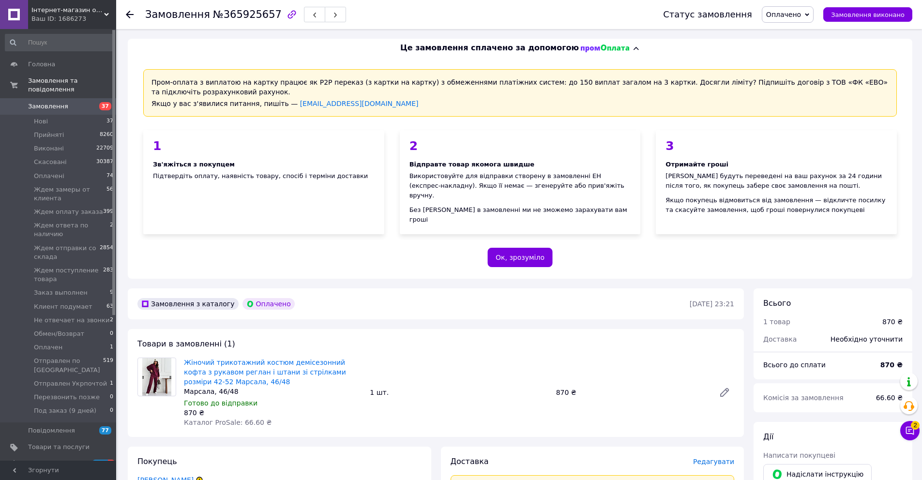
click at [801, 14] on span "Оплачено" at bounding box center [783, 15] width 35 height 8
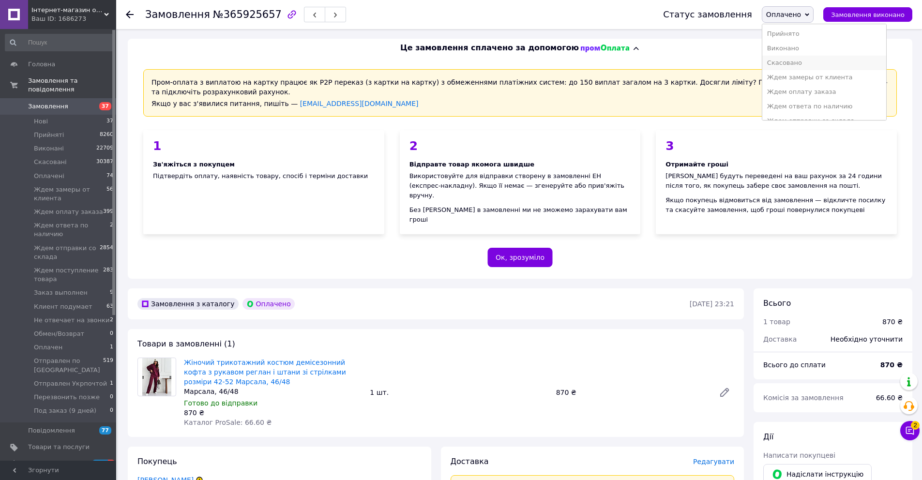
click at [806, 59] on li "Скасовано" at bounding box center [824, 63] width 124 height 15
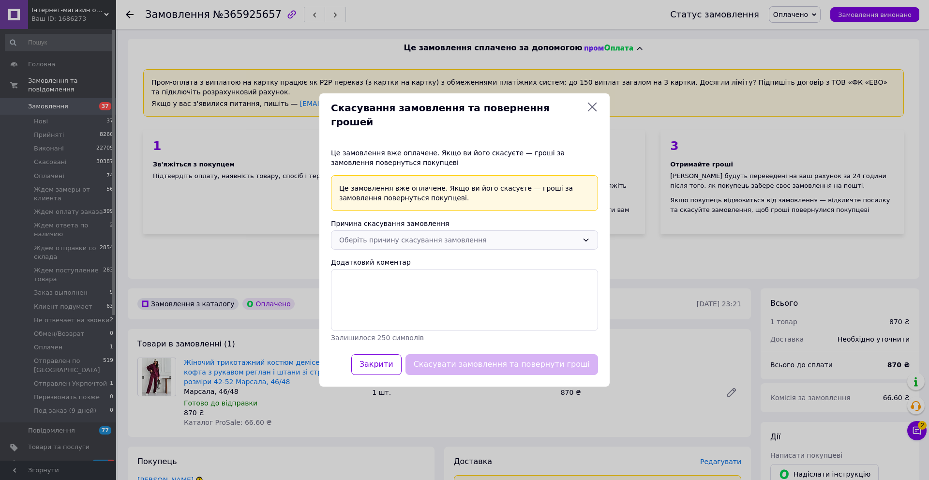
click at [399, 235] on div "Оберіть причину скасування замовлення" at bounding box center [458, 240] width 239 height 11
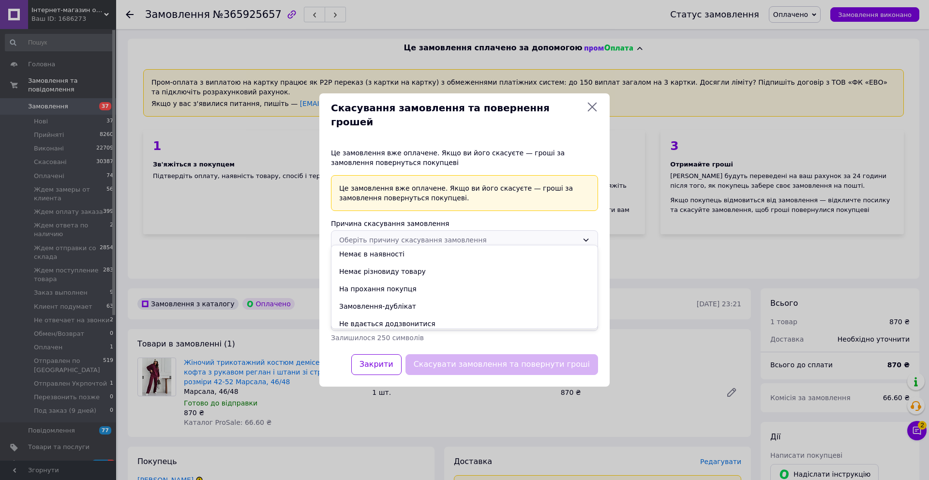
click at [401, 270] on li "Немає різновиду товару" at bounding box center [464, 271] width 266 height 17
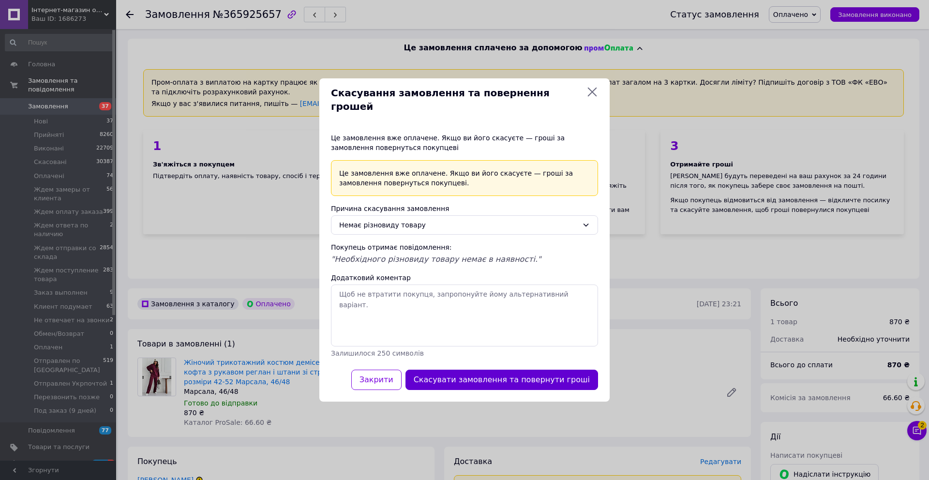
click at [515, 376] on button "Скасувати замовлення та повернути гроші" at bounding box center [501, 380] width 193 height 21
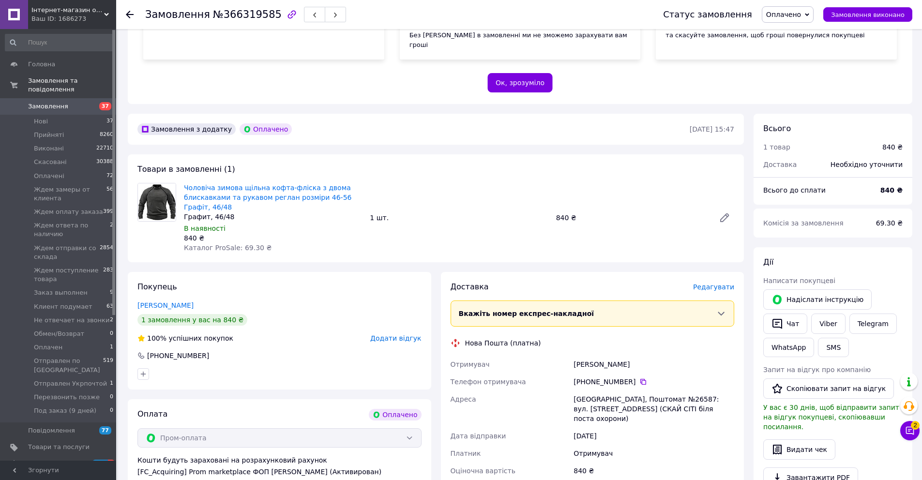
scroll to position [176, 0]
click at [641, 376] on icon at bounding box center [643, 380] width 8 height 8
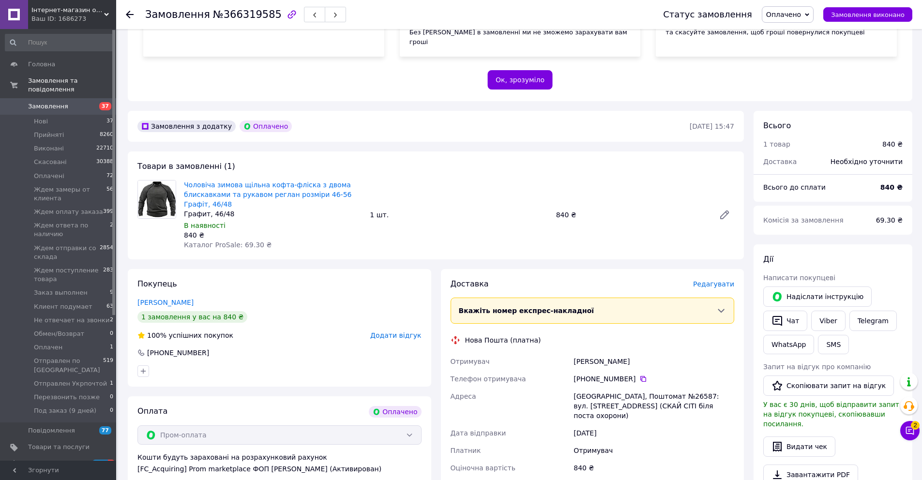
scroll to position [178, 0]
drag, startPoint x: 633, startPoint y: 353, endPoint x: 575, endPoint y: 353, distance: 58.1
click at [575, 353] on div "[PERSON_NAME]" at bounding box center [653, 360] width 165 height 17
copy div "[PERSON_NAME]"
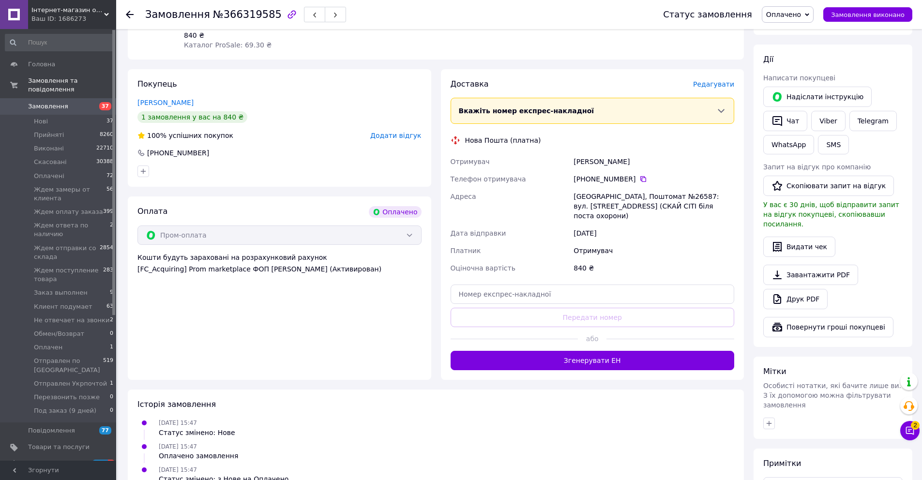
scroll to position [384, 0]
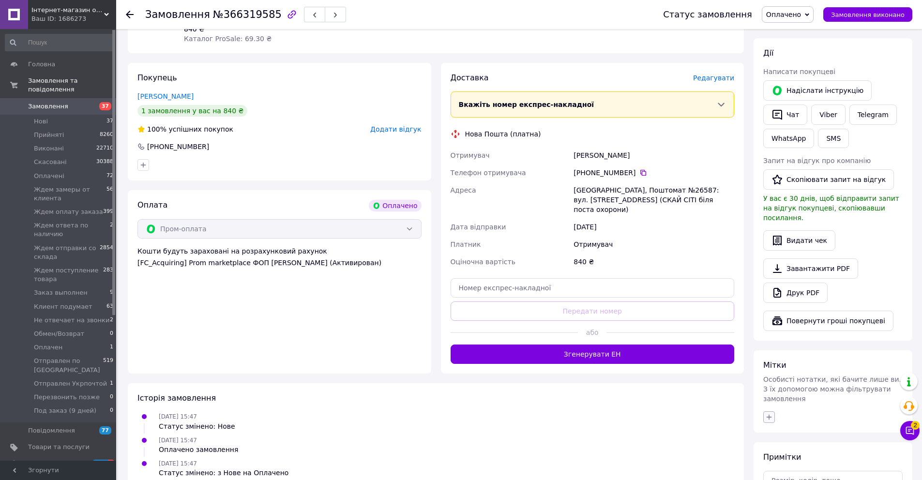
click at [769, 413] on icon "button" at bounding box center [769, 417] width 8 height 8
type input "обрабо"
click at [805, 460] on label "Обработан" at bounding box center [797, 463] width 36 height 7
checkbox input "true"
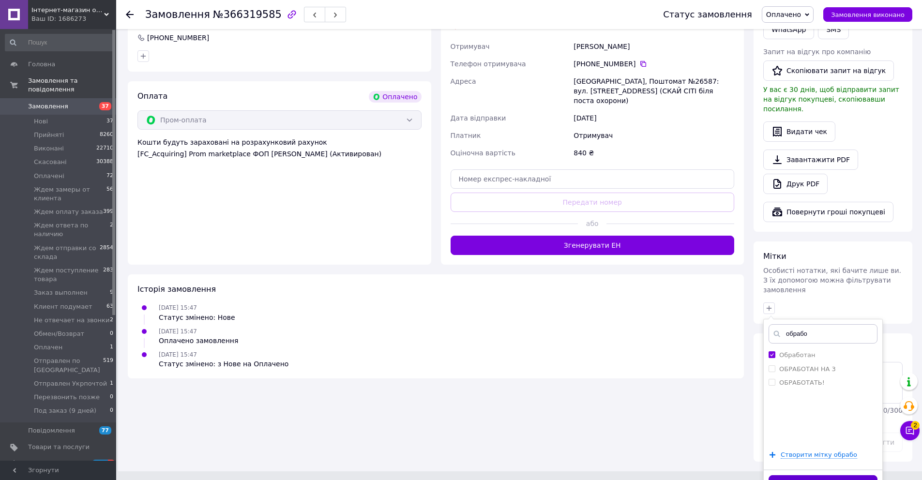
click at [804, 475] on button "Додати мітку" at bounding box center [822, 484] width 109 height 19
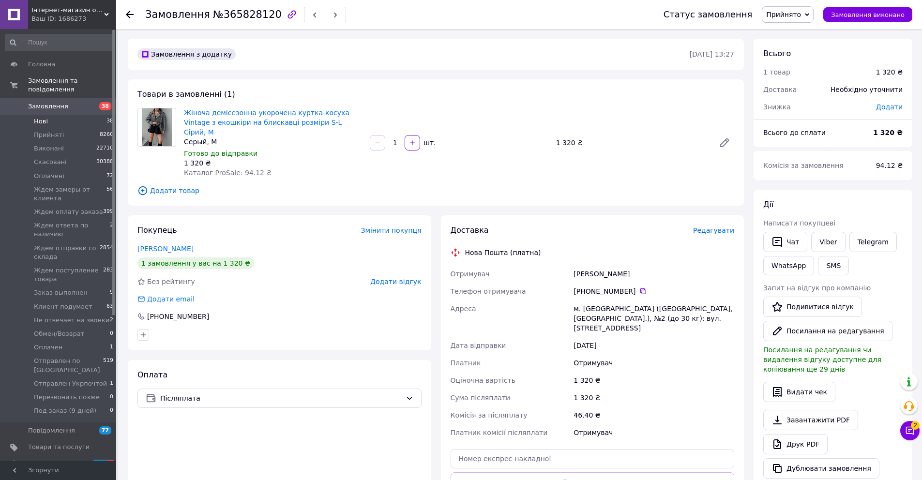
click at [54, 121] on li "Нові 38" at bounding box center [59, 122] width 119 height 14
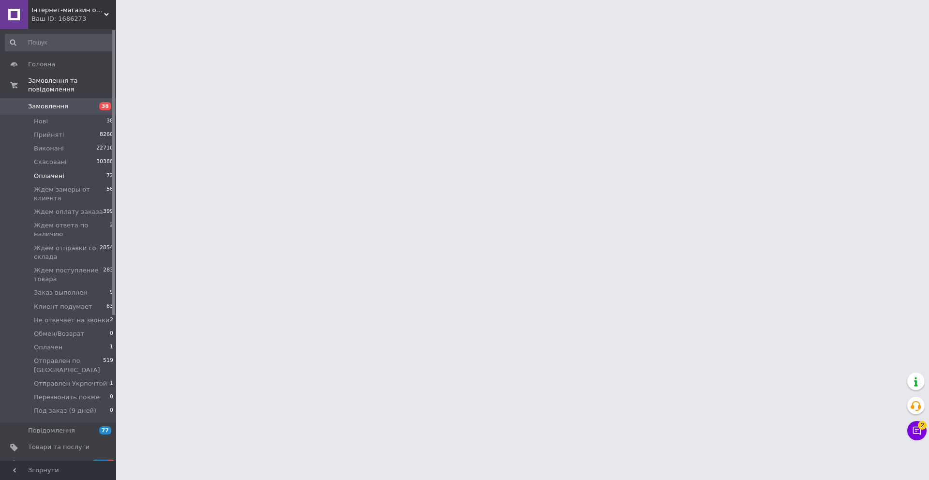
click at [61, 180] on li "Оплачені 72" at bounding box center [59, 176] width 119 height 14
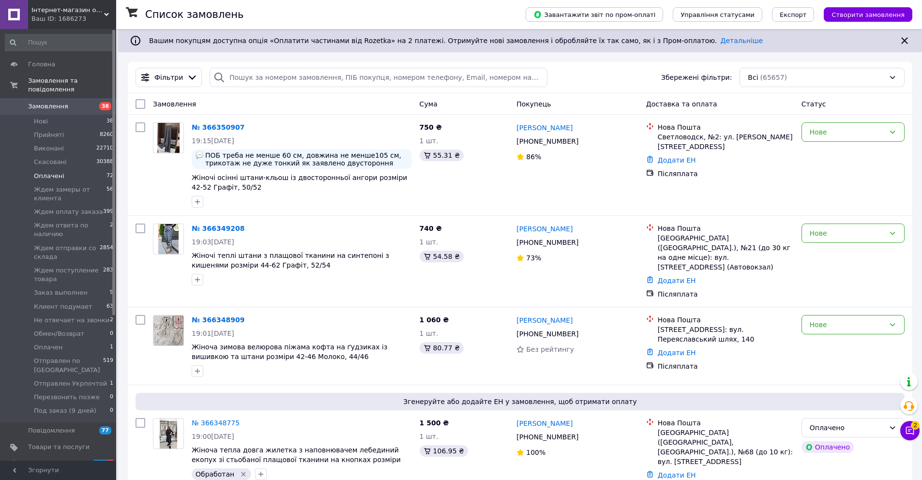
click at [62, 176] on li "Оплачені 72" at bounding box center [59, 176] width 119 height 14
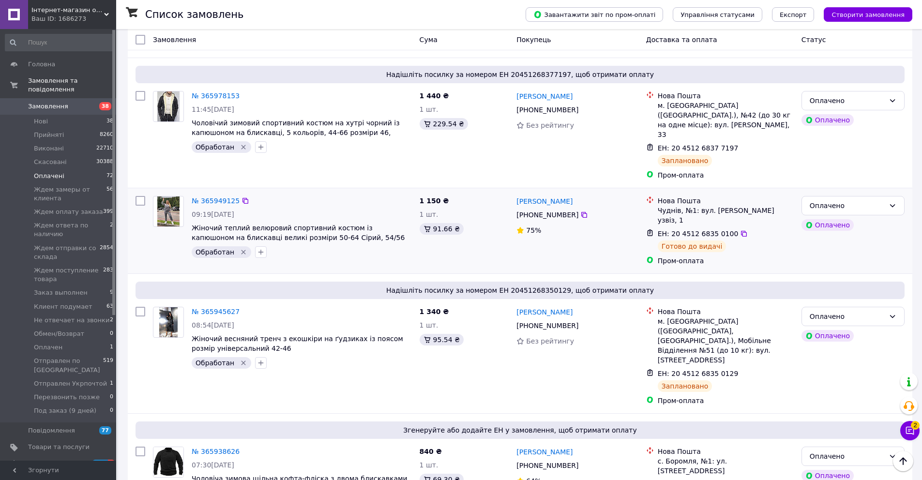
scroll to position [3415, 0]
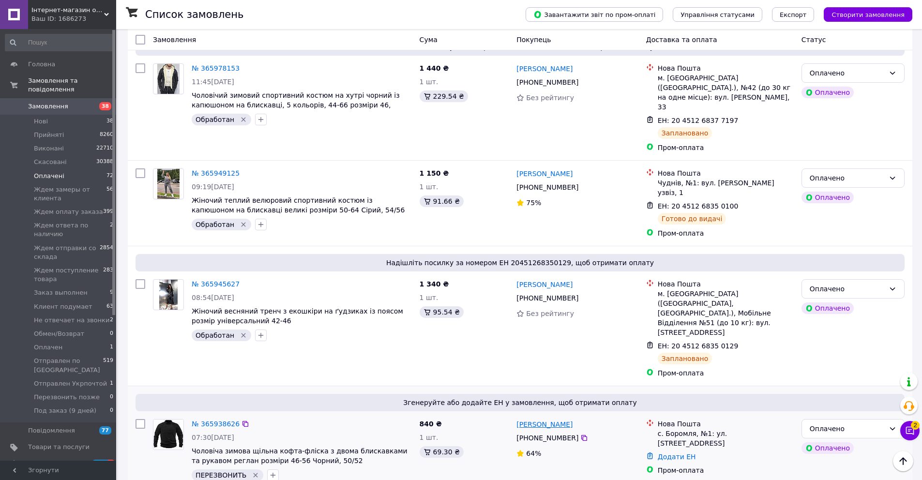
drag, startPoint x: 574, startPoint y: 243, endPoint x: 544, endPoint y: 246, distance: 30.6
click at [544, 418] on div "Сергей Яковлев" at bounding box center [576, 424] width 123 height 12
copy link "Яковлев"
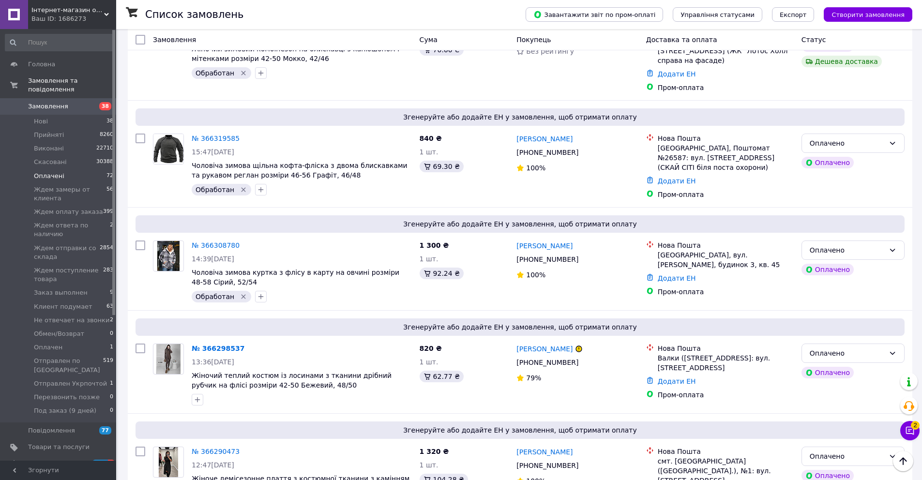
scroll to position [0, 0]
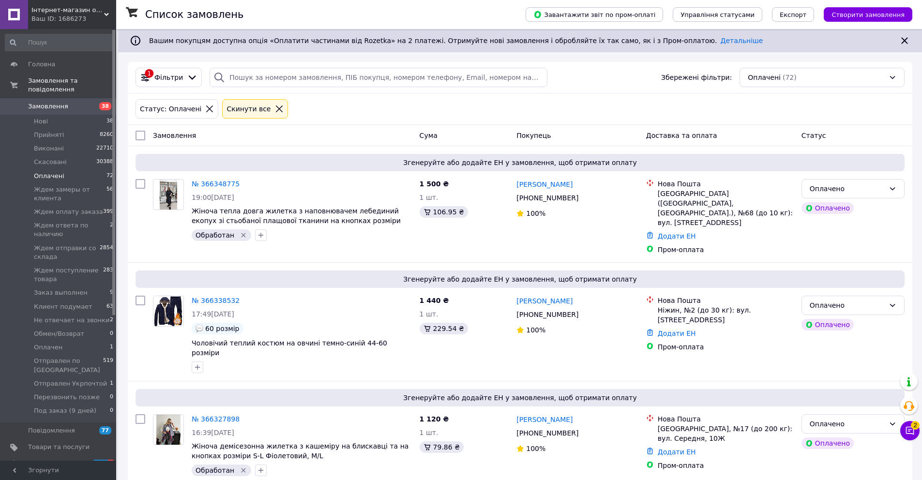
click at [80, 106] on span "Замовлення" at bounding box center [58, 106] width 61 height 9
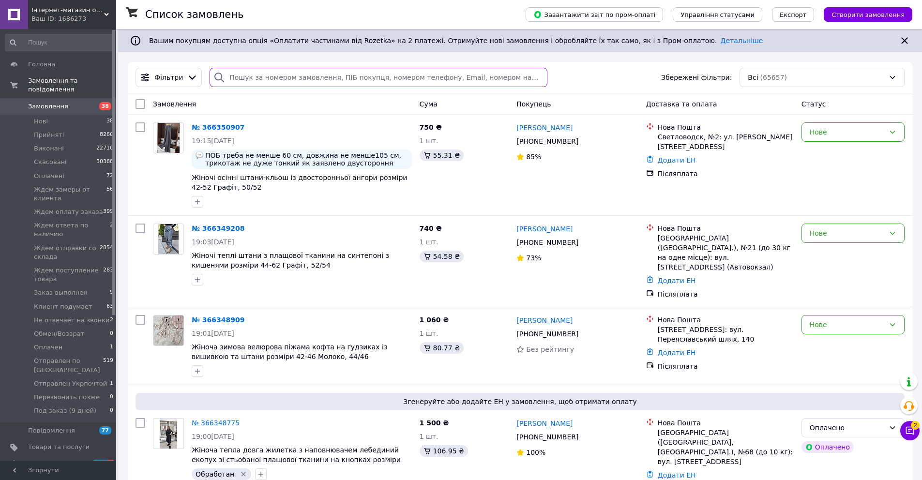
click at [275, 81] on input "search" at bounding box center [378, 77] width 337 height 19
paste input "063 849-60-67"
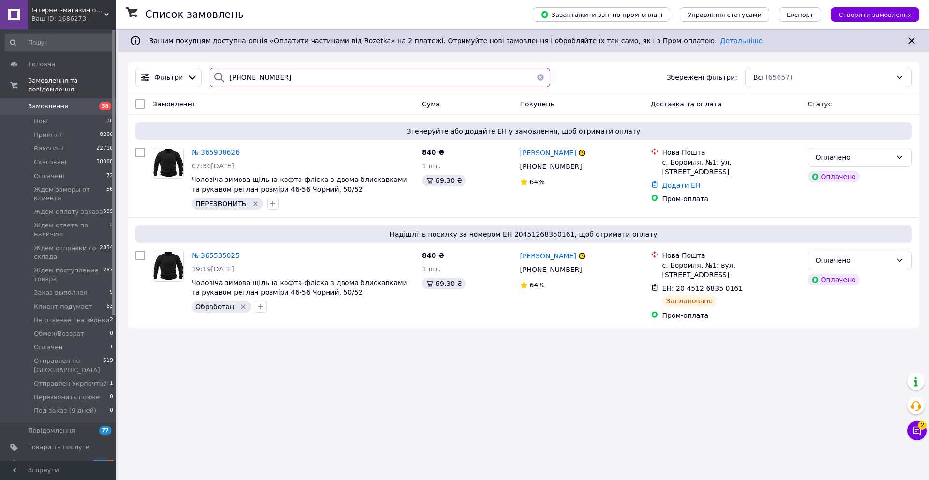
type input "063 849-60-67"
click at [921, 431] on icon at bounding box center [917, 431] width 10 height 10
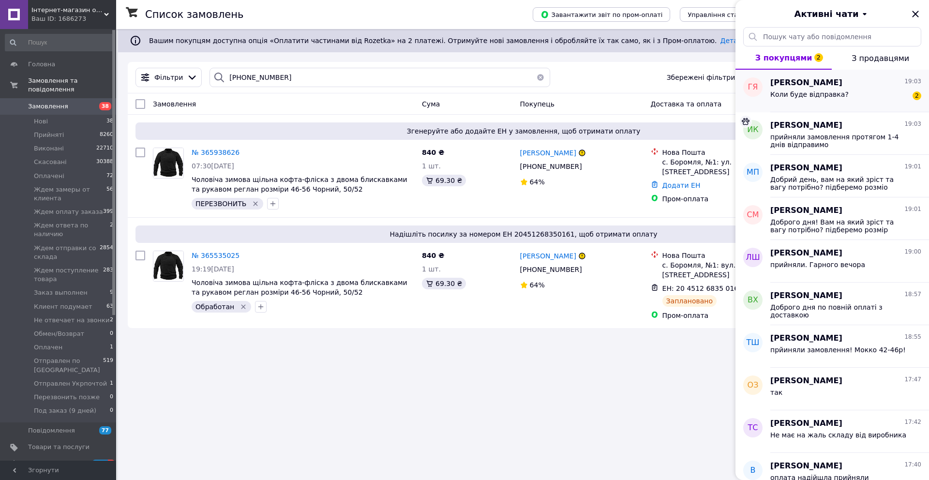
click at [806, 97] on span "Коли буде відправка?" at bounding box center [809, 94] width 78 height 8
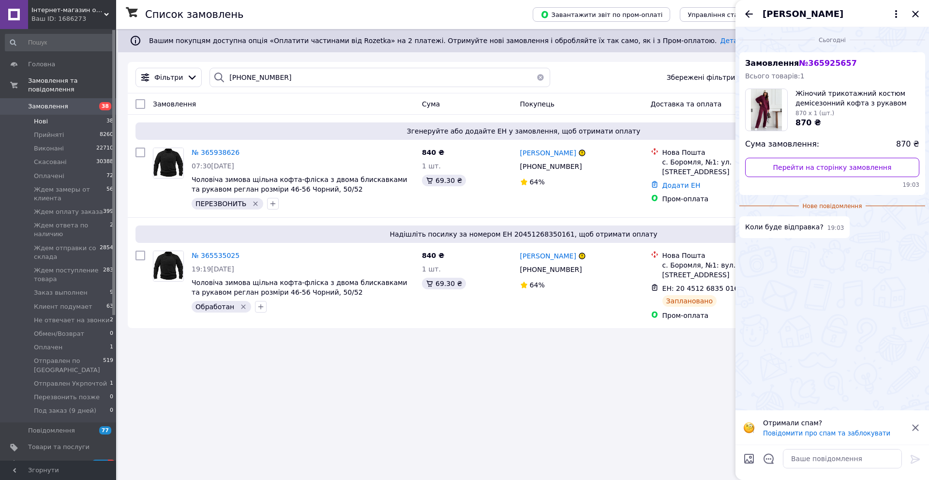
drag, startPoint x: 50, startPoint y: 123, endPoint x: 86, endPoint y: 116, distance: 36.6
click at [50, 123] on li "Нові 38" at bounding box center [59, 122] width 119 height 14
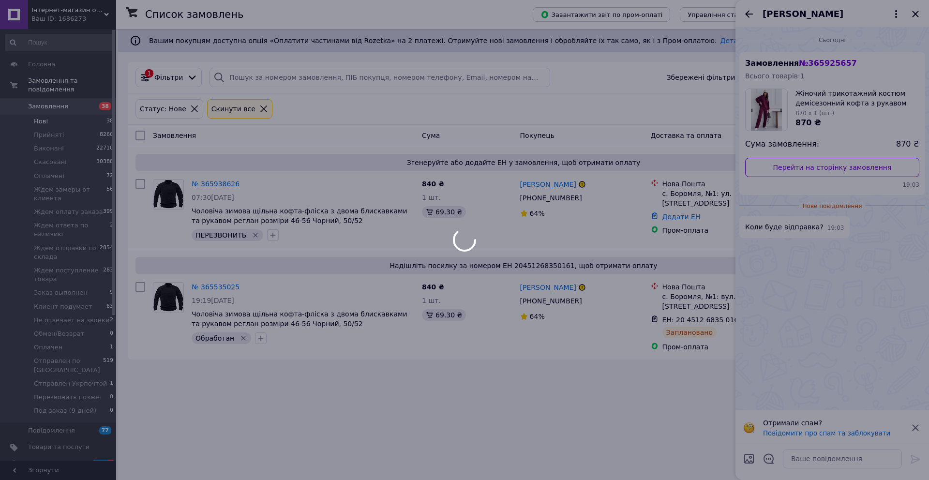
click at [916, 14] on div at bounding box center [464, 240] width 929 height 480
click at [915, 17] on div at bounding box center [464, 240] width 929 height 480
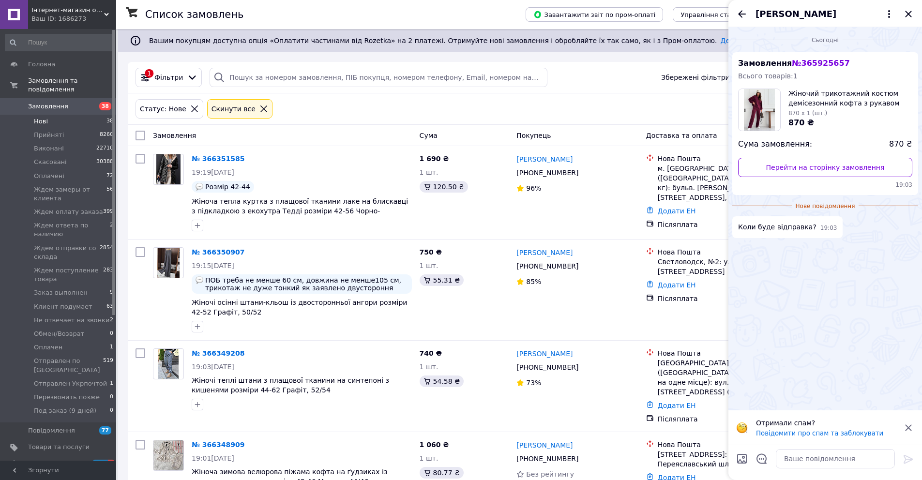
click at [915, 15] on div "Ганна Ярошенко" at bounding box center [825, 13] width 194 height 27
click at [909, 13] on icon "Закрити" at bounding box center [908, 14] width 6 height 6
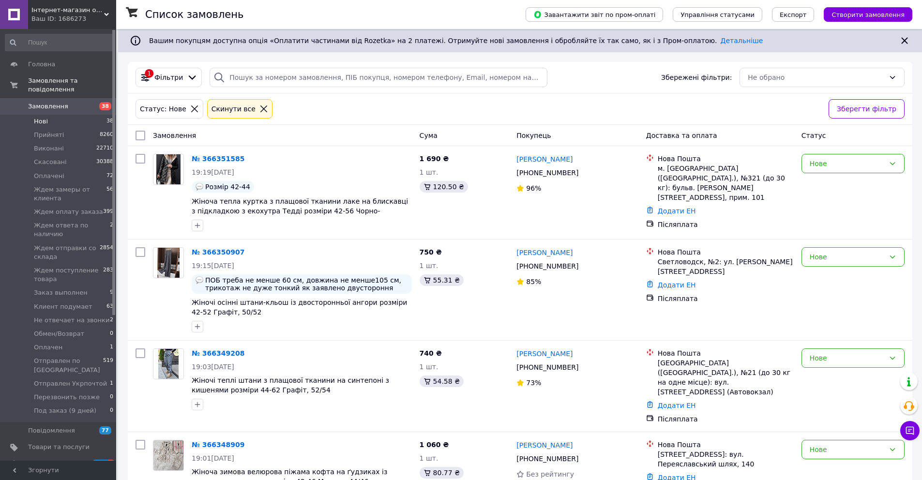
click at [54, 120] on li "Нові 38" at bounding box center [59, 122] width 119 height 14
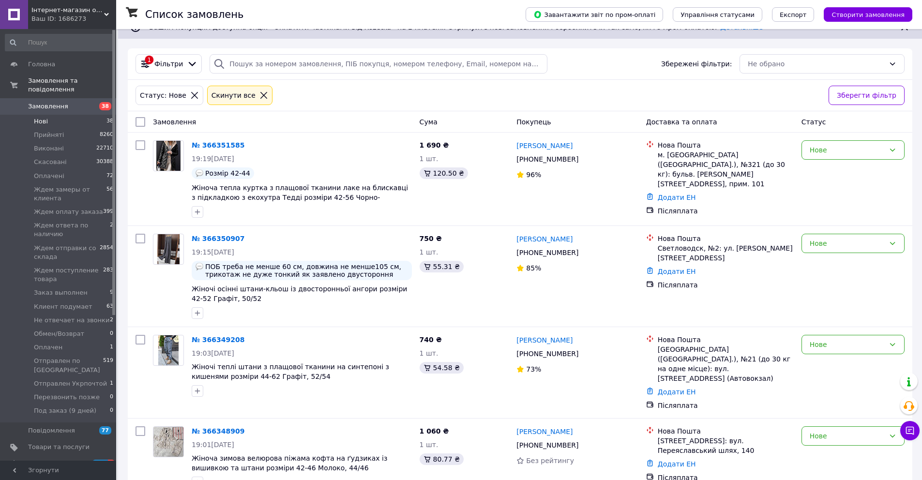
scroll to position [13, 0]
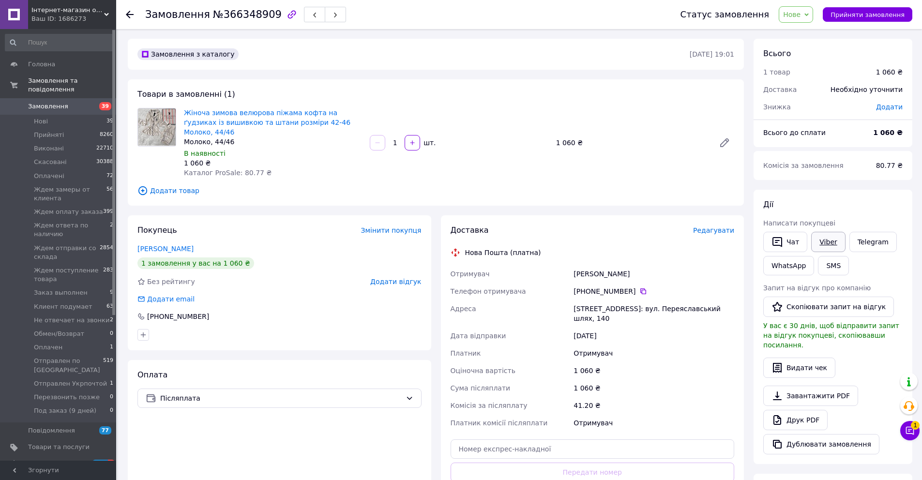
click at [832, 244] on link "Viber" at bounding box center [828, 242] width 34 height 20
click at [908, 432] on icon at bounding box center [910, 431] width 10 height 10
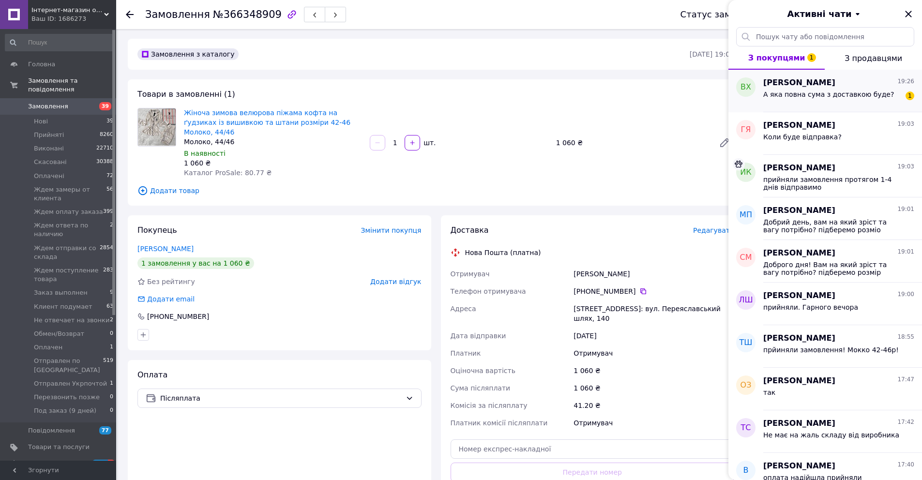
click at [794, 88] on span "[PERSON_NAME]" at bounding box center [799, 82] width 72 height 11
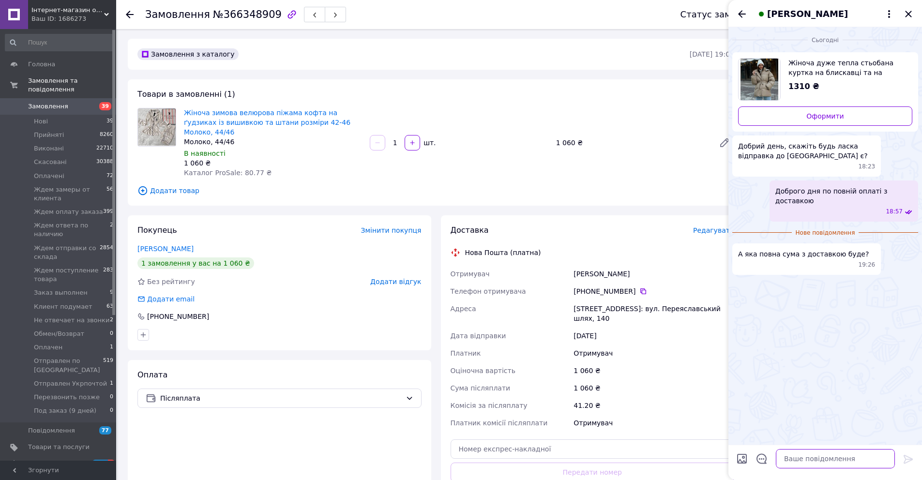
click at [808, 450] on textarea at bounding box center [835, 458] width 119 height 19
drag, startPoint x: 807, startPoint y: 455, endPoint x: 799, endPoint y: 452, distance: 8.0
click at [807, 455] on textarea at bounding box center [835, 458] width 119 height 19
type textarea "Уточнимо!"
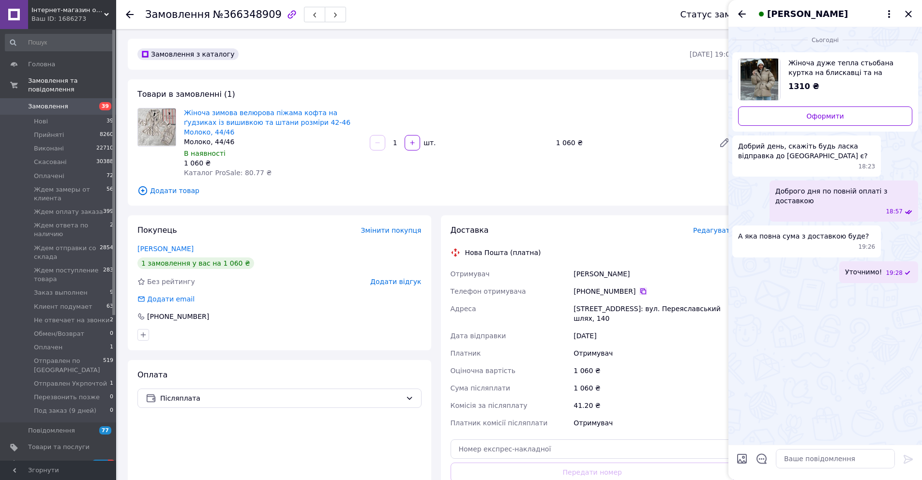
click at [643, 288] on icon at bounding box center [643, 291] width 6 height 6
drag, startPoint x: 623, startPoint y: 263, endPoint x: 575, endPoint y: 266, distance: 48.0
click at [575, 266] on div "Дейнеко Олена" at bounding box center [653, 273] width 165 height 17
copy div "Дейнеко Олена"
click at [78, 119] on li "Нові 39" at bounding box center [59, 122] width 119 height 14
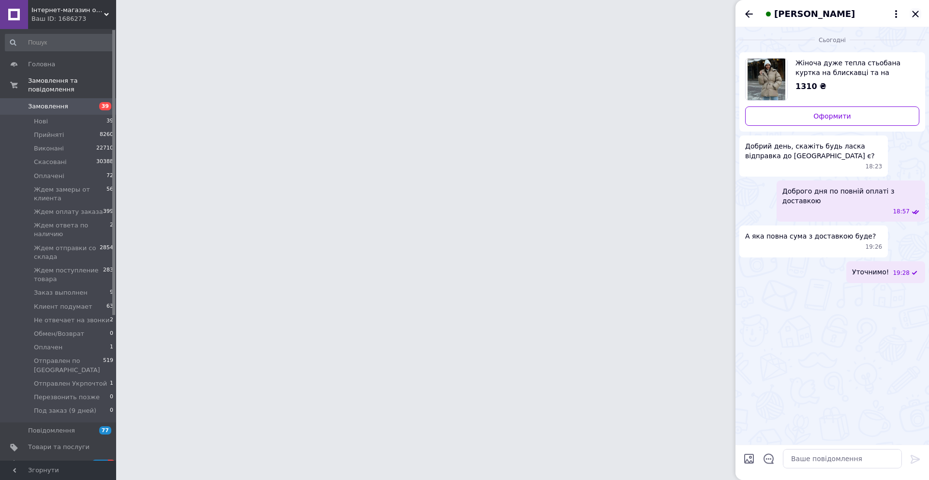
click at [916, 13] on icon "Закрити" at bounding box center [915, 14] width 6 height 6
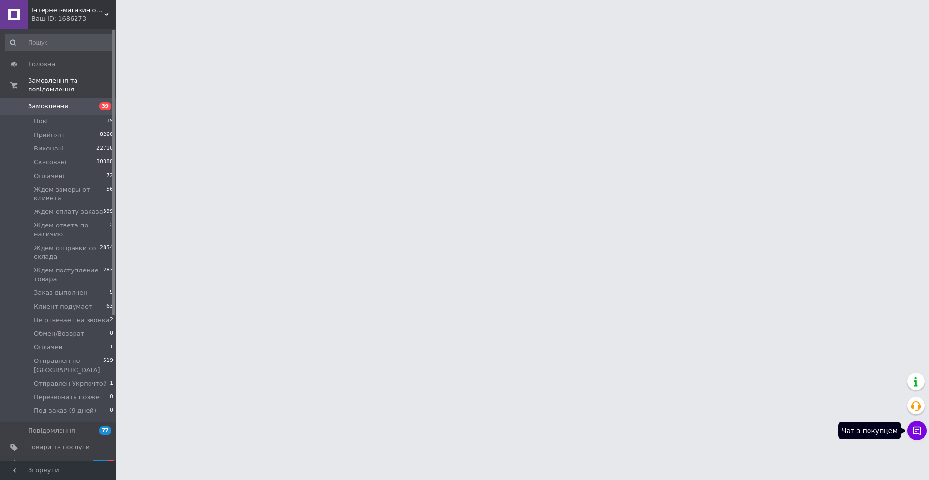
click at [920, 430] on icon at bounding box center [917, 431] width 10 height 10
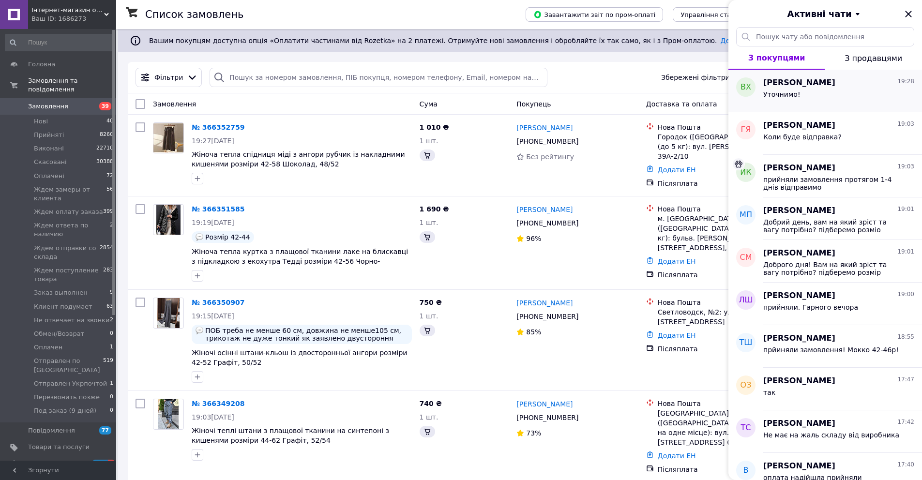
click at [830, 93] on div "Уточнимо!" at bounding box center [838, 96] width 151 height 15
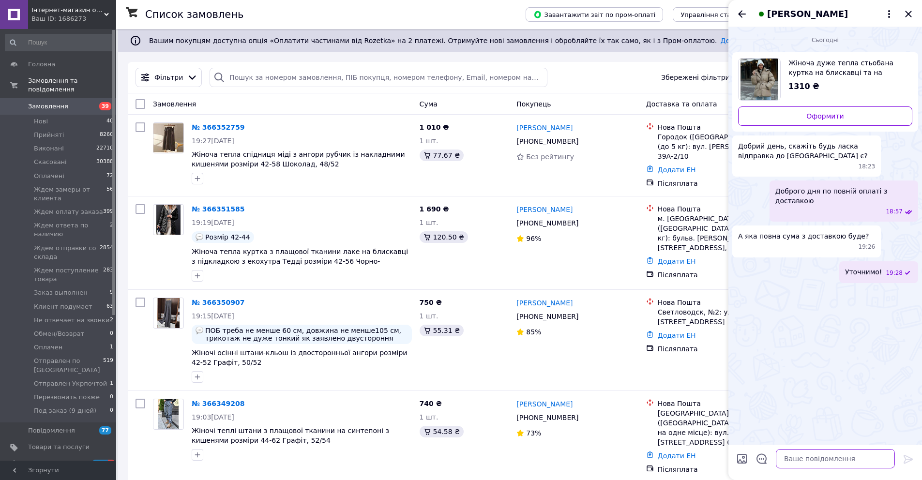
click at [826, 465] on textarea at bounding box center [835, 458] width 119 height 19
click at [828, 464] on textarea at bounding box center [835, 458] width 119 height 19
type textarea "я думаю орієнтовно 600 грн буде"
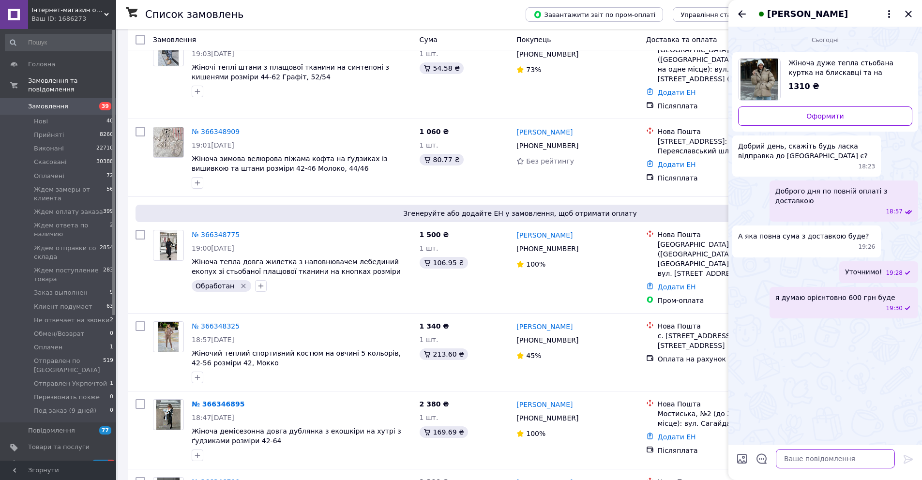
scroll to position [364, 0]
click at [909, 14] on icon "Закрити" at bounding box center [908, 14] width 12 height 12
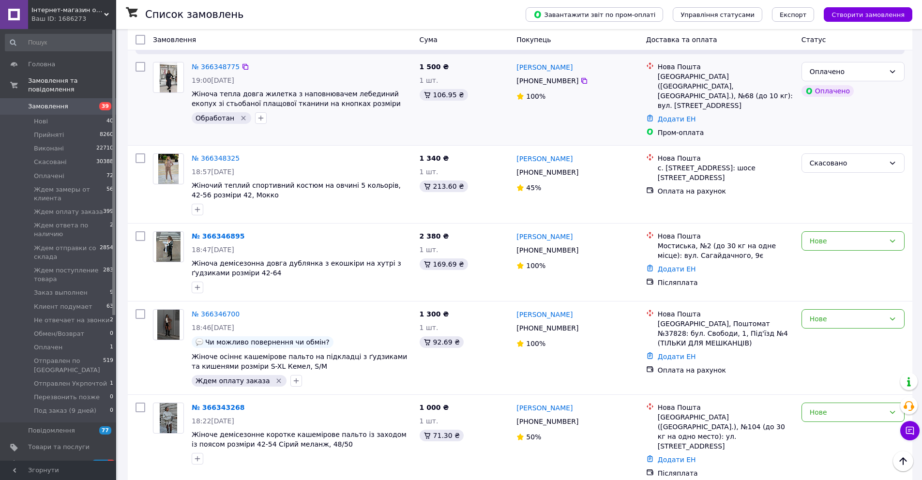
scroll to position [534, 0]
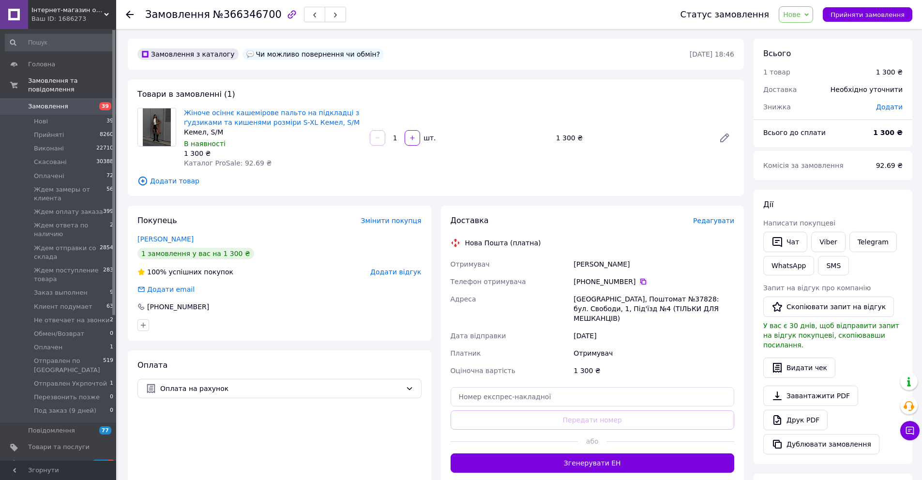
click at [640, 283] on icon at bounding box center [643, 282] width 8 height 8
drag, startPoint x: 632, startPoint y: 267, endPoint x: 575, endPoint y: 266, distance: 57.6
click at [575, 266] on div "[PERSON_NAME]" at bounding box center [653, 263] width 165 height 17
copy div "[PERSON_NAME]"
click at [834, 244] on link "Viber" at bounding box center [828, 242] width 34 height 20
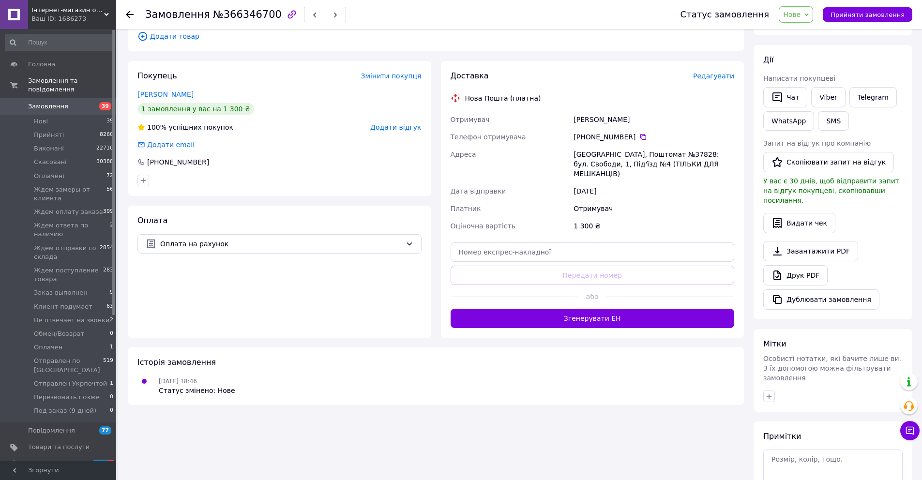
scroll to position [206, 0]
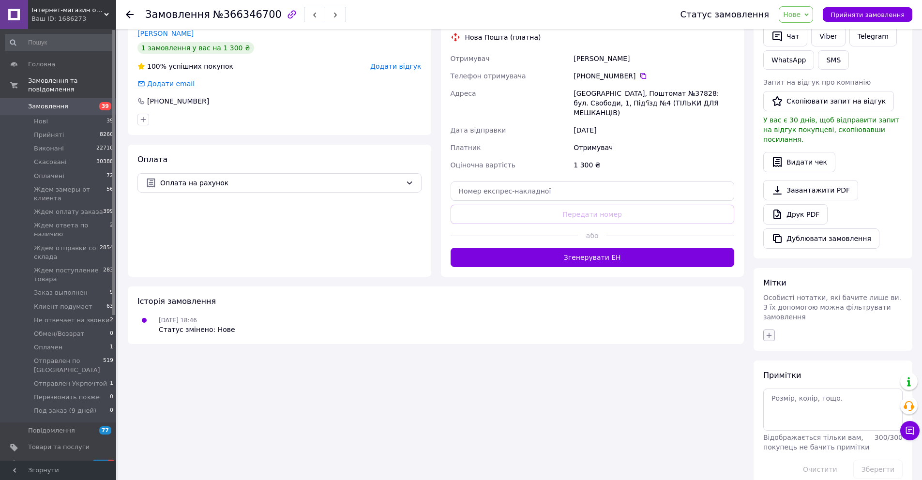
click at [771, 331] on icon "button" at bounding box center [769, 335] width 8 height 8
click at [797, 351] on input "опрлат" at bounding box center [822, 360] width 109 height 19
type input "оплат"
click at [821, 378] on label "Ждем оплату заказа" at bounding box center [813, 381] width 69 height 7
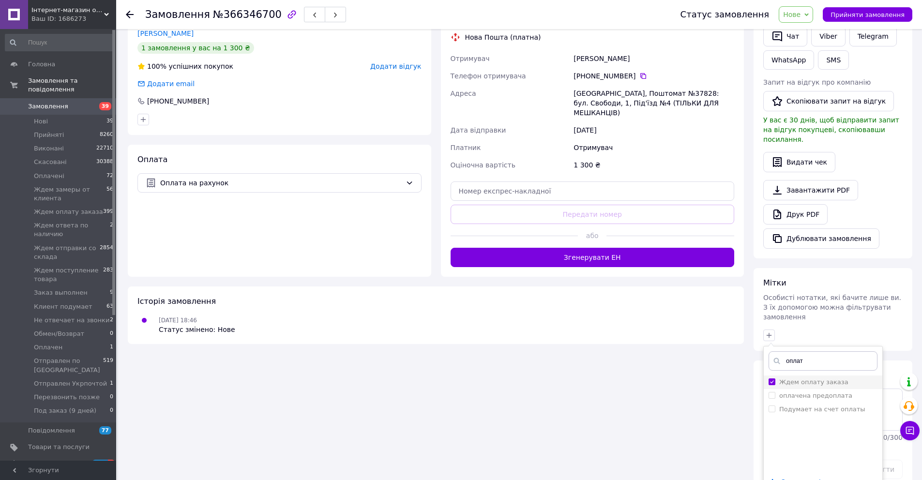
checkbox input "true"
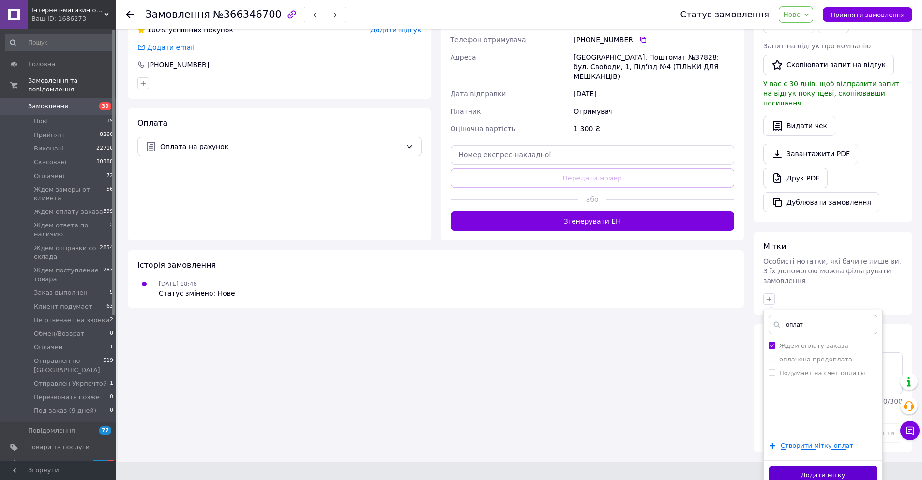
click at [843, 469] on button "Додати мітку" at bounding box center [822, 475] width 109 height 19
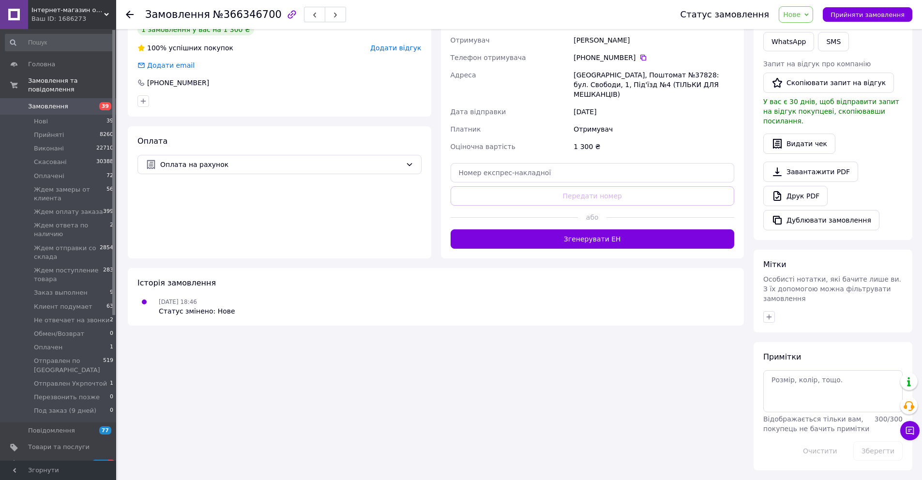
scroll to position [214, 0]
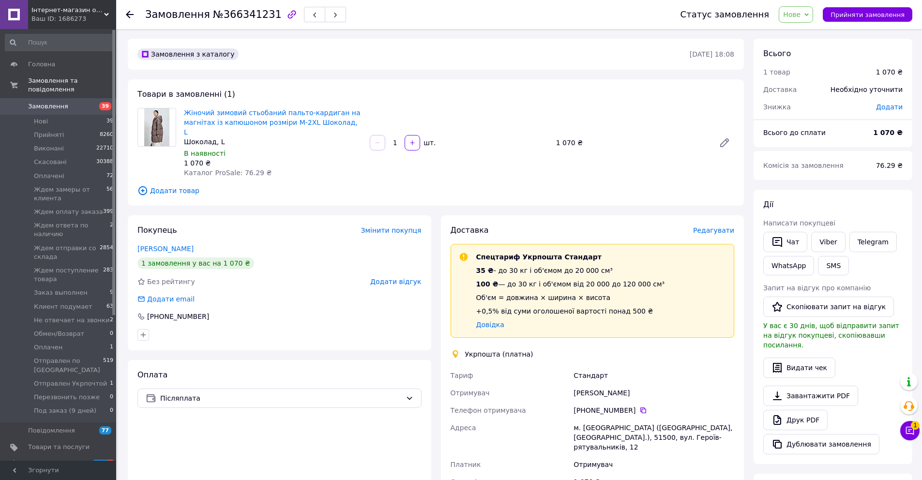
click at [408, 278] on span "Додати відгук" at bounding box center [395, 282] width 51 height 8
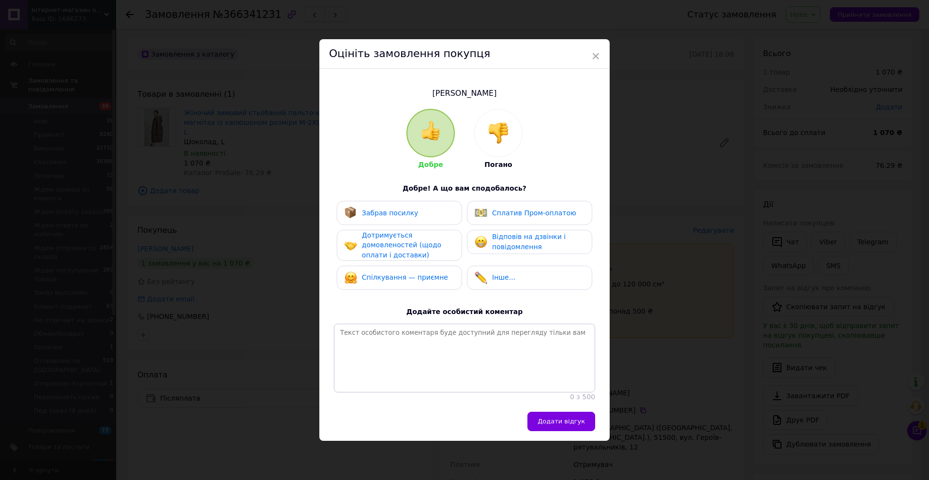
click at [497, 127] on img at bounding box center [498, 132] width 21 height 21
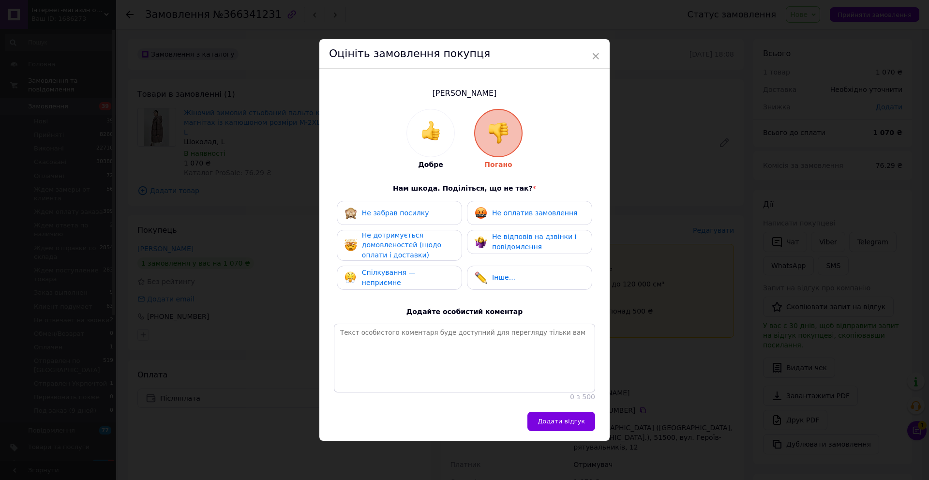
click at [510, 219] on div "Не оплатив замовлення" at bounding box center [529, 213] width 125 height 24
click at [506, 242] on span "Не відповів на дзвінки і повідомлення" at bounding box center [534, 242] width 84 height 18
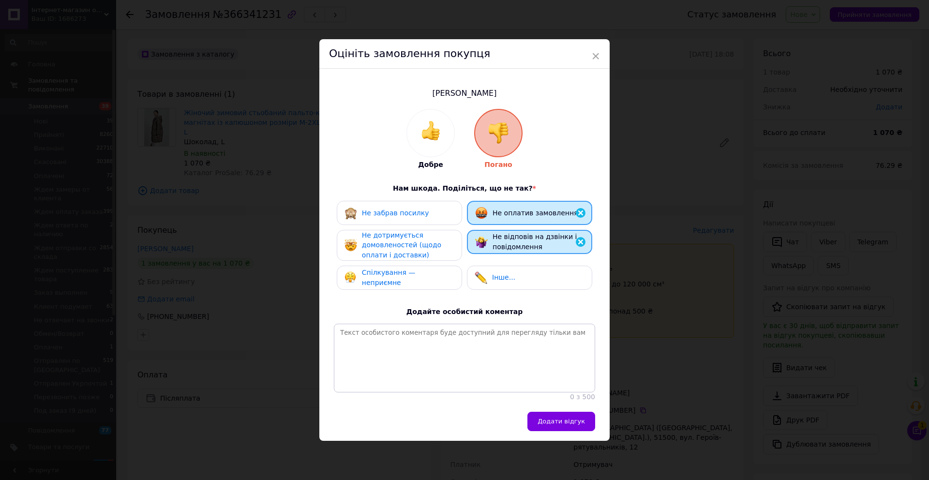
drag, startPoint x: 425, startPoint y: 244, endPoint x: 419, endPoint y: 242, distance: 6.3
click at [425, 245] on span "Не дотримується домовленостей (щодо оплати і доставки)" at bounding box center [401, 245] width 79 height 28
click at [426, 217] on div "Не забрав посилку" at bounding box center [399, 212] width 125 height 24
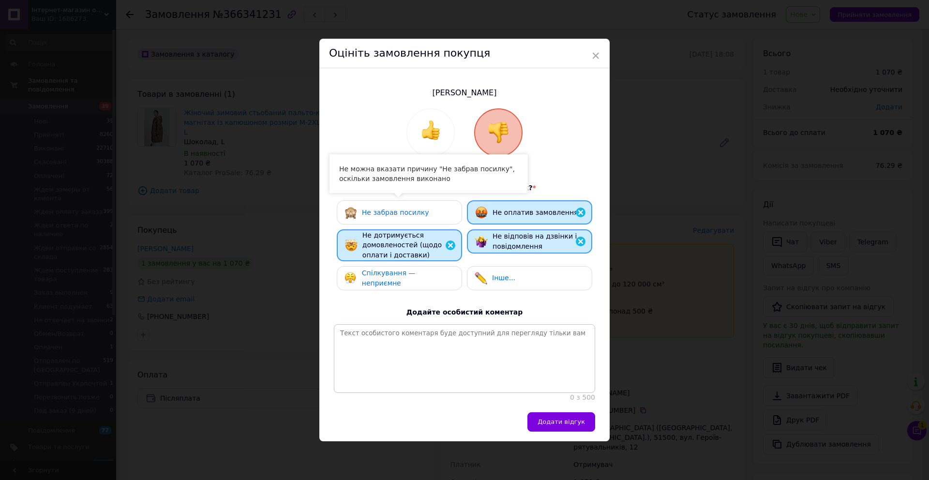
click at [415, 280] on div "Спілкування — неприємне" at bounding box center [408, 278] width 92 height 20
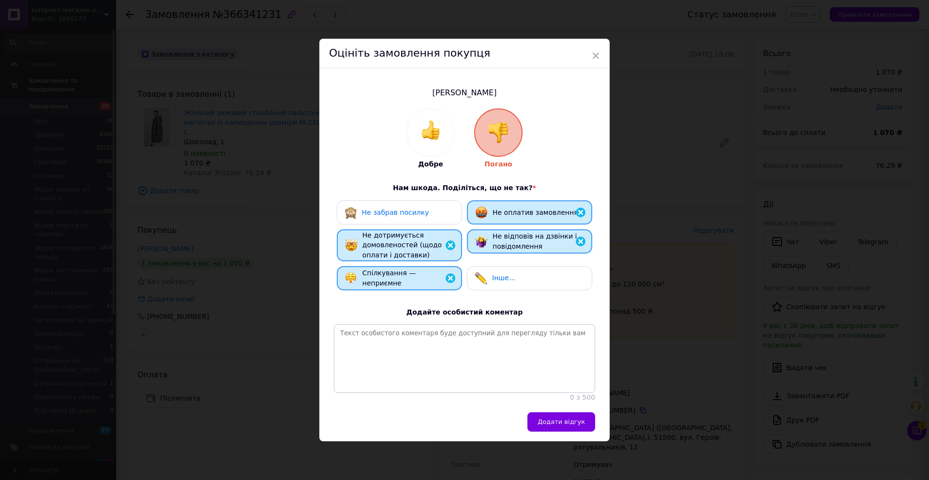
click at [562, 425] on span "Додати відгук" at bounding box center [561, 421] width 47 height 7
